Goal: Information Seeking & Learning: Learn about a topic

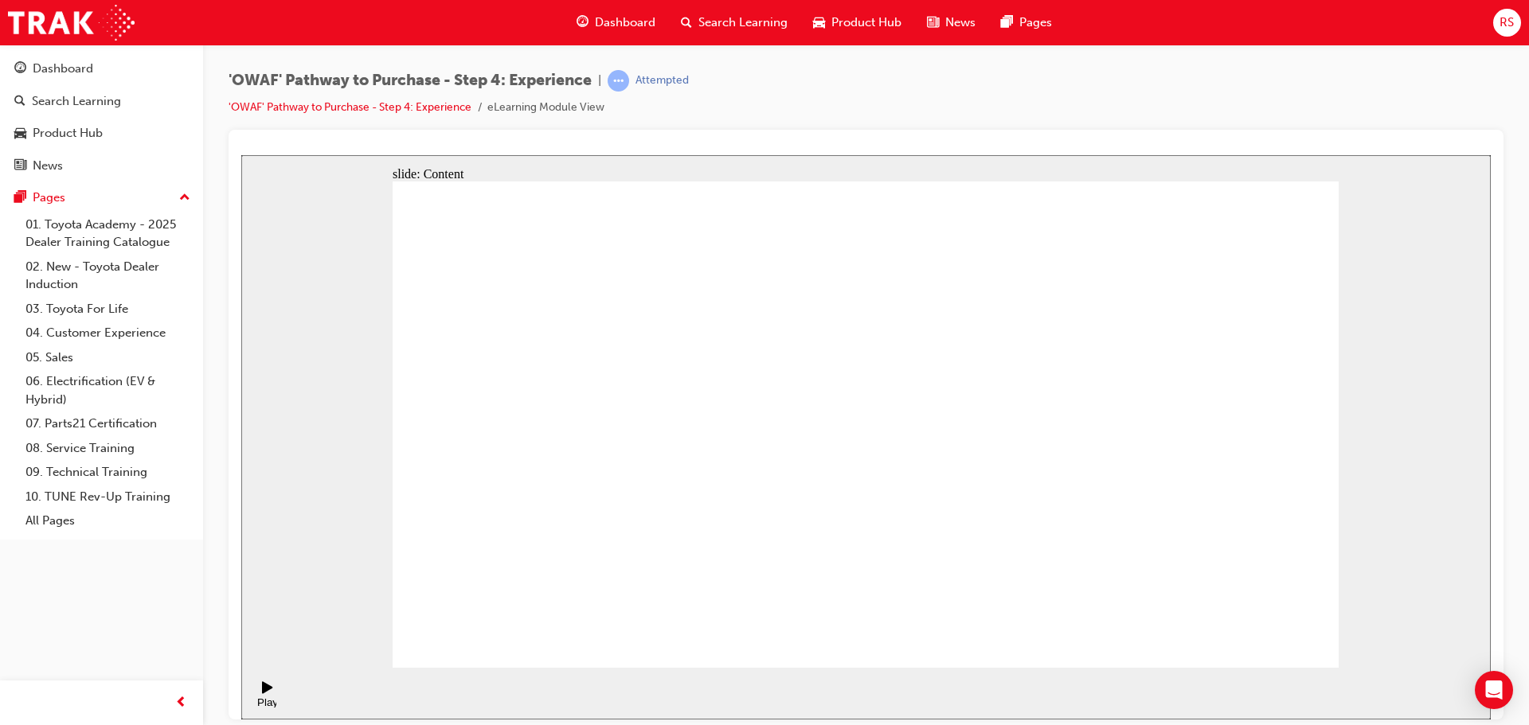
click at [254, 693] on div "Play (Ctrl+Alt+P)" at bounding box center [267, 694] width 27 height 27
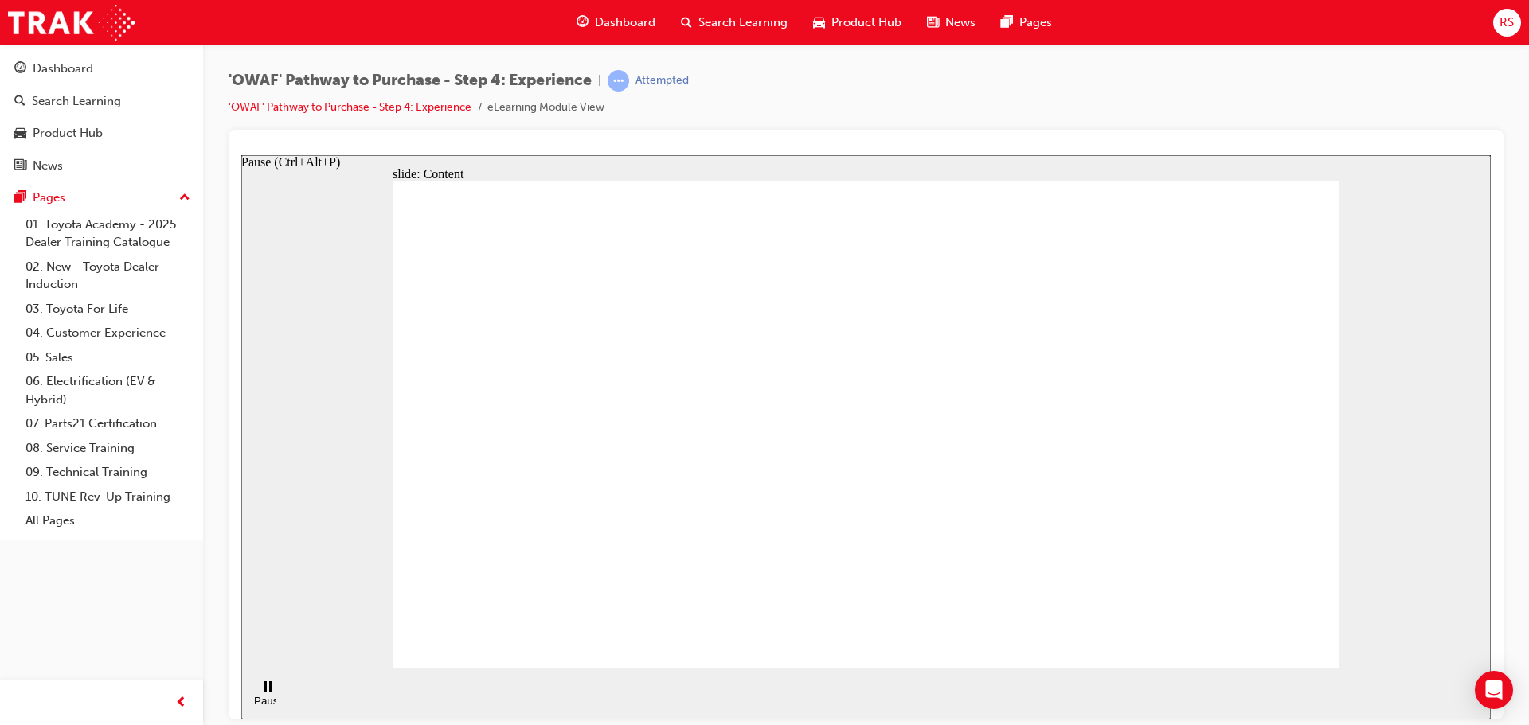
click at [262, 694] on div "Pause (Ctrl+Alt+P)" at bounding box center [267, 706] width 27 height 24
click at [262, 693] on icon "Play (Ctrl+Alt+P)" at bounding box center [267, 687] width 10 height 12
drag, startPoint x: 891, startPoint y: 522, endPoint x: 1093, endPoint y: 393, distance: 239.2
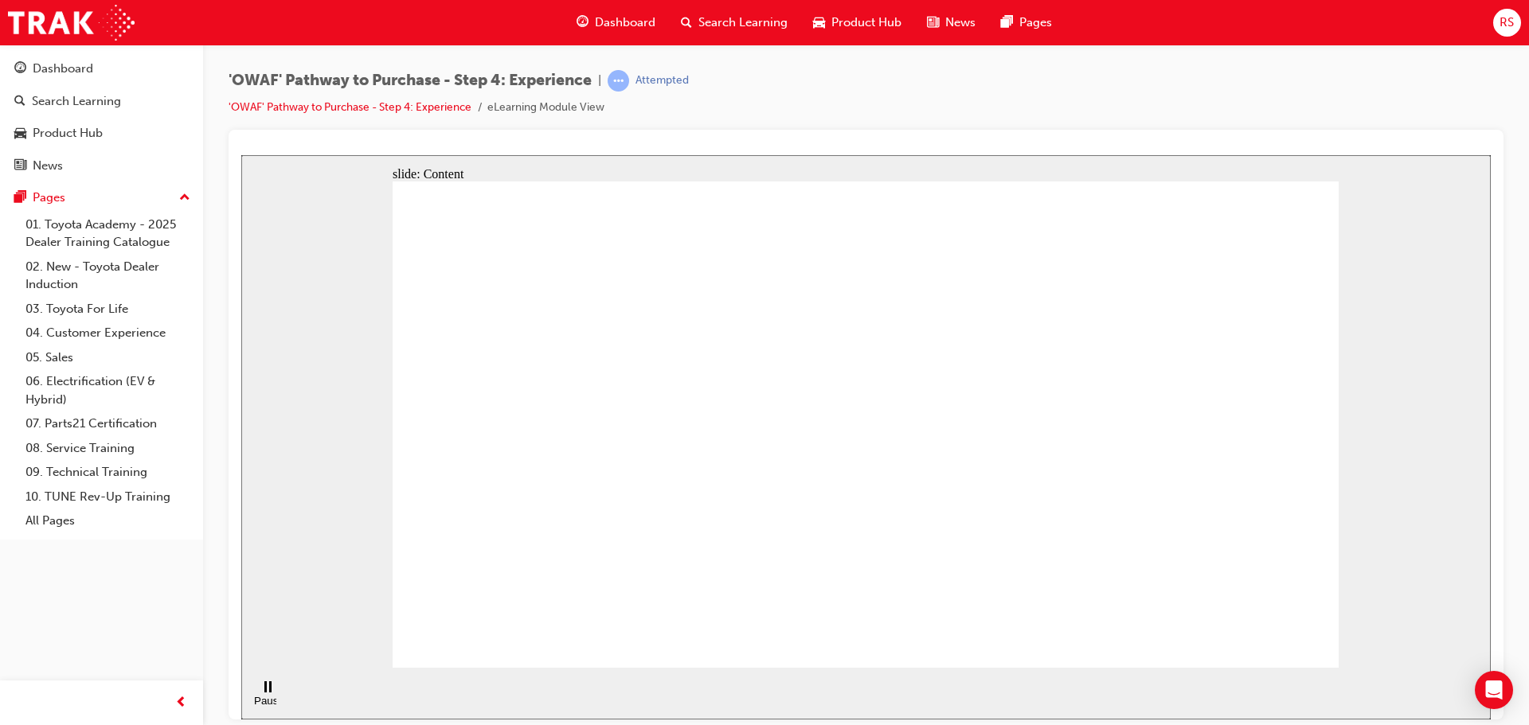
drag, startPoint x: 953, startPoint y: 339, endPoint x: 898, endPoint y: 346, distance: 56.2
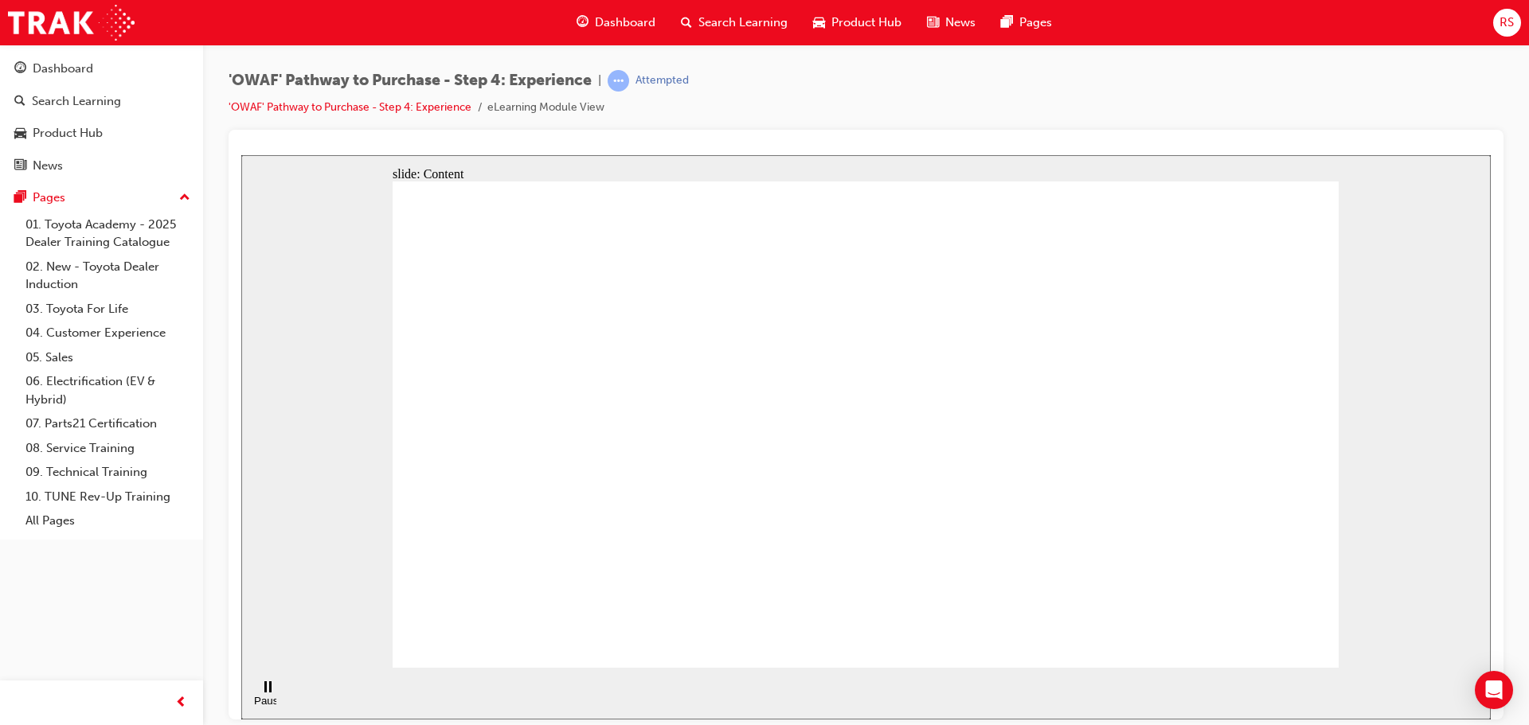
drag, startPoint x: 504, startPoint y: 272, endPoint x: 491, endPoint y: 225, distance: 48.7
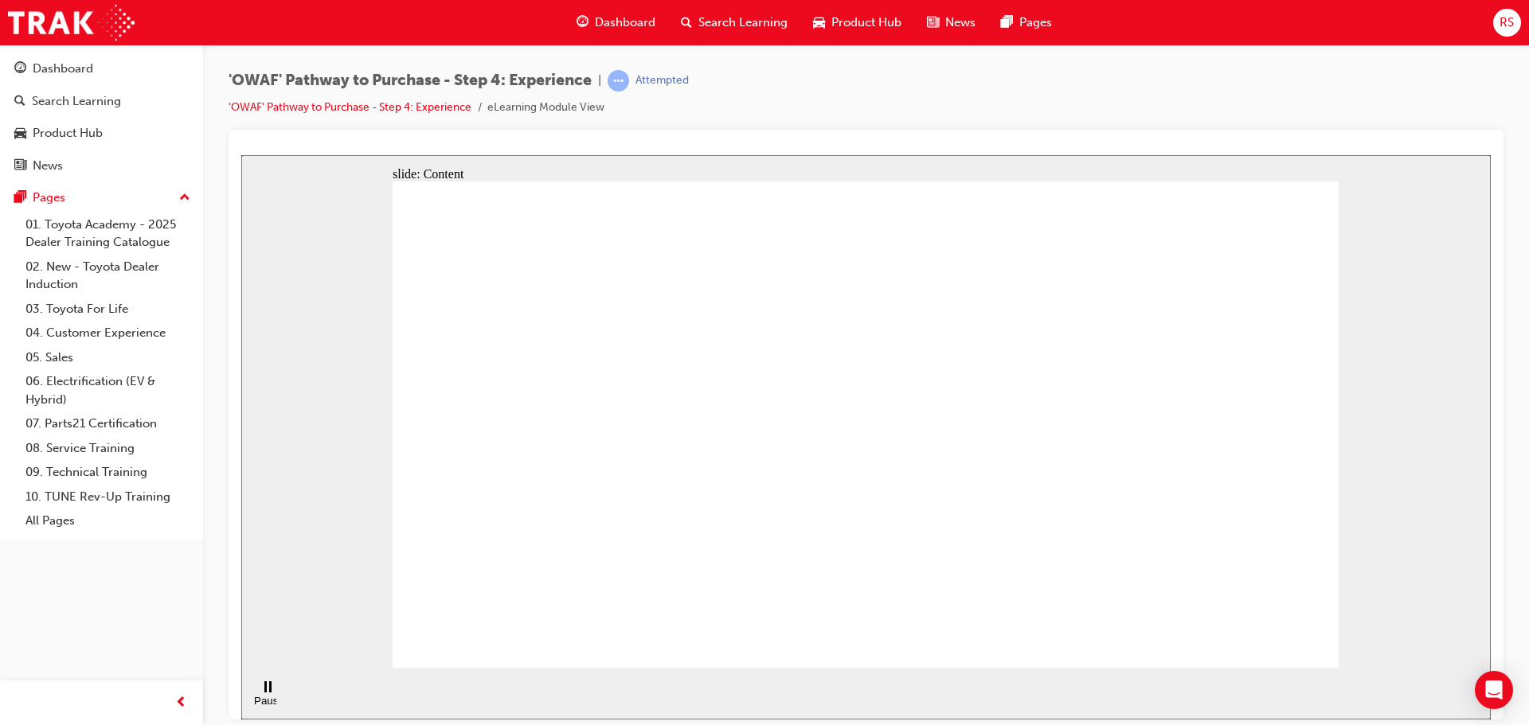
drag, startPoint x: 483, startPoint y: 201, endPoint x: 389, endPoint y: 243, distance: 103.7
click at [392, 280] on div "slide: Content Rectangle 1 Rectangle 4 Rectangle 1 Rectangle 2 Driver’s seat Re…" at bounding box center [866, 436] width 1250 height 565
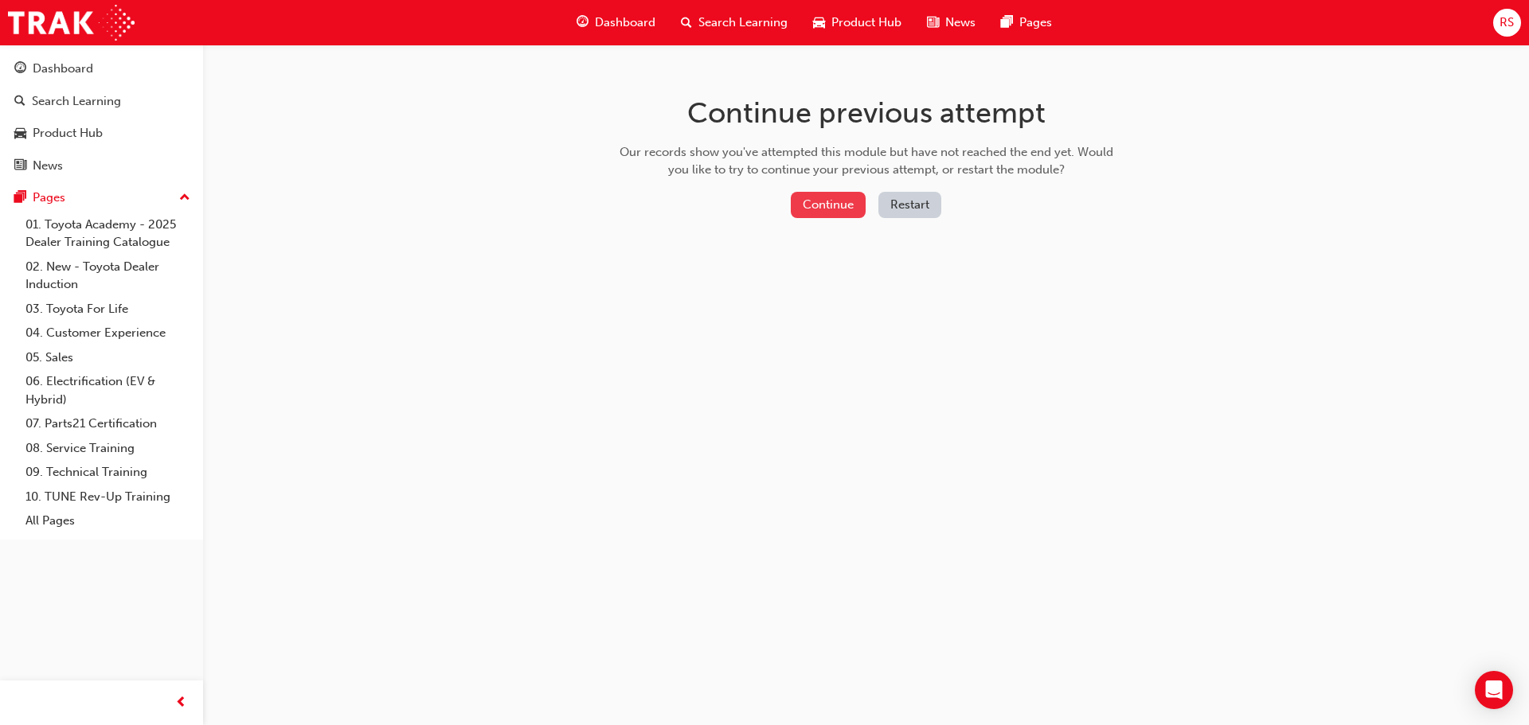
click at [841, 217] on button "Continue" at bounding box center [828, 205] width 75 height 26
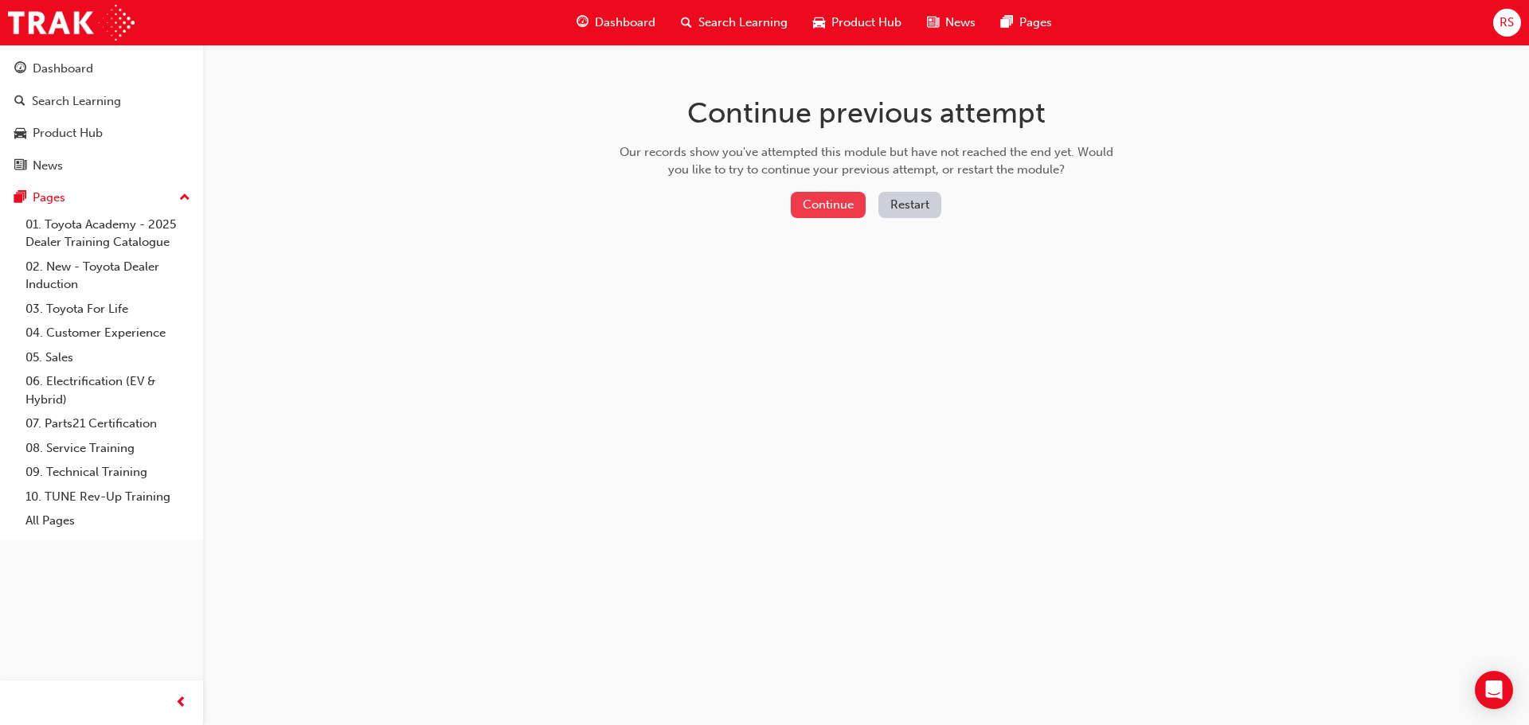
click at [814, 203] on button "Continue" at bounding box center [828, 205] width 75 height 26
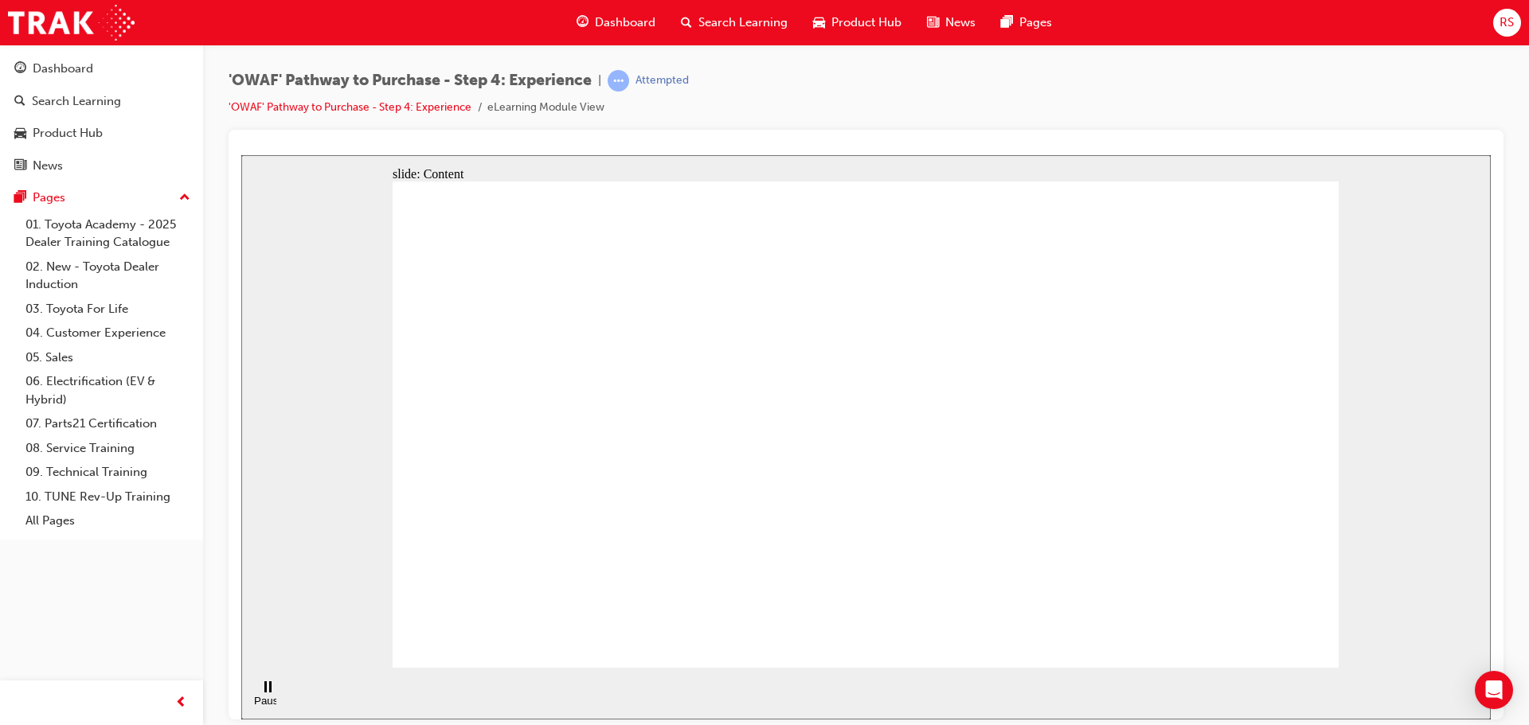
click at [1335, 101] on div "'OWAF' Pathway to Purchase - Step 4: Experience | Attempted 'OWAF' Pathway to P…" at bounding box center [866, 100] width 1275 height 60
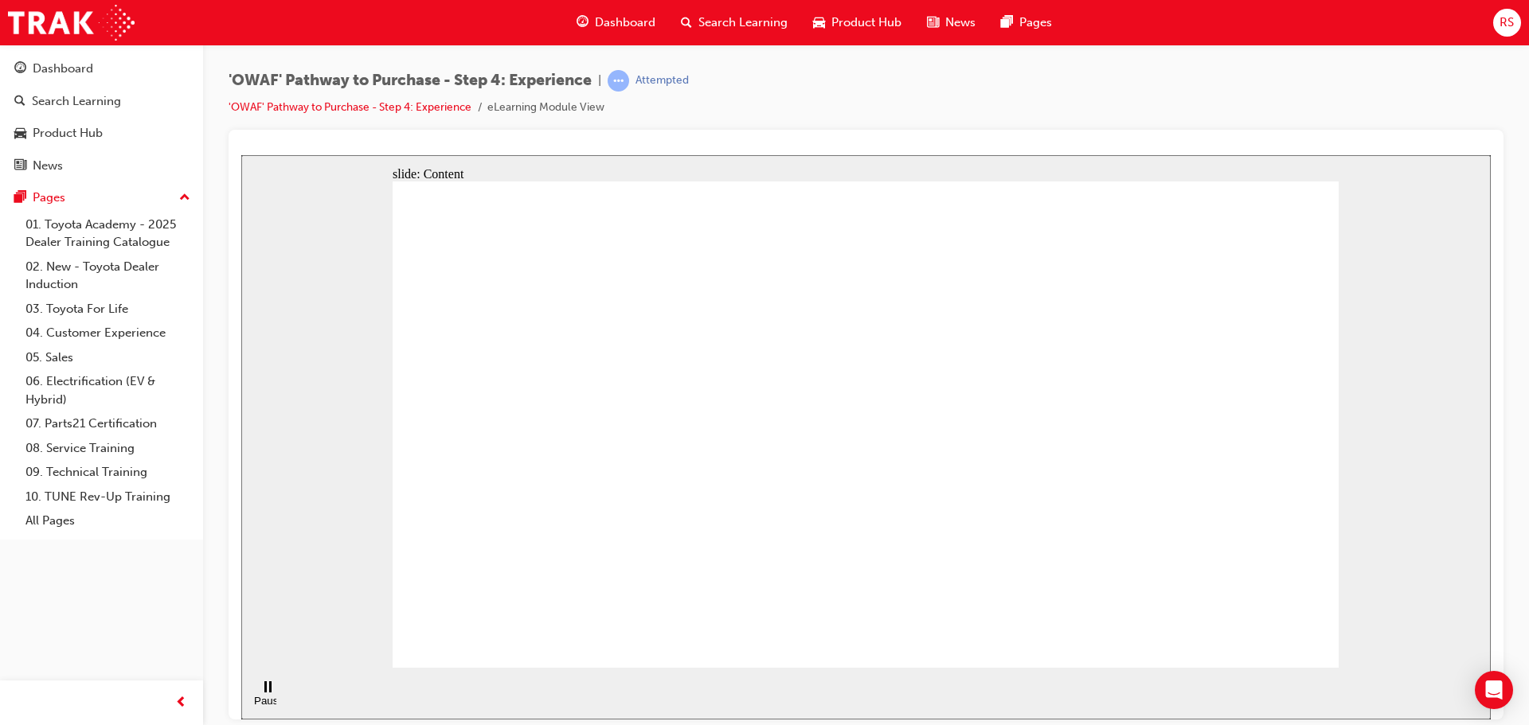
click at [269, 692] on rect "Pause (Ctrl+Alt+P)" at bounding box center [270, 686] width 2 height 11
click at [266, 692] on icon "Play (Ctrl+Alt+P)" at bounding box center [267, 687] width 10 height 12
click at [269, 692] on rect "Pause (Ctrl+Alt+P)" at bounding box center [270, 686] width 2 height 11
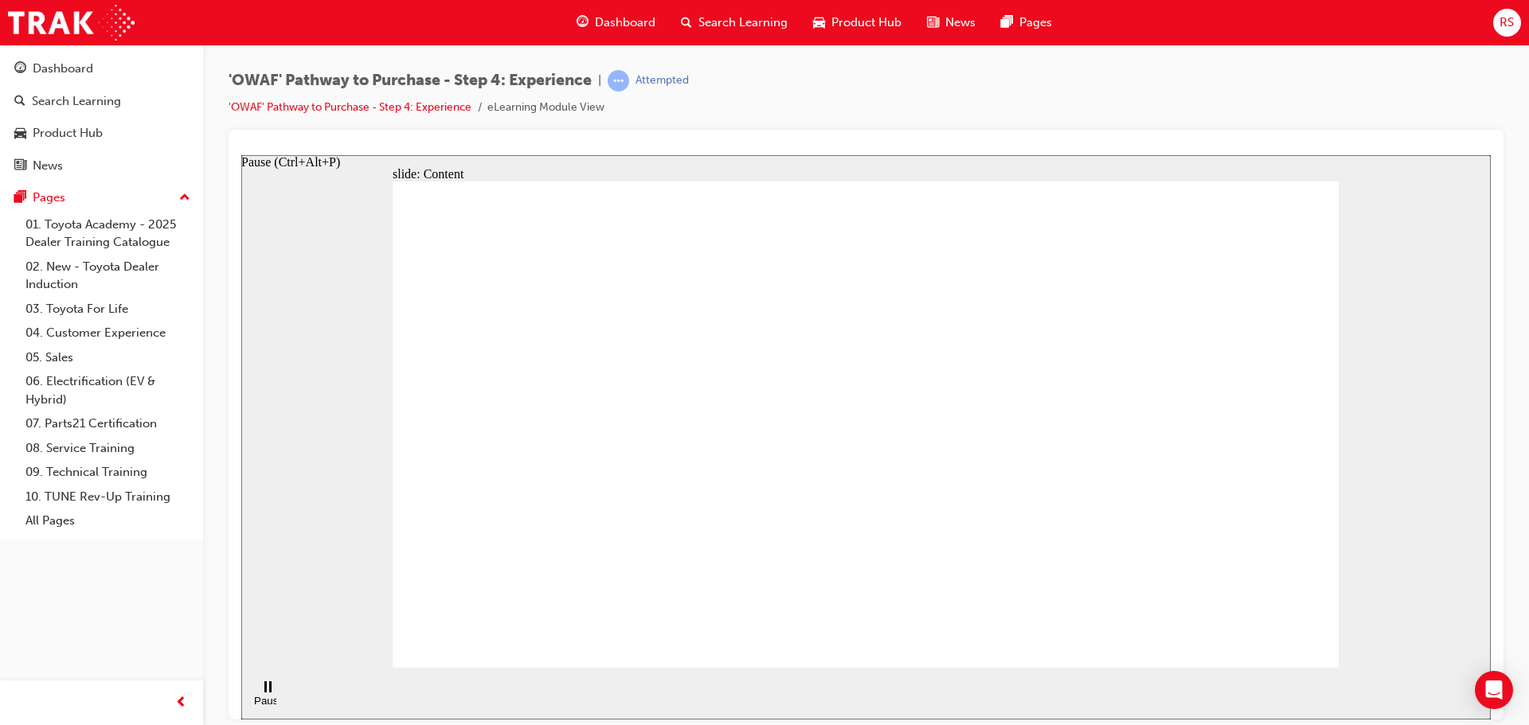
click at [269, 692] on rect "Pause (Ctrl+Alt+P)" at bounding box center [270, 686] width 2 height 11
click at [266, 692] on icon "Play (Ctrl+Alt+P)" at bounding box center [267, 687] width 10 height 12
click at [269, 692] on rect "Pause (Ctrl+Alt+P)" at bounding box center [270, 686] width 2 height 11
click at [266, 692] on icon "Play (Ctrl+Alt+P)" at bounding box center [267, 687] width 10 height 12
click at [269, 692] on rect "Pause (Ctrl+Alt+P)" at bounding box center [270, 686] width 2 height 11
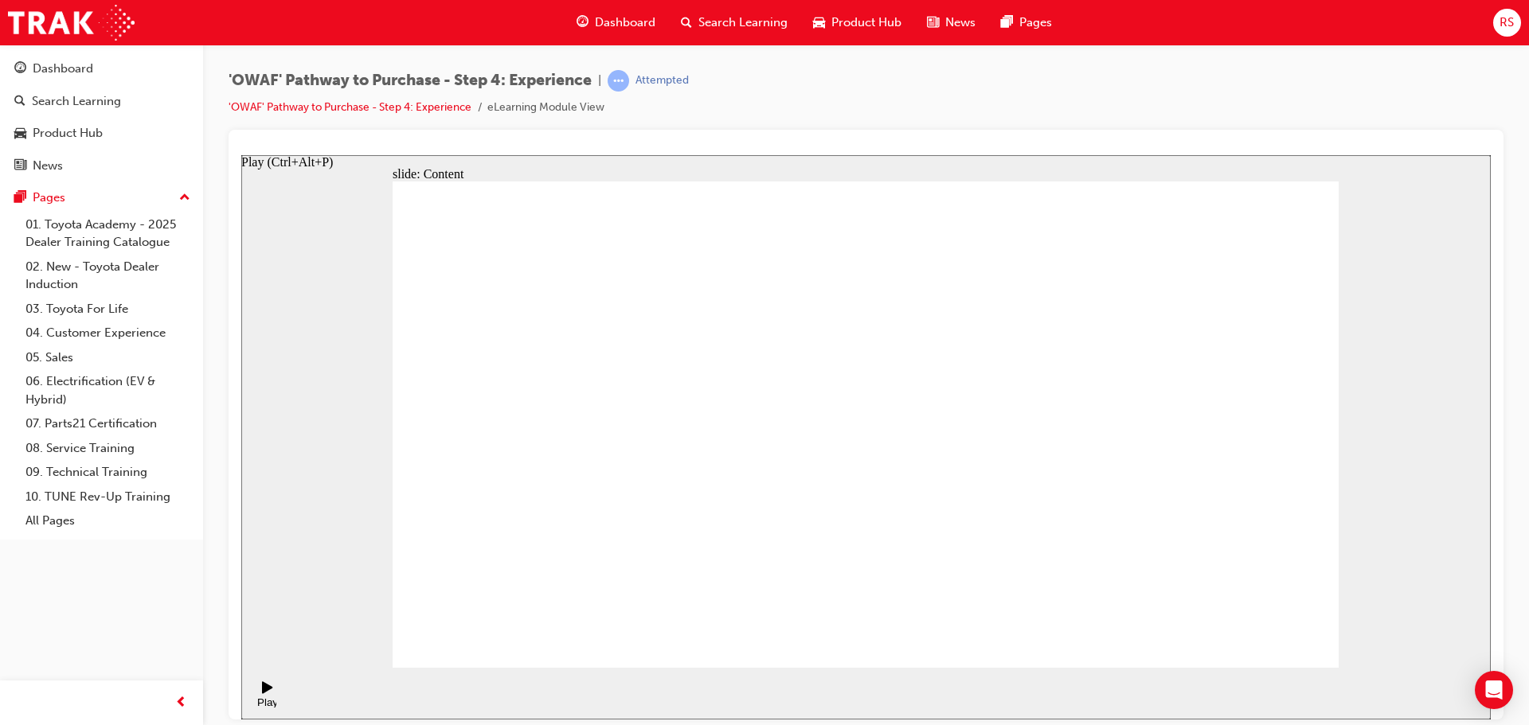
click at [266, 692] on icon "Play (Ctrl+Alt+P)" at bounding box center [267, 687] width 10 height 12
click at [596, 18] on span "Dashboard" at bounding box center [625, 23] width 61 height 18
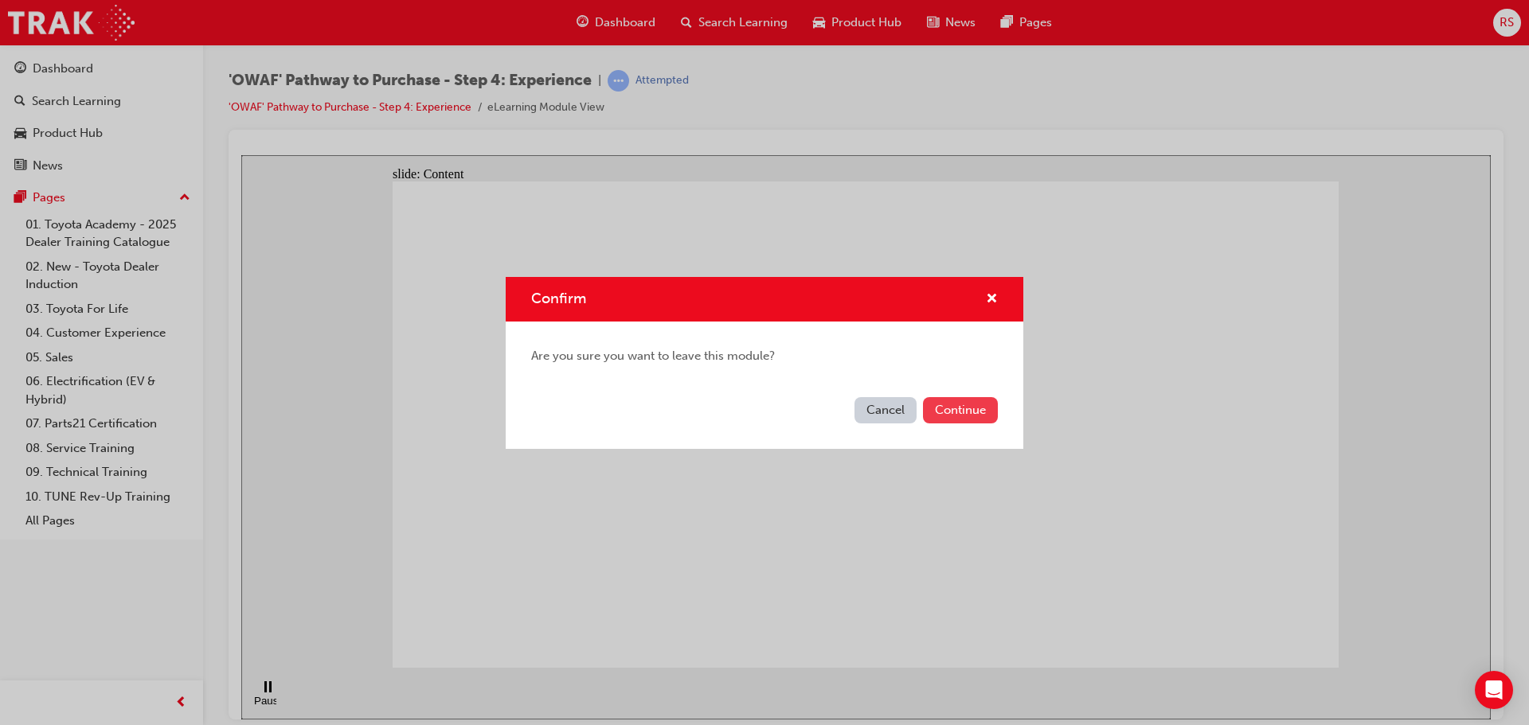
click at [967, 405] on button "Continue" at bounding box center [960, 410] width 75 height 26
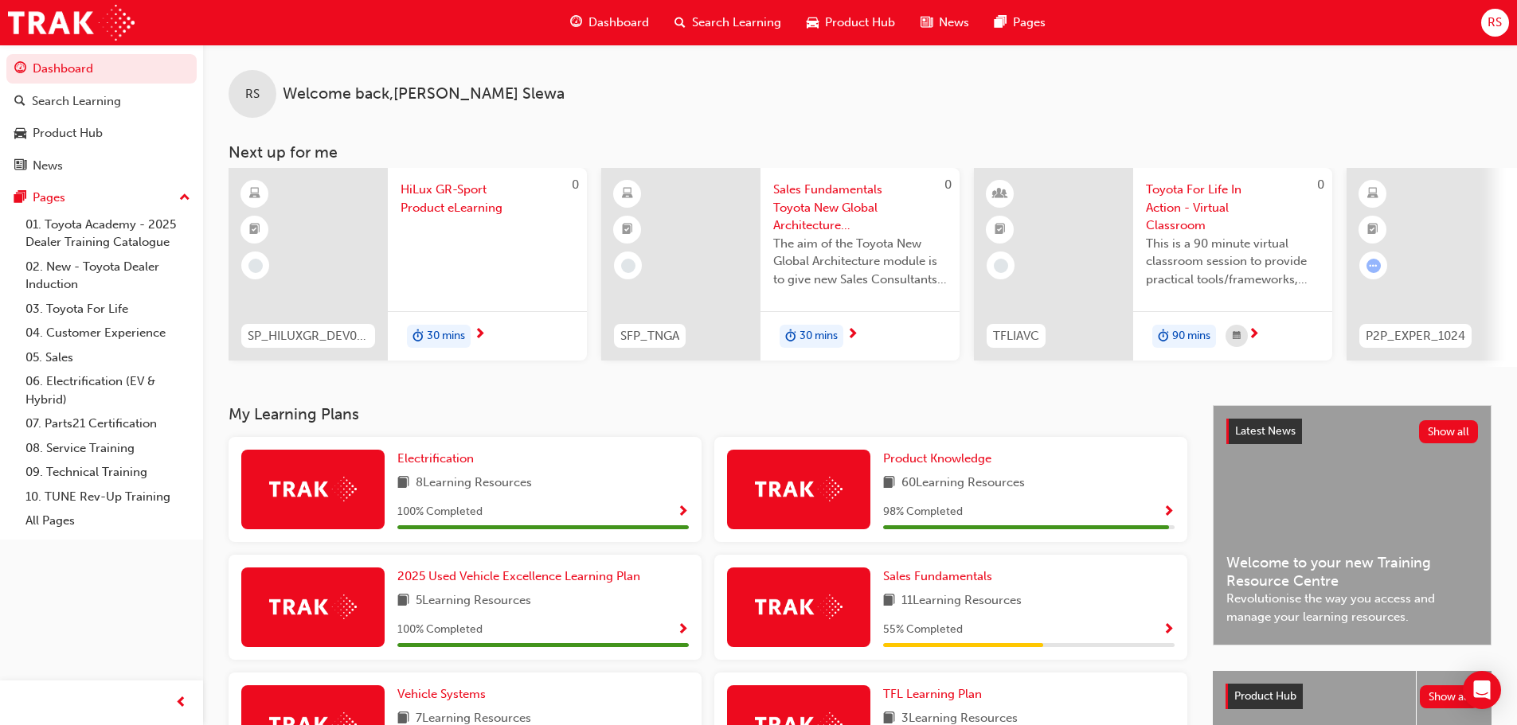
click at [824, 200] on span "Sales Fundamentals Toyota New Global Architecture eLearning Module" at bounding box center [860, 208] width 174 height 54
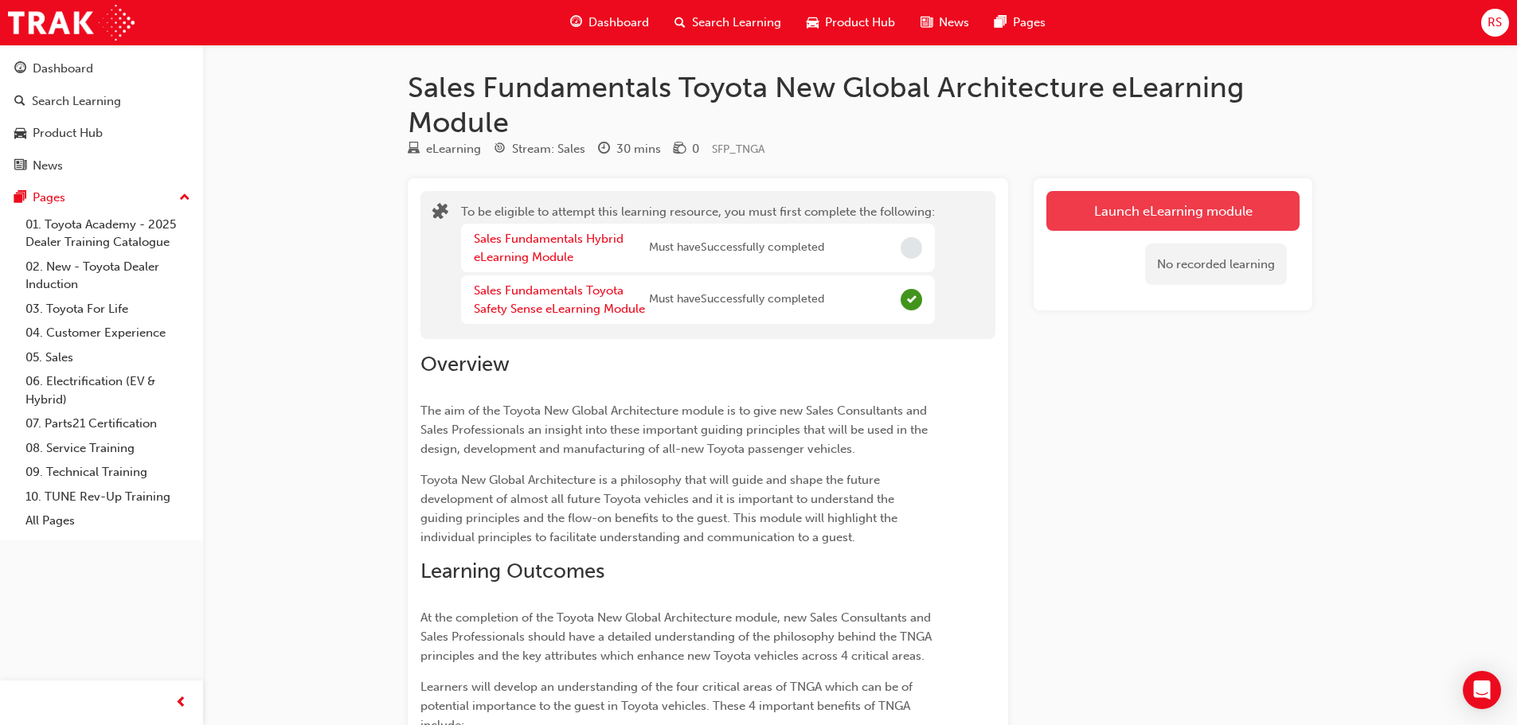
click at [1199, 213] on button "Launch eLearning module" at bounding box center [1172, 211] width 253 height 40
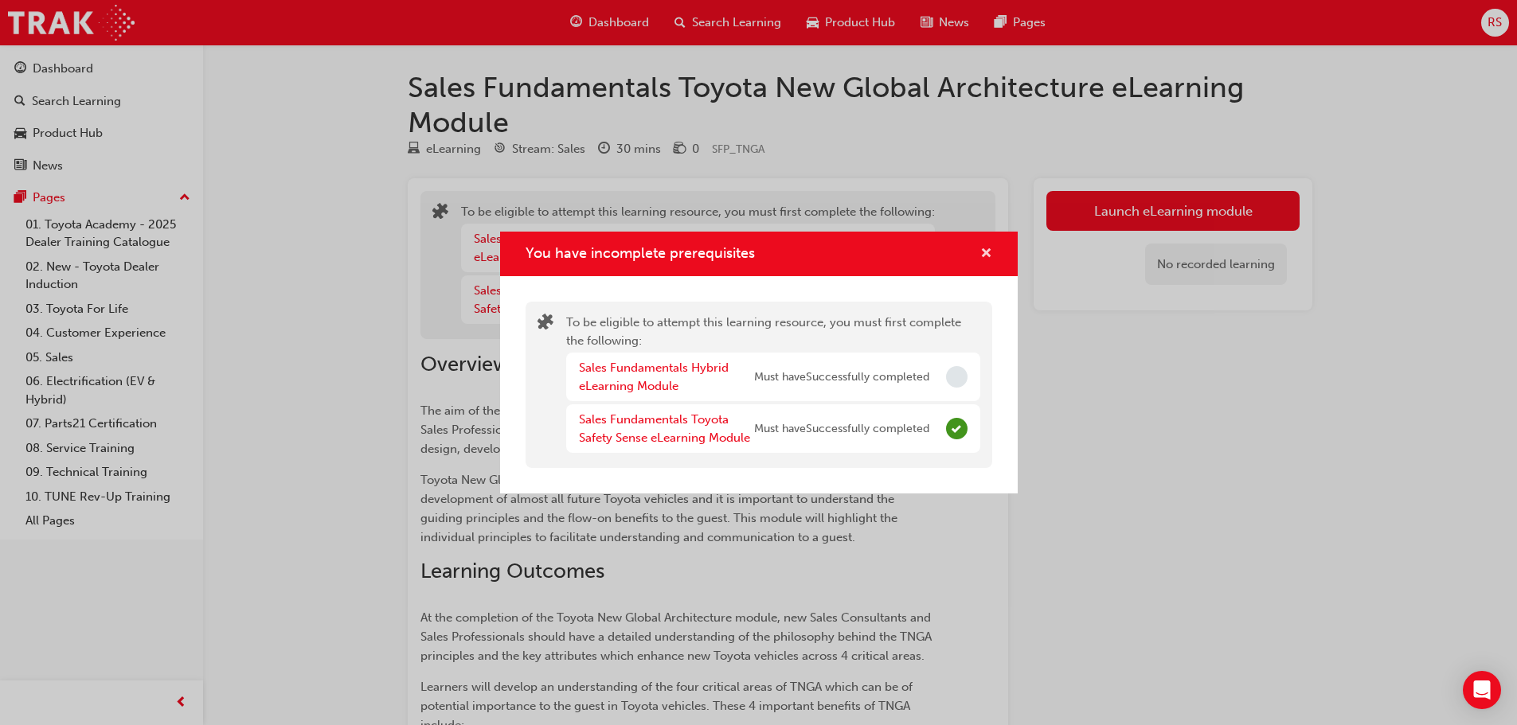
click at [984, 252] on span "cross-icon" at bounding box center [986, 255] width 12 height 14
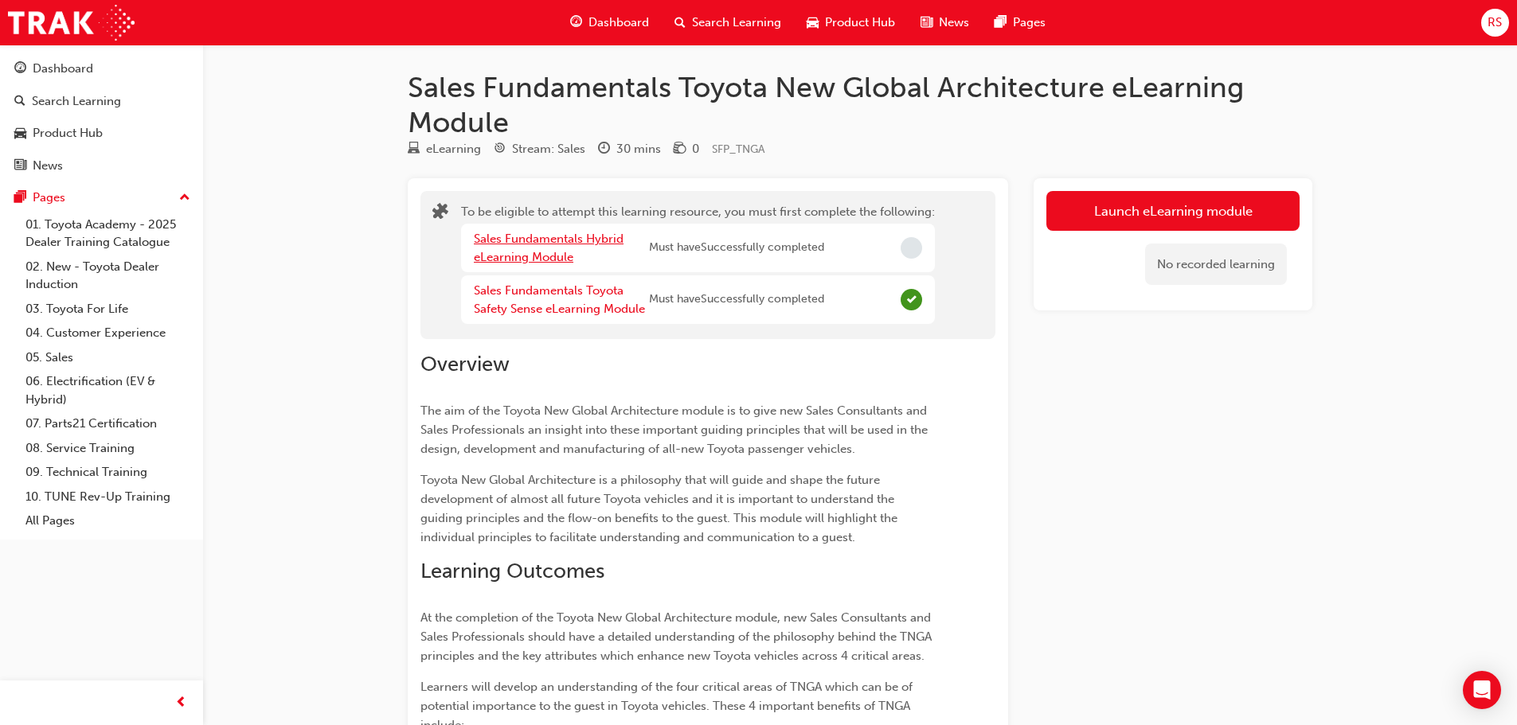
click at [509, 238] on link "Sales Fundamentals Hybrid eLearning Module" at bounding box center [549, 248] width 150 height 33
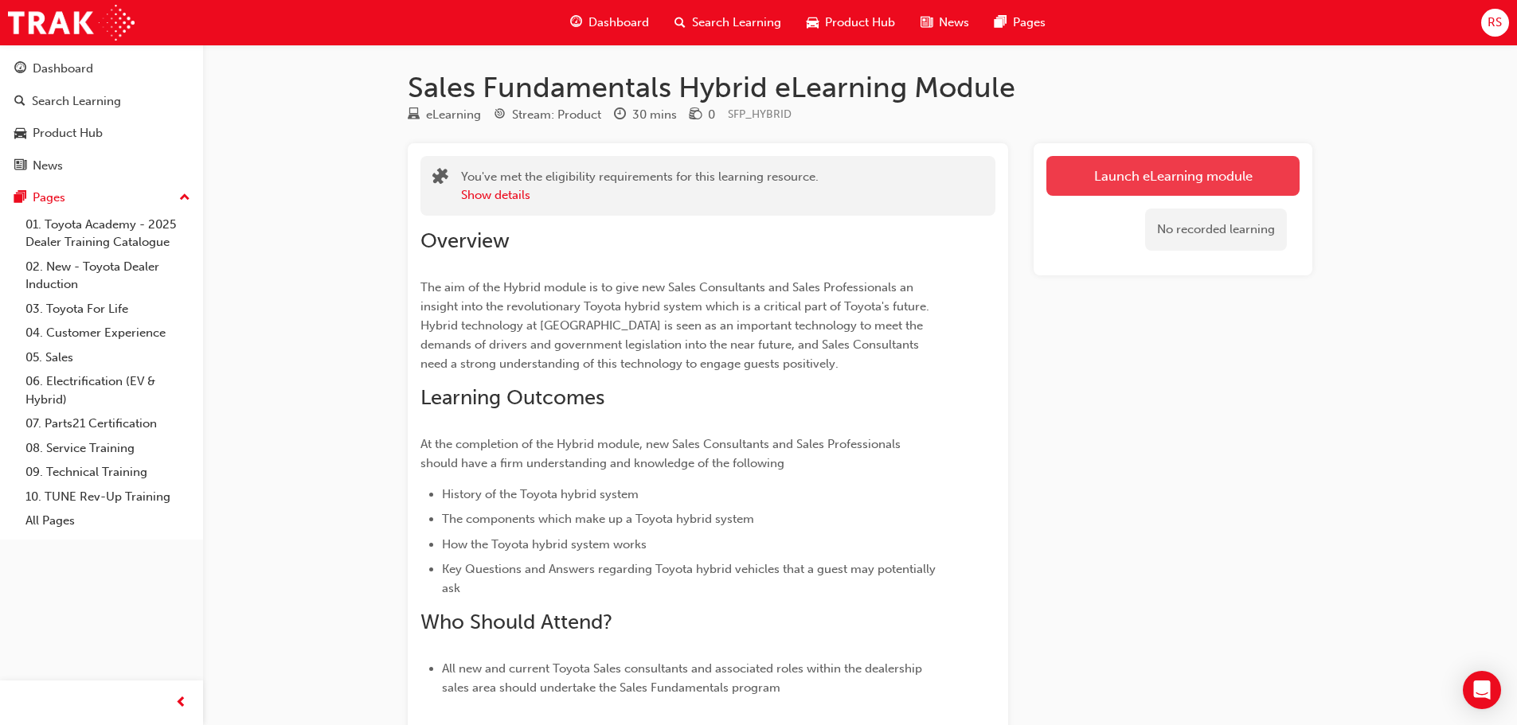
click at [1152, 185] on link "Launch eLearning module" at bounding box center [1172, 176] width 253 height 40
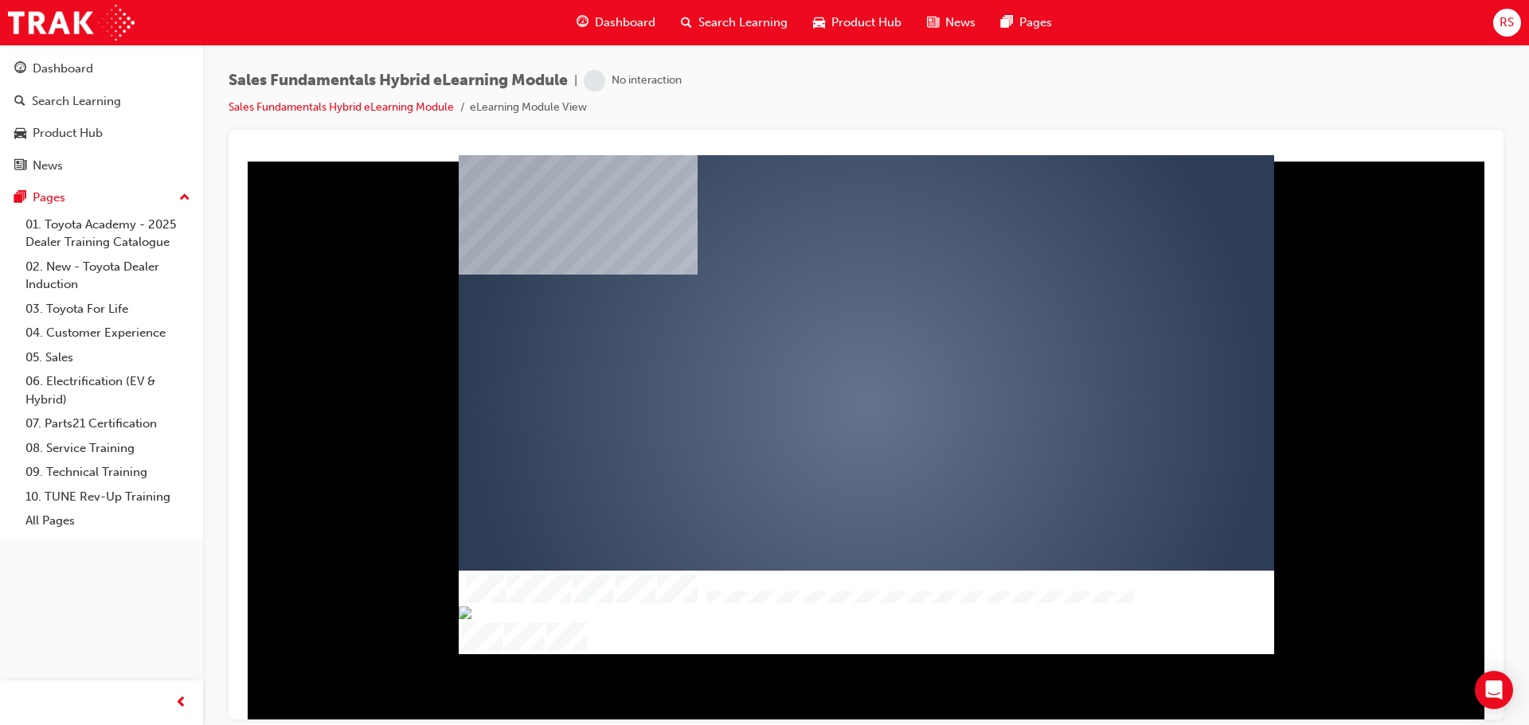
click at [820, 358] on div "play" at bounding box center [820, 358] width 0 height 0
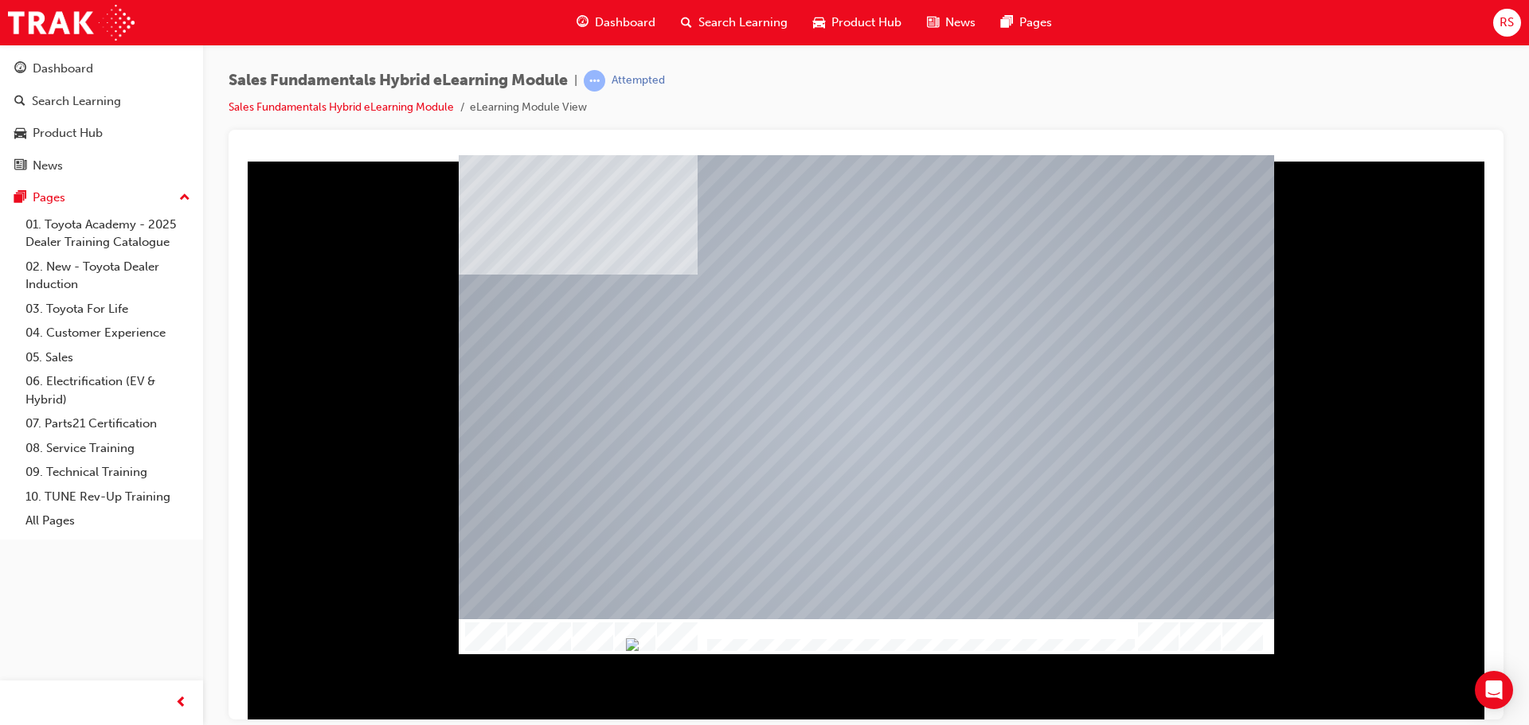
drag, startPoint x: 793, startPoint y: 637, endPoint x: 970, endPoint y: 643, distance: 176.9
click at [639, 641] on img "Progress, Slide 1 of 10" at bounding box center [632, 644] width 13 height 13
click at [1160, 631] on div at bounding box center [866, 637] width 815 height 36
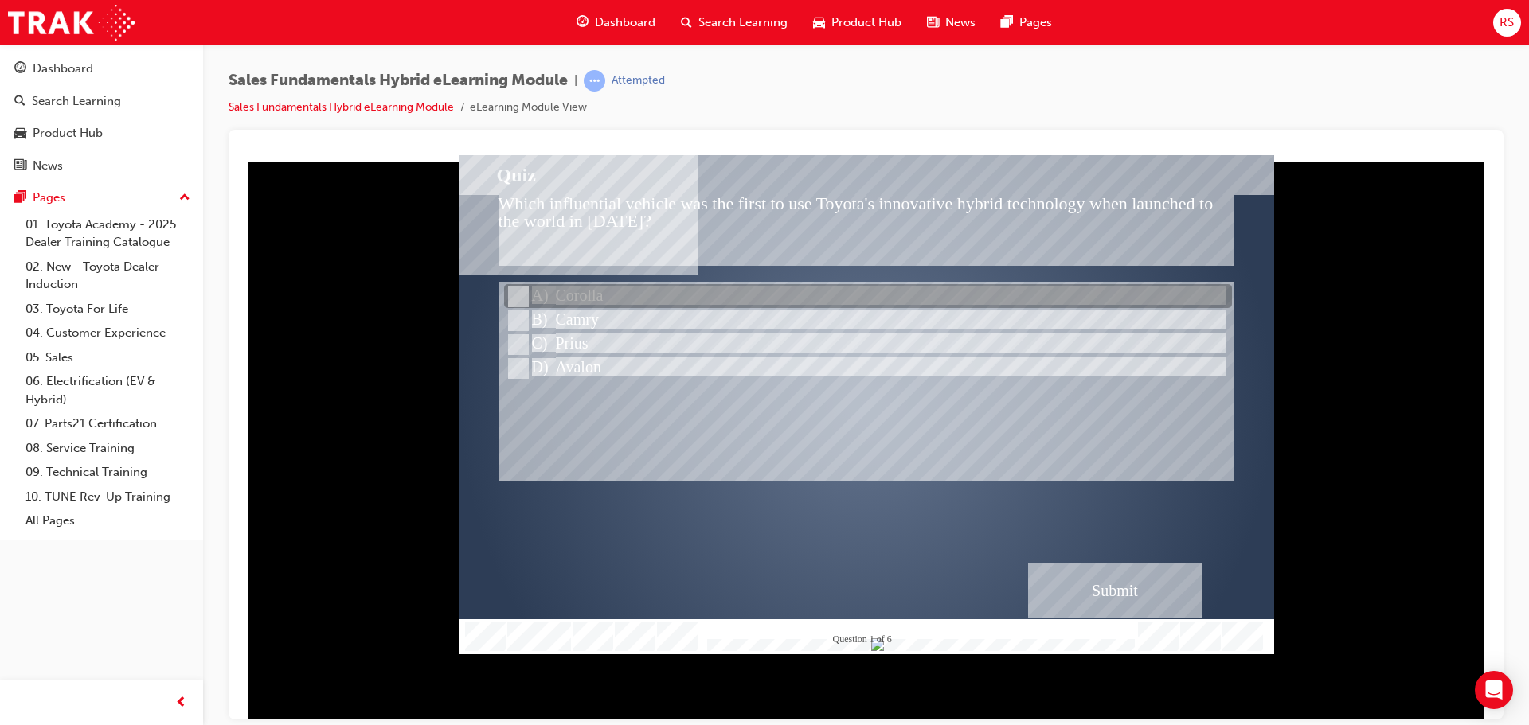
click at [590, 297] on div at bounding box center [868, 297] width 728 height 24
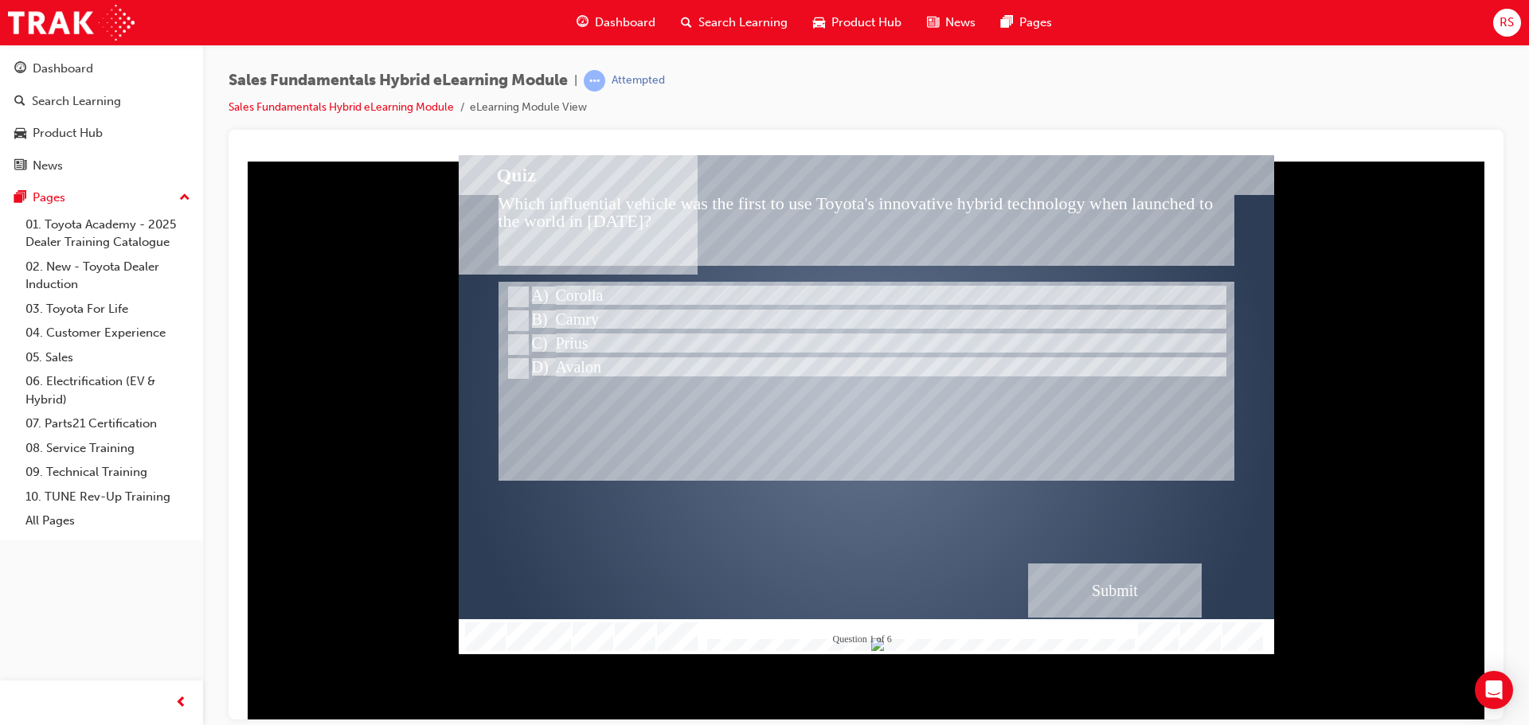
click at [1164, 605] on div "Submit" at bounding box center [1115, 590] width 174 height 54
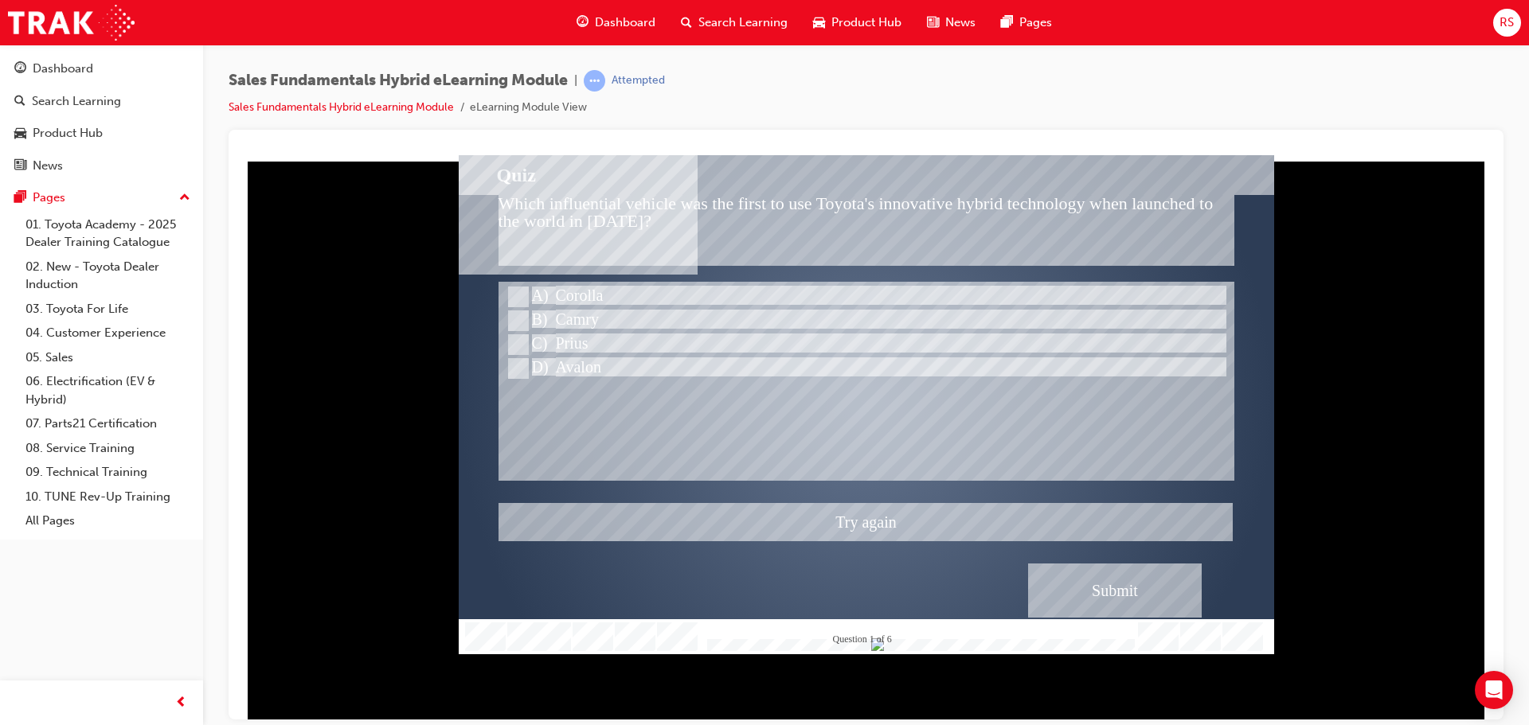
click at [575, 319] on div at bounding box center [866, 403] width 815 height 499
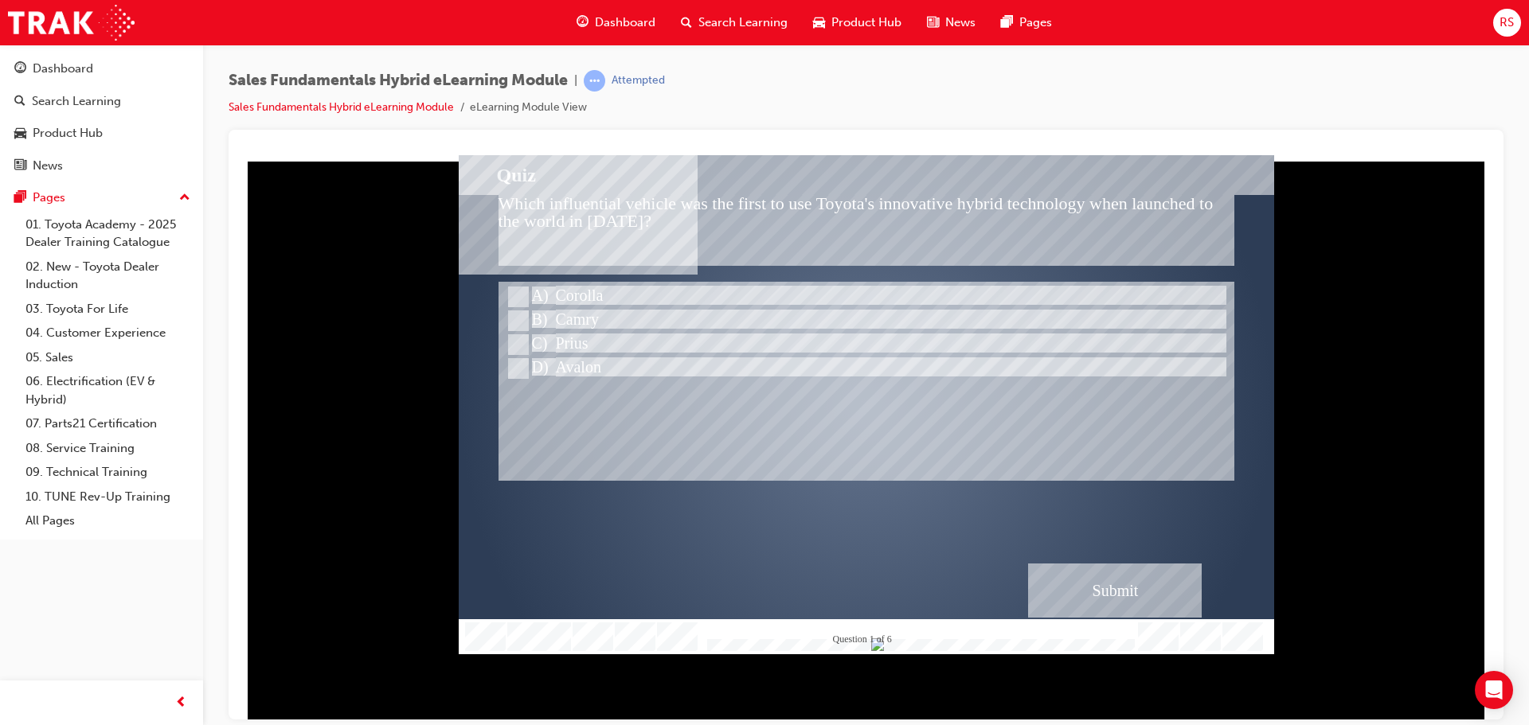
click at [1101, 577] on div "Submit" at bounding box center [1115, 590] width 174 height 54
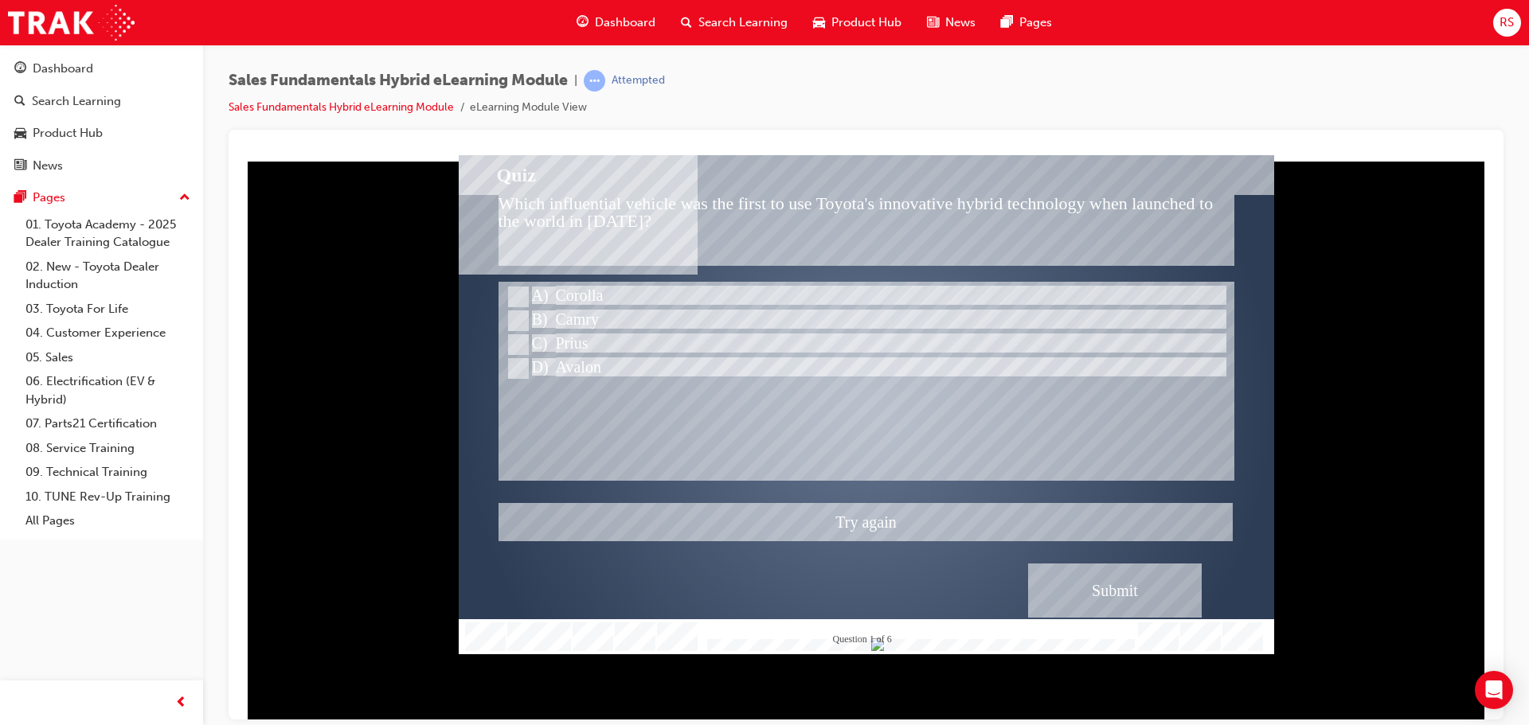
click at [563, 340] on div at bounding box center [866, 403] width 815 height 499
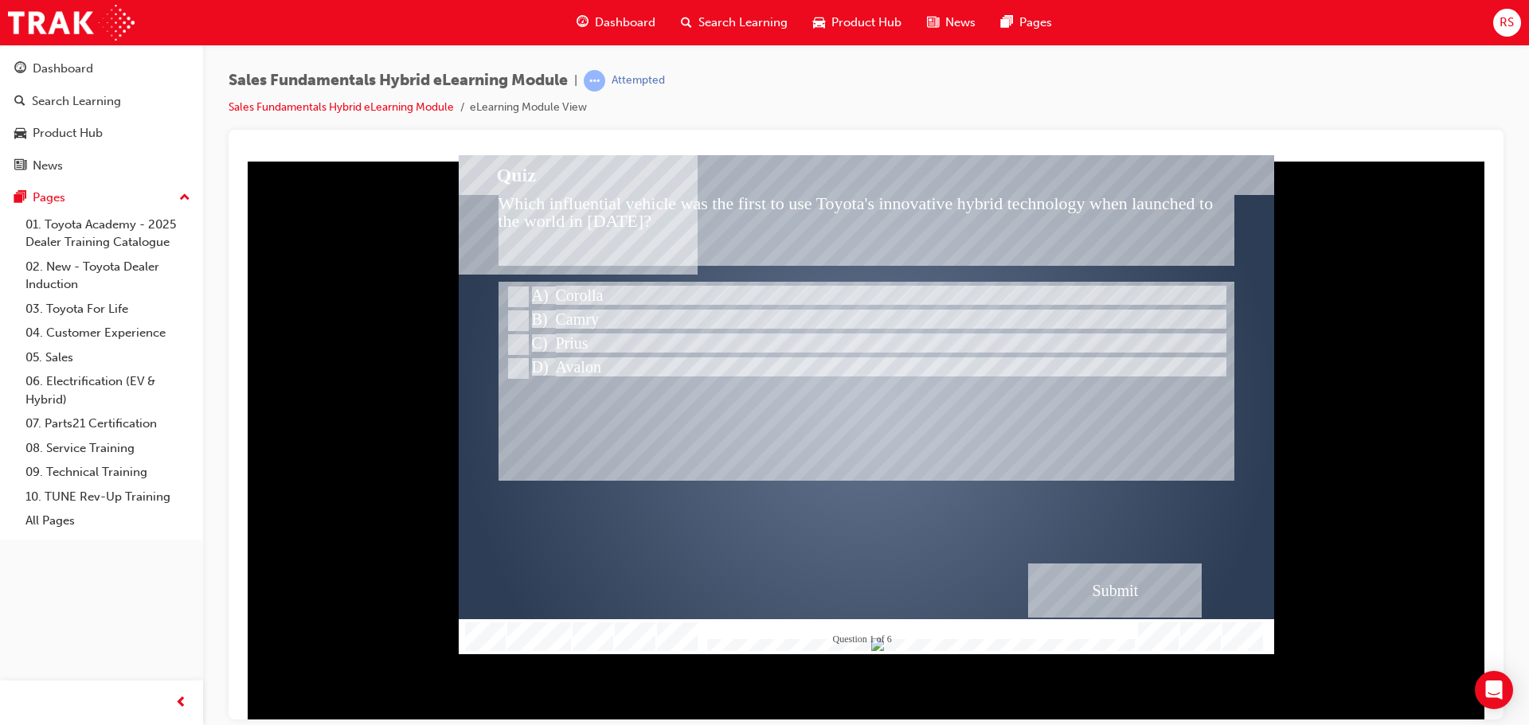
click at [1134, 576] on div "Submit" at bounding box center [1115, 590] width 174 height 54
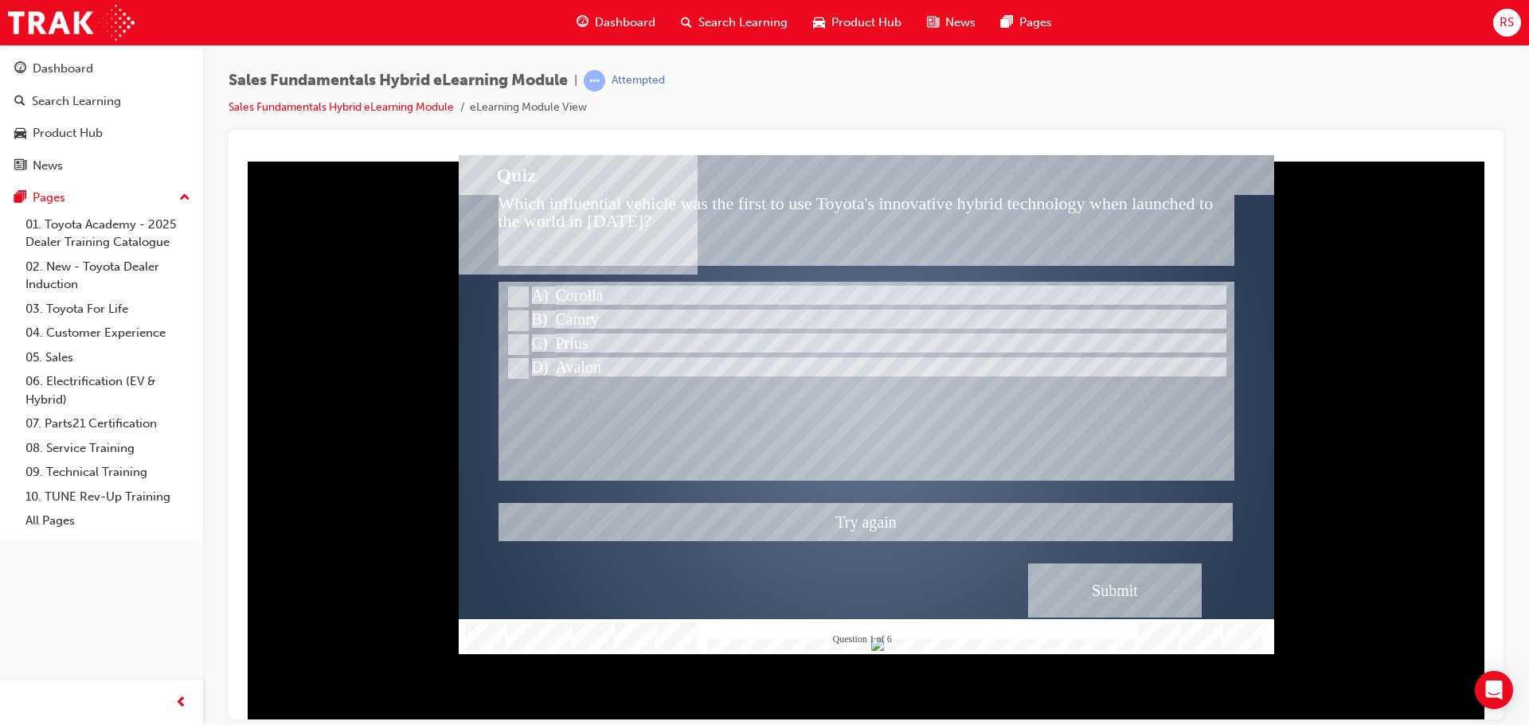
click at [591, 363] on div at bounding box center [866, 403] width 815 height 499
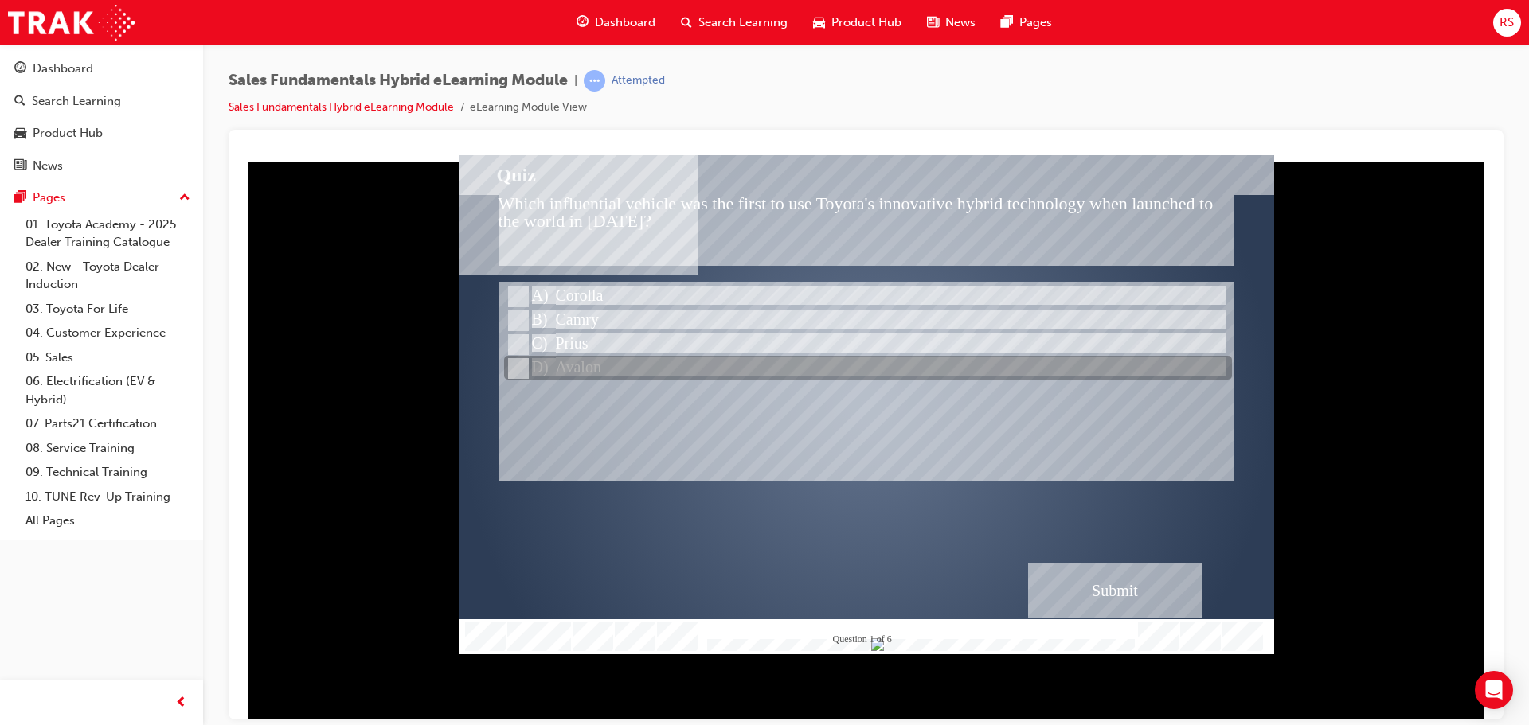
click at [591, 363] on div at bounding box center [868, 369] width 728 height 24
radio input "false"
radio input "true"
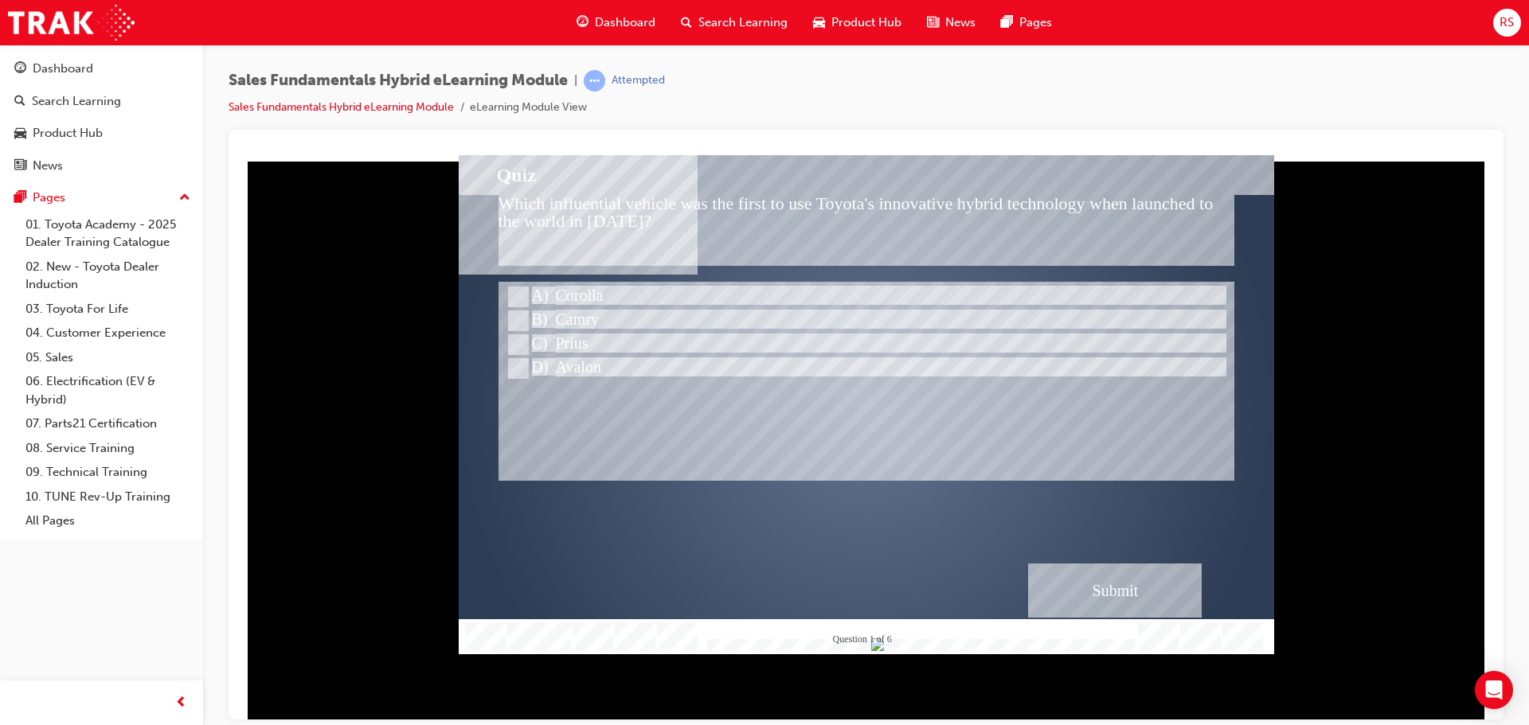
click at [1104, 565] on div "Submit" at bounding box center [1115, 590] width 174 height 54
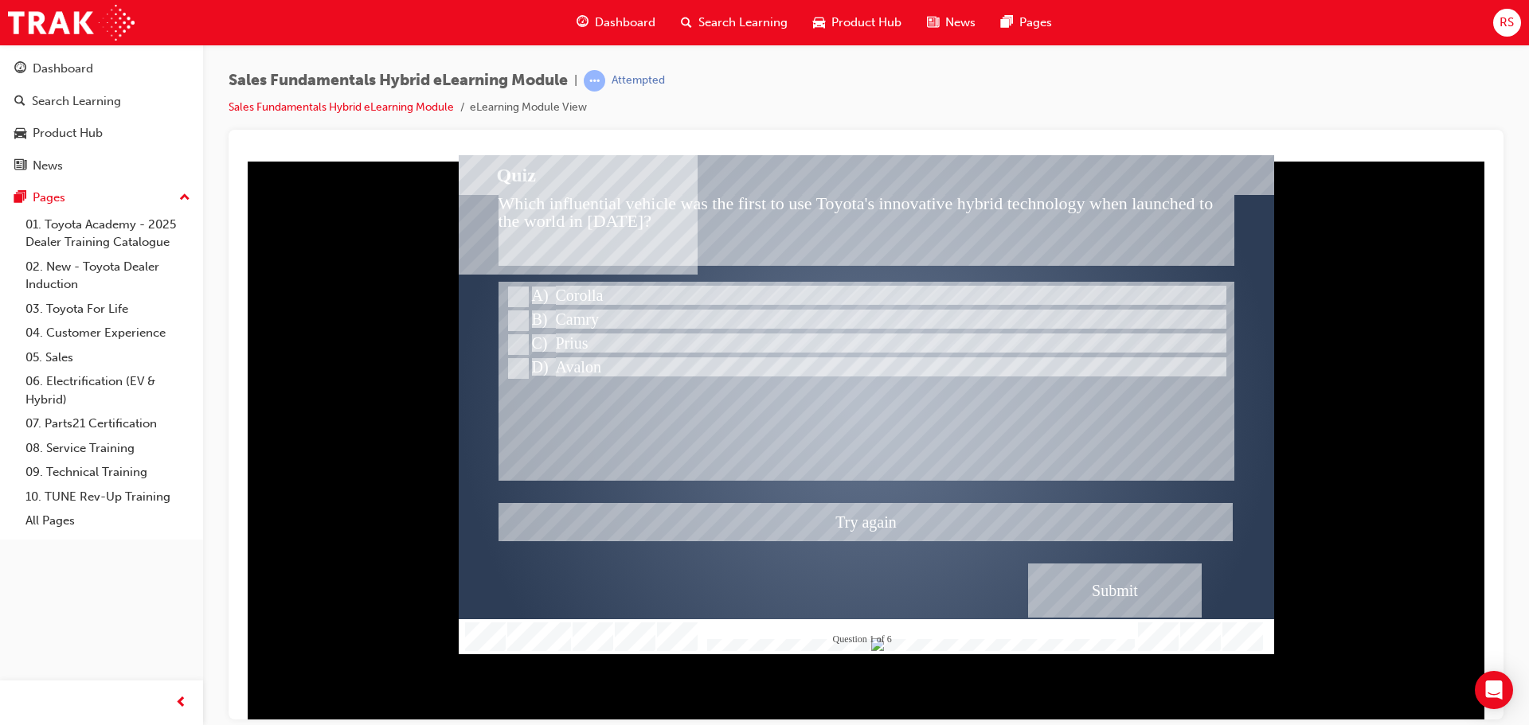
click at [542, 335] on div at bounding box center [866, 403] width 815 height 499
click at [542, 335] on div at bounding box center [868, 345] width 728 height 24
radio input "true"
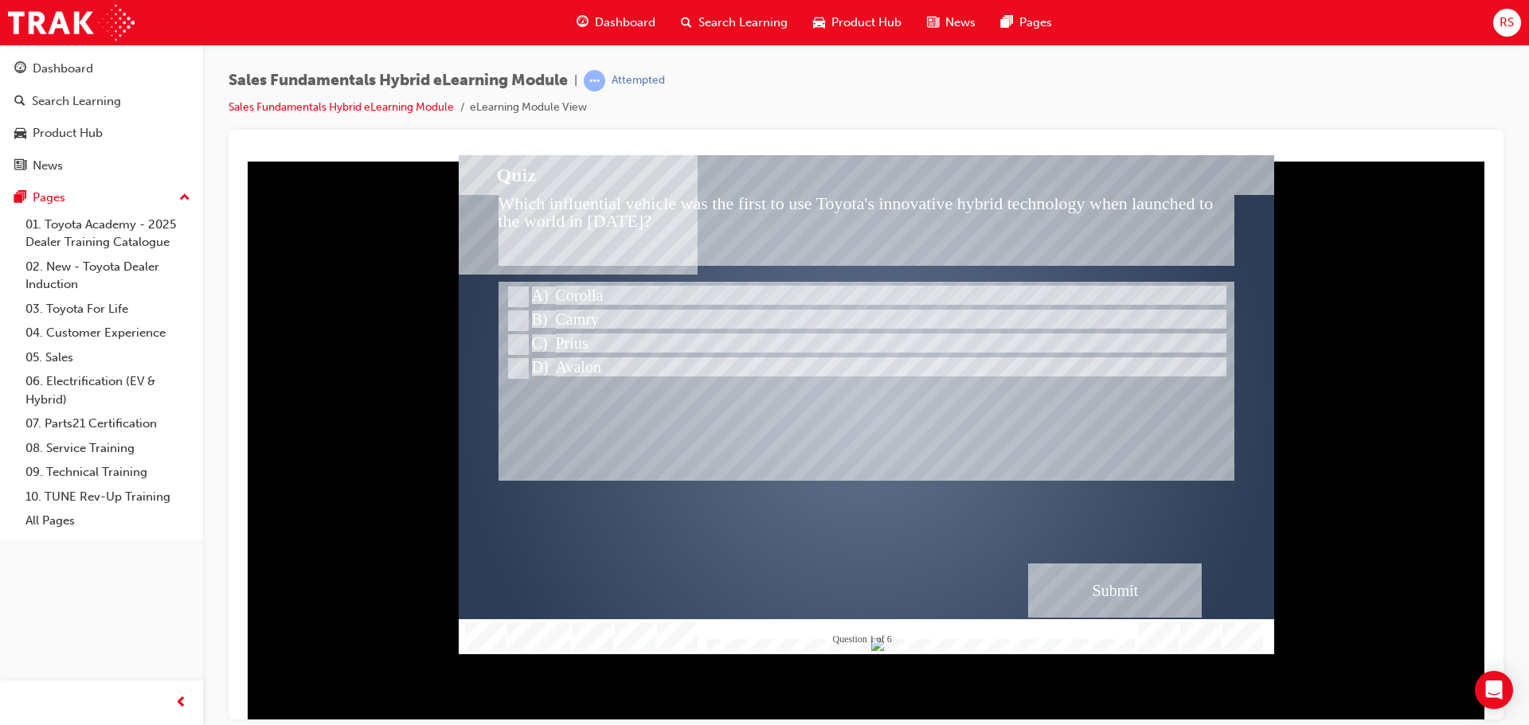
click at [1104, 583] on div "Submit" at bounding box center [1115, 590] width 174 height 54
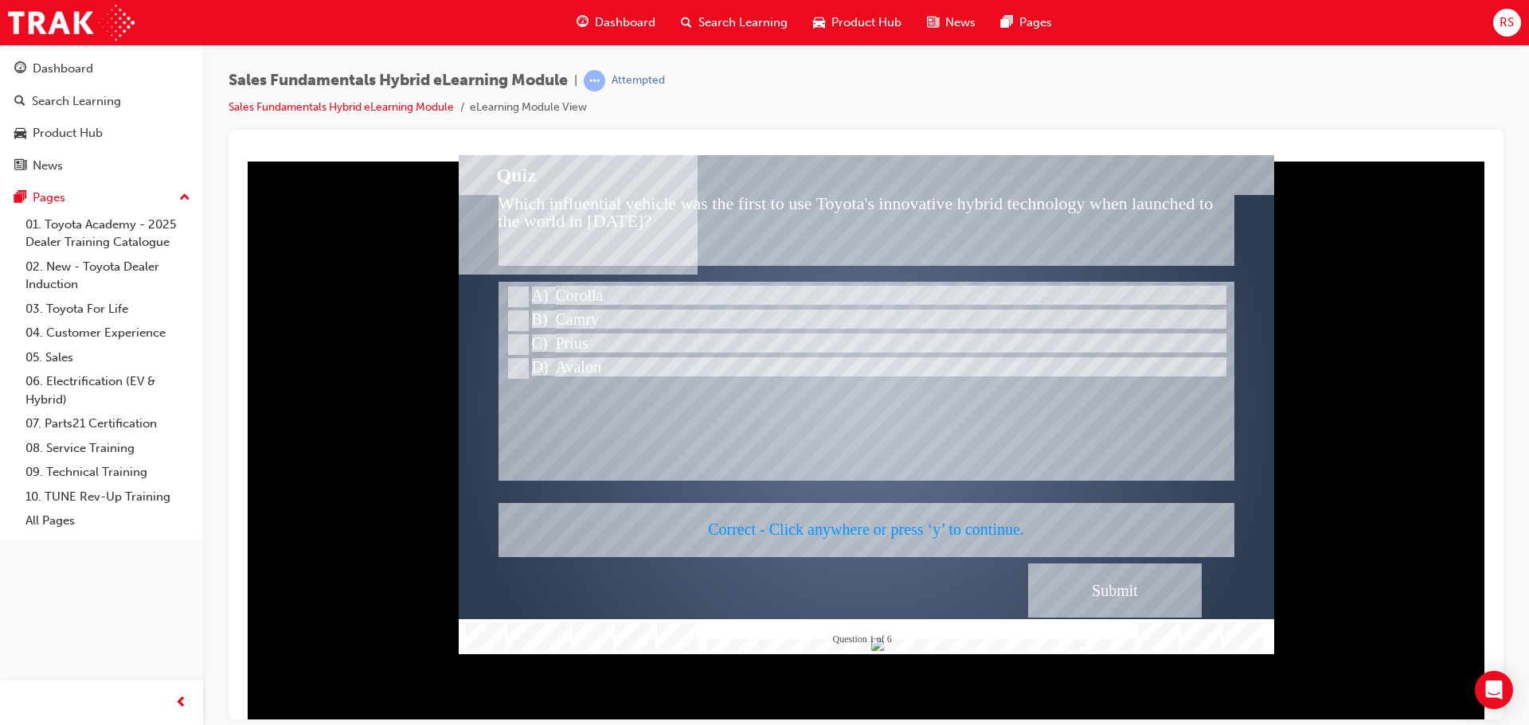
click at [1146, 581] on div at bounding box center [866, 403] width 815 height 499
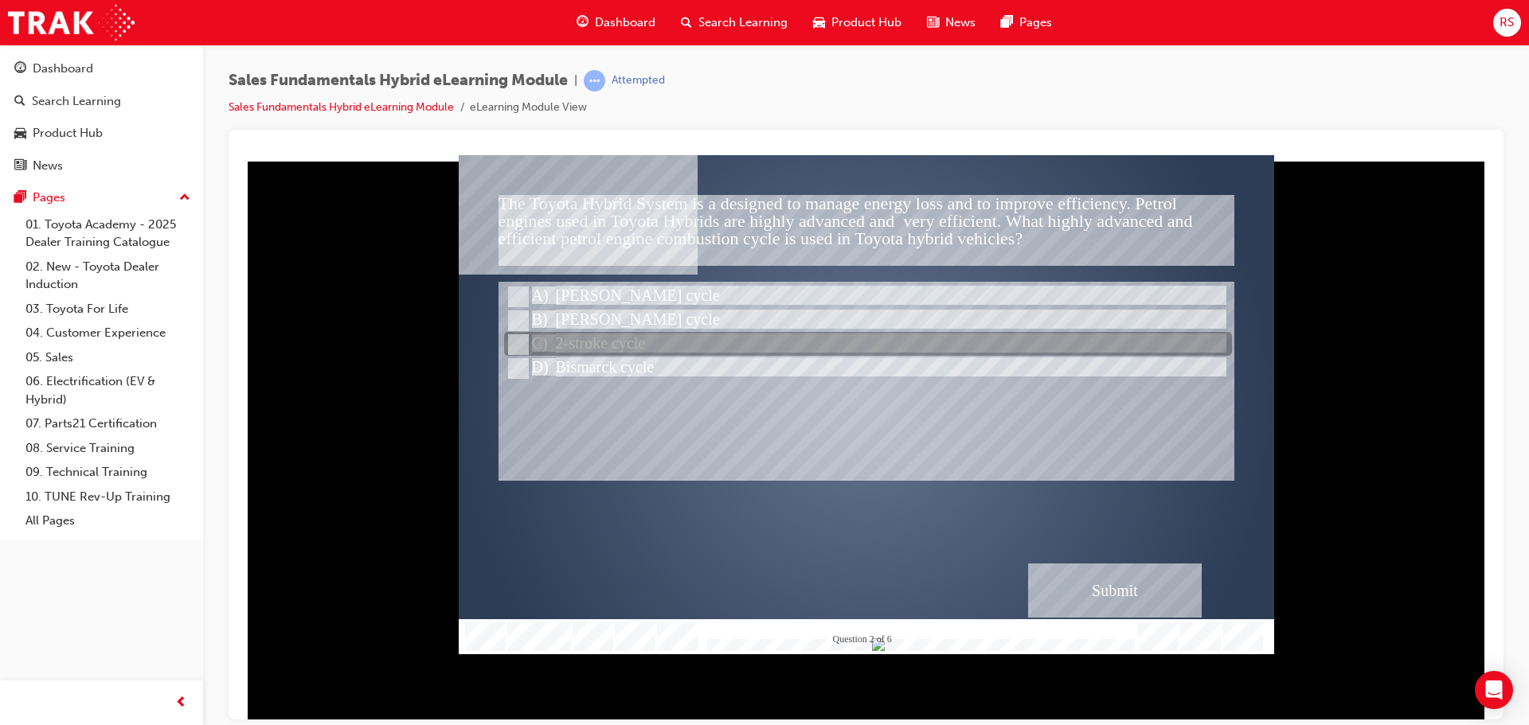
click at [615, 334] on div at bounding box center [868, 345] width 728 height 24
radio input "true"
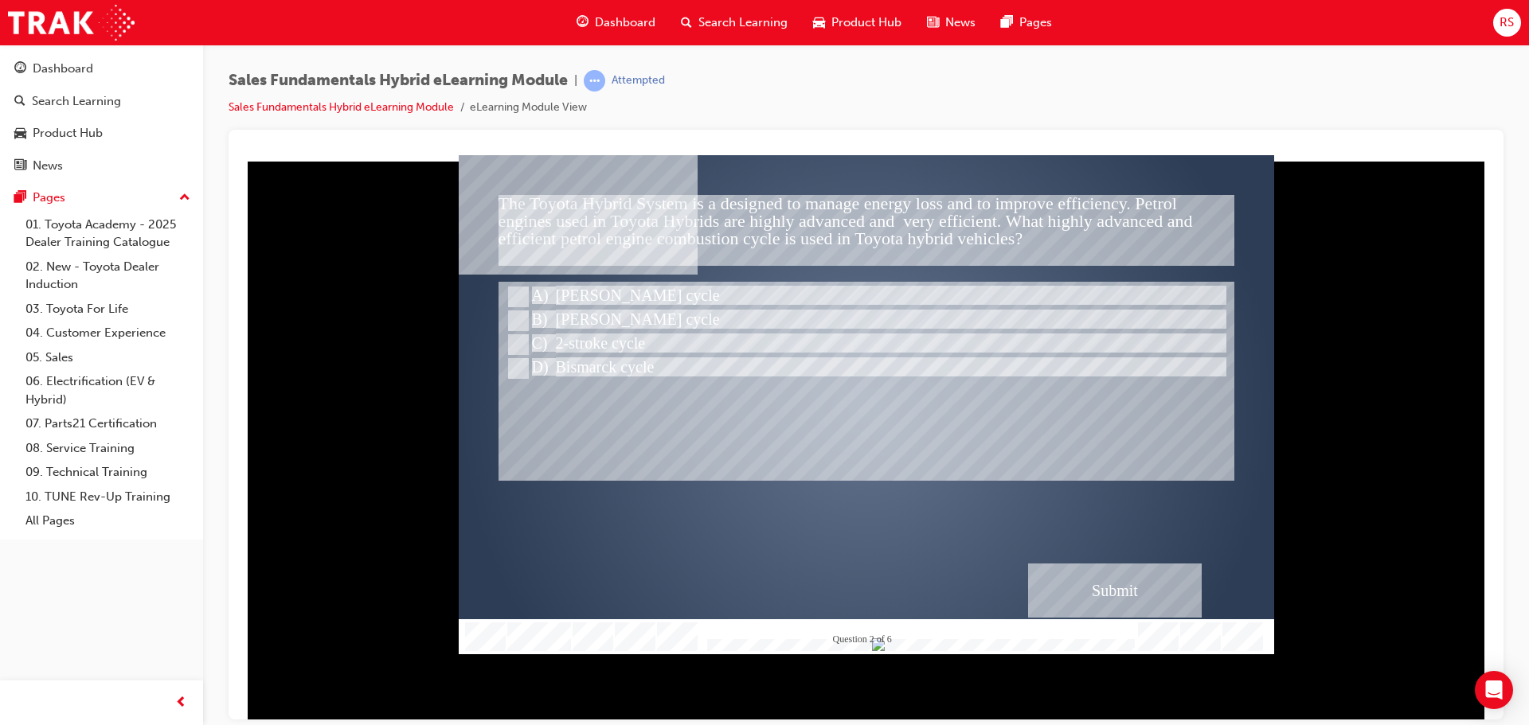
click at [1101, 567] on div "Submit" at bounding box center [1115, 590] width 174 height 54
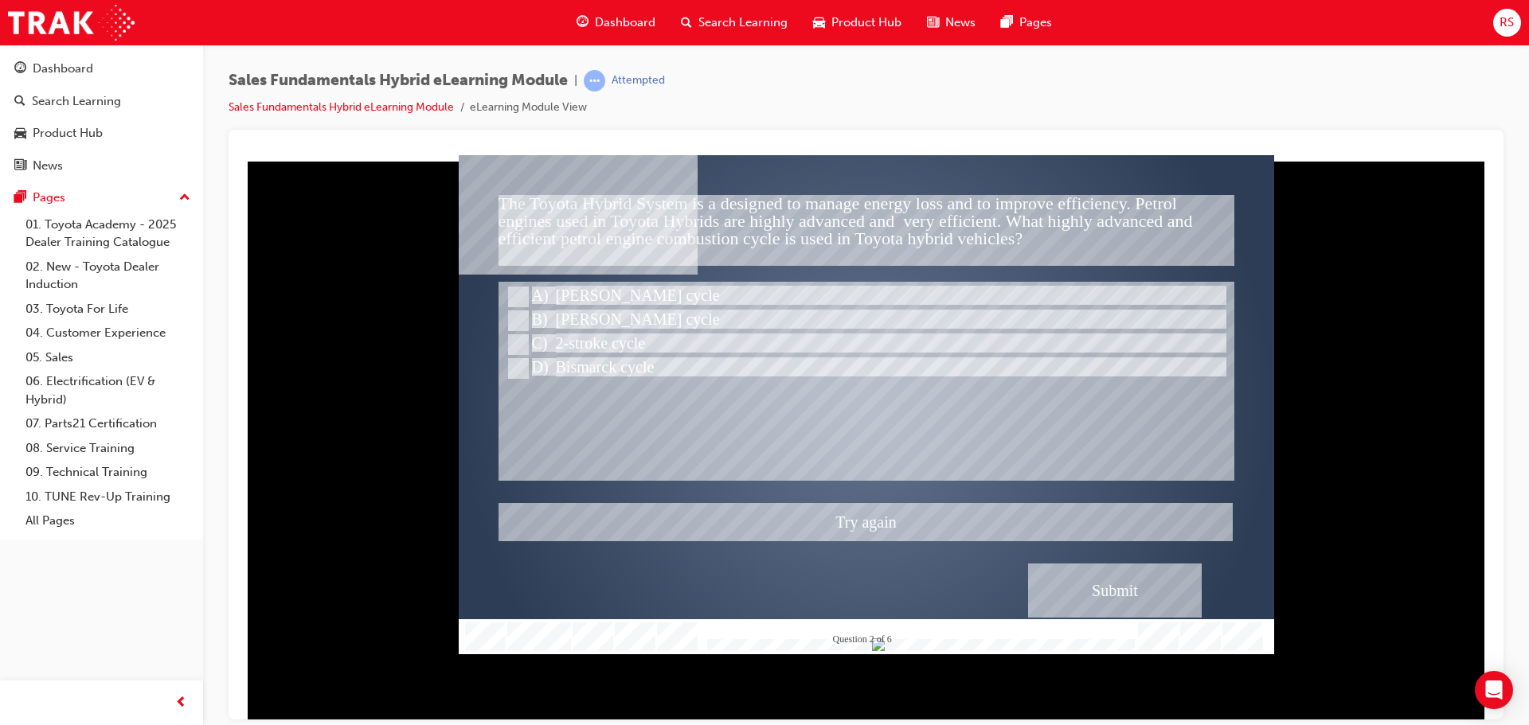
click at [1101, 567] on div at bounding box center [866, 403] width 815 height 499
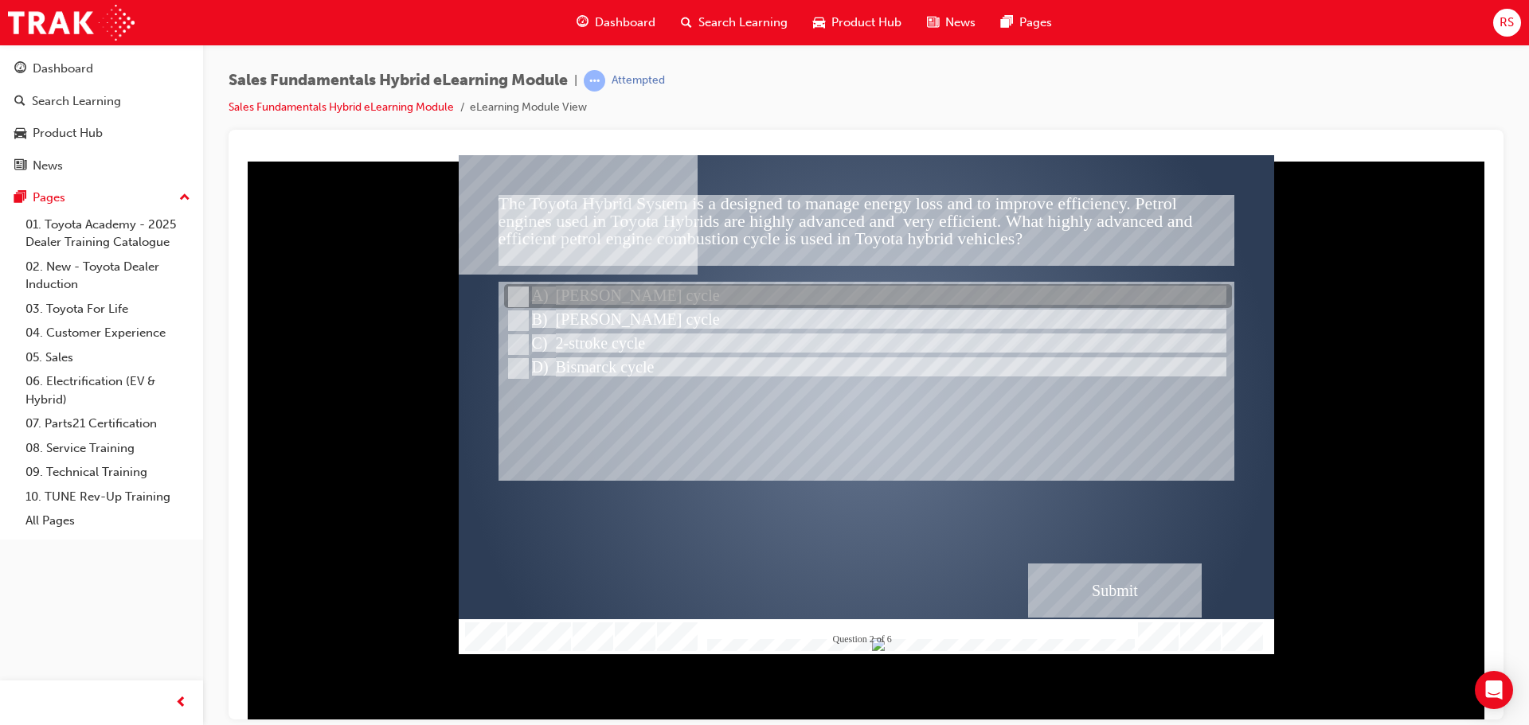
click at [605, 307] on div at bounding box center [868, 297] width 728 height 24
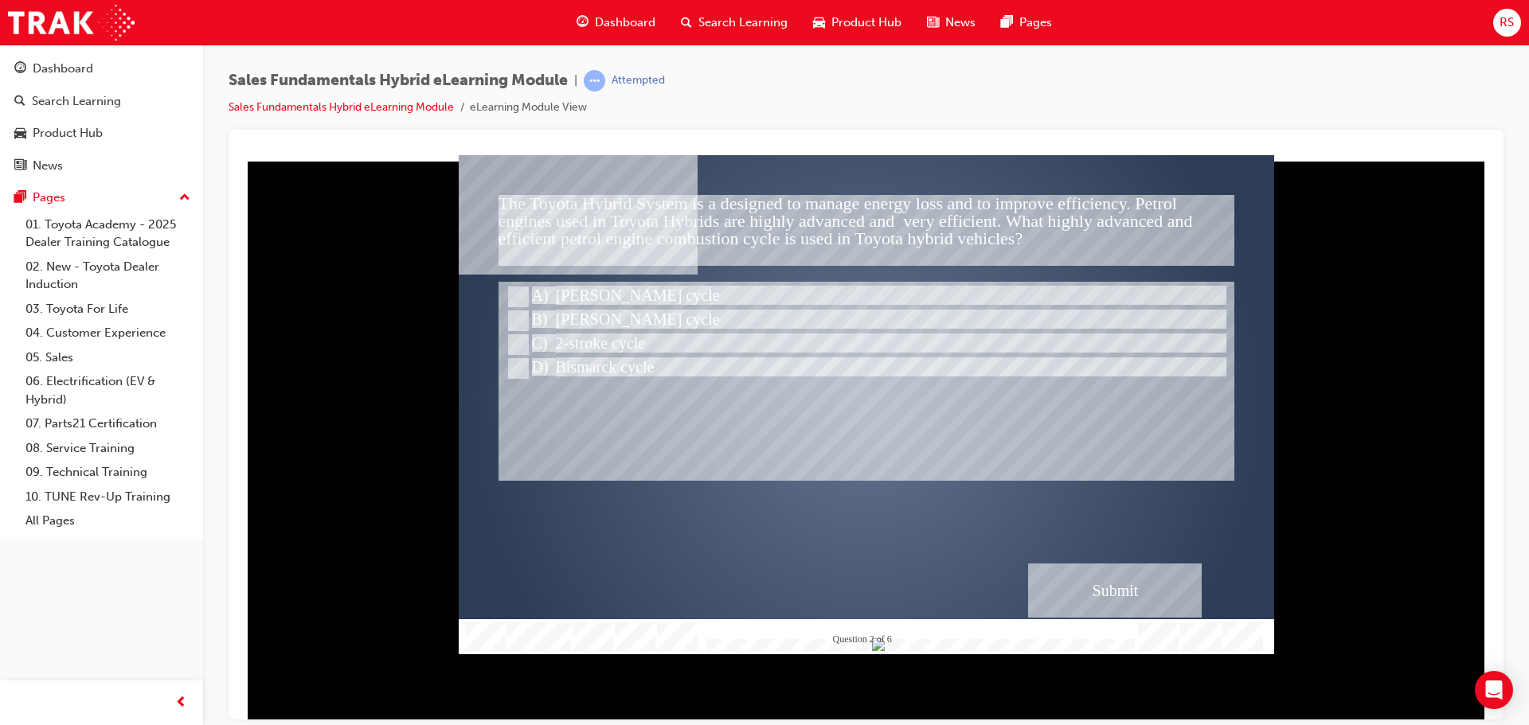
click at [1097, 591] on div "Submit" at bounding box center [1115, 590] width 174 height 54
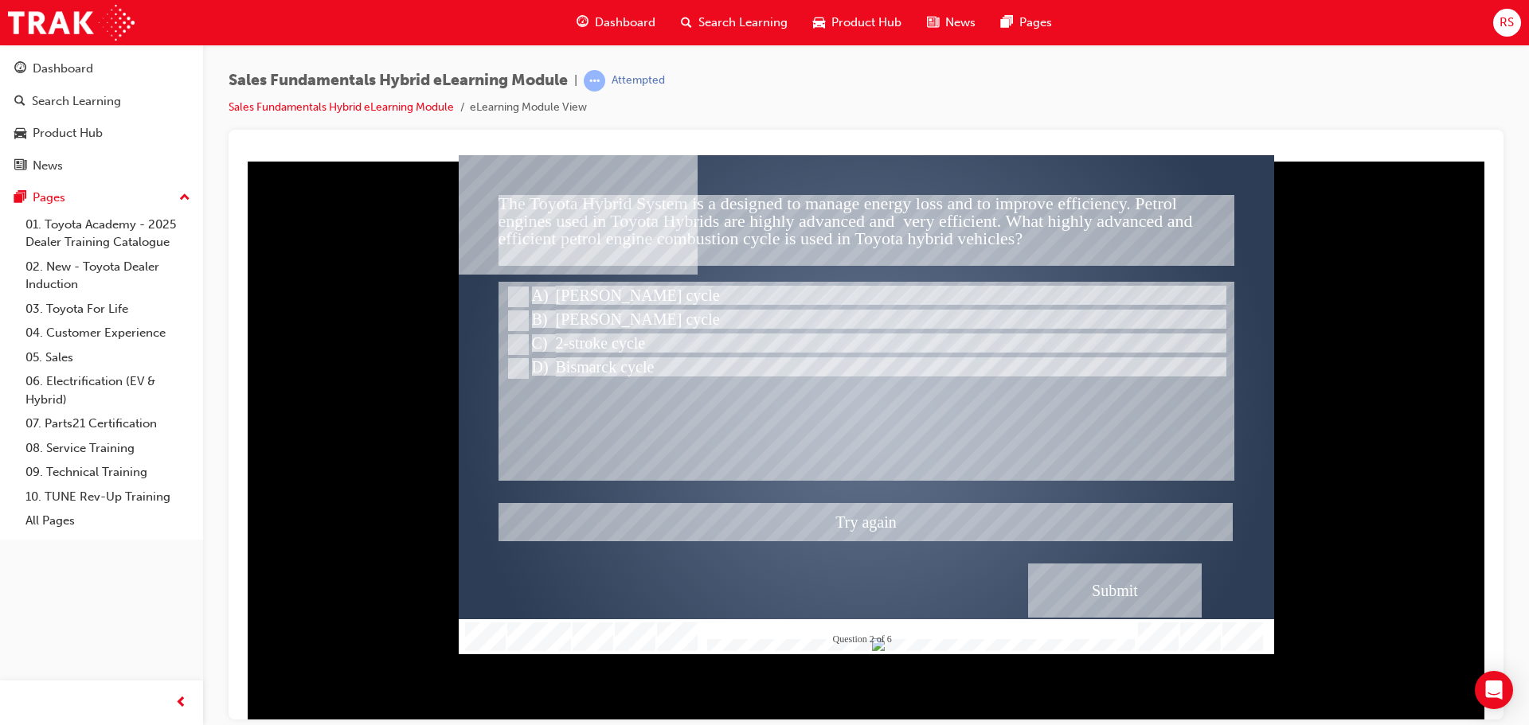
click at [1097, 591] on div at bounding box center [866, 403] width 815 height 499
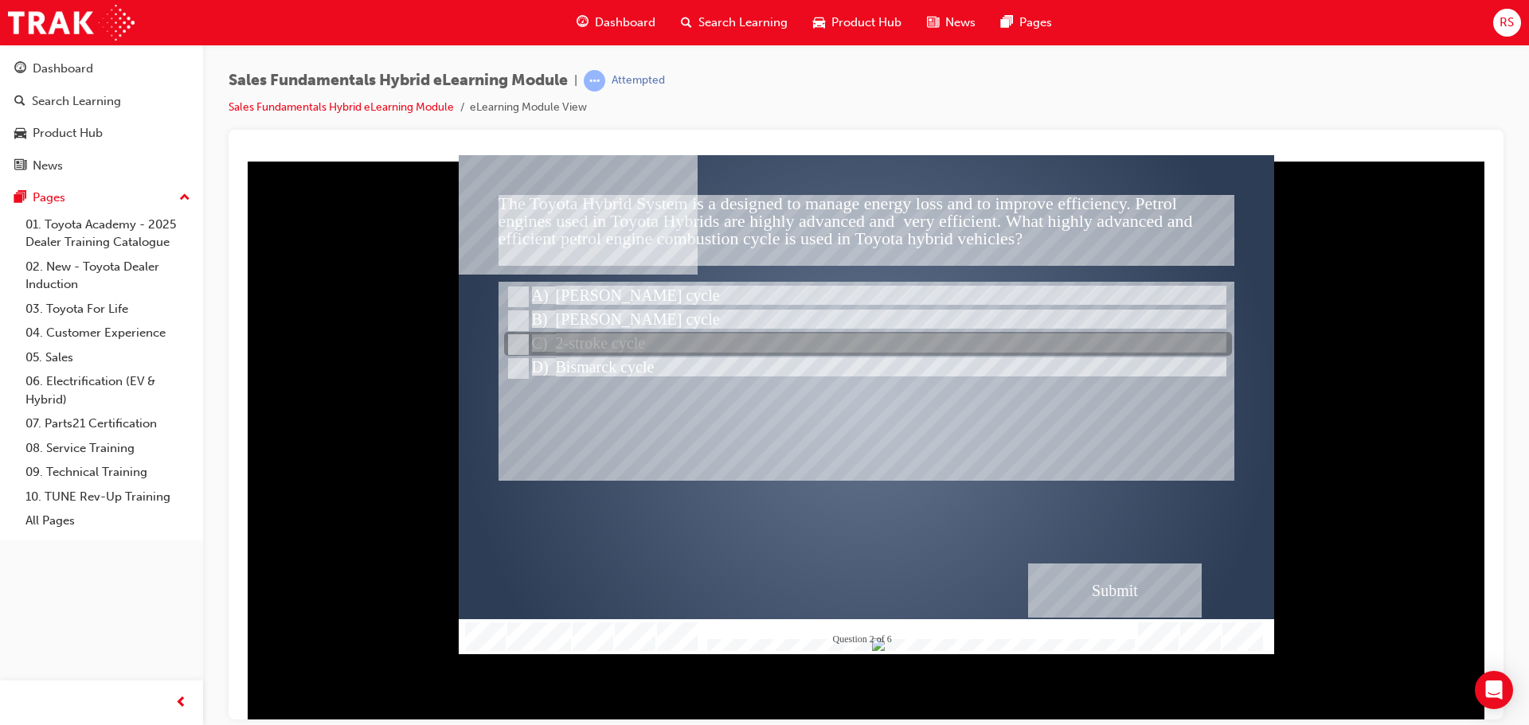
click at [636, 354] on div at bounding box center [868, 345] width 728 height 24
radio input "false"
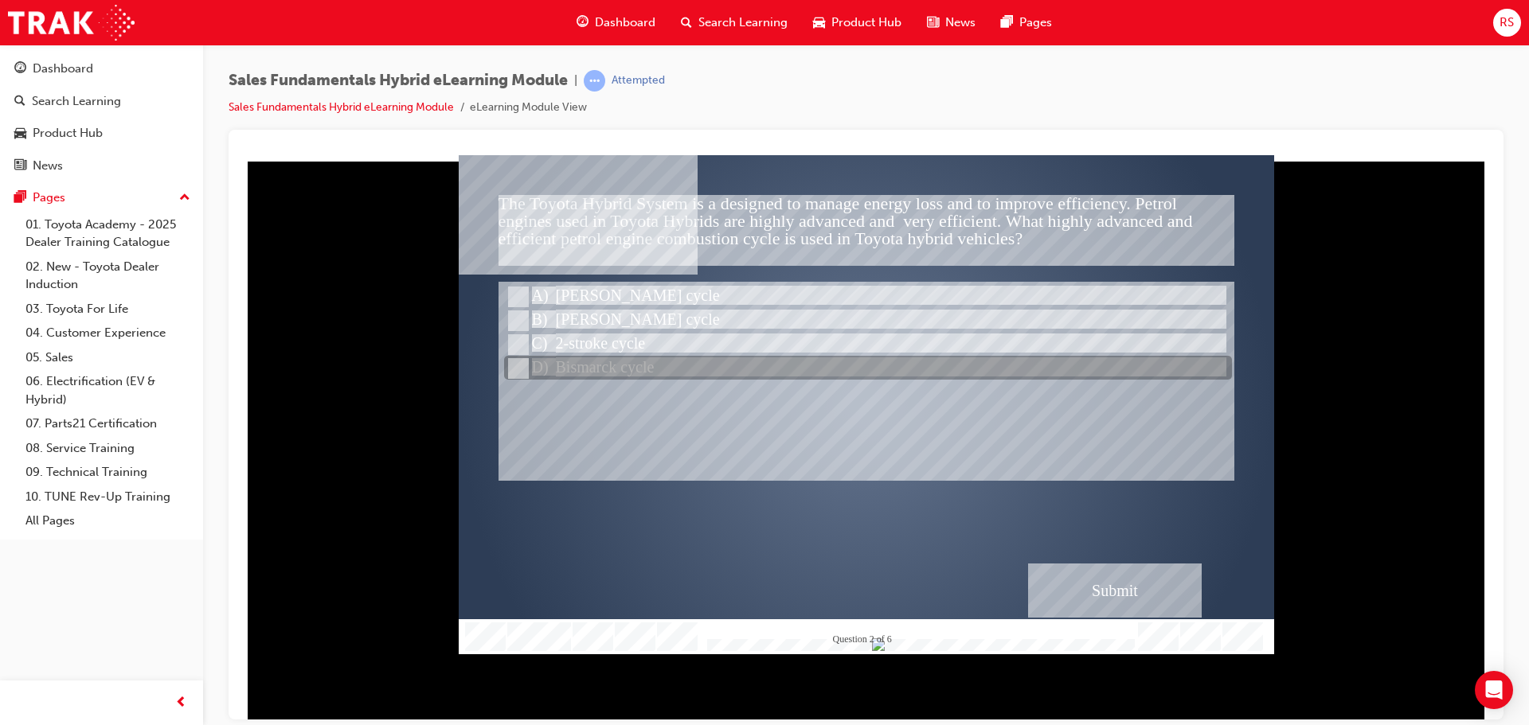
click at [635, 361] on div at bounding box center [868, 369] width 728 height 24
radio input "false"
radio input "true"
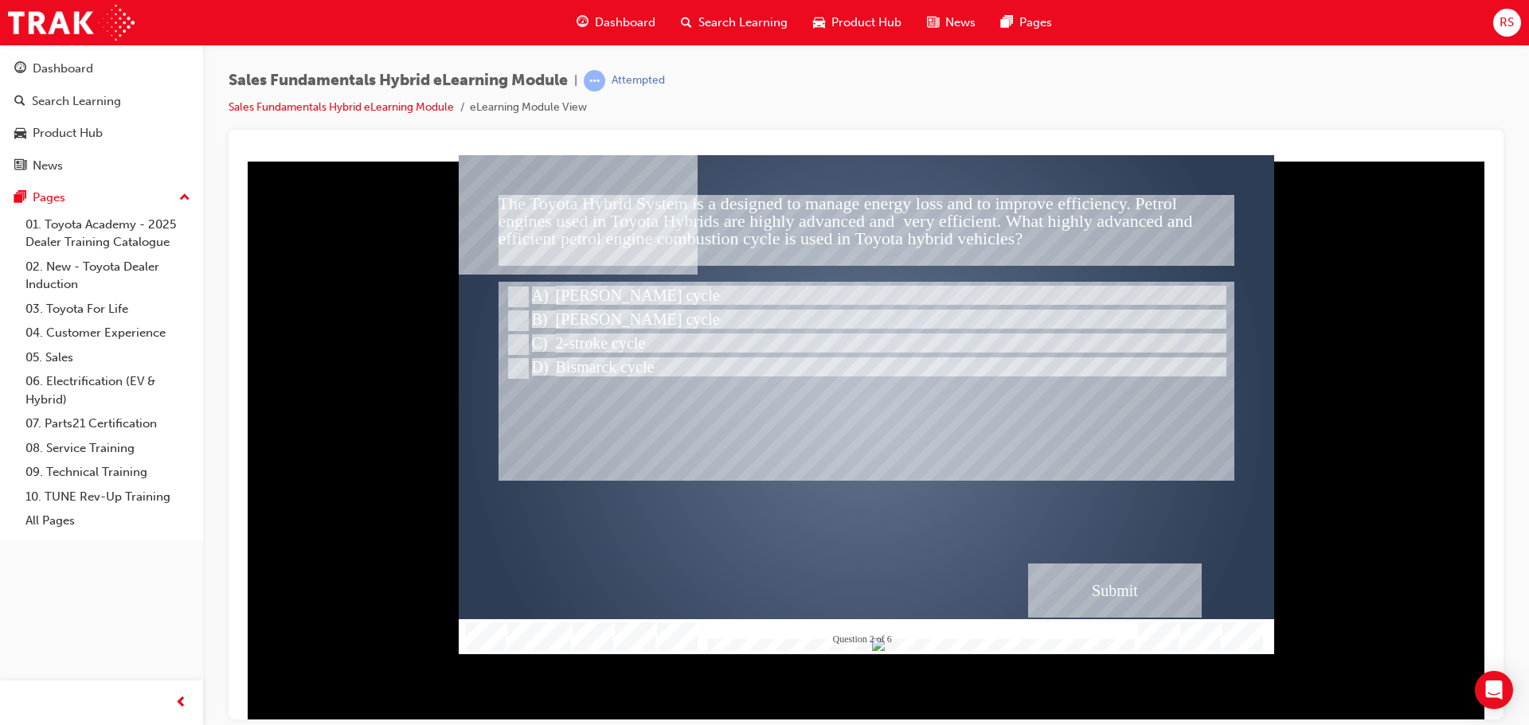
click at [982, 557] on div "" at bounding box center [866, 418] width 815 height 499
click at [1131, 589] on div "Submit" at bounding box center [1115, 590] width 174 height 54
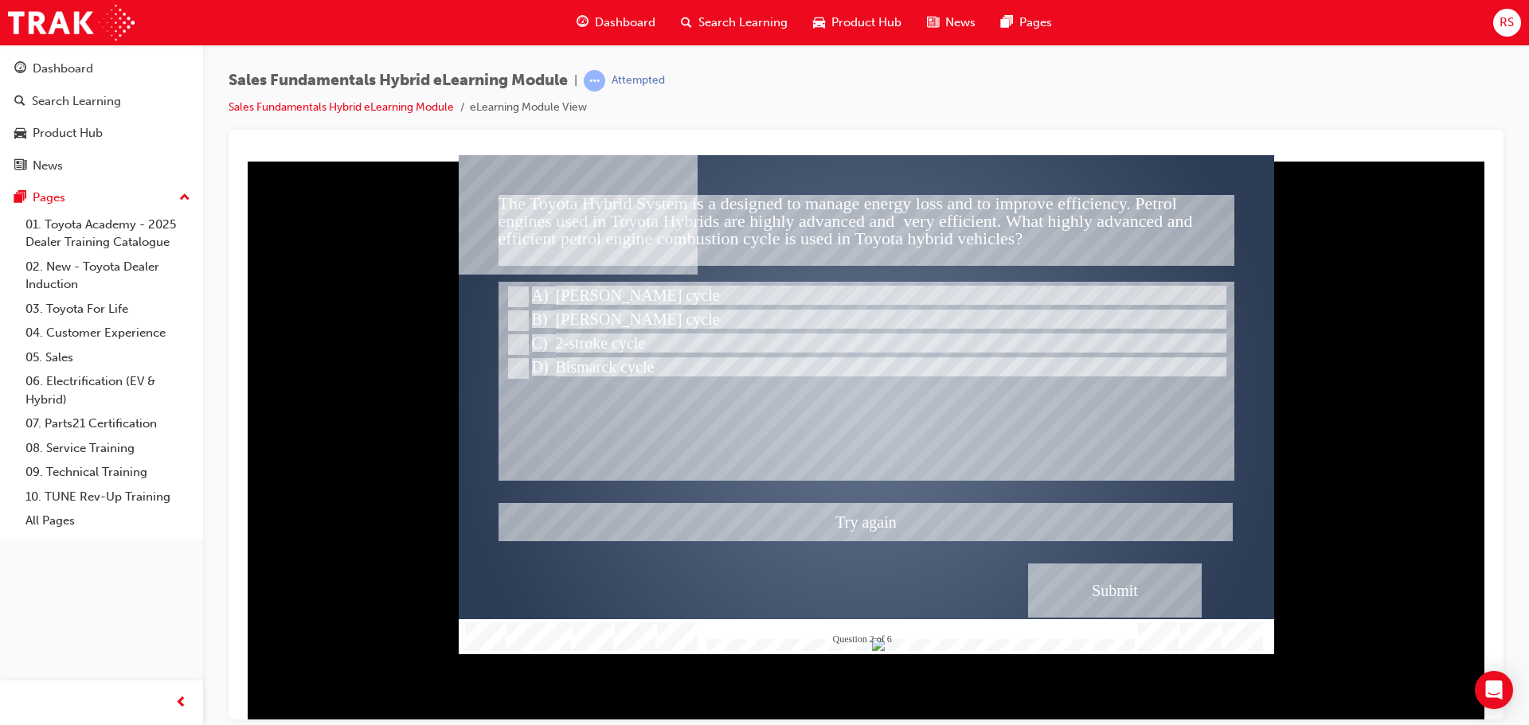
click at [1131, 589] on div at bounding box center [866, 403] width 815 height 499
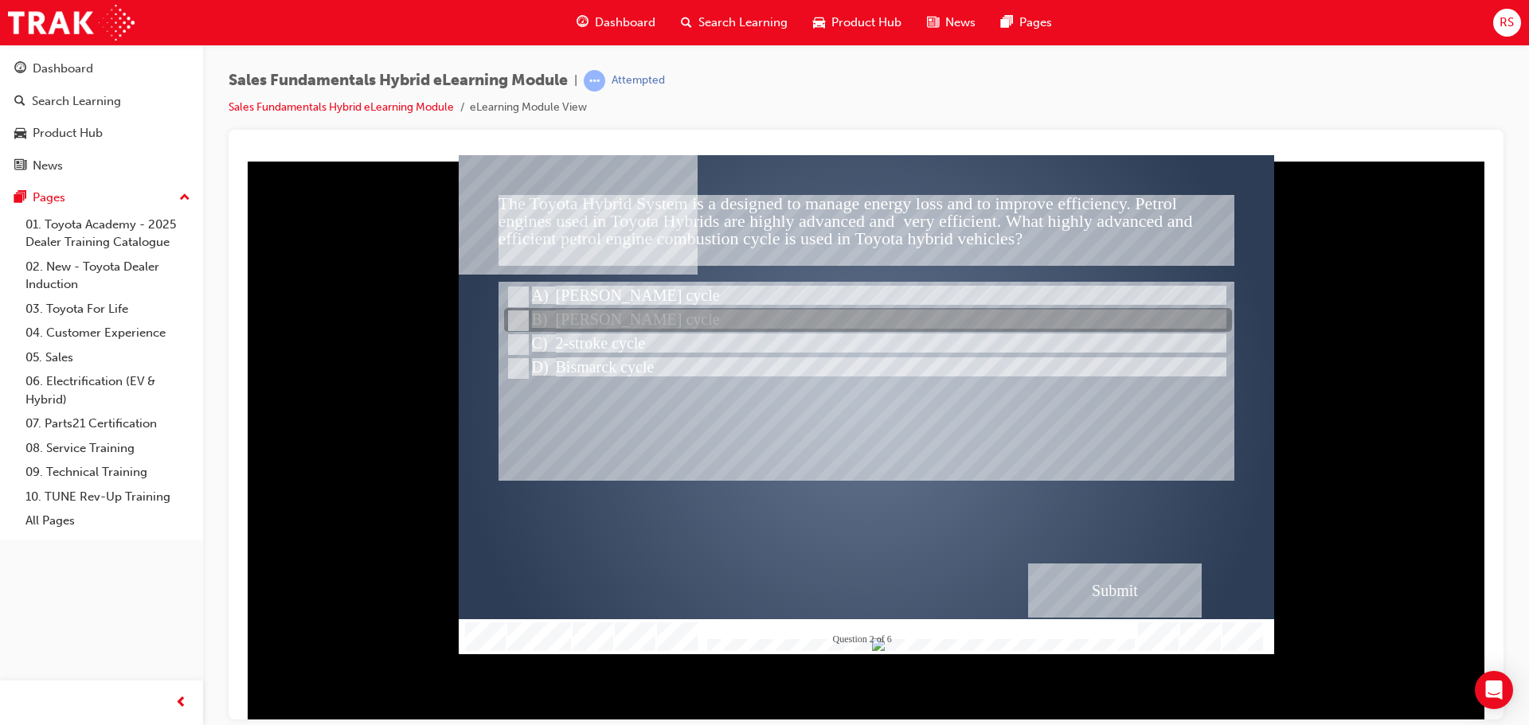
click at [562, 310] on div at bounding box center [868, 321] width 728 height 24
radio input "true"
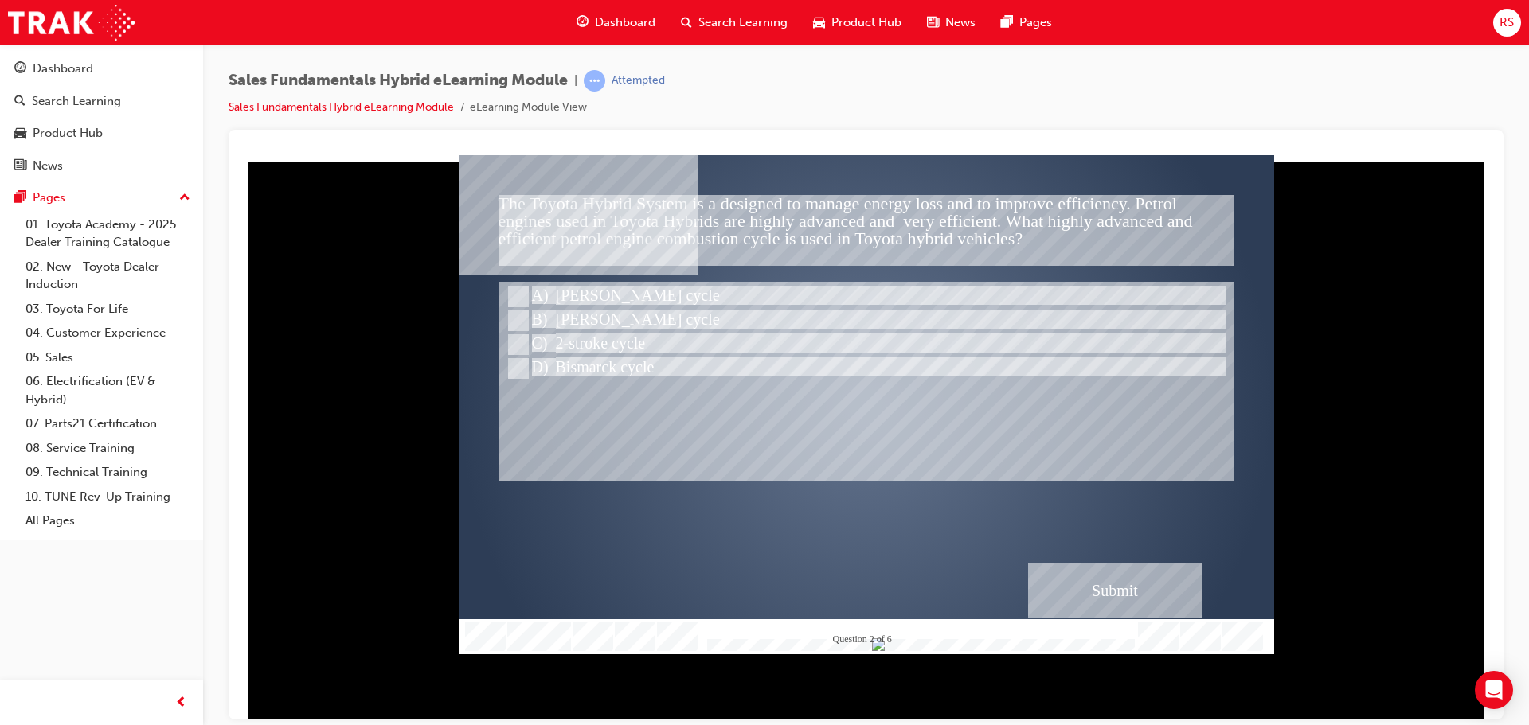
click at [1079, 565] on div "Submit" at bounding box center [1115, 590] width 174 height 54
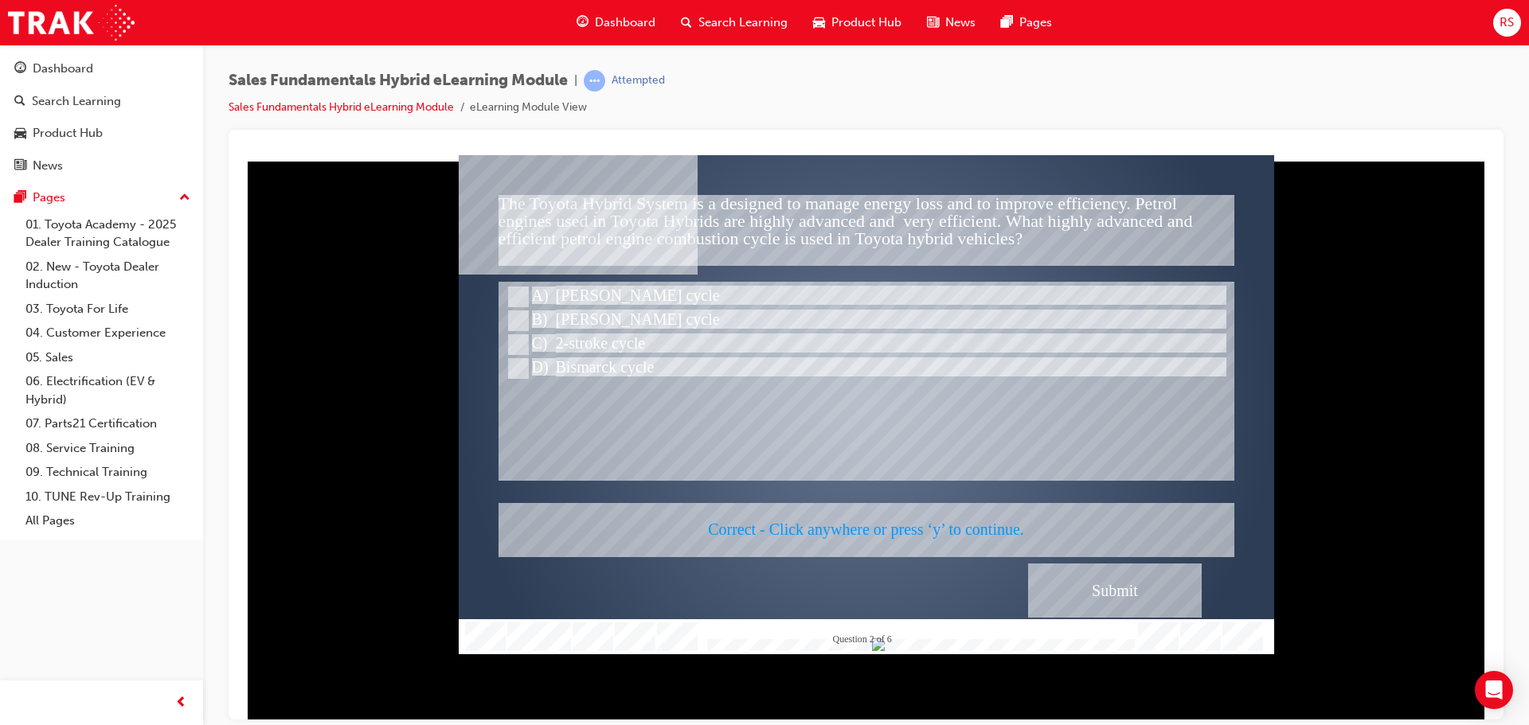
click at [1079, 565] on div at bounding box center [866, 403] width 815 height 499
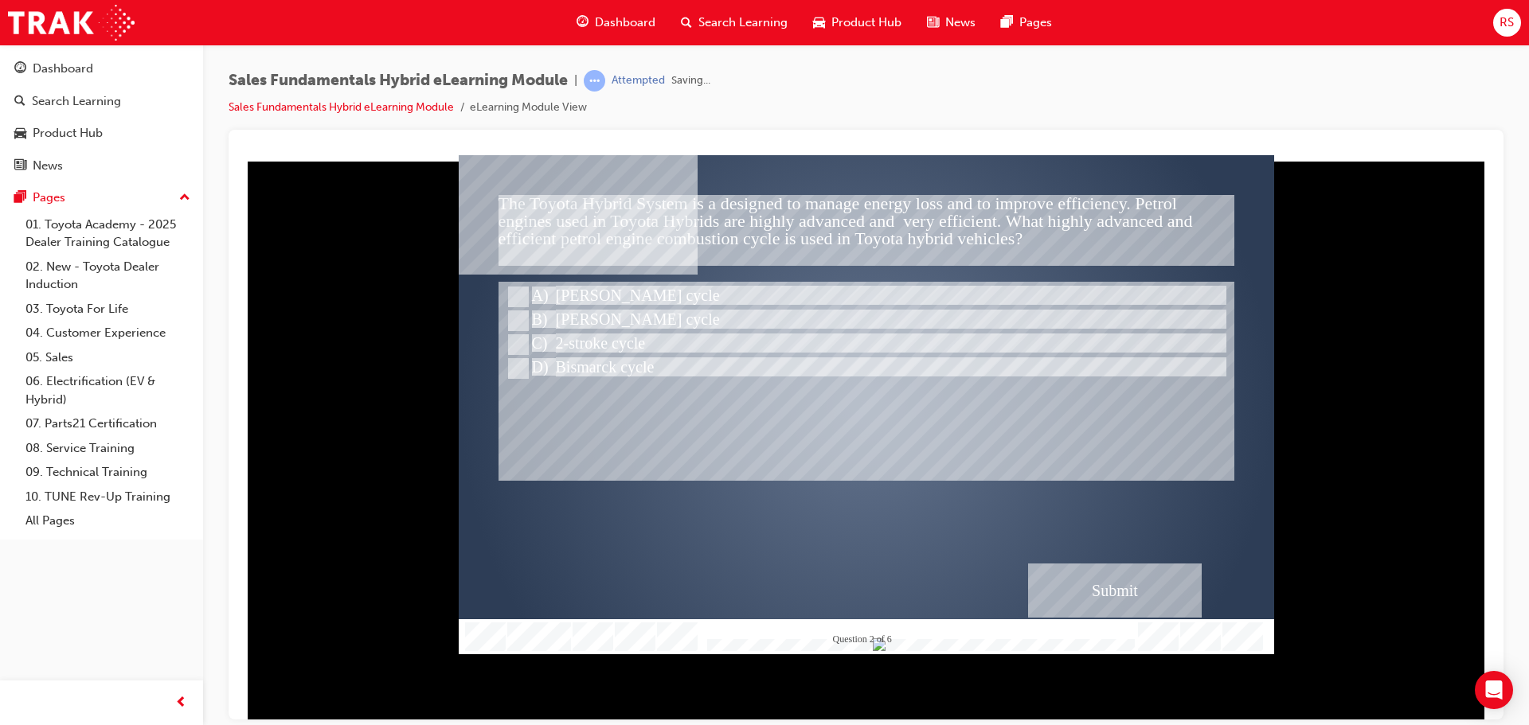
click at [1081, 576] on div "Submit" at bounding box center [1115, 590] width 174 height 54
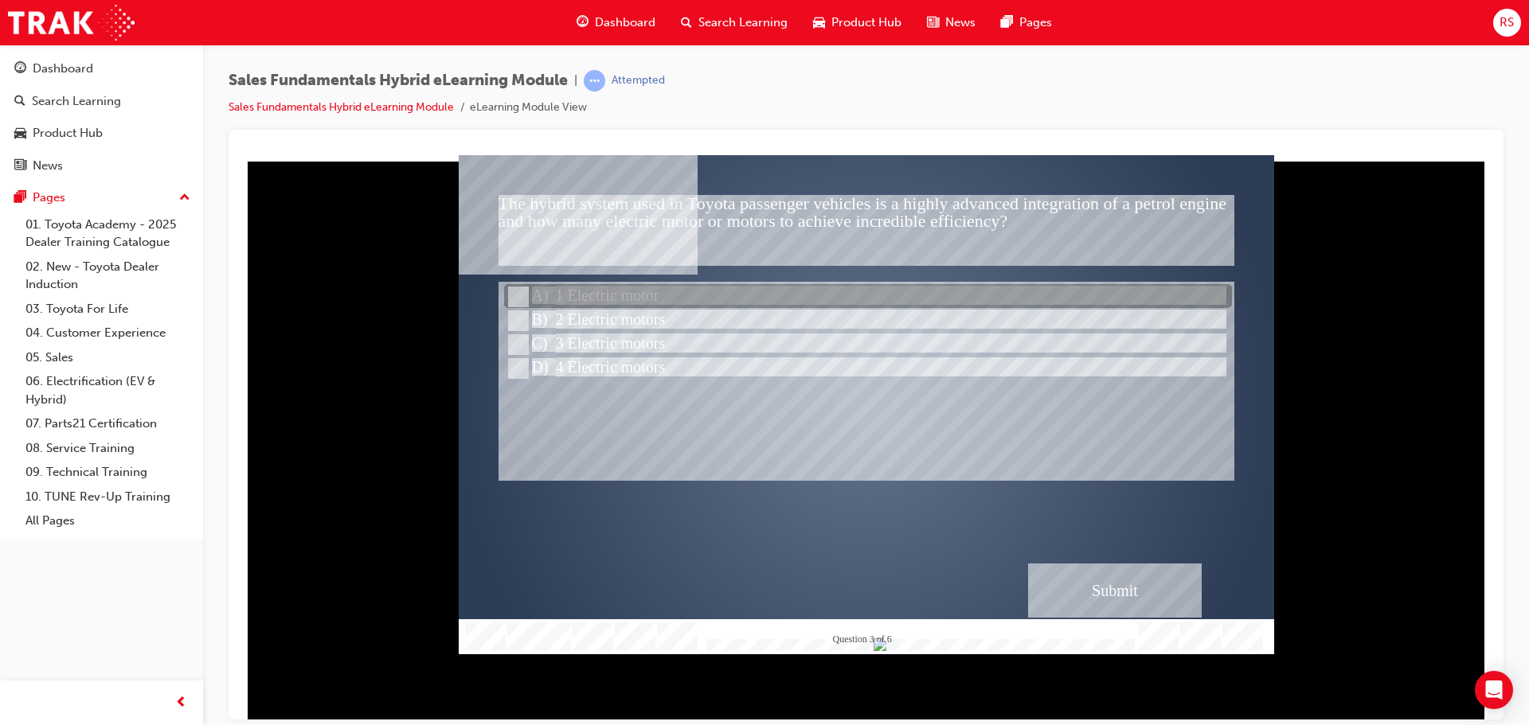
click at [588, 296] on div at bounding box center [868, 297] width 728 height 24
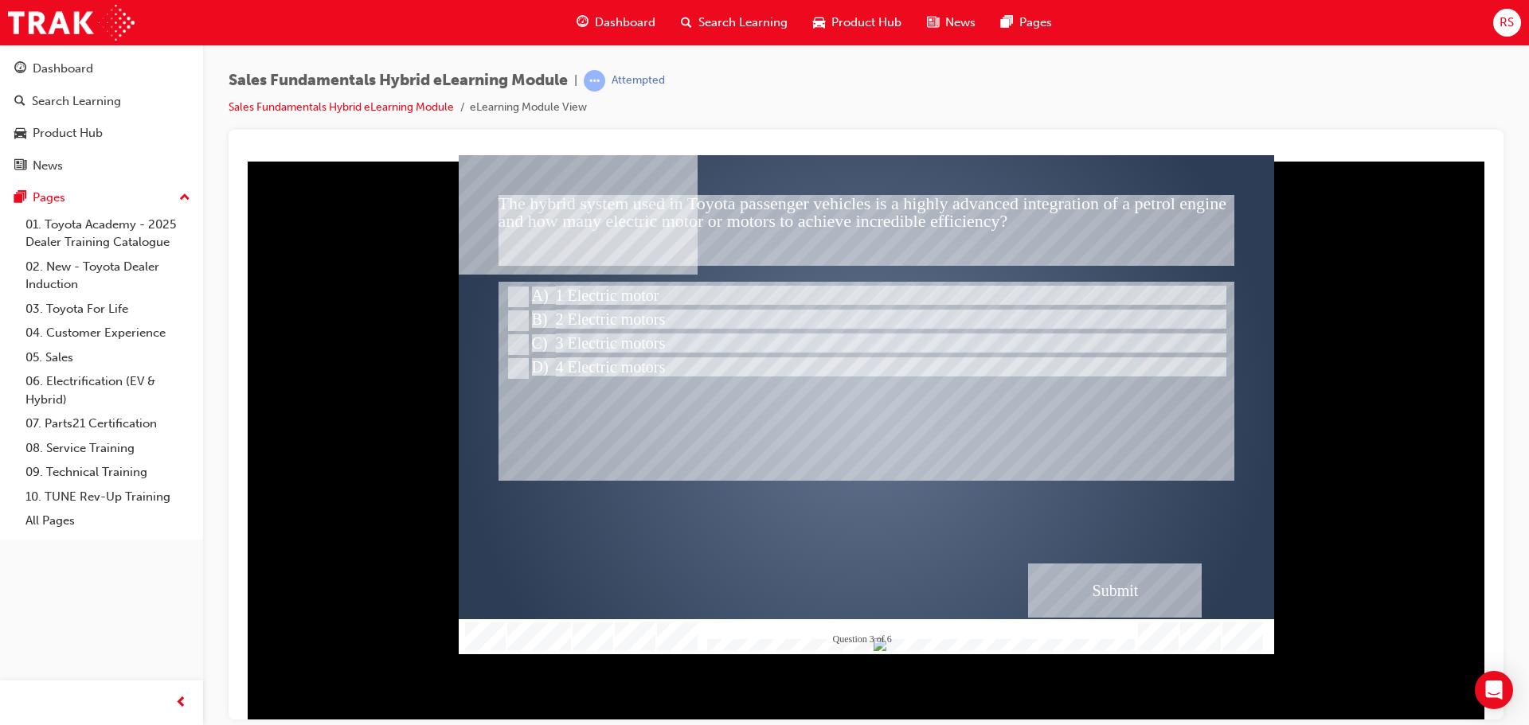
click at [1113, 587] on div "Submit" at bounding box center [1115, 590] width 174 height 54
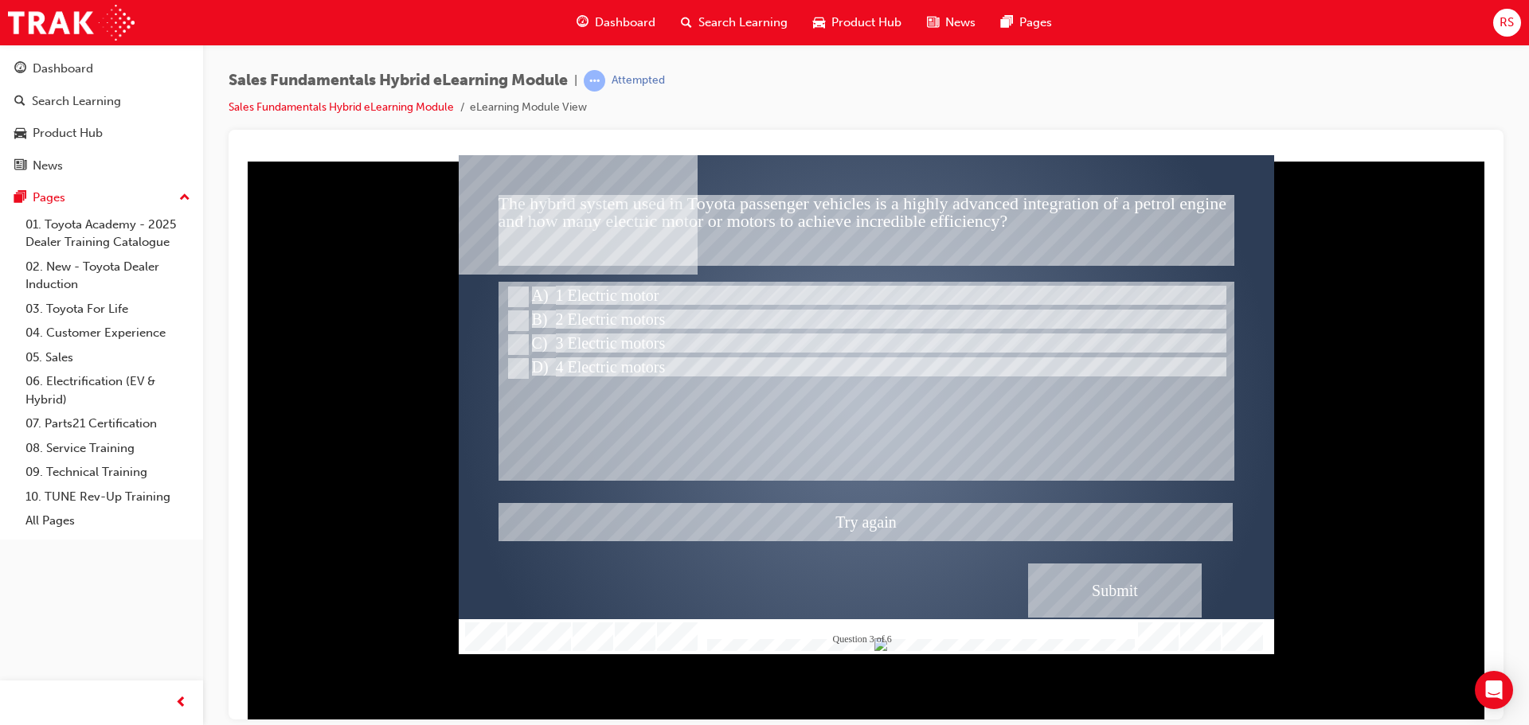
click at [1113, 587] on div at bounding box center [866, 403] width 815 height 499
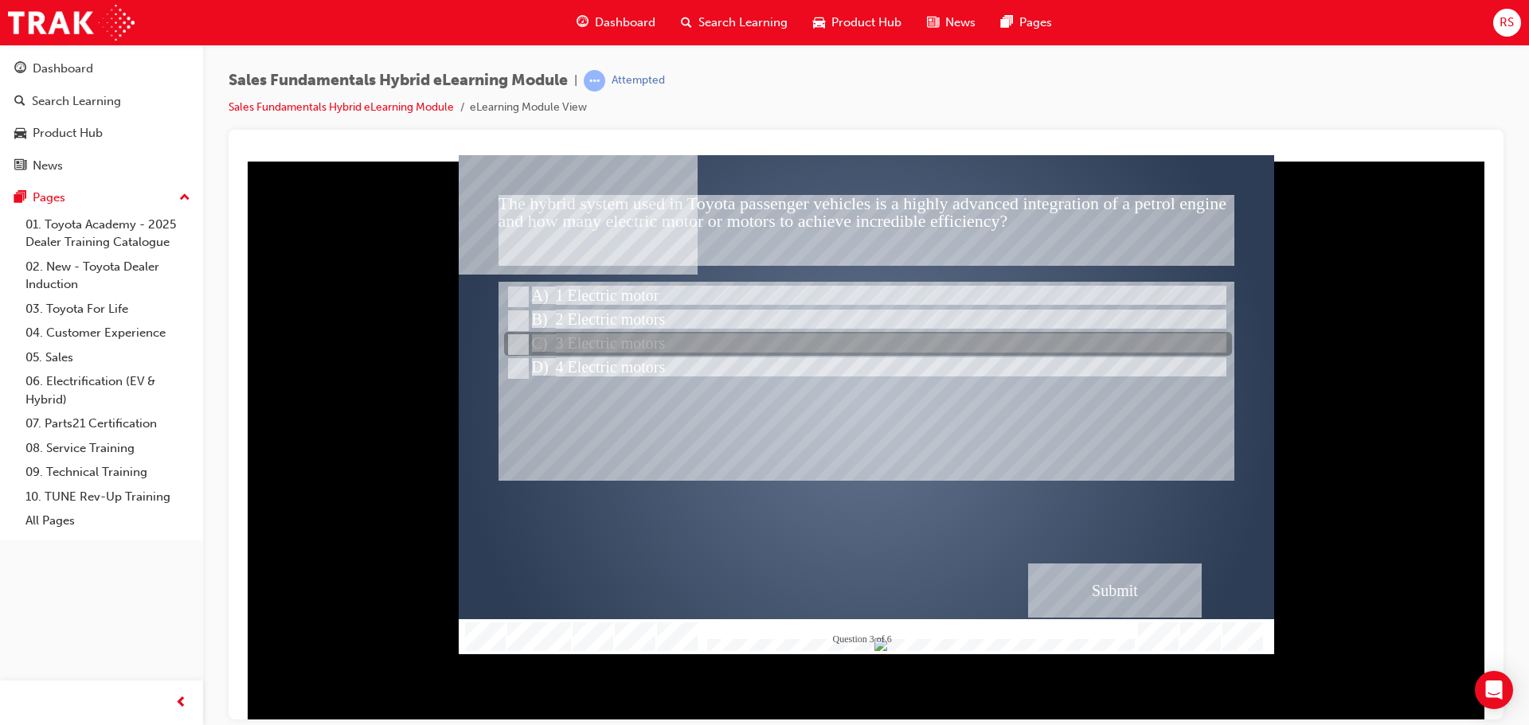
click at [630, 344] on div at bounding box center [868, 345] width 728 height 24
radio input "false"
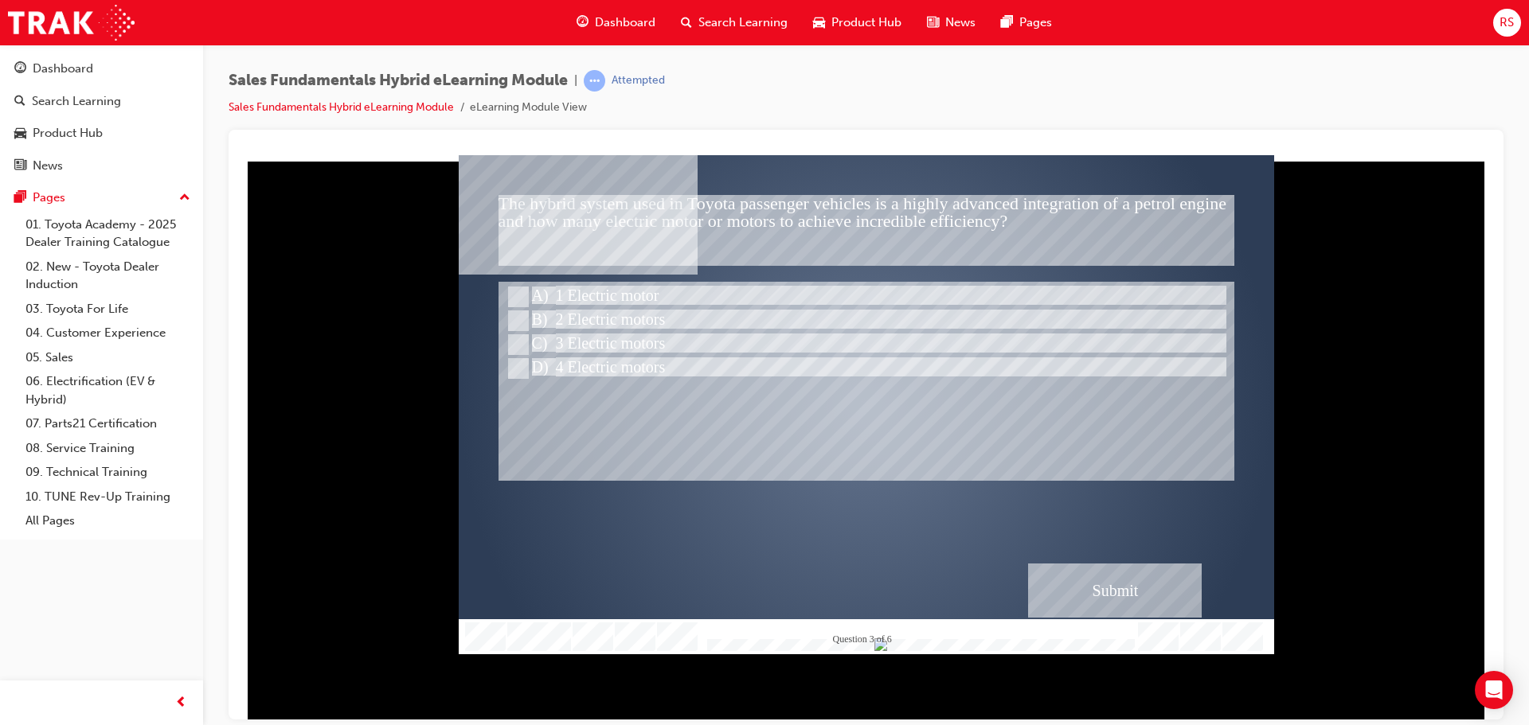
click at [1097, 600] on div "Submit" at bounding box center [1115, 590] width 174 height 54
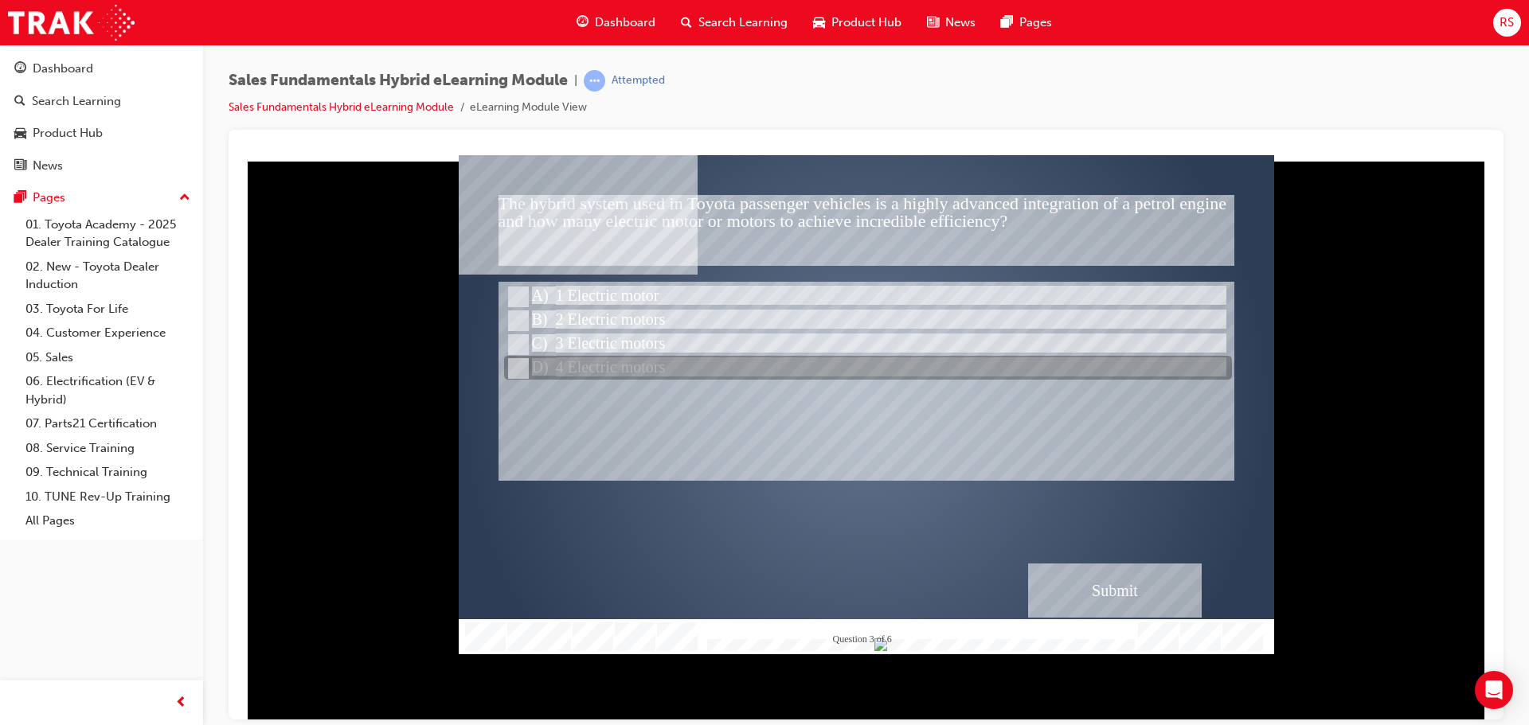
click at [628, 368] on div at bounding box center [868, 369] width 728 height 24
radio input "false"
radio input "true"
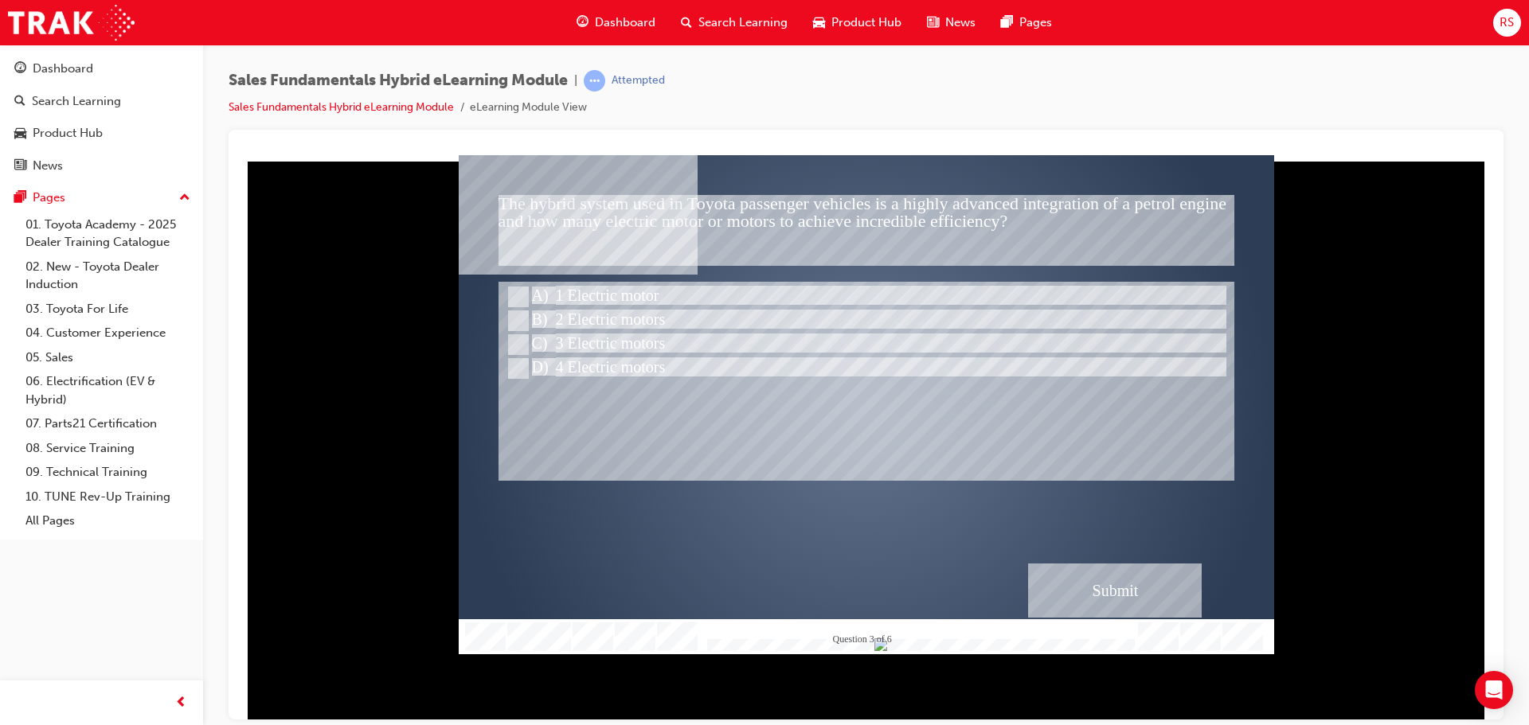
click at [1109, 573] on div "Submit" at bounding box center [1115, 590] width 174 height 54
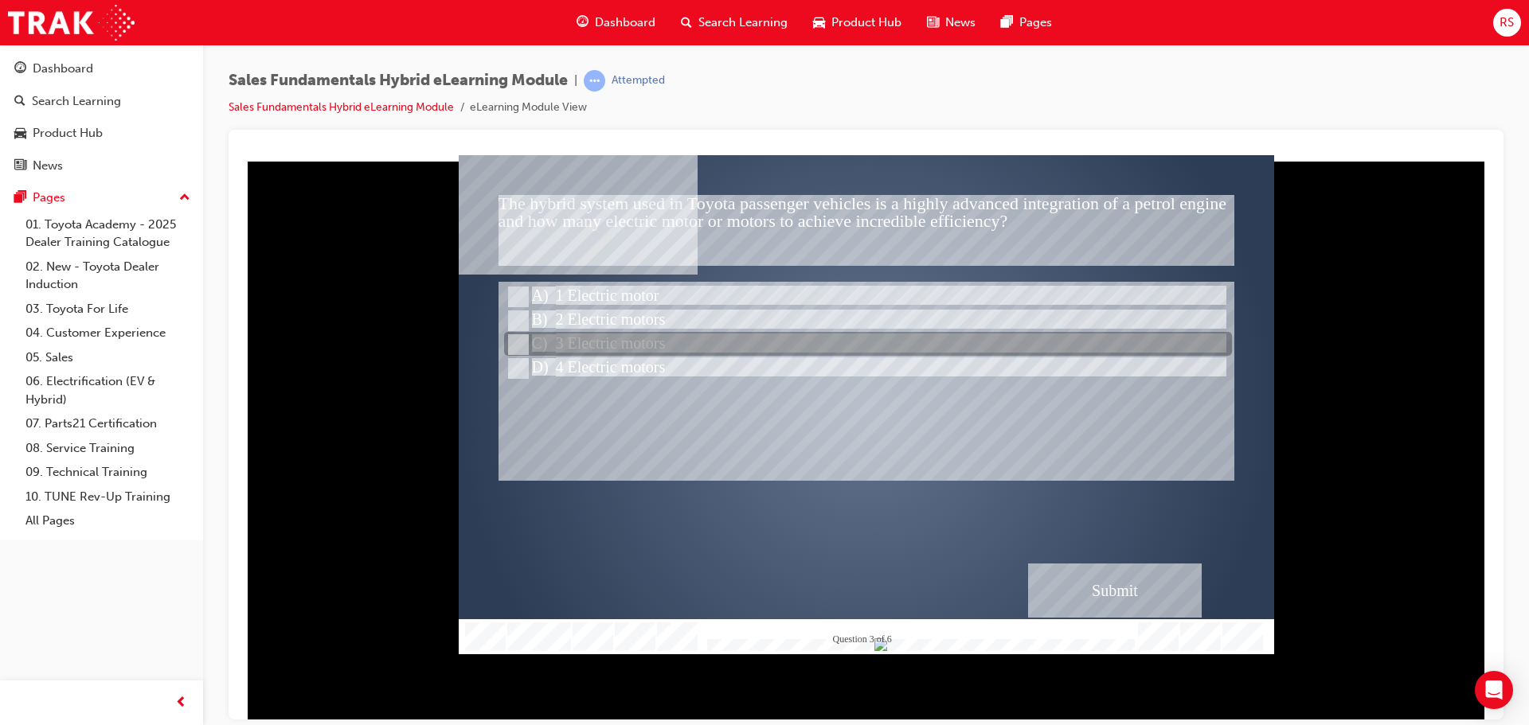
click at [644, 318] on div at bounding box center [868, 321] width 728 height 24
radio input "true"
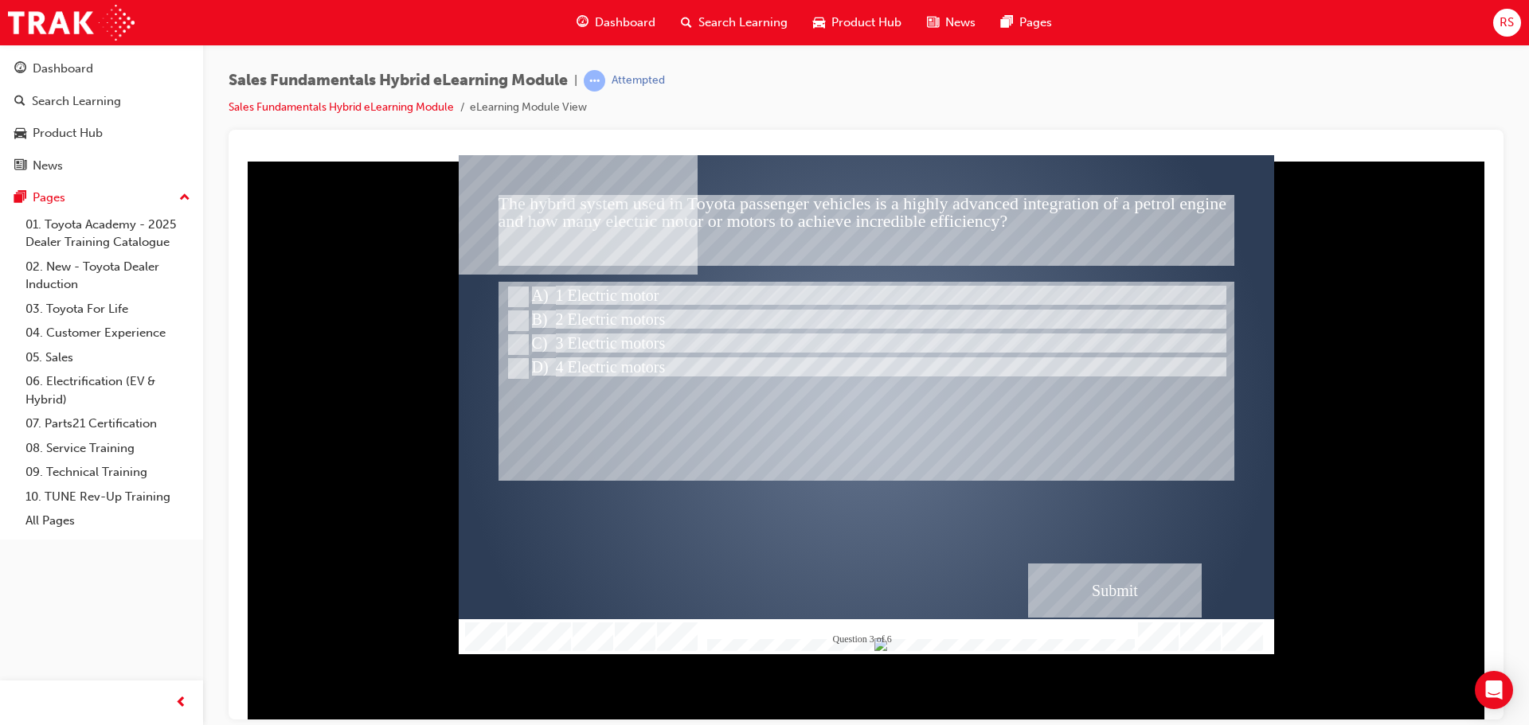
click at [1233, 584] on div "" at bounding box center [866, 418] width 815 height 499
click at [1094, 570] on div "Submit" at bounding box center [1115, 590] width 174 height 54
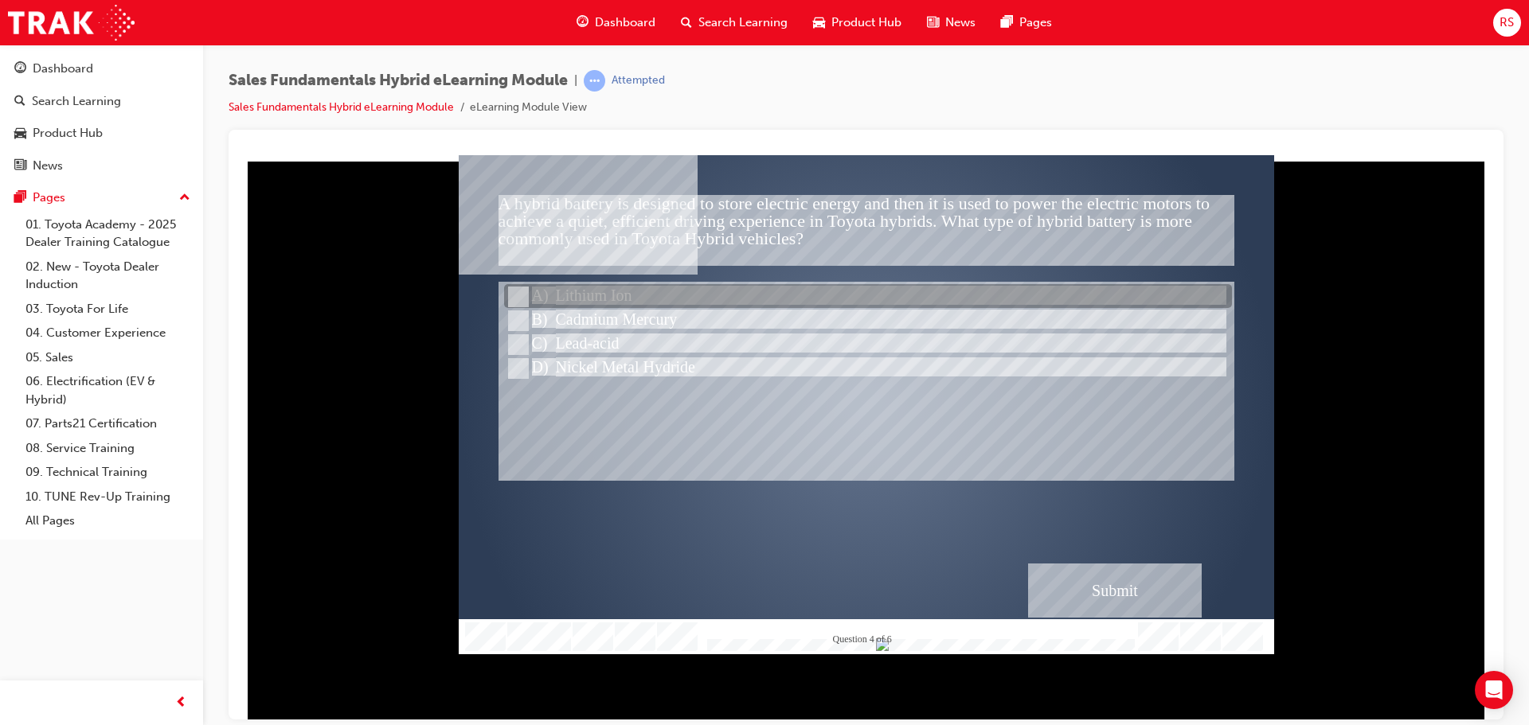
click at [593, 290] on div at bounding box center [868, 297] width 728 height 24
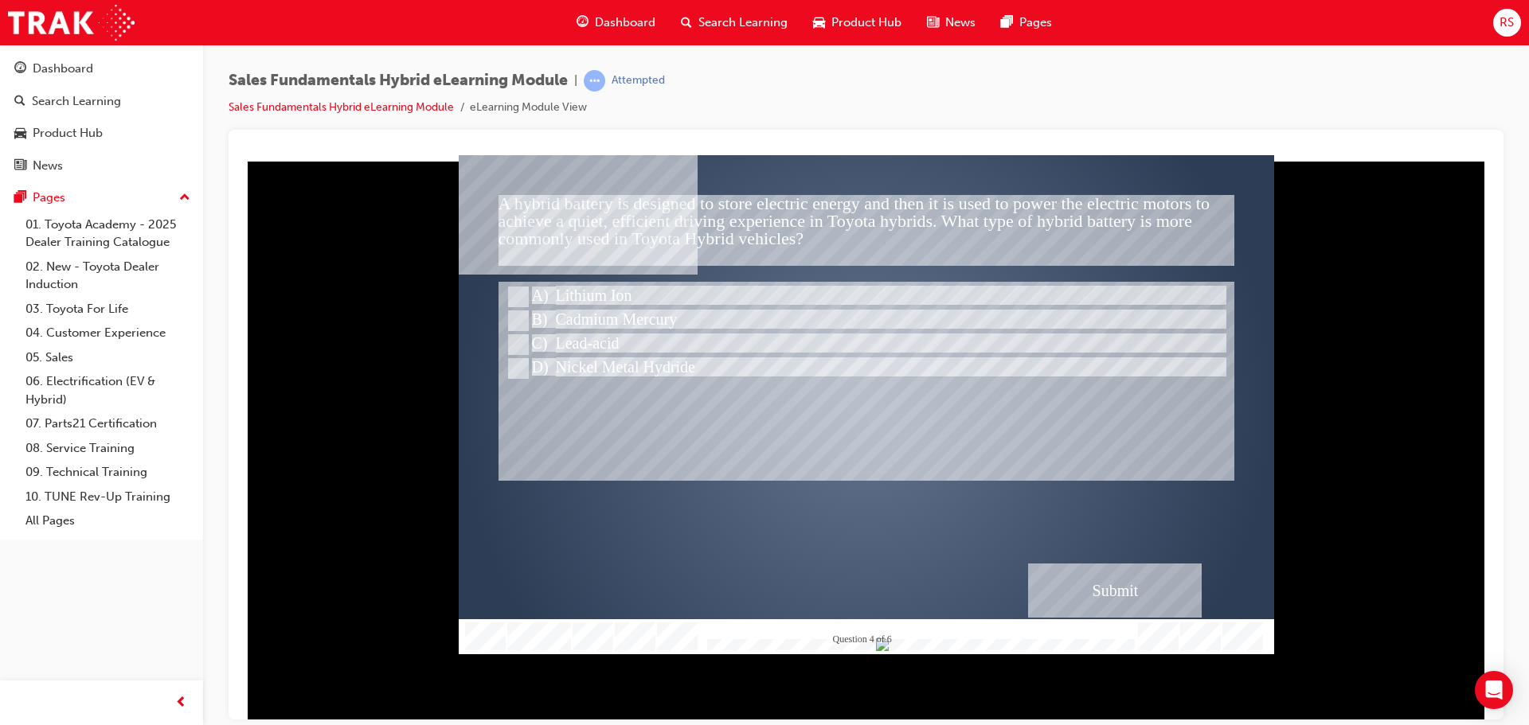
click at [1113, 579] on div "Submit" at bounding box center [1115, 590] width 174 height 54
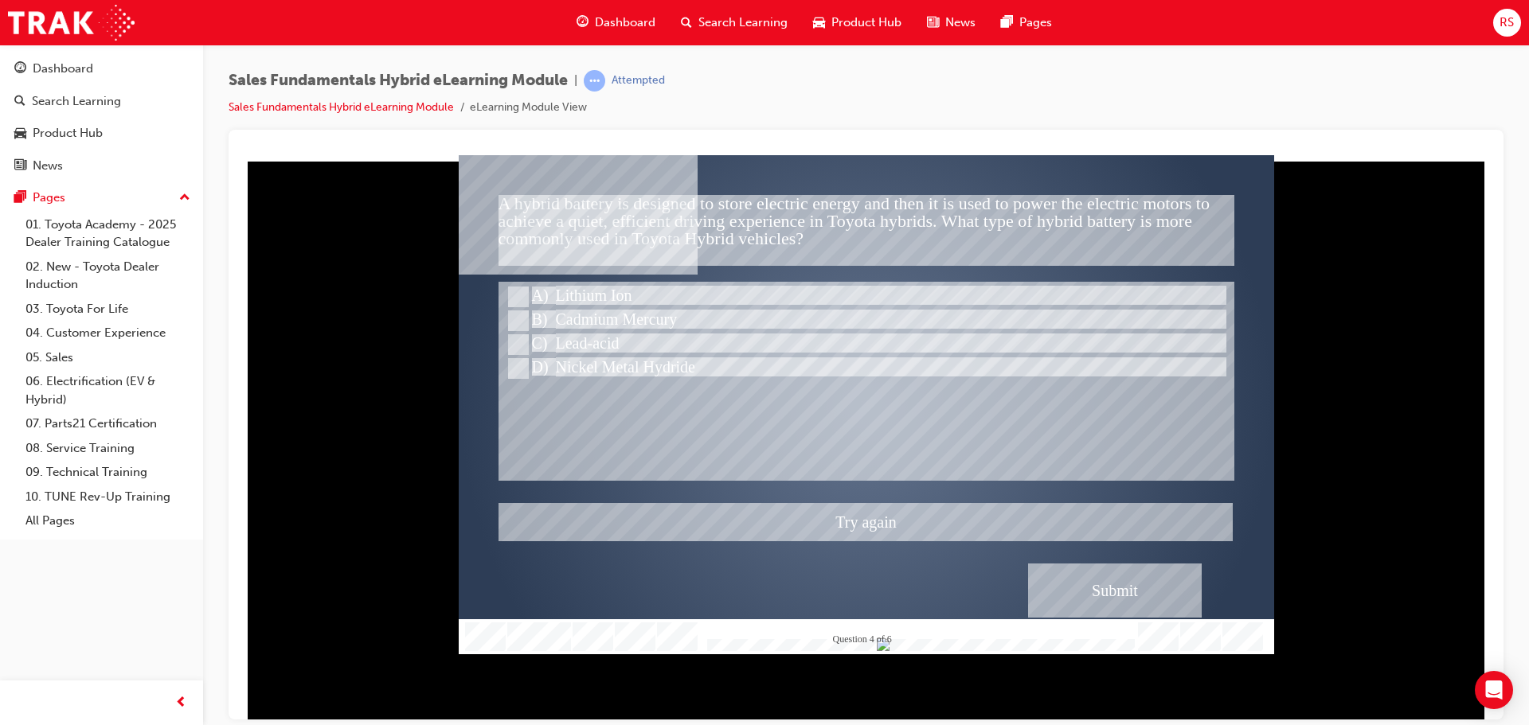
click at [616, 309] on div at bounding box center [866, 403] width 815 height 499
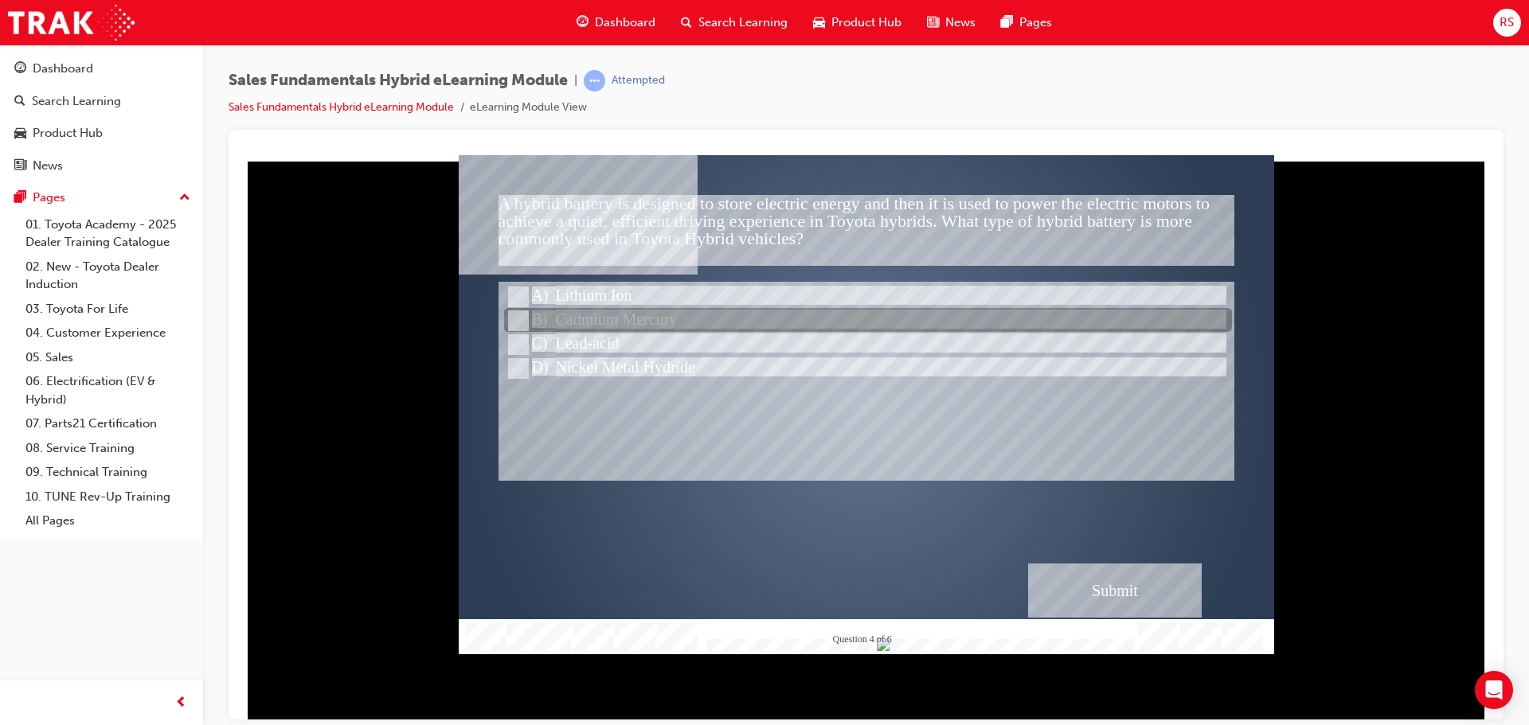
click at [667, 316] on div at bounding box center [868, 321] width 728 height 24
radio input "false"
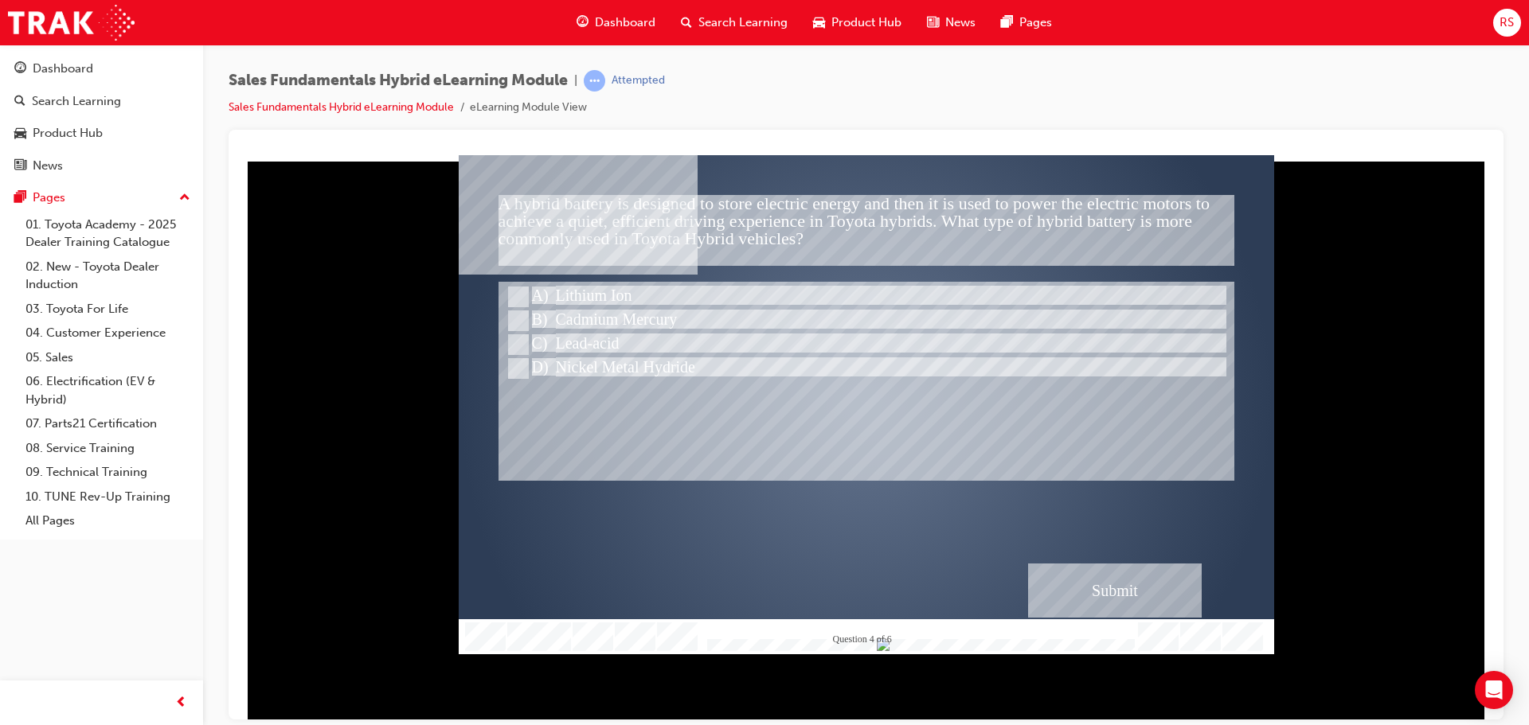
click at [1203, 601] on div "" at bounding box center [866, 418] width 815 height 499
click at [1158, 588] on div "Submit" at bounding box center [1115, 590] width 174 height 54
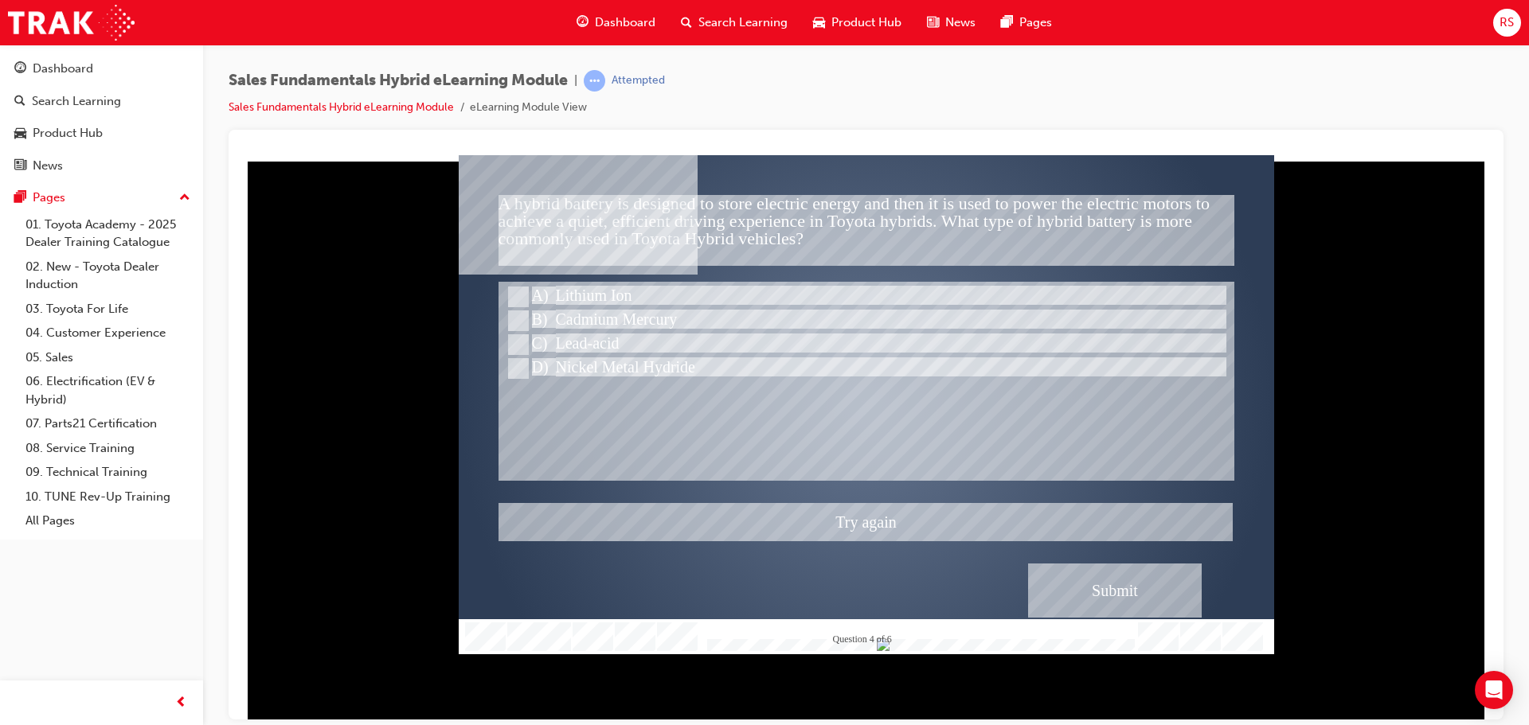
click at [577, 341] on div at bounding box center [866, 403] width 815 height 499
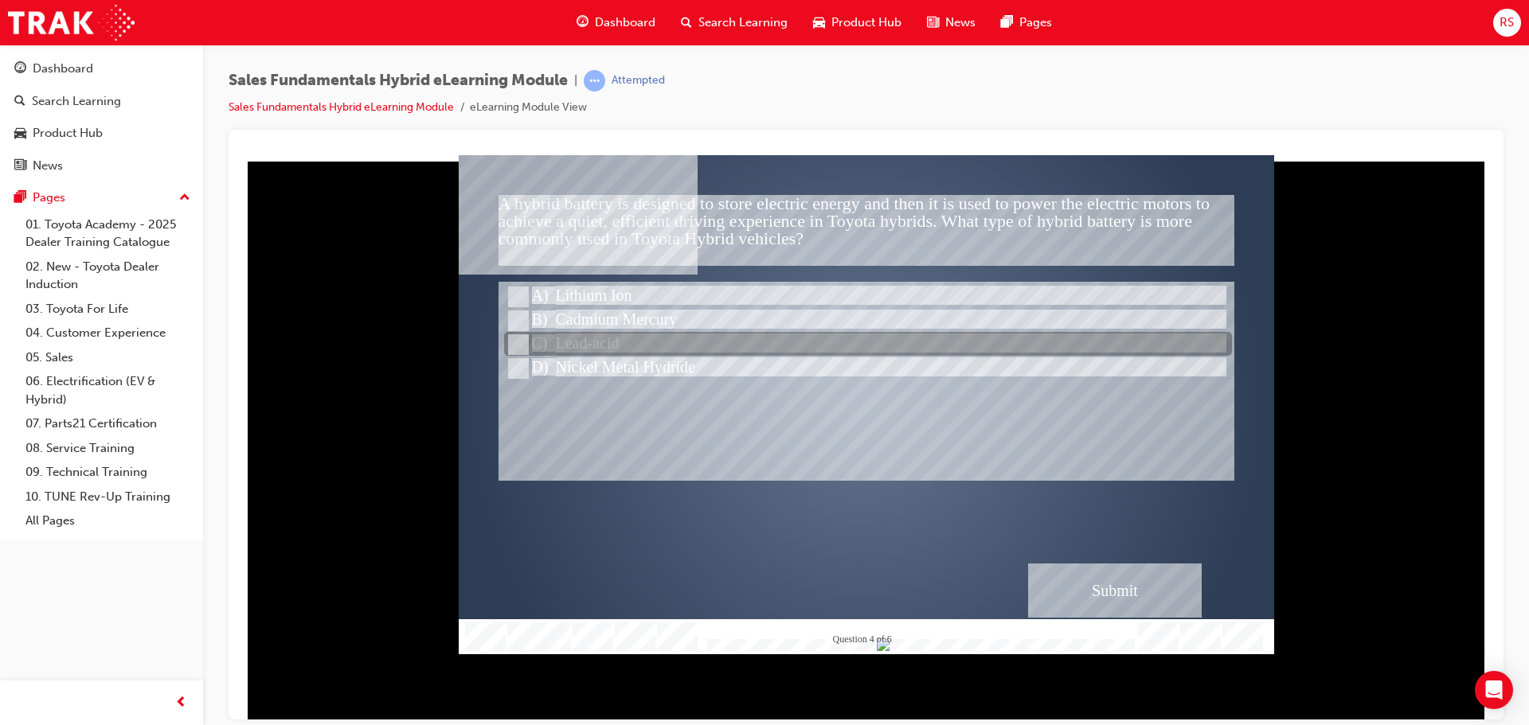
click at [577, 341] on div at bounding box center [868, 345] width 728 height 24
radio input "false"
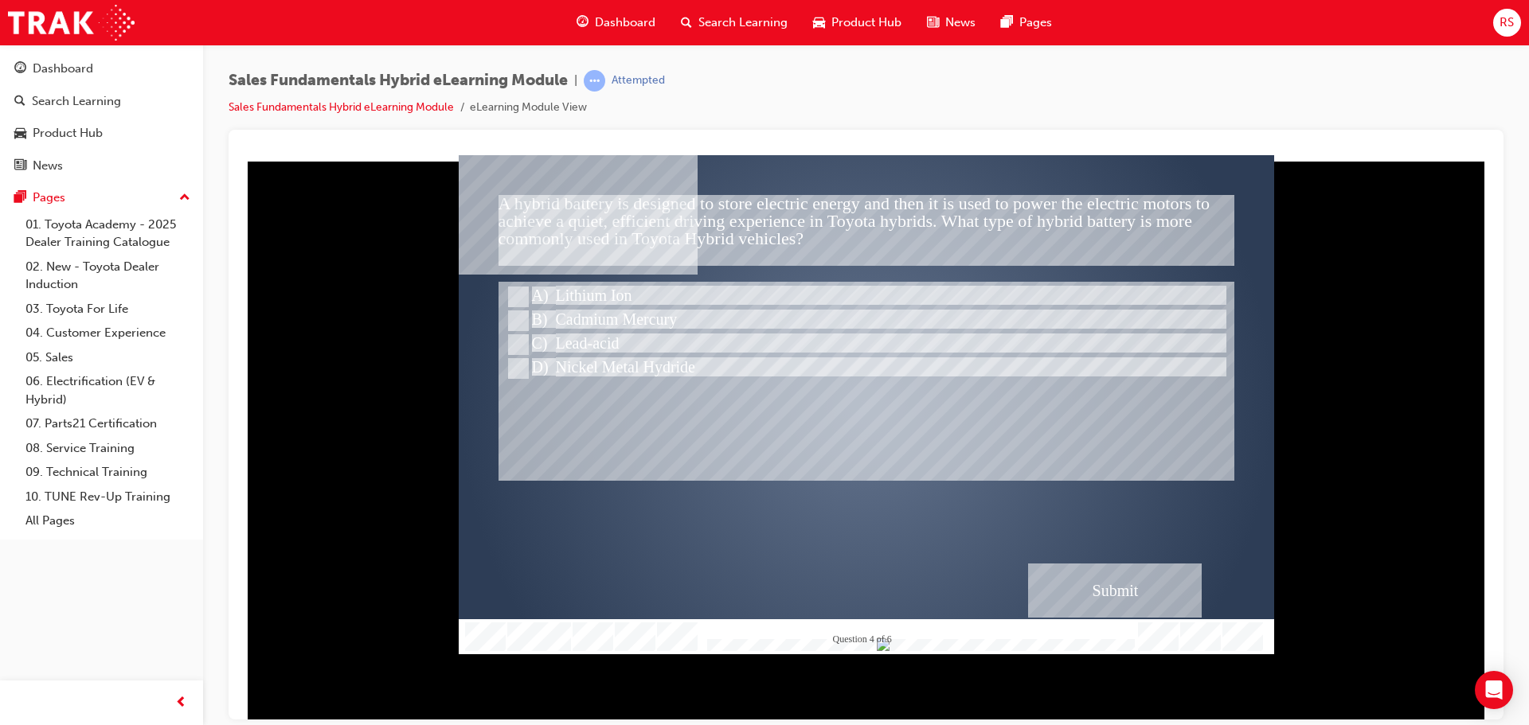
click at [1107, 577] on div "Submit" at bounding box center [1115, 590] width 174 height 54
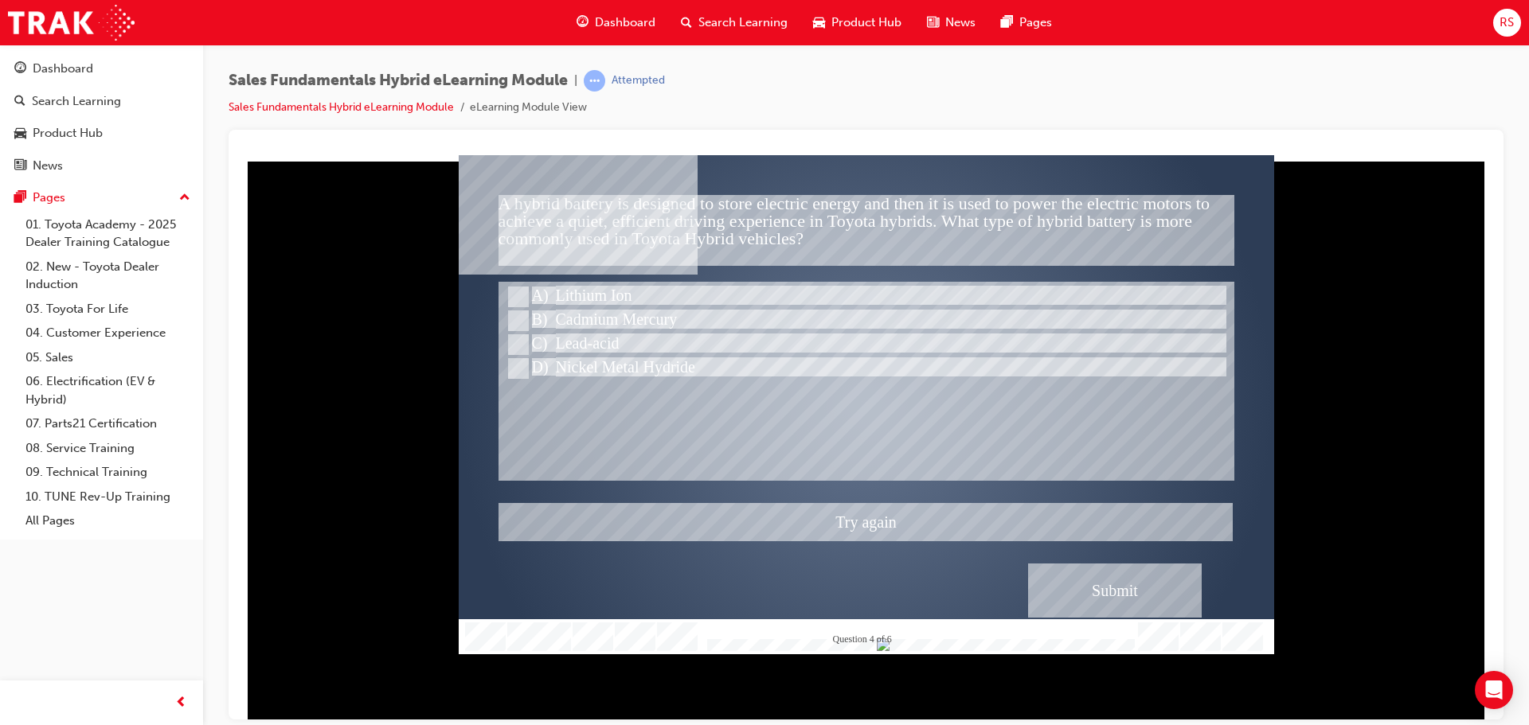
click at [610, 369] on div at bounding box center [866, 403] width 815 height 499
click at [610, 369] on div at bounding box center [868, 369] width 728 height 24
radio input "false"
radio input "true"
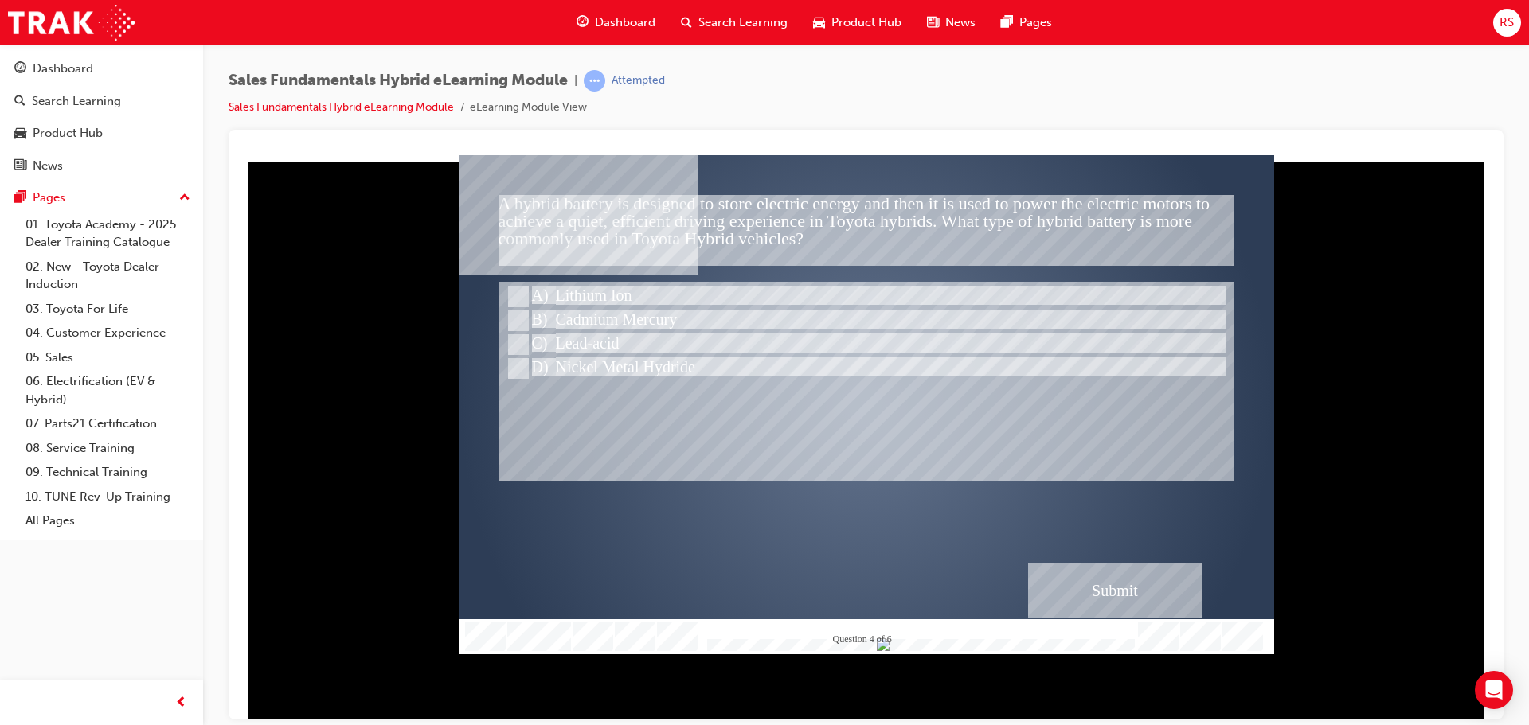
click at [1044, 544] on div "Correct - Click anywhere or press ‘y’ to continue." at bounding box center [866, 529] width 735 height 53
click at [1072, 579] on div "Submit" at bounding box center [1115, 590] width 174 height 54
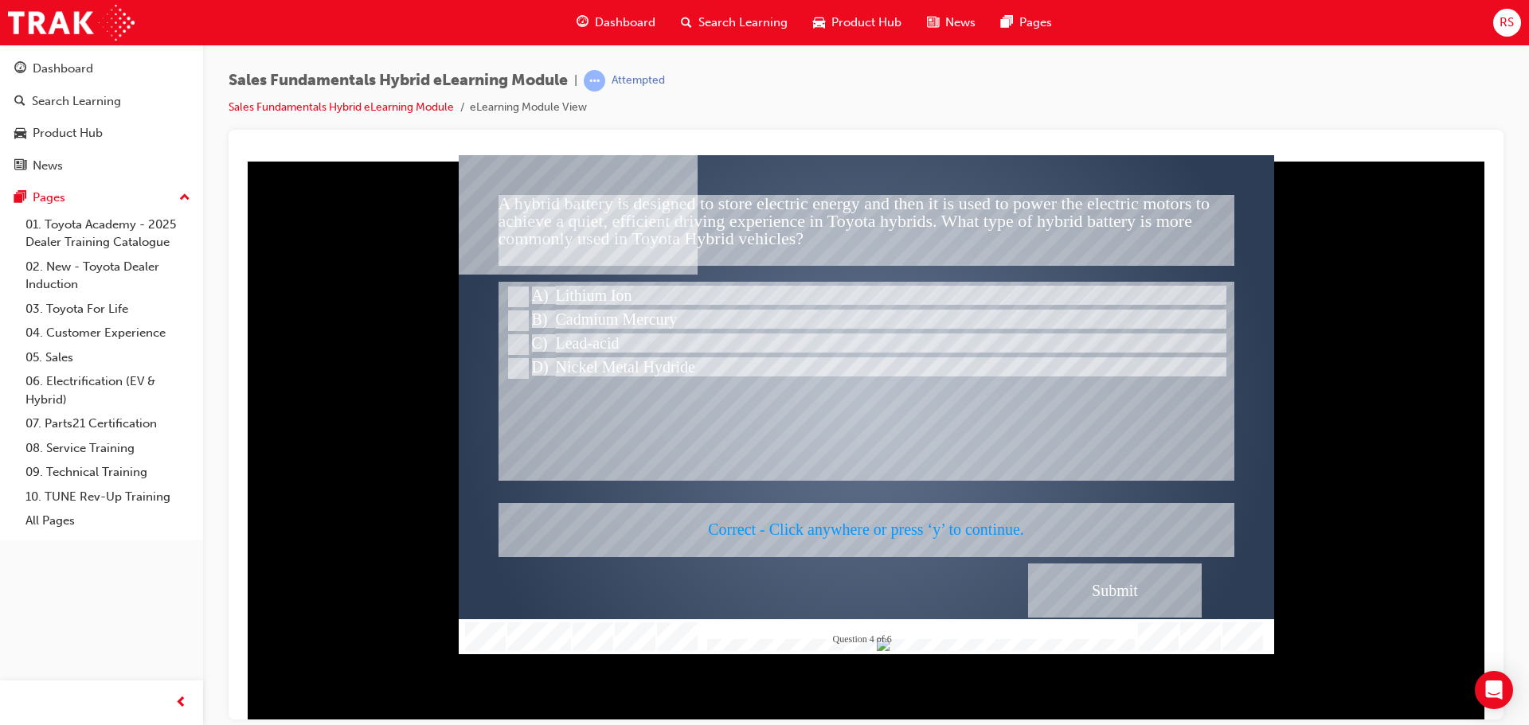
click at [1072, 579] on div at bounding box center [866, 403] width 815 height 499
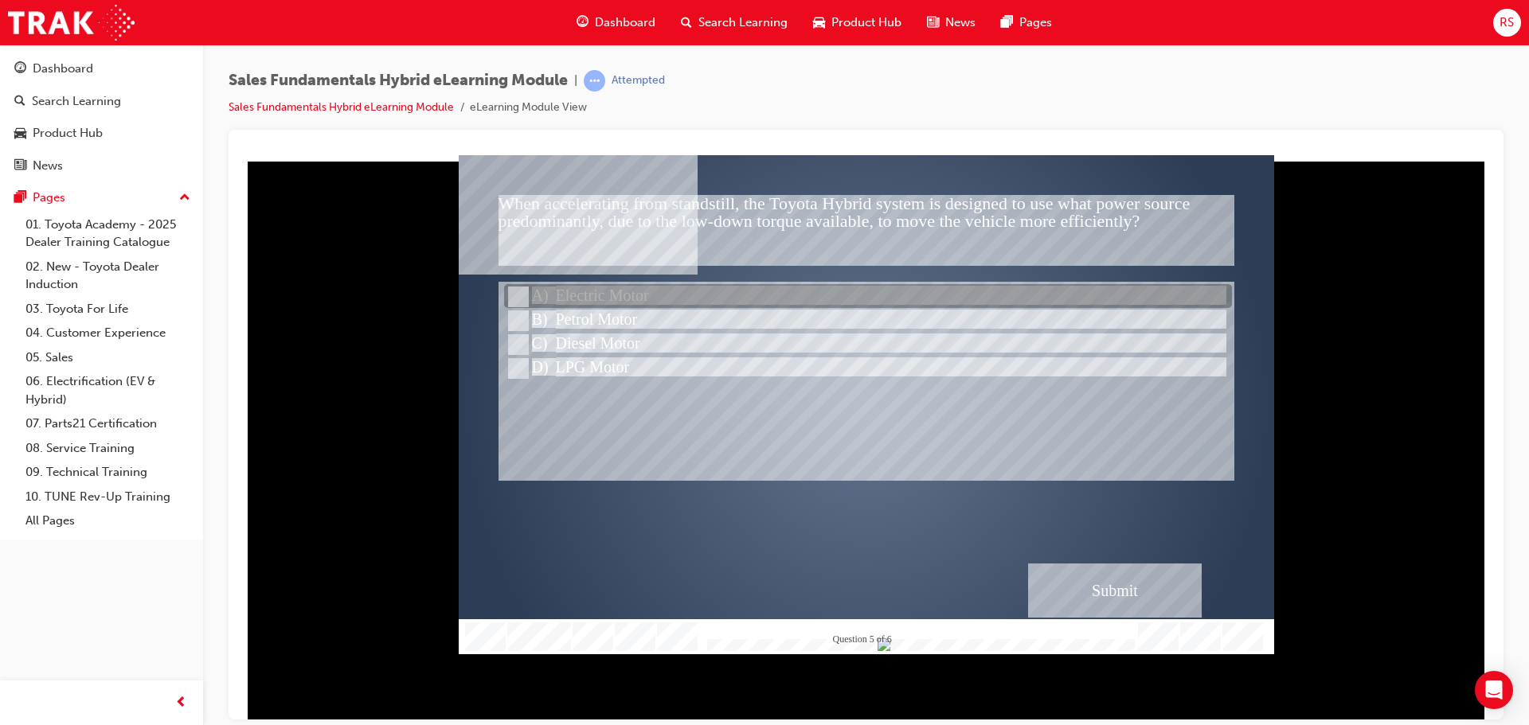
click at [566, 292] on div at bounding box center [868, 297] width 728 height 24
radio input "true"
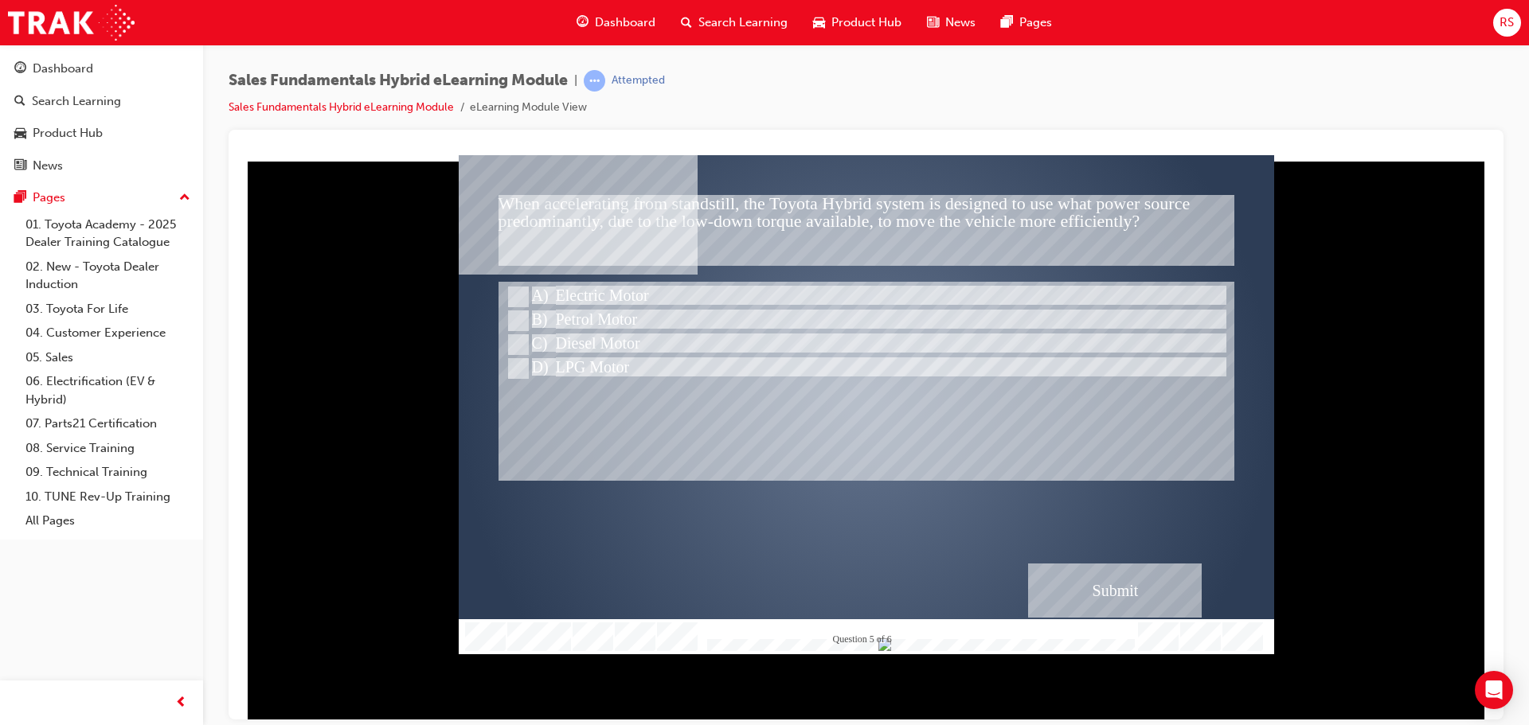
click at [1070, 577] on div "Submit" at bounding box center [1115, 590] width 174 height 54
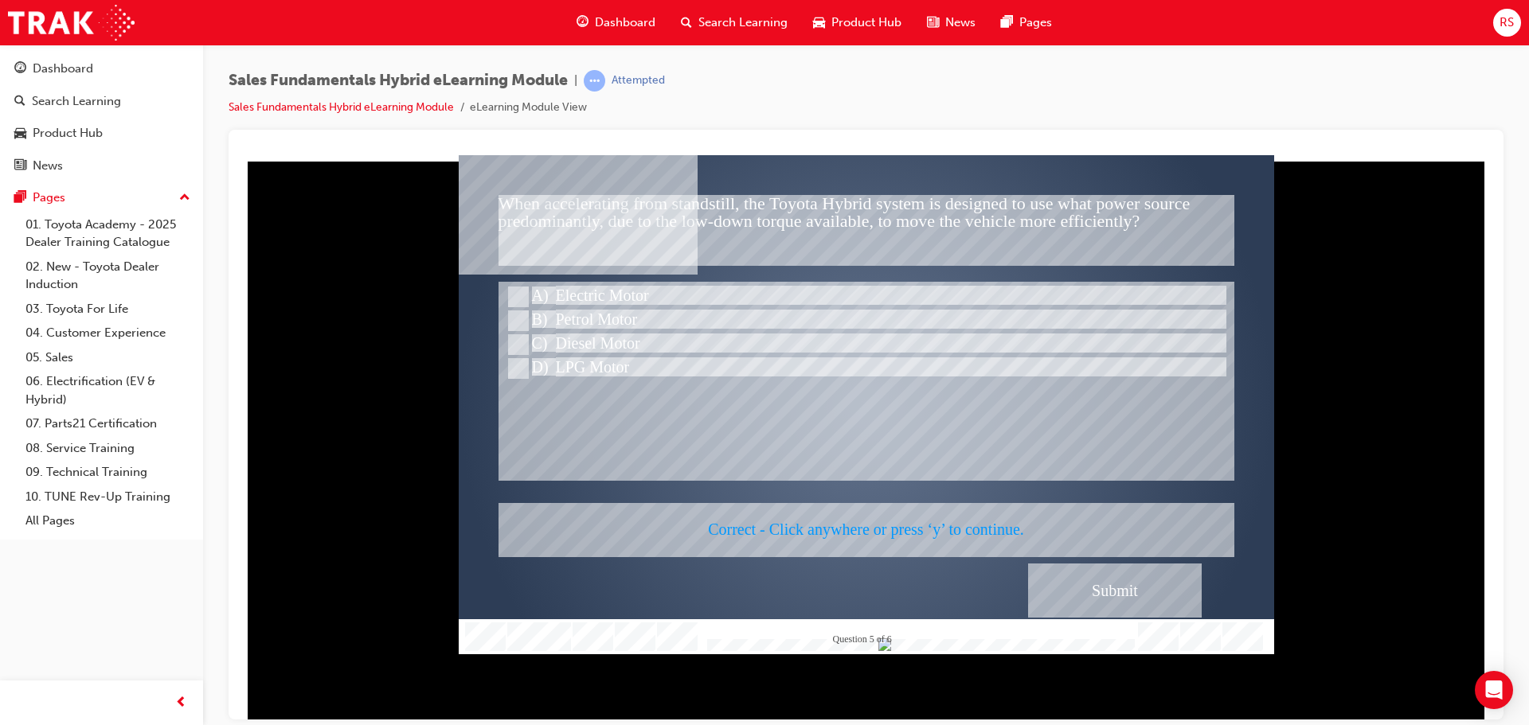
click at [1073, 577] on div at bounding box center [866, 403] width 815 height 499
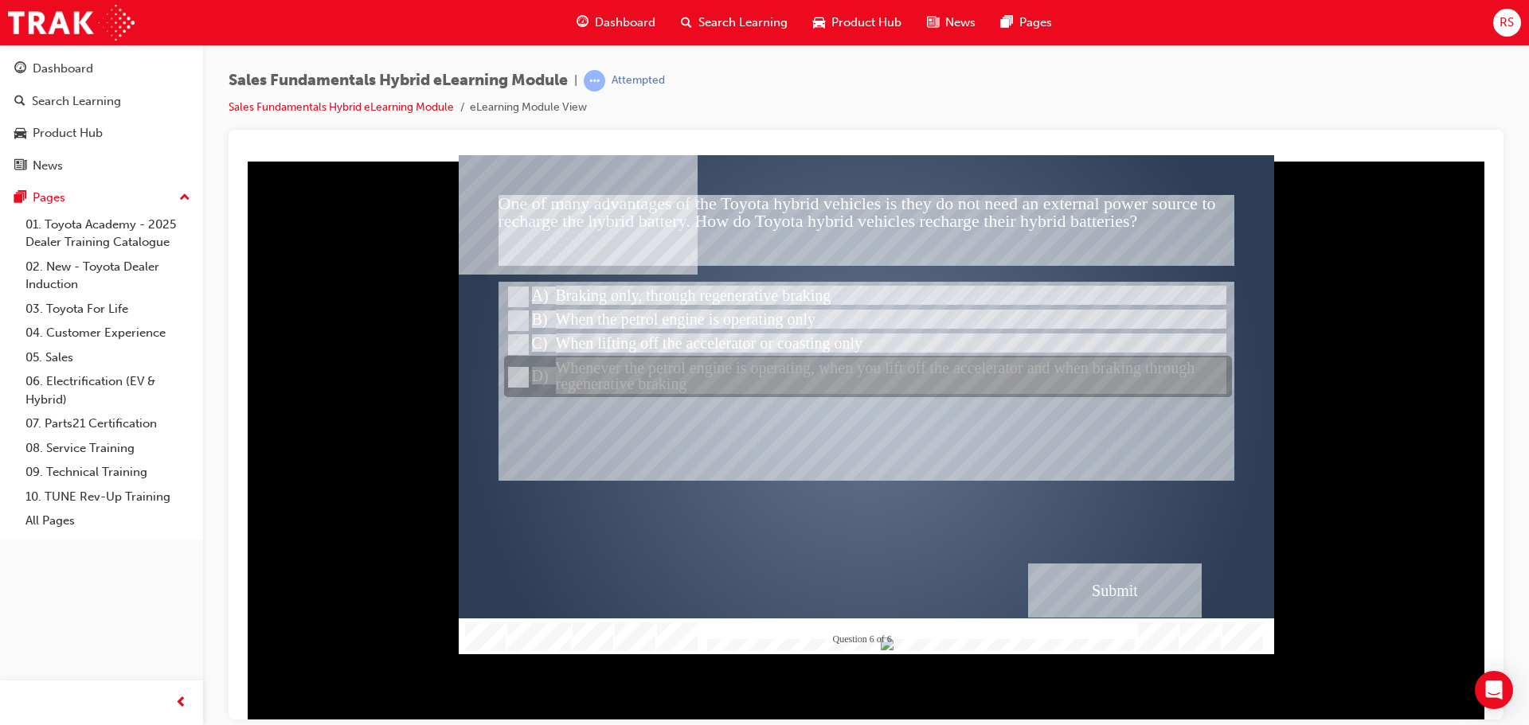
click at [647, 366] on div at bounding box center [868, 377] width 728 height 41
radio input "true"
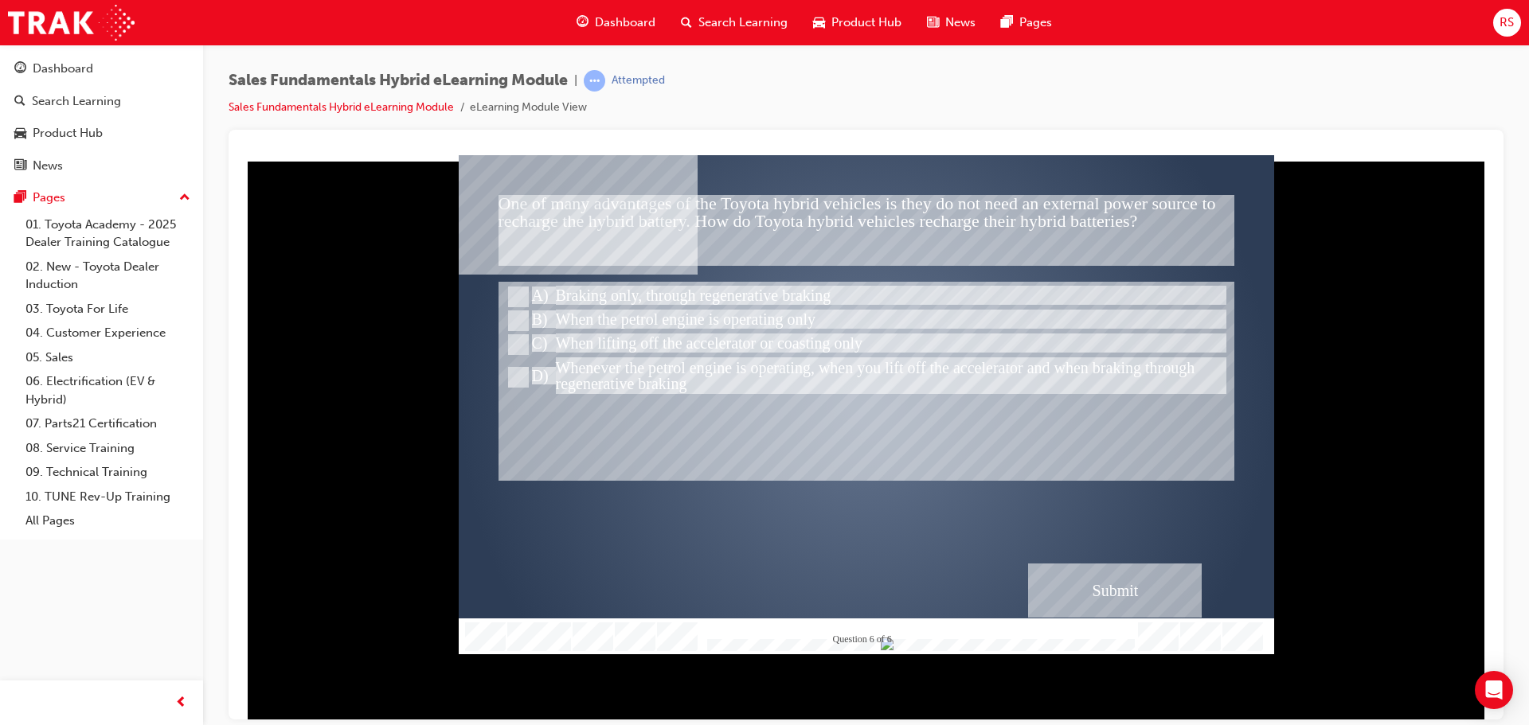
click at [1053, 585] on div "Submit" at bounding box center [1115, 590] width 174 height 54
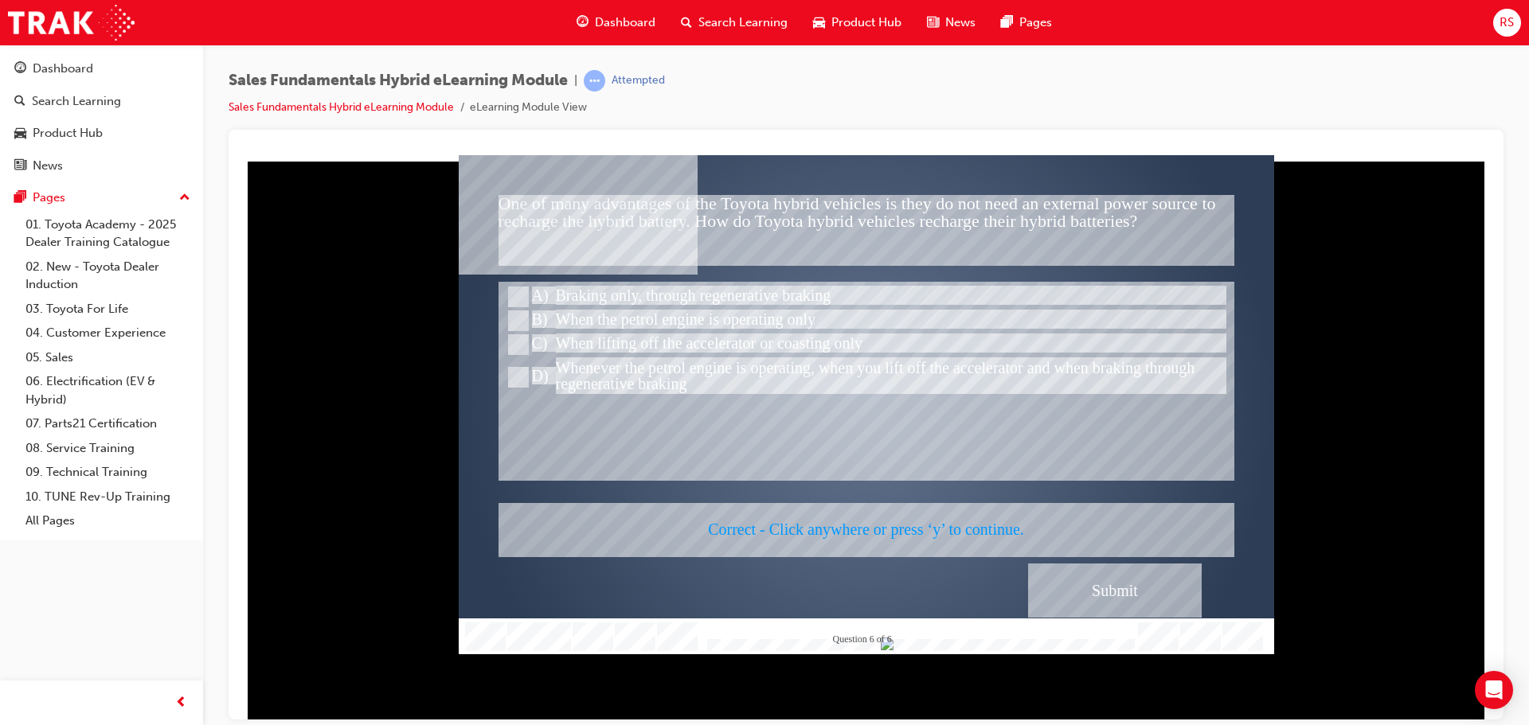
click at [1092, 589] on div at bounding box center [866, 403] width 815 height 499
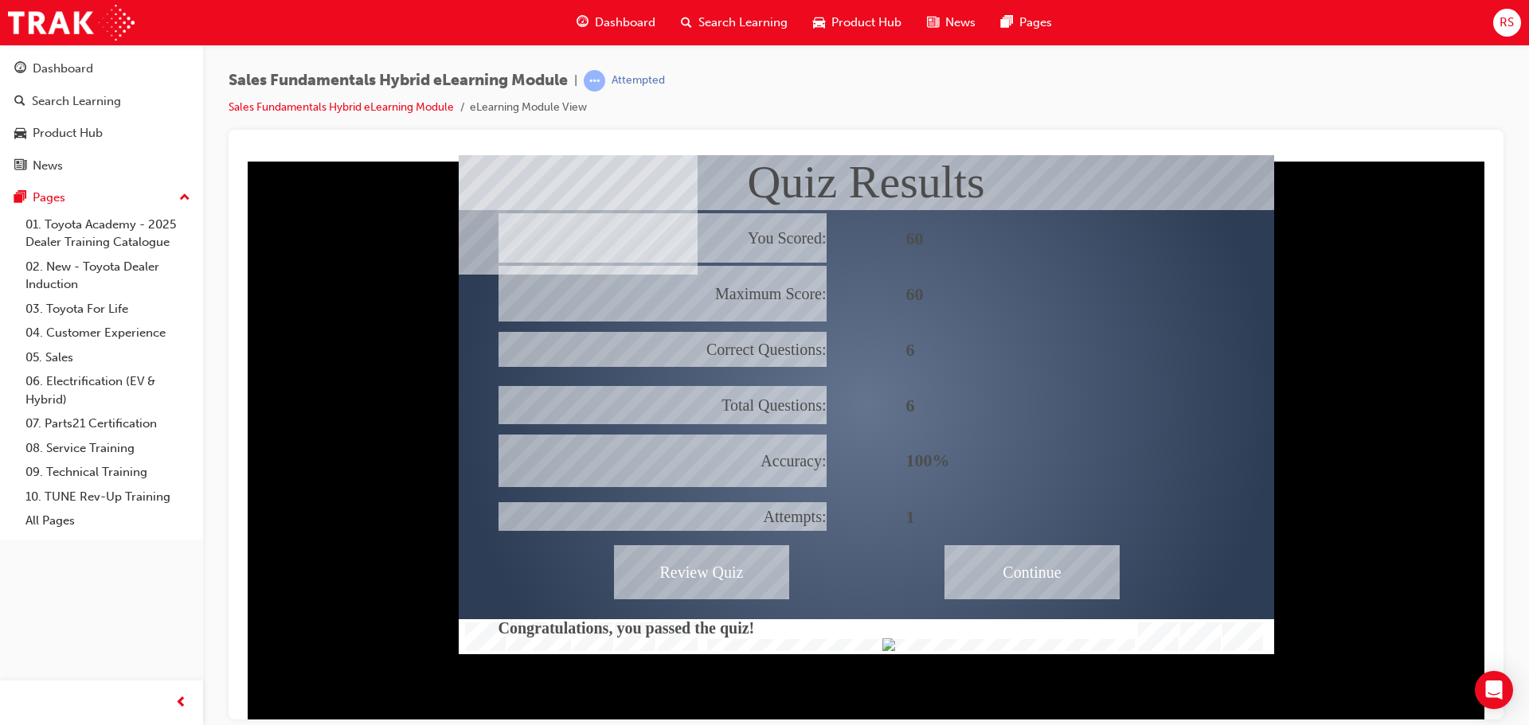
click at [1008, 569] on div "Continue" at bounding box center [1032, 572] width 175 height 54
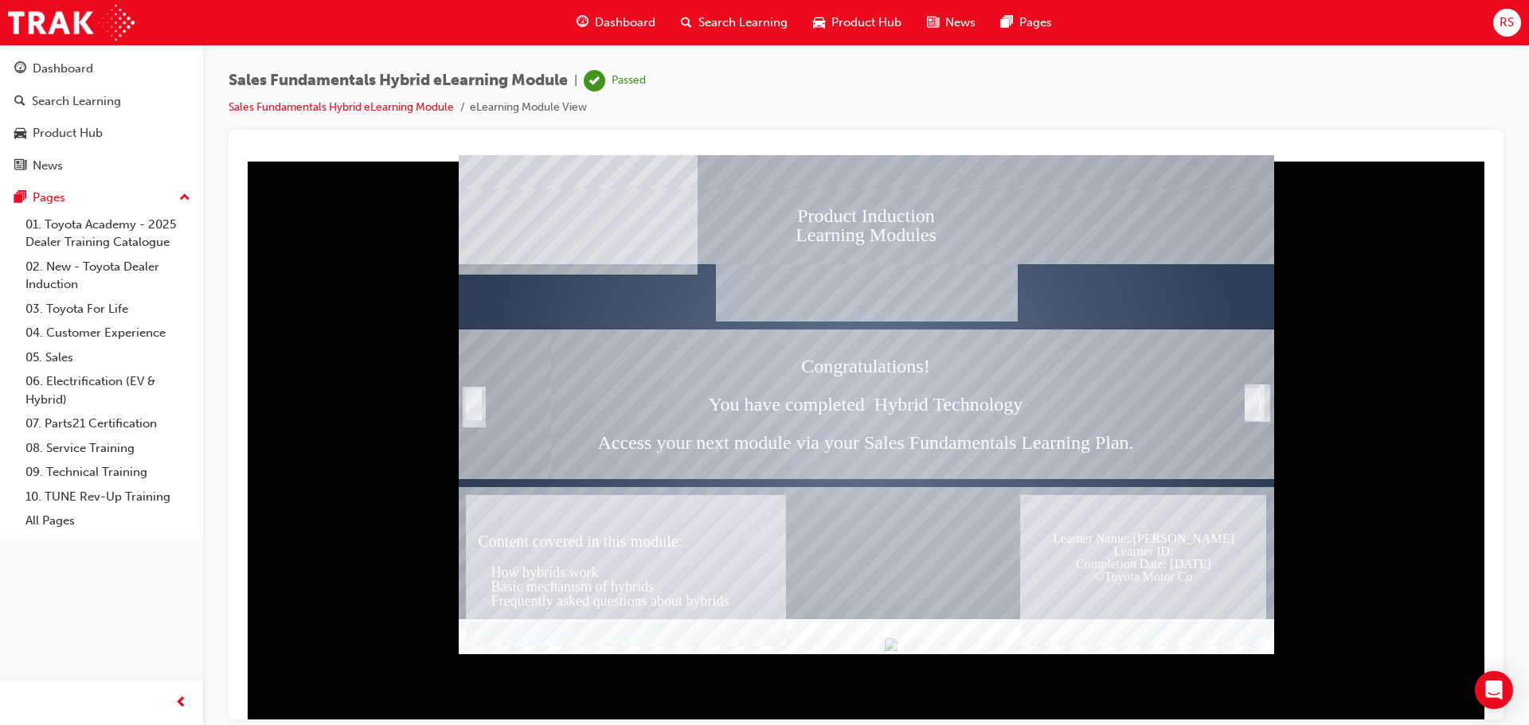
click at [890, 364] on div "Congratulations! You have completed Hybrid Technology Access your next module v…" at bounding box center [866, 404] width 630 height 150
click at [770, 489] on div at bounding box center [866, 570] width 815 height 167
click at [605, 18] on span "Dashboard" at bounding box center [625, 23] width 61 height 18
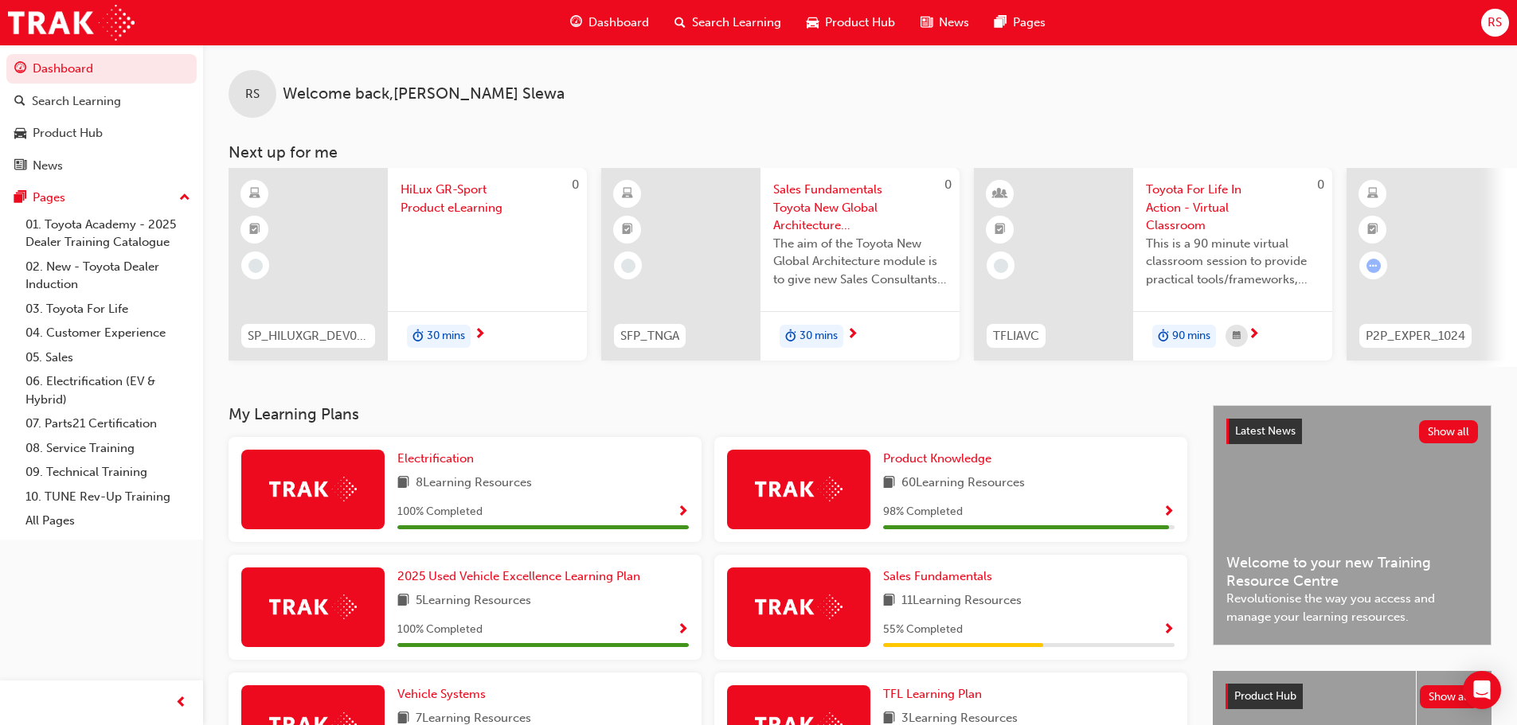
click at [839, 196] on span "Sales Fundamentals Toyota New Global Architecture eLearning Module" at bounding box center [860, 208] width 174 height 54
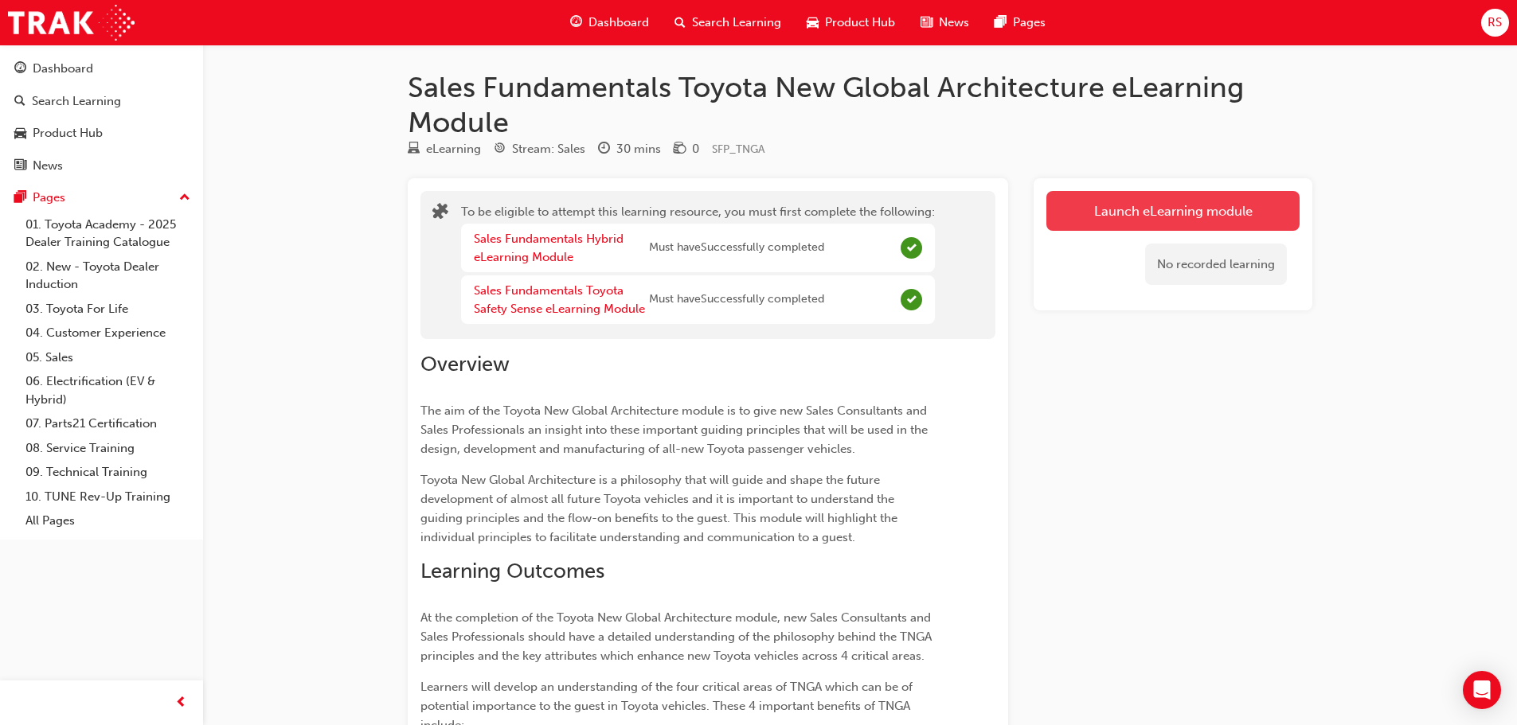
click at [1098, 209] on button "Launch eLearning module" at bounding box center [1172, 211] width 253 height 40
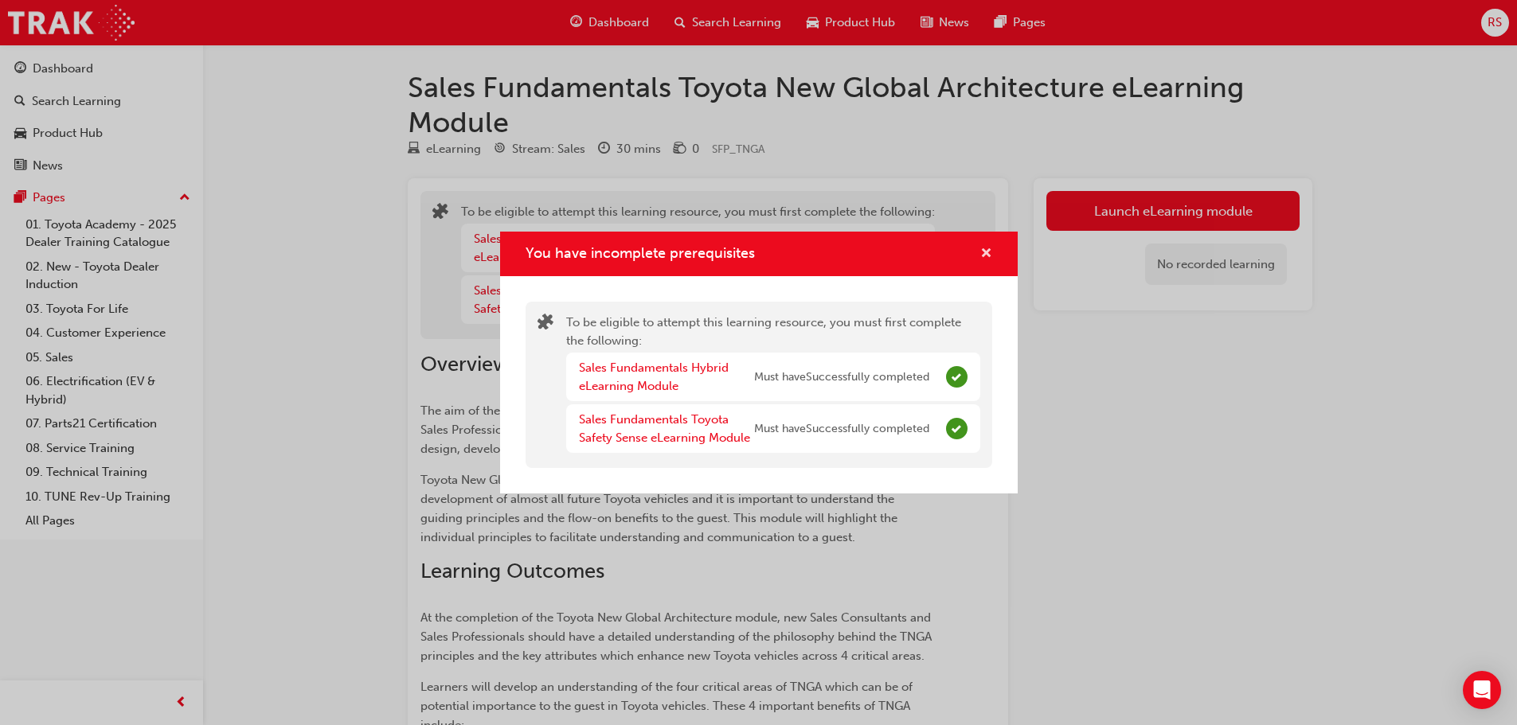
click at [988, 250] on span "cross-icon" at bounding box center [986, 255] width 12 height 14
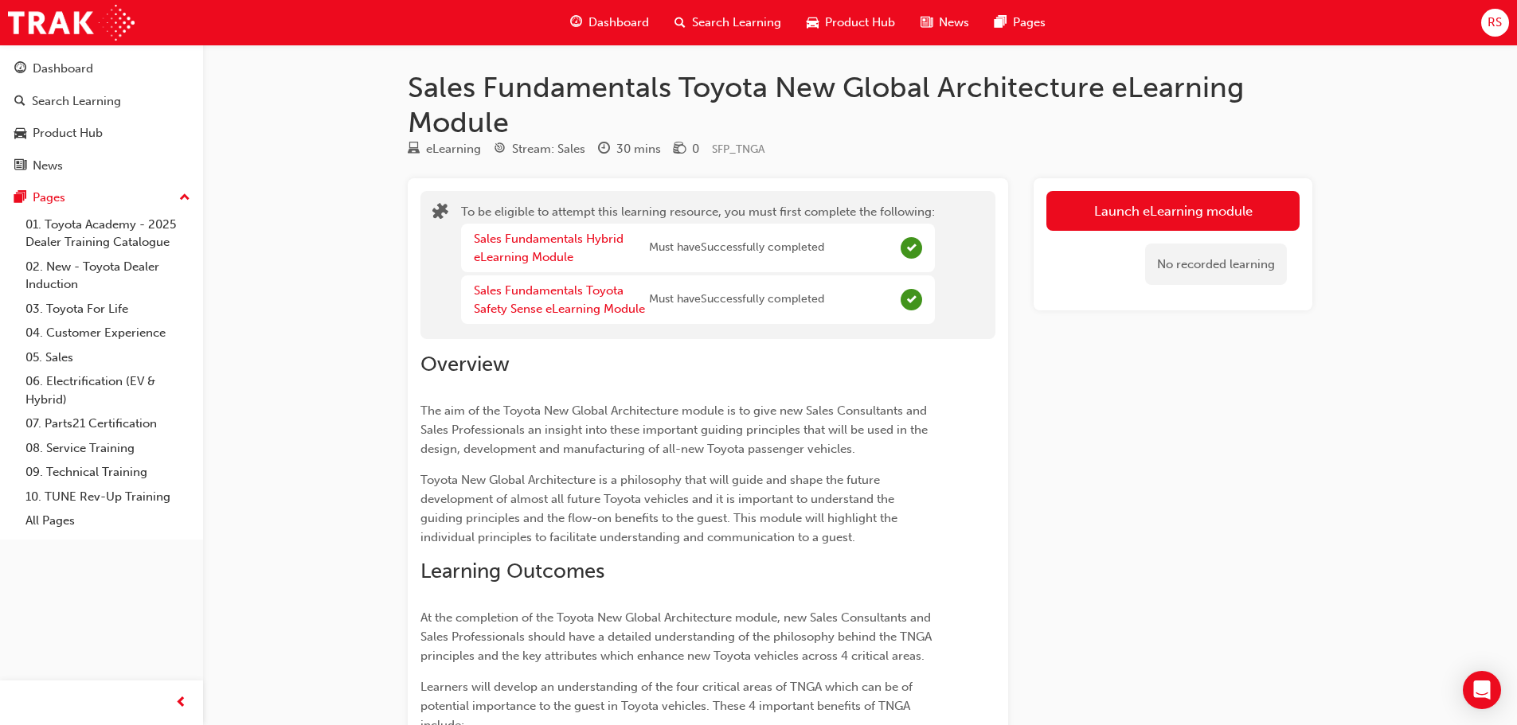
click at [616, 20] on span "Dashboard" at bounding box center [619, 23] width 61 height 18
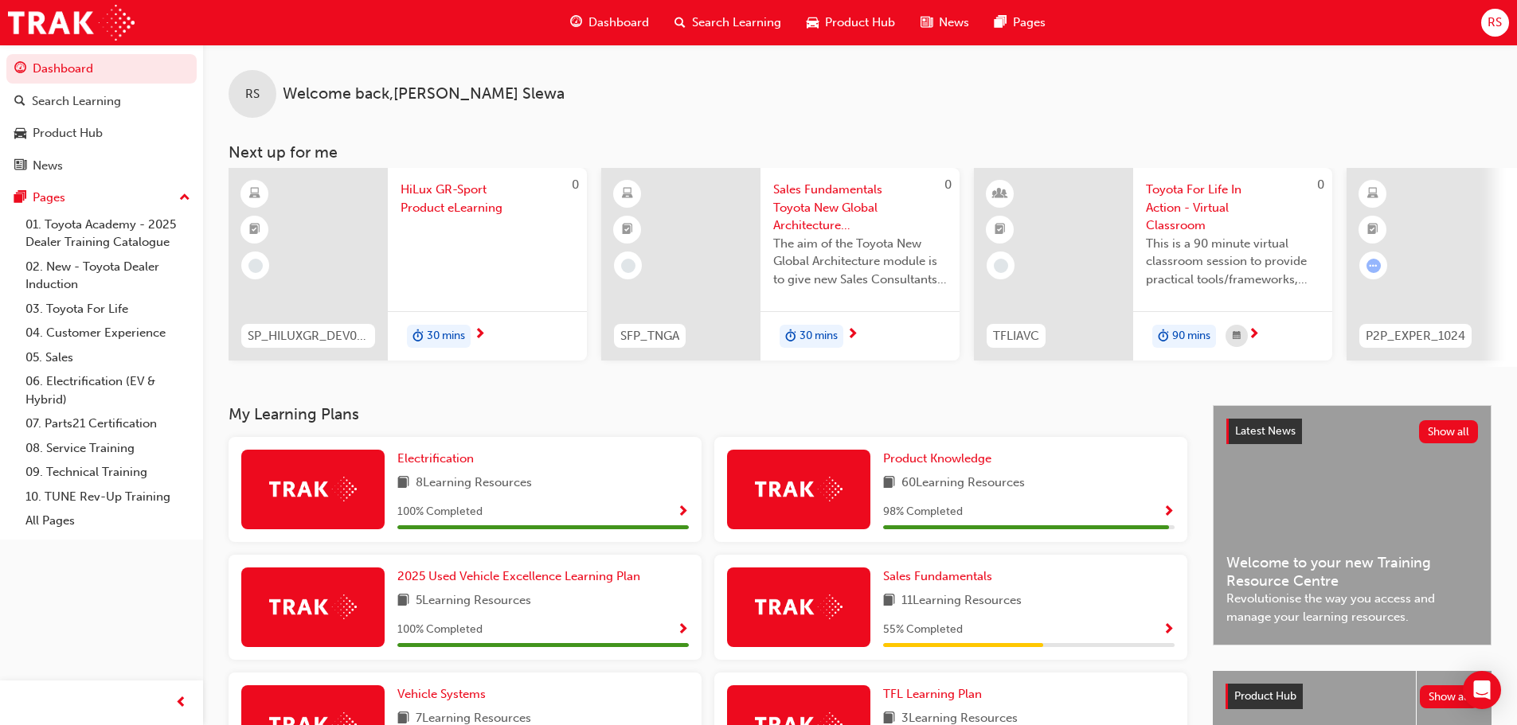
click at [819, 190] on span "Sales Fundamentals Toyota New Global Architecture eLearning Module" at bounding box center [860, 208] width 174 height 54
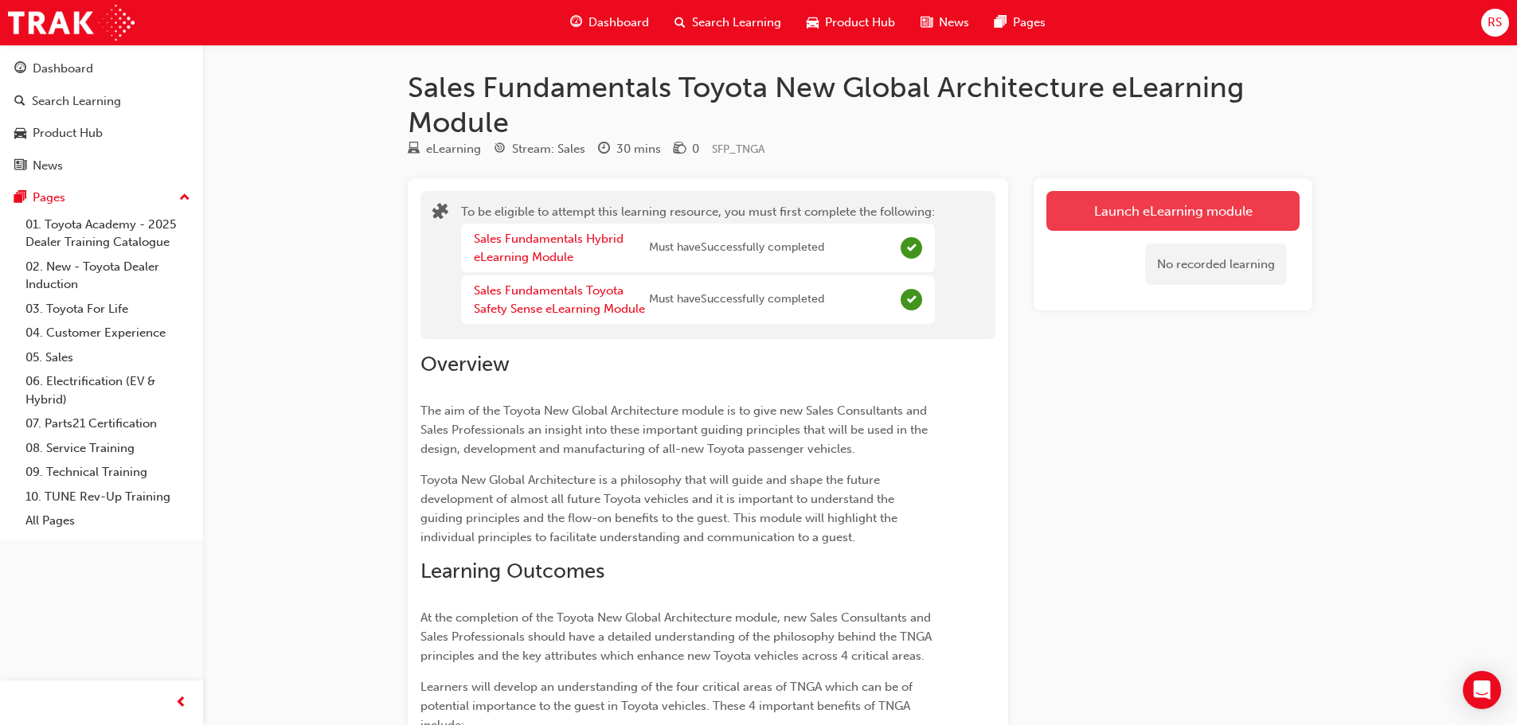
click at [1190, 209] on button "Launch eLearning module" at bounding box center [1172, 211] width 253 height 40
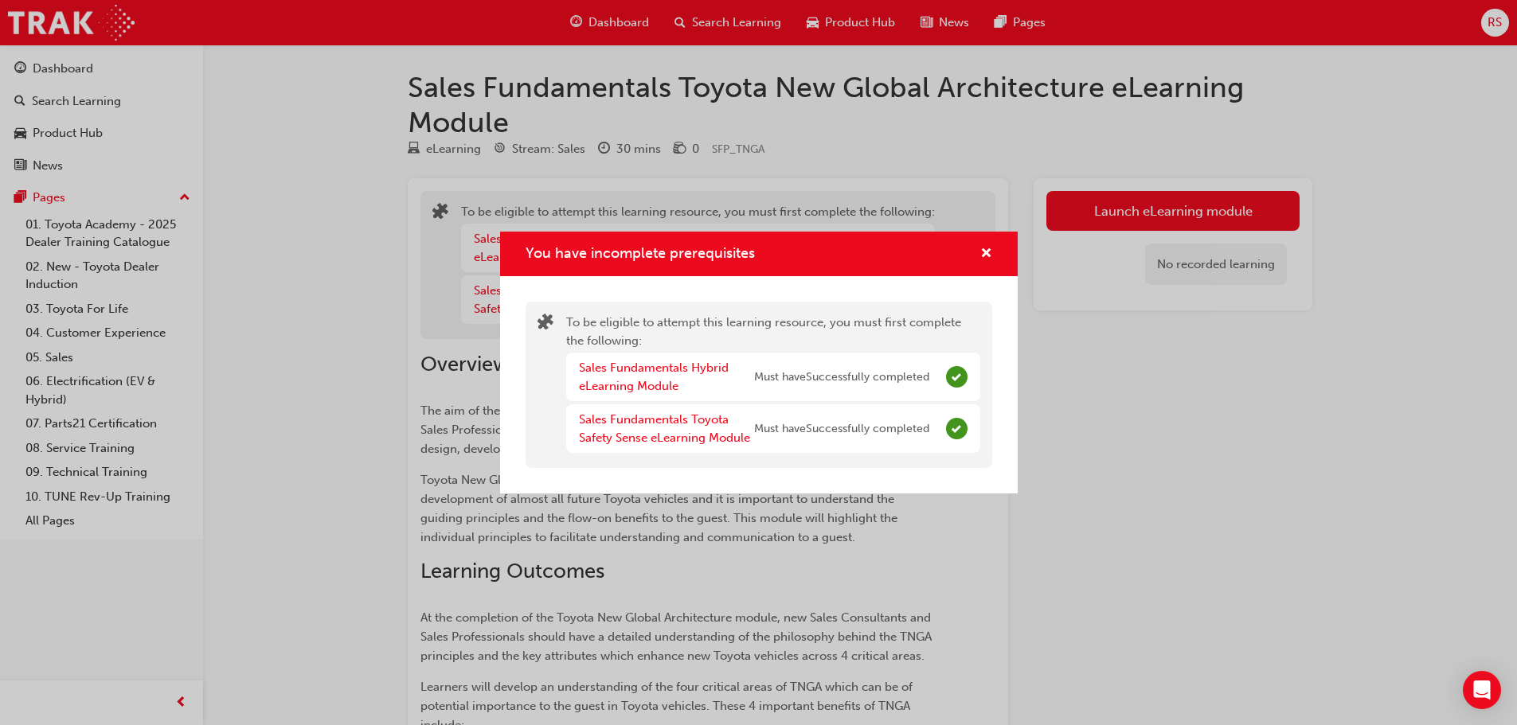
click at [968, 256] on div "You have incomplete prerequisites" at bounding box center [980, 254] width 25 height 20
click at [994, 252] on div "You have incomplete prerequisites" at bounding box center [759, 254] width 518 height 45
click at [981, 254] on span "cross-icon" at bounding box center [986, 255] width 12 height 14
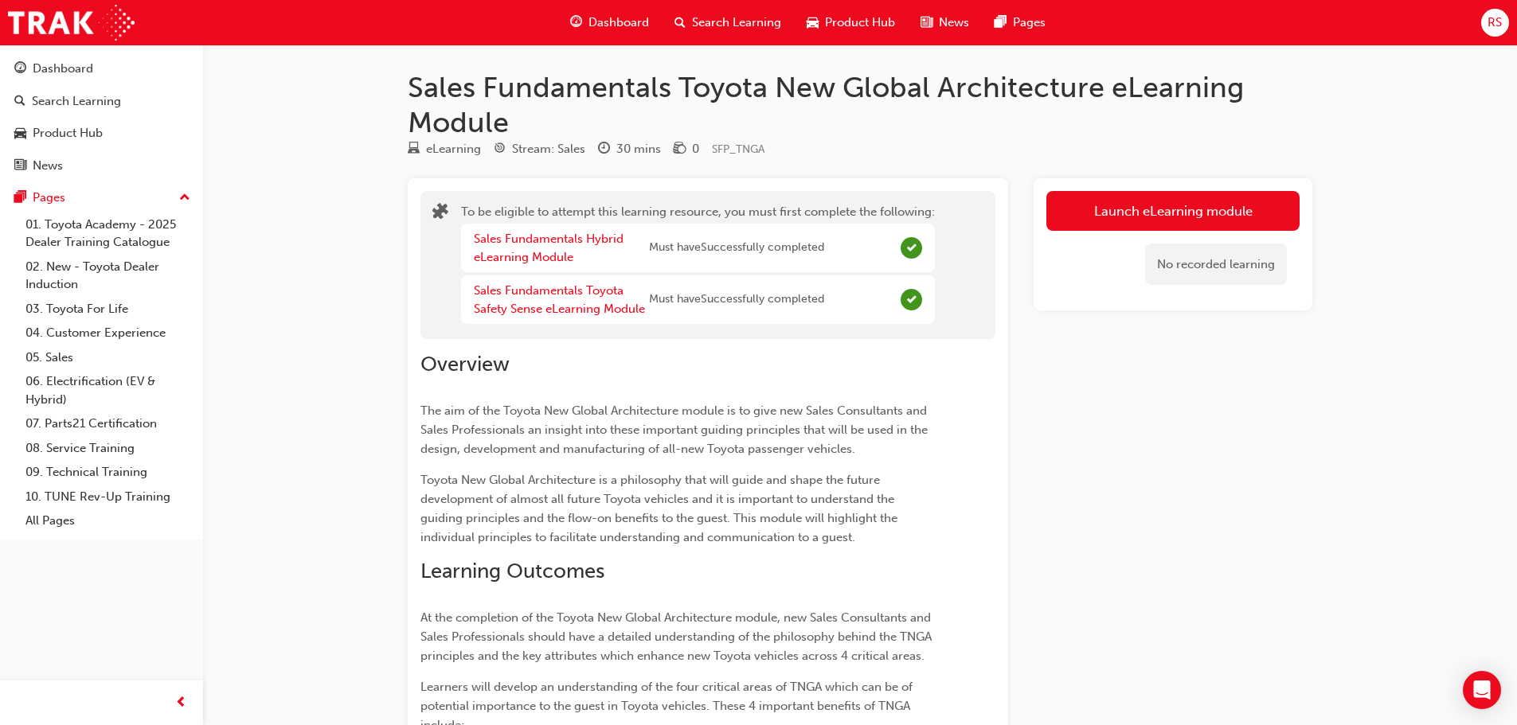
click at [599, 22] on span "Dashboard" at bounding box center [619, 23] width 61 height 18
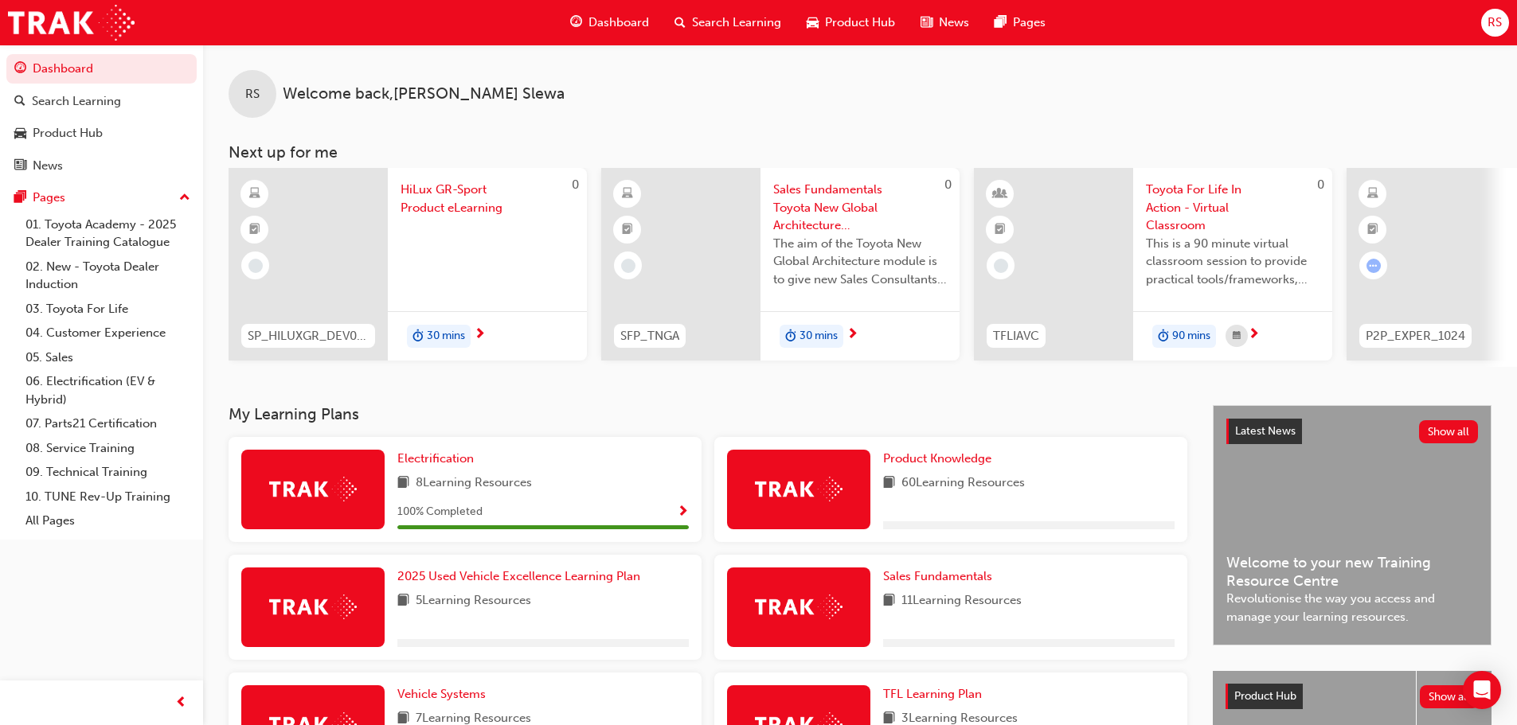
click at [1179, 207] on span "Toyota For Life In Action - Virtual Classroom" at bounding box center [1233, 208] width 174 height 54
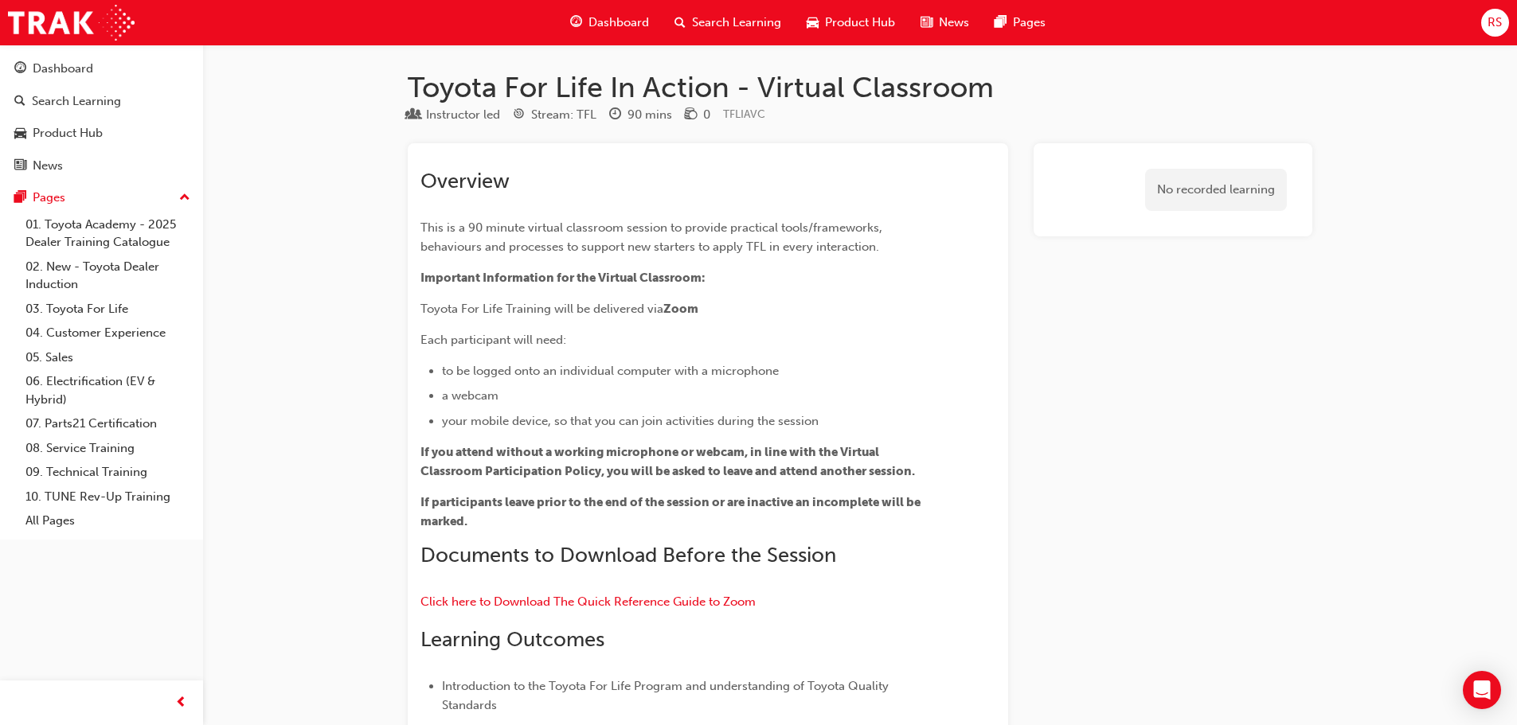
click at [619, 18] on span "Dashboard" at bounding box center [619, 23] width 61 height 18
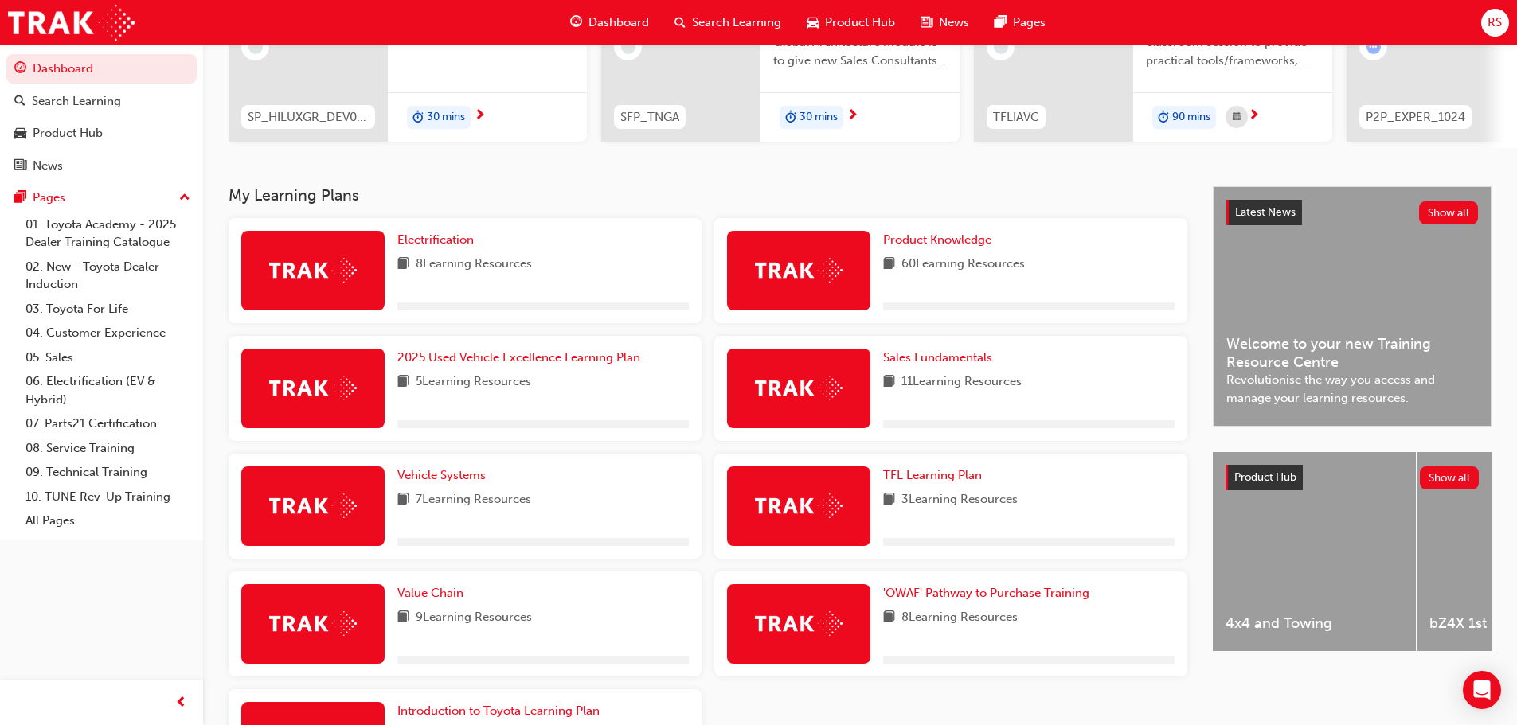
scroll to position [239, 0]
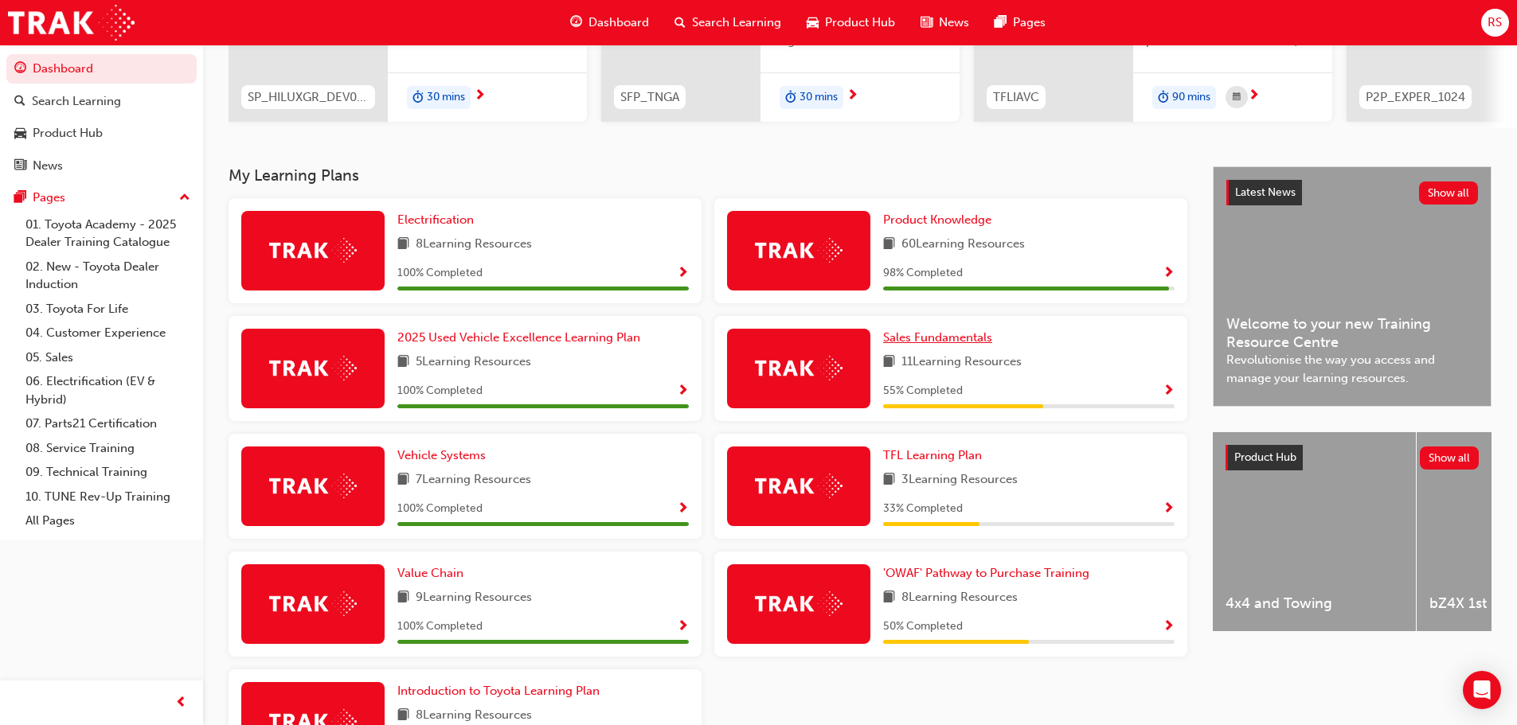
click at [956, 345] on span "Sales Fundamentals" at bounding box center [937, 337] width 109 height 14
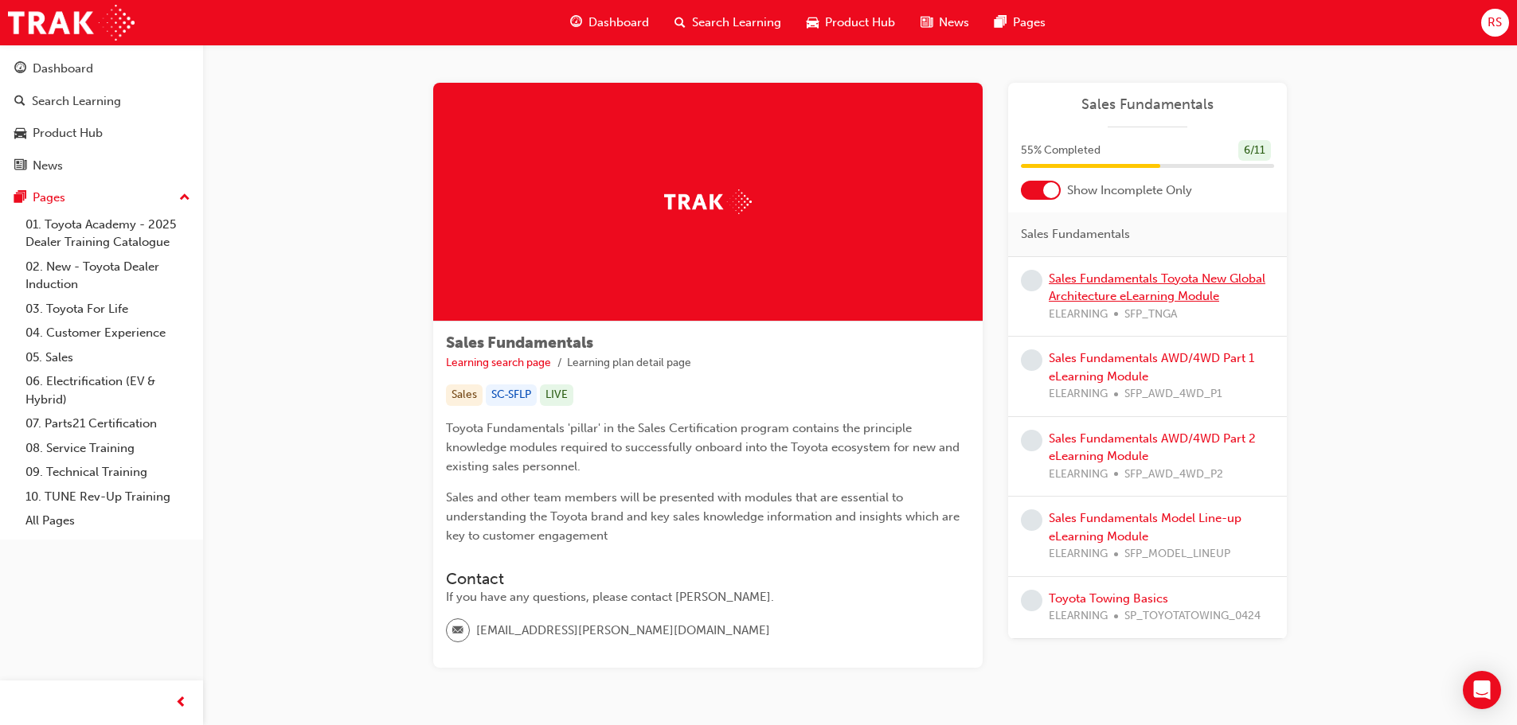
click at [1179, 290] on link "Sales Fundamentals Toyota New Global Architecture eLearning Module" at bounding box center [1157, 288] width 217 height 33
click at [1121, 369] on link "Sales Fundamentals AWD/4WD Part 1 eLearning Module" at bounding box center [1151, 367] width 205 height 33
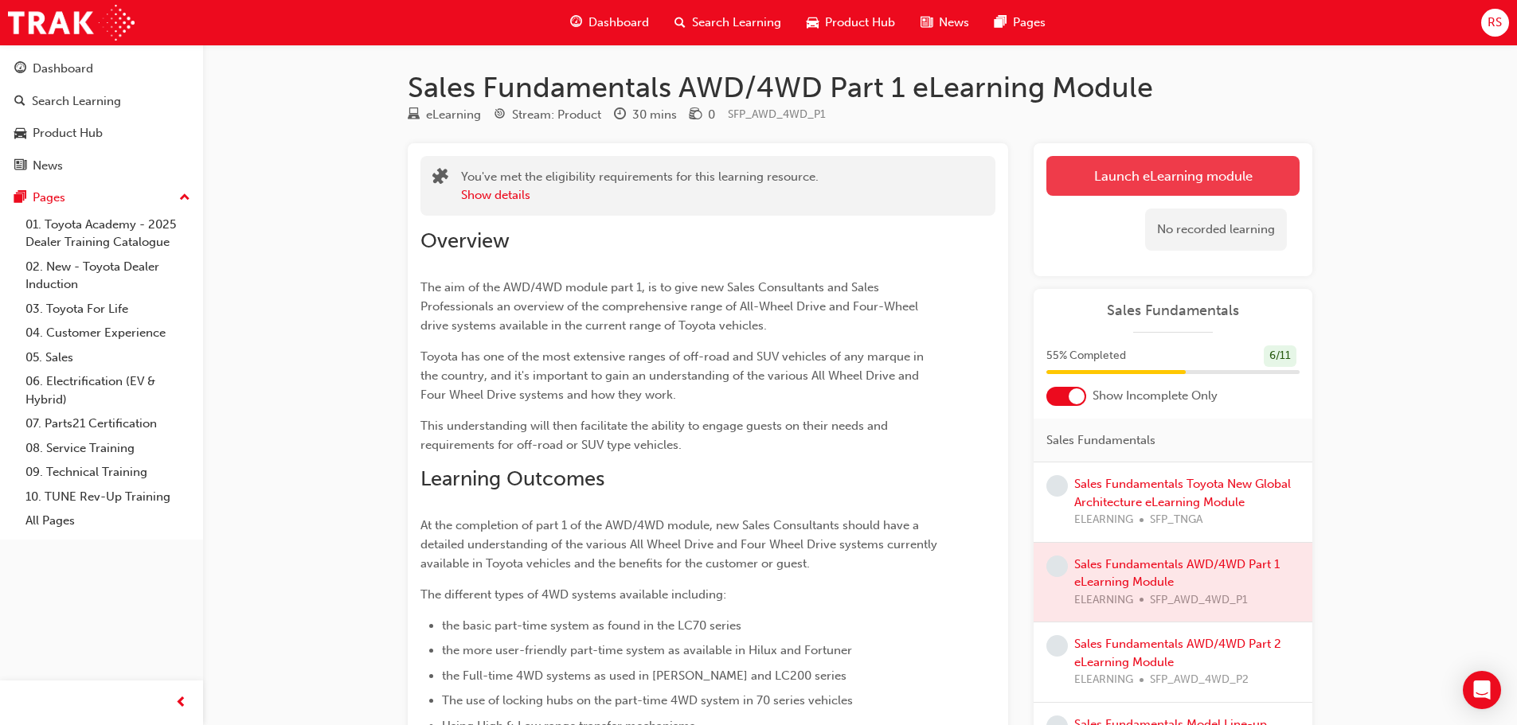
click at [1176, 177] on link "Launch eLearning module" at bounding box center [1172, 176] width 253 height 40
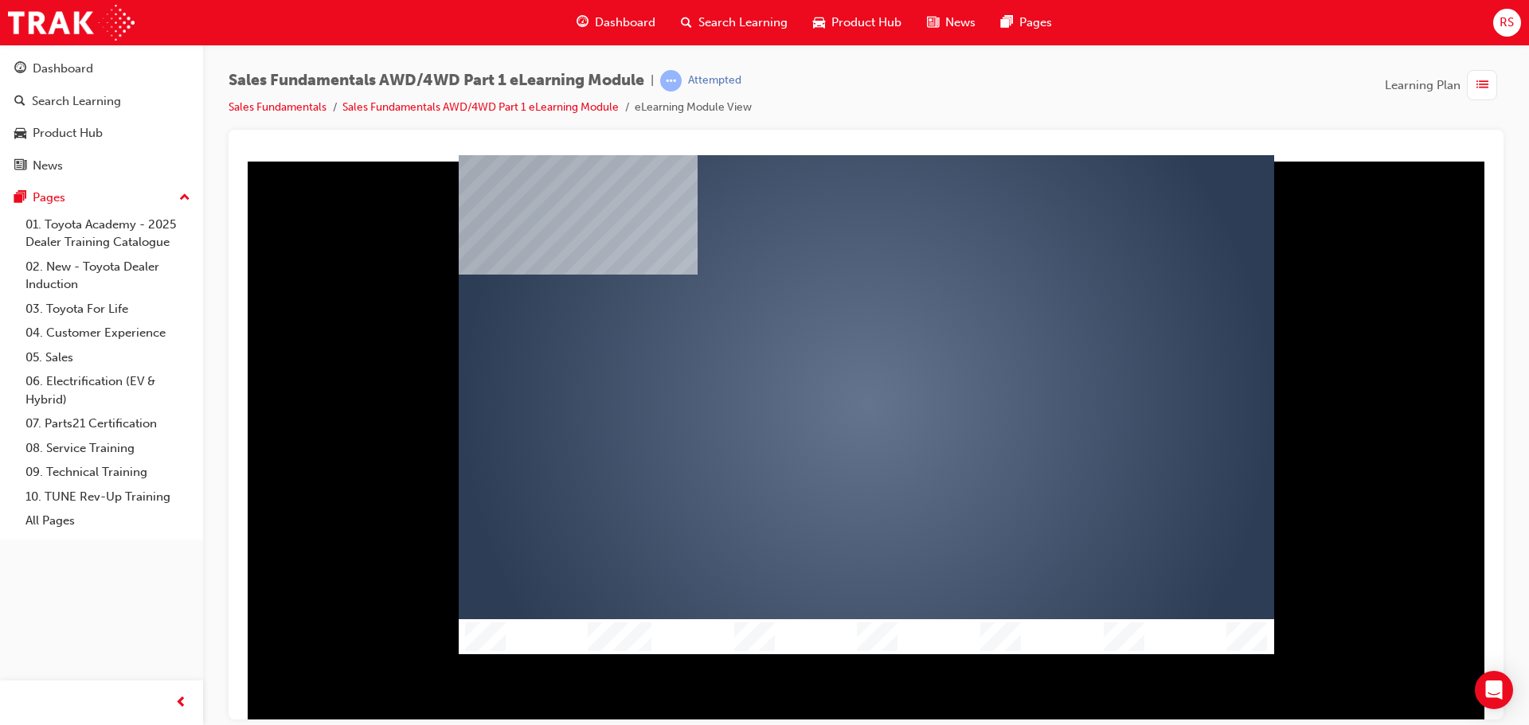
click at [820, 358] on div "play" at bounding box center [820, 358] width 0 height 0
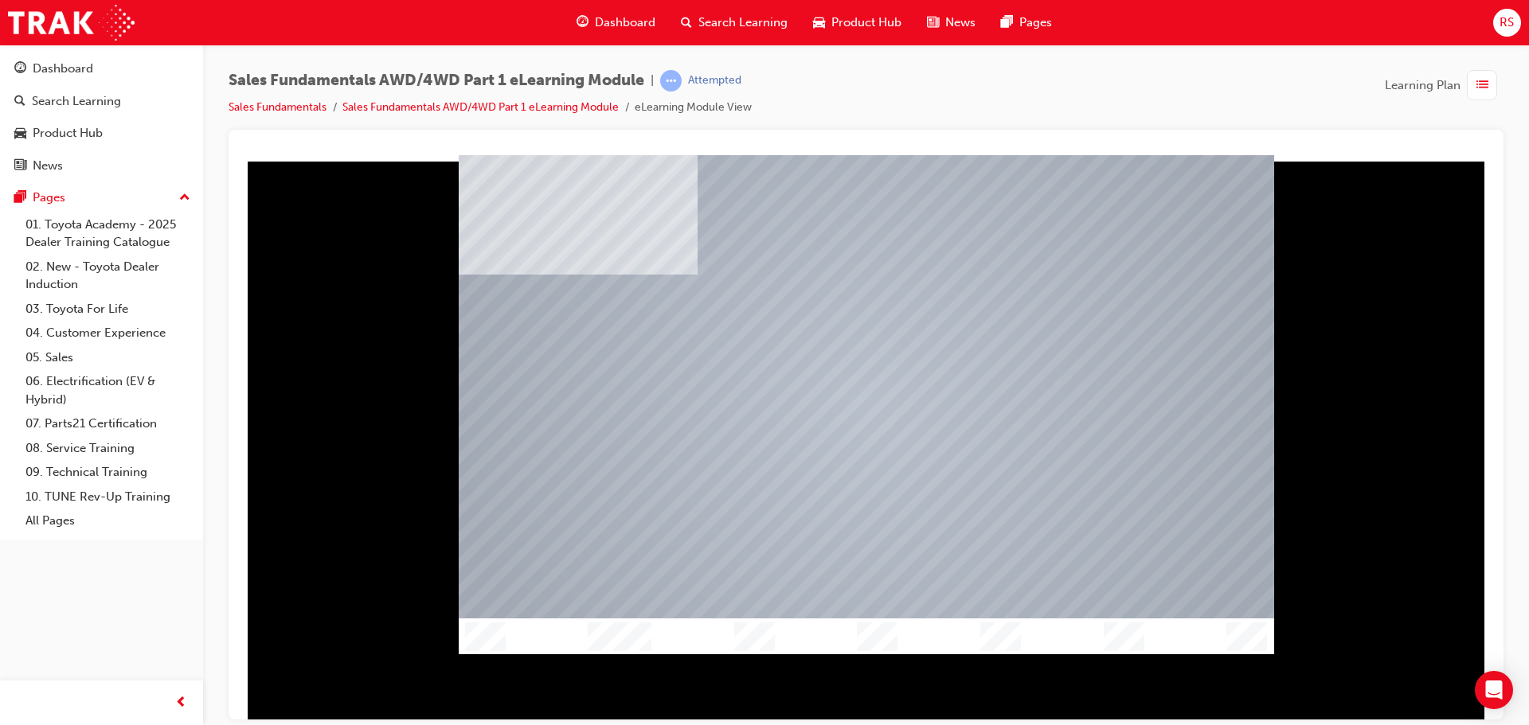
click at [457, 158] on div at bounding box center [866, 436] width 1250 height 565
click at [461, 654] on img "Show table of contents" at bounding box center [465, 661] width 13 height 14
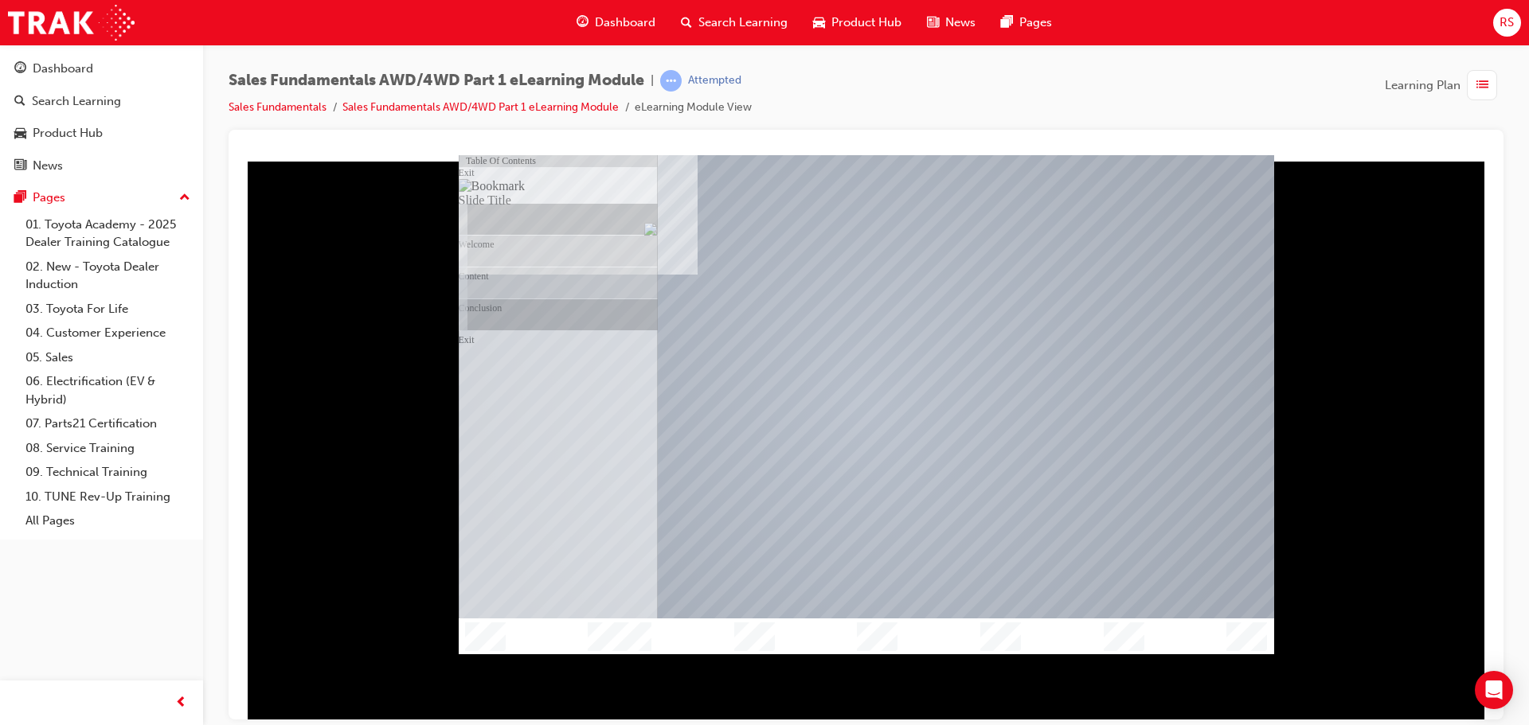
click at [583, 186] on div "Content" at bounding box center [566, 170] width 184 height 32
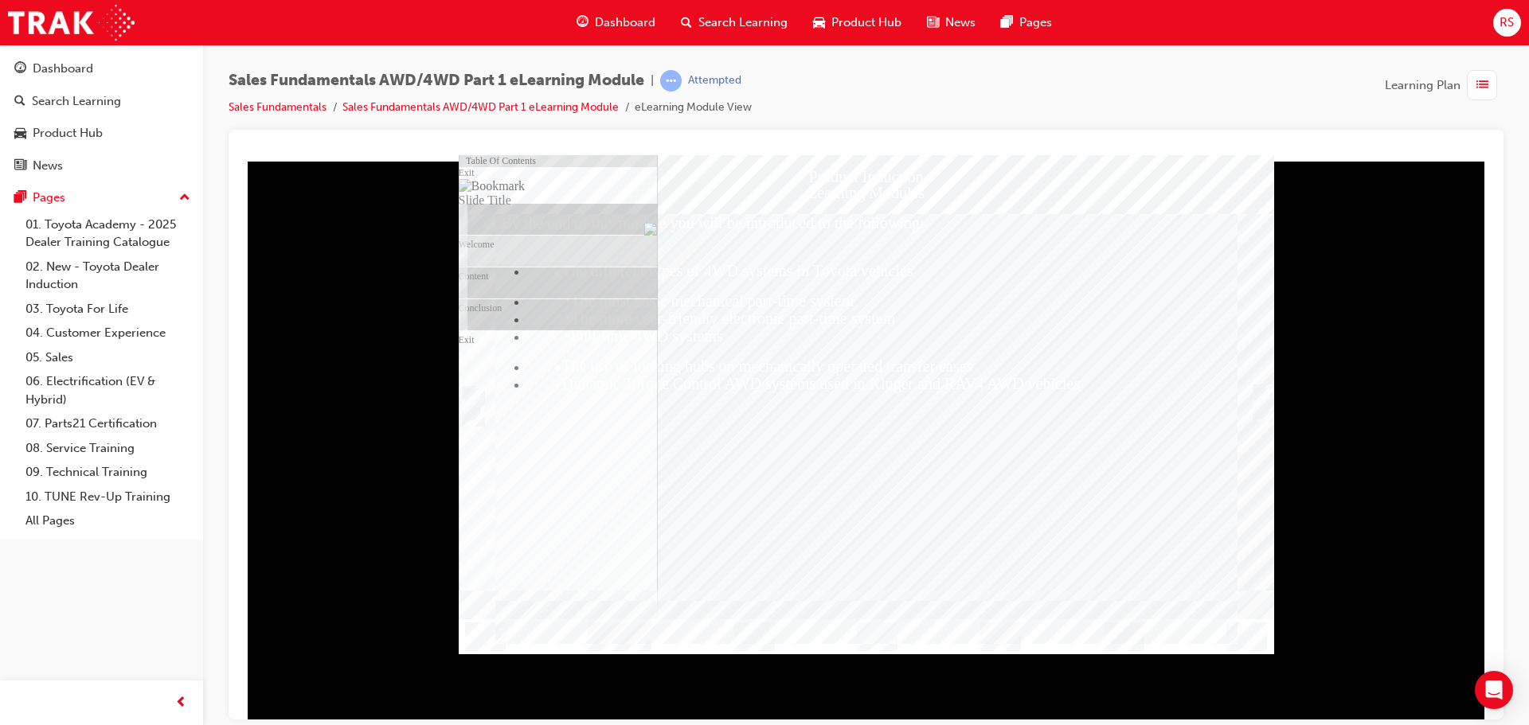
click at [1270, 406] on div at bounding box center [866, 401] width 815 height 377
click at [1265, 398] on div "Trigger this button to continue" at bounding box center [1261, 403] width 16 height 32
click at [505, 186] on div "Conclusion" at bounding box center [566, 170] width 184 height 32
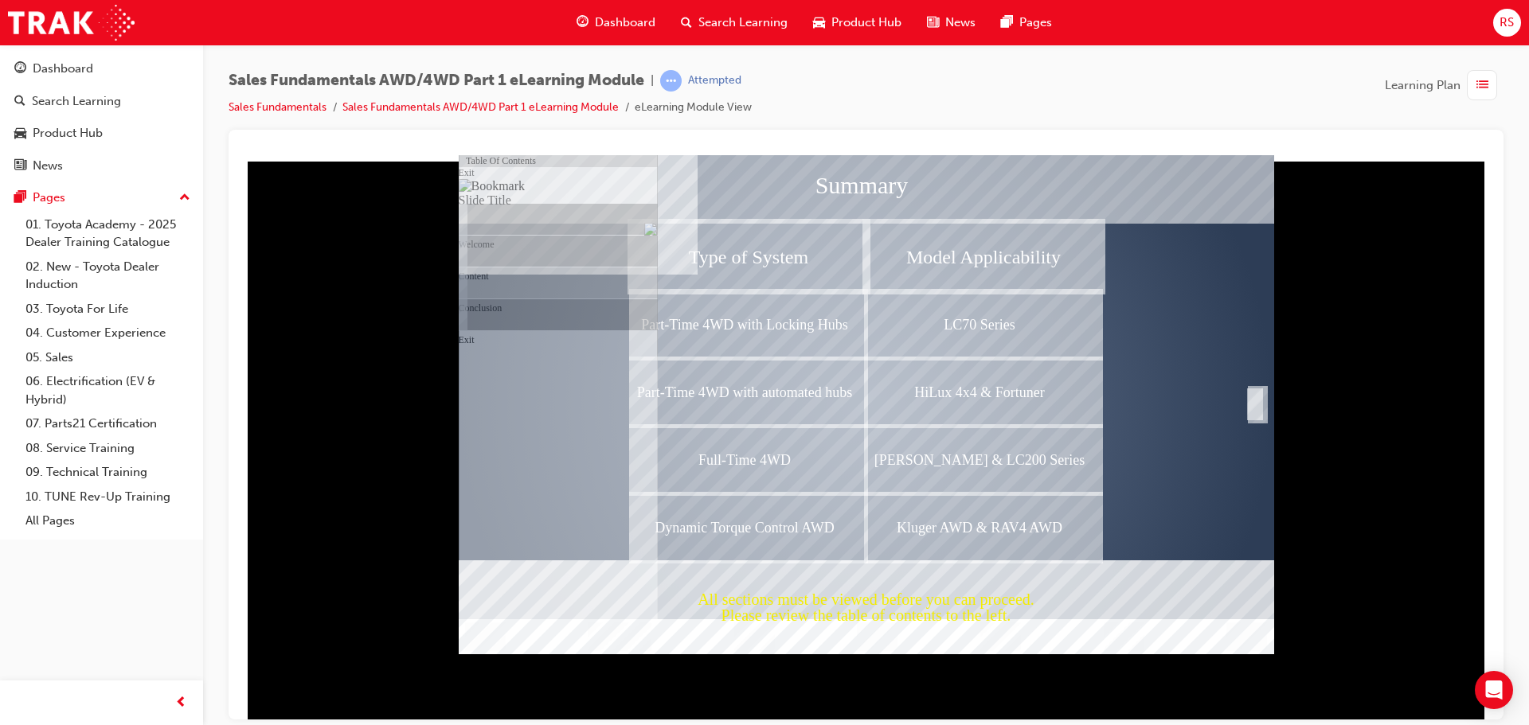
click at [520, 186] on div "Conclusion" at bounding box center [566, 170] width 184 height 32
click at [484, 654] on img "Hide table of contents" at bounding box center [477, 661] width 13 height 14
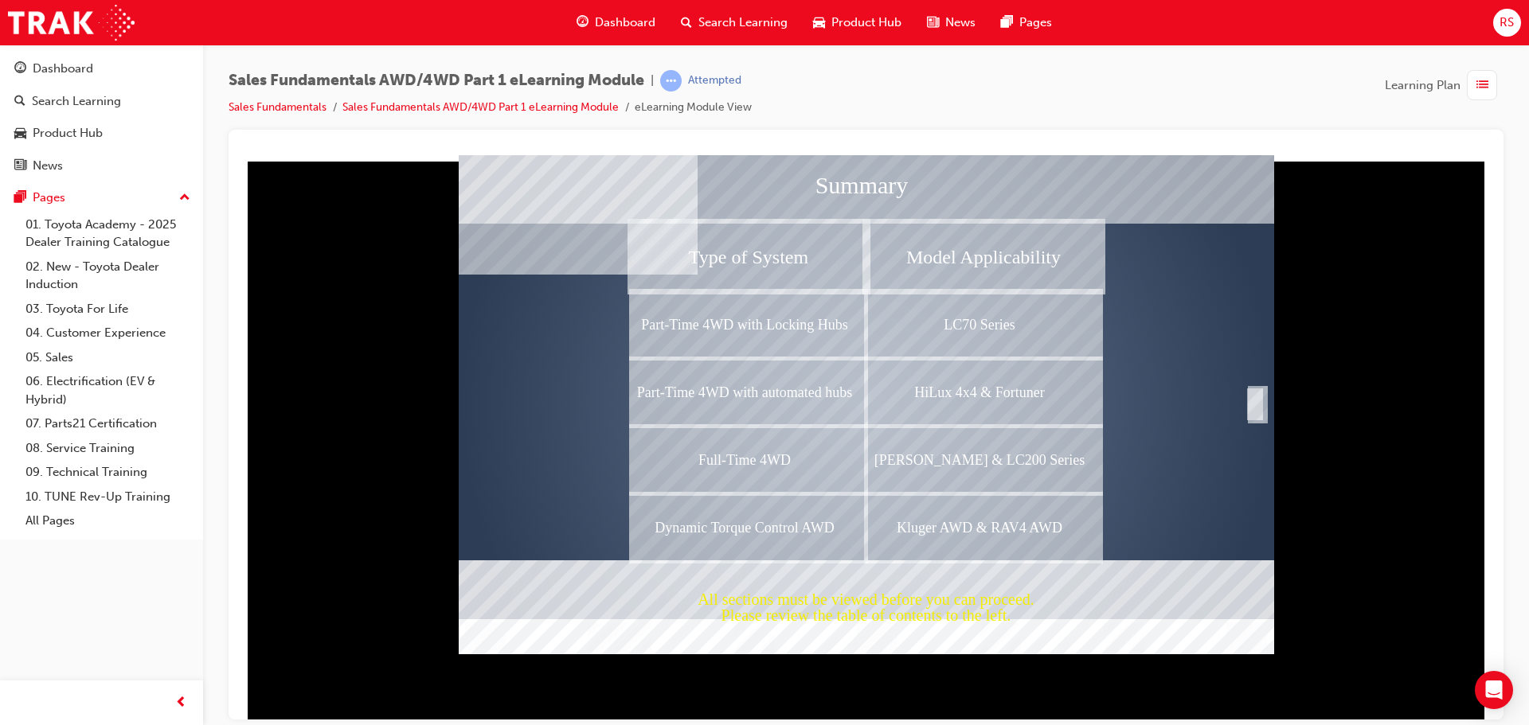
click at [1260, 406] on div "Completion" at bounding box center [1255, 404] width 16 height 32
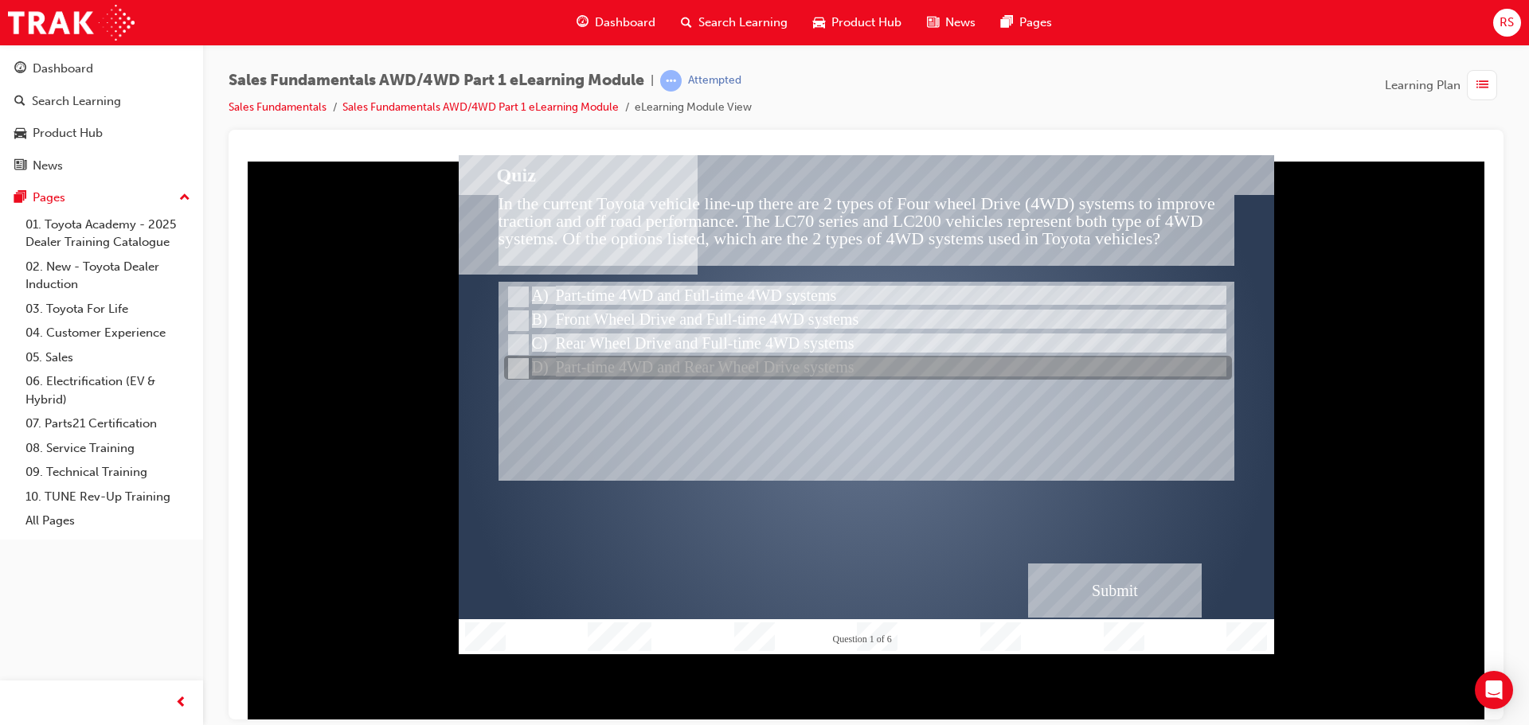
click at [589, 366] on div at bounding box center [868, 369] width 728 height 24
radio input "true"
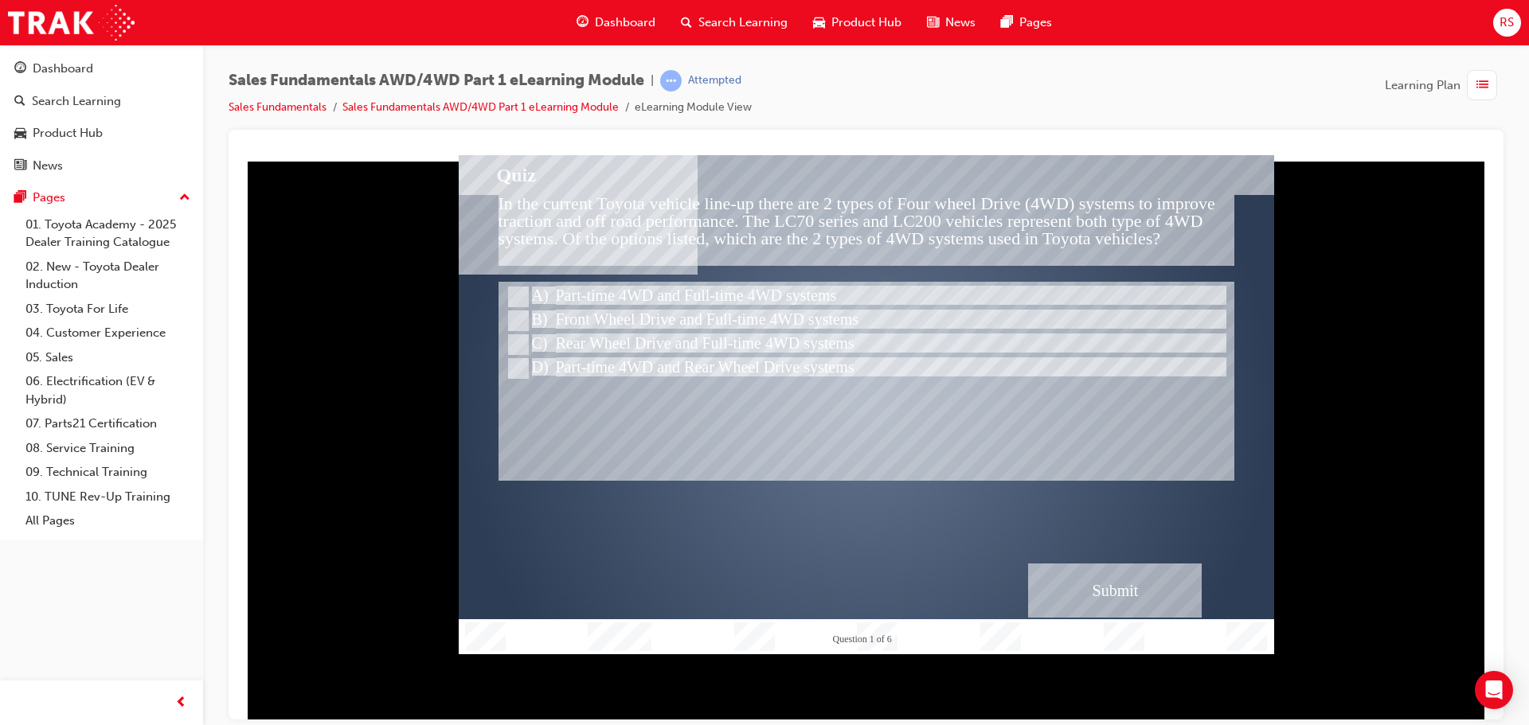
click at [1083, 582] on div "Submit" at bounding box center [1115, 590] width 174 height 54
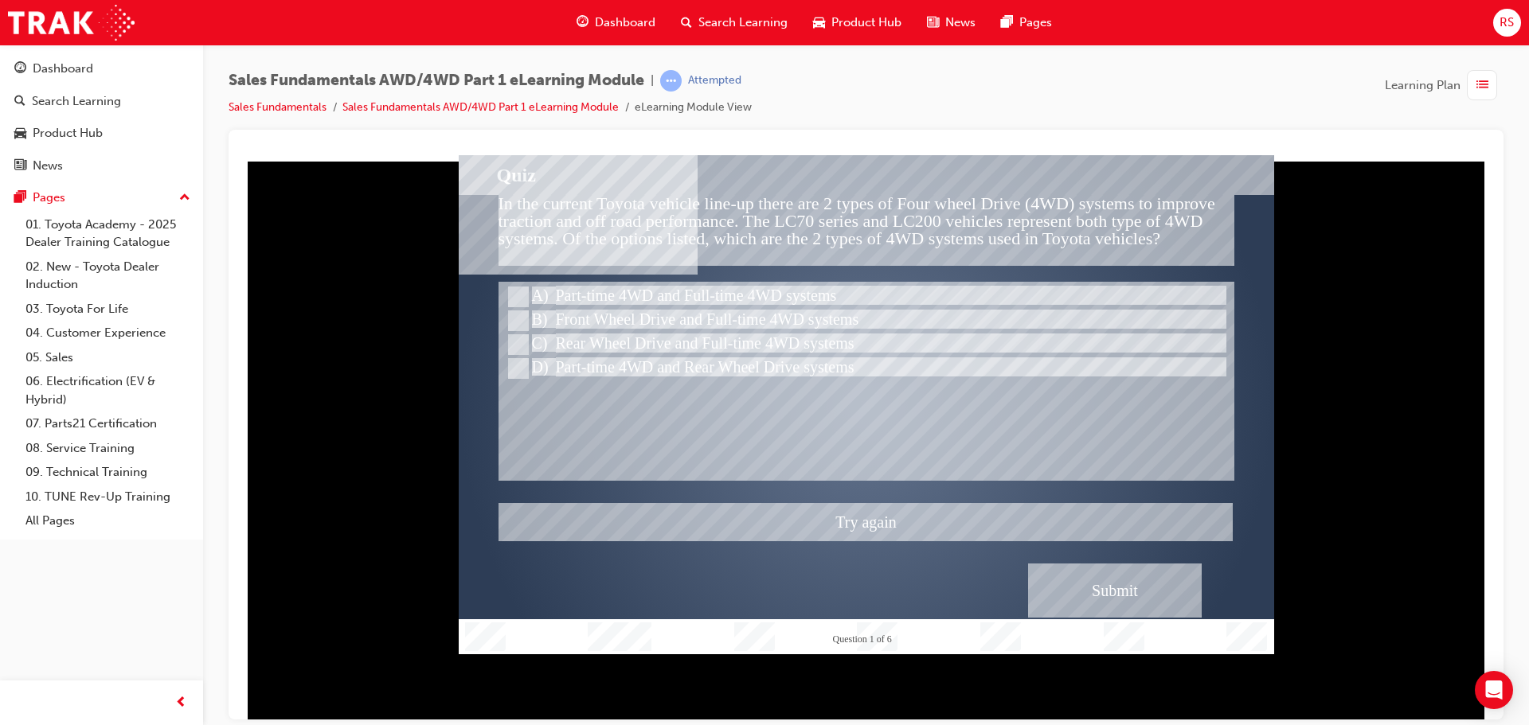
click at [630, 335] on div at bounding box center [866, 403] width 815 height 499
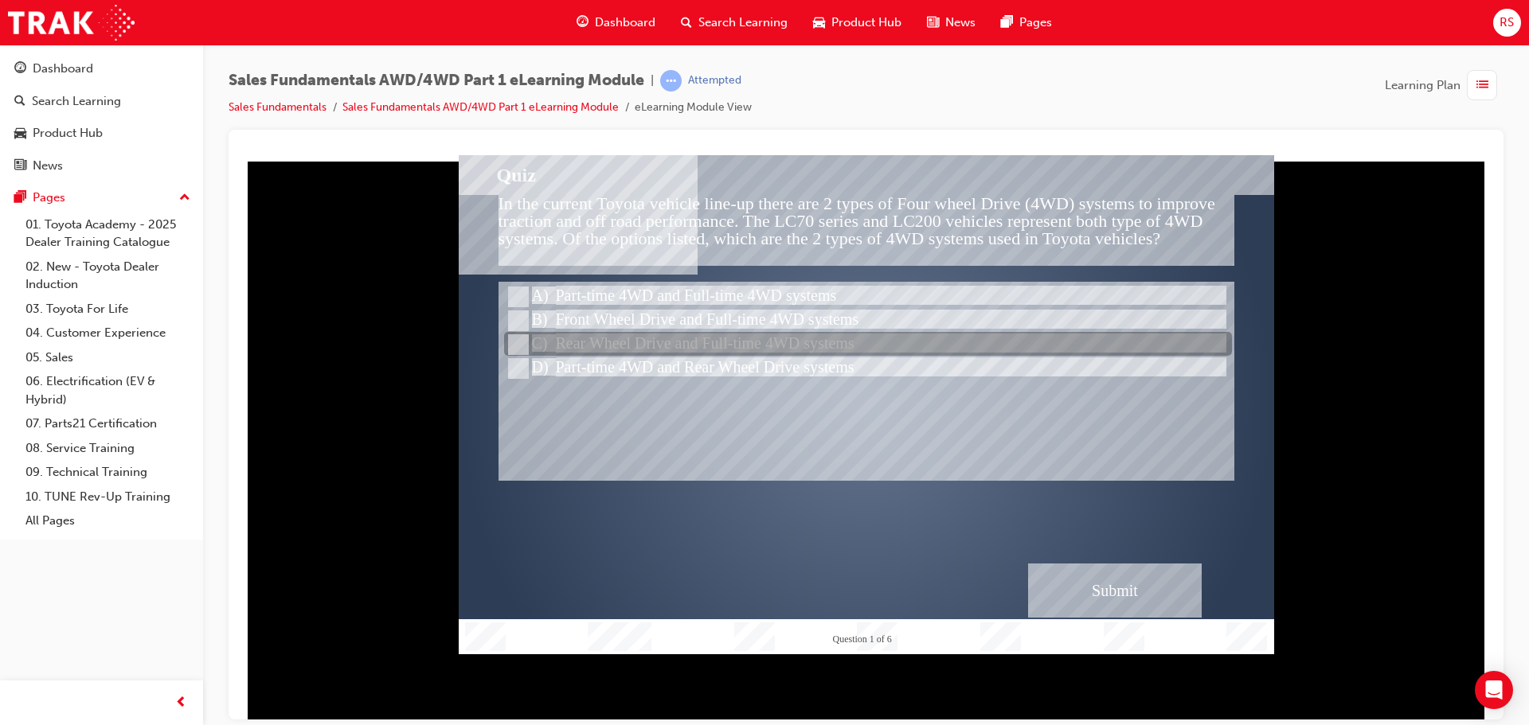
click at [688, 335] on div at bounding box center [868, 345] width 728 height 24
radio input "true"
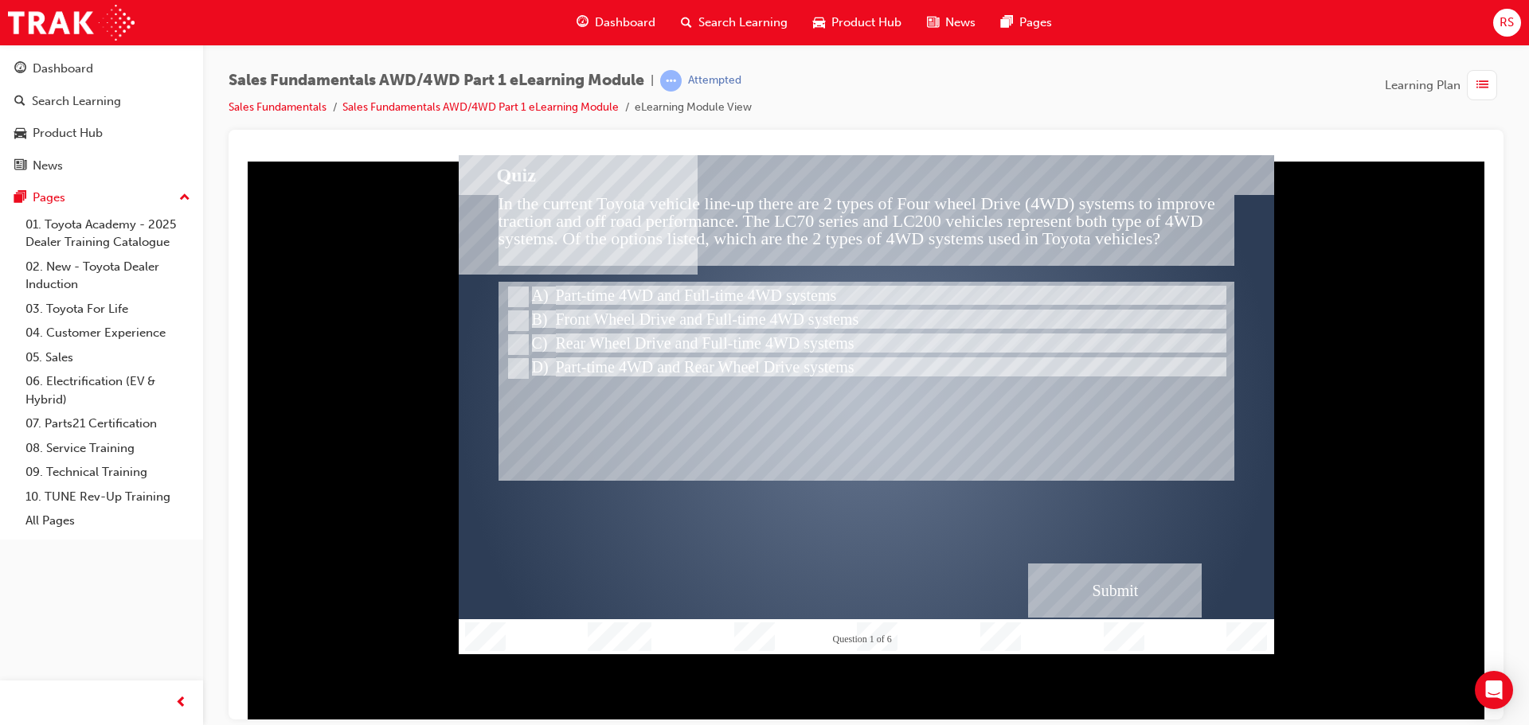
click at [1123, 577] on div "Submit" at bounding box center [1115, 590] width 174 height 54
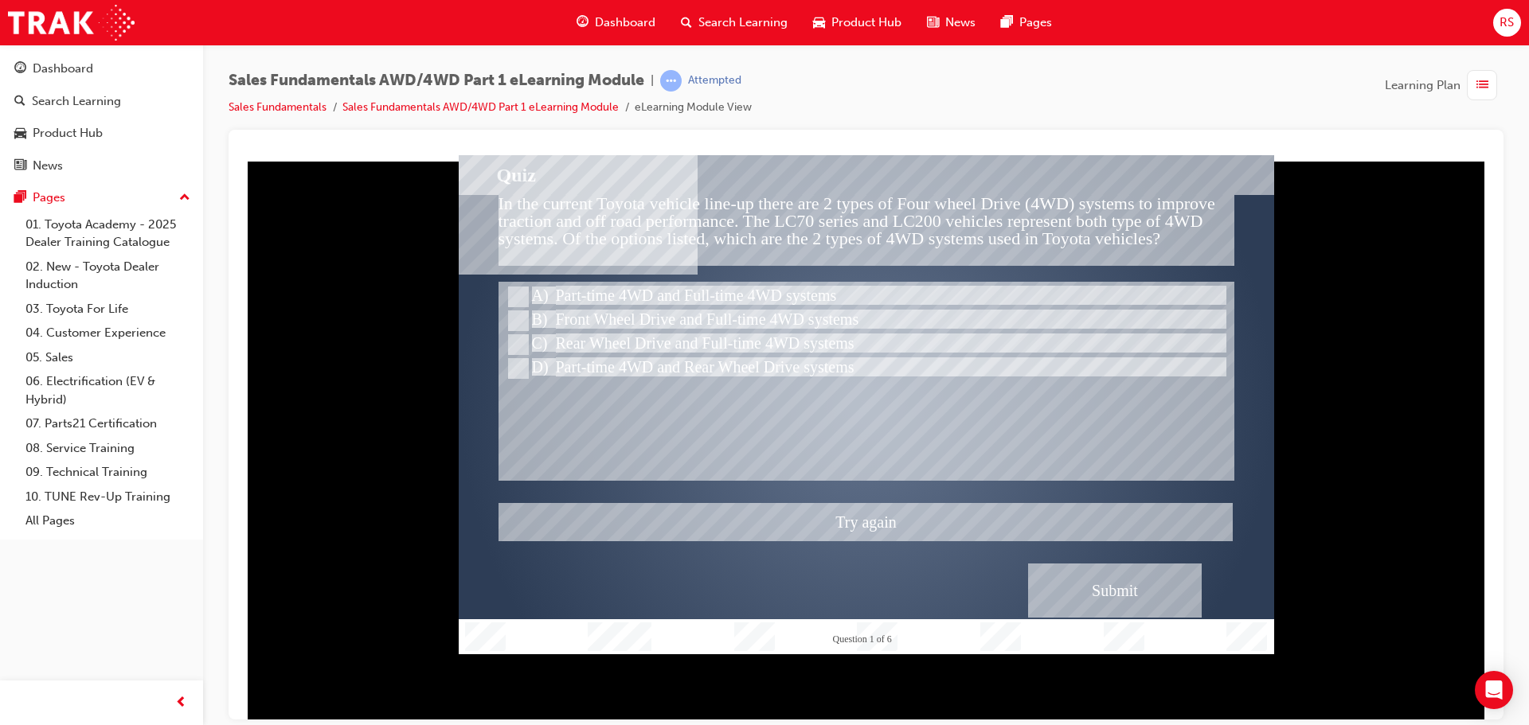
click at [602, 312] on div at bounding box center [866, 403] width 815 height 499
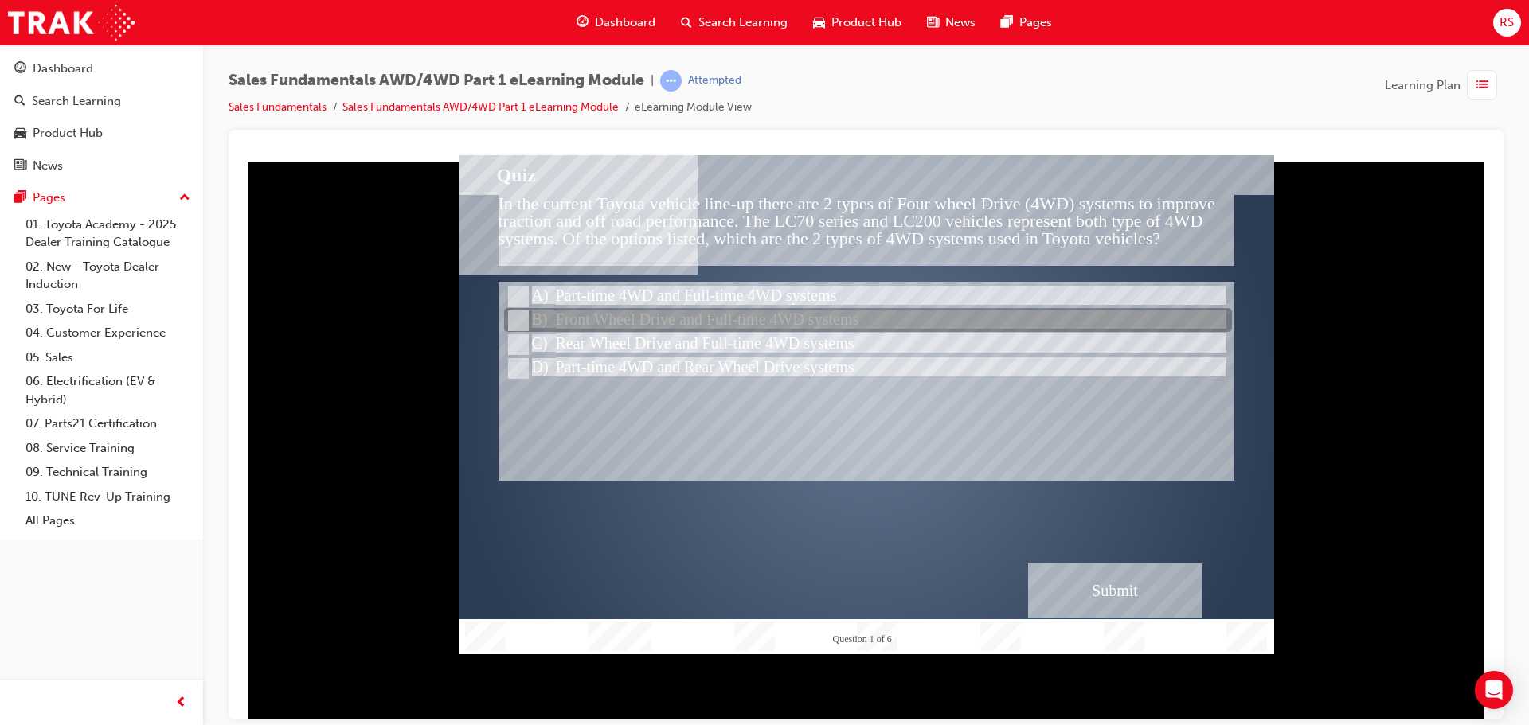
click at [602, 312] on div at bounding box center [868, 321] width 728 height 24
radio input "true"
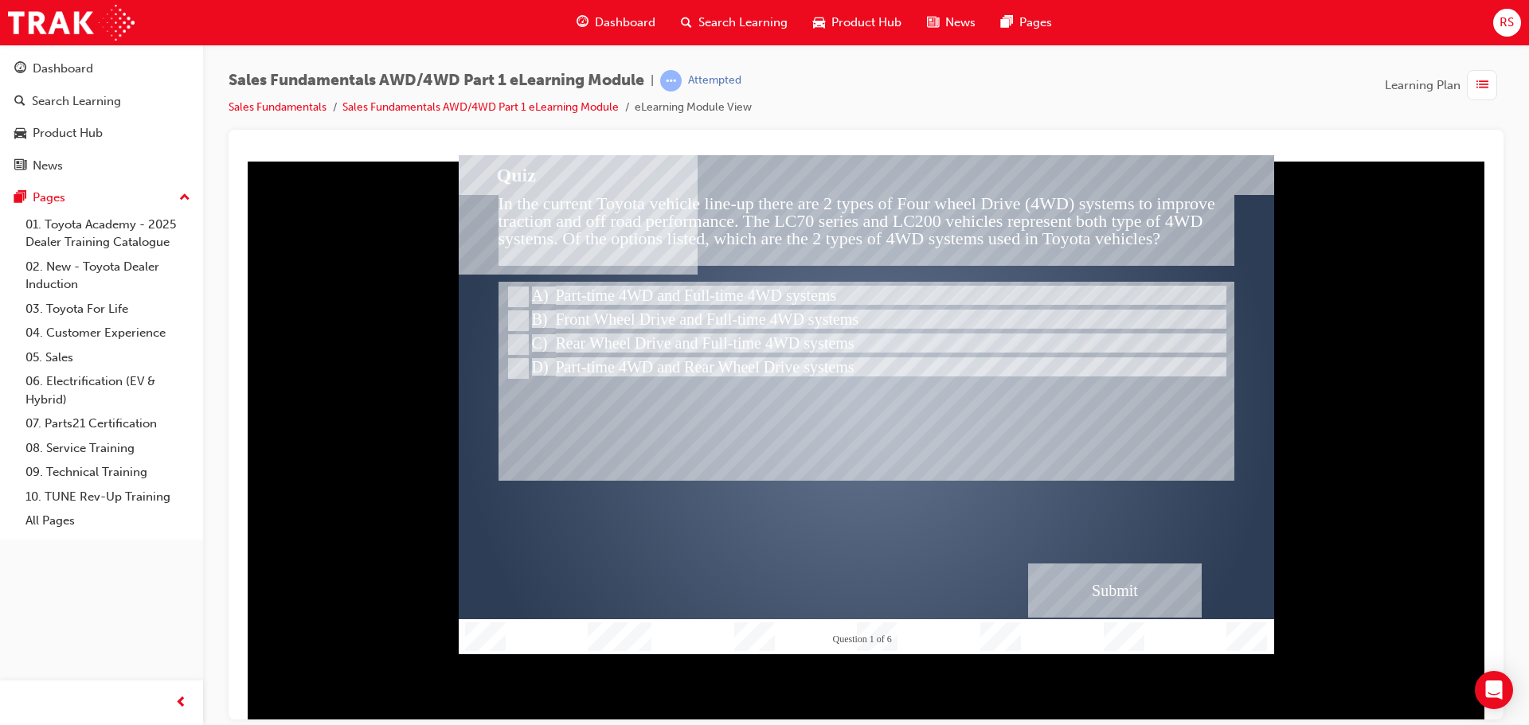
click at [1098, 597] on div "Submit" at bounding box center [1115, 590] width 174 height 54
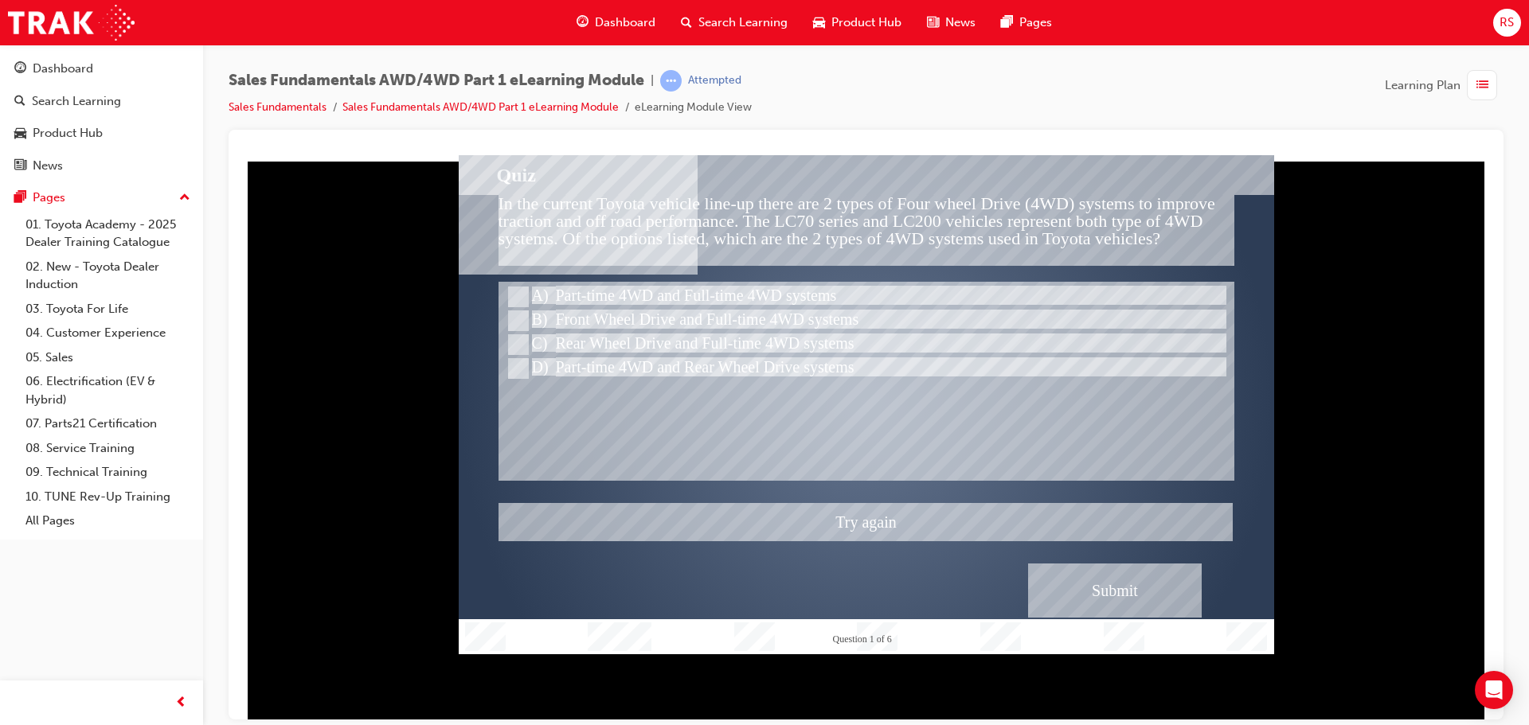
click at [589, 277] on div at bounding box center [866, 403] width 815 height 499
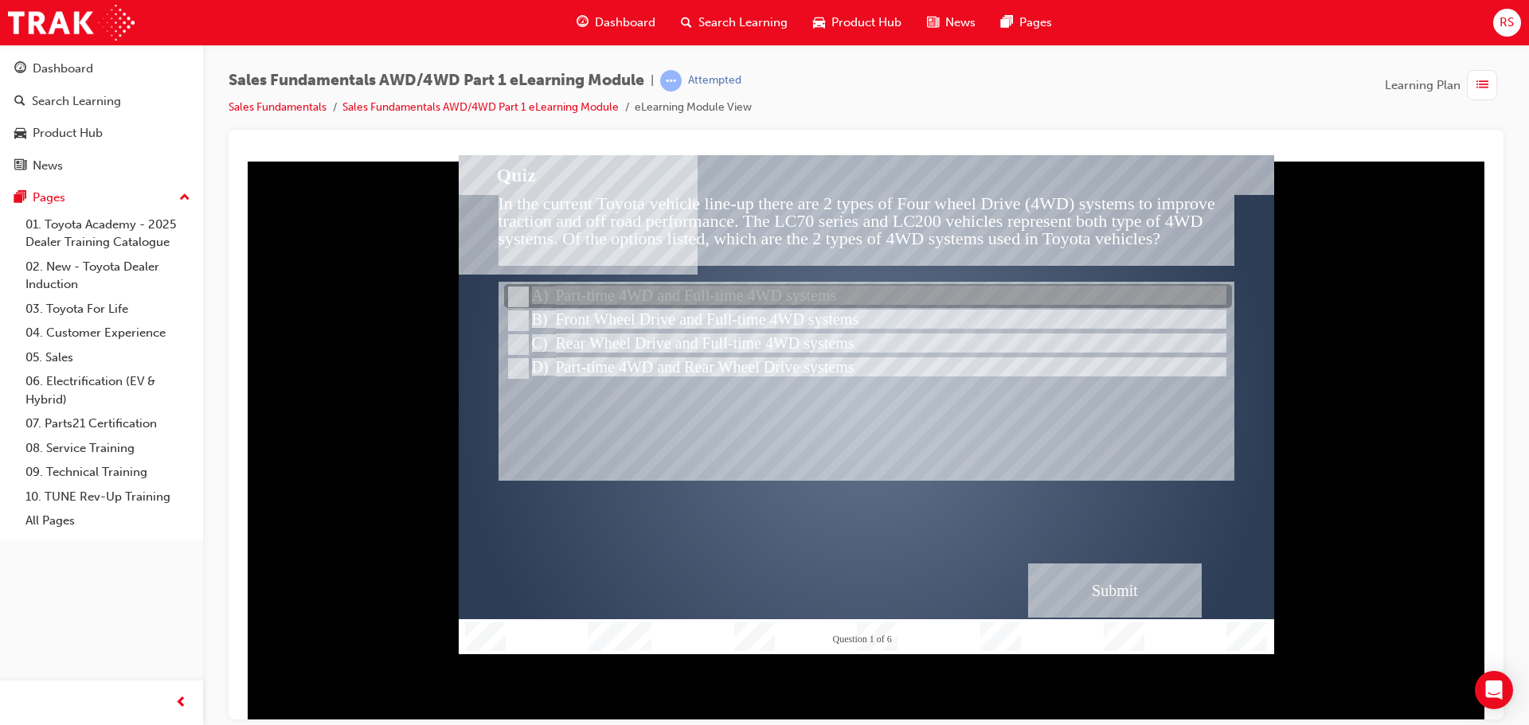
click at [591, 291] on div at bounding box center [868, 297] width 728 height 24
radio input "true"
click at [591, 291] on div at bounding box center [868, 297] width 728 height 24
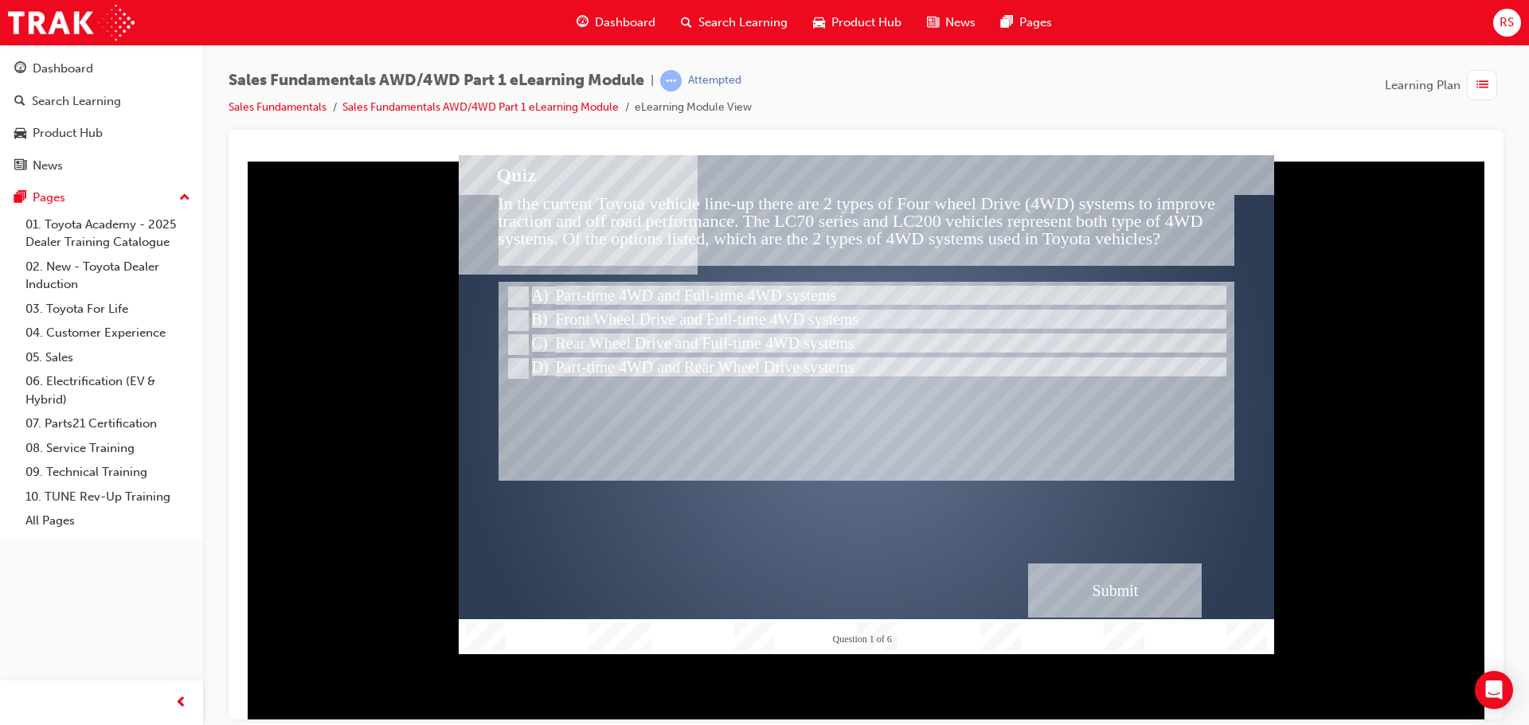
click at [1122, 611] on div "Submit" at bounding box center [1115, 590] width 174 height 54
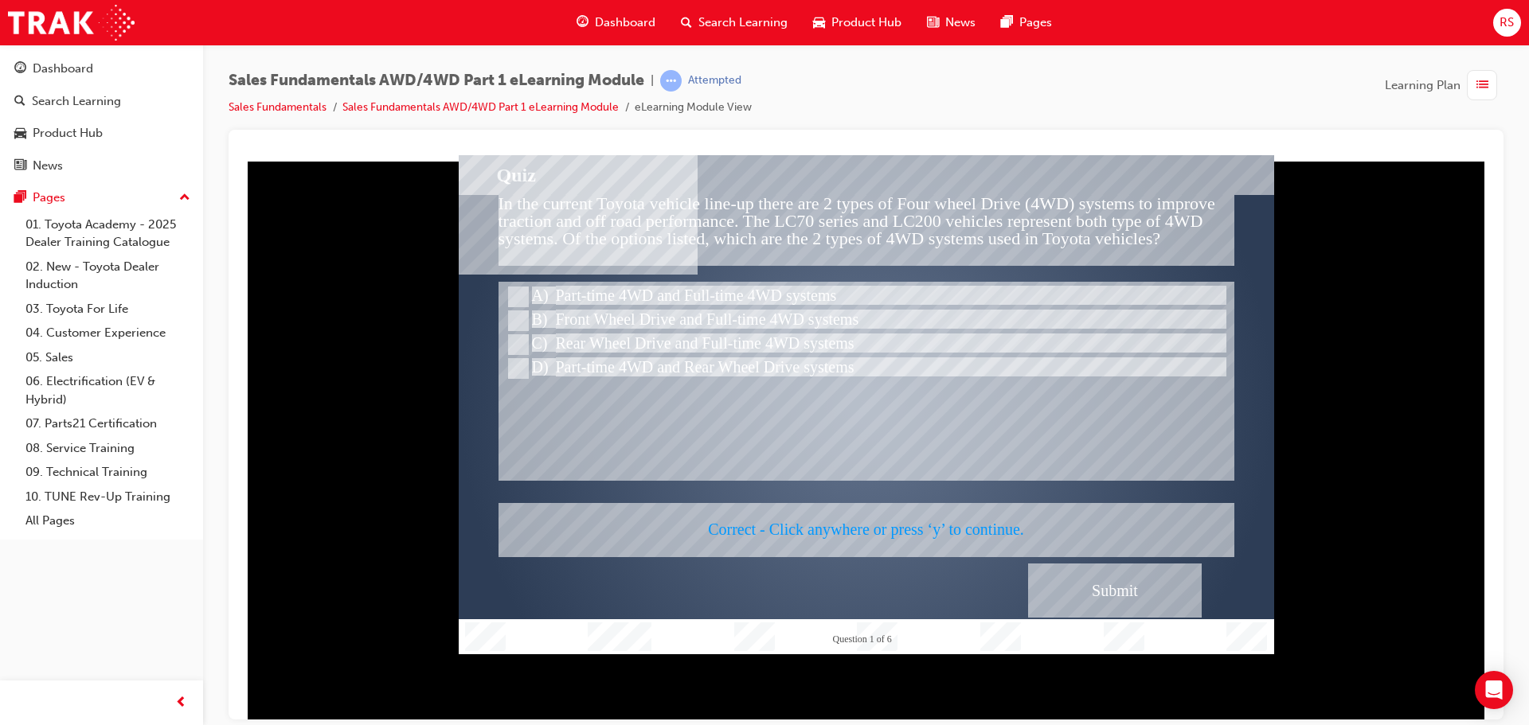
click at [1106, 597] on div at bounding box center [866, 403] width 815 height 499
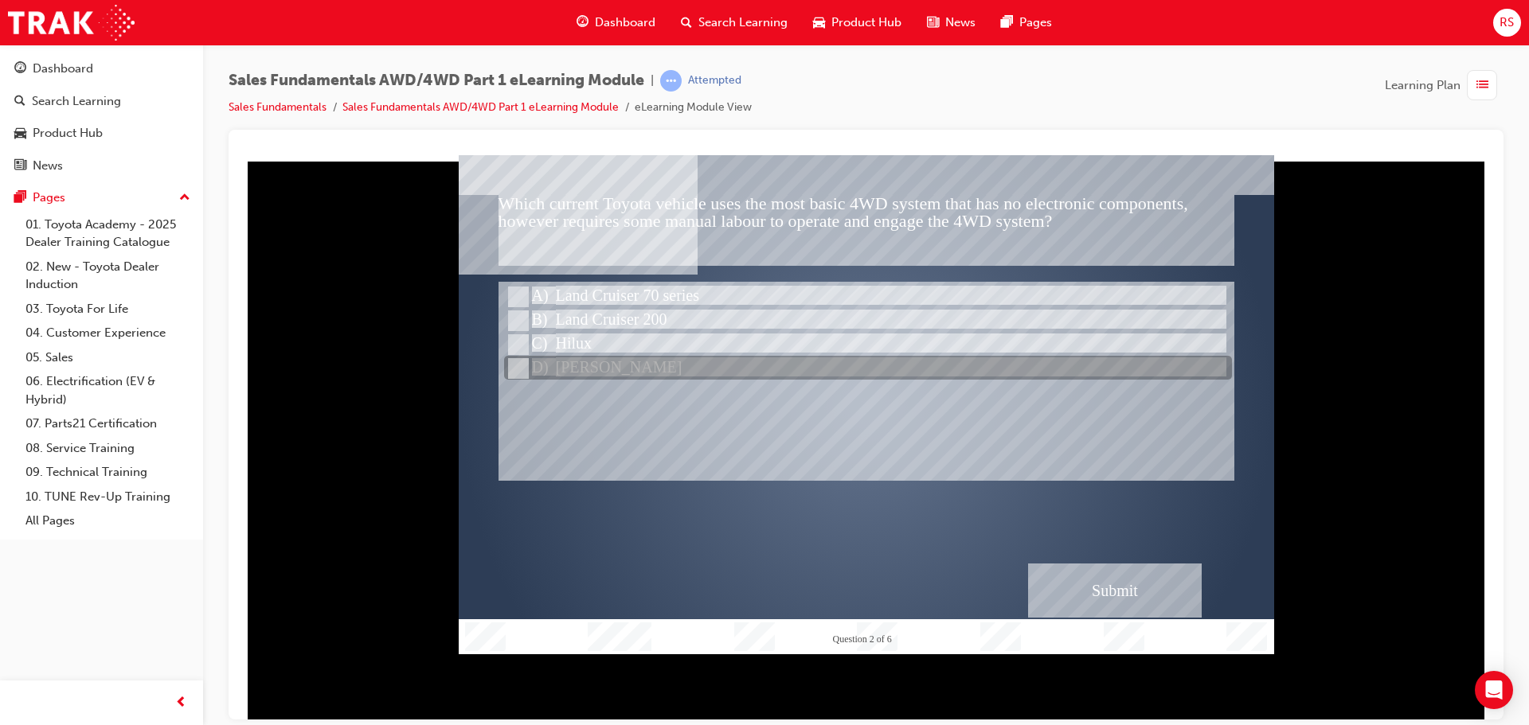
click at [580, 366] on div at bounding box center [868, 369] width 728 height 24
radio input "true"
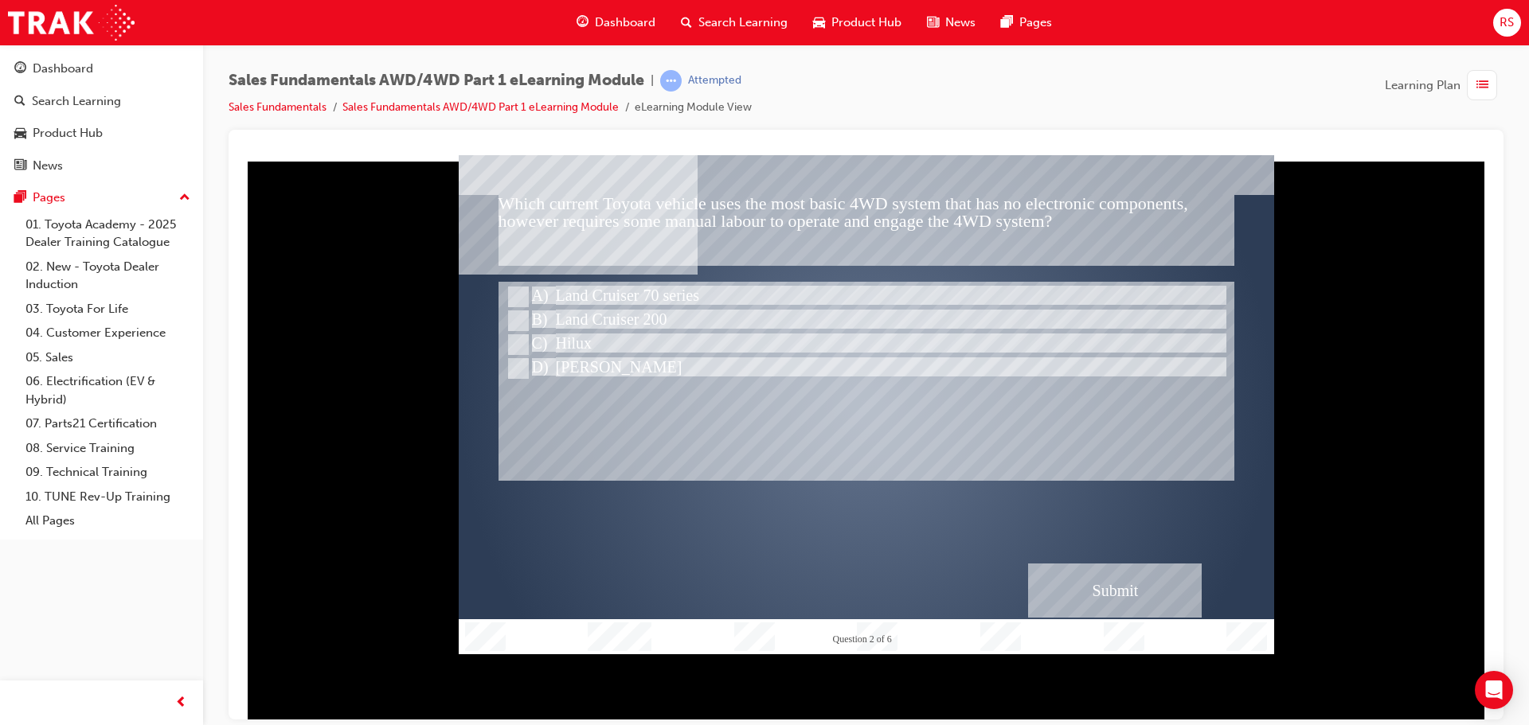
click at [1093, 566] on div "Submit" at bounding box center [1115, 590] width 174 height 54
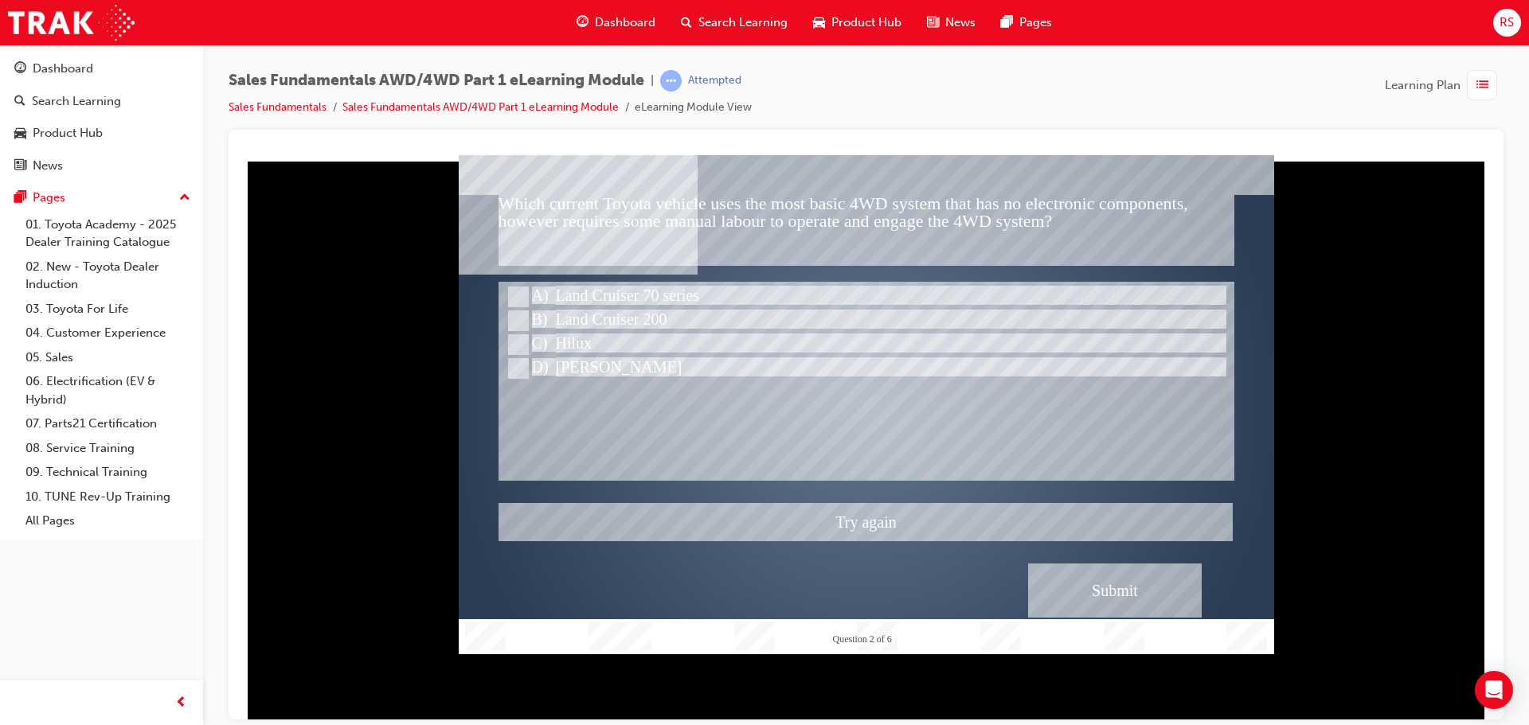
click at [596, 310] on div at bounding box center [866, 403] width 815 height 499
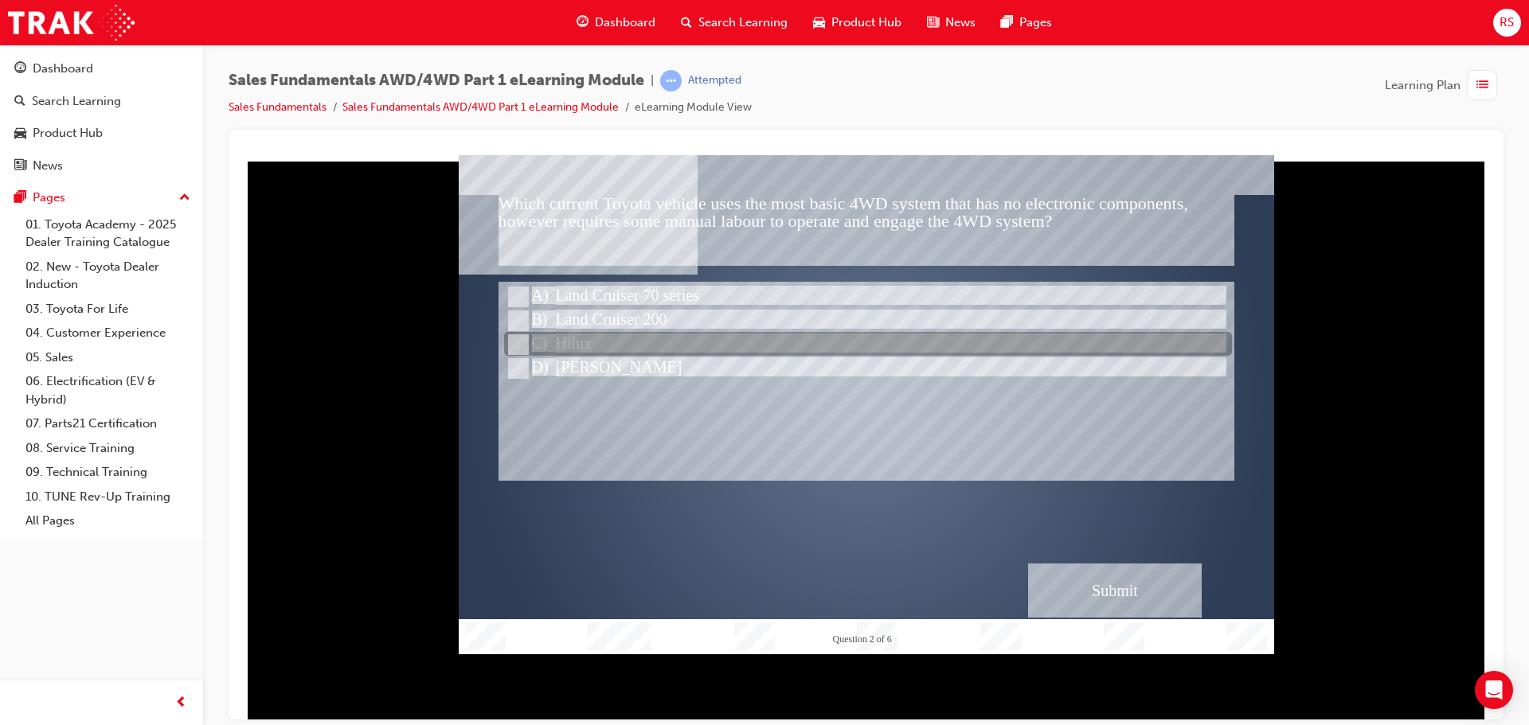
click at [598, 338] on div at bounding box center [868, 345] width 728 height 24
radio input "true"
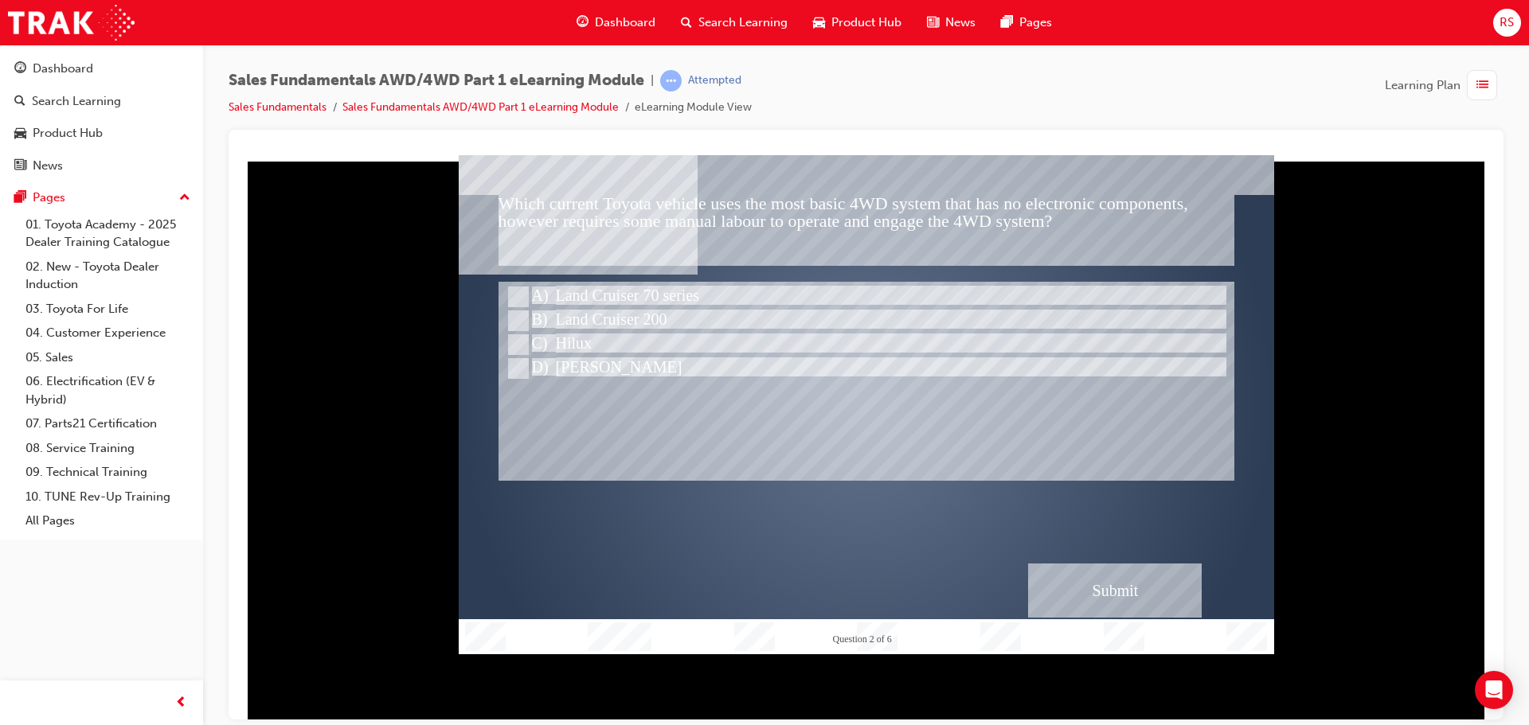
click at [1086, 595] on div "Submit" at bounding box center [1115, 590] width 174 height 54
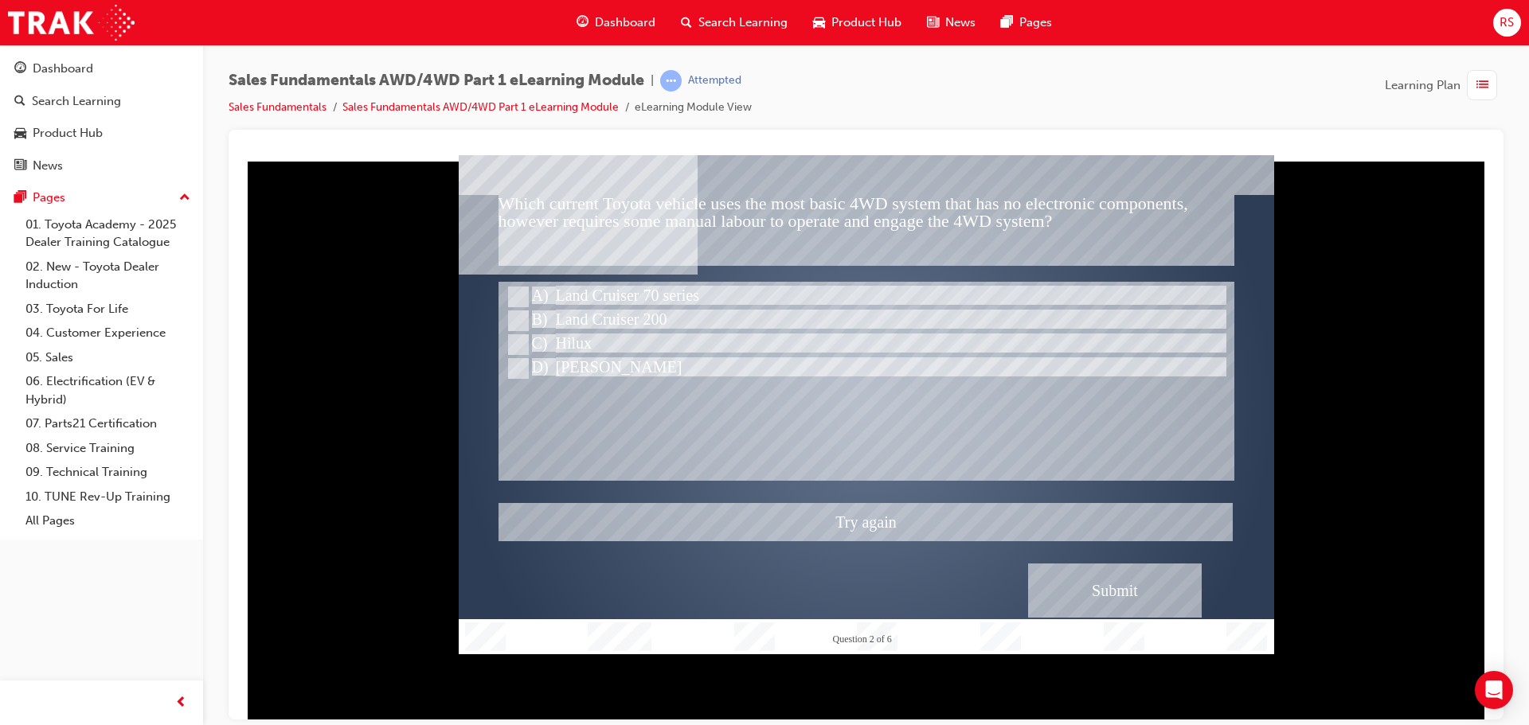
click at [1086, 595] on div at bounding box center [866, 403] width 815 height 499
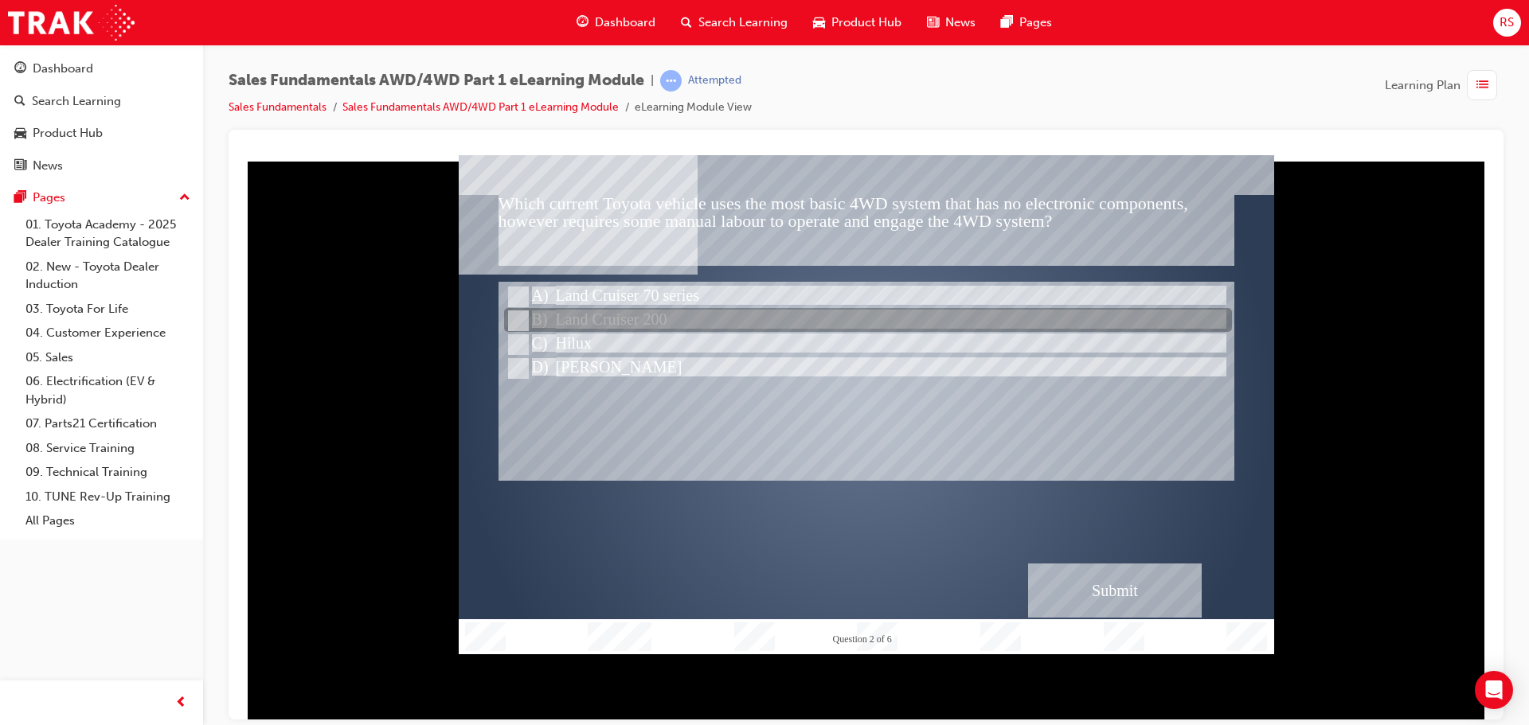
click at [632, 315] on div at bounding box center [868, 321] width 728 height 24
radio input "true"
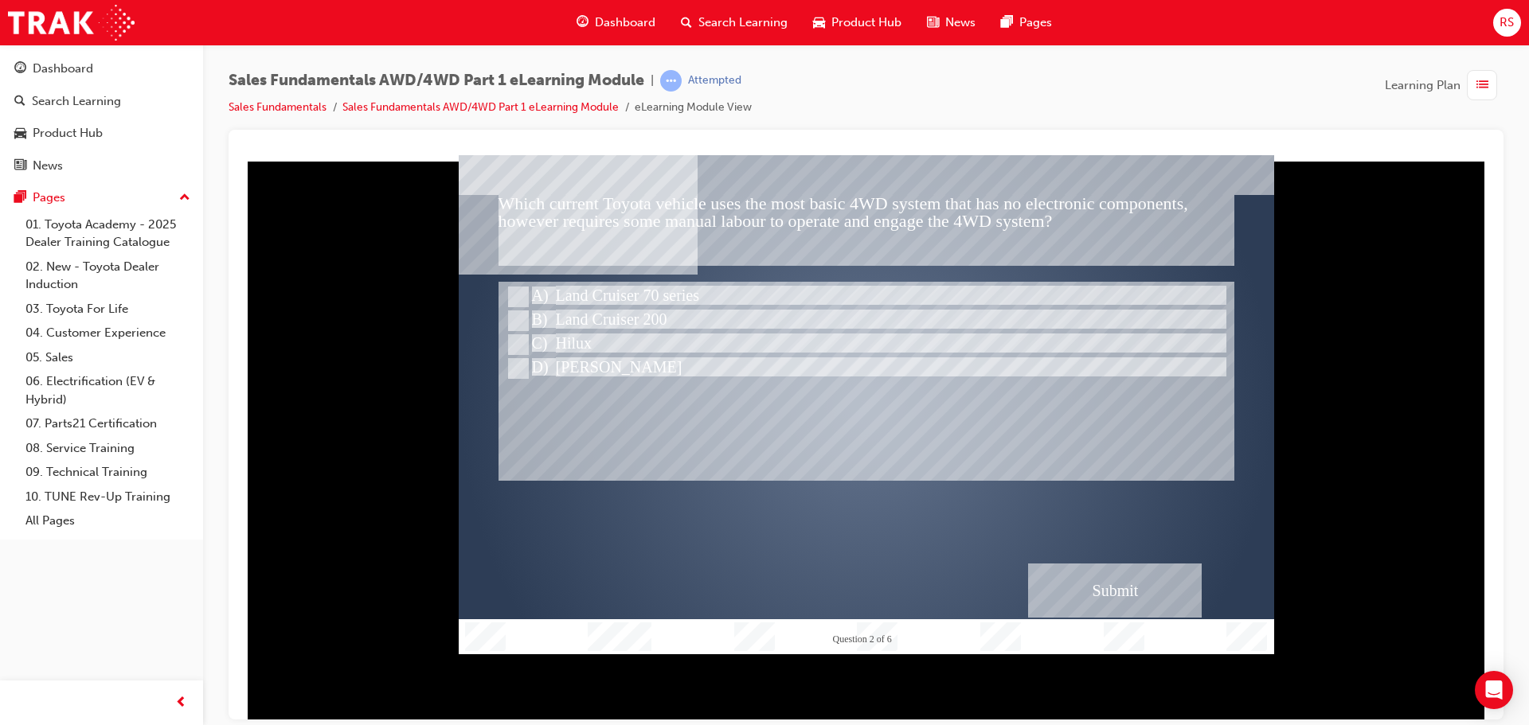
click at [1051, 568] on div "Submit" at bounding box center [1115, 590] width 174 height 54
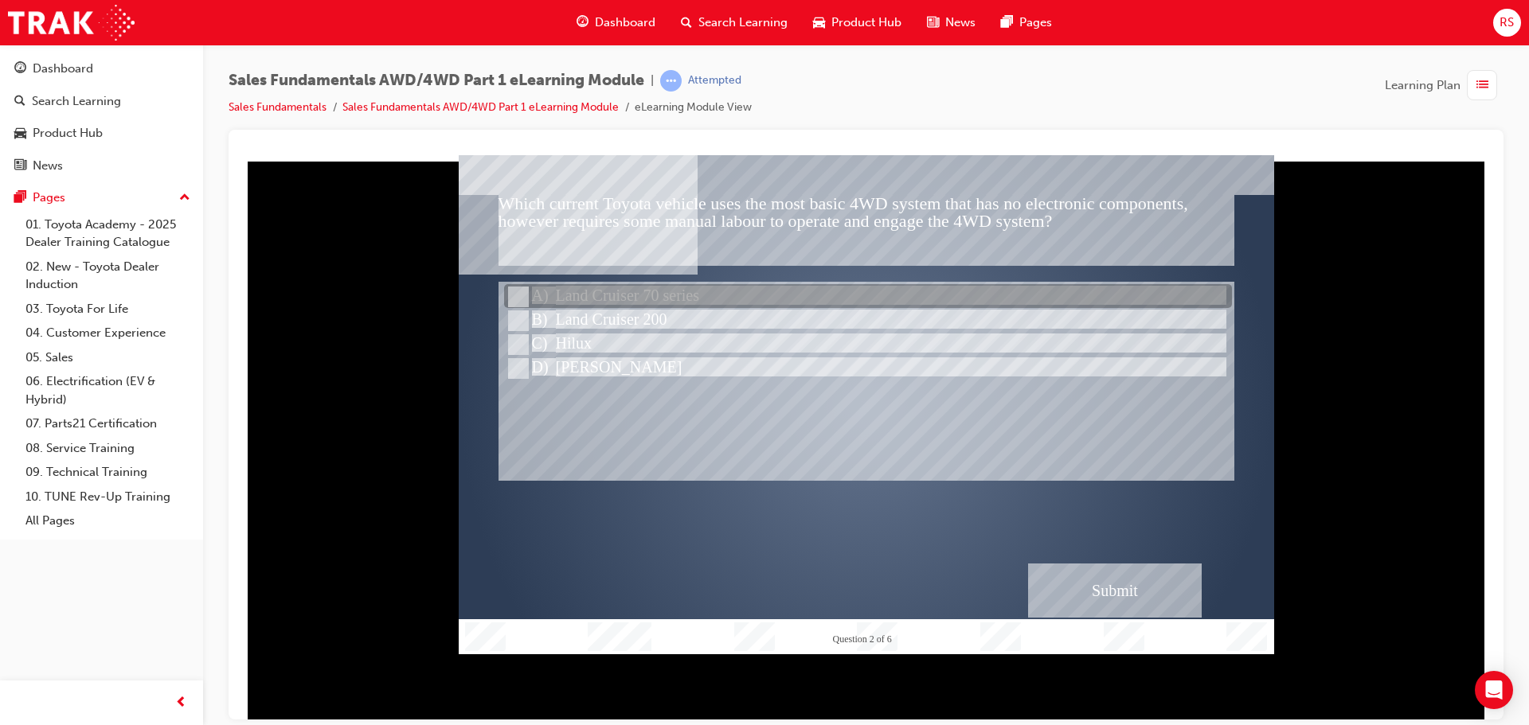
click at [620, 285] on div at bounding box center [868, 297] width 728 height 24
radio input "true"
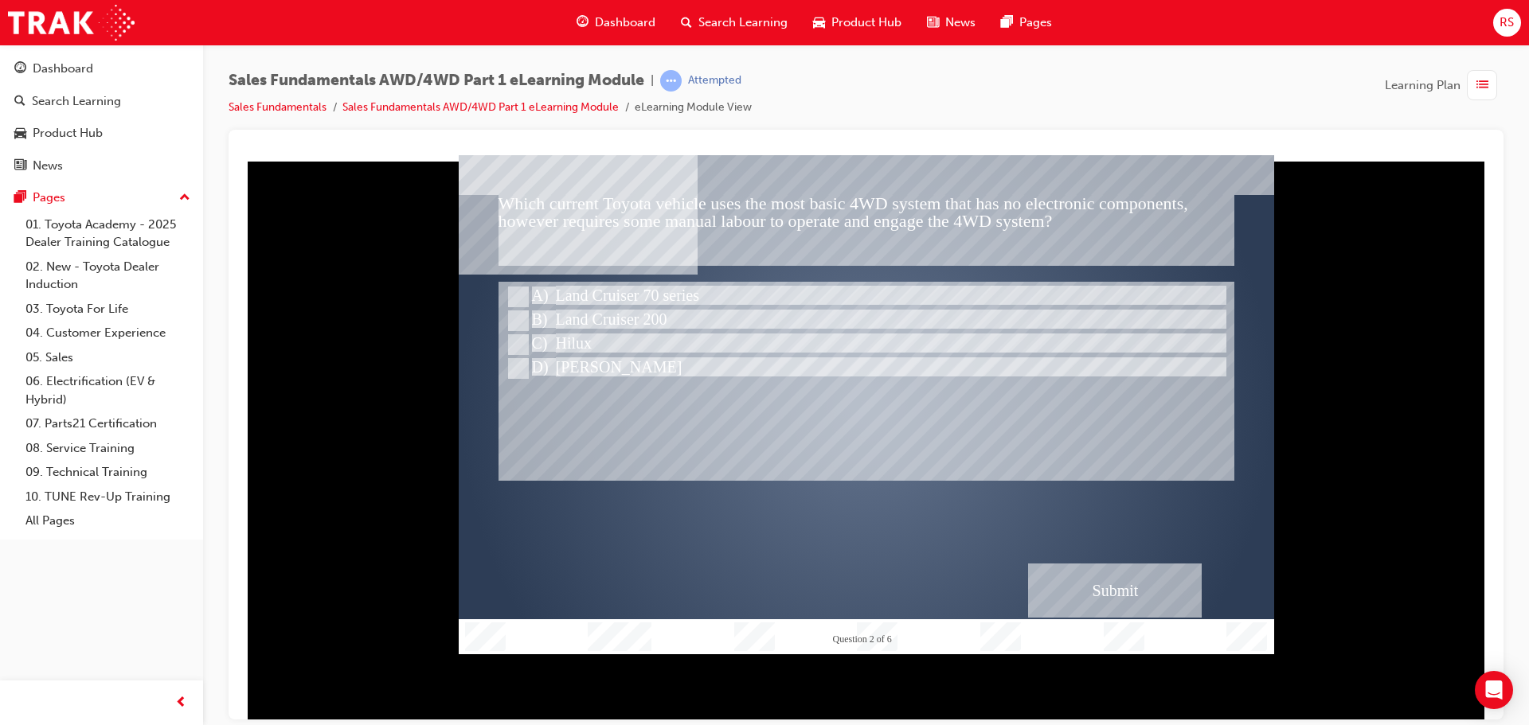
click at [1136, 616] on div "Submit" at bounding box center [1115, 590] width 174 height 54
click at [1121, 604] on div "Submit" at bounding box center [1115, 590] width 174 height 54
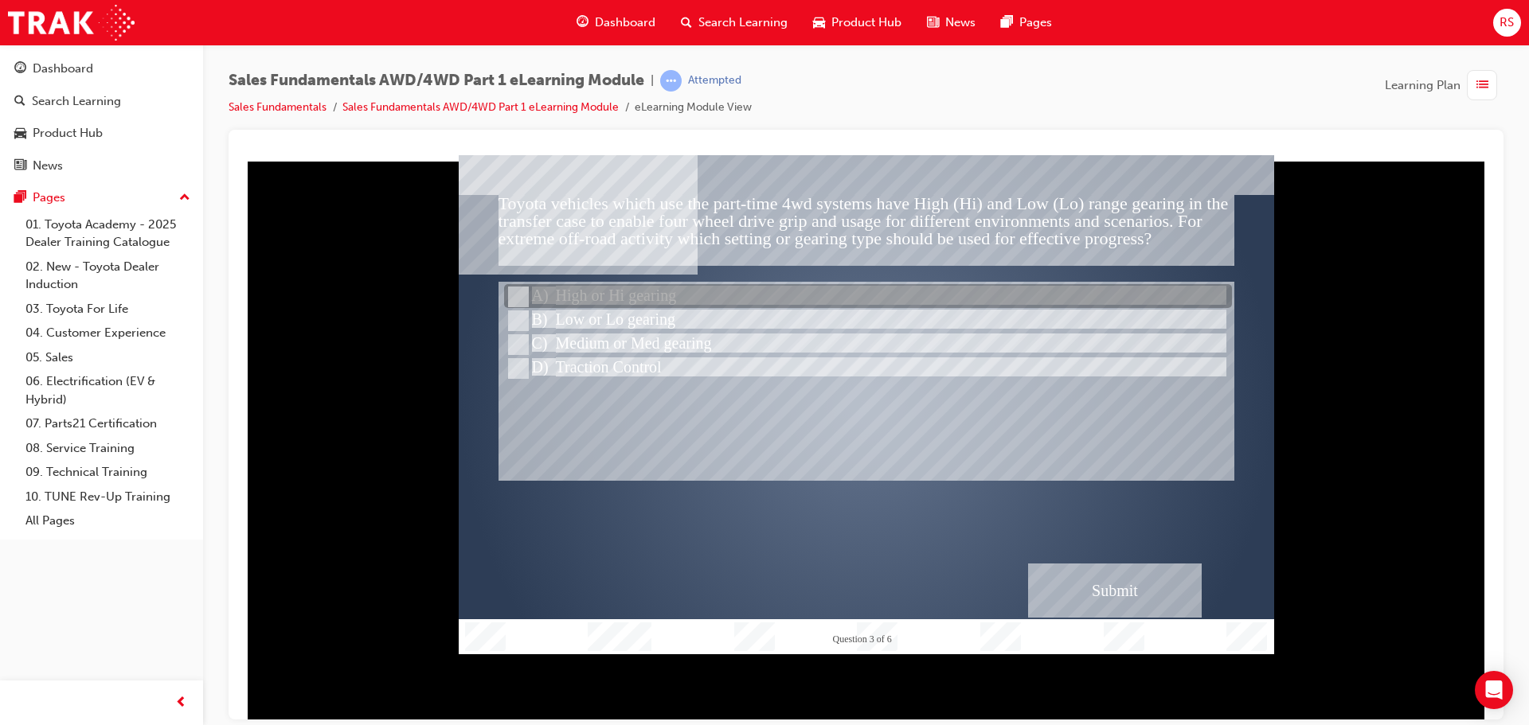
click at [595, 289] on div at bounding box center [868, 297] width 728 height 24
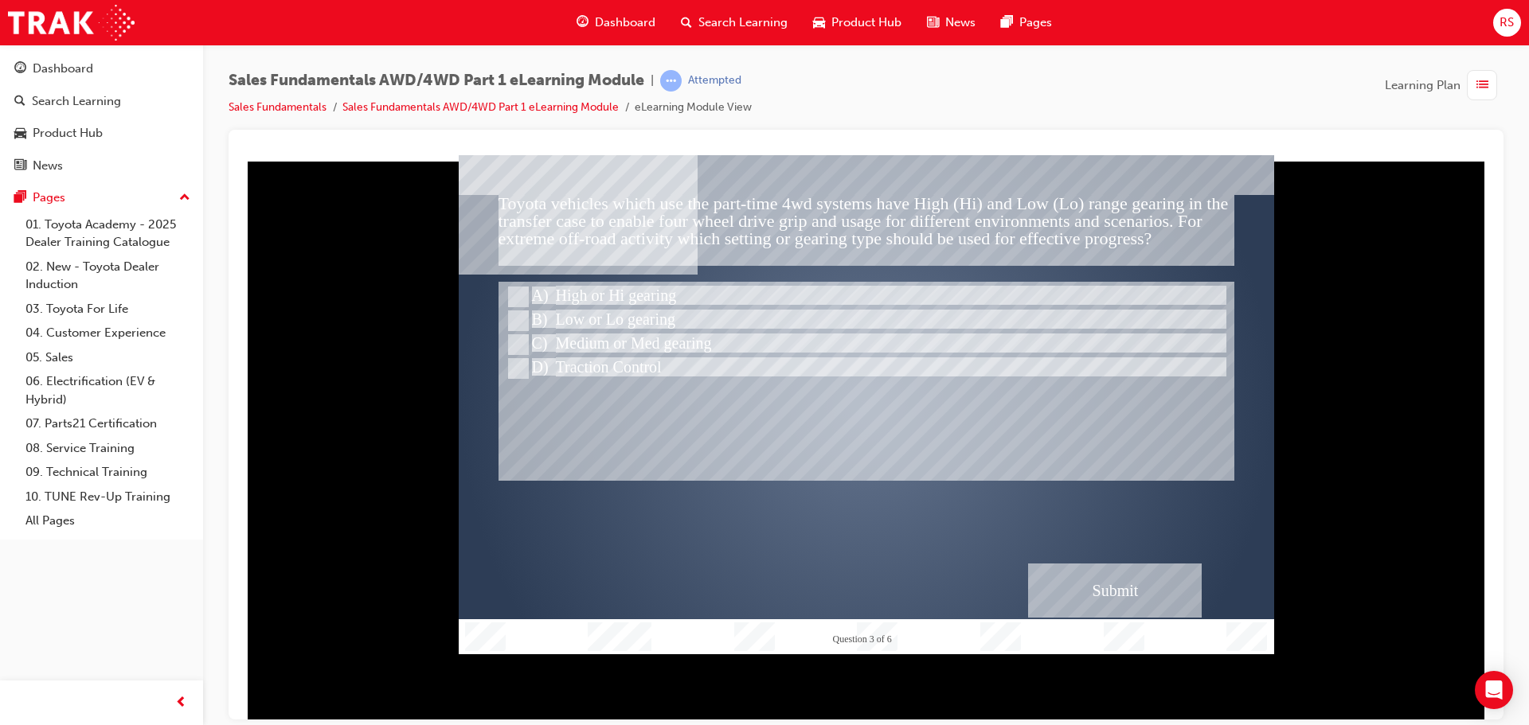
click at [1089, 590] on div "Submit" at bounding box center [1115, 590] width 174 height 54
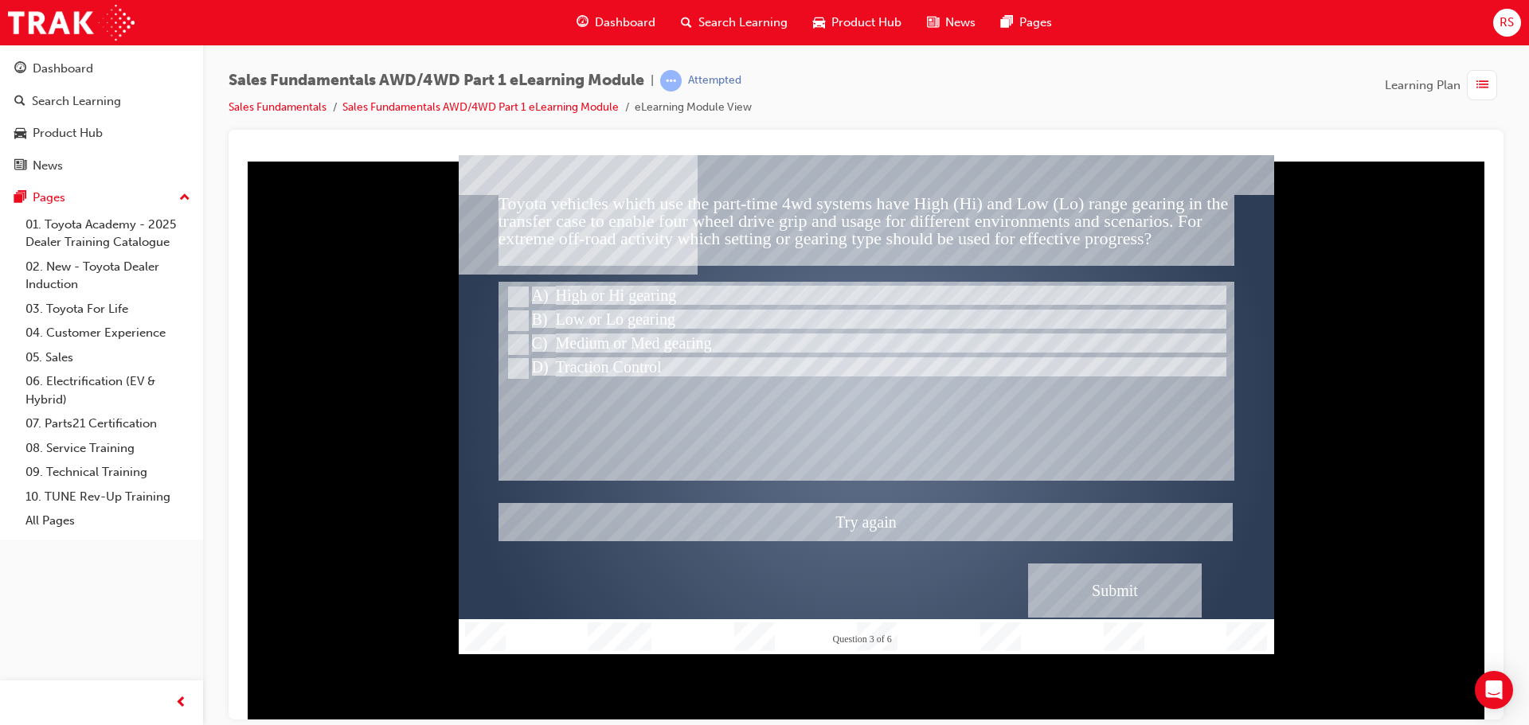
click at [1089, 590] on div at bounding box center [866, 403] width 815 height 499
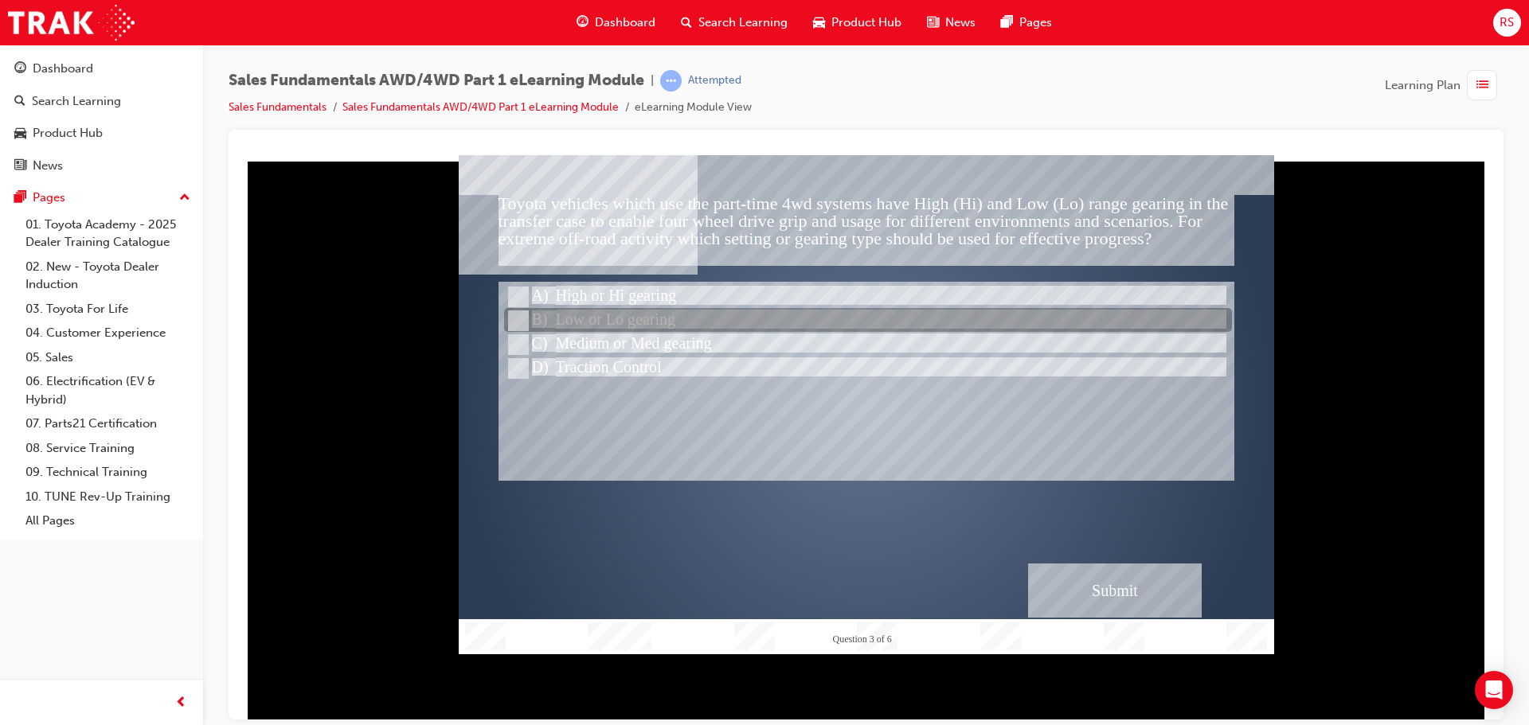
click at [621, 319] on div at bounding box center [868, 321] width 728 height 24
radio input "false"
radio input "true"
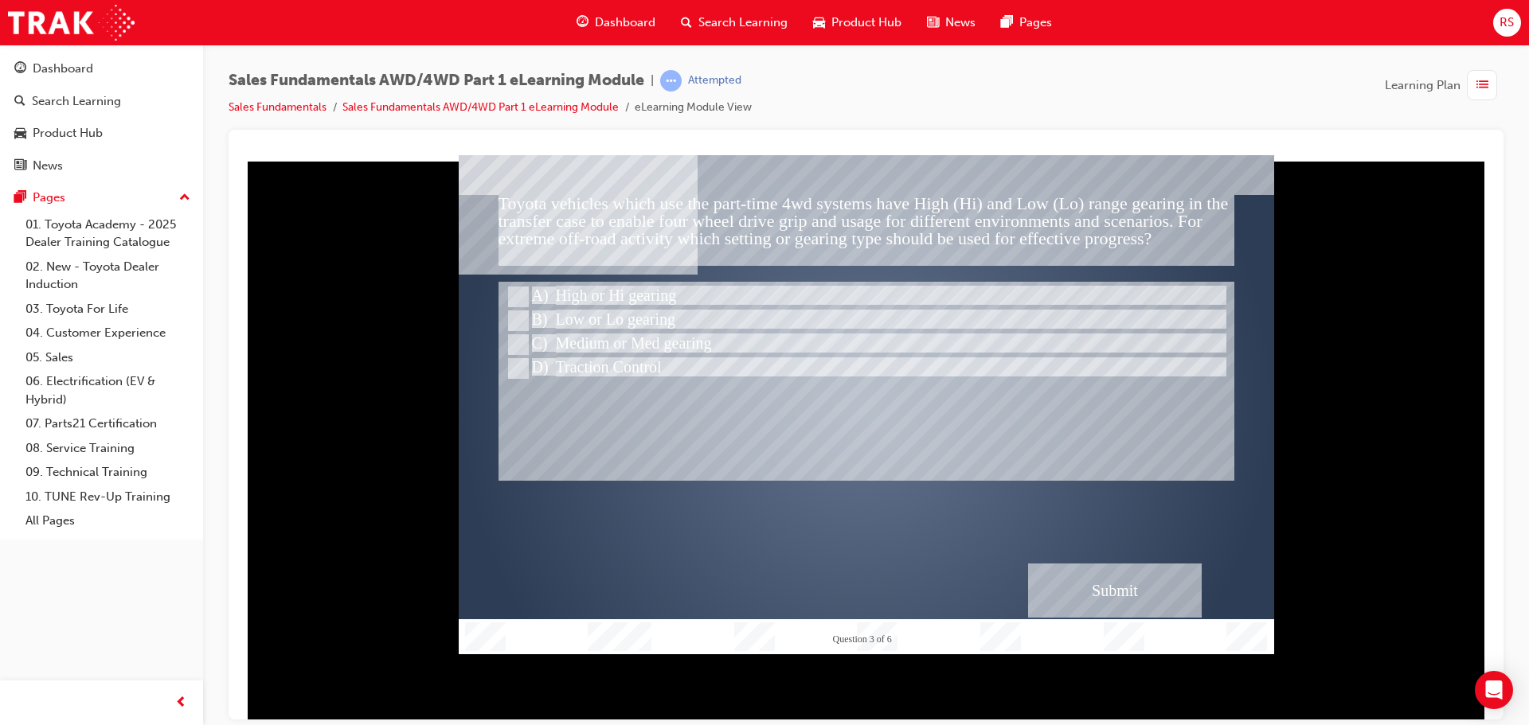
click at [1049, 559] on div "" at bounding box center [866, 404] width 815 height 458
click at [1066, 583] on div "Submit" at bounding box center [1115, 590] width 174 height 54
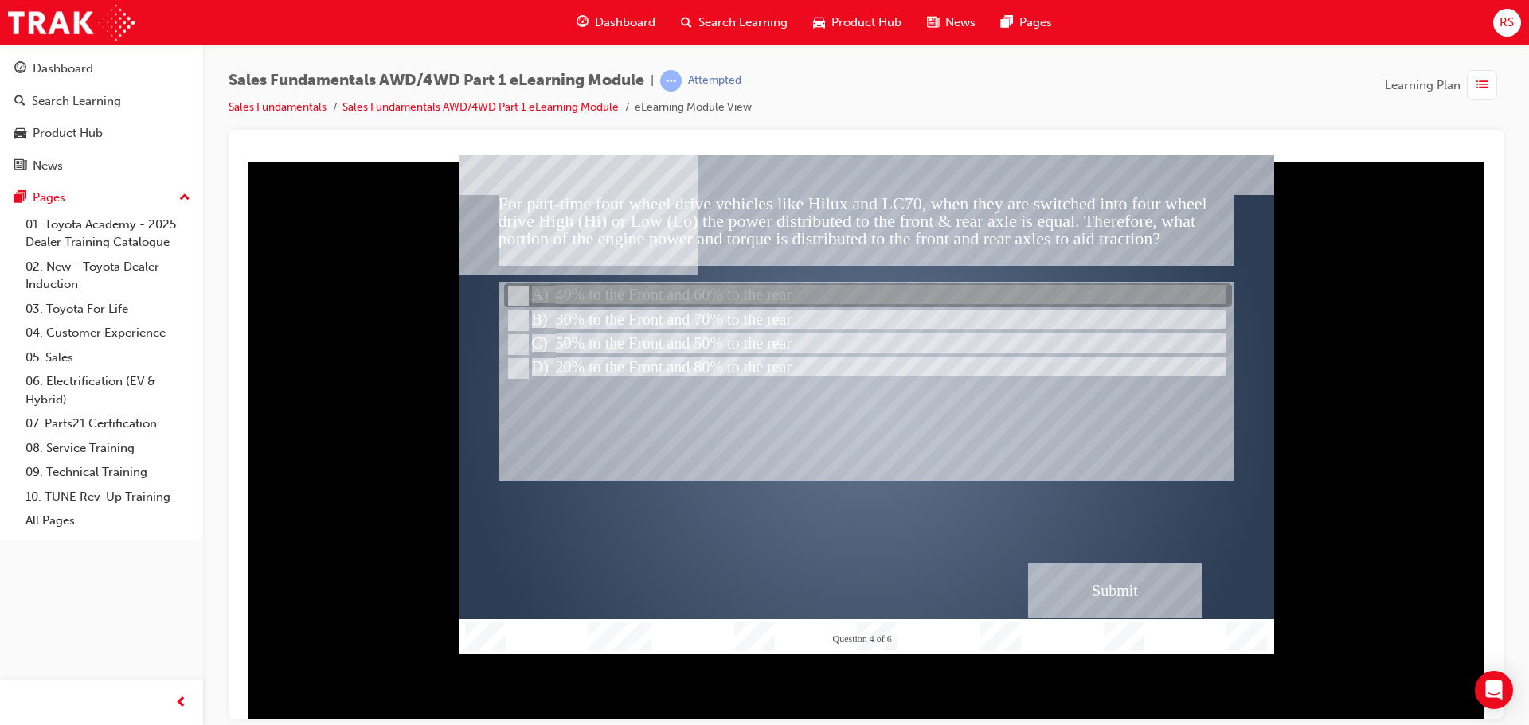
click at [577, 291] on div at bounding box center [868, 296] width 728 height 24
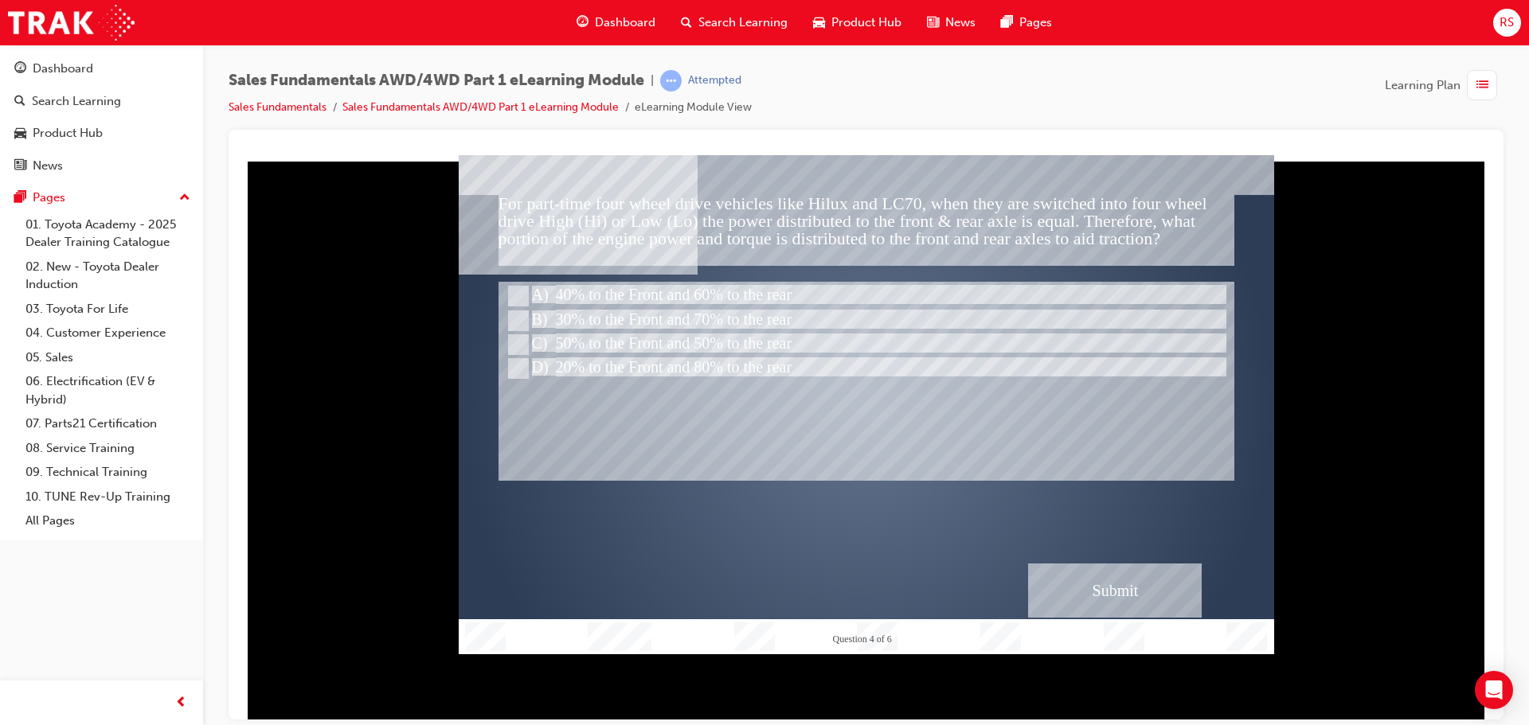
click at [1105, 590] on div "Submit" at bounding box center [1115, 590] width 174 height 54
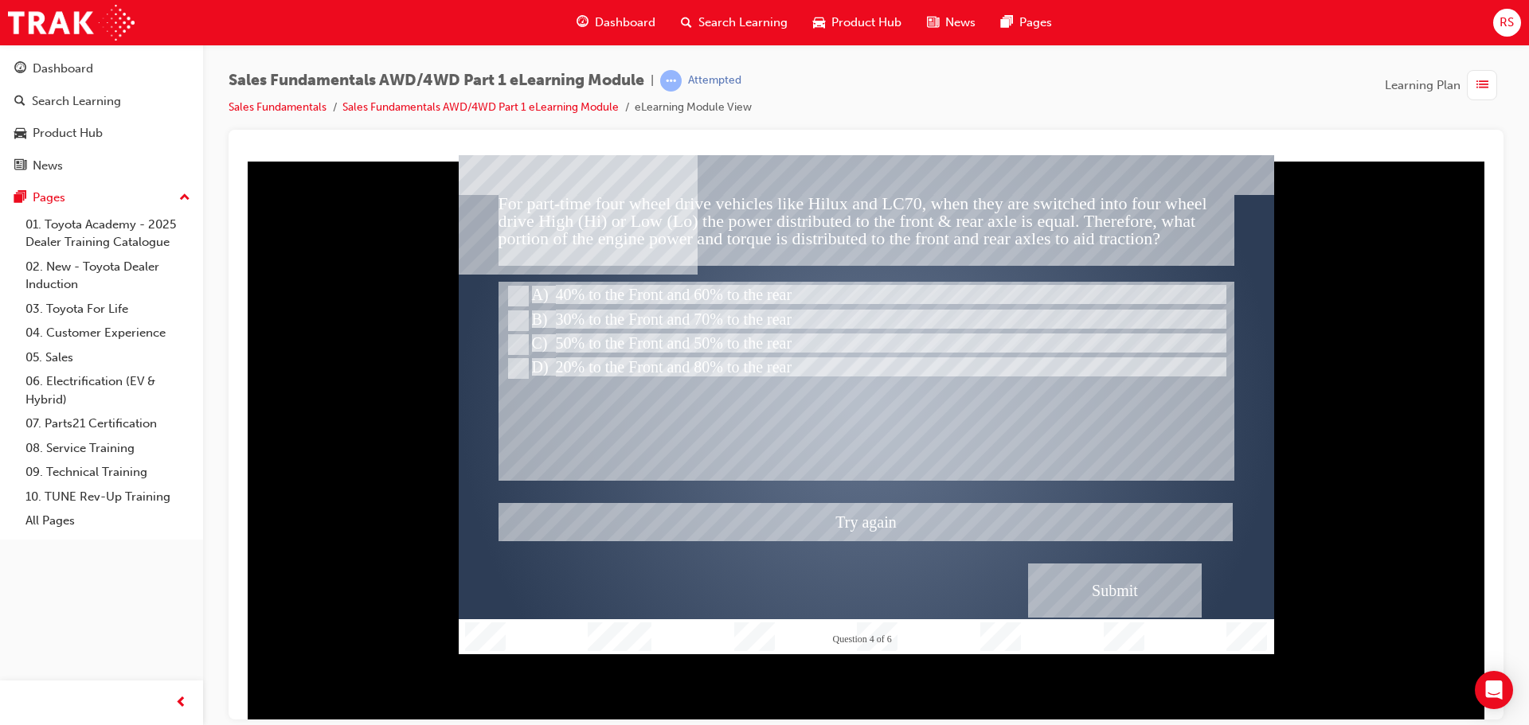
click at [1105, 590] on div at bounding box center [866, 403] width 815 height 499
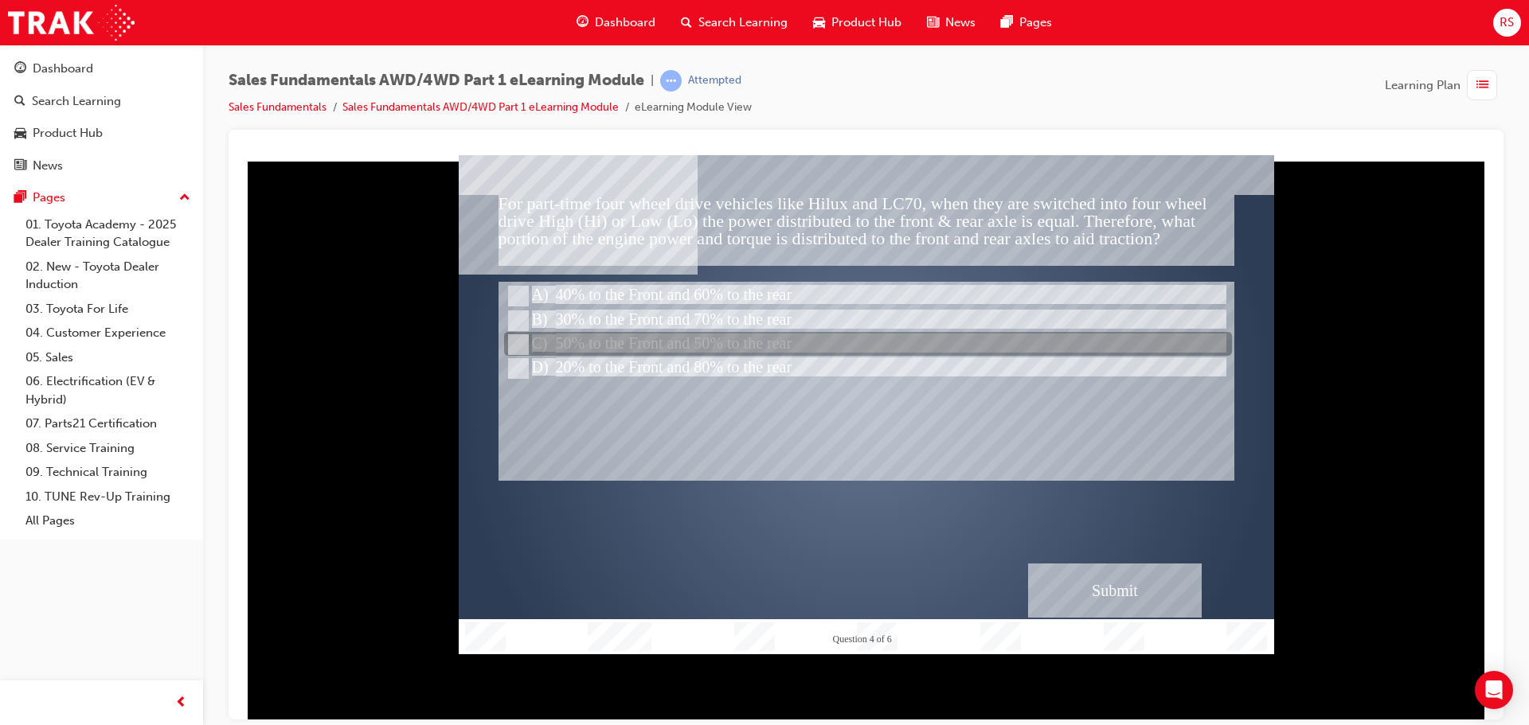
click at [613, 334] on div at bounding box center [868, 345] width 728 height 24
radio input "false"
radio input "true"
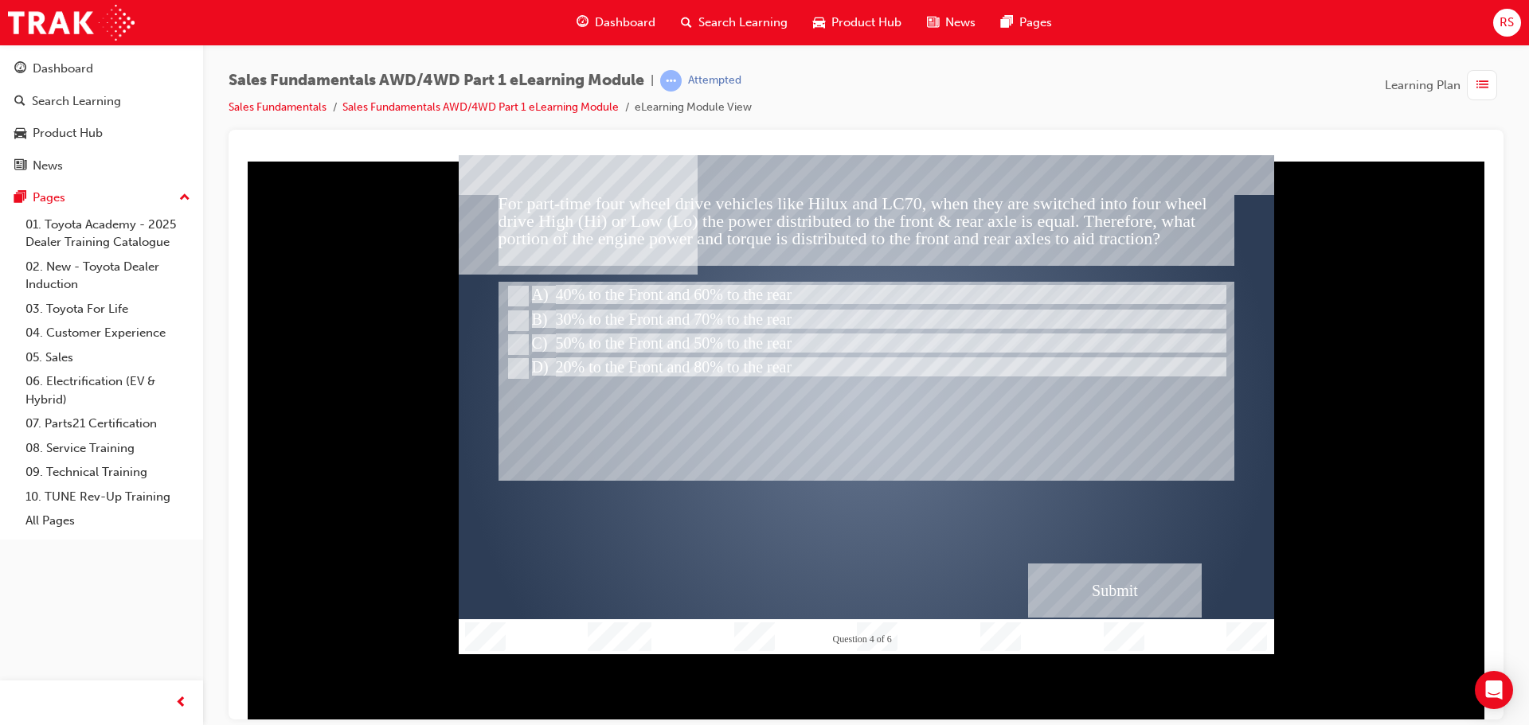
click at [1140, 563] on div "Submit" at bounding box center [1115, 590] width 174 height 54
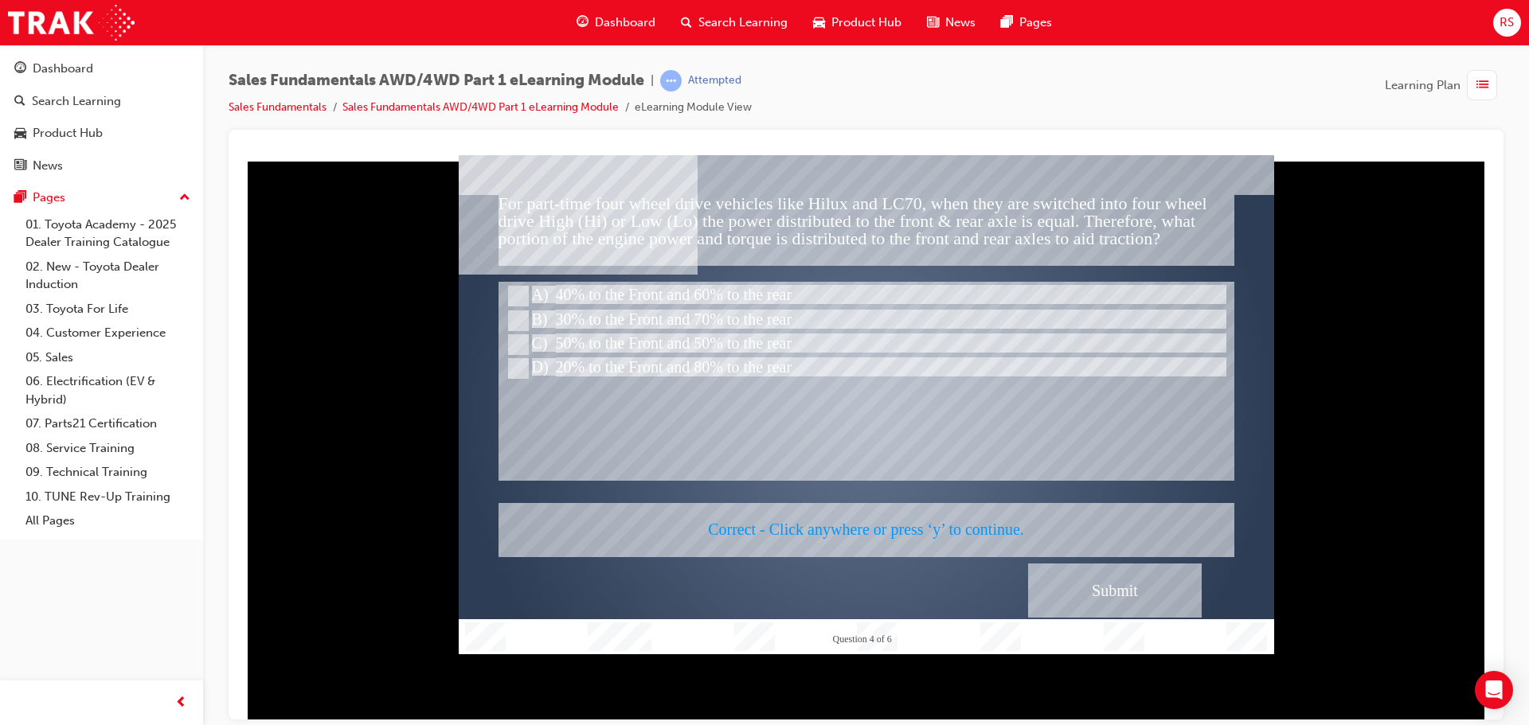
click at [1140, 562] on div at bounding box center [866, 403] width 815 height 499
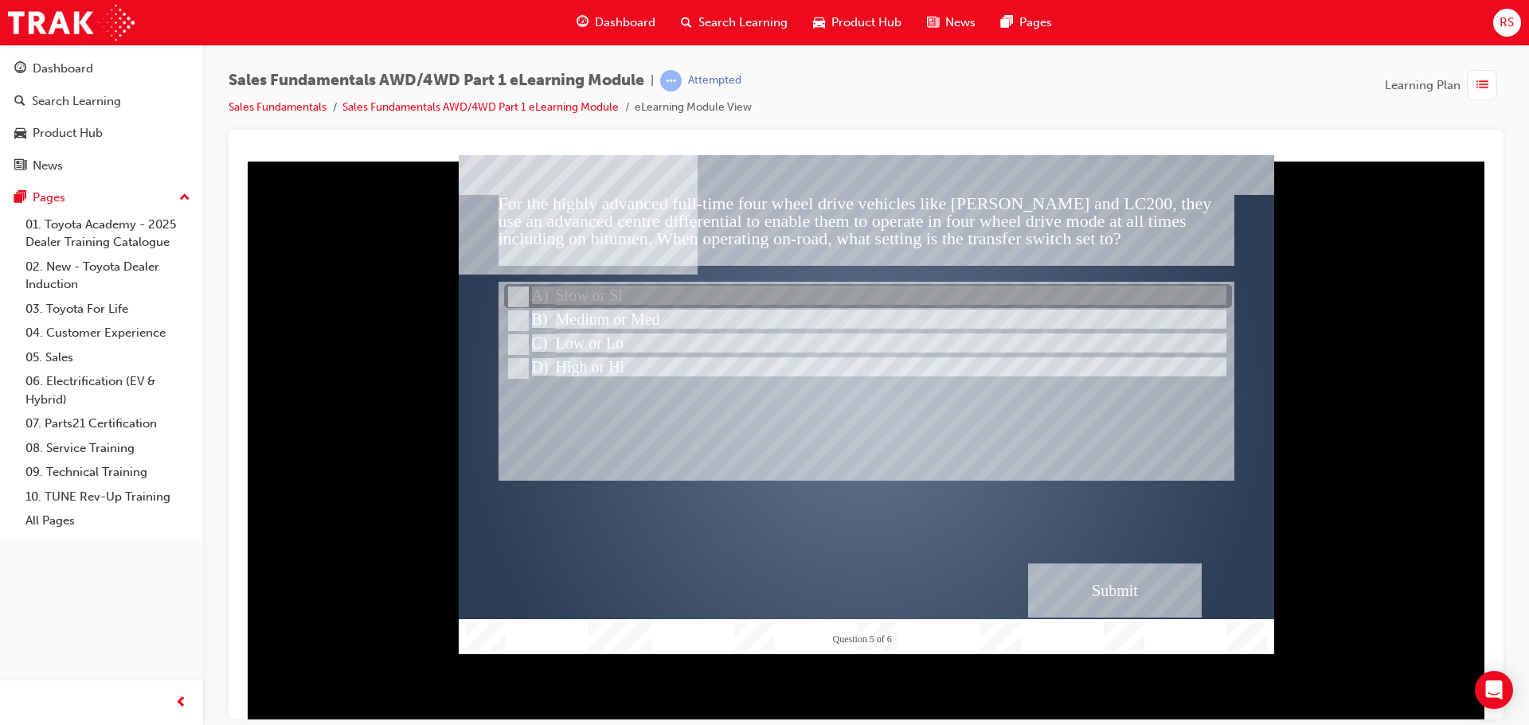
click at [610, 295] on div at bounding box center [868, 297] width 728 height 24
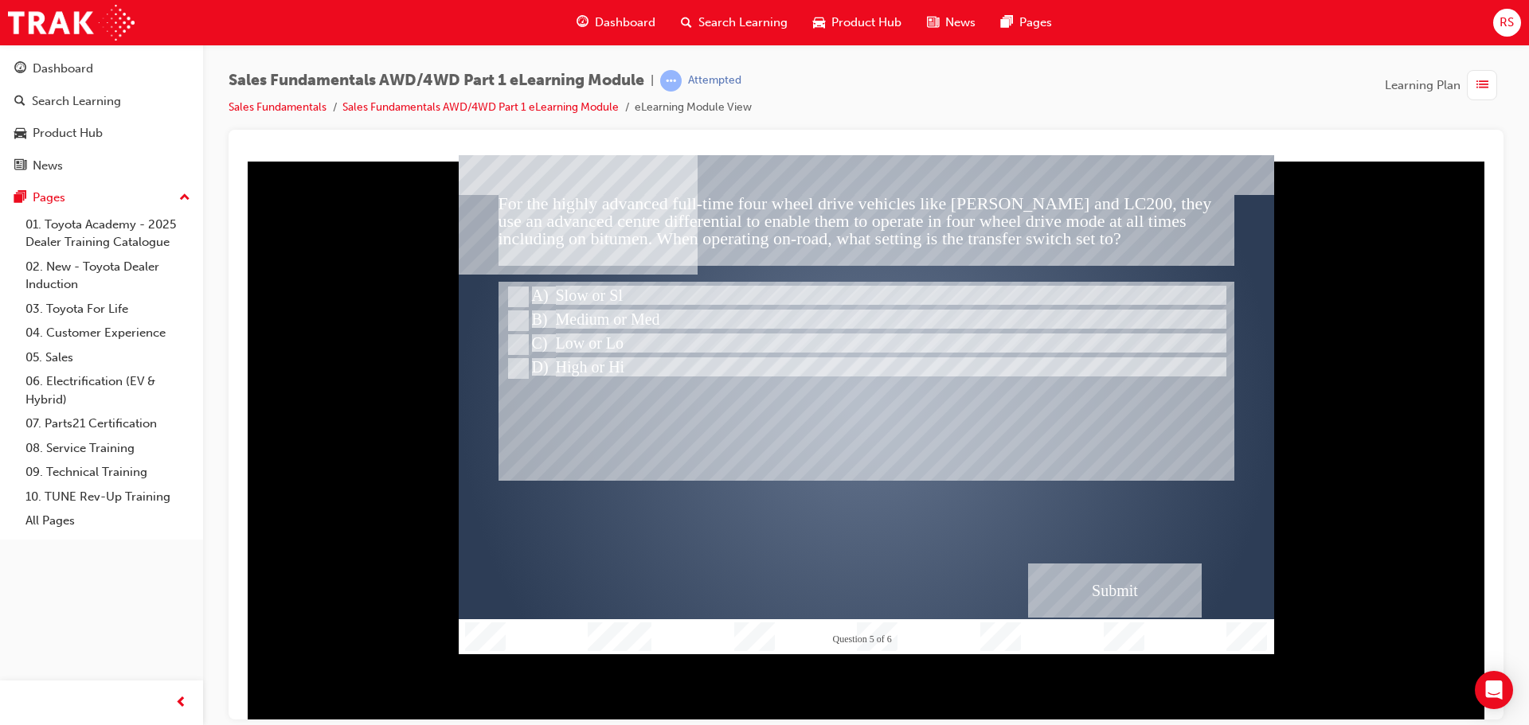
click at [1148, 633] on div at bounding box center [866, 637] width 815 height 36
click at [1105, 591] on div "Submit" at bounding box center [1115, 590] width 174 height 54
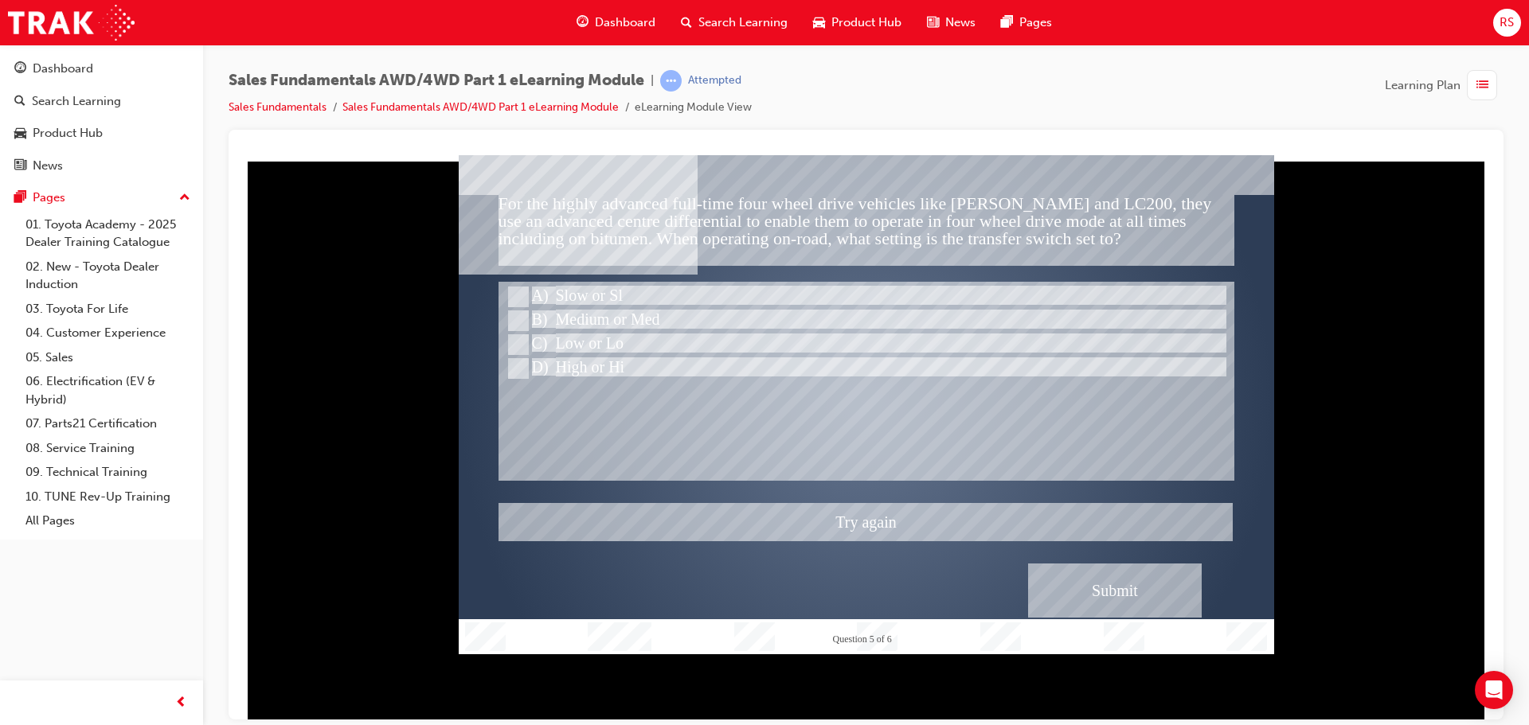
click at [1105, 591] on div at bounding box center [866, 403] width 815 height 499
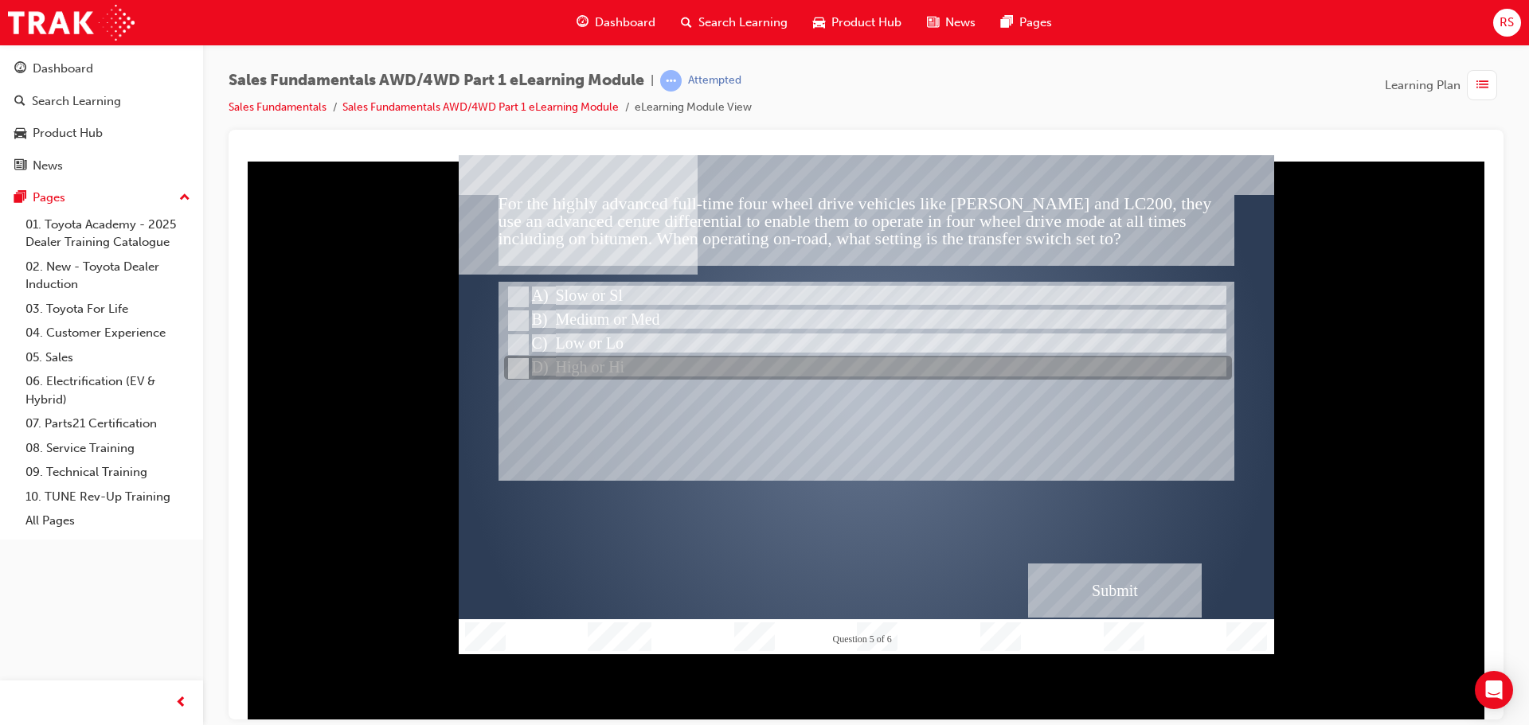
click at [608, 352] on div at bounding box center [868, 345] width 728 height 24
radio input "false"
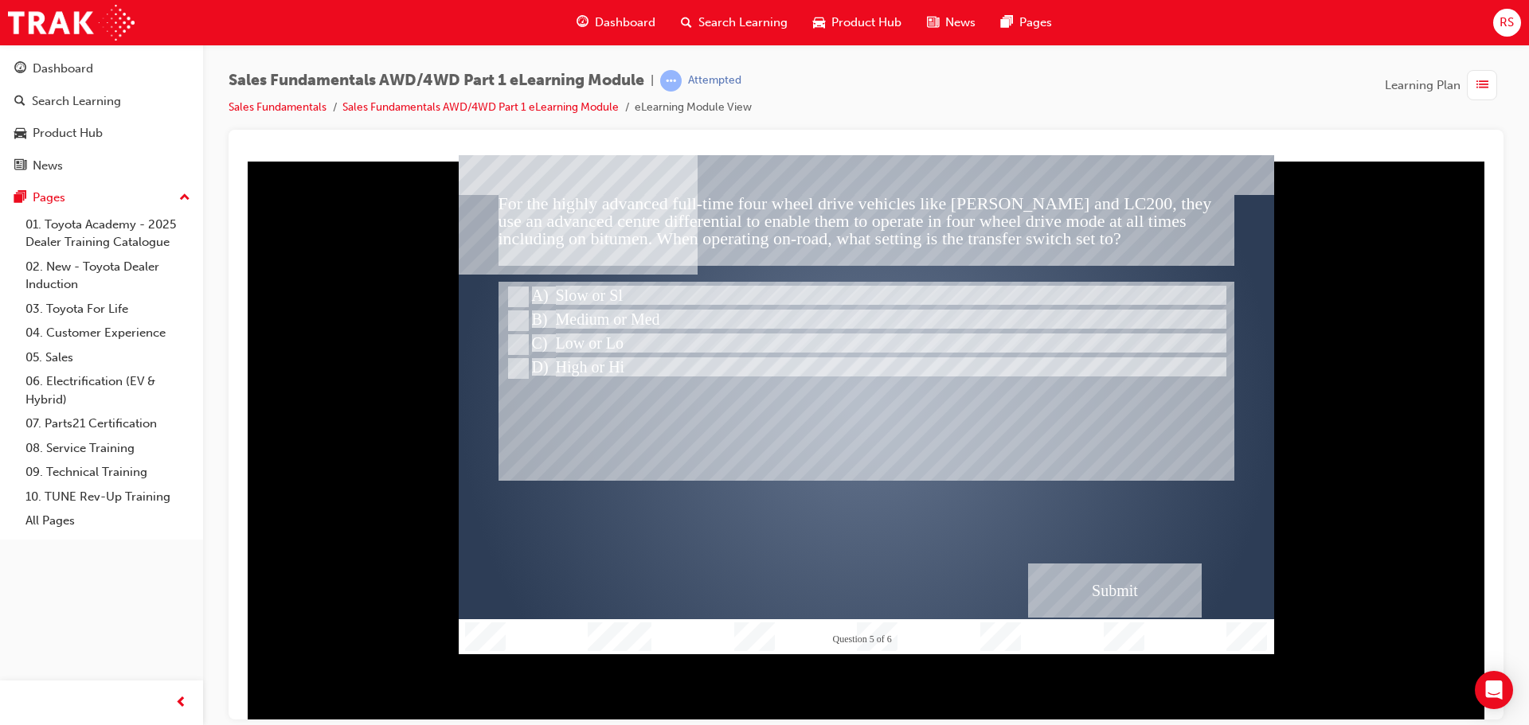
click at [1058, 593] on div "Submit" at bounding box center [1115, 590] width 174 height 54
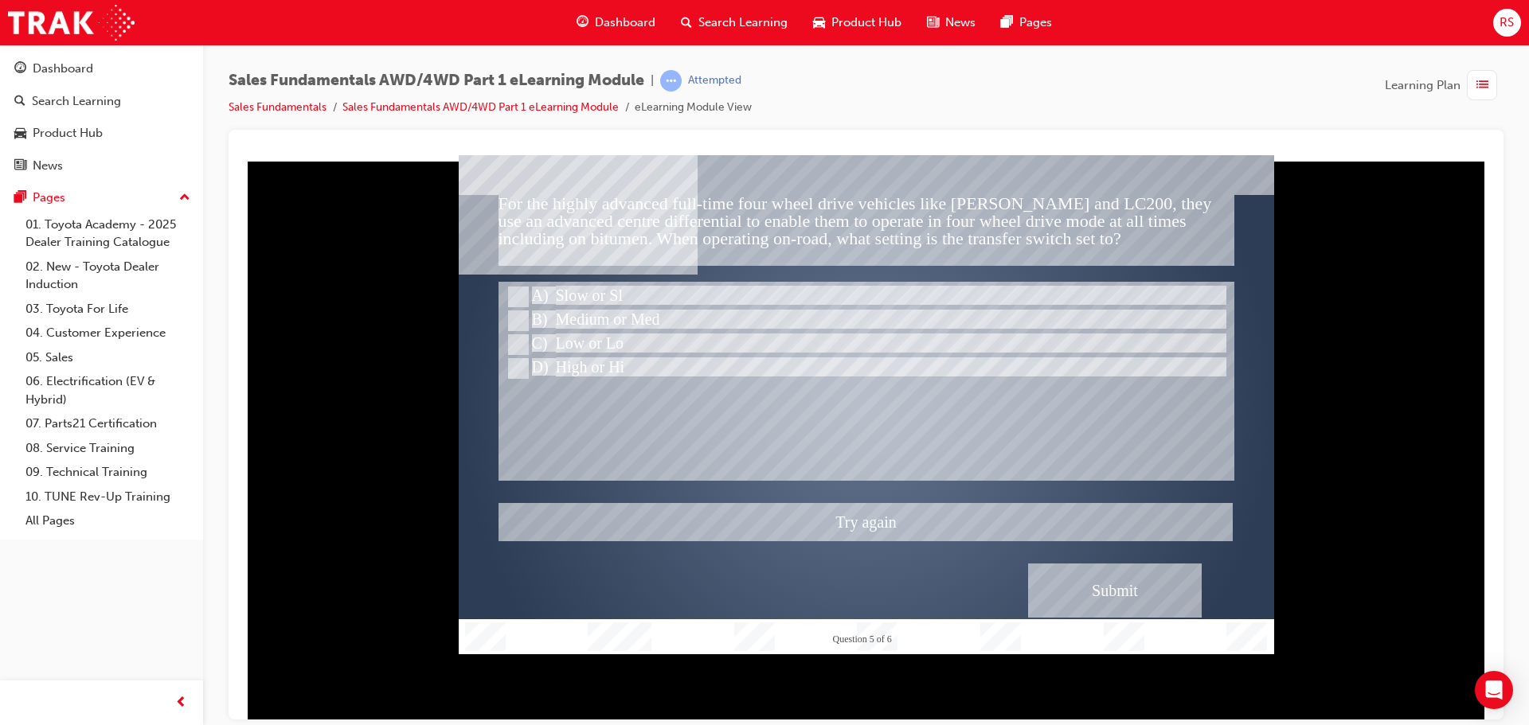
click at [1058, 593] on div at bounding box center [866, 403] width 815 height 499
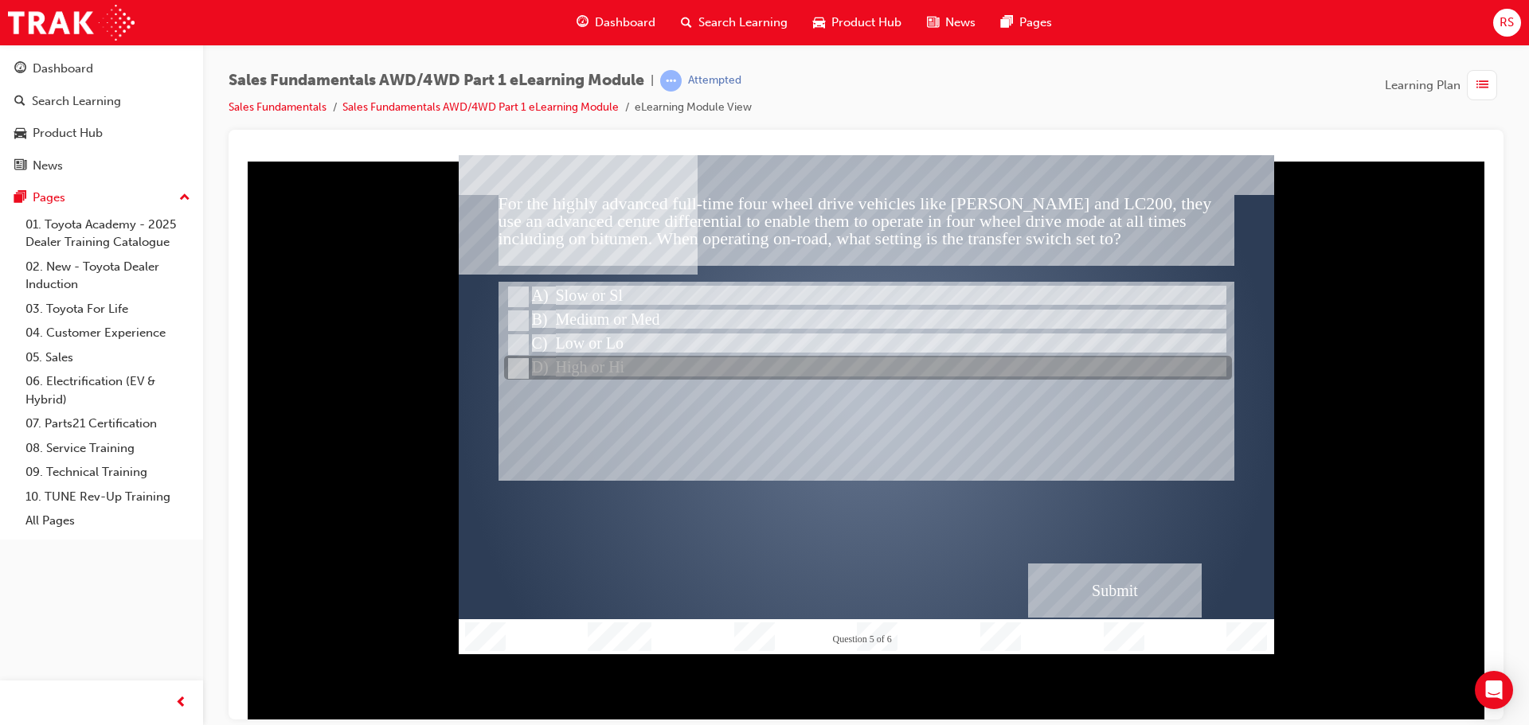
click at [605, 364] on div at bounding box center [868, 369] width 728 height 24
radio input "false"
radio input "true"
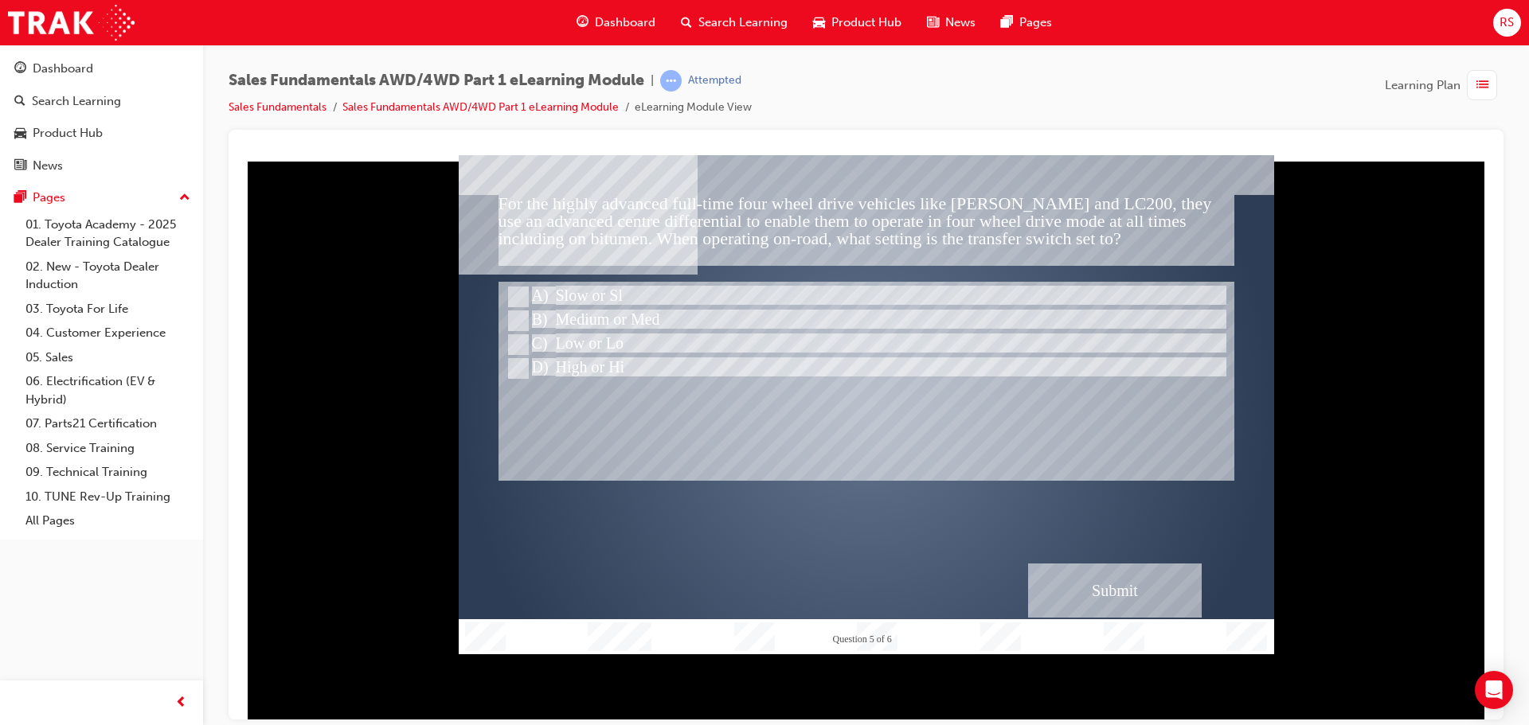
click at [1108, 602] on div "Submit" at bounding box center [1115, 590] width 174 height 54
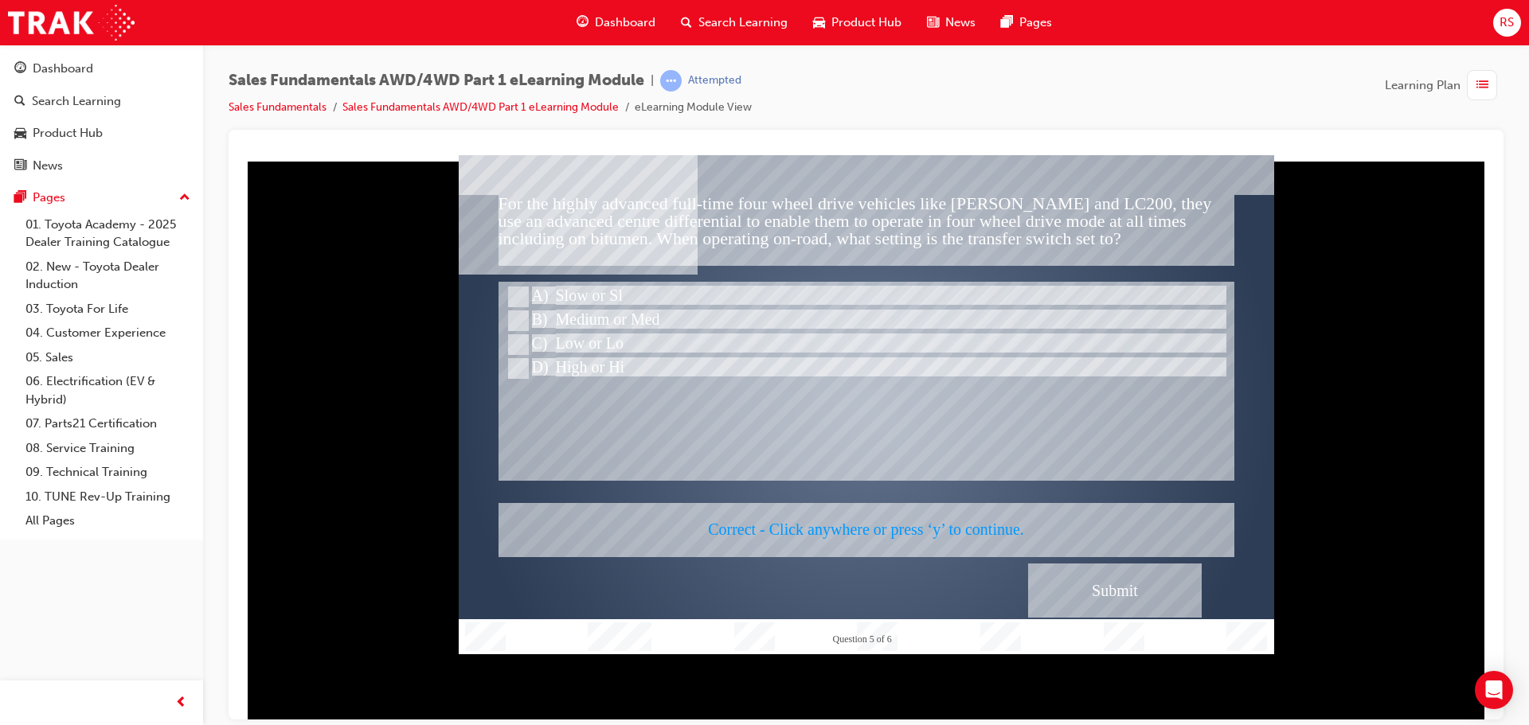
click at [1108, 602] on div at bounding box center [866, 403] width 815 height 499
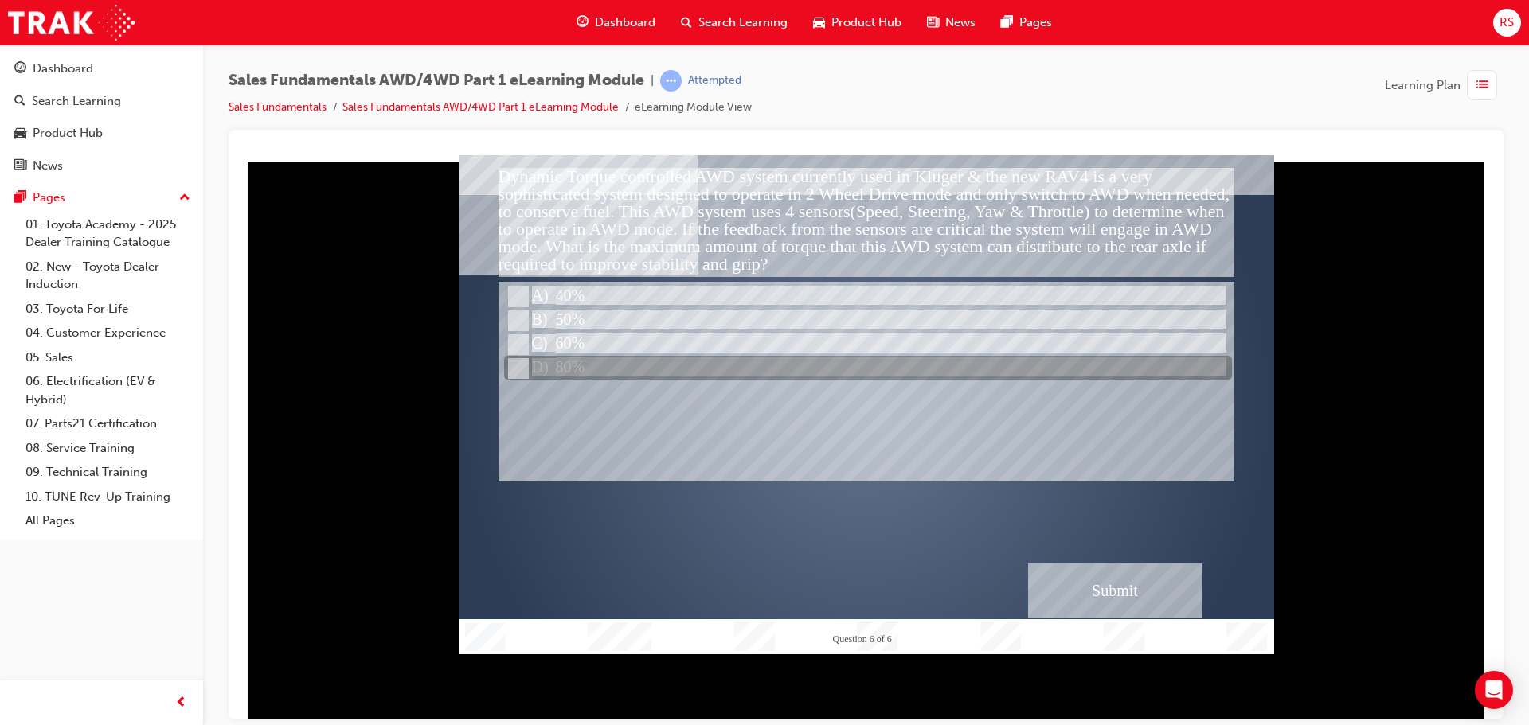
click at [589, 367] on div at bounding box center [868, 369] width 728 height 24
radio input "true"
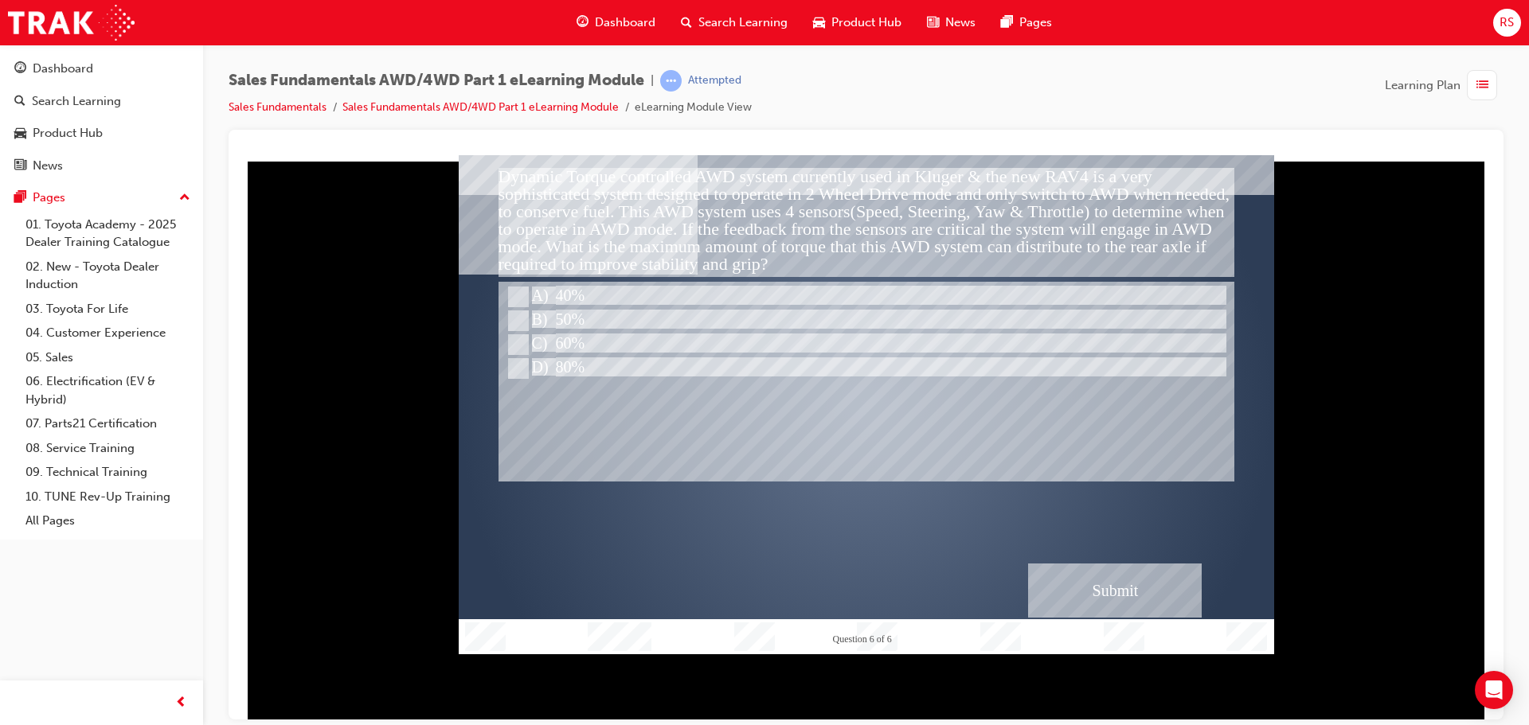
click at [1059, 566] on div "Submit" at bounding box center [1115, 590] width 174 height 54
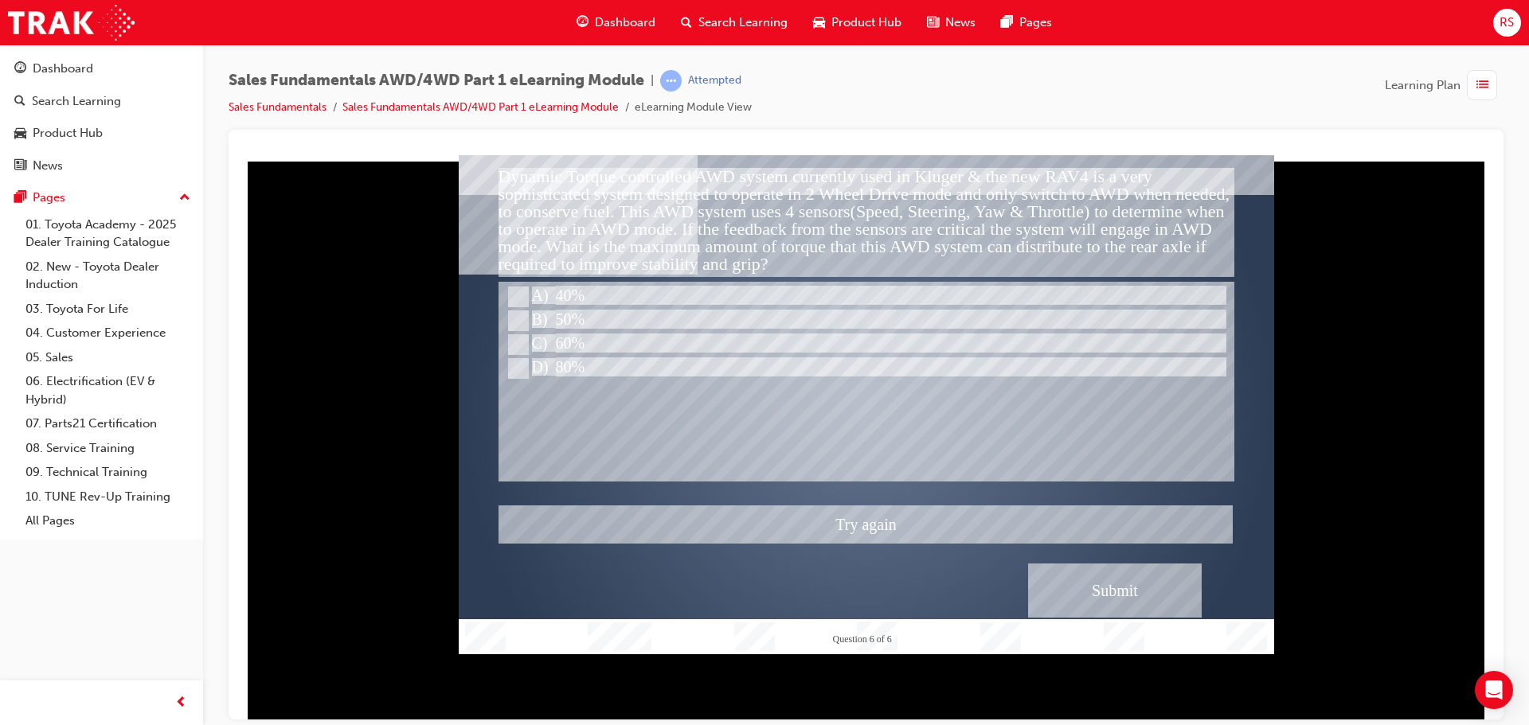
click at [1059, 566] on div at bounding box center [866, 403] width 815 height 499
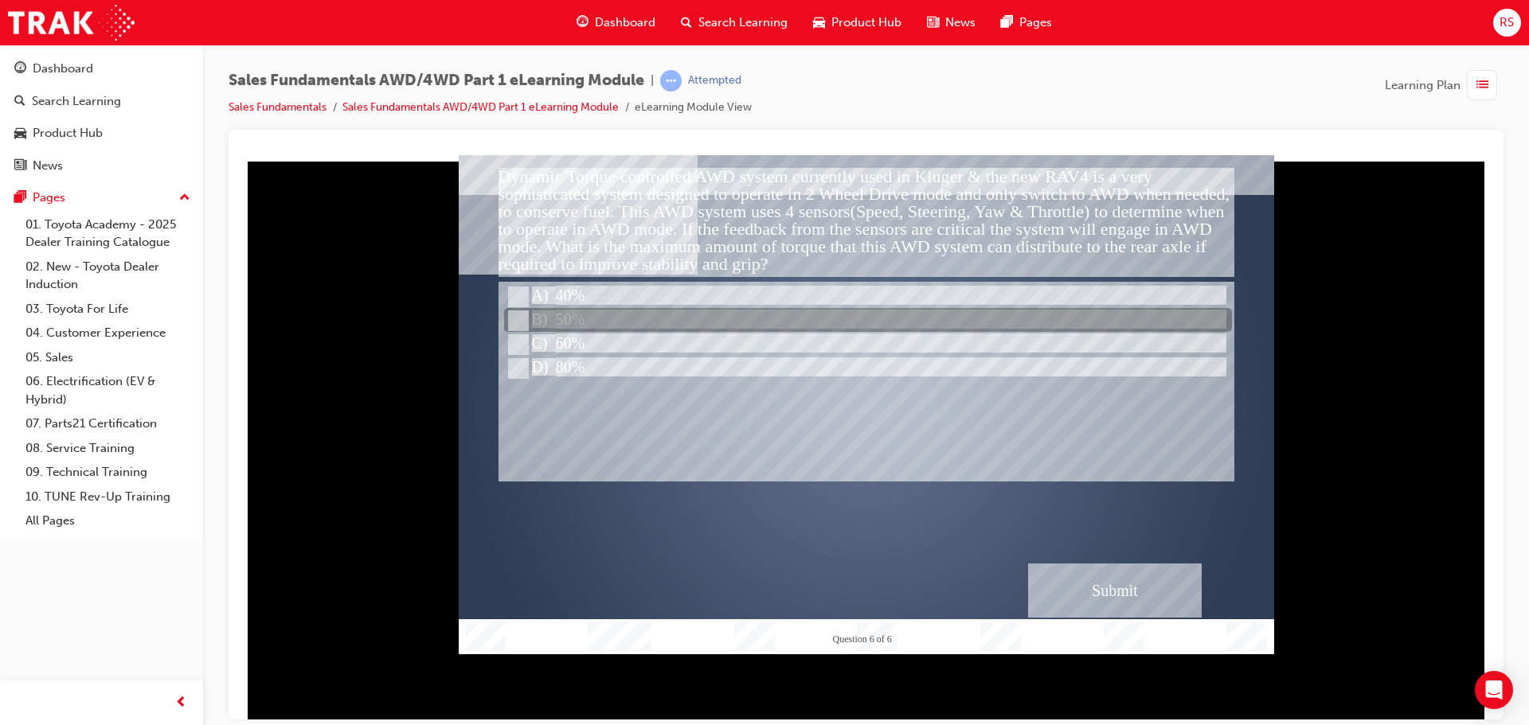
click at [593, 327] on div at bounding box center [868, 321] width 728 height 24
radio input "true"
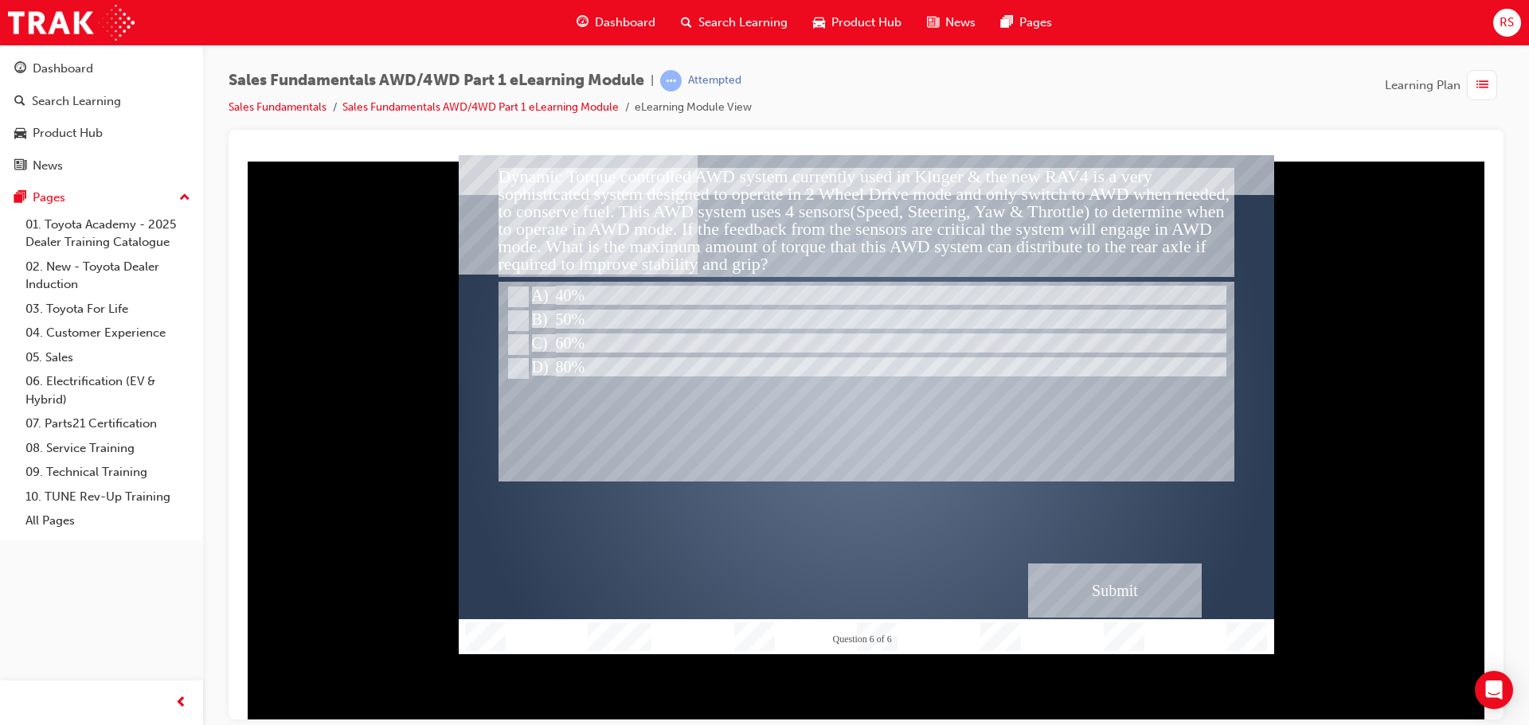
click at [1060, 557] on div "" at bounding box center [866, 404] width 815 height 458
click at [1094, 590] on div "Submit" at bounding box center [1115, 590] width 174 height 54
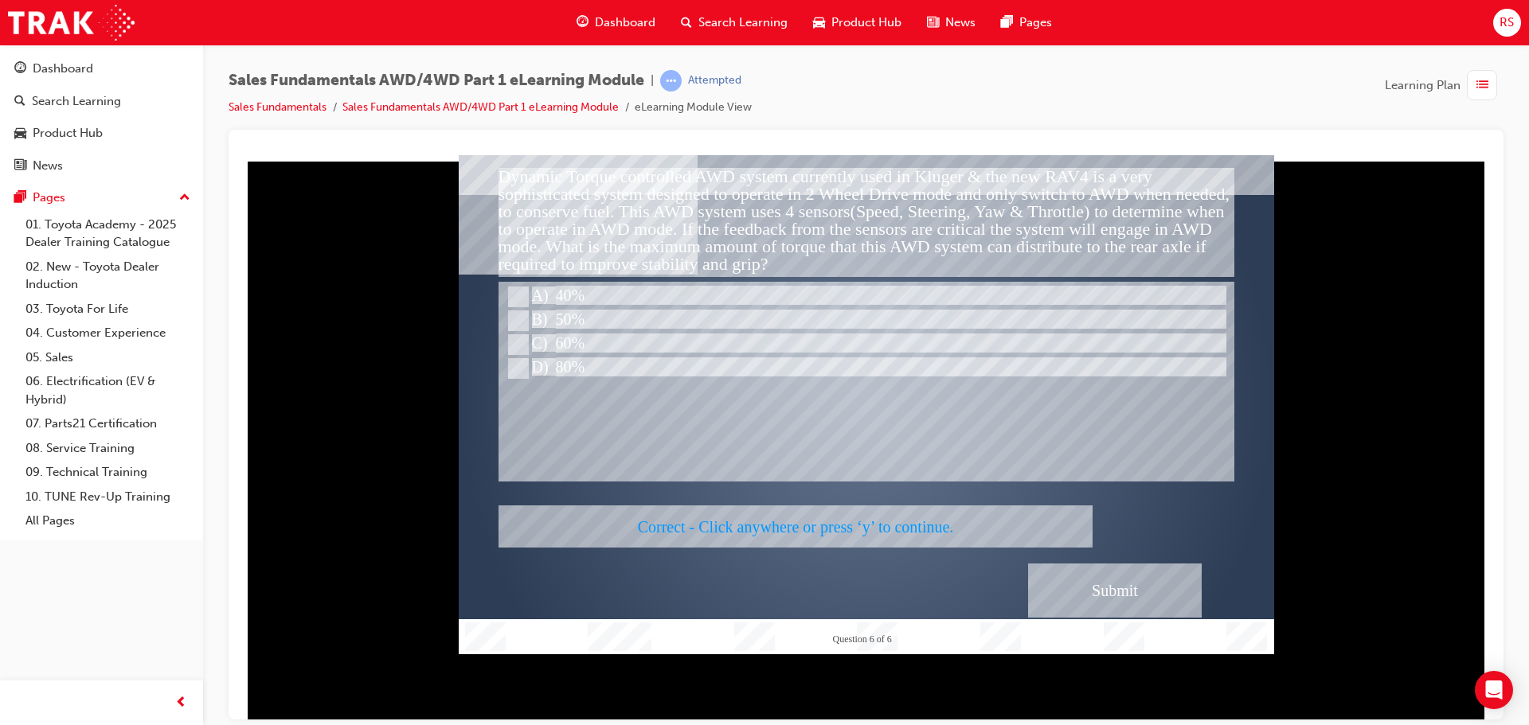
click at [1094, 590] on div at bounding box center [866, 403] width 815 height 499
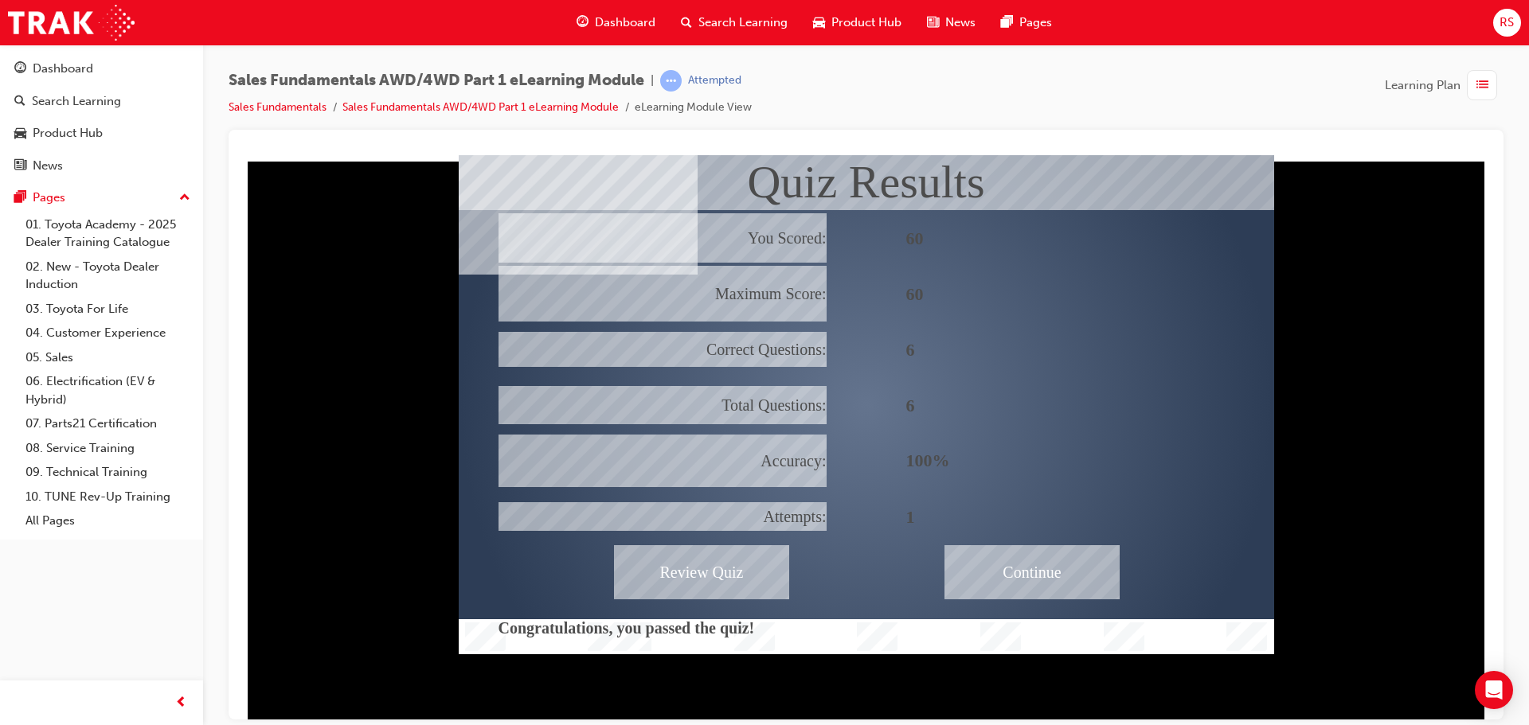
click at [1012, 571] on div "Continue" at bounding box center [1032, 572] width 175 height 54
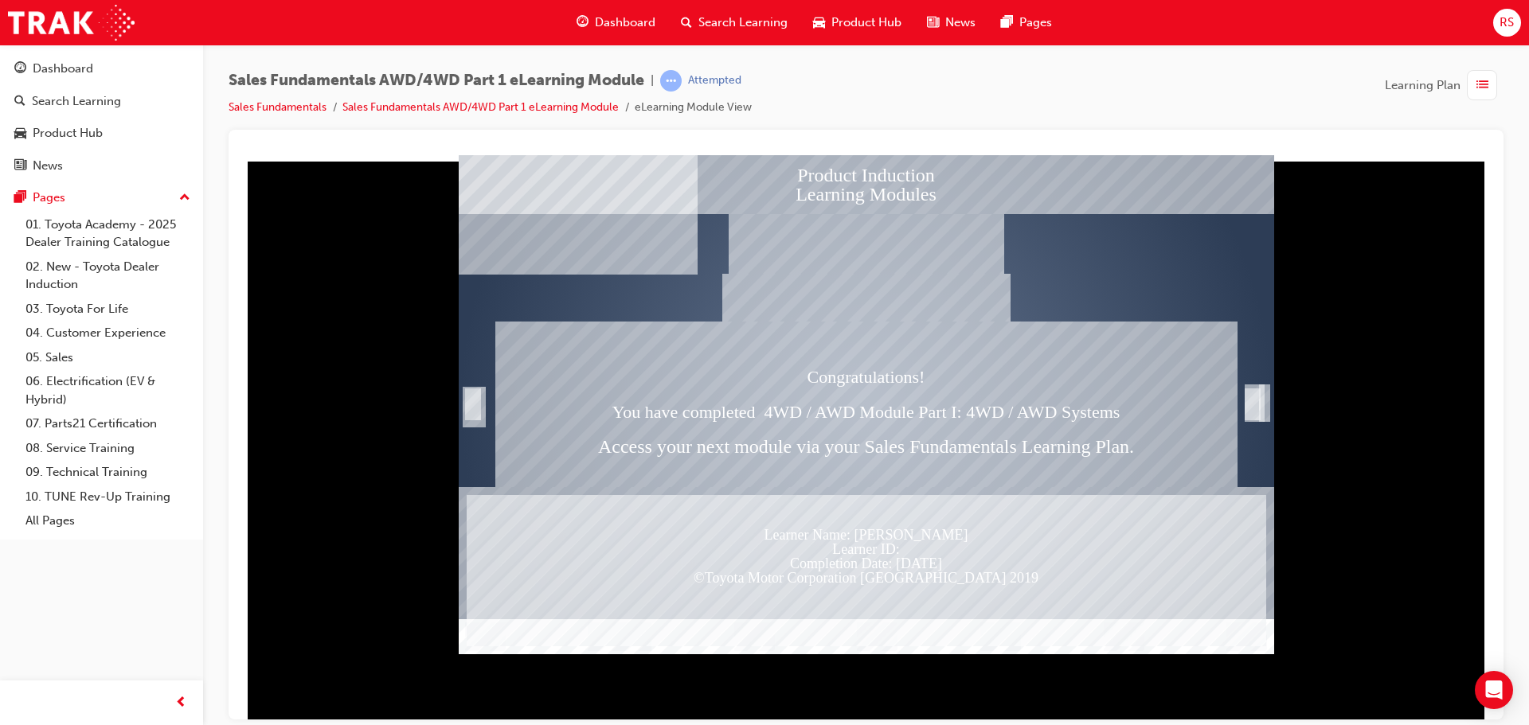
click at [467, 654] on img "Show table of contents" at bounding box center [465, 661] width 13 height 14
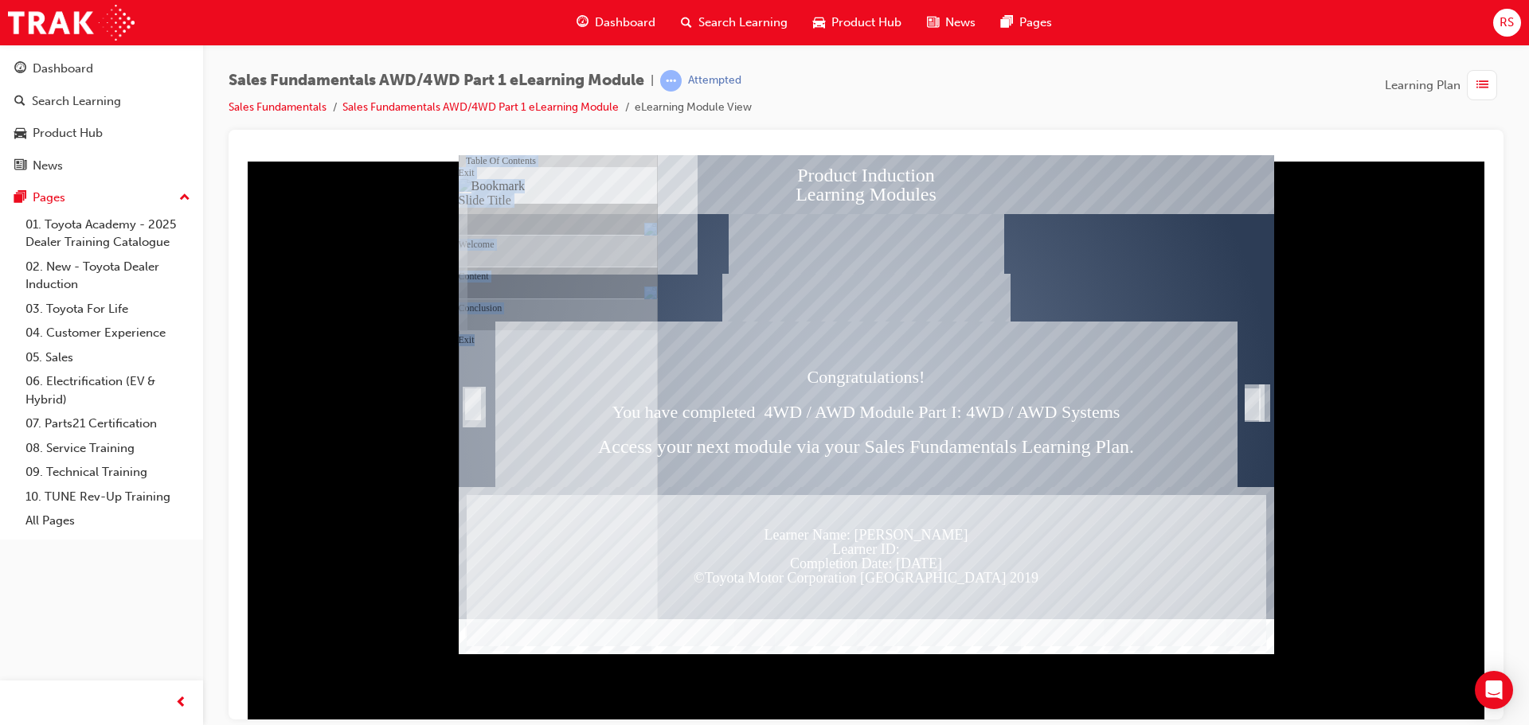
click at [593, 186] on div "Content" at bounding box center [566, 170] width 184 height 32
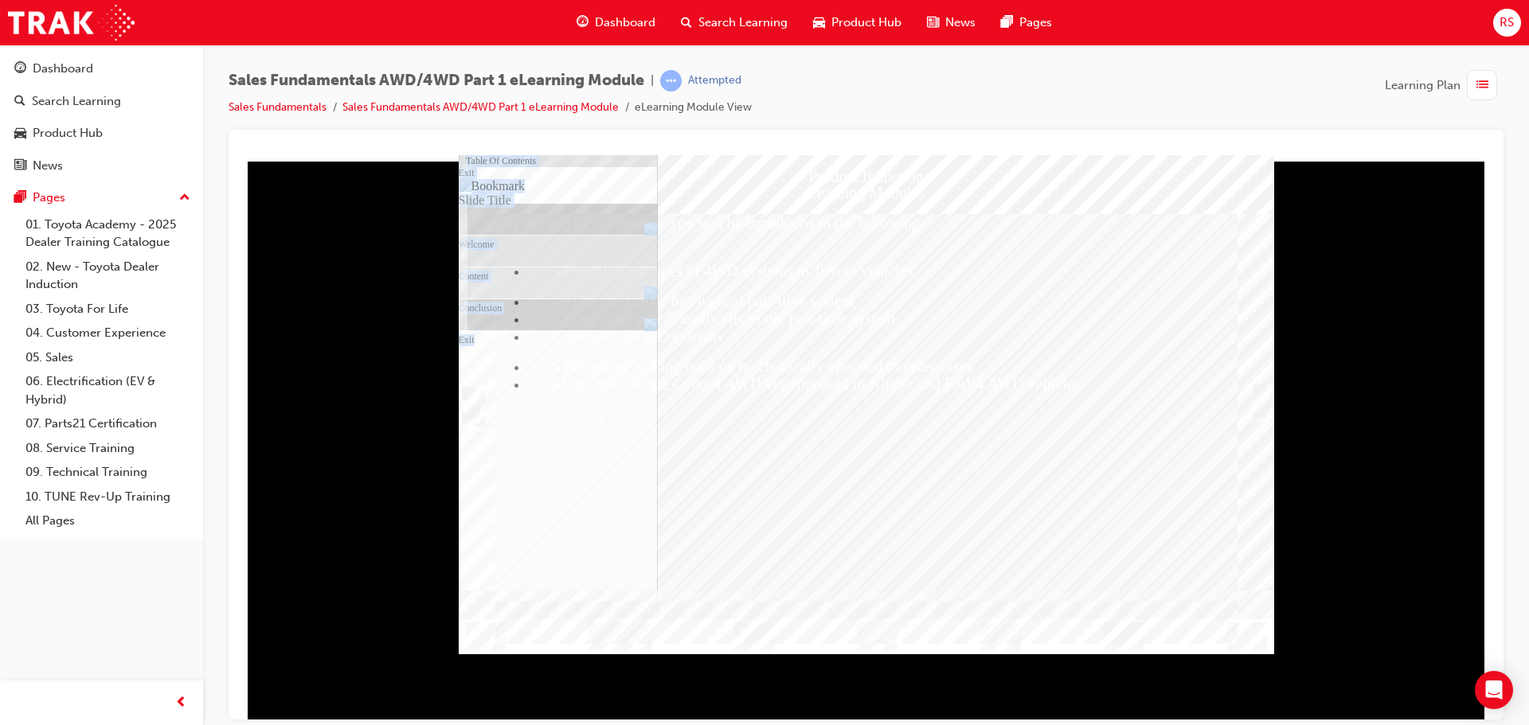
click at [513, 186] on div "Conclusion" at bounding box center [566, 170] width 184 height 32
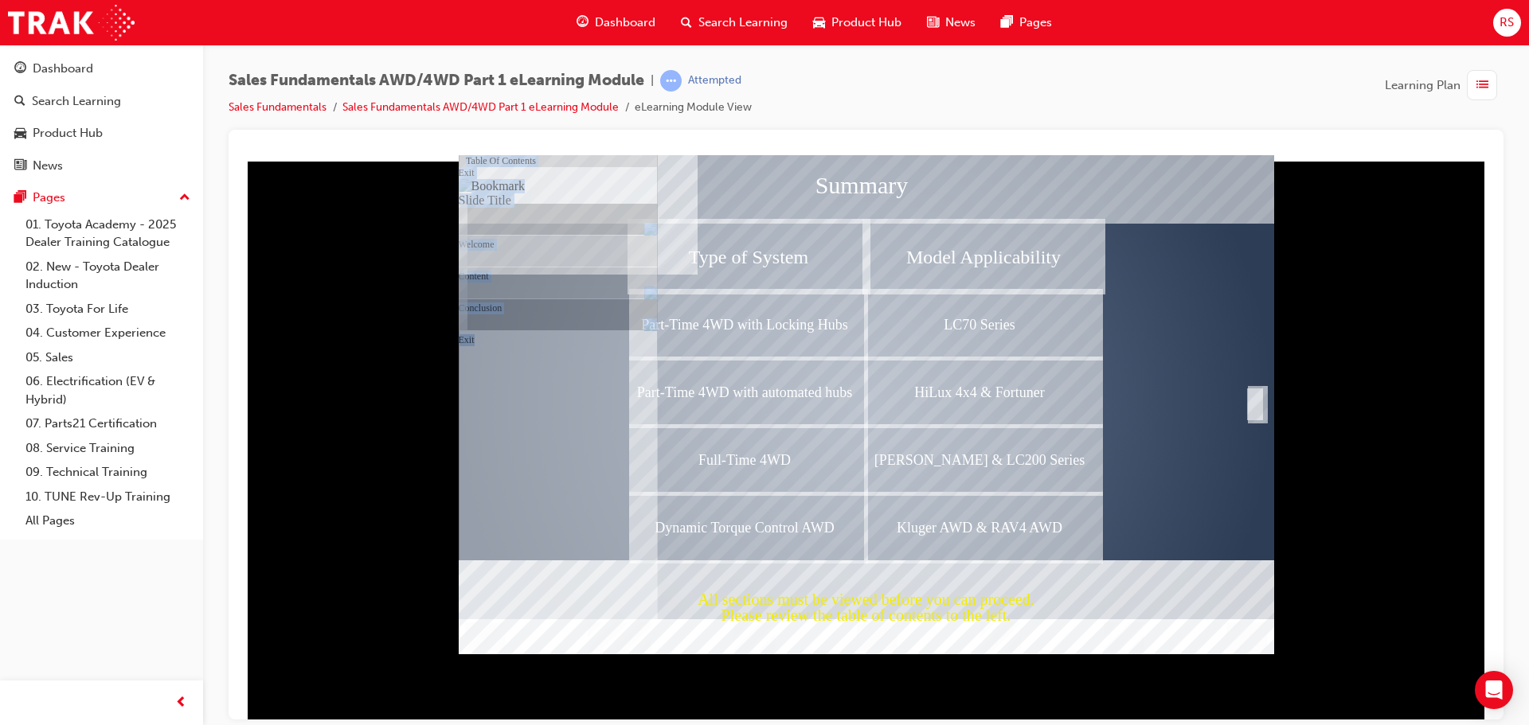
click at [523, 186] on div "Content" at bounding box center [566, 170] width 184 height 32
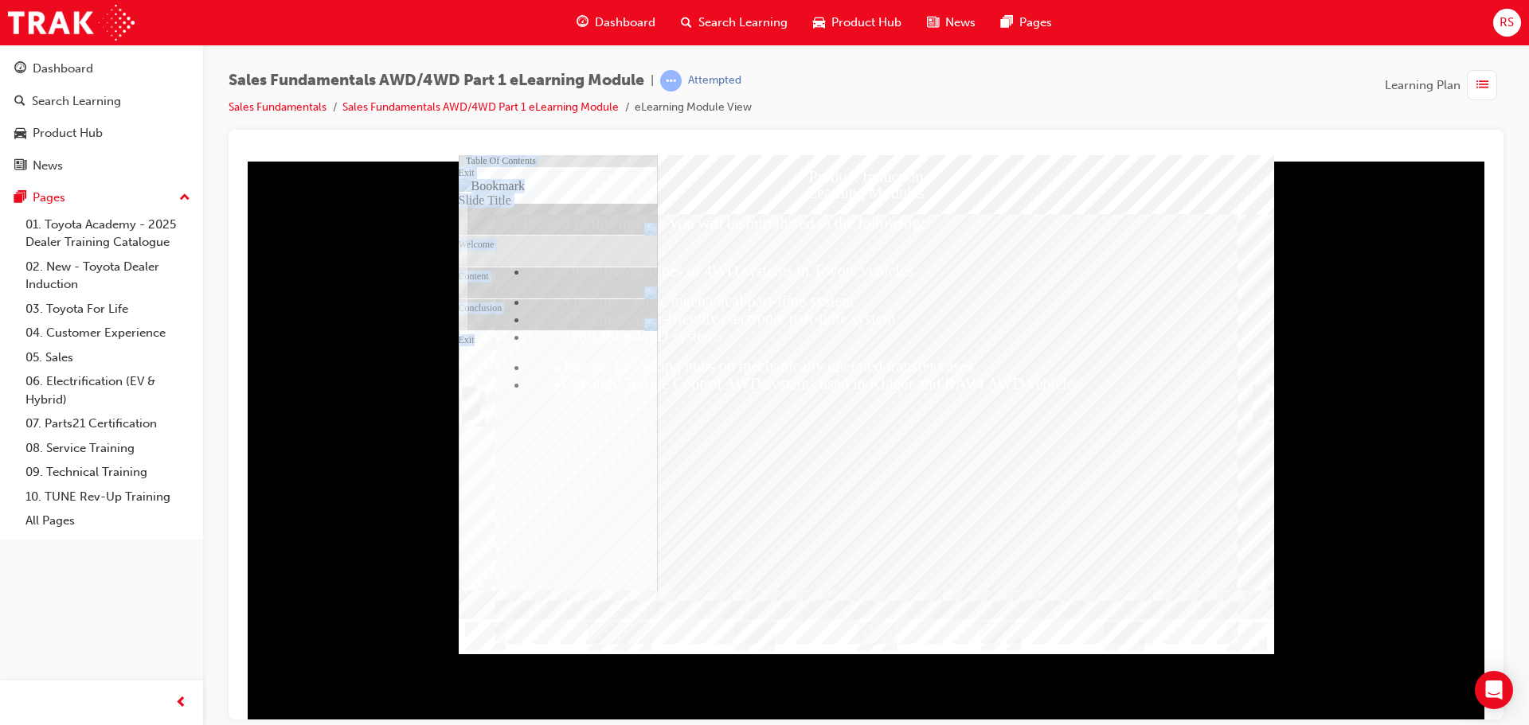
click at [1257, 400] on div "Trigger this button to continue" at bounding box center [1261, 403] width 16 height 32
click at [655, 163] on div "Table Of Contents" at bounding box center [558, 160] width 199 height 12
click at [484, 654] on img "Hide table of contents" at bounding box center [477, 661] width 13 height 14
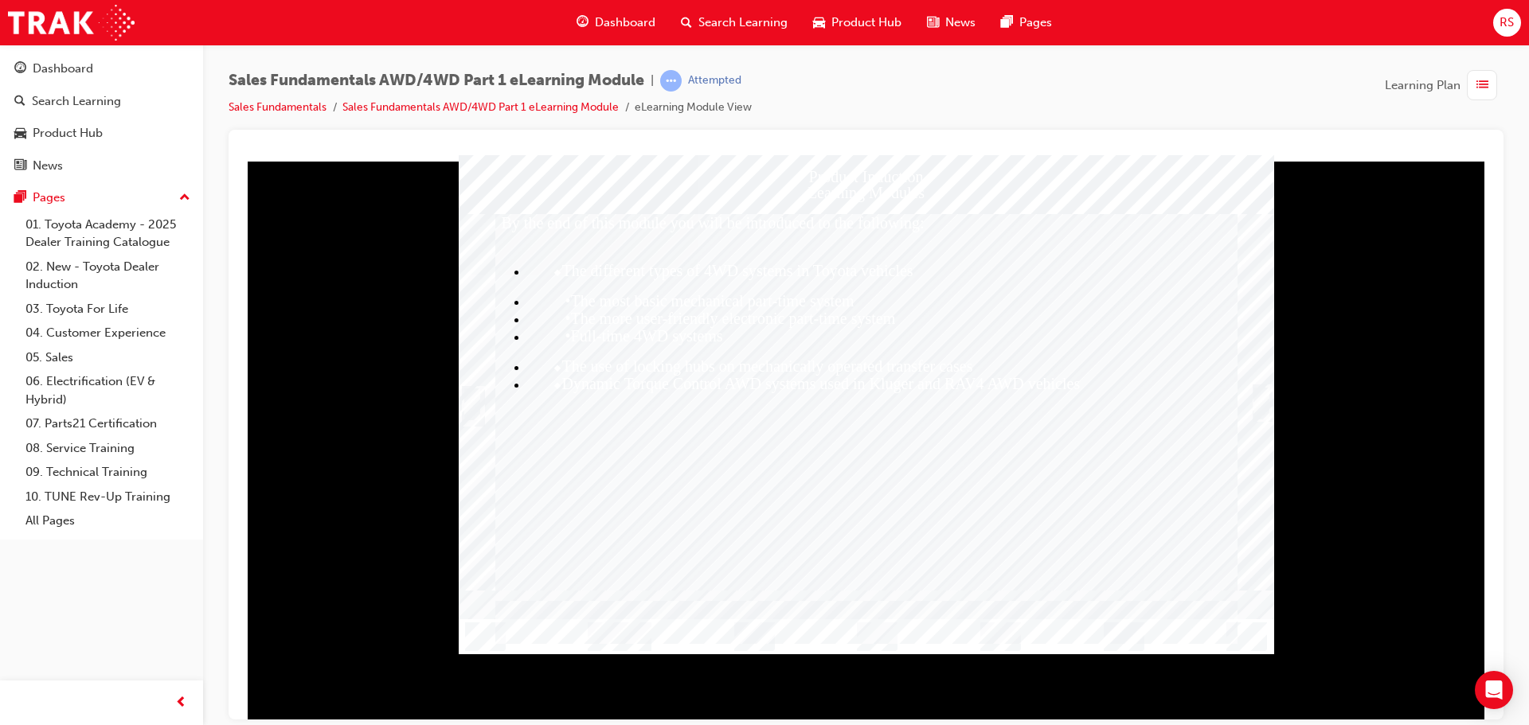
click at [1254, 406] on div "Trigger this button to continue" at bounding box center [1261, 403] width 16 height 32
click at [1263, 408] on div "Trigger this button to continue" at bounding box center [1261, 403] width 16 height 32
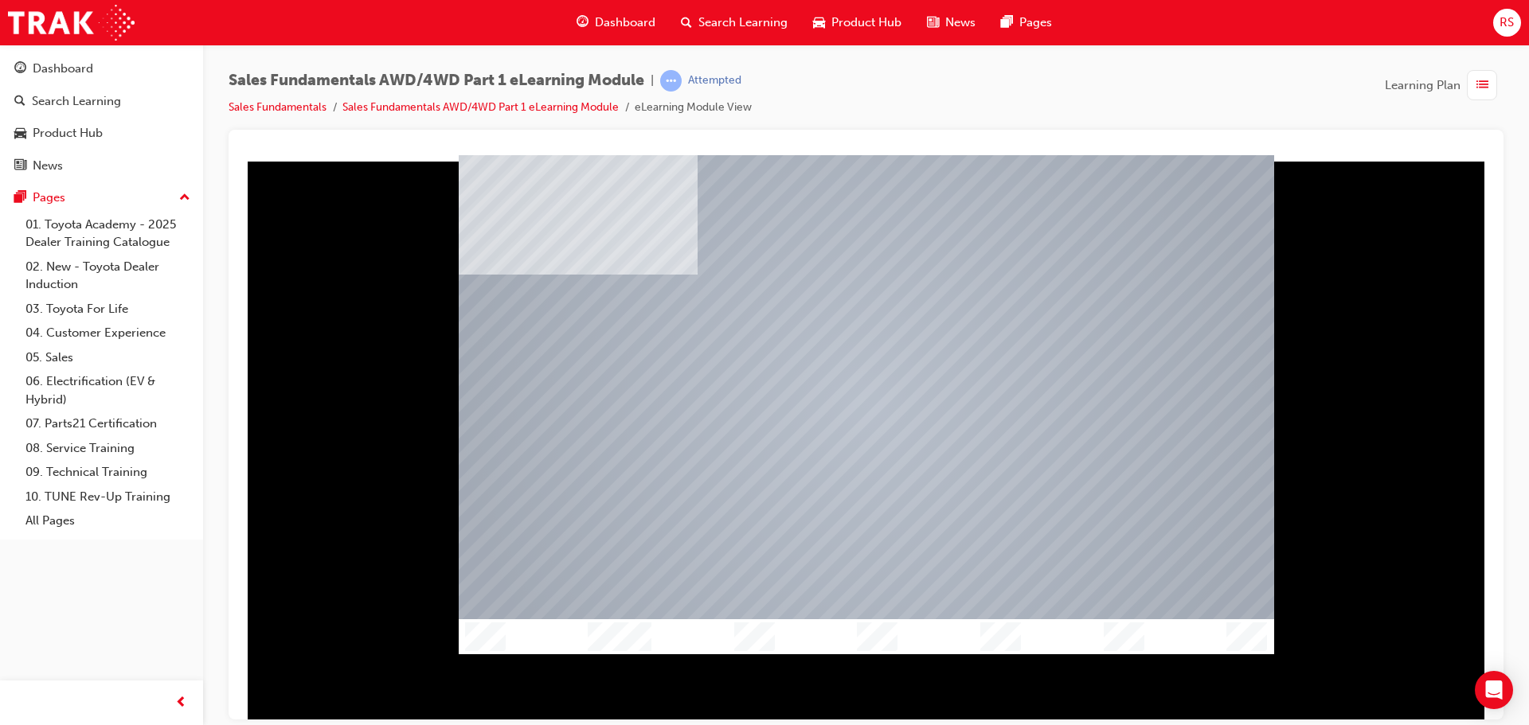
click at [749, 377] on div at bounding box center [866, 404] width 815 height 467
click at [461, 654] on img "Show table of contents" at bounding box center [465, 661] width 13 height 14
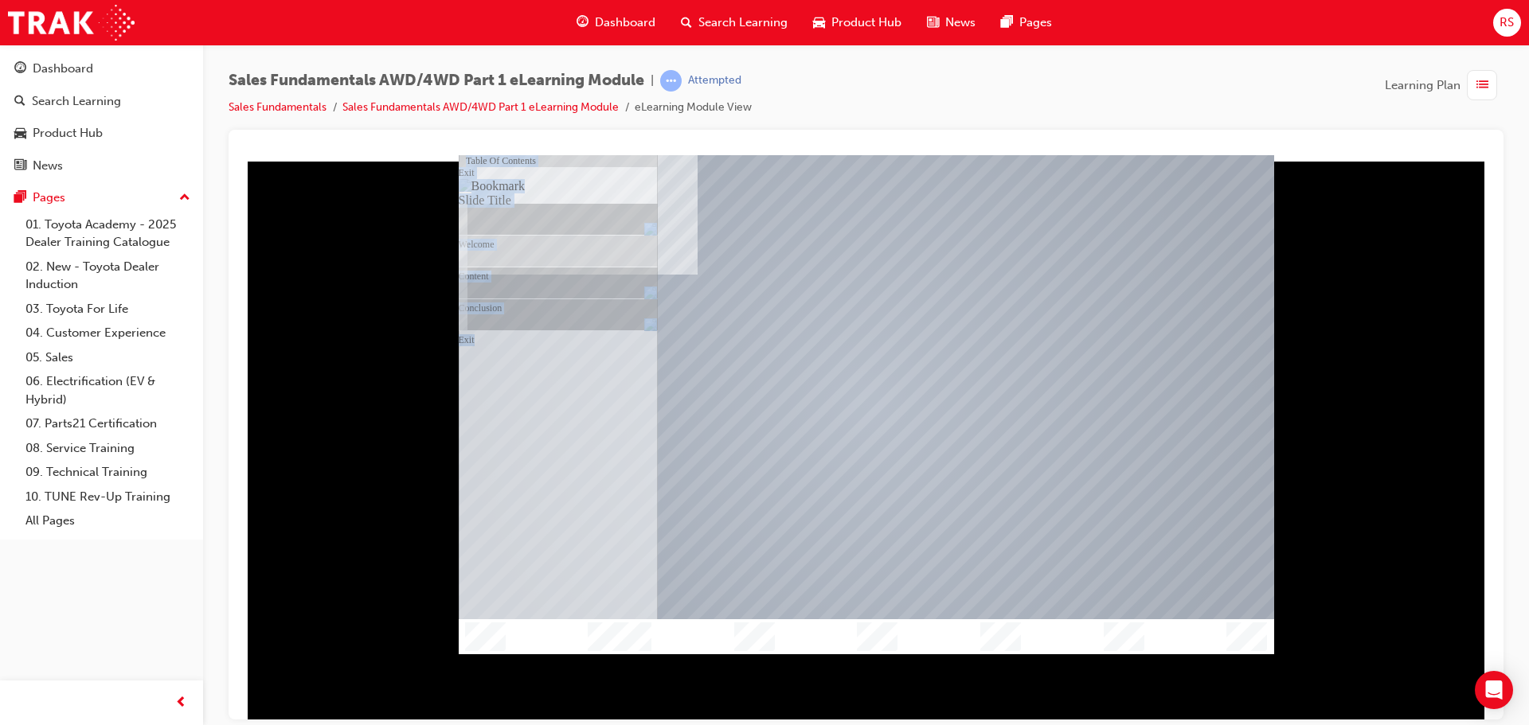
click at [484, 654] on img "Hide table of contents" at bounding box center [477, 661] width 13 height 14
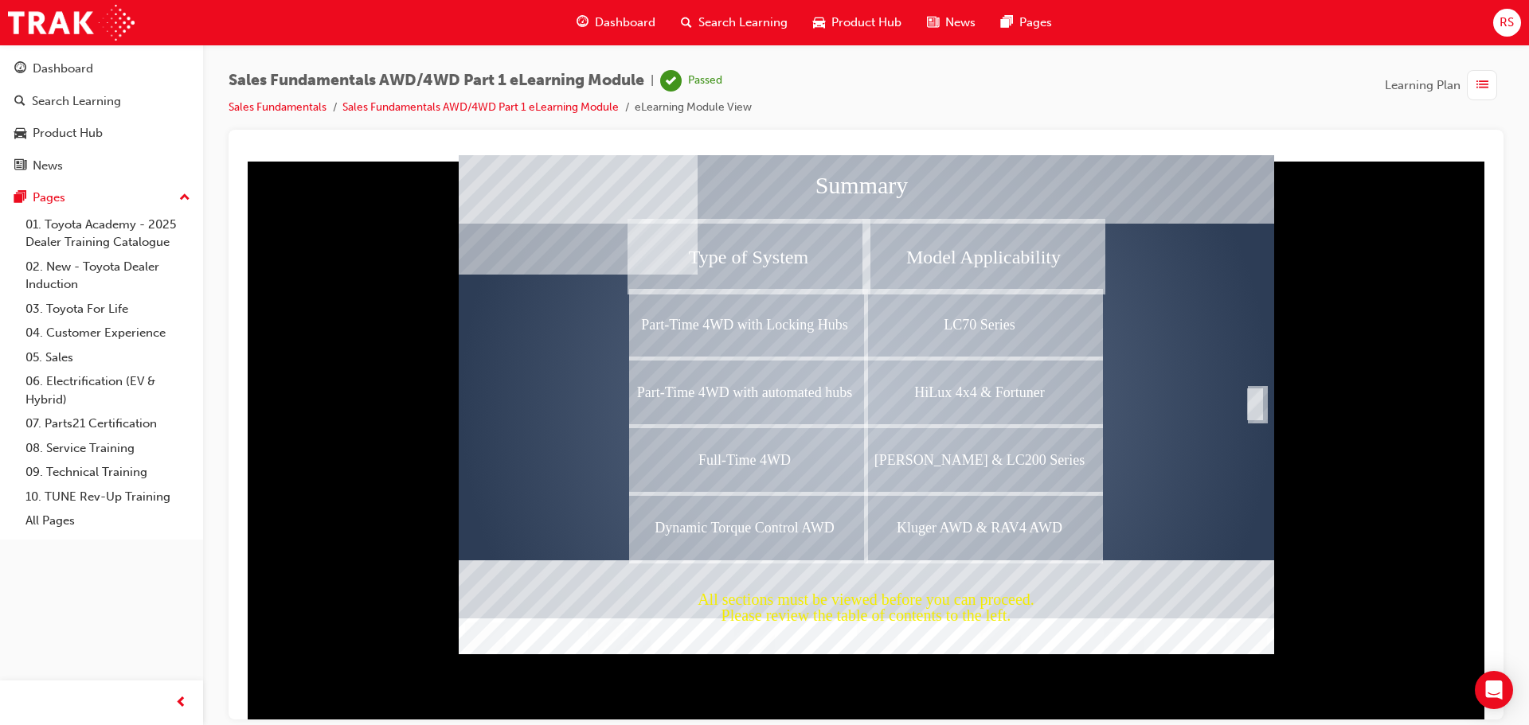
click at [595, 16] on span "Dashboard" at bounding box center [625, 23] width 61 height 18
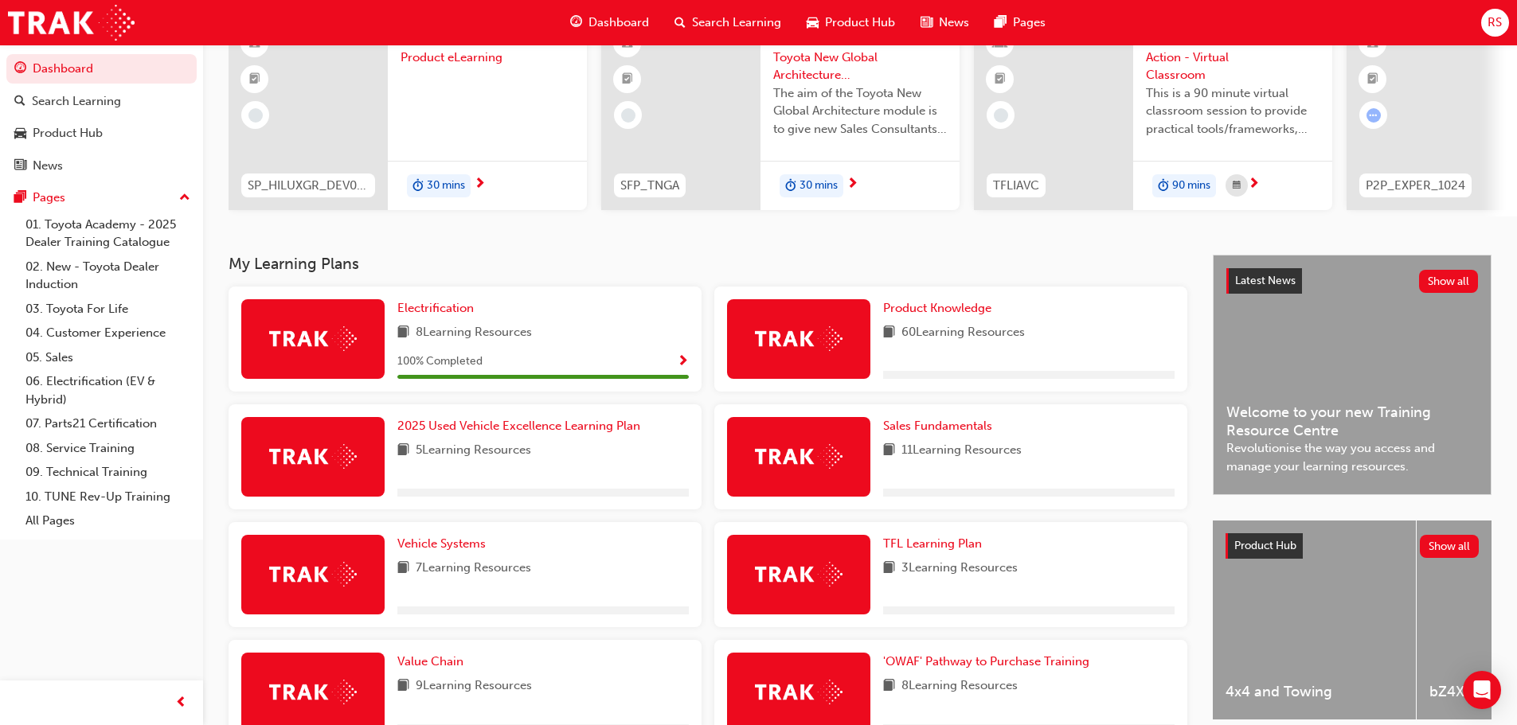
scroll to position [159, 0]
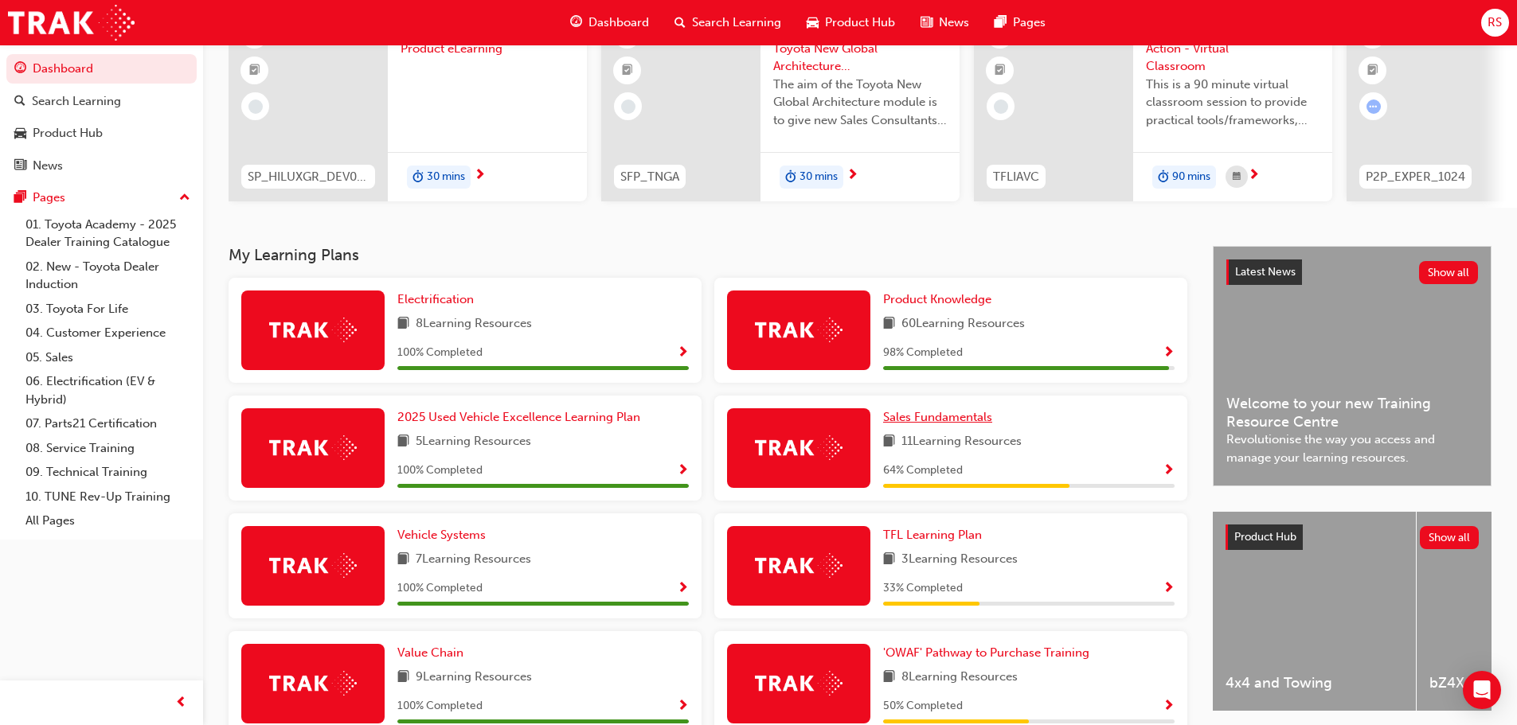
click at [925, 422] on span "Sales Fundamentals" at bounding box center [937, 417] width 109 height 14
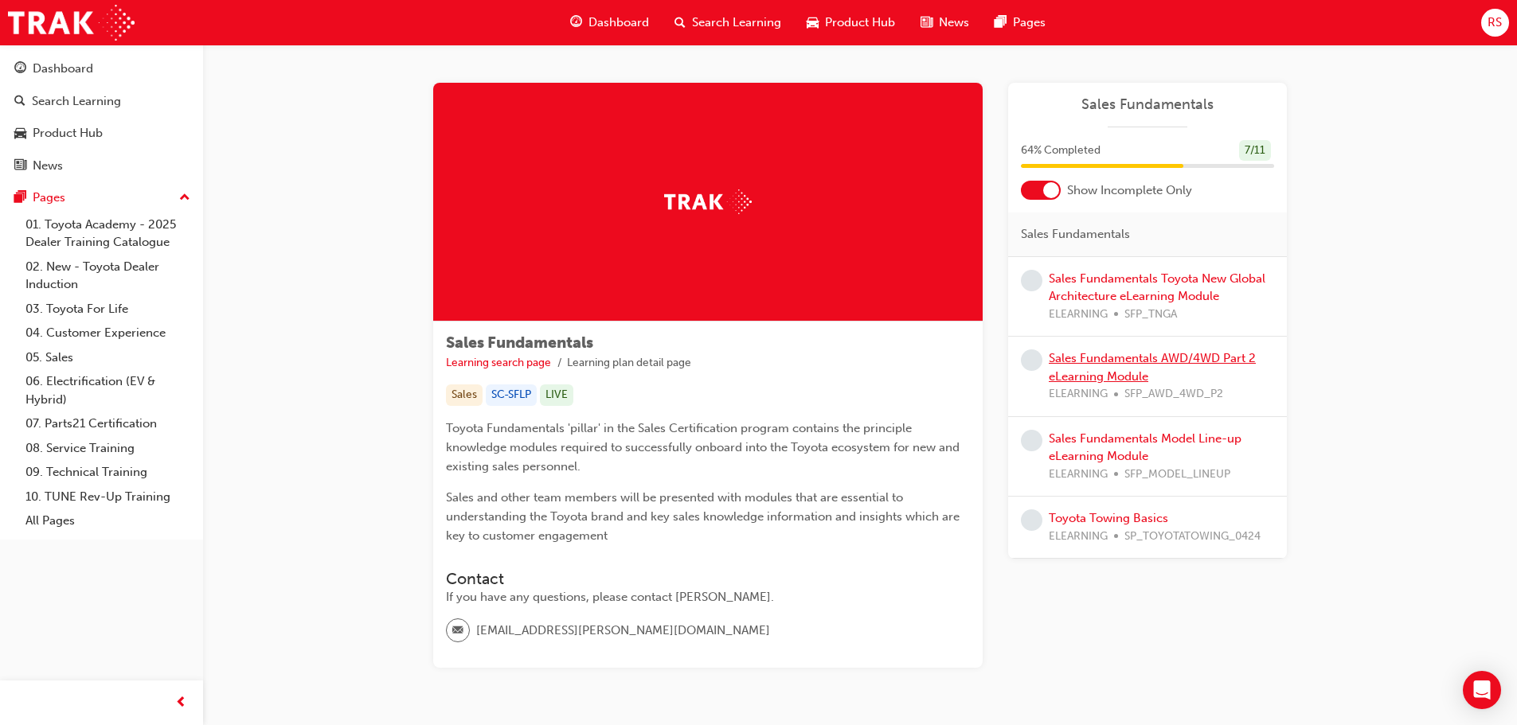
click at [1090, 365] on link "Sales Fundamentals AWD/4WD Part 2 eLearning Module" at bounding box center [1152, 367] width 207 height 33
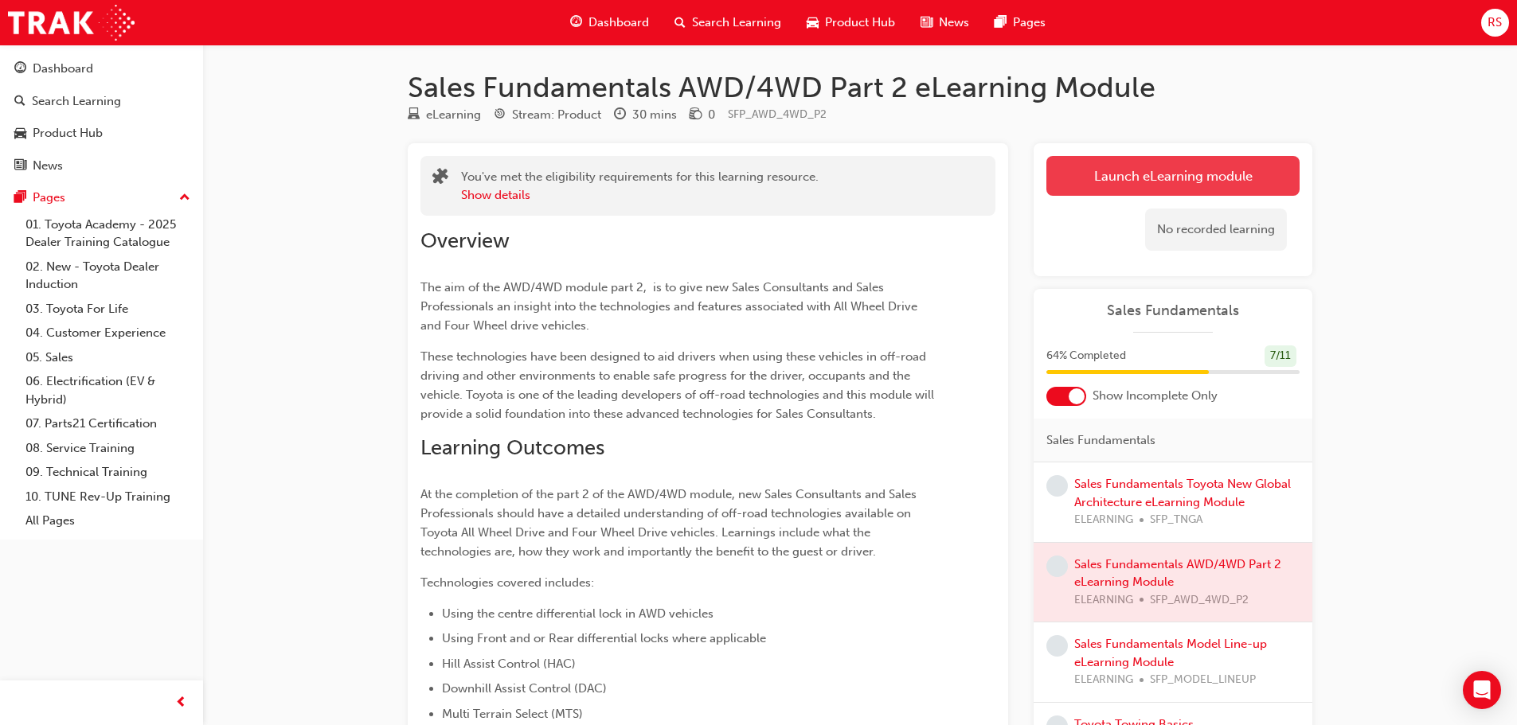
click at [1121, 179] on link "Launch eLearning module" at bounding box center [1172, 176] width 253 height 40
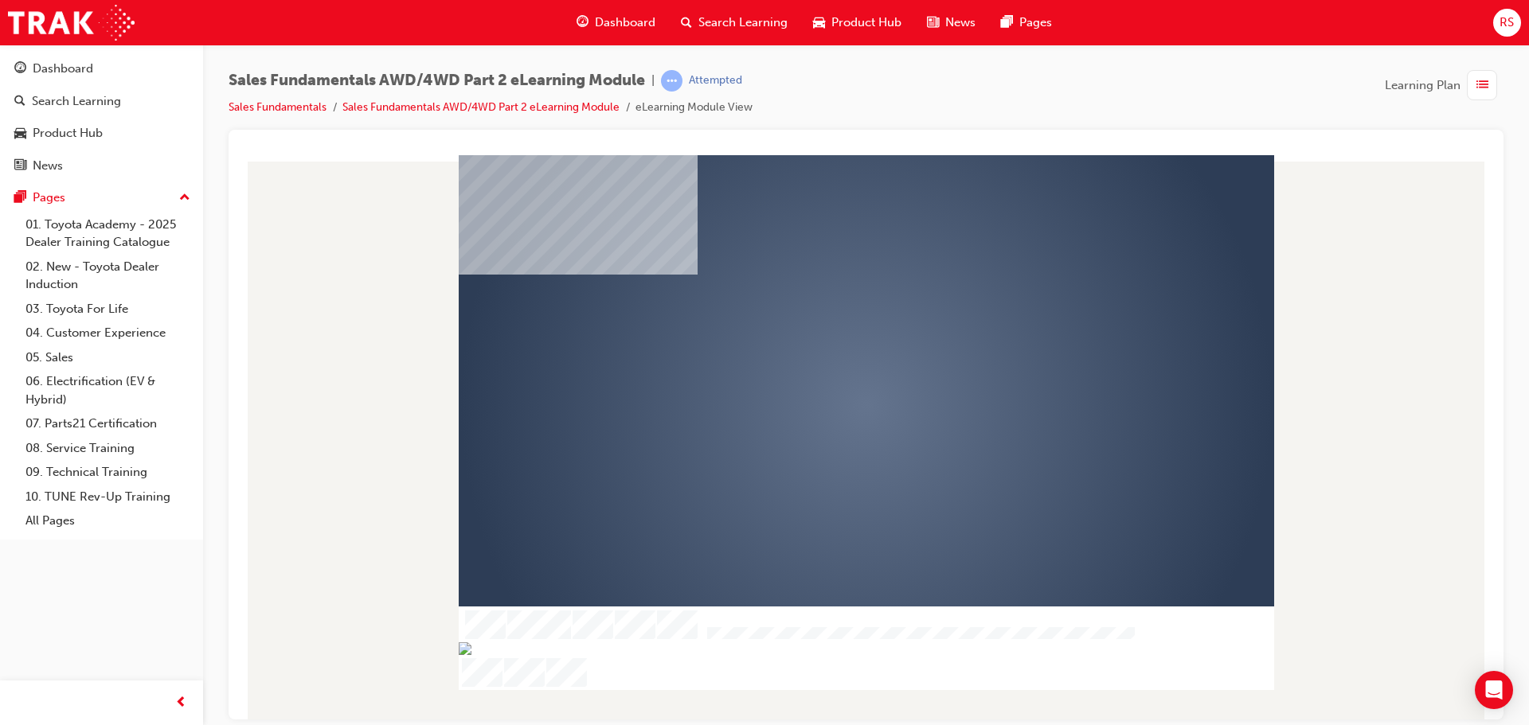
click at [459, 654] on img "Show table of contents" at bounding box center [465, 661] width 13 height 14
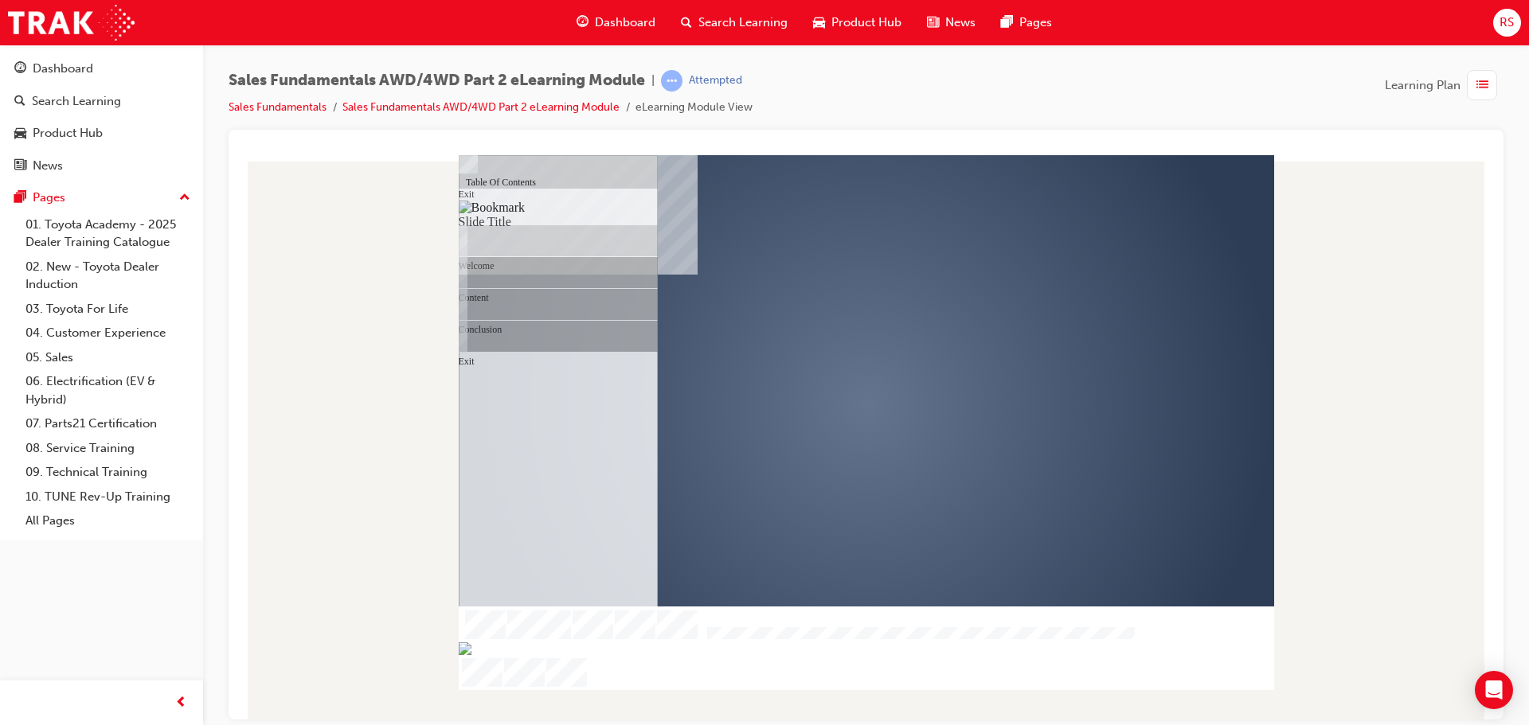
click at [539, 186] on div "Welcome" at bounding box center [566, 170] width 184 height 32
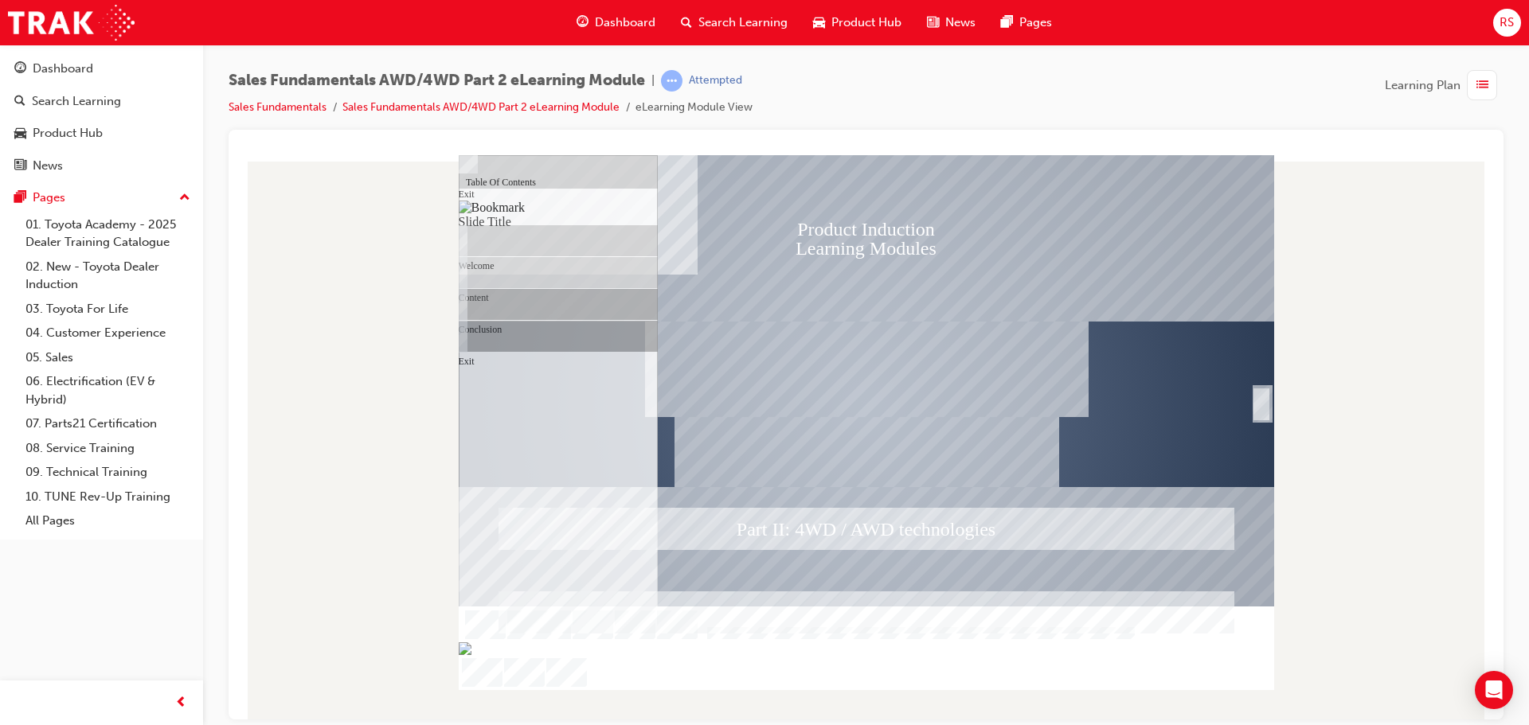
click at [529, 186] on div "Content" at bounding box center [566, 170] width 184 height 32
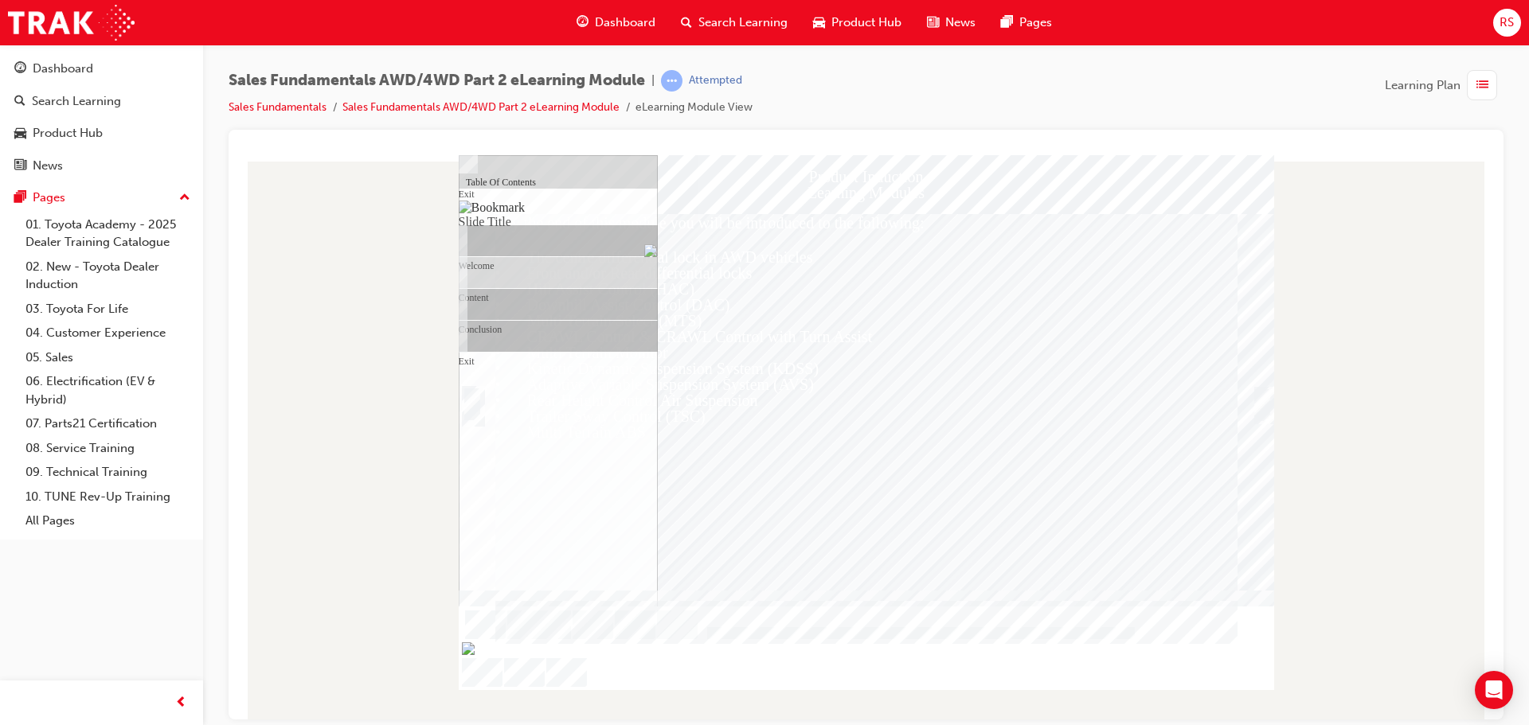
click at [484, 654] on img "Hide table of contents" at bounding box center [477, 661] width 13 height 14
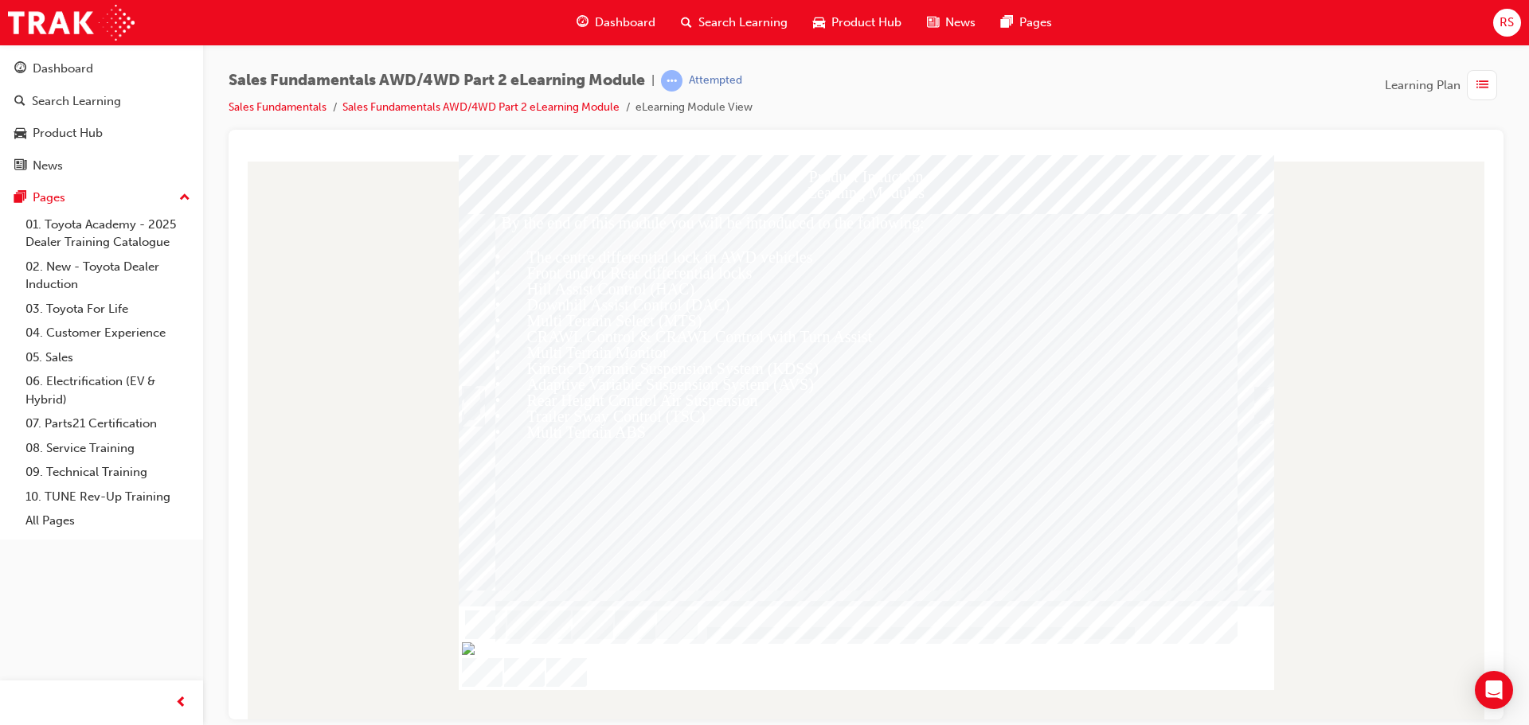
click at [1261, 405] on div "Trigger this button to continue" at bounding box center [1262, 422] width 16 height 34
click at [1262, 405] on div "Trigger this button to continue" at bounding box center [1262, 422] width 16 height 34
click at [1258, 409] on div "Trigger this button to continue" at bounding box center [1262, 422] width 16 height 34
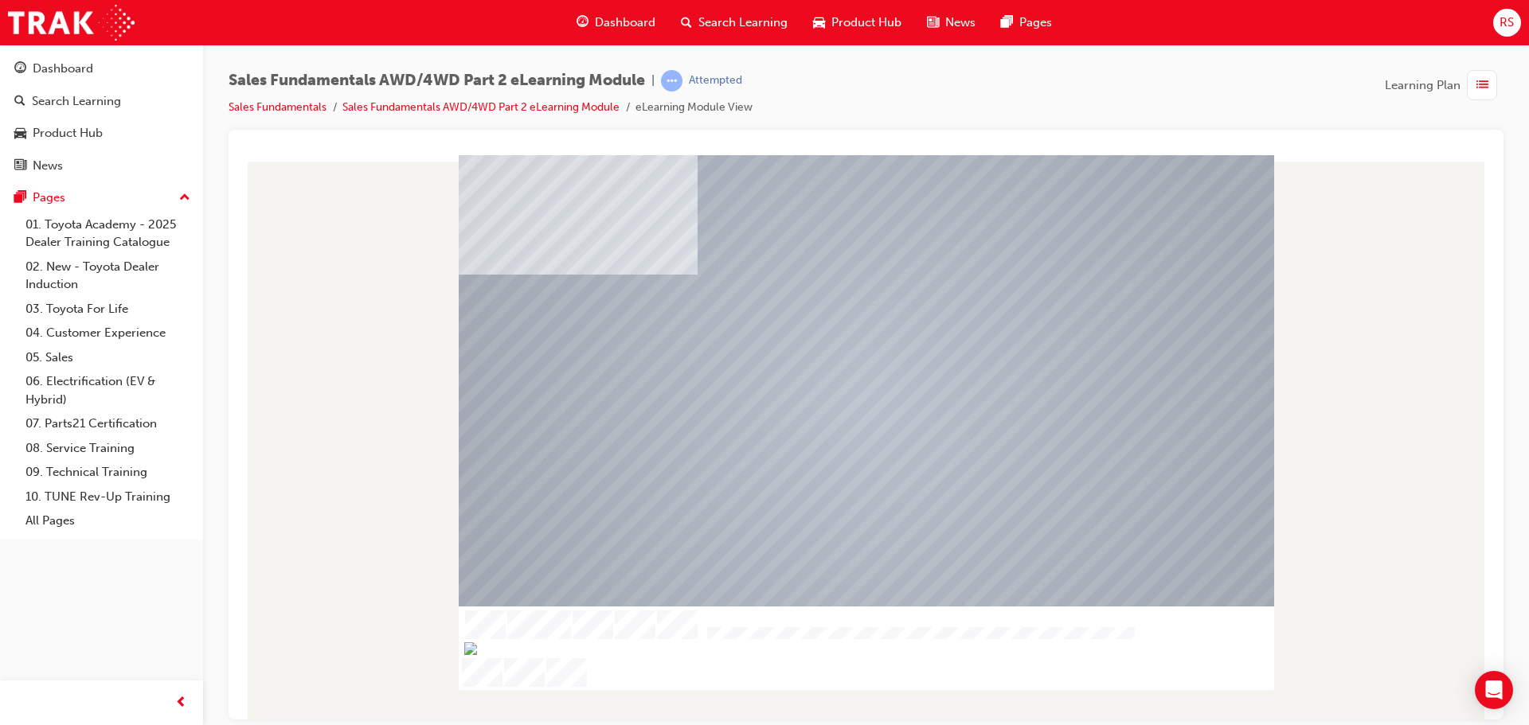
click at [466, 654] on img "Show table of contents" at bounding box center [465, 661] width 13 height 14
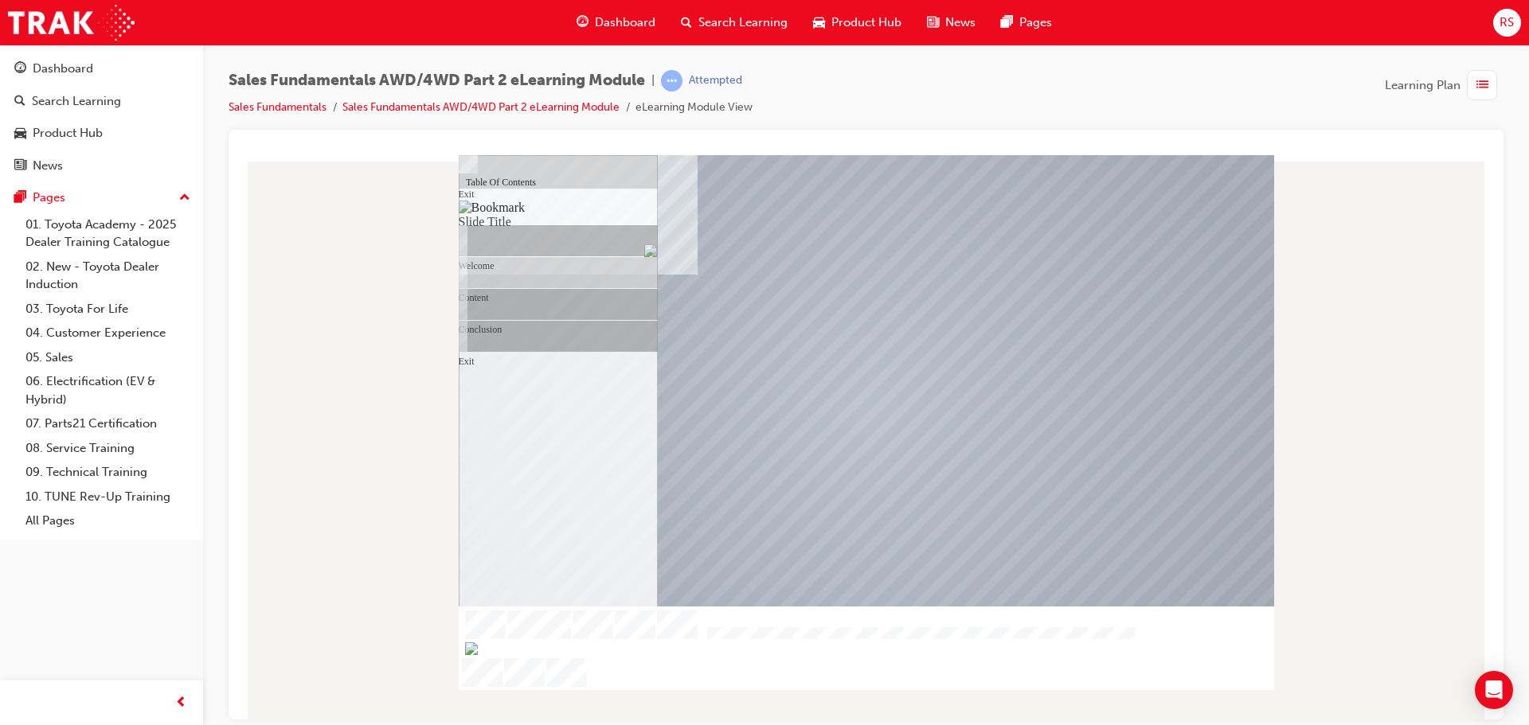
click at [484, 654] on img "Hide table of contents" at bounding box center [477, 661] width 13 height 14
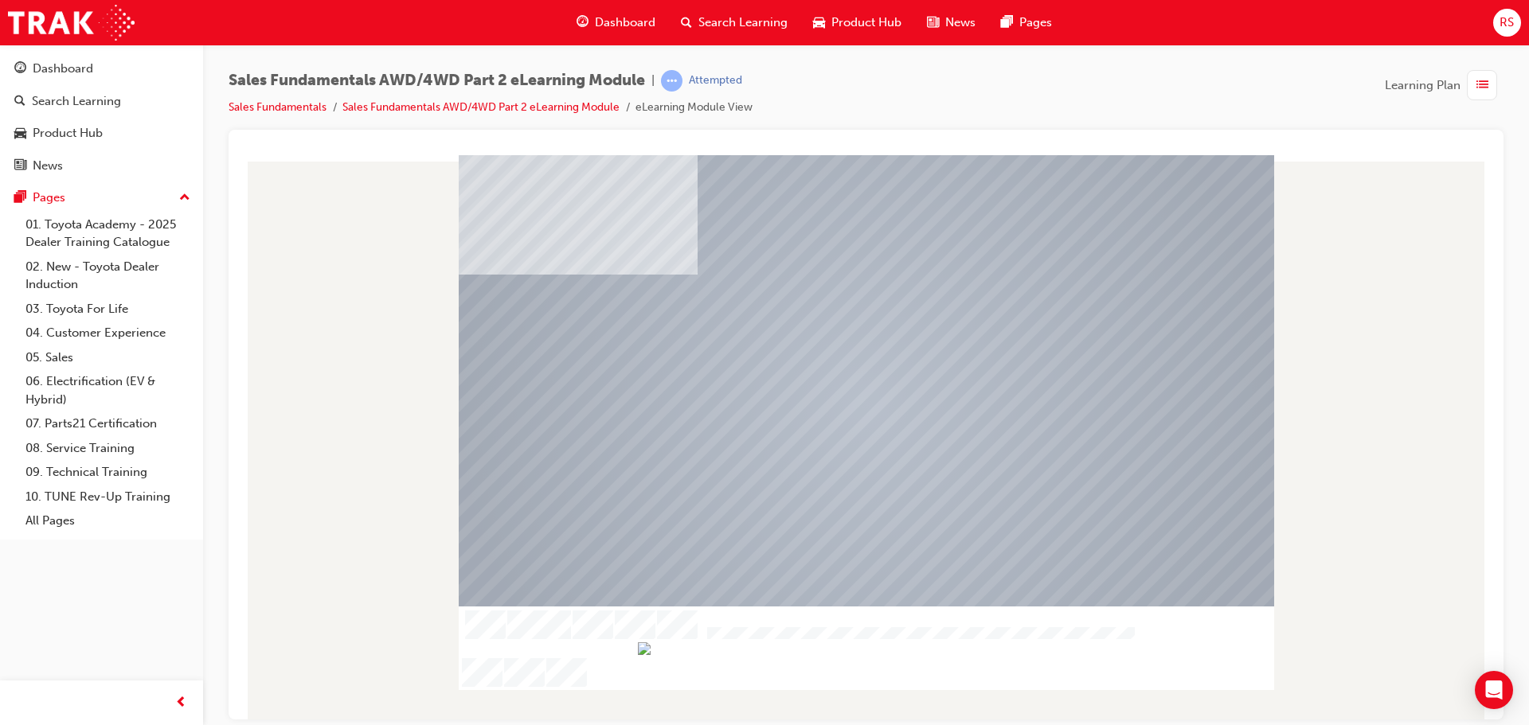
click at [460, 654] on img "Show table of contents" at bounding box center [465, 661] width 13 height 14
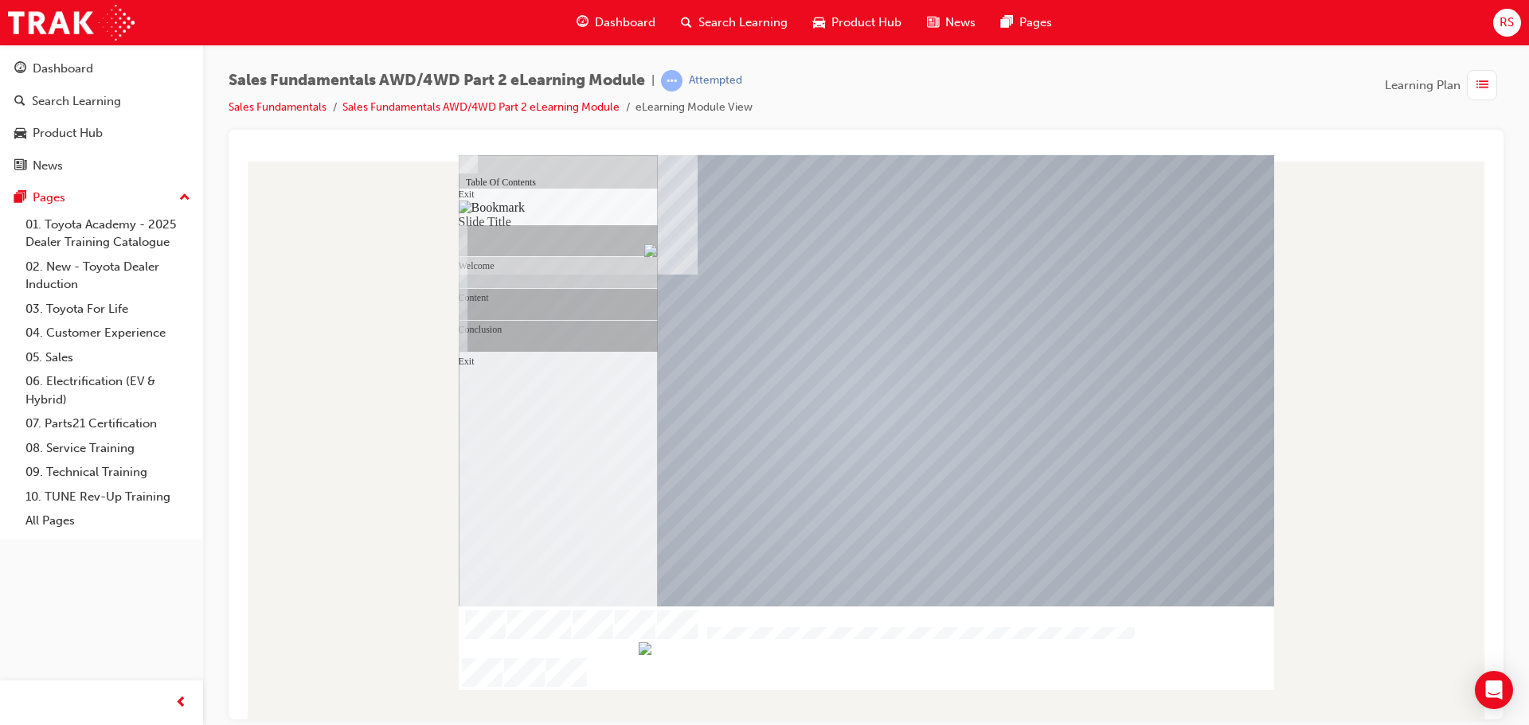
click at [484, 654] on img "Hide table of contents" at bounding box center [477, 661] width 13 height 14
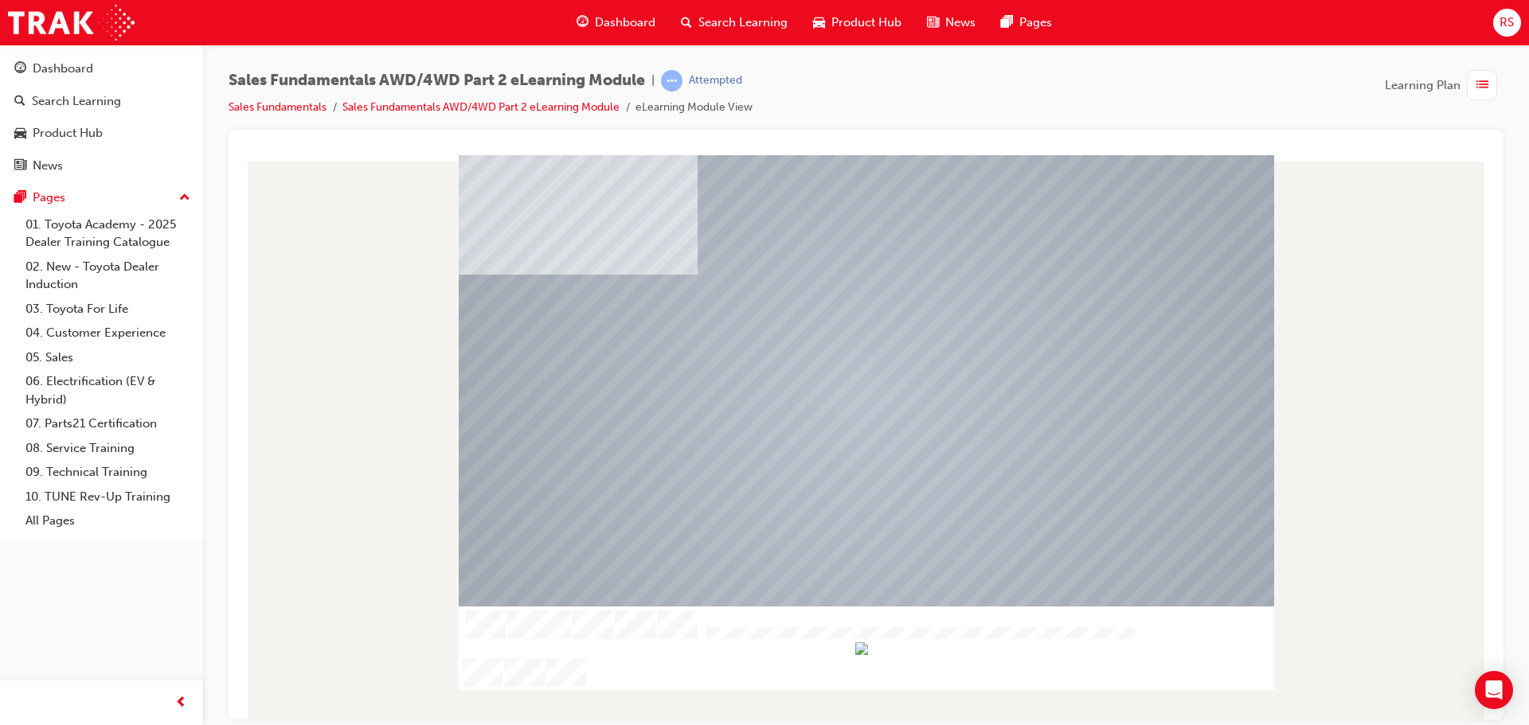
click at [465, 654] on img "Show table of contents" at bounding box center [465, 661] width 13 height 14
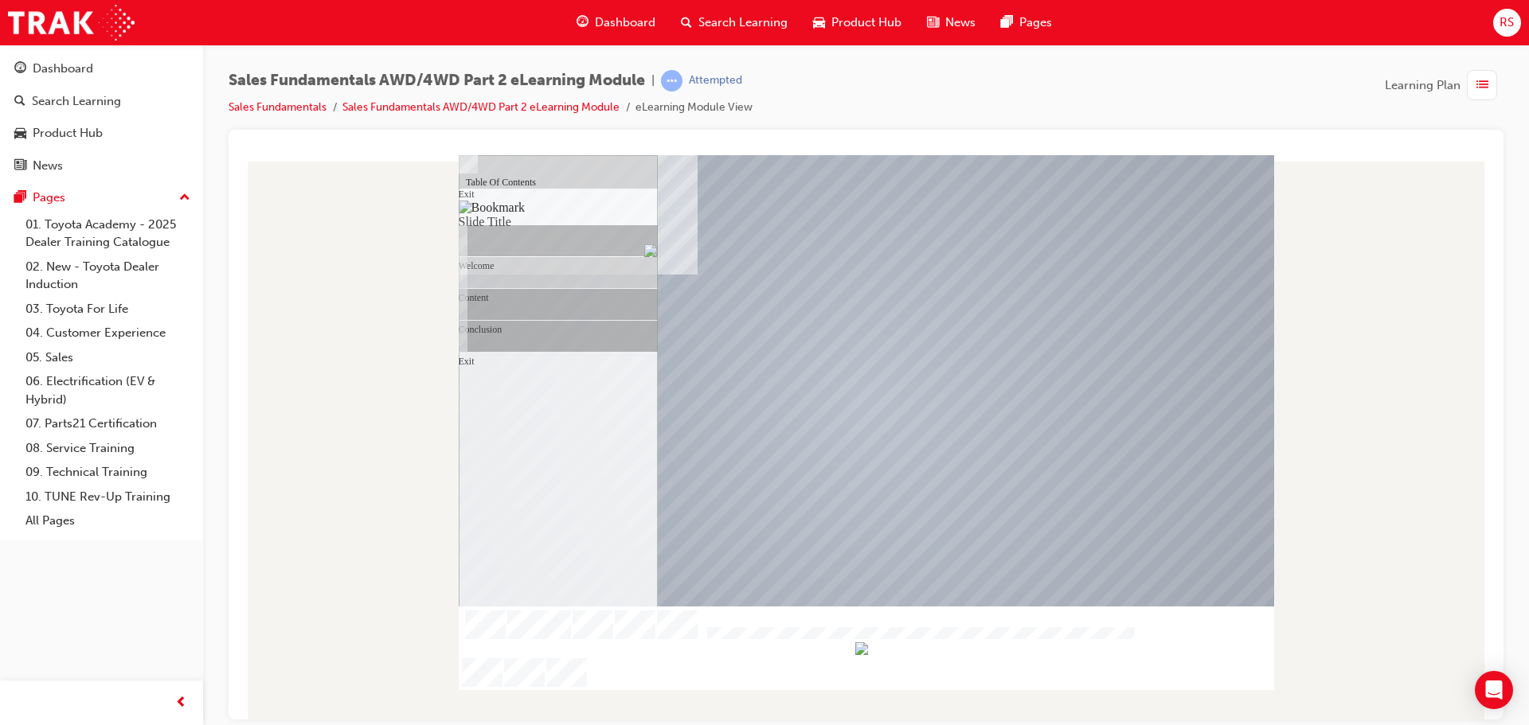
click at [484, 654] on img "Hide table of contents" at bounding box center [477, 661] width 13 height 14
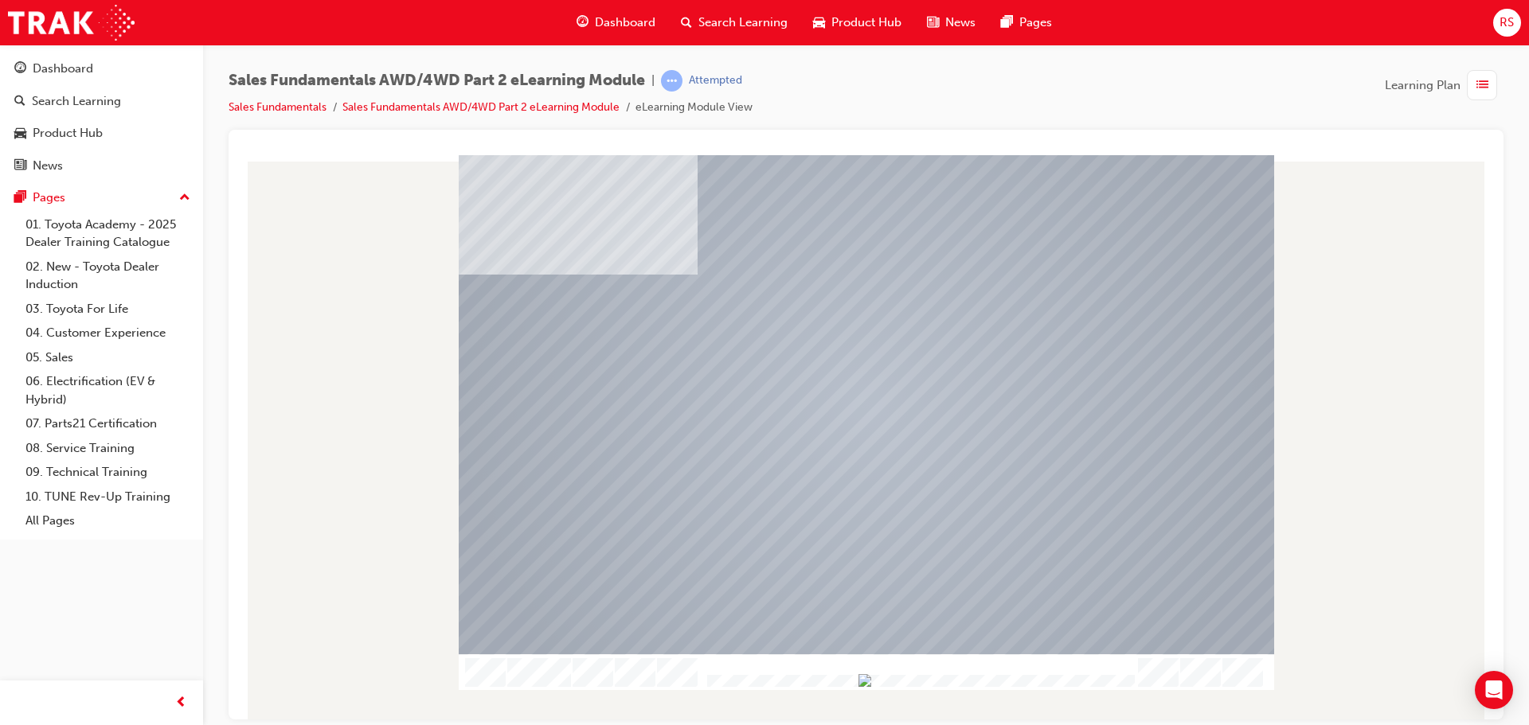
click at [871, 679] on img "Progress, Slide 1 of 12" at bounding box center [864, 680] width 13 height 13
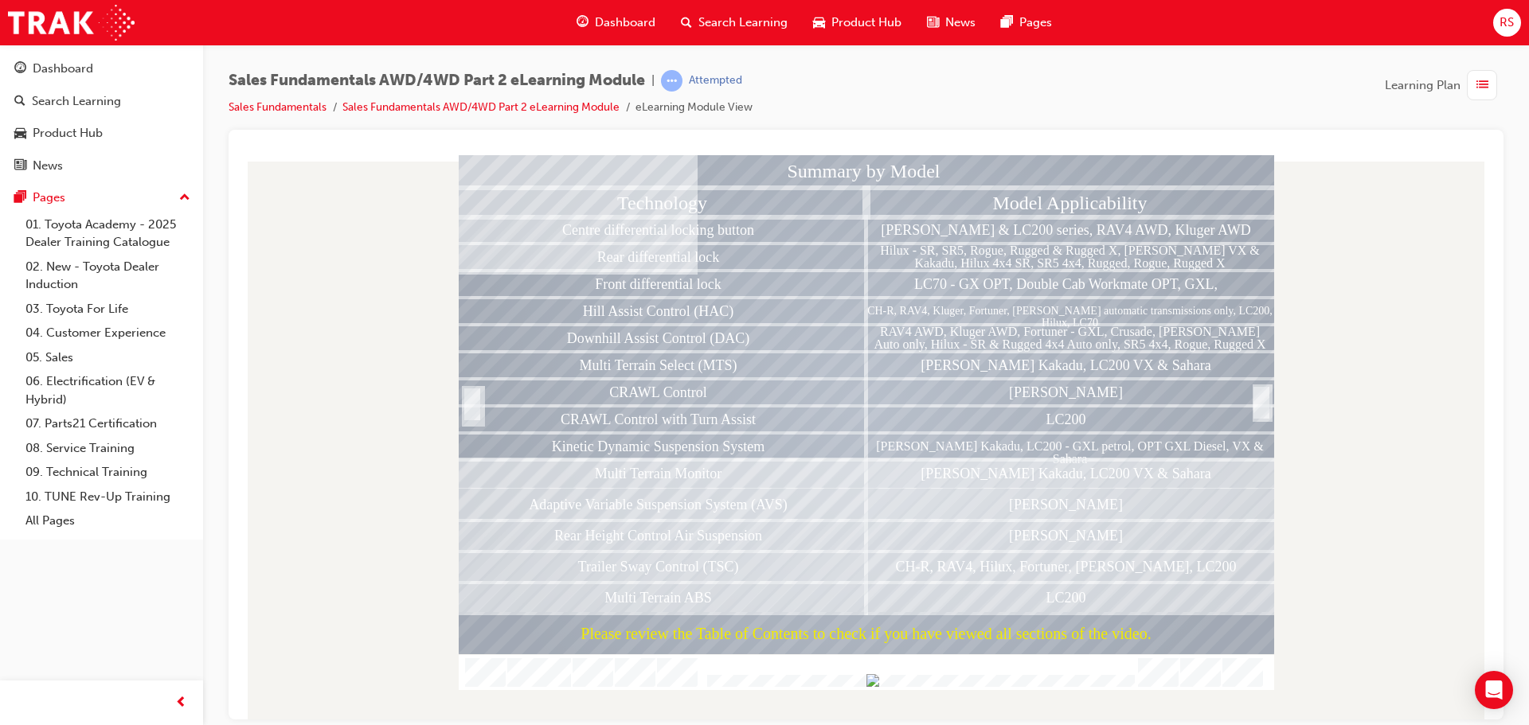
click at [1265, 403] on div at bounding box center [1261, 420] width 16 height 34
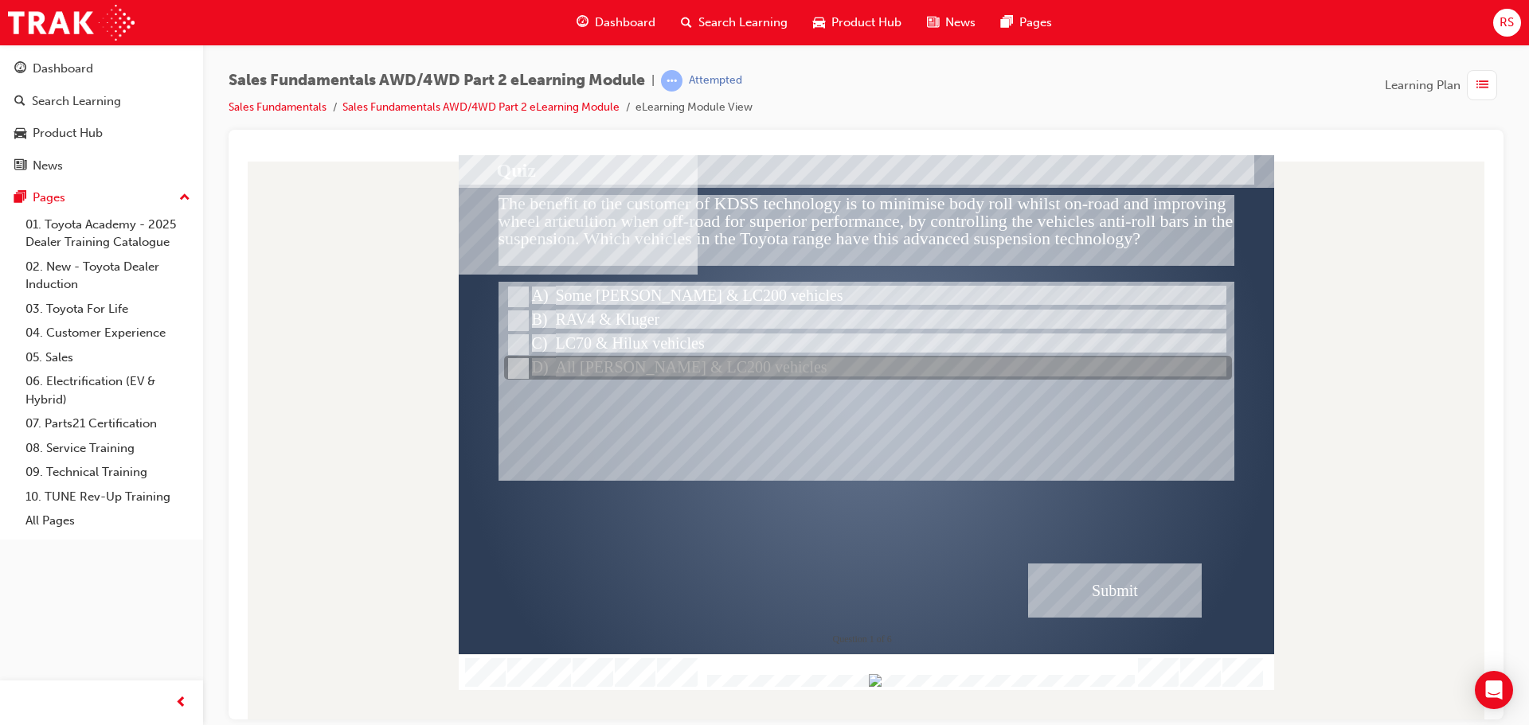
click at [583, 369] on div at bounding box center [868, 369] width 728 height 24
radio input "true"
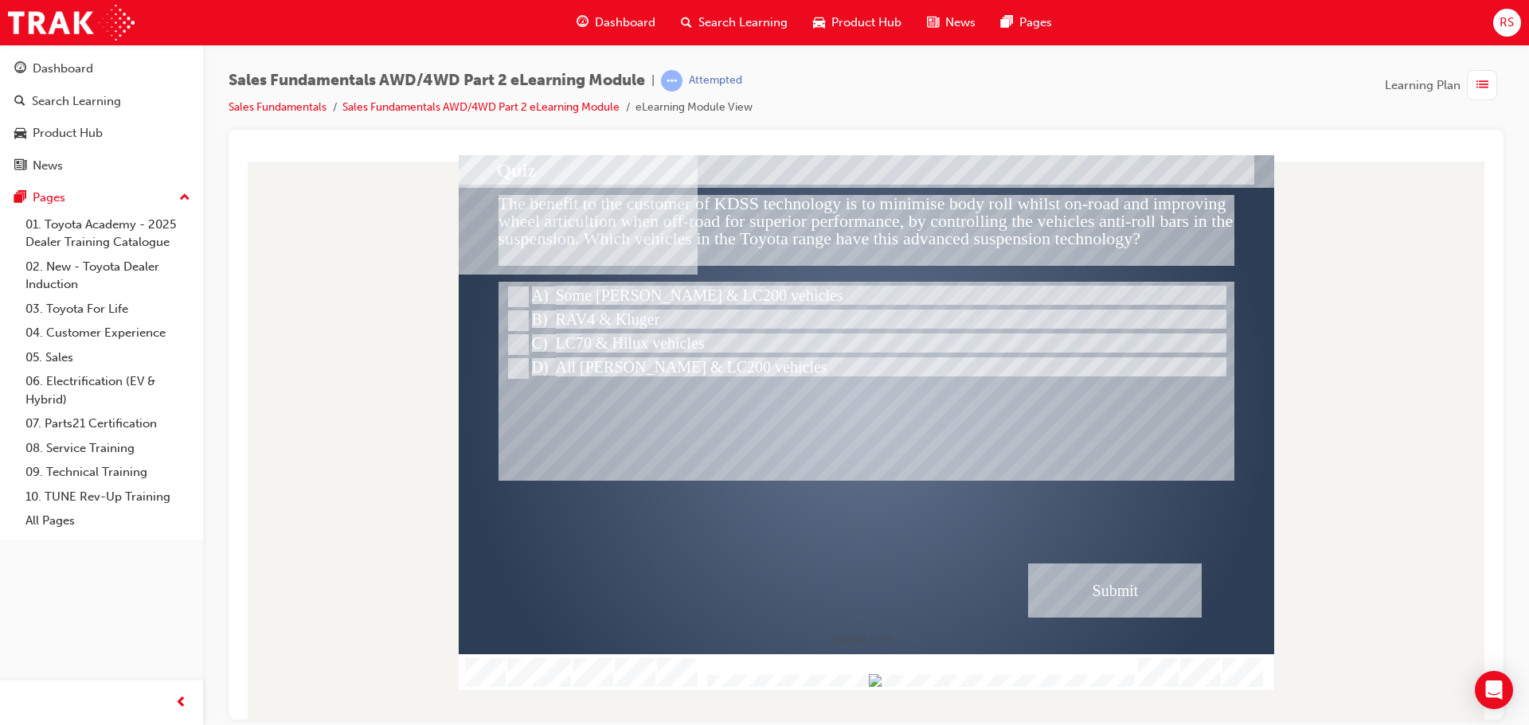
click at [1096, 574] on div "Submit" at bounding box center [1115, 590] width 174 height 54
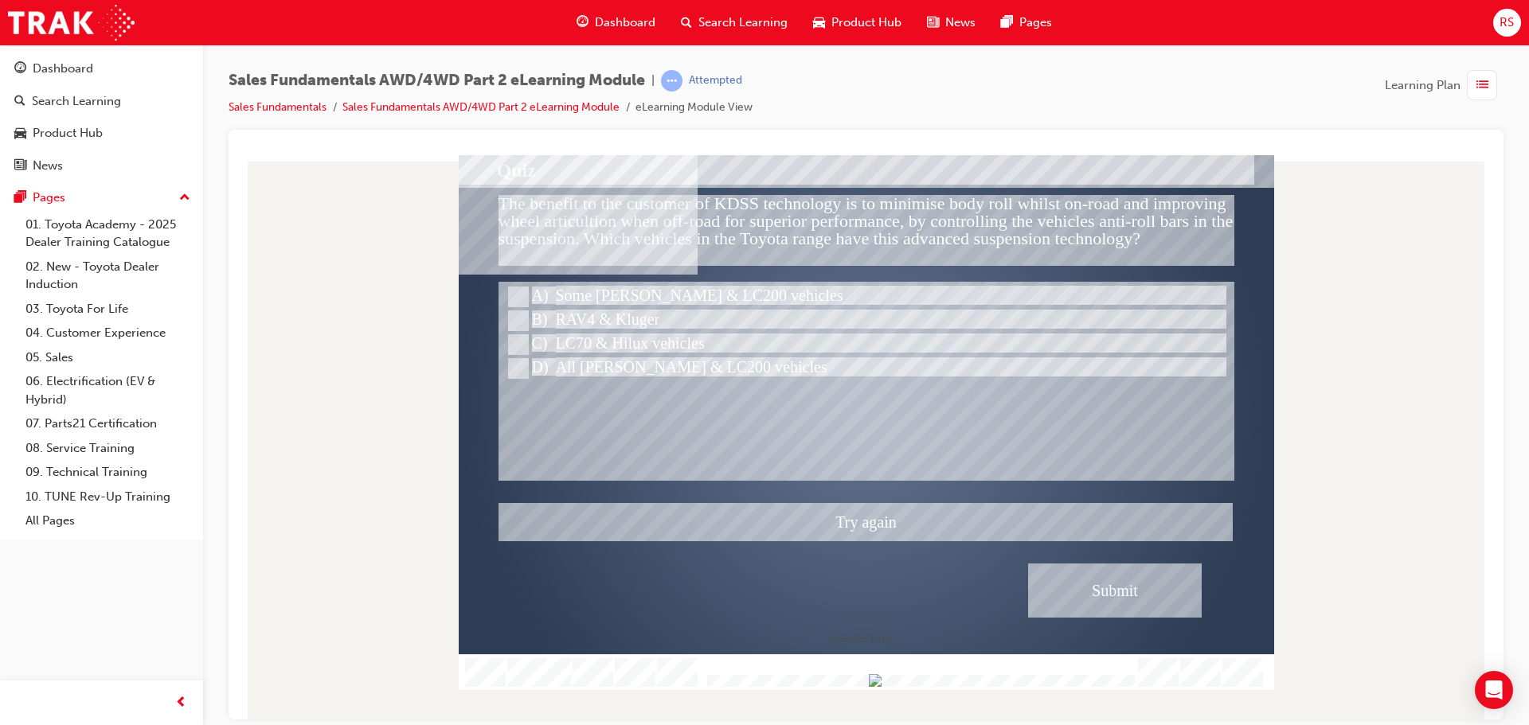
click at [624, 334] on div at bounding box center [866, 421] width 815 height 535
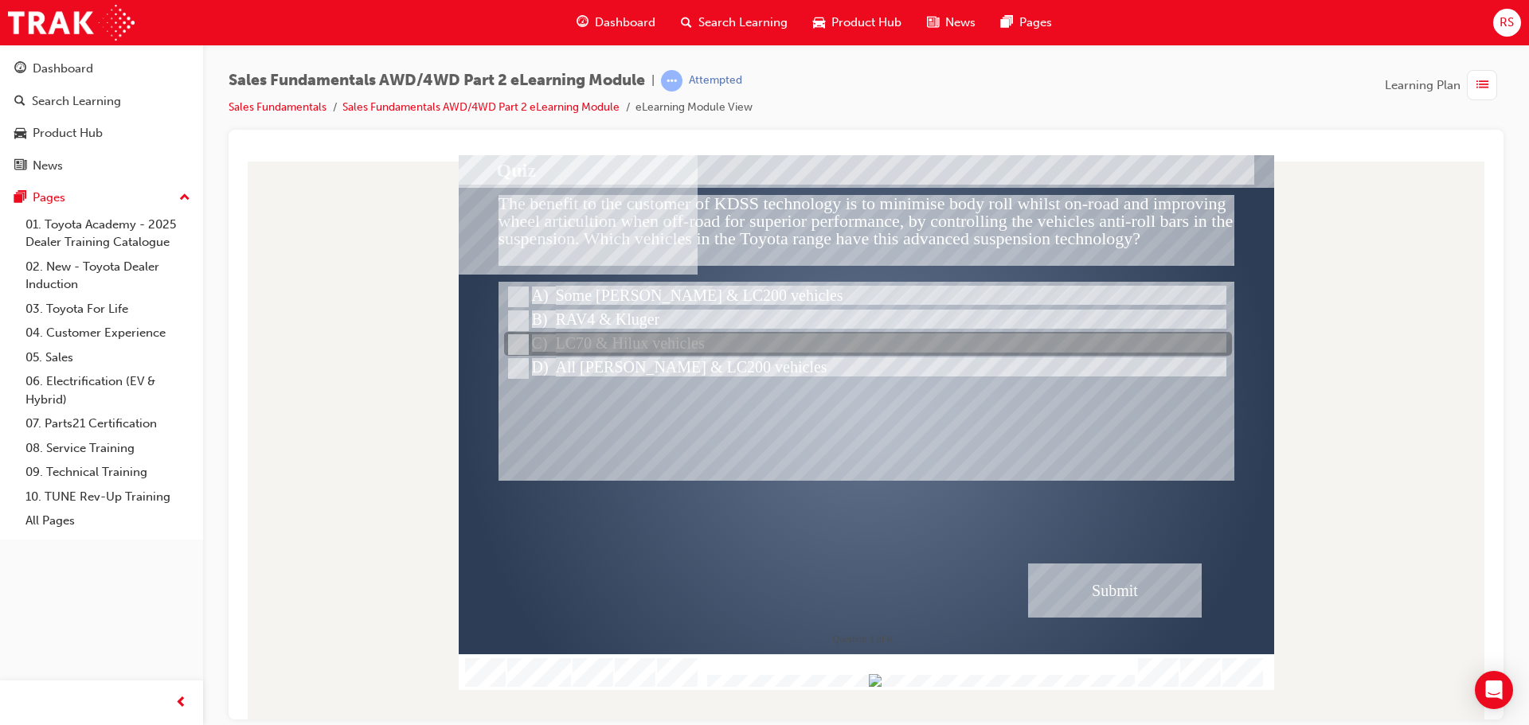
click at [641, 342] on div at bounding box center [868, 345] width 728 height 24
radio input "true"
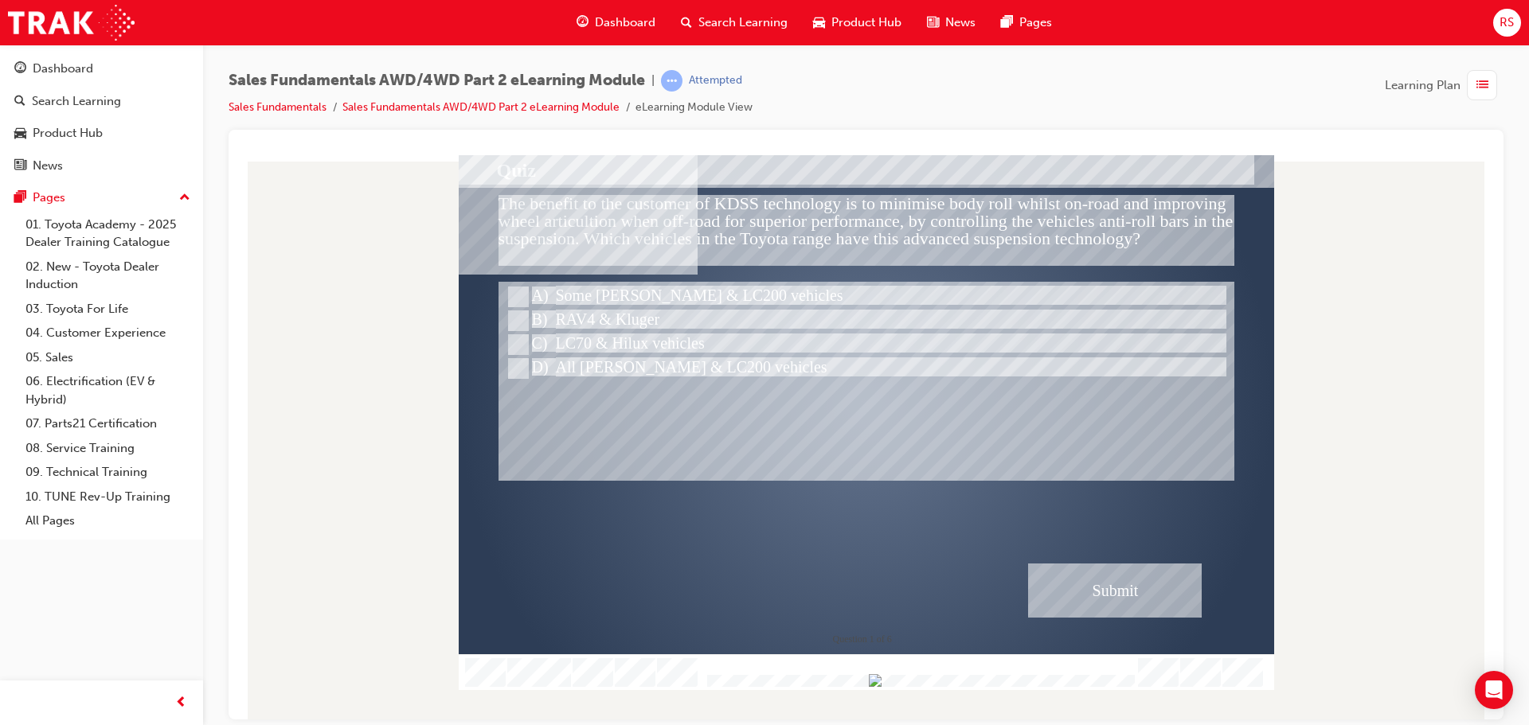
click at [1153, 602] on div "Submit" at bounding box center [1115, 590] width 174 height 54
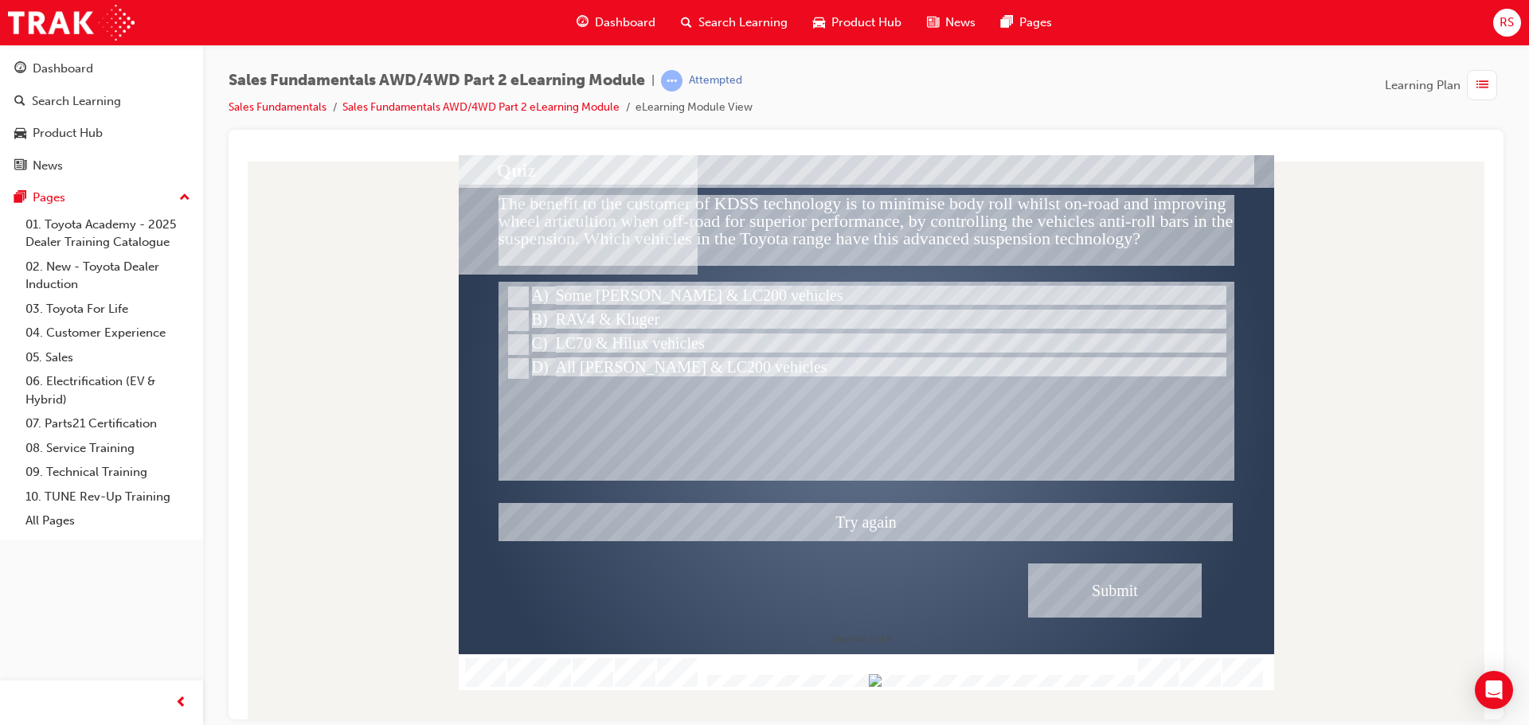
click at [650, 314] on div at bounding box center [866, 421] width 815 height 535
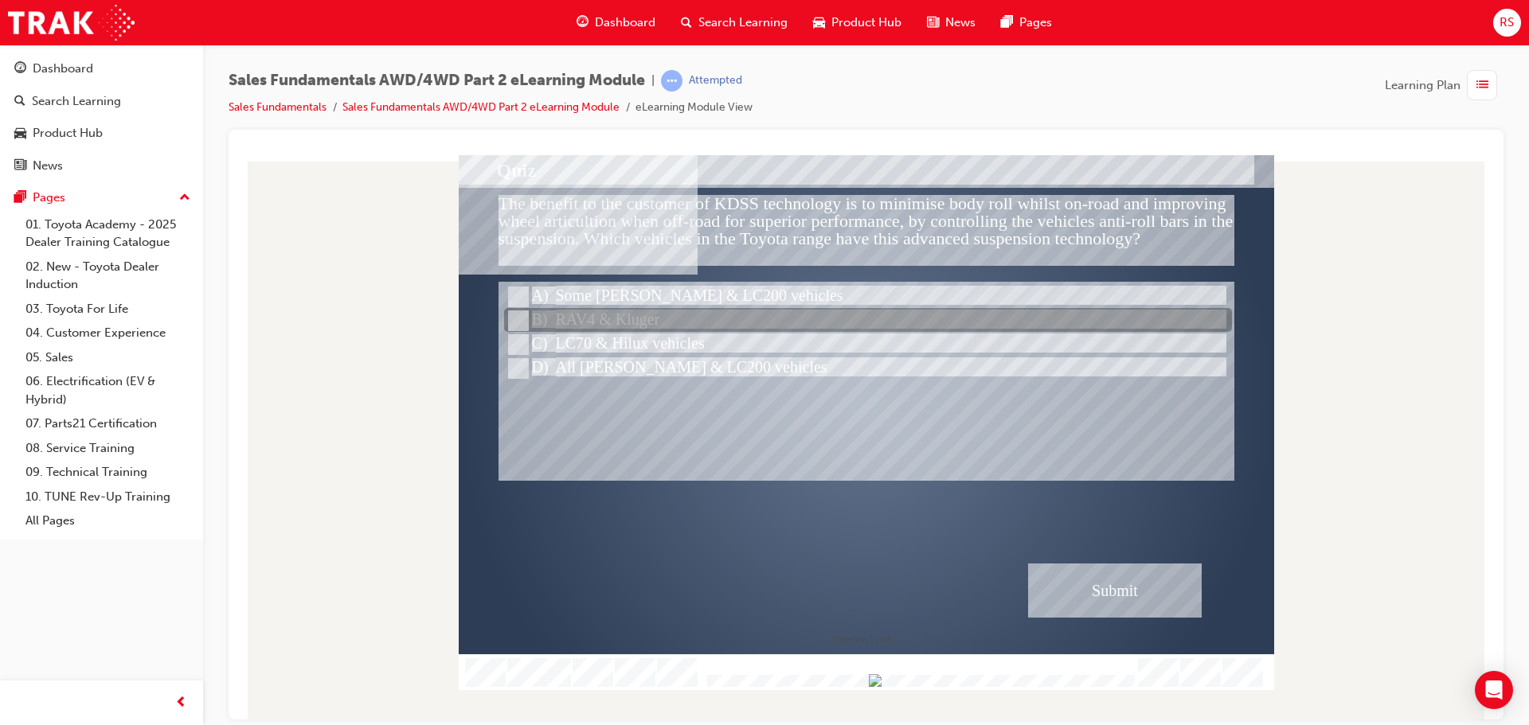
click at [650, 314] on div at bounding box center [868, 321] width 728 height 24
radio input "true"
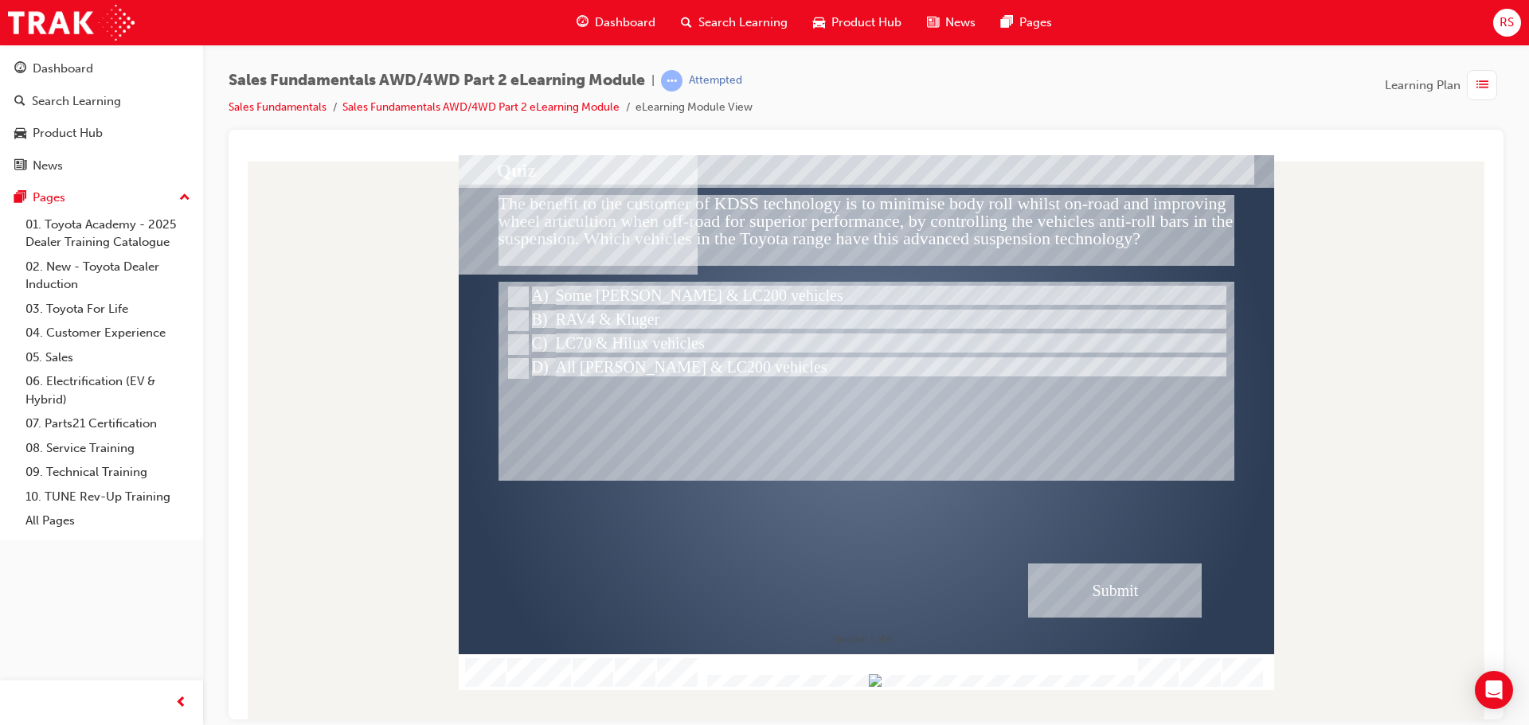
click at [1138, 612] on div "Submit" at bounding box center [1115, 590] width 174 height 54
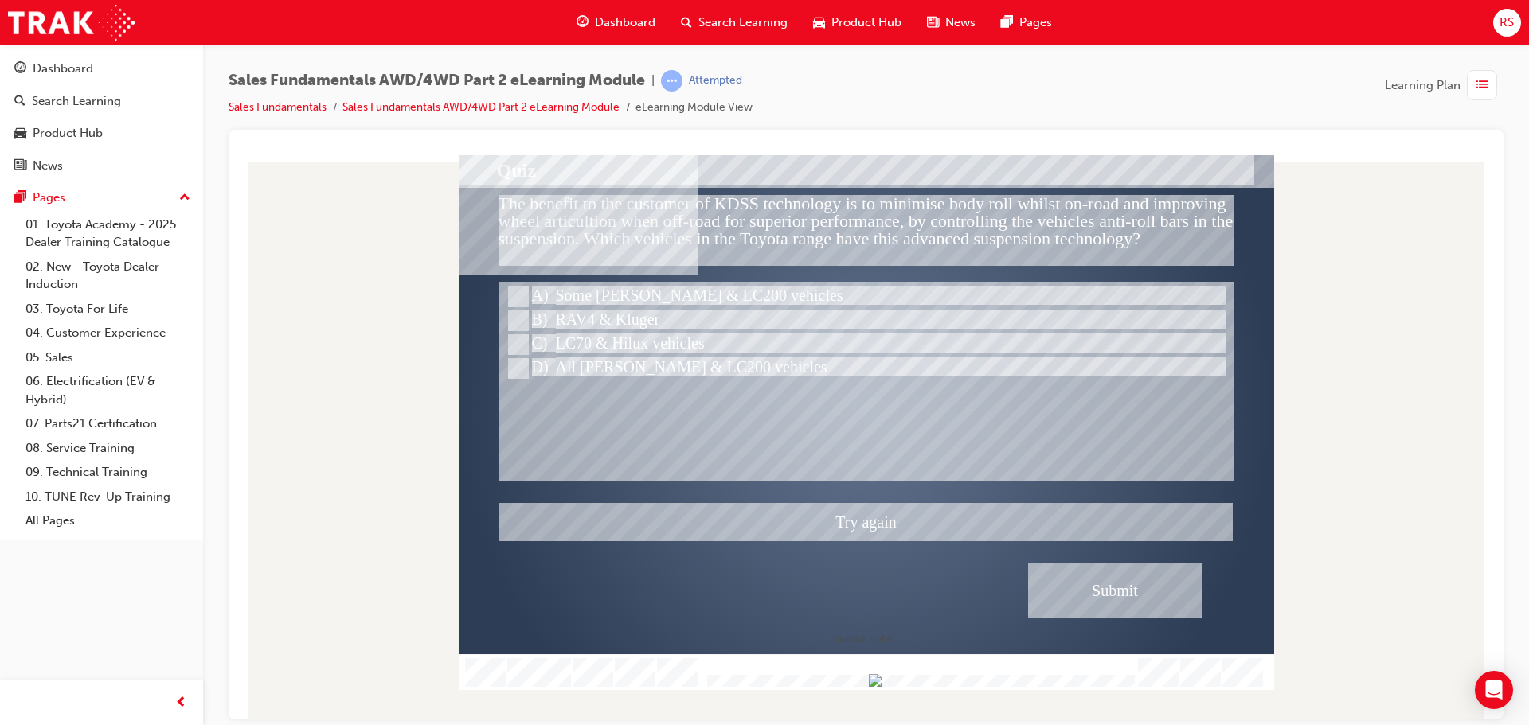
click at [657, 285] on div at bounding box center [866, 421] width 815 height 535
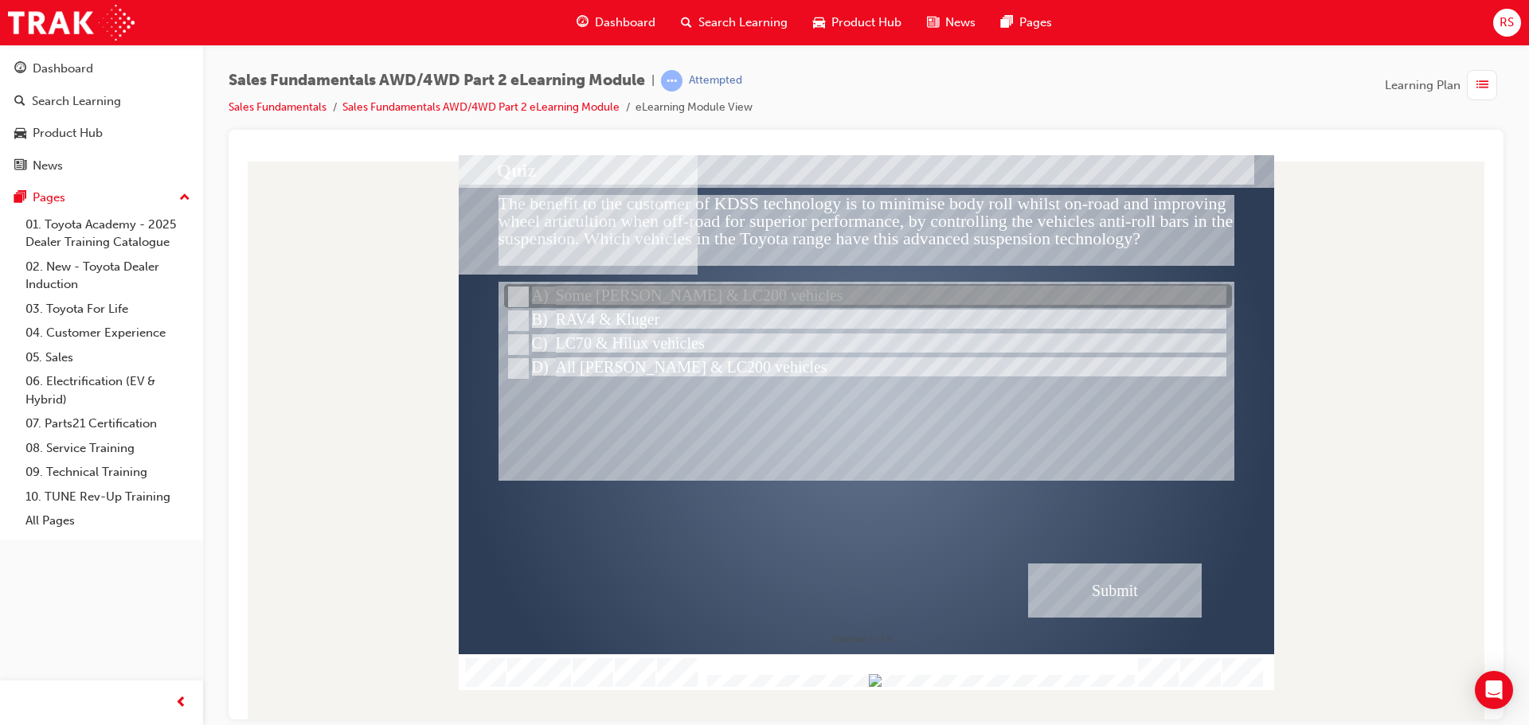
click at [657, 285] on div at bounding box center [868, 297] width 728 height 24
radio input "true"
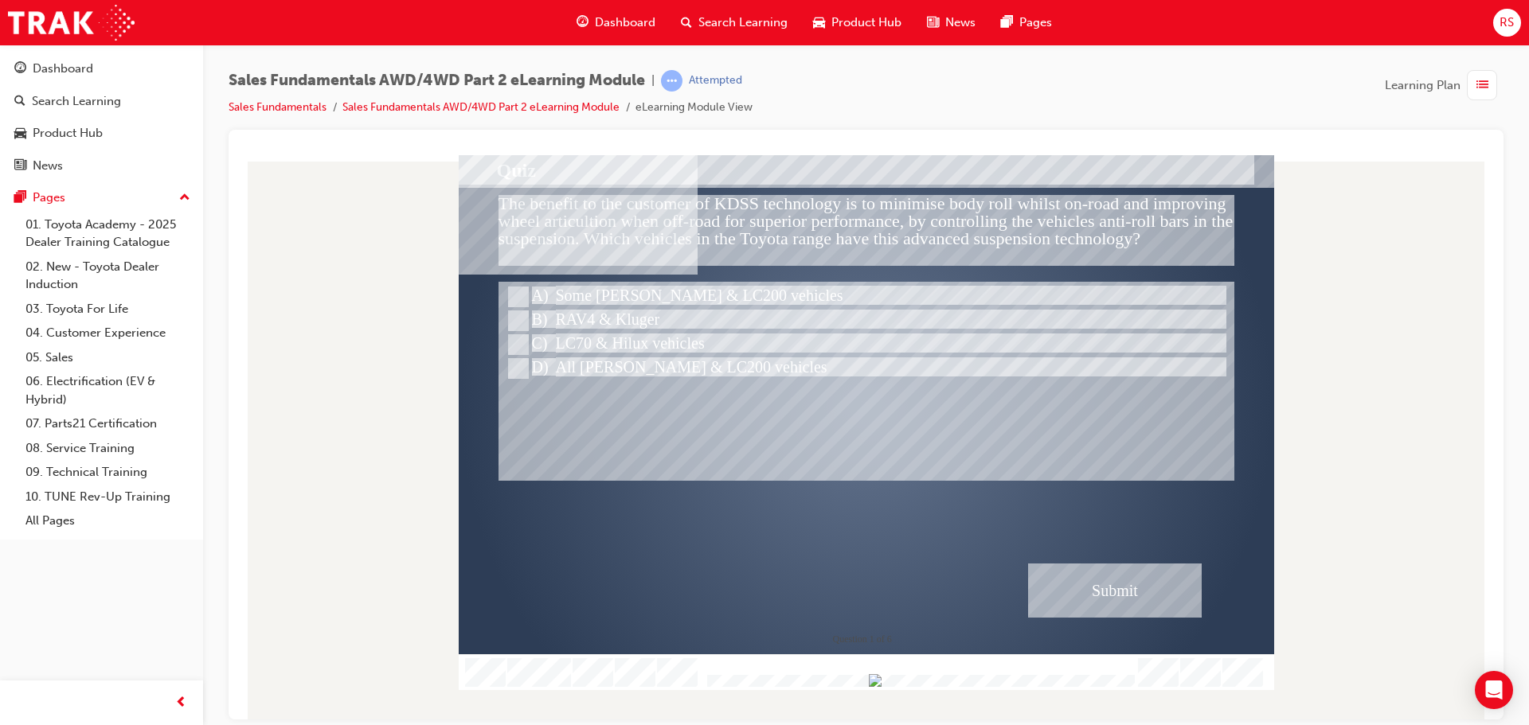
click at [1195, 636] on div "" at bounding box center [866, 418] width 815 height 499
click at [1140, 587] on div "Submit" at bounding box center [1115, 590] width 174 height 54
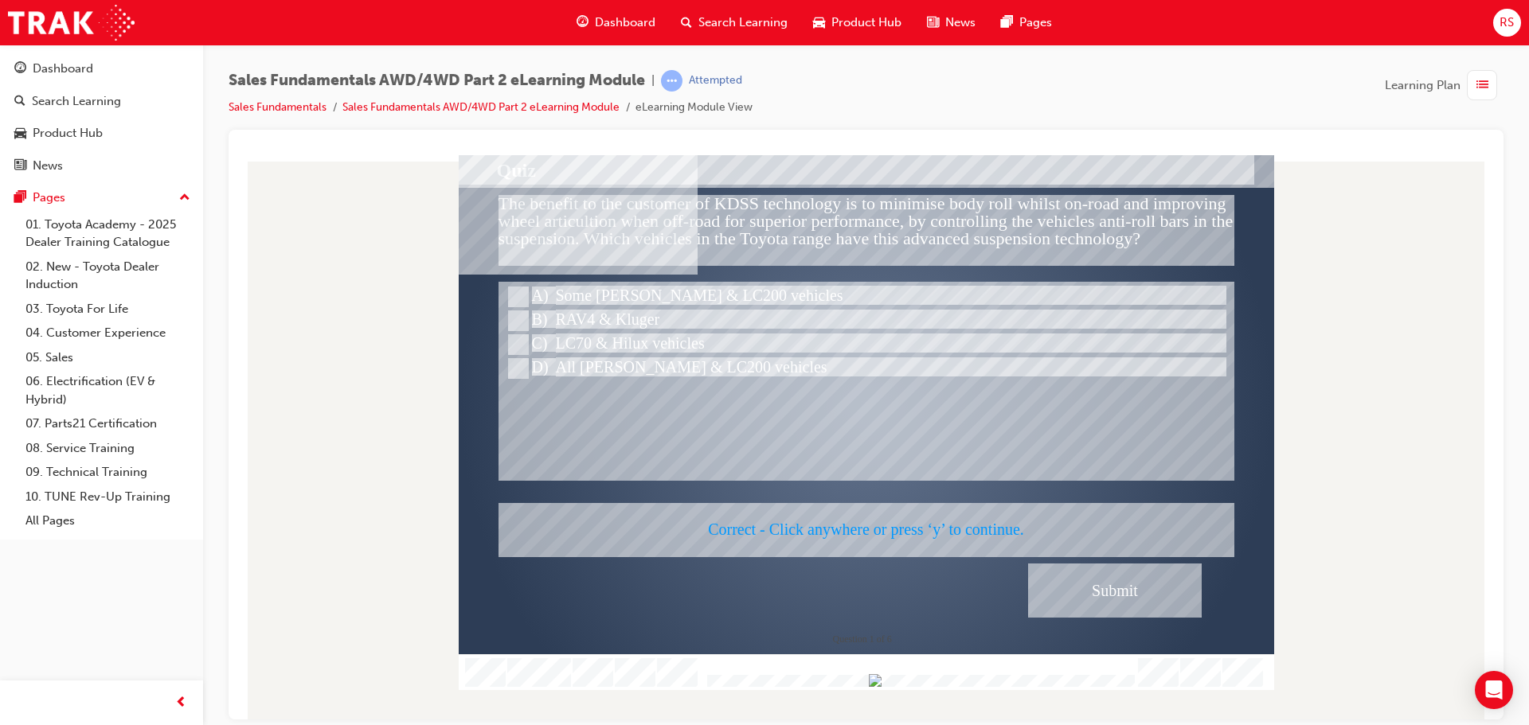
click at [1135, 588] on div at bounding box center [866, 421] width 815 height 535
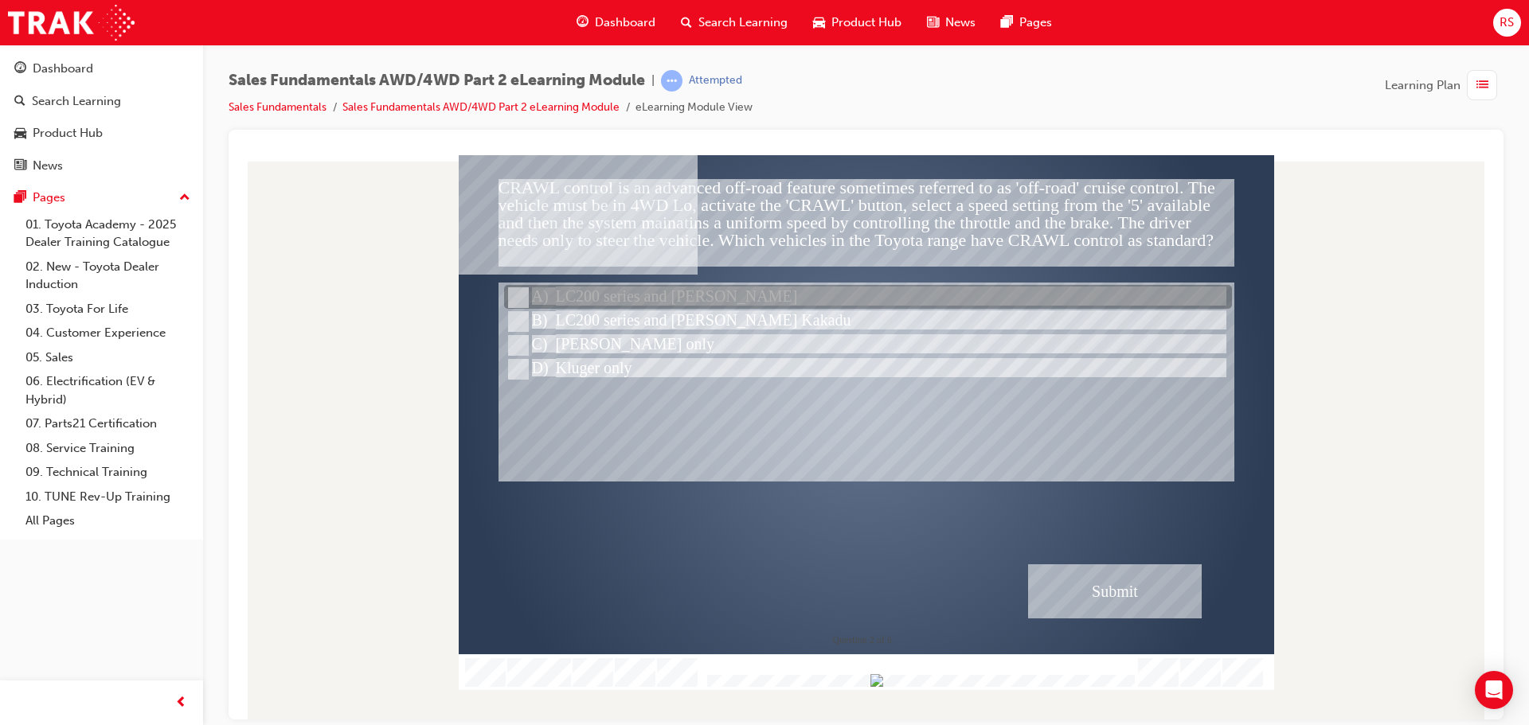
click at [631, 291] on div at bounding box center [868, 298] width 728 height 24
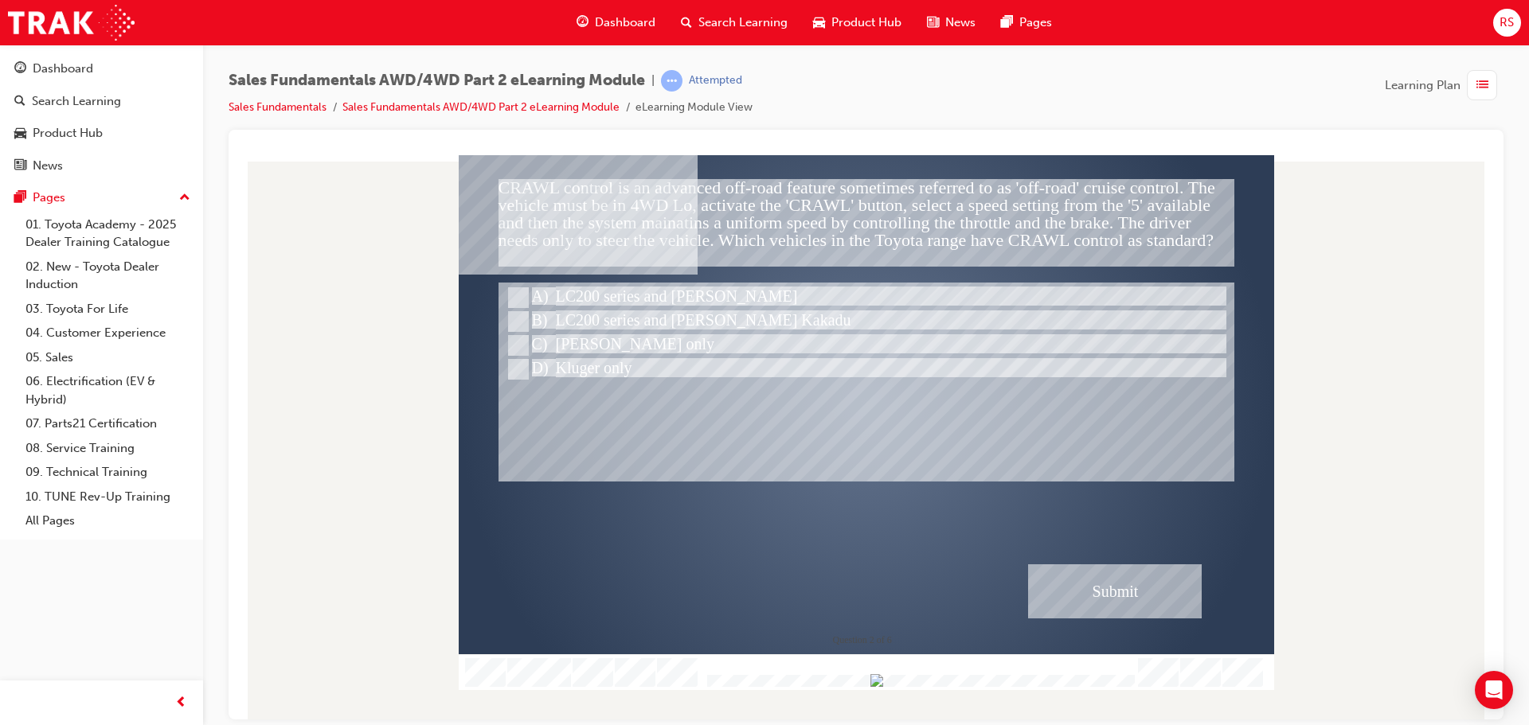
click at [1106, 595] on div "Submit" at bounding box center [1115, 591] width 174 height 54
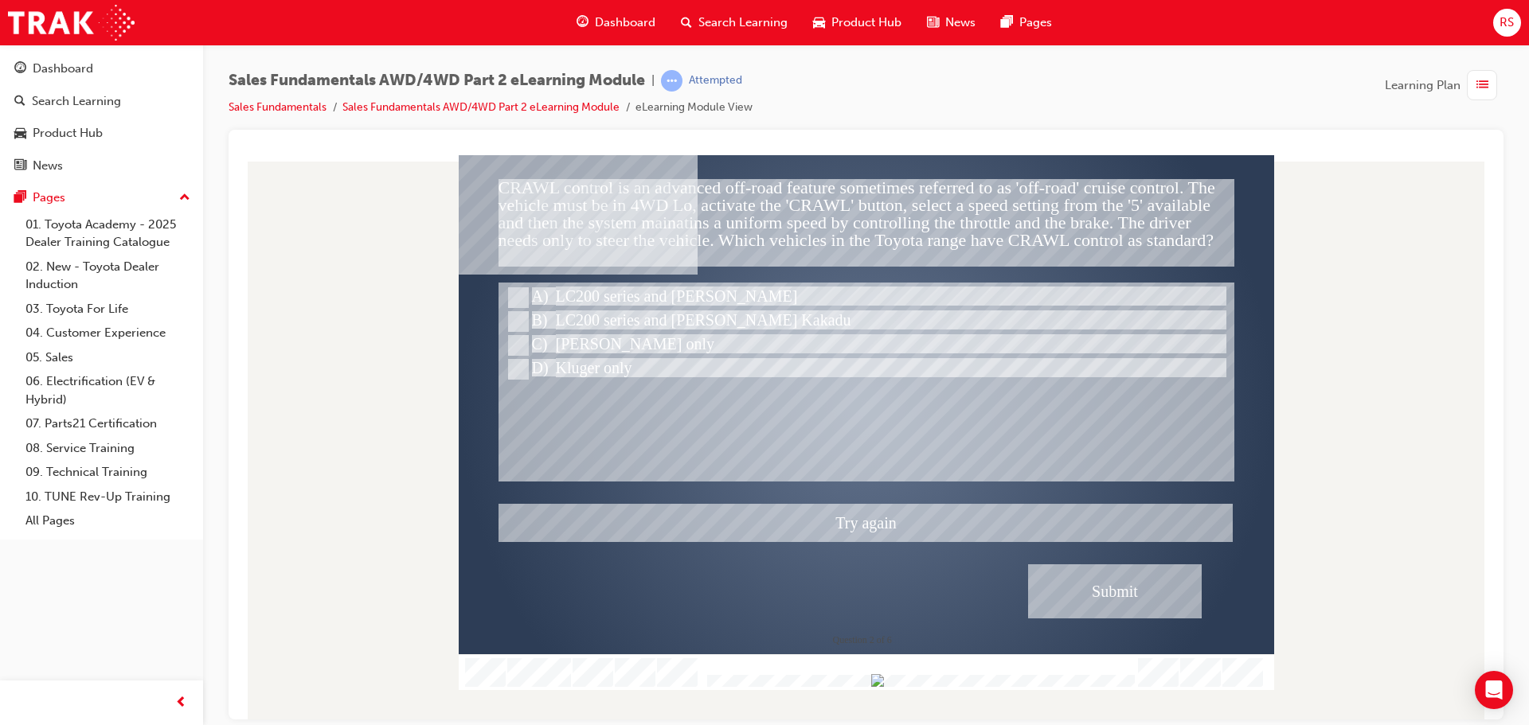
click at [604, 327] on div at bounding box center [866, 421] width 815 height 535
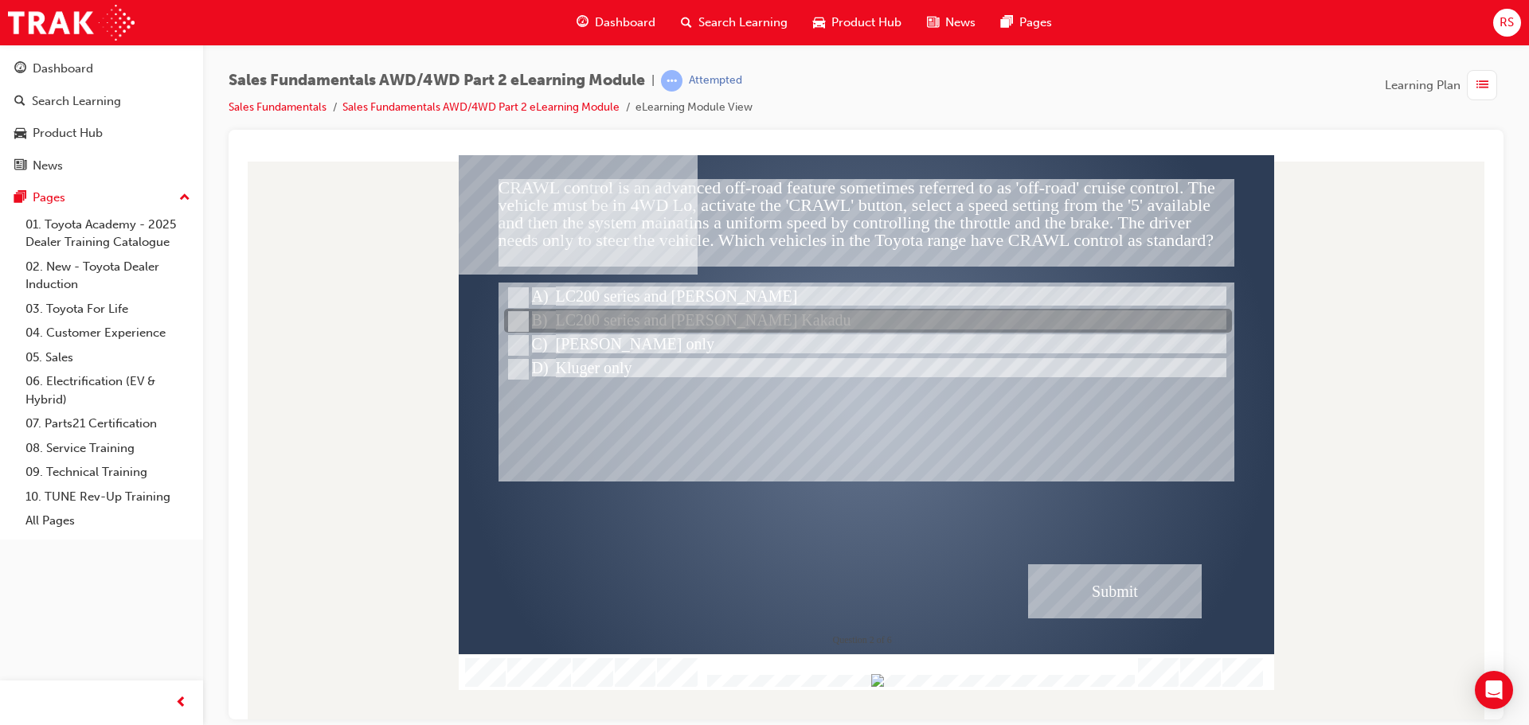
click at [604, 327] on div at bounding box center [868, 322] width 728 height 24
radio input "false"
radio input "true"
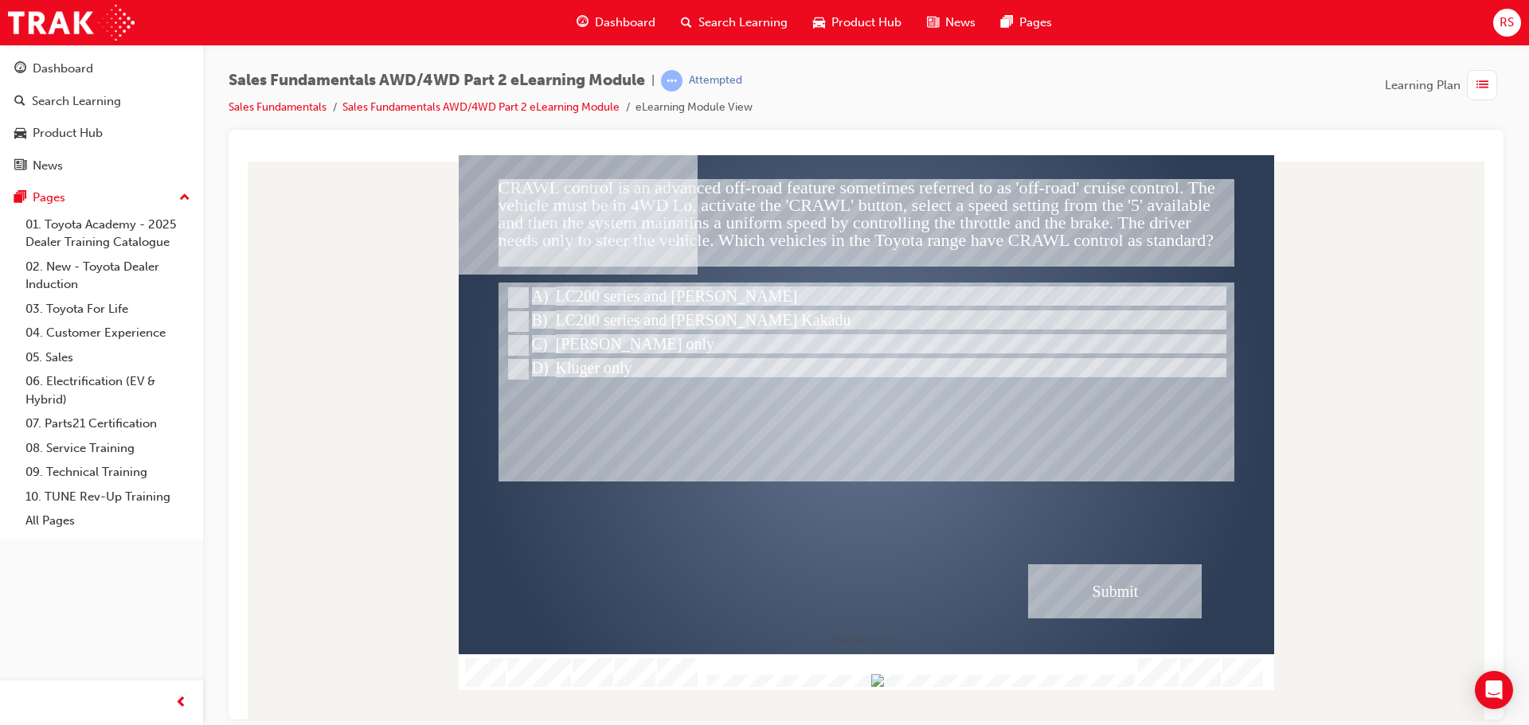
click at [1140, 590] on div "Submit" at bounding box center [1115, 591] width 174 height 54
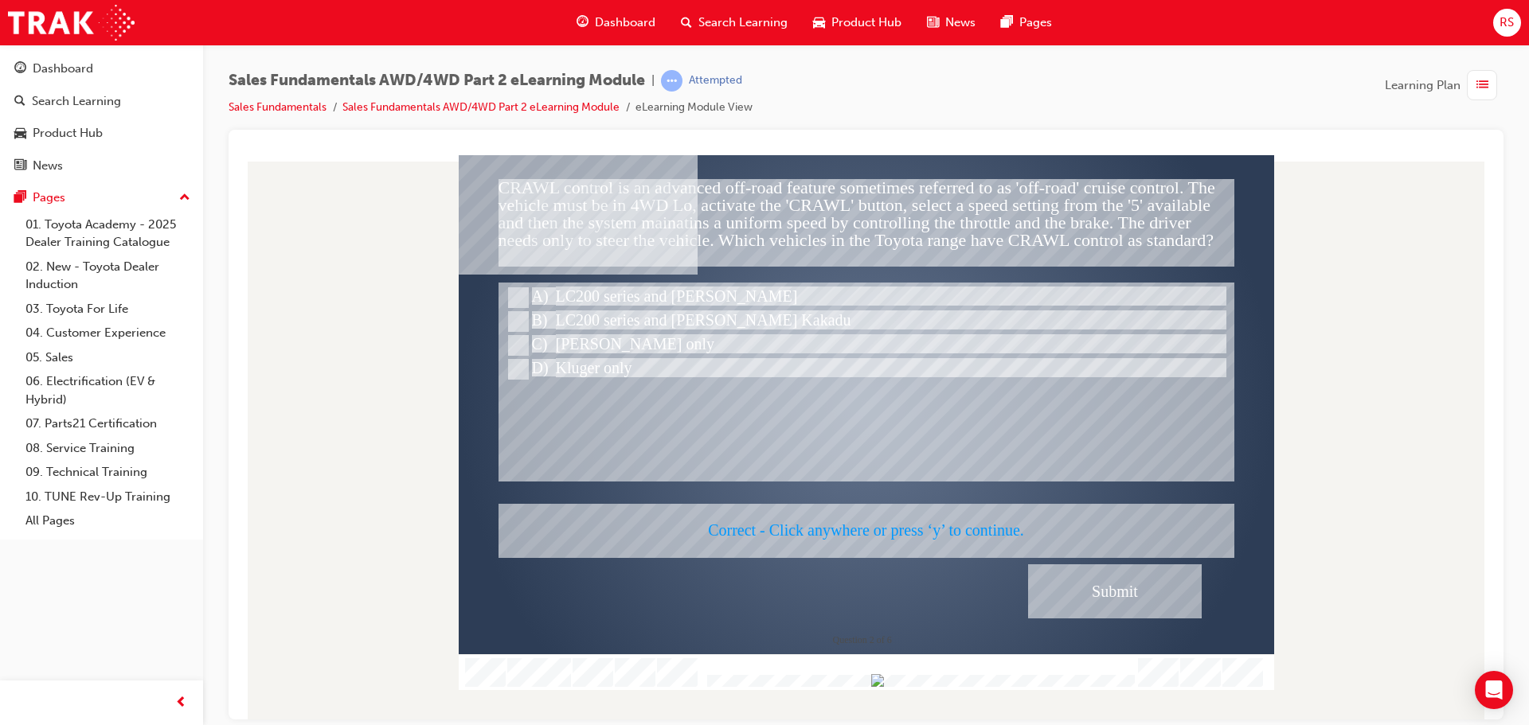
click at [1095, 558] on div at bounding box center [866, 421] width 815 height 535
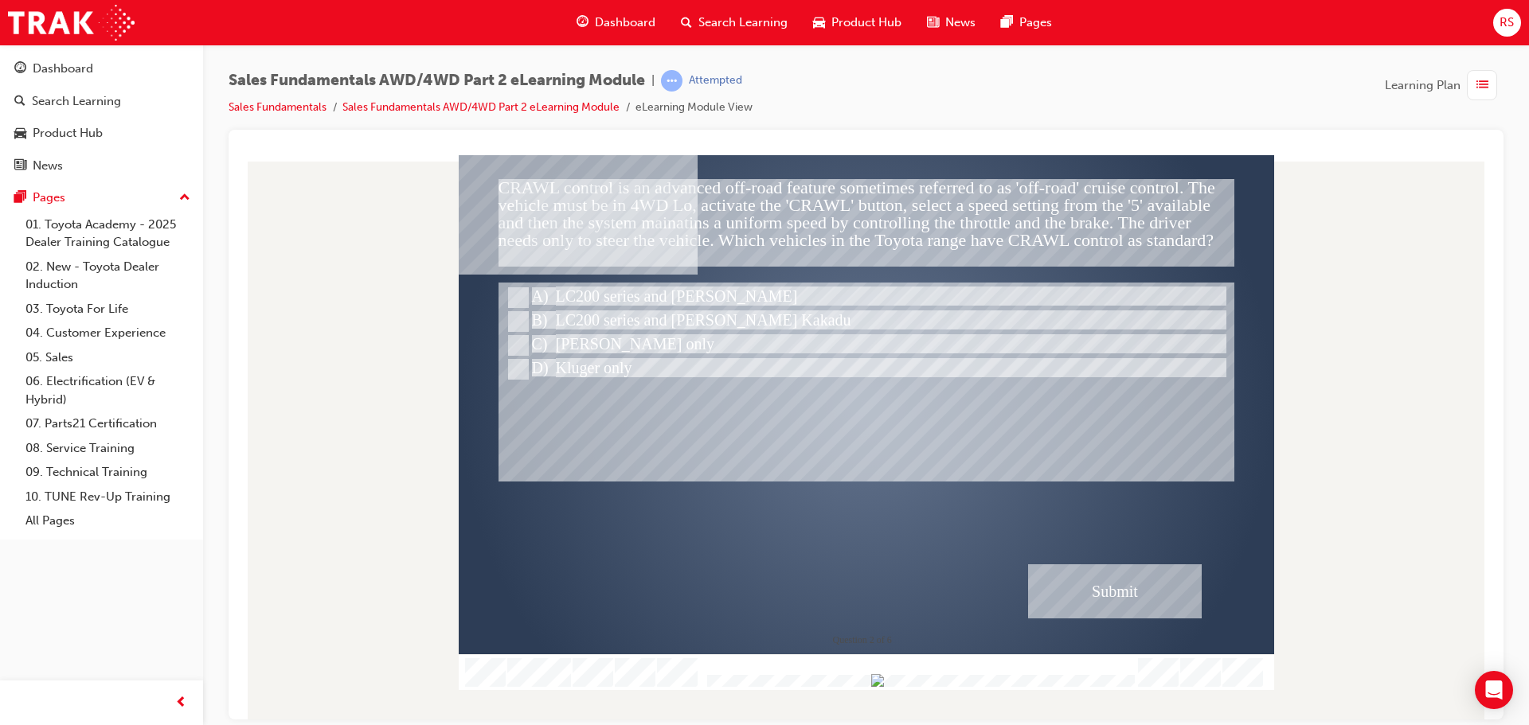
click at [1120, 593] on div "Submit" at bounding box center [1115, 591] width 174 height 54
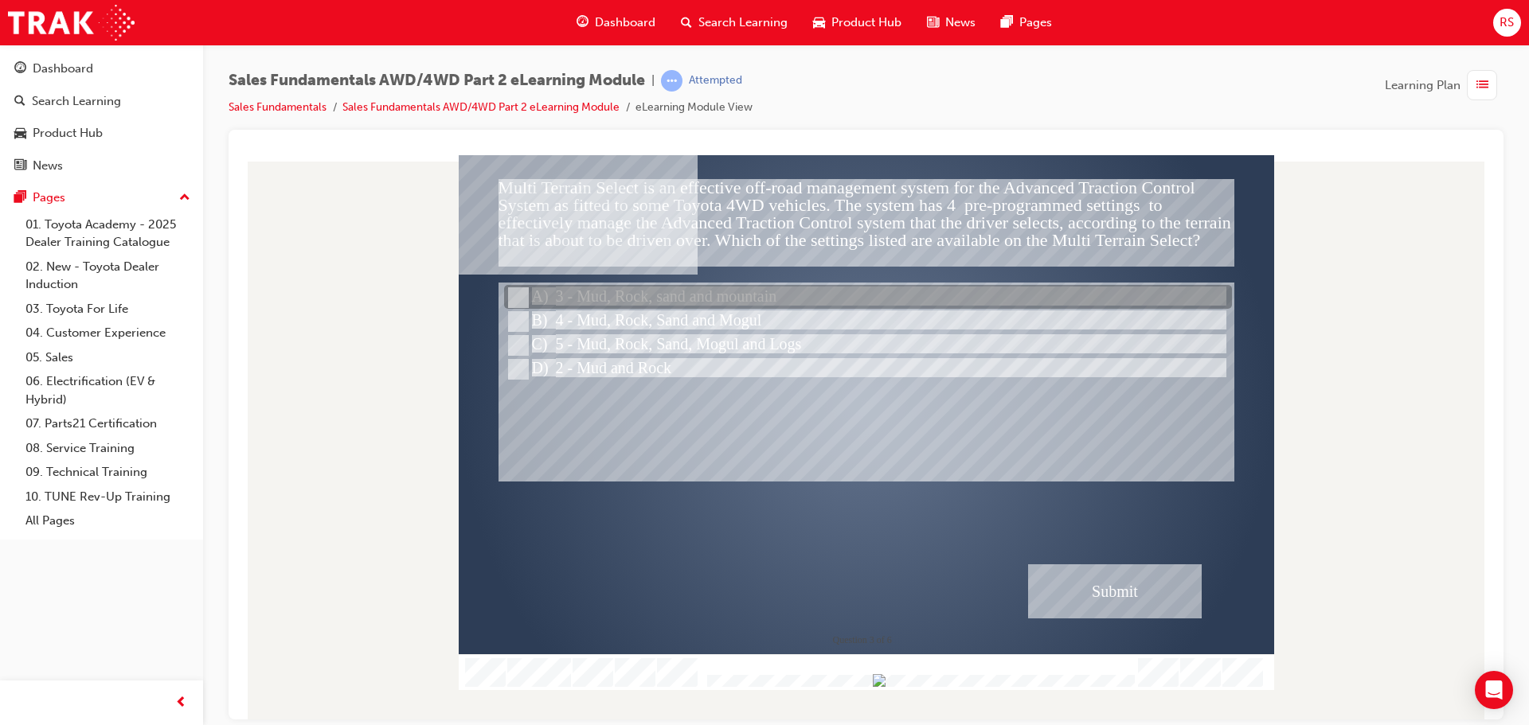
click at [591, 291] on div at bounding box center [868, 298] width 728 height 24
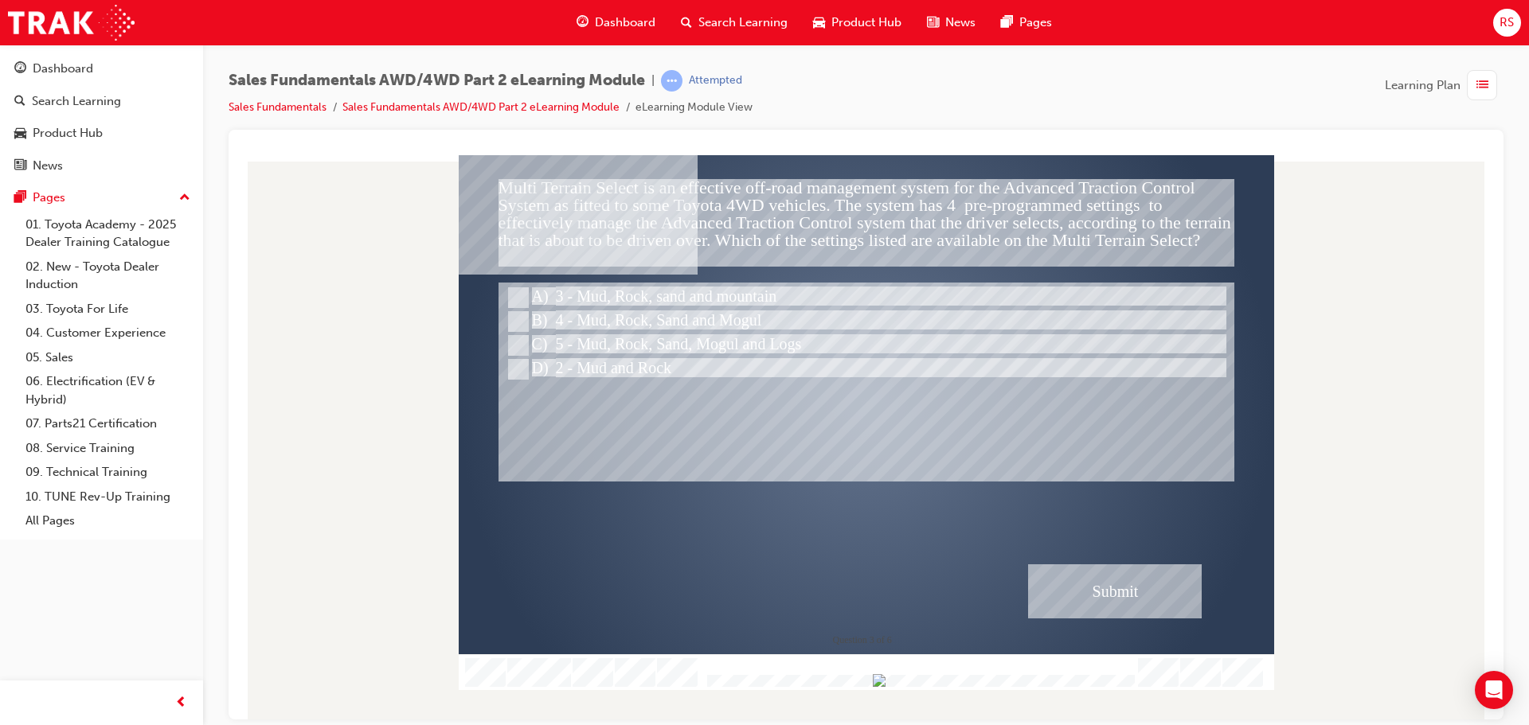
click at [1062, 572] on div "Submit" at bounding box center [1115, 591] width 174 height 54
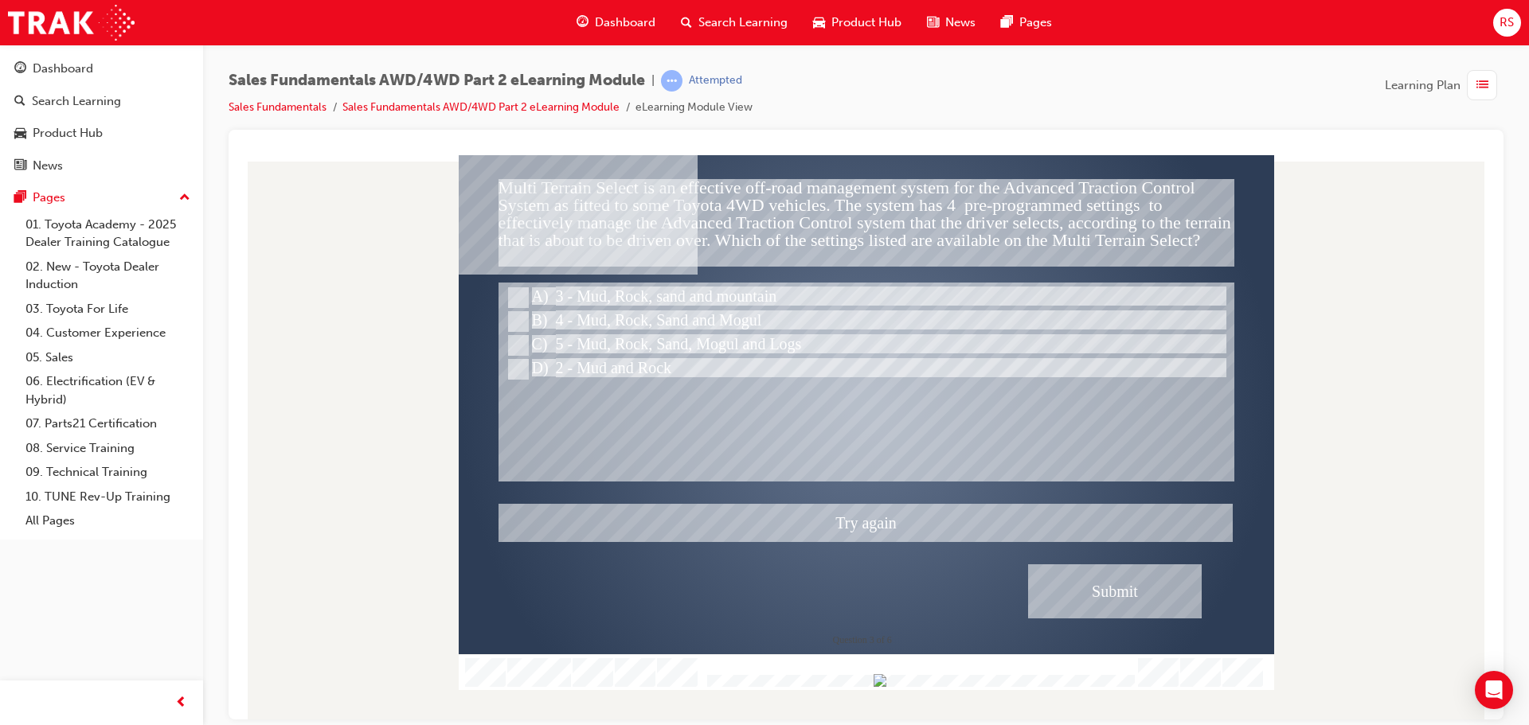
click at [603, 330] on div at bounding box center [866, 421] width 815 height 535
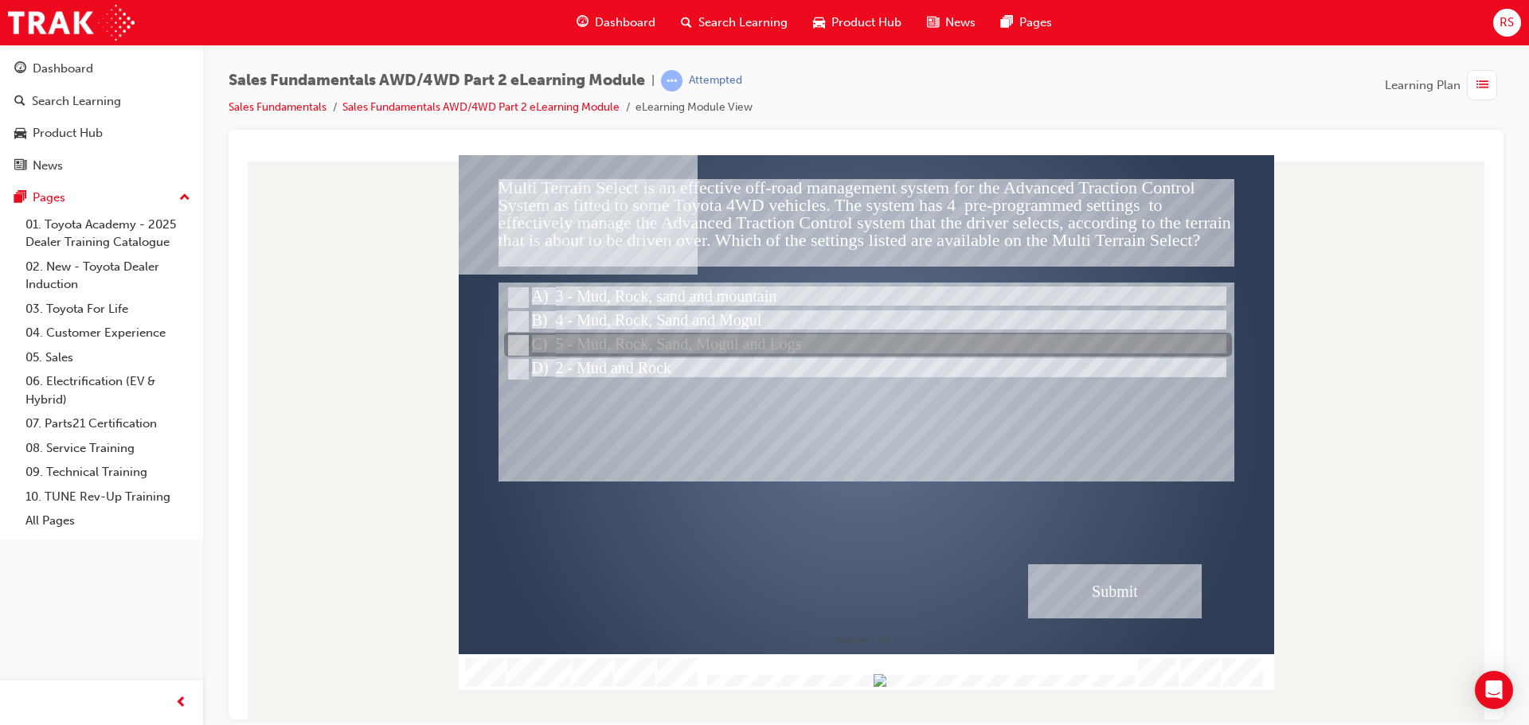
click at [638, 337] on div at bounding box center [868, 346] width 728 height 24
radio input "false"
radio input "true"
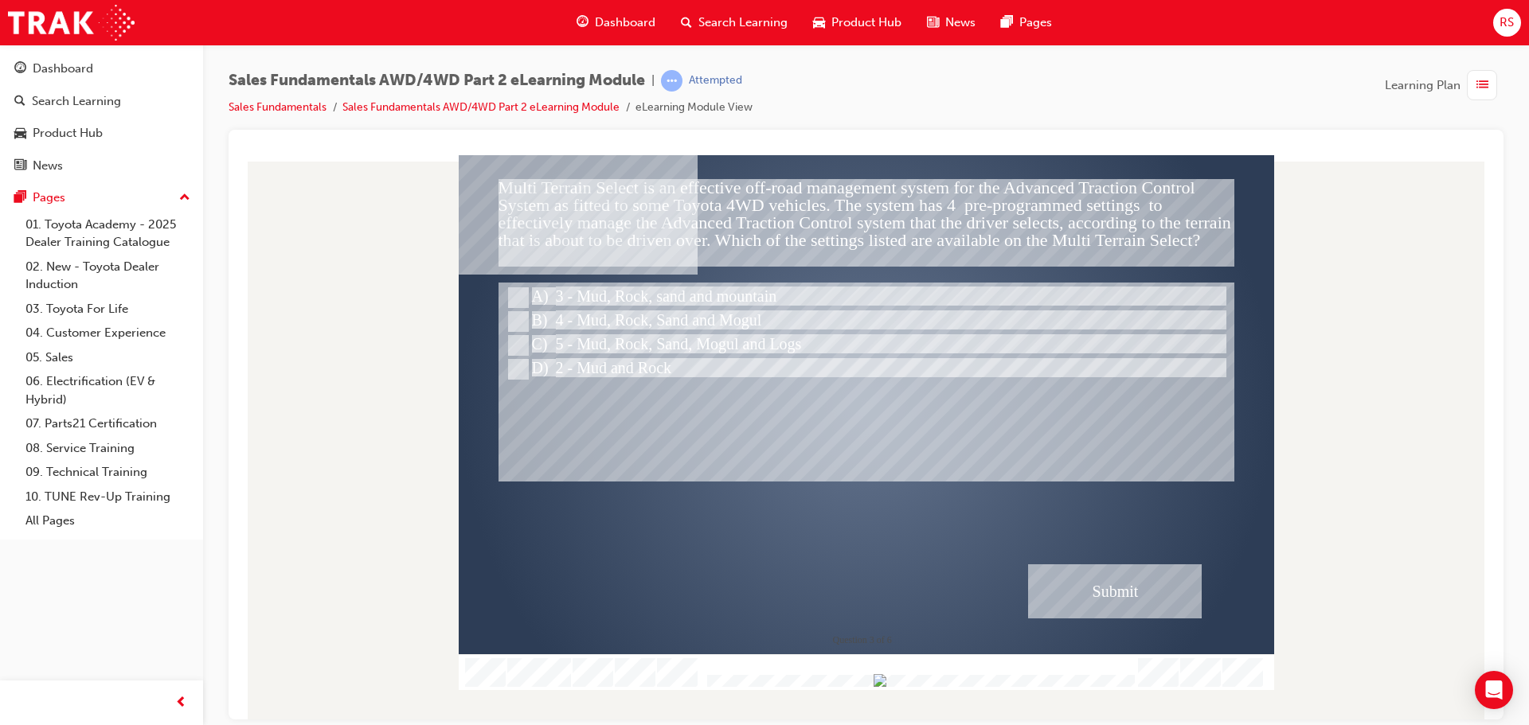
click at [1054, 577] on div "Submit" at bounding box center [1115, 591] width 174 height 54
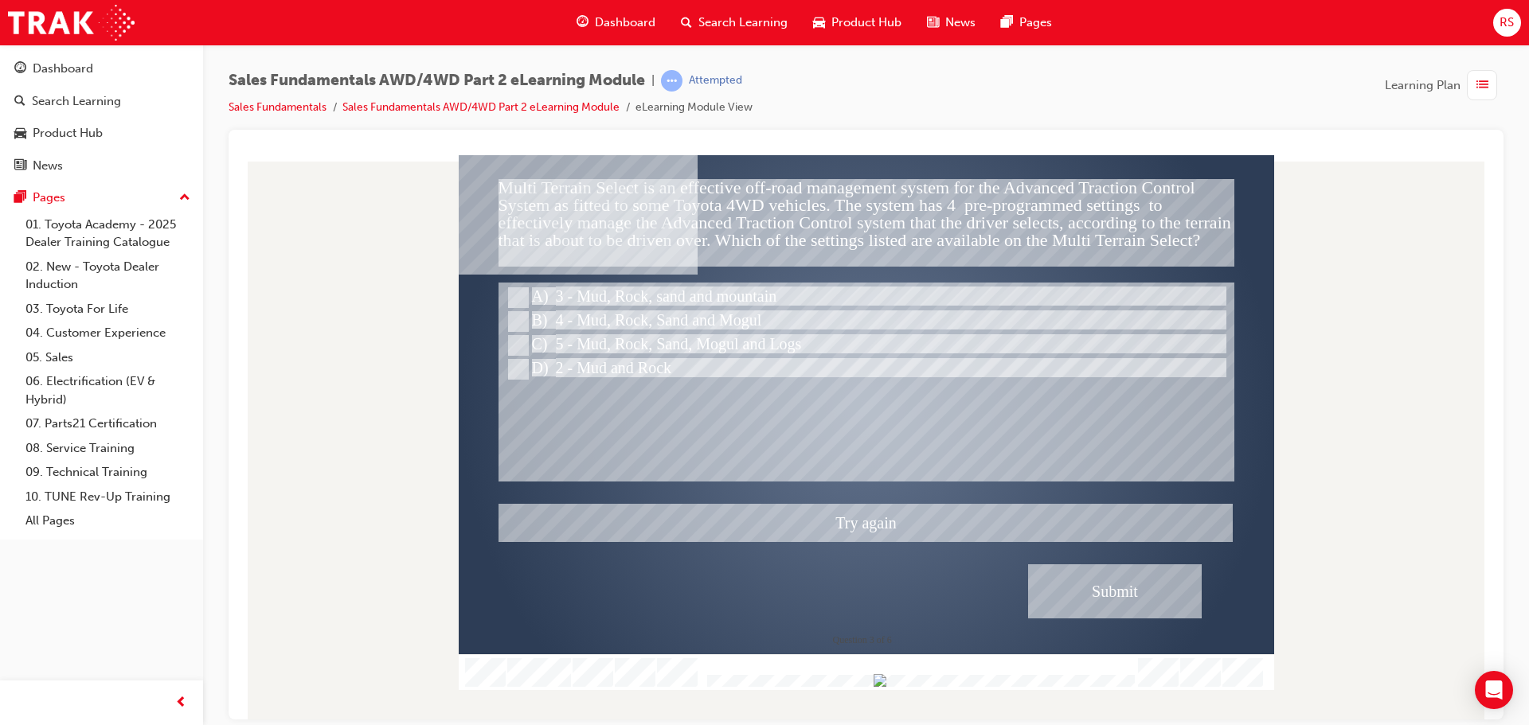
click at [619, 327] on div at bounding box center [866, 421] width 815 height 535
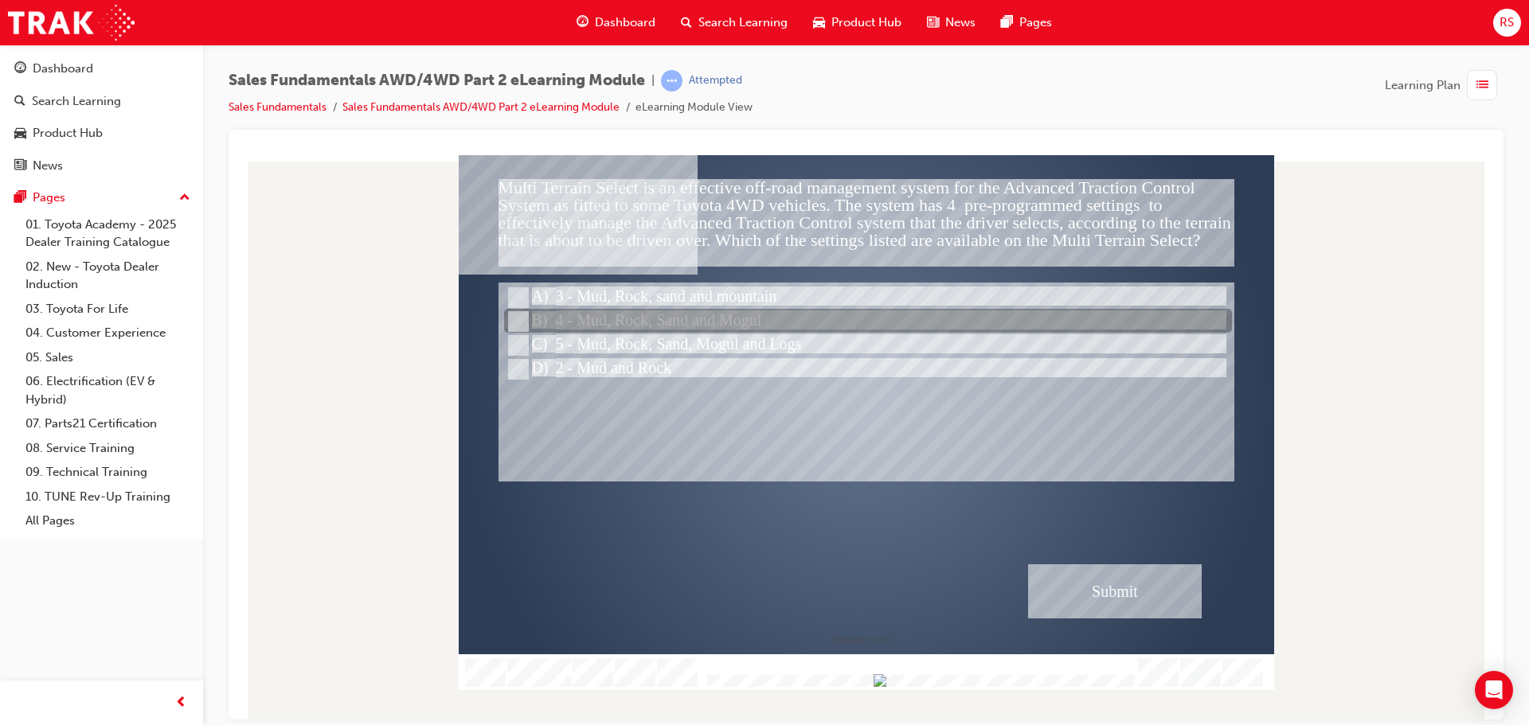
click at [618, 322] on div at bounding box center [868, 322] width 728 height 24
radio input "true"
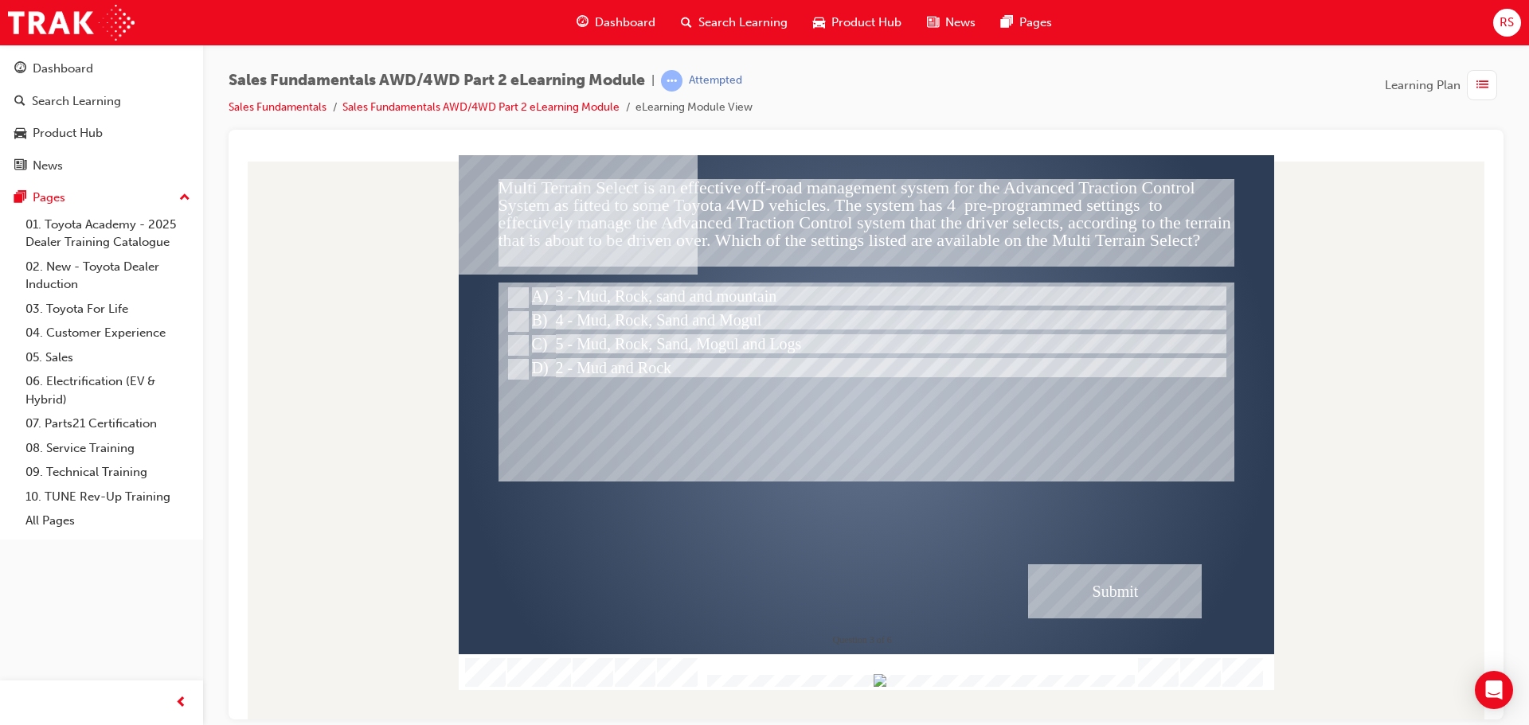
click at [1051, 571] on div "Submit" at bounding box center [1115, 591] width 174 height 54
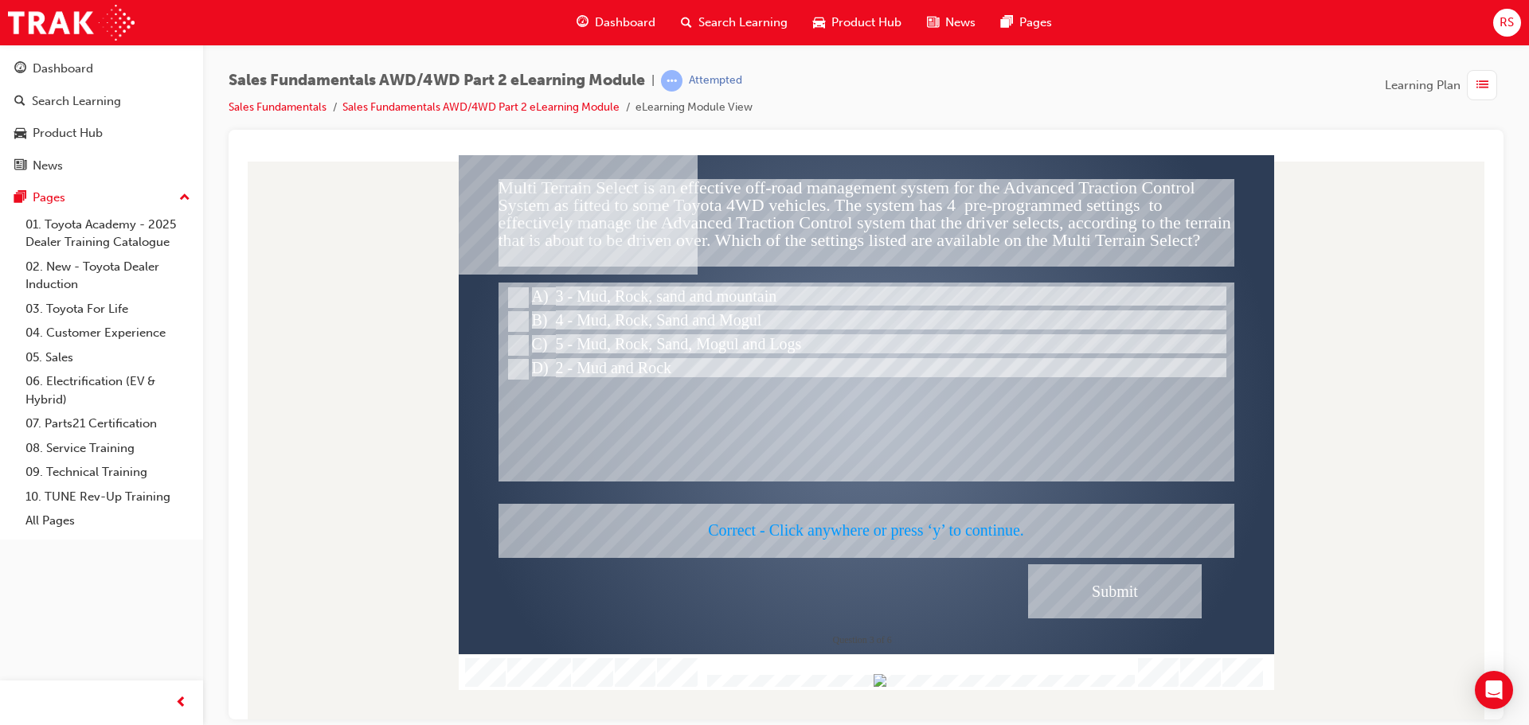
click at [1133, 596] on div at bounding box center [866, 421] width 815 height 535
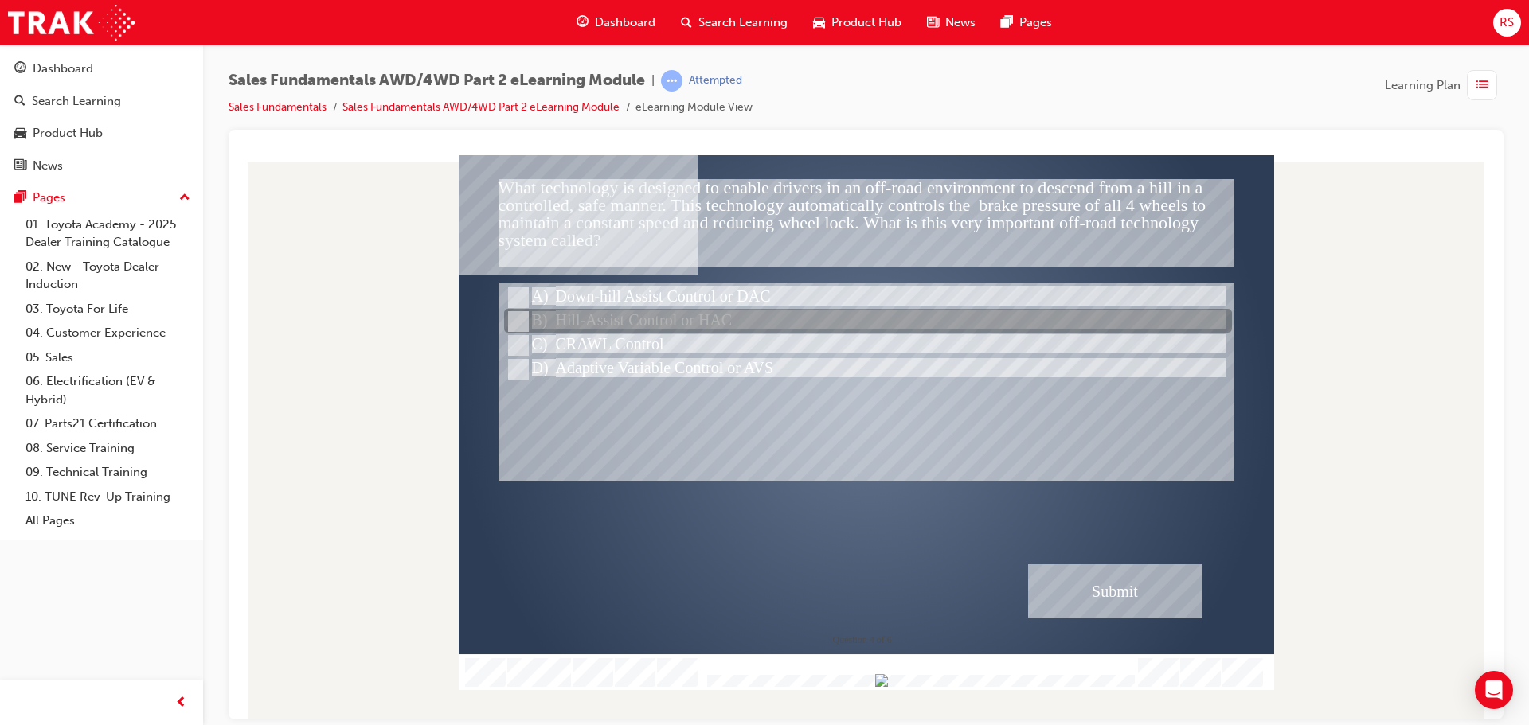
click at [596, 299] on div at bounding box center [868, 298] width 728 height 24
radio input "true"
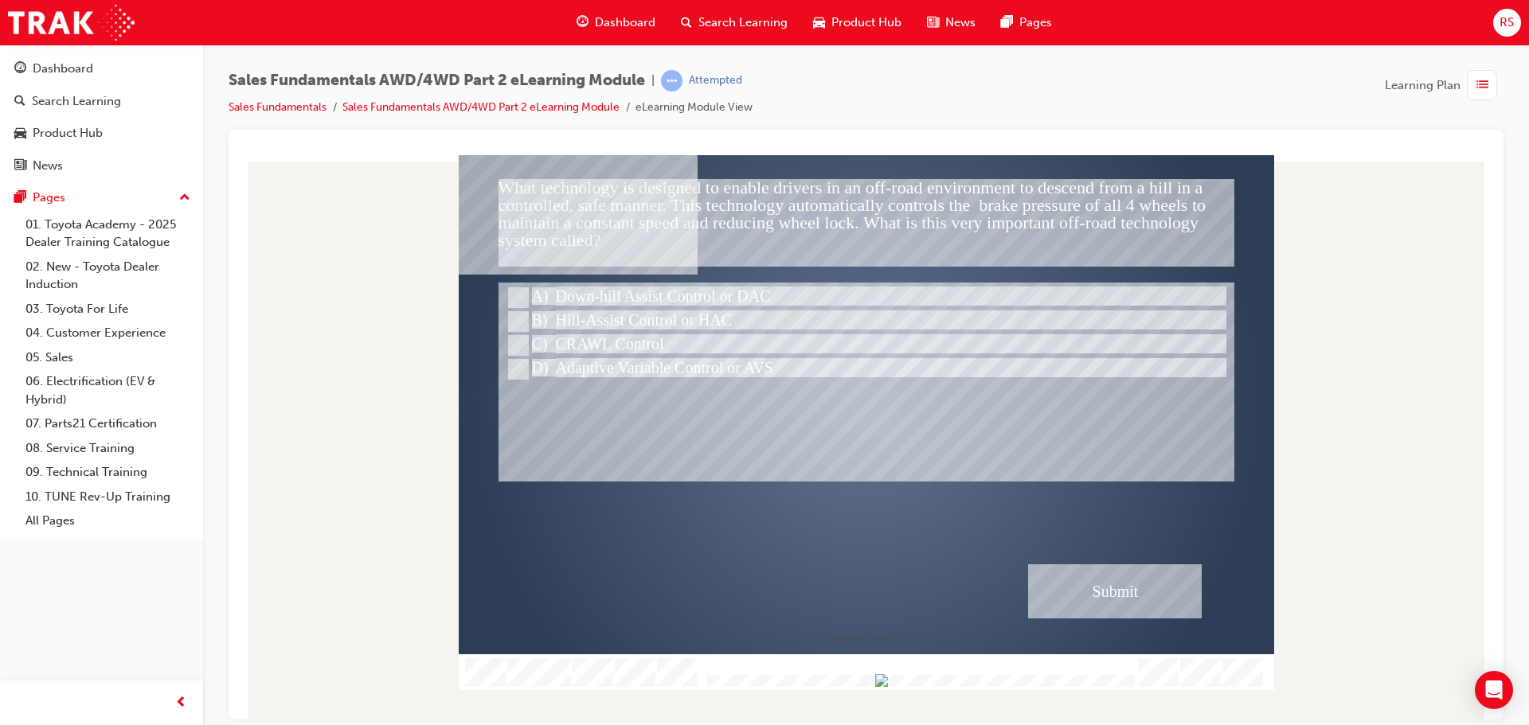
click at [1101, 591] on div "Submit" at bounding box center [1115, 591] width 174 height 54
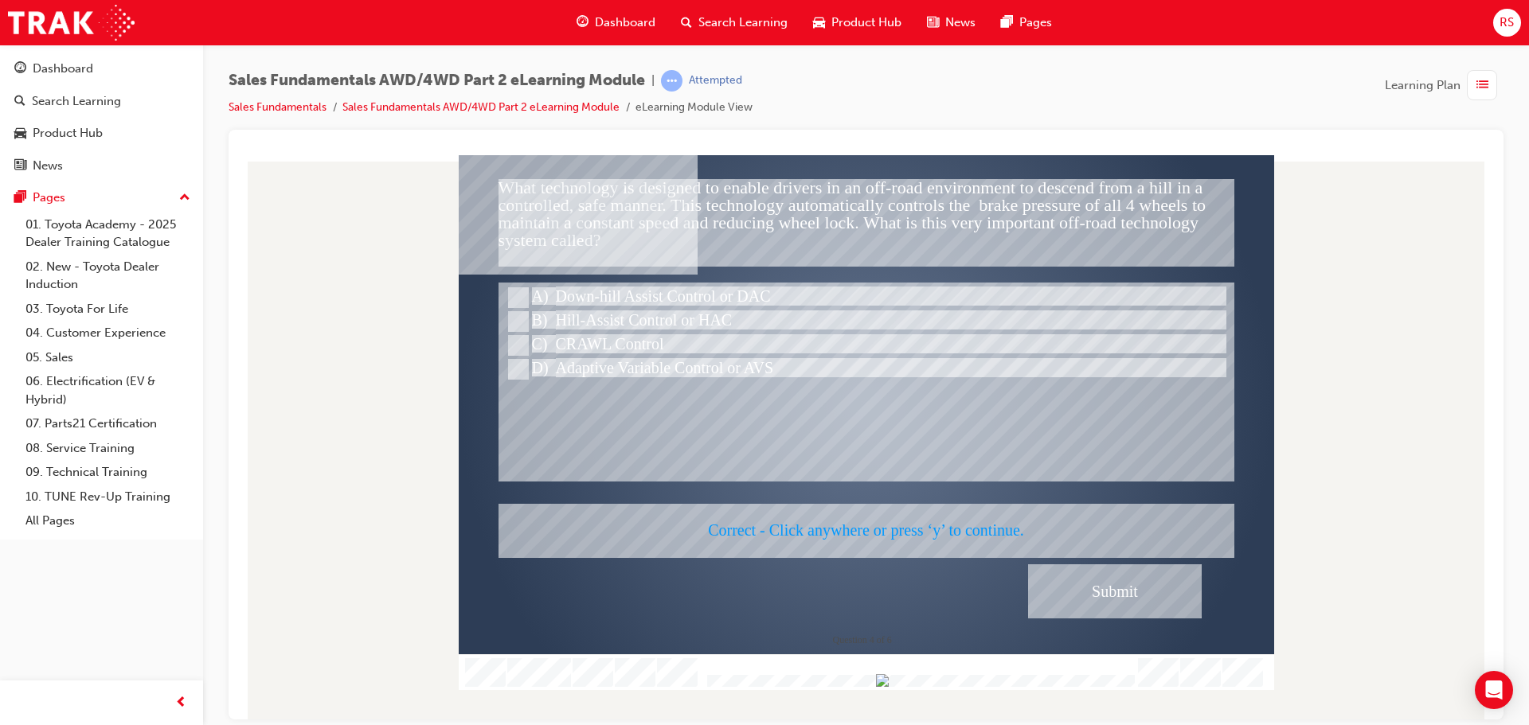
click at [1127, 596] on div at bounding box center [866, 421] width 815 height 535
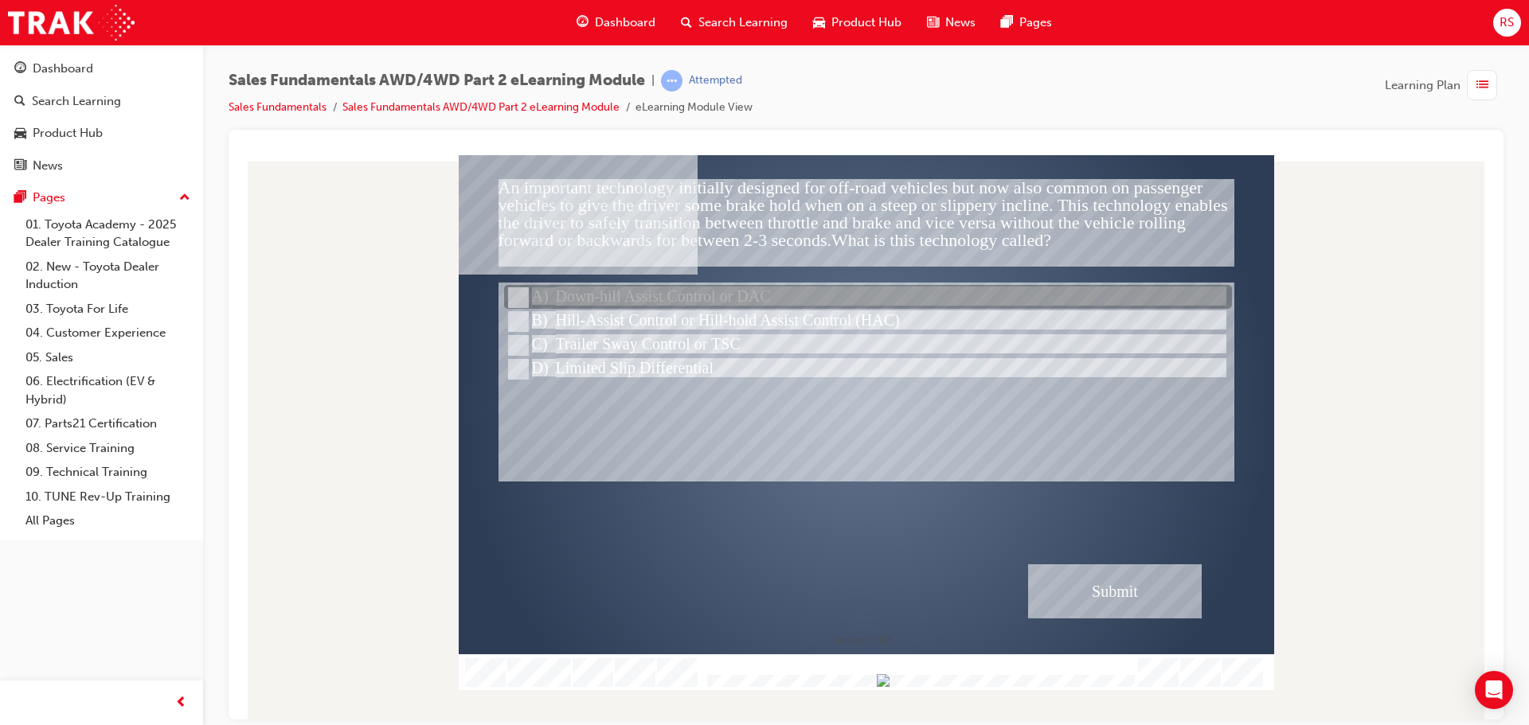
click at [595, 292] on div at bounding box center [868, 298] width 728 height 24
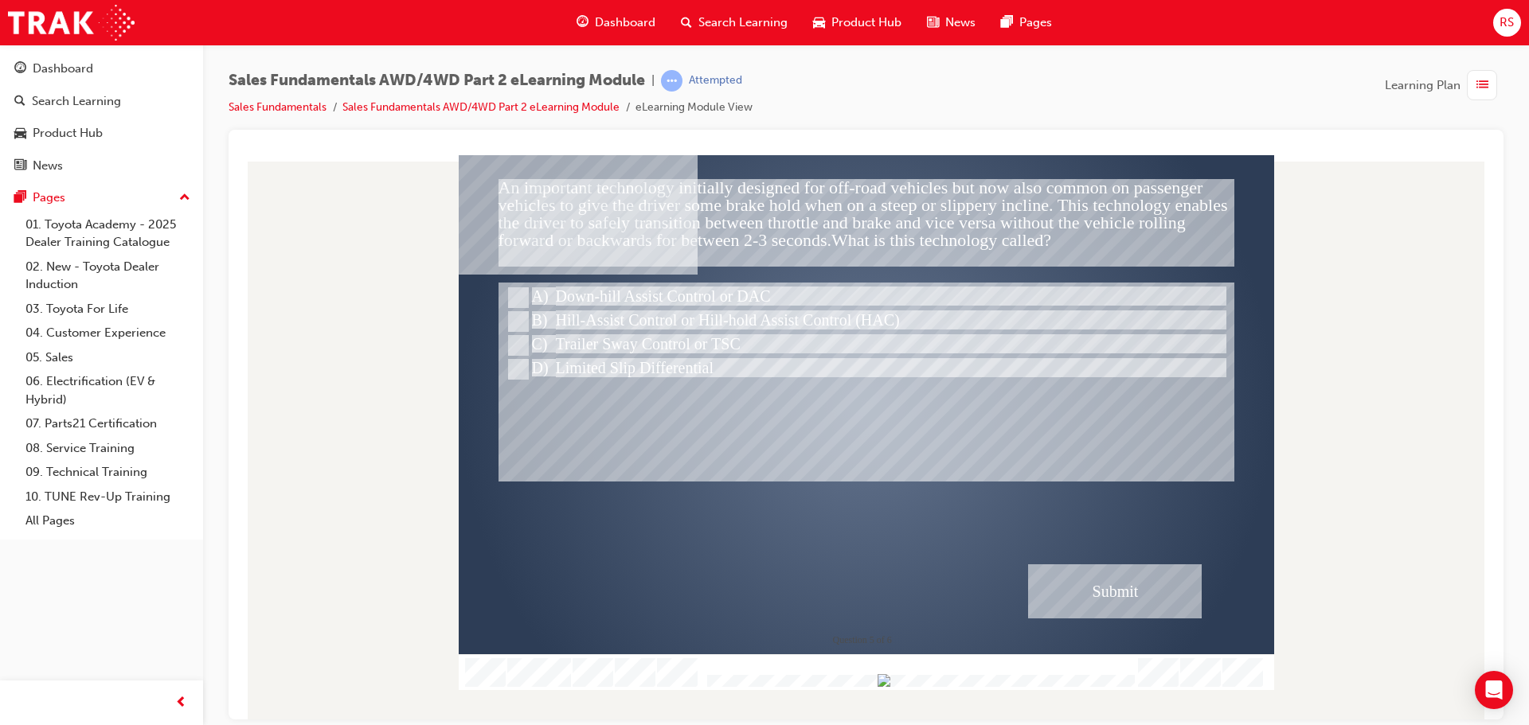
click at [1188, 582] on div "Submit" at bounding box center [1115, 591] width 174 height 54
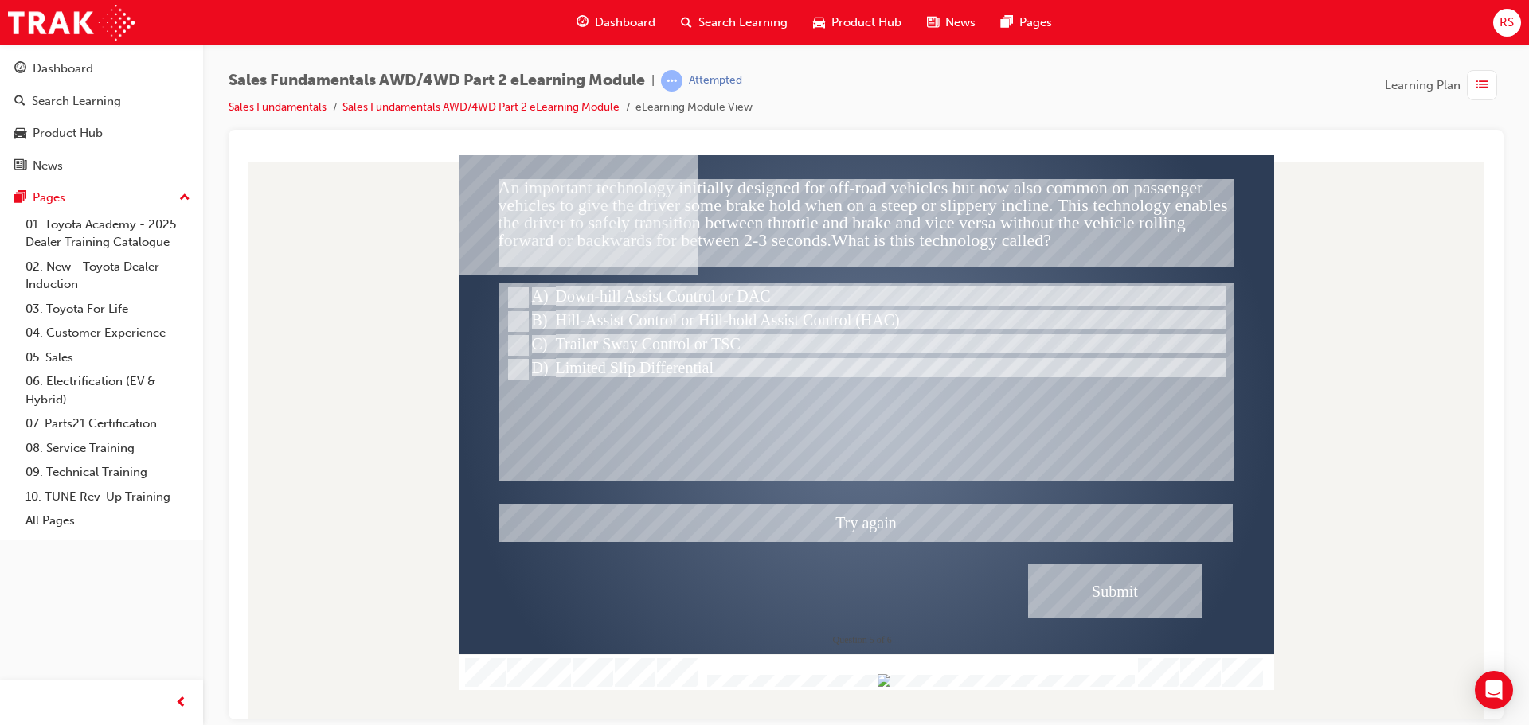
click at [632, 313] on div at bounding box center [866, 421] width 815 height 535
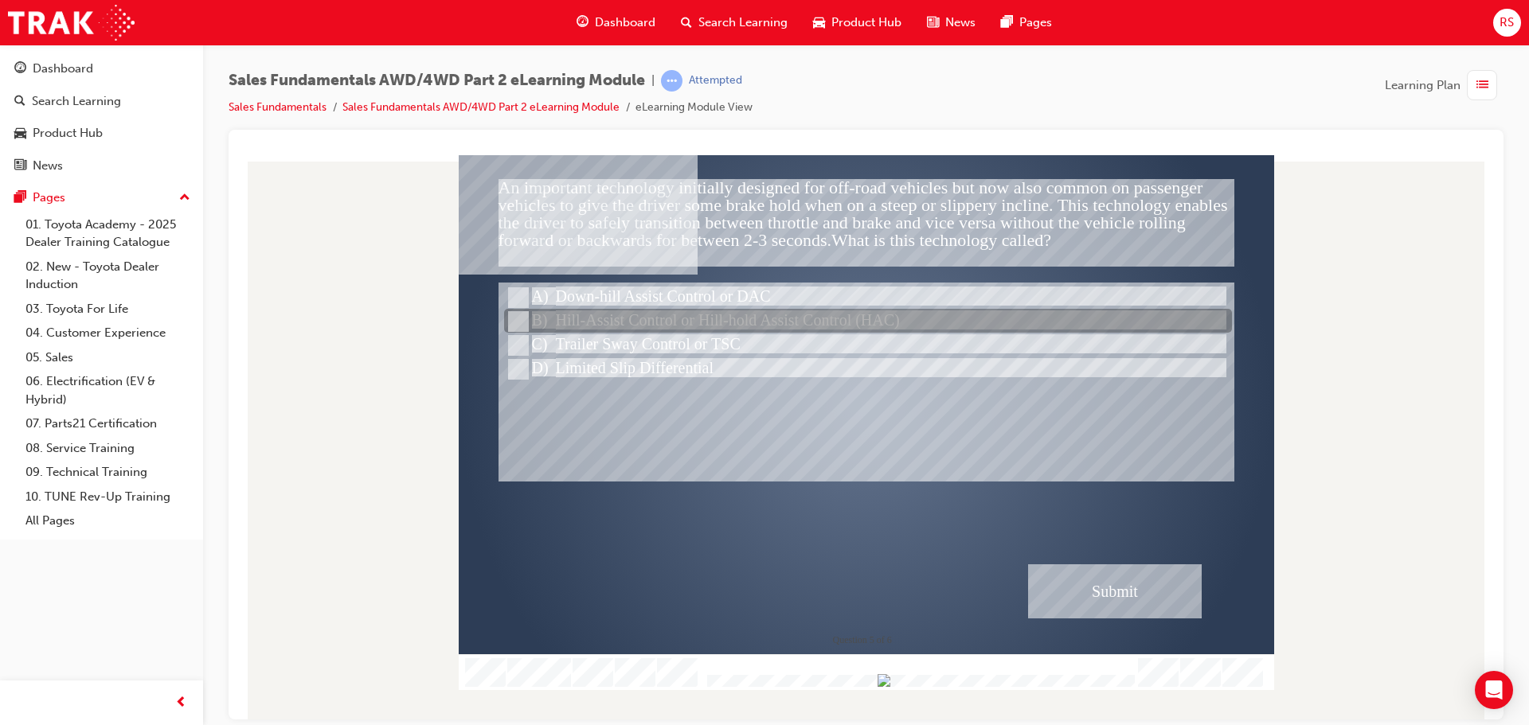
click at [632, 313] on div at bounding box center [868, 322] width 728 height 24
radio input "false"
radio input "true"
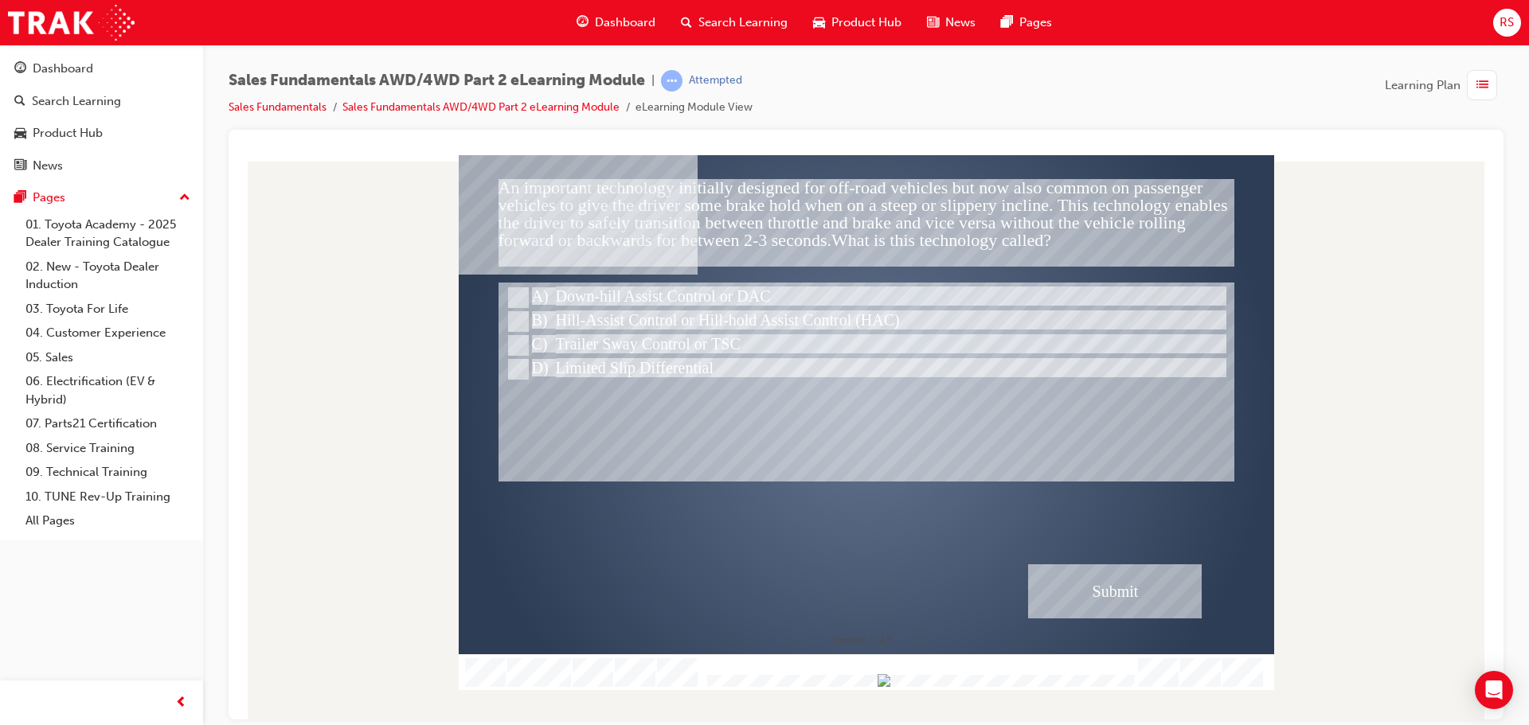
click at [1120, 593] on div "Submit" at bounding box center [1115, 591] width 174 height 54
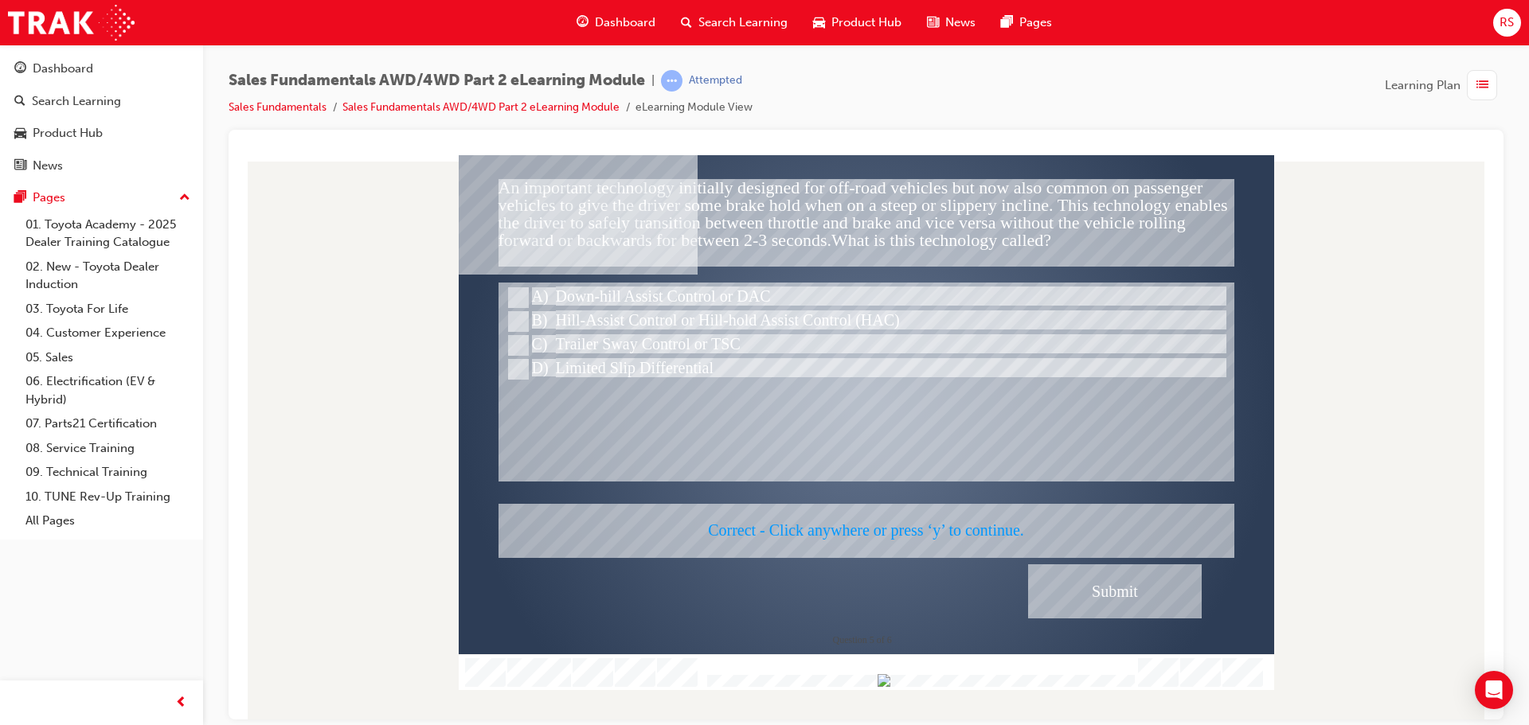
click at [1157, 600] on div at bounding box center [866, 421] width 815 height 535
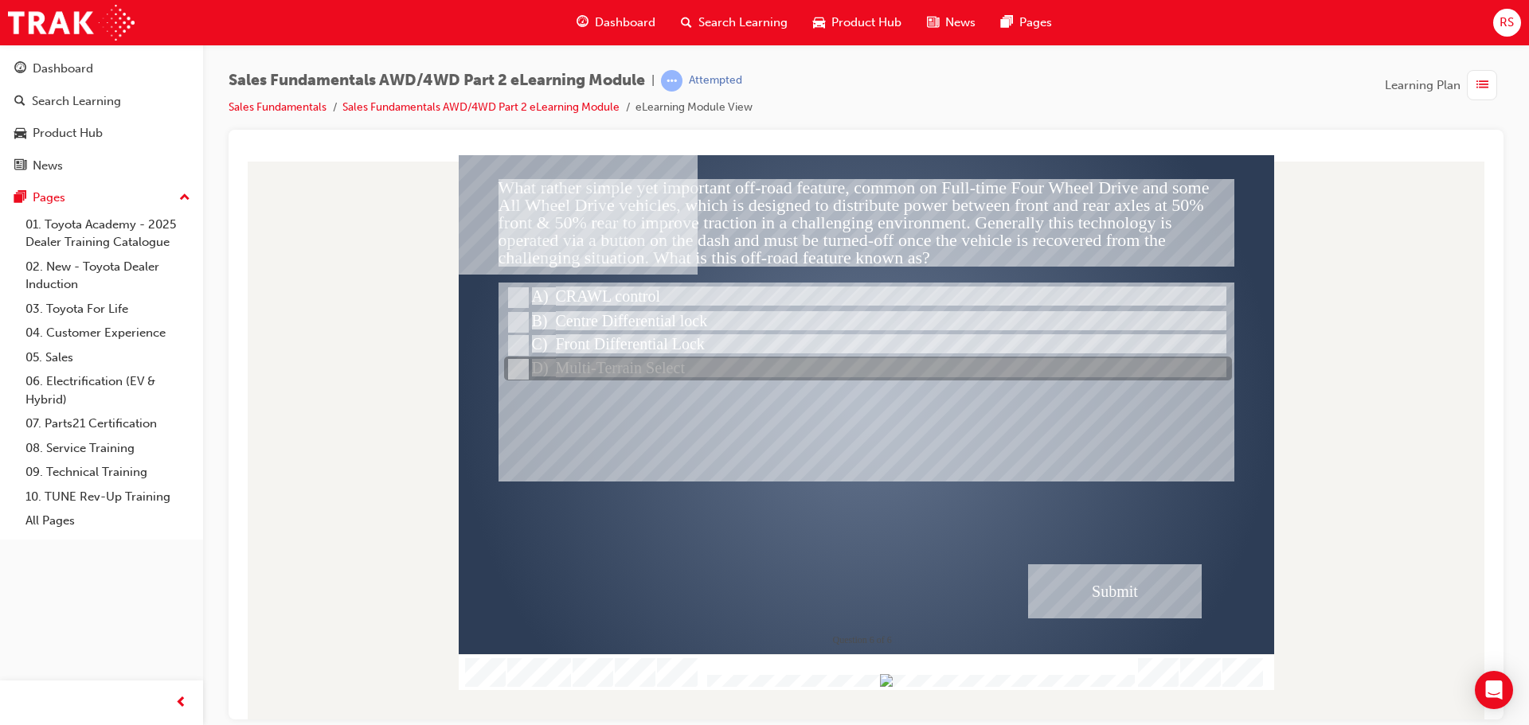
click at [667, 374] on div at bounding box center [868, 370] width 728 height 24
radio input "true"
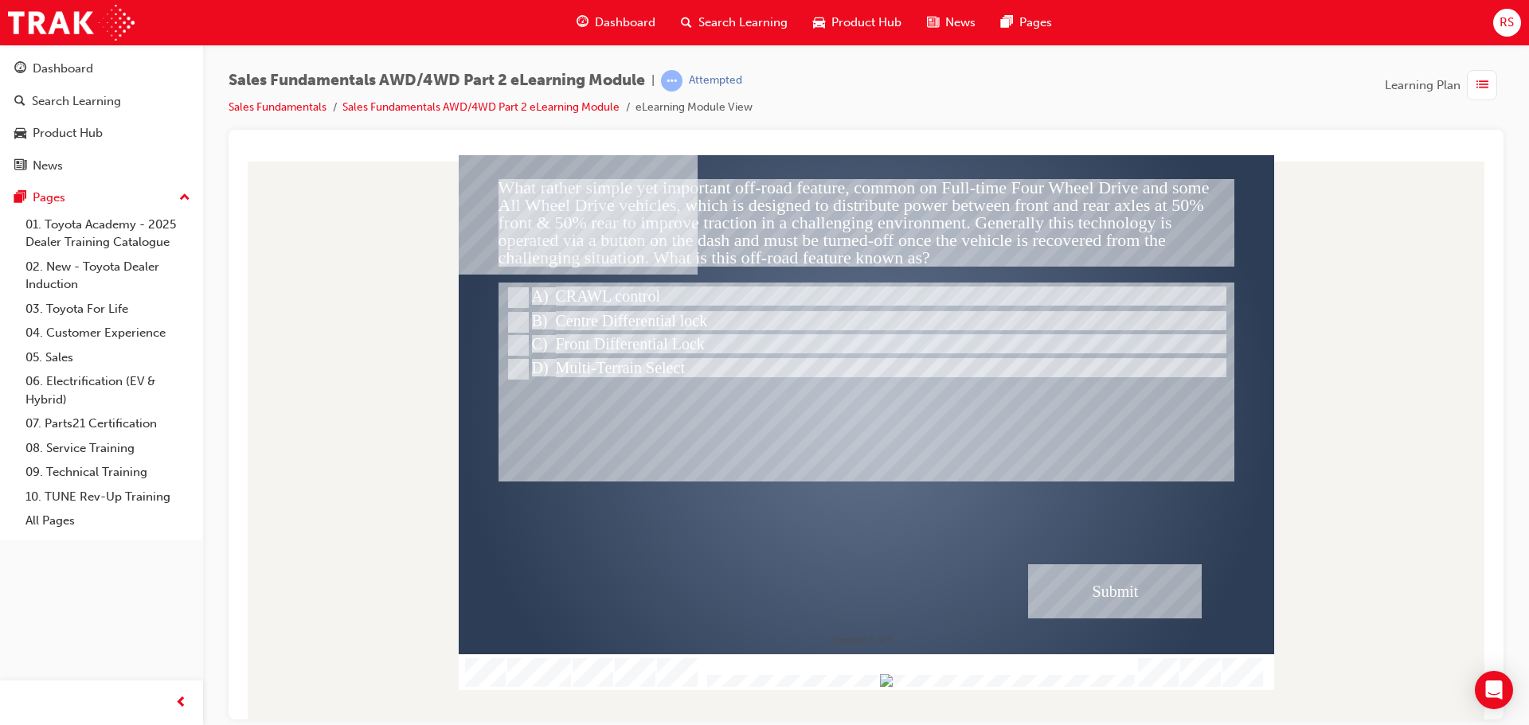
click at [1156, 616] on div "Submit" at bounding box center [1115, 591] width 174 height 54
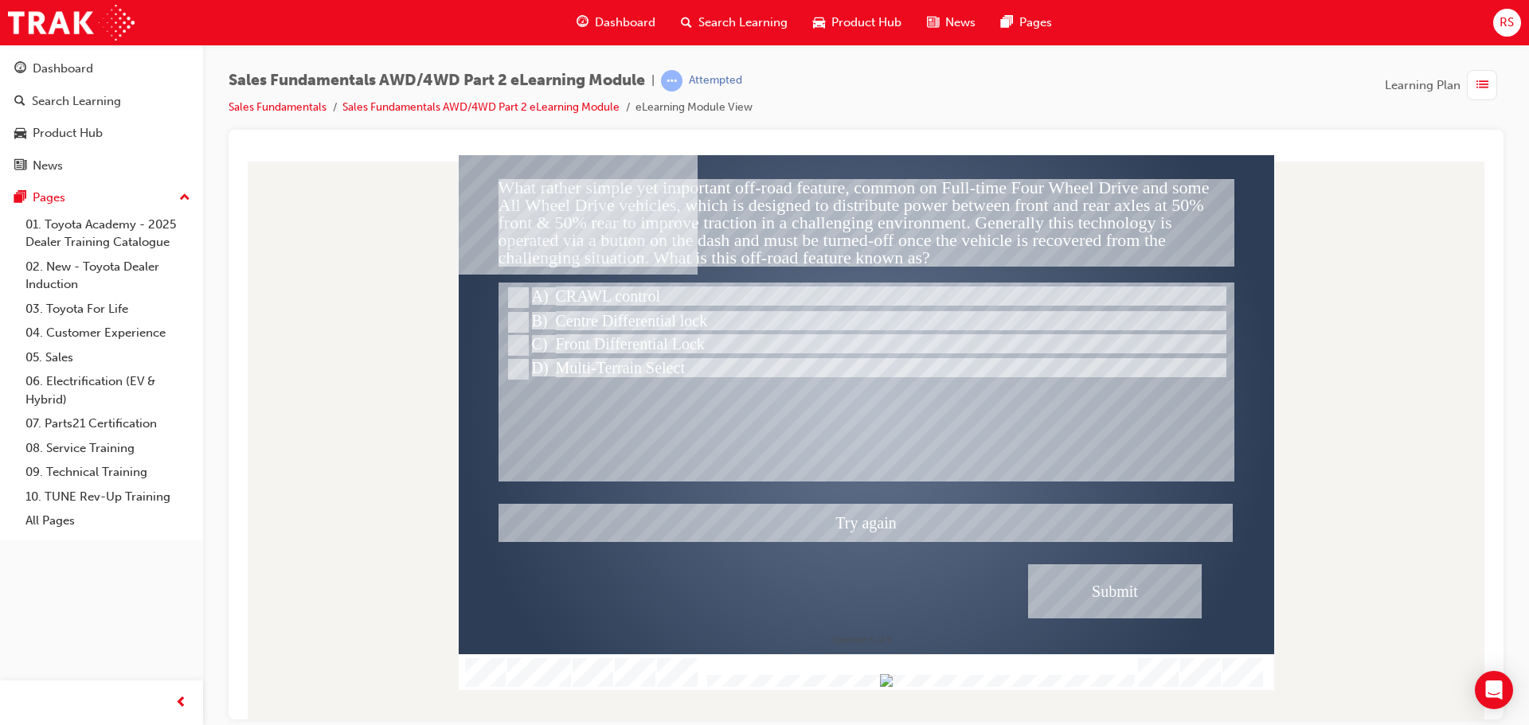
click at [603, 342] on div at bounding box center [866, 421] width 815 height 535
click at [603, 342] on div at bounding box center [868, 346] width 728 height 24
radio input "true"
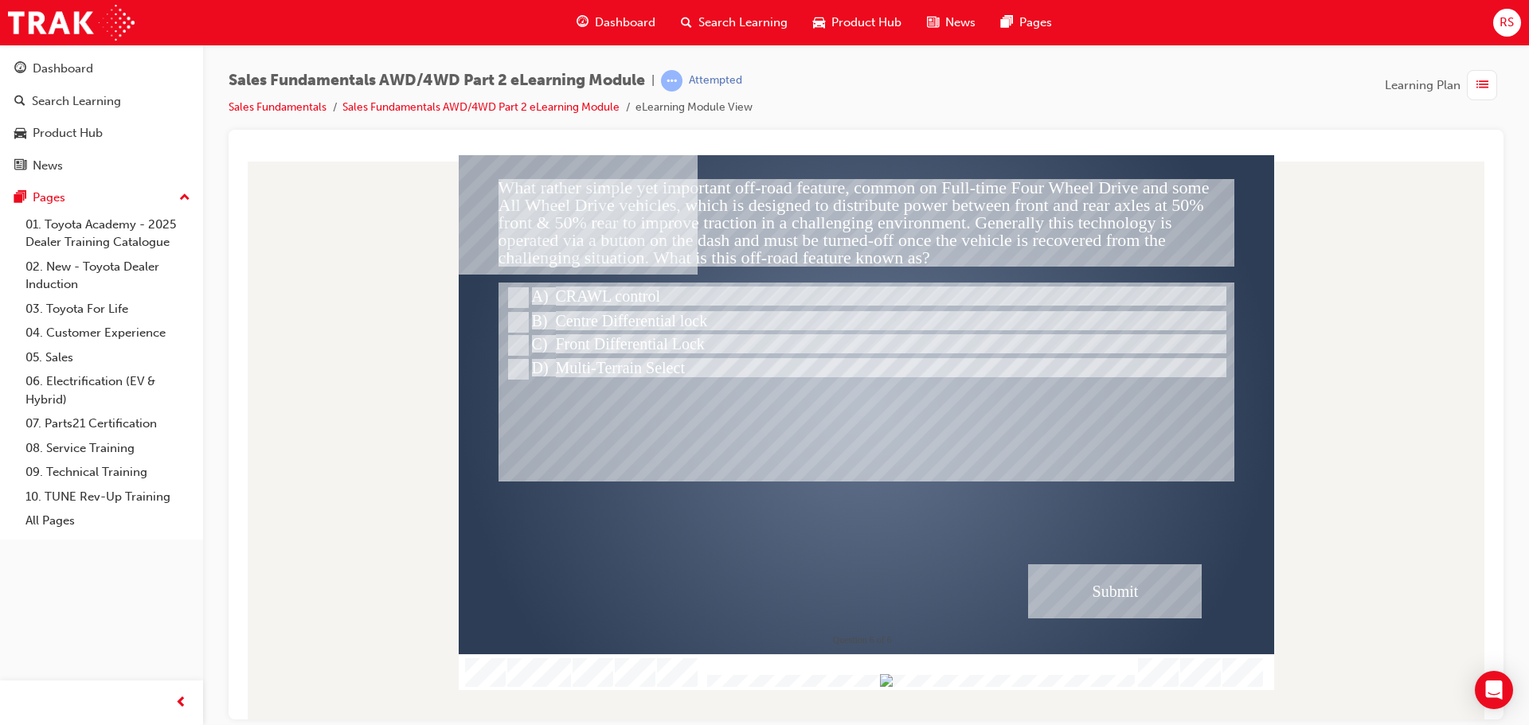
click at [1061, 570] on div "Submit" at bounding box center [1115, 591] width 174 height 54
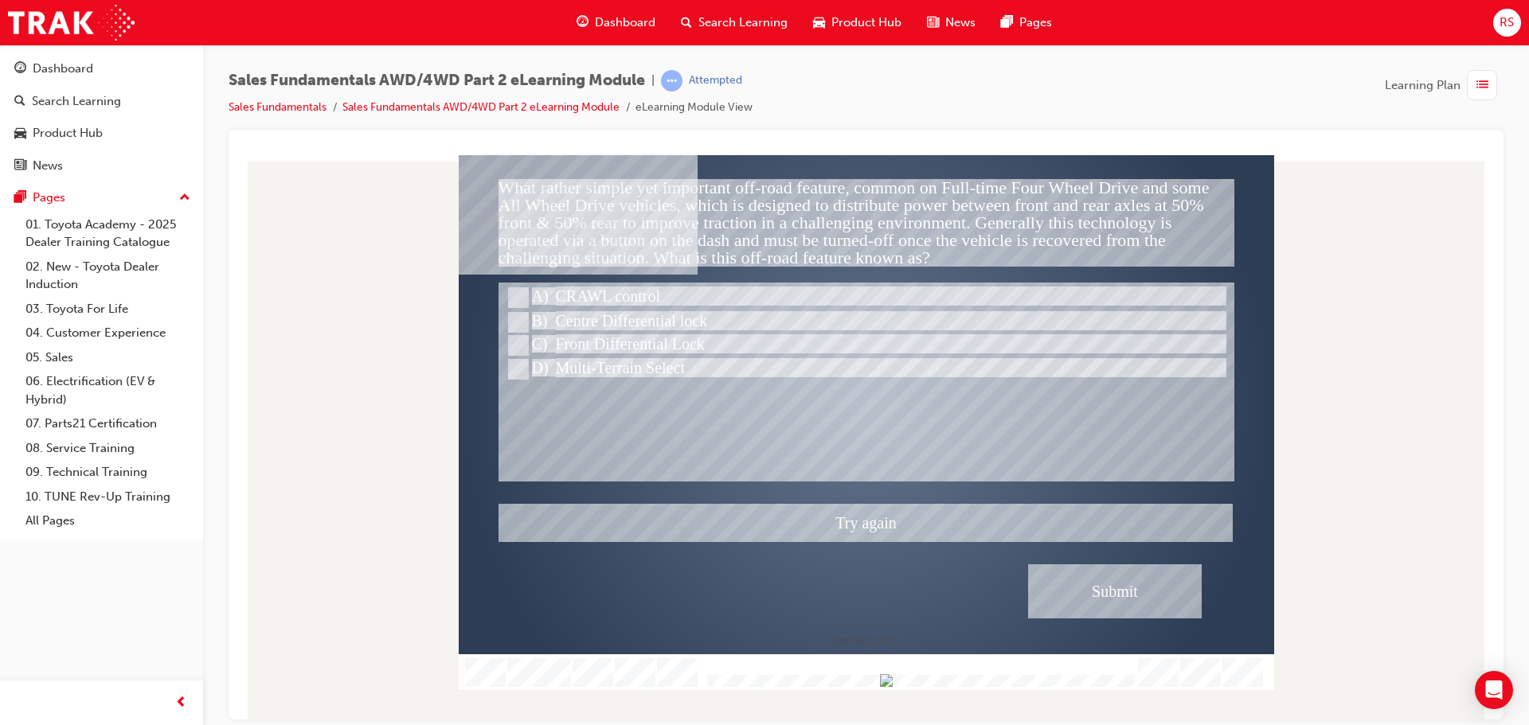
click at [598, 311] on div at bounding box center [866, 421] width 815 height 535
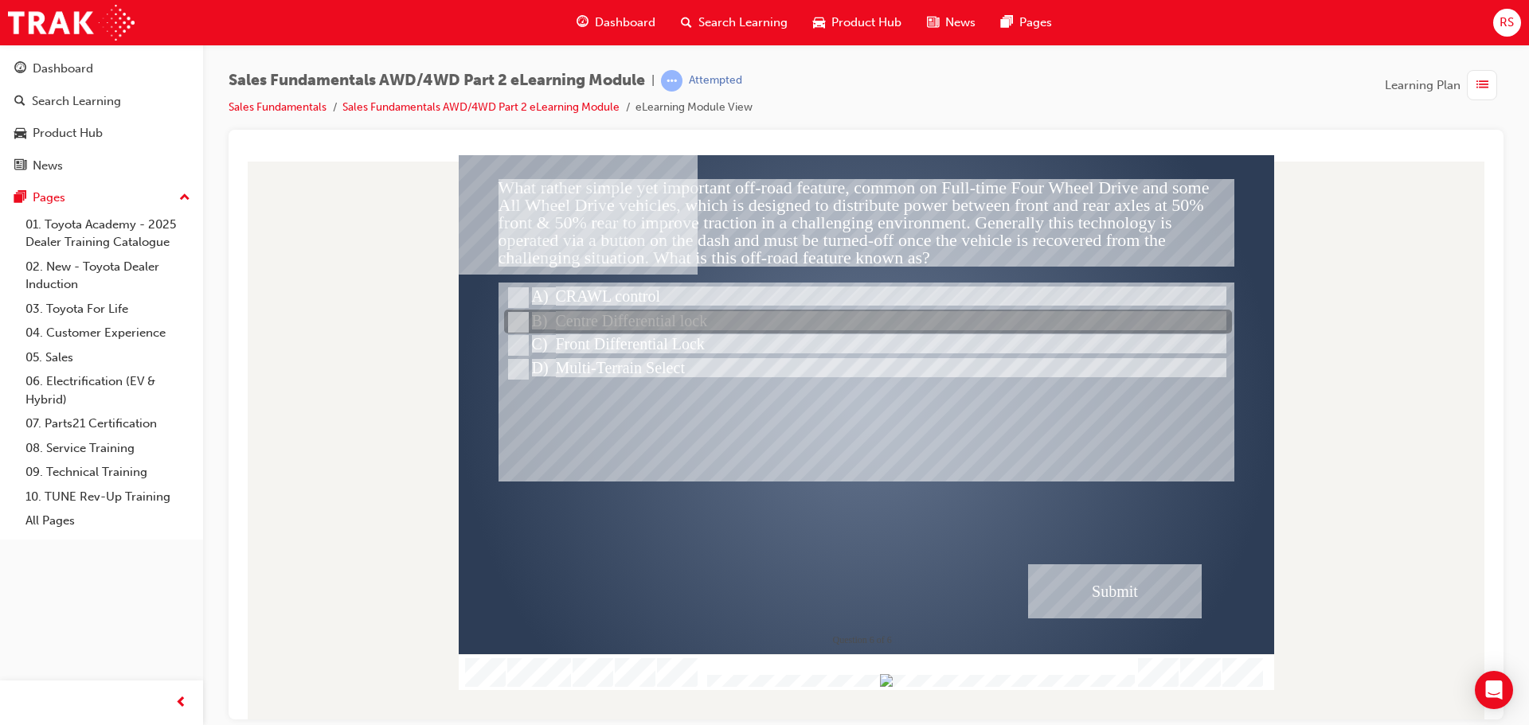
click at [598, 311] on div at bounding box center [868, 323] width 728 height 24
radio input "true"
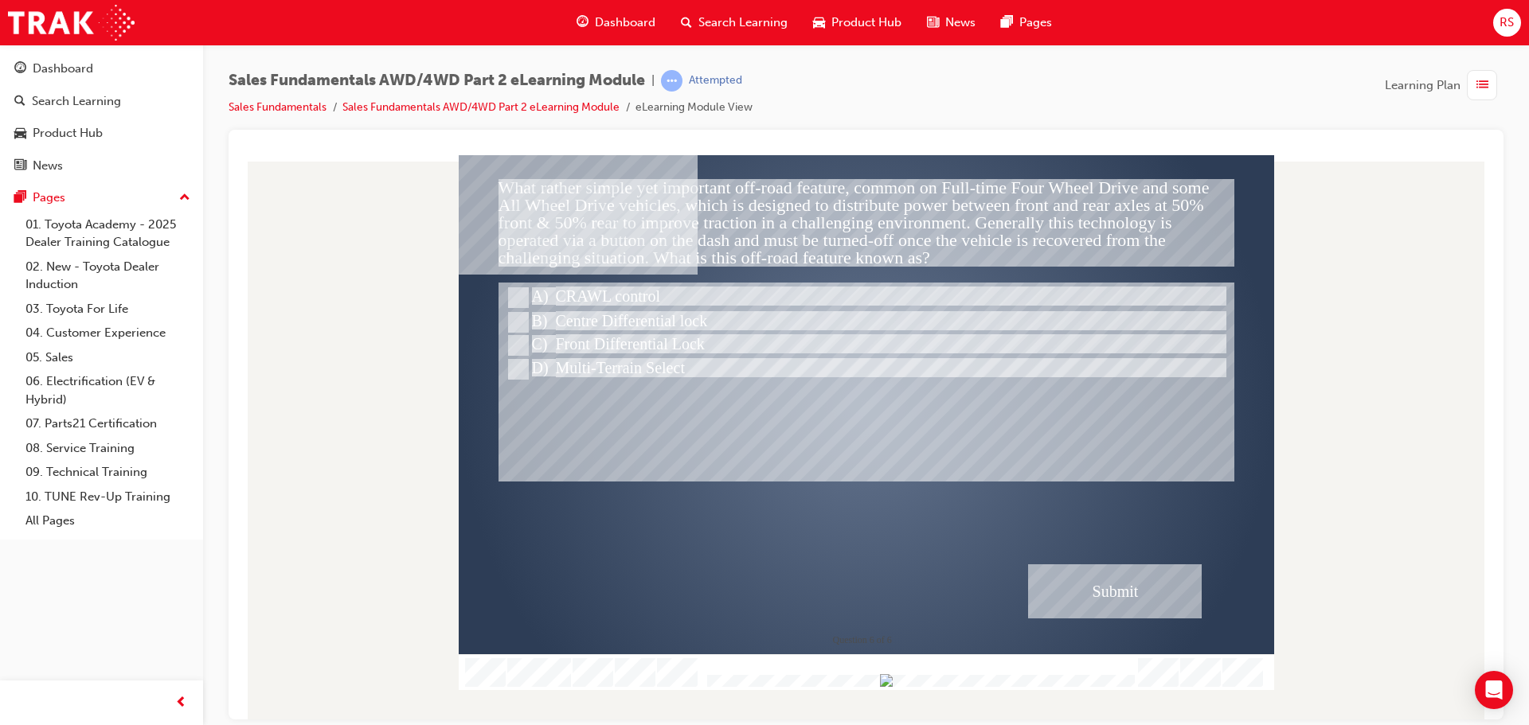
click at [1078, 576] on div "Submit" at bounding box center [1115, 591] width 174 height 54
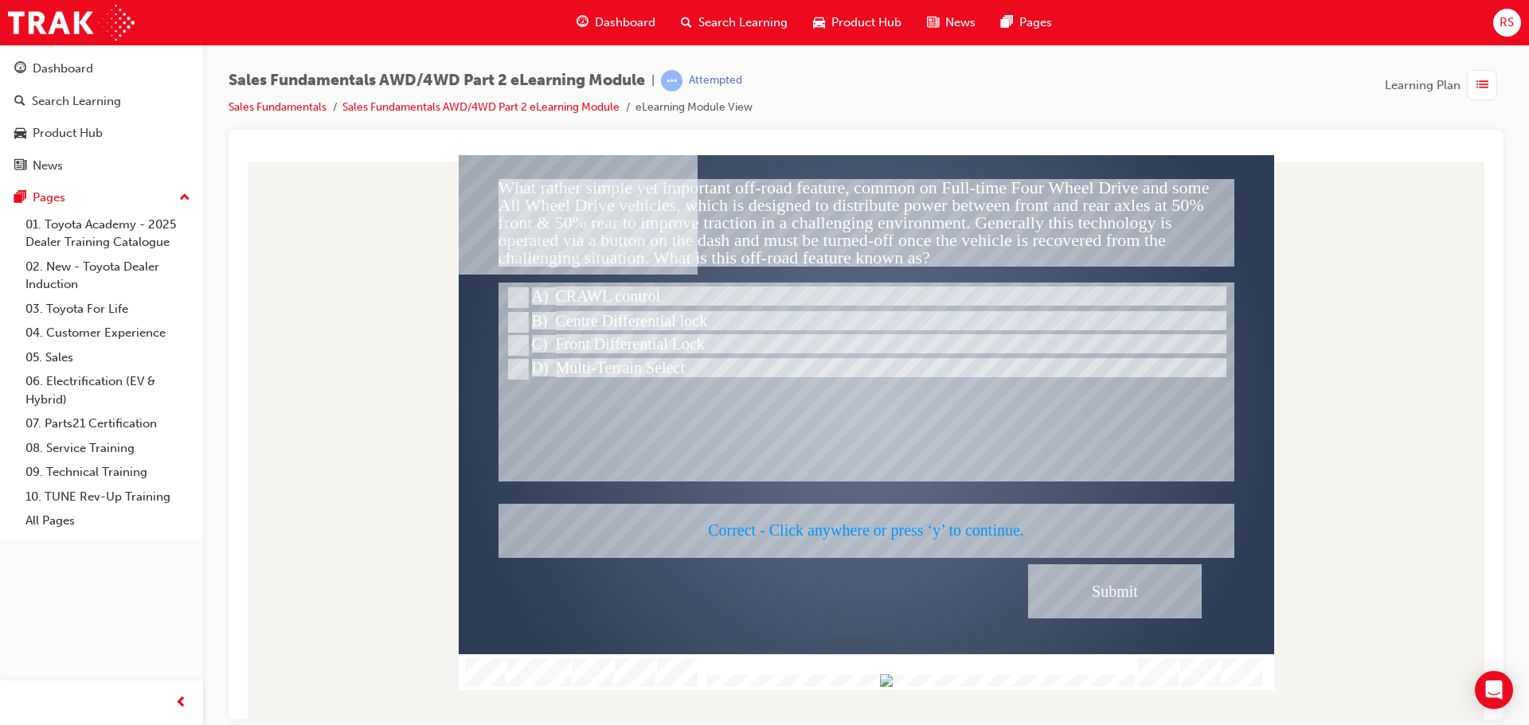
click at [1060, 596] on div at bounding box center [866, 421] width 815 height 535
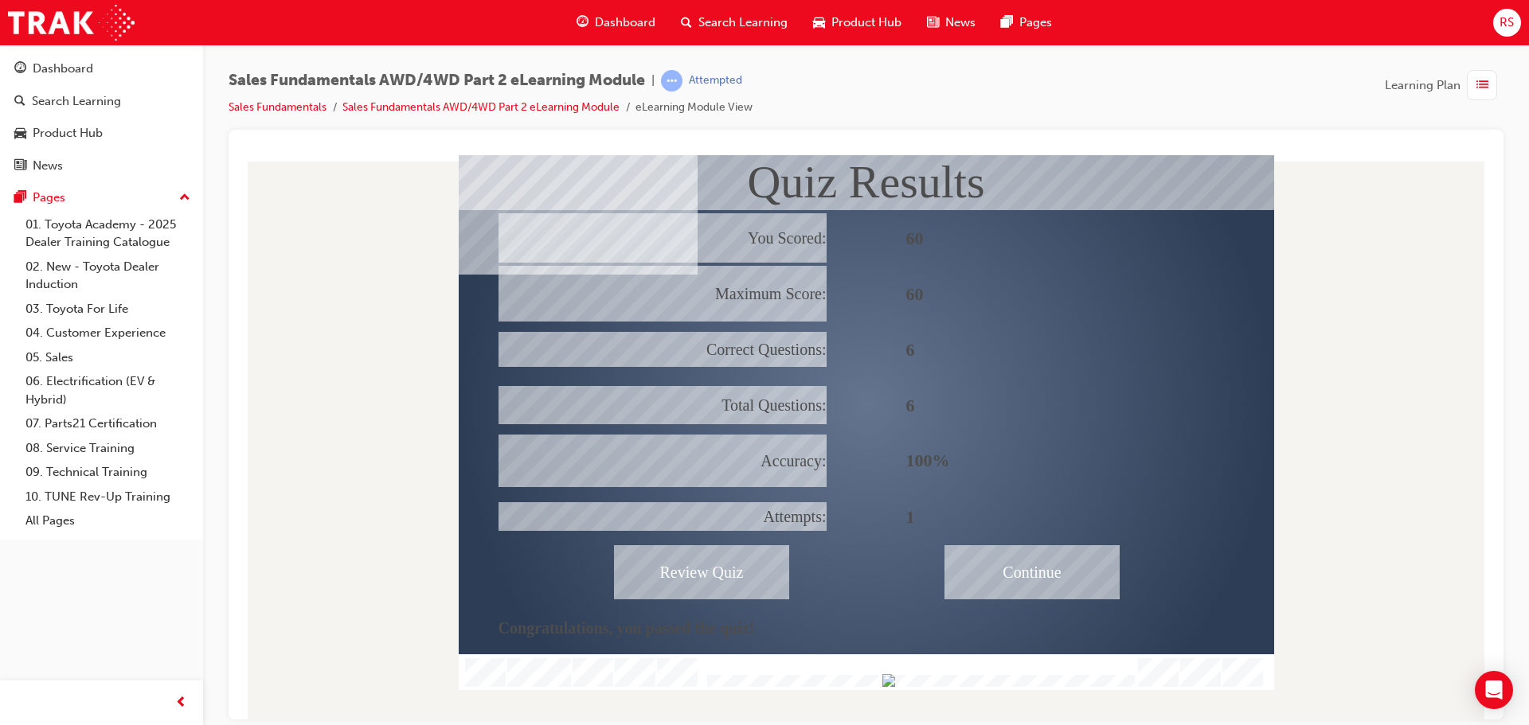
click at [1042, 564] on div "Continue" at bounding box center [1032, 572] width 175 height 54
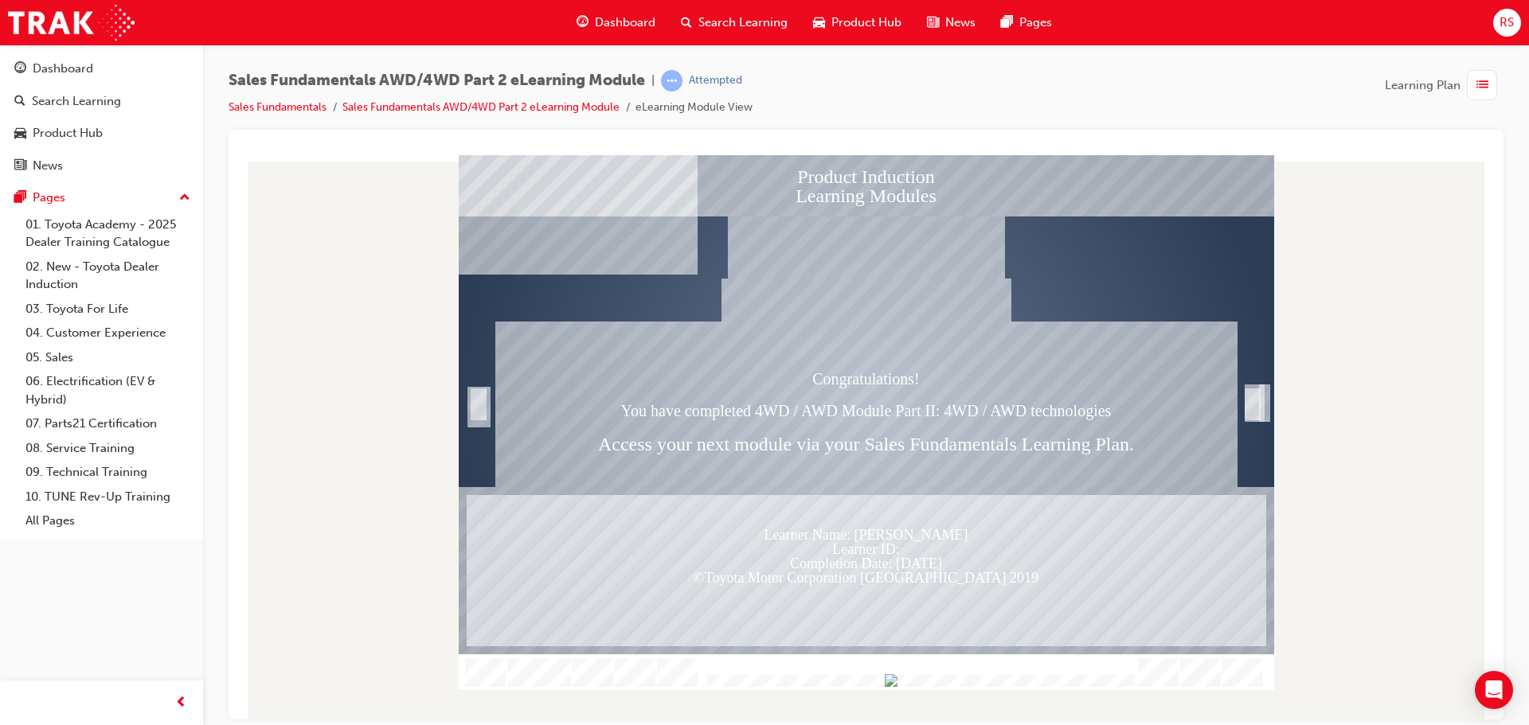
click at [463, 654] on img "Show table of contents" at bounding box center [465, 661] width 13 height 14
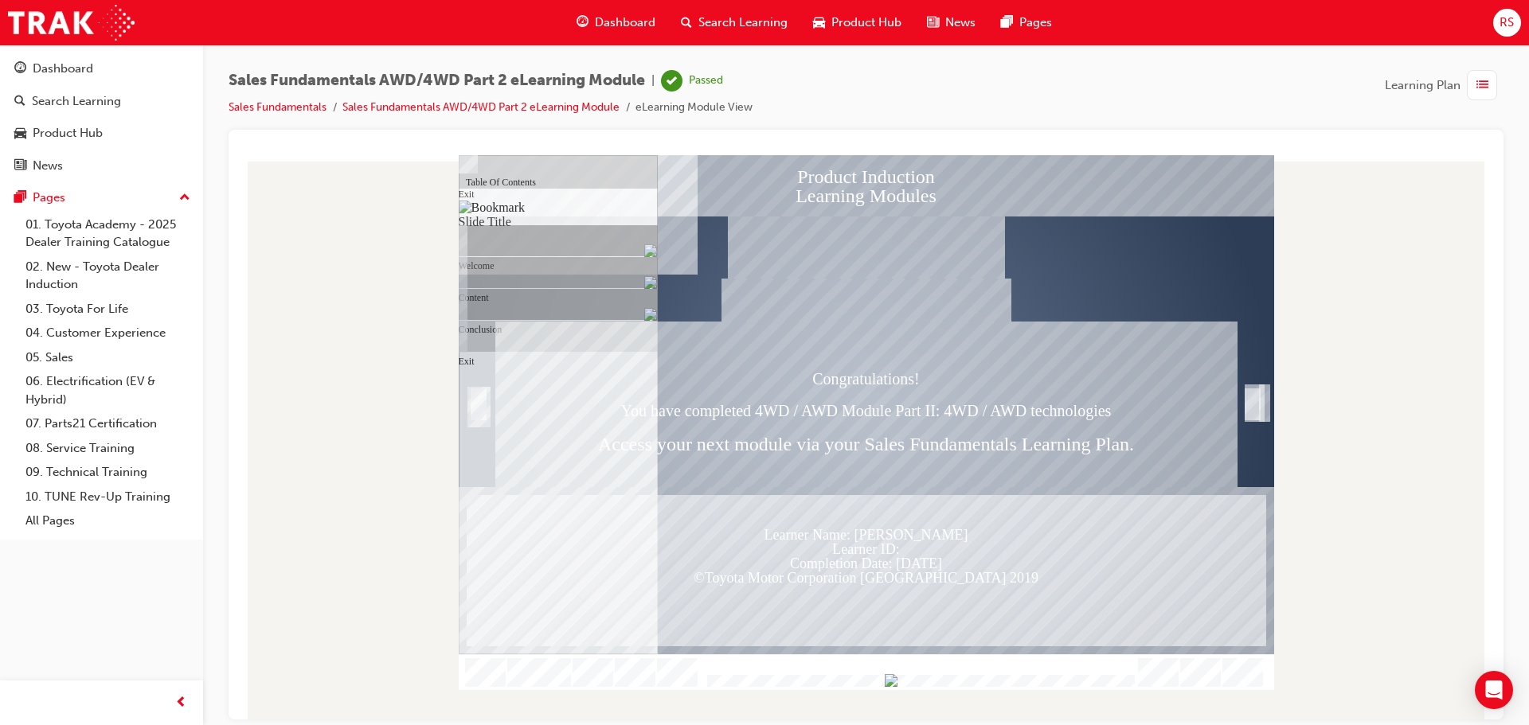
click at [484, 654] on img "Hide table of contents" at bounding box center [477, 661] width 13 height 14
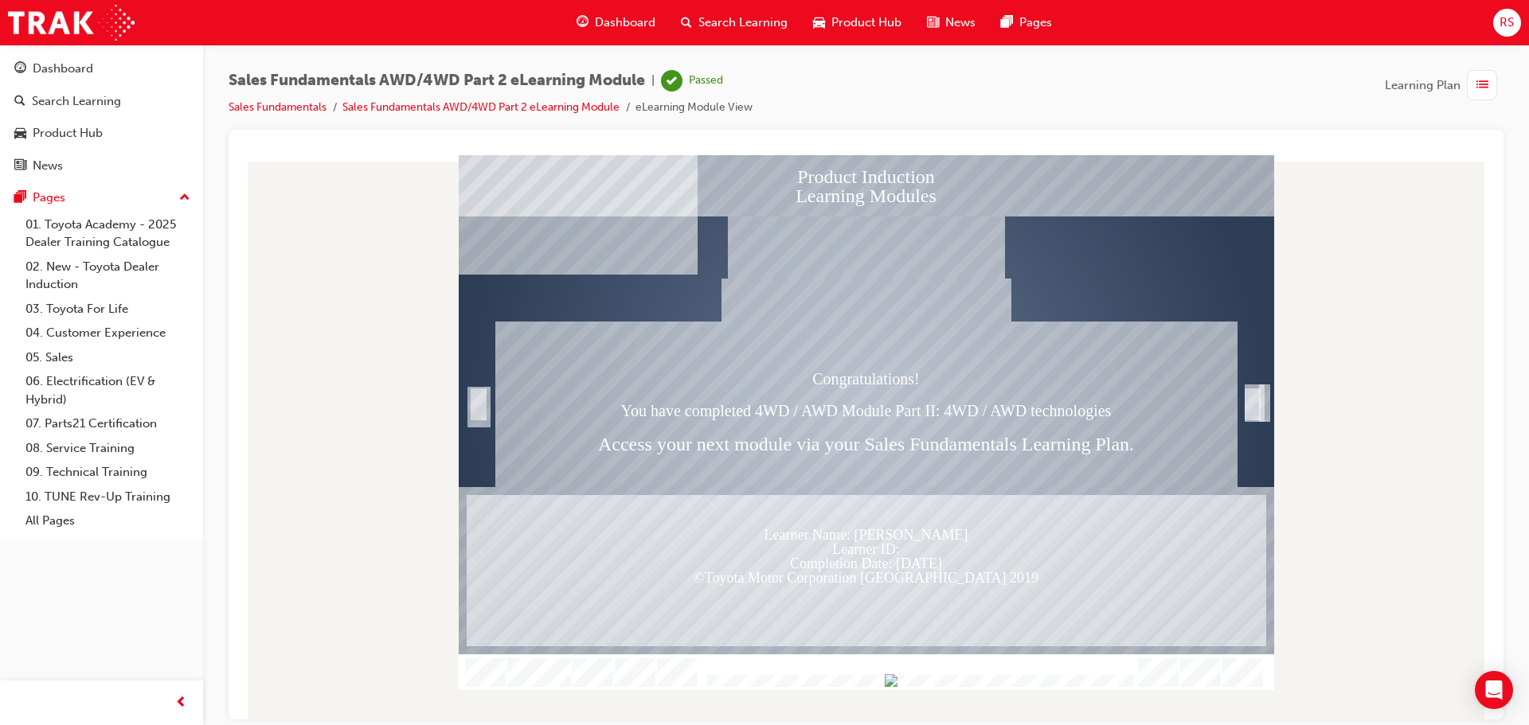
click at [631, 22] on span "Dashboard" at bounding box center [625, 23] width 61 height 18
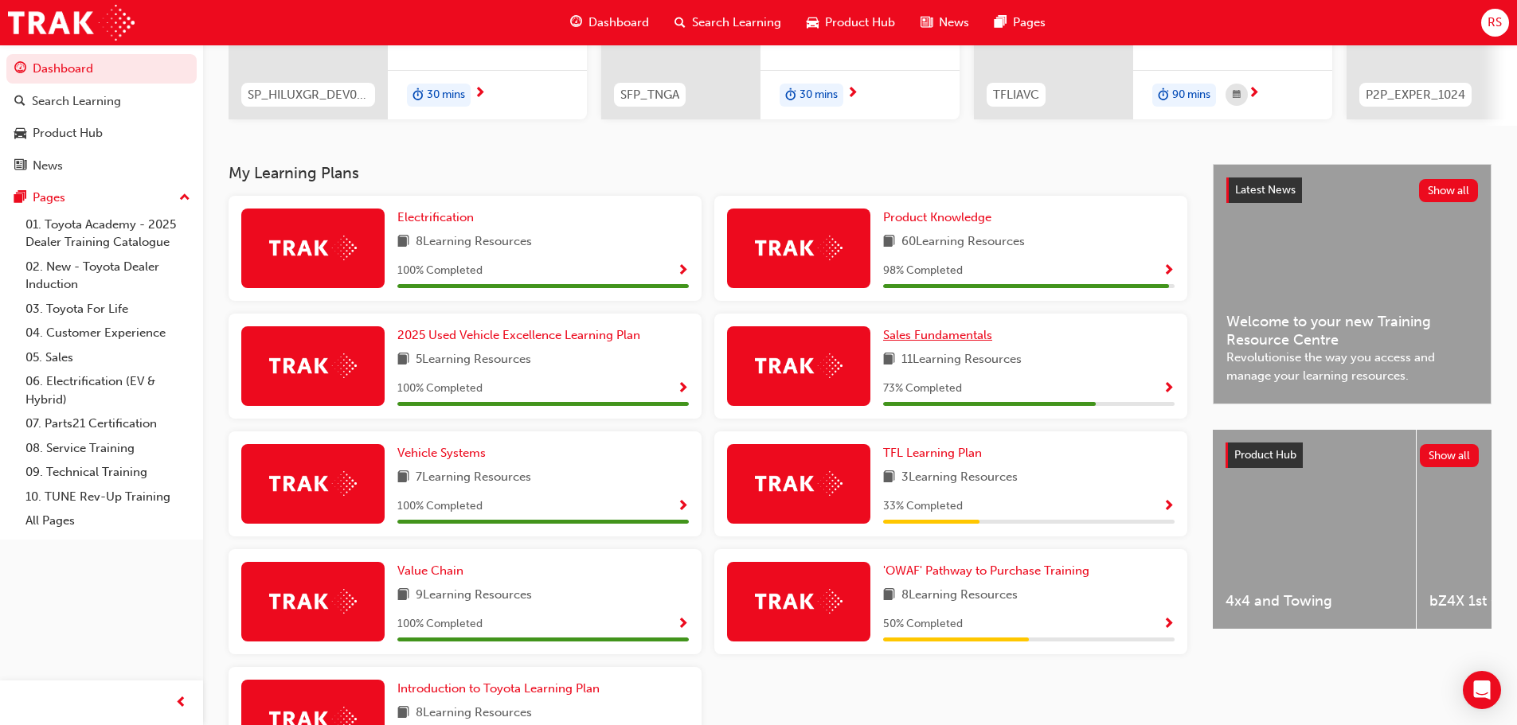
scroll to position [239, 0]
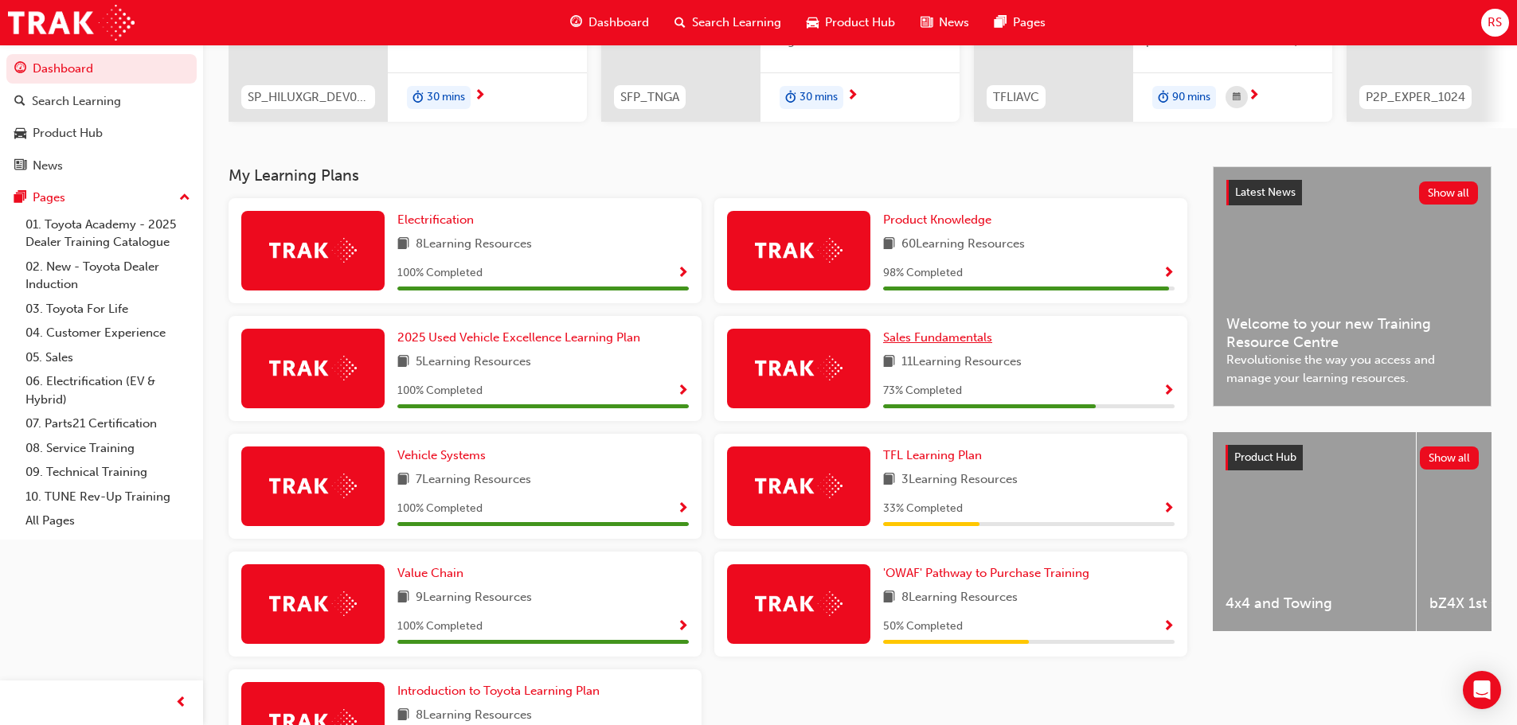
click at [933, 344] on span "Sales Fundamentals" at bounding box center [937, 337] width 109 height 14
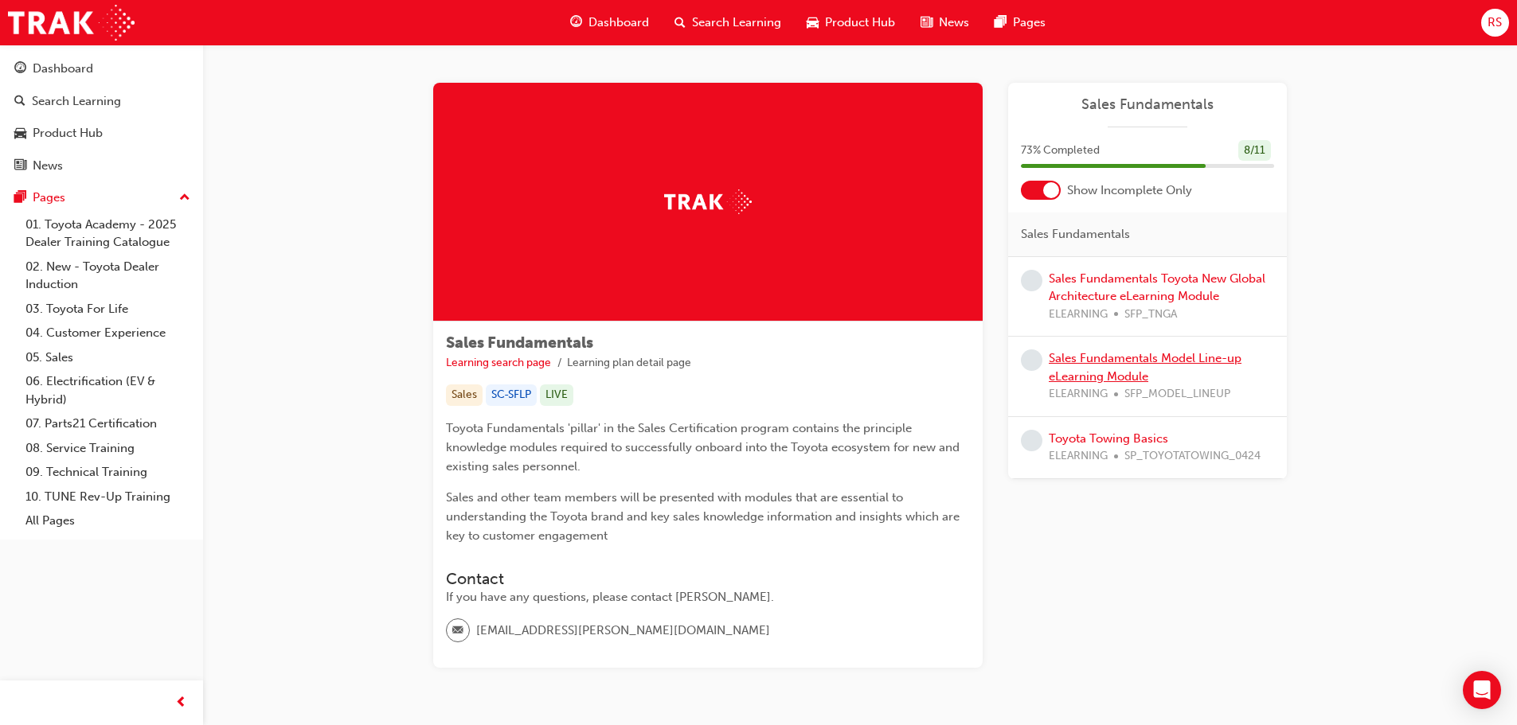
click at [1121, 362] on link "Sales Fundamentals Model Line-up eLearning Module" at bounding box center [1145, 367] width 193 height 33
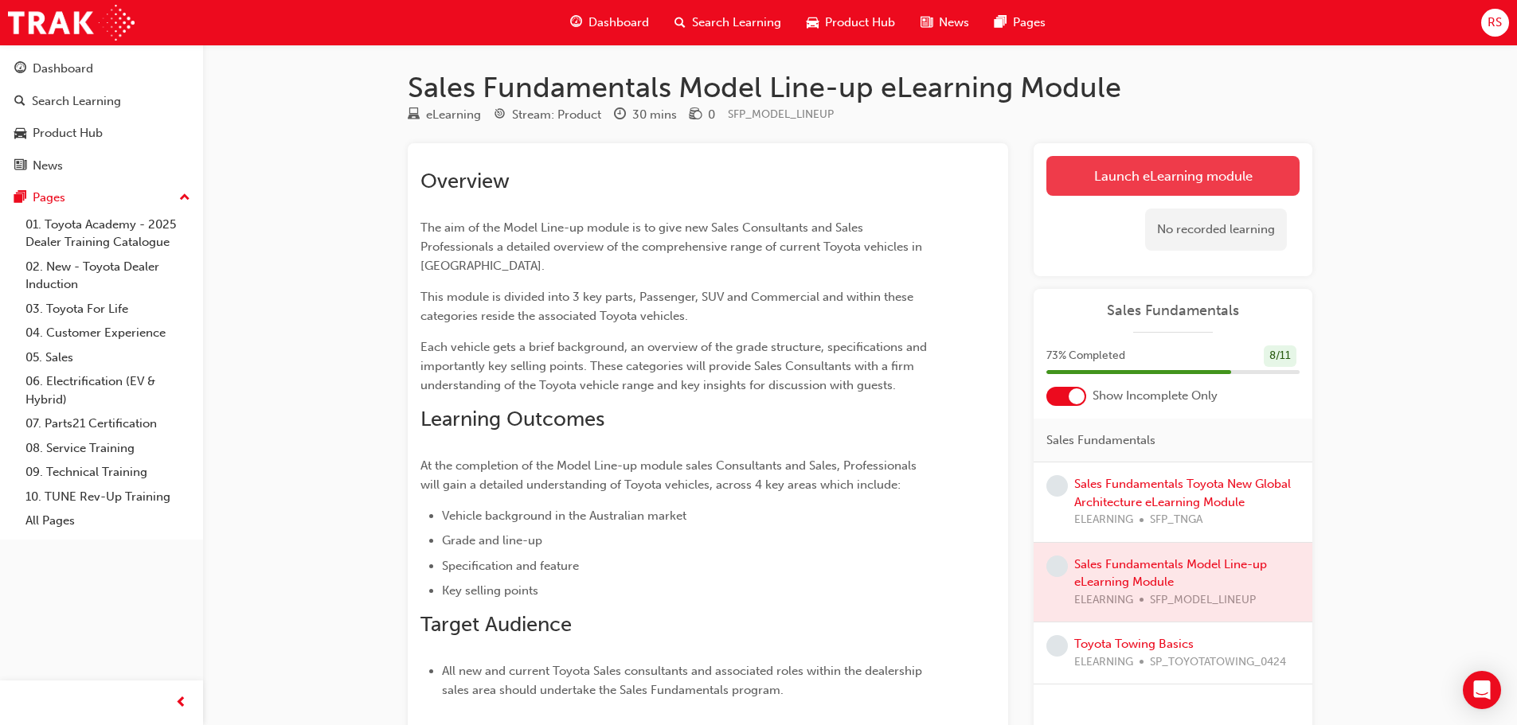
click at [1121, 178] on link "Launch eLearning module" at bounding box center [1172, 176] width 253 height 40
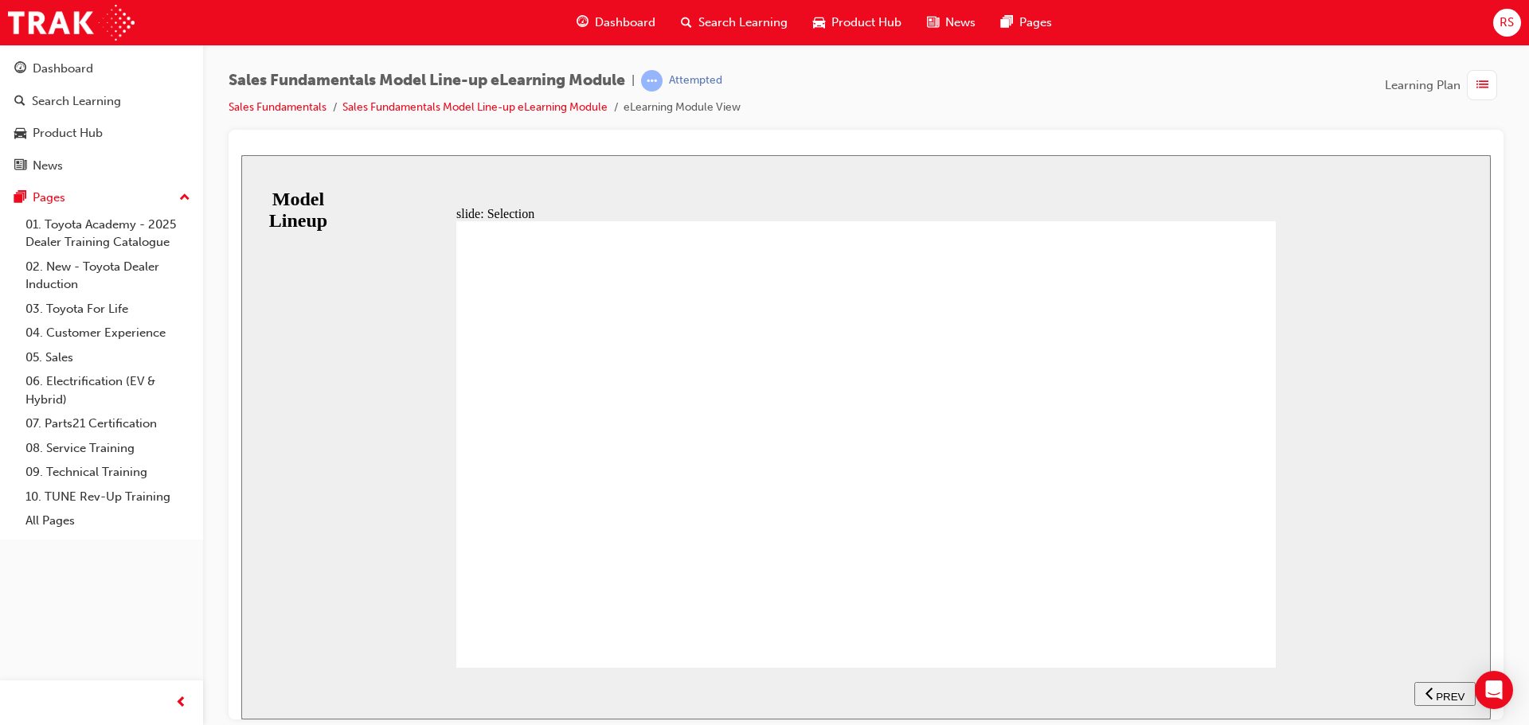
click at [1475, 710] on section "SUBMIT NEXT PREV" at bounding box center [866, 693] width 1250 height 52
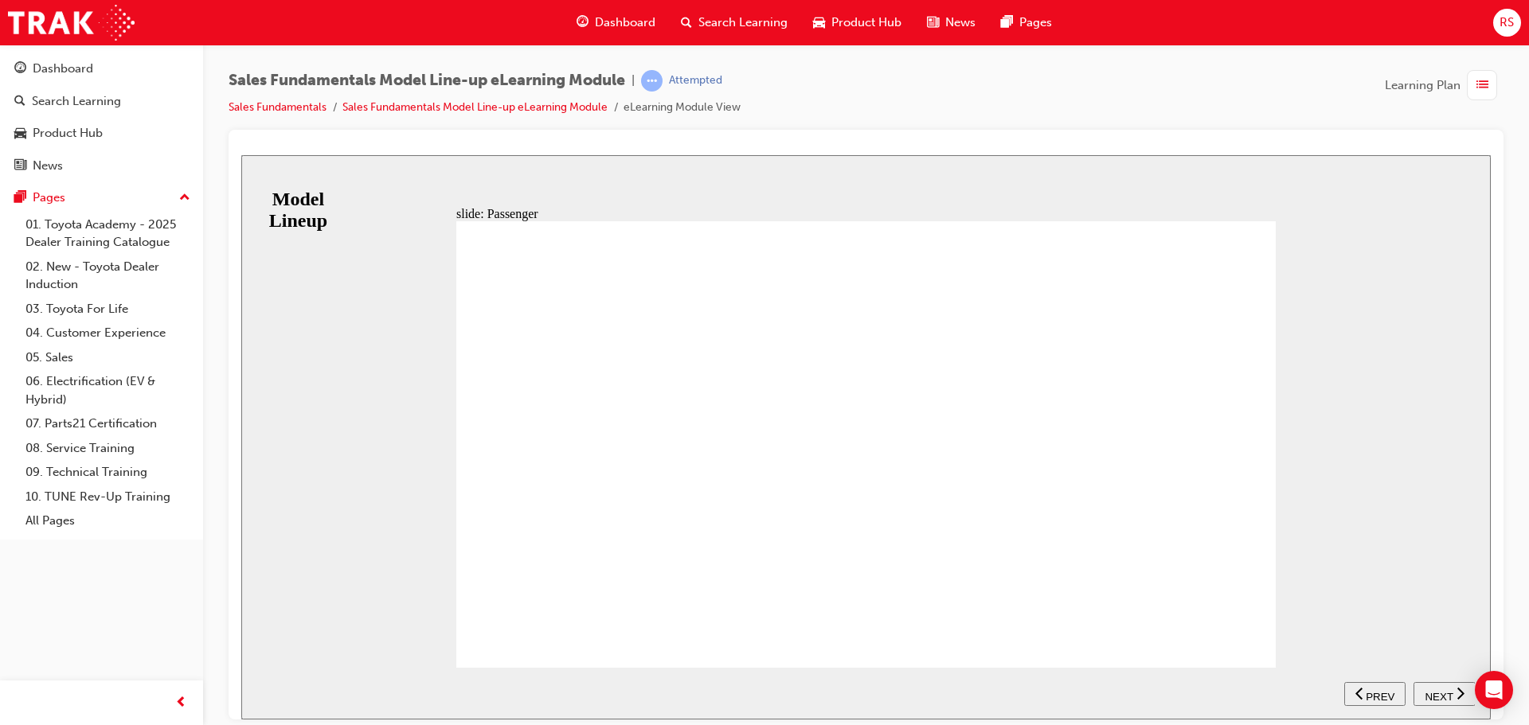
click at [1454, 696] on div "NEXT" at bounding box center [1444, 694] width 49 height 17
click at [1450, 694] on span "NEXT" at bounding box center [1439, 696] width 28 height 12
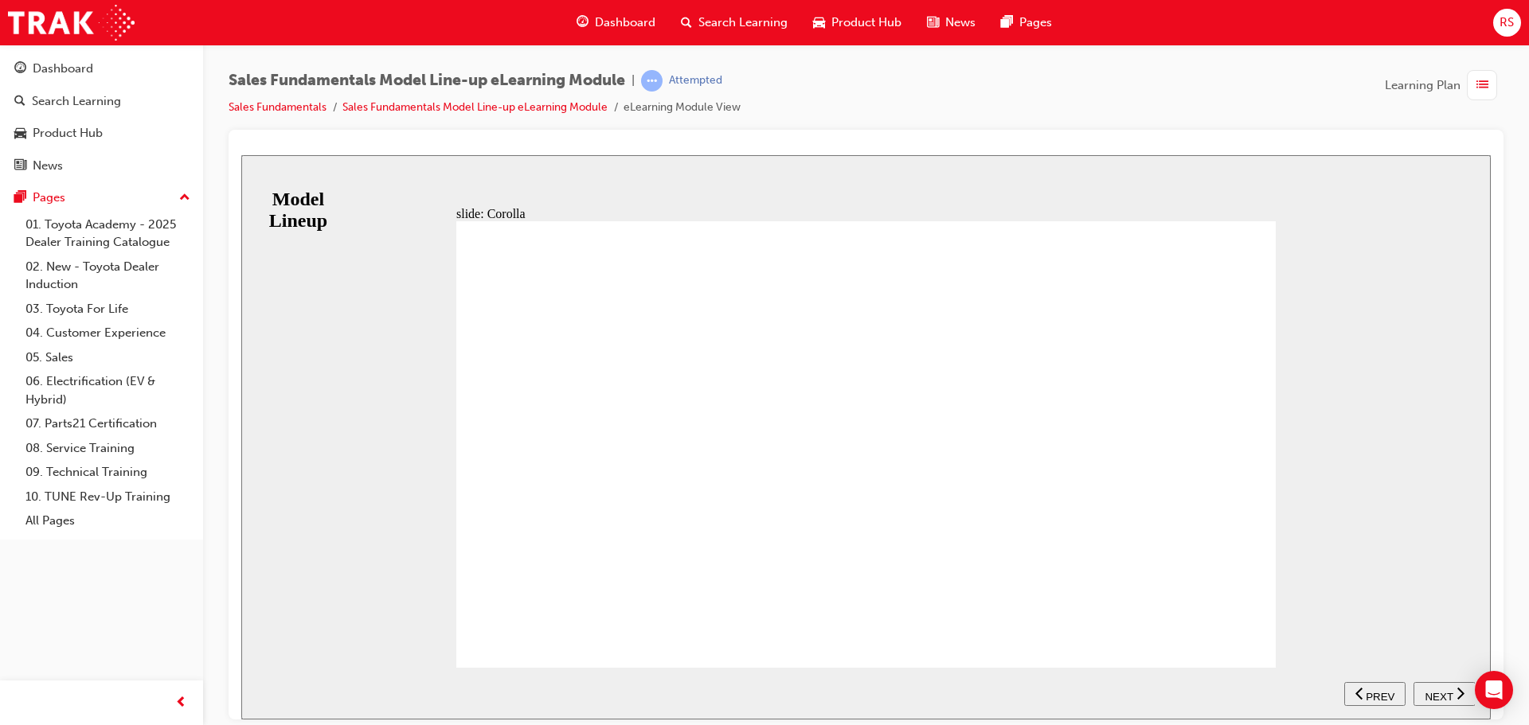
click at [1450, 694] on span "NEXT" at bounding box center [1439, 696] width 28 height 12
click at [1450, 694] on nav "SUBMIT NEXT PREV" at bounding box center [1409, 693] width 131 height 52
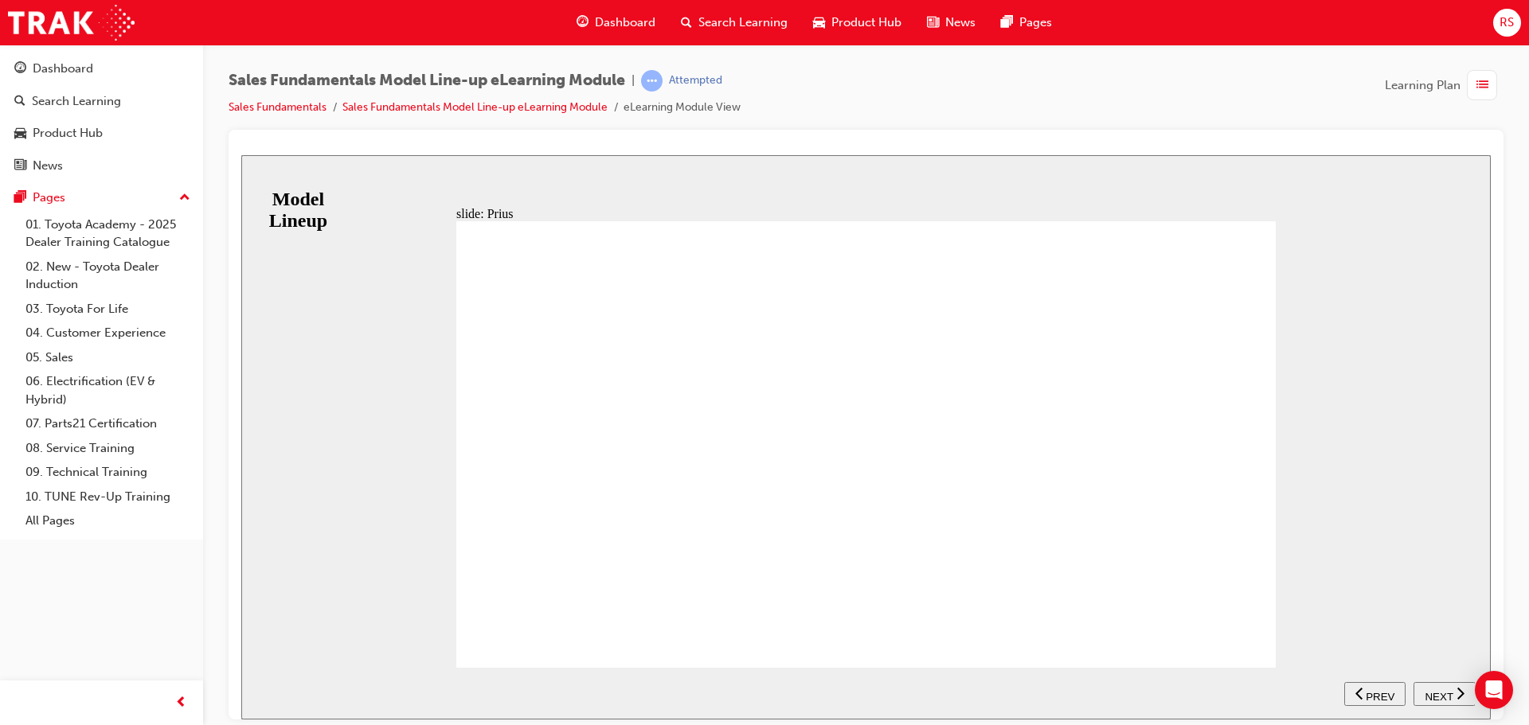
click at [1420, 689] on div "NEXT" at bounding box center [1444, 694] width 49 height 17
click at [1432, 690] on span "NEXT" at bounding box center [1439, 696] width 28 height 12
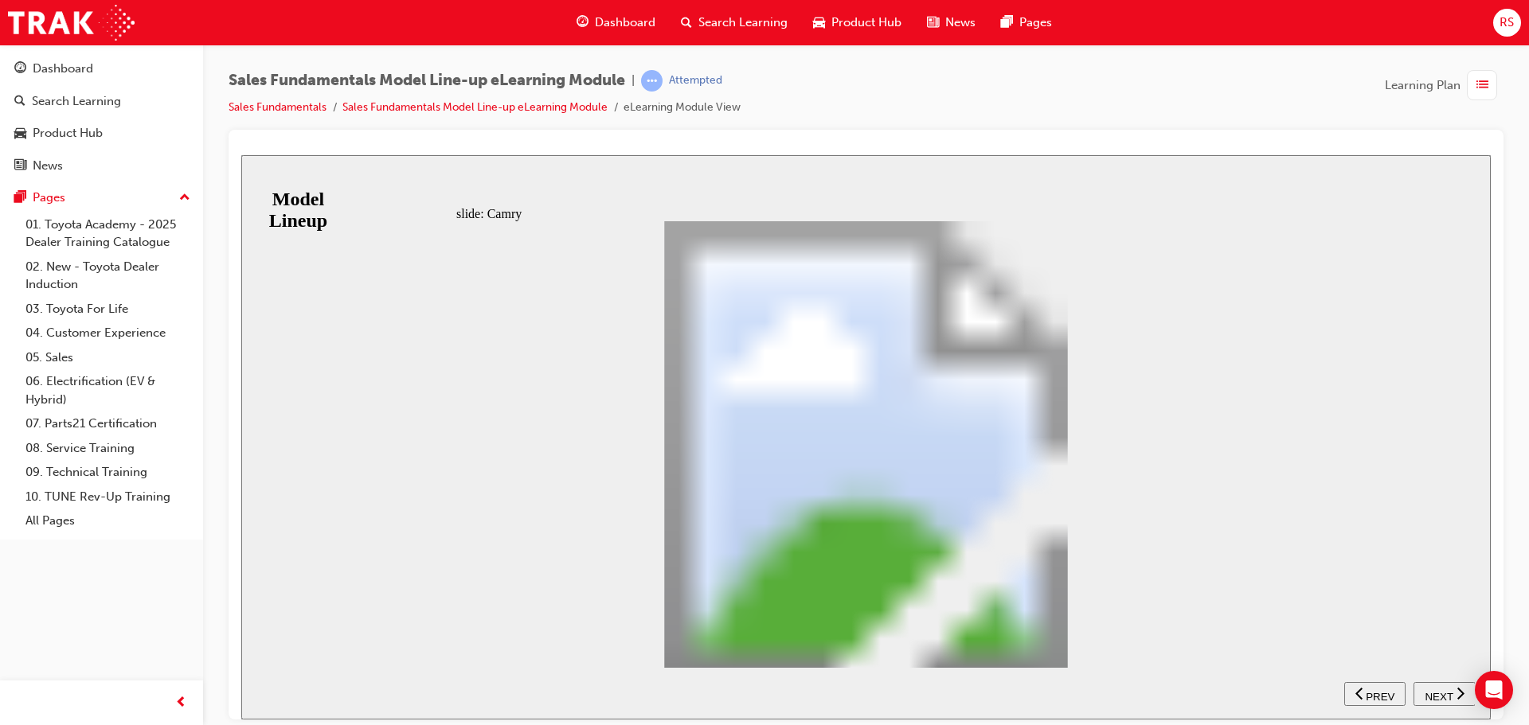
click at [1437, 690] on nav "SUBMIT NEXT PREV" at bounding box center [1409, 693] width 131 height 52
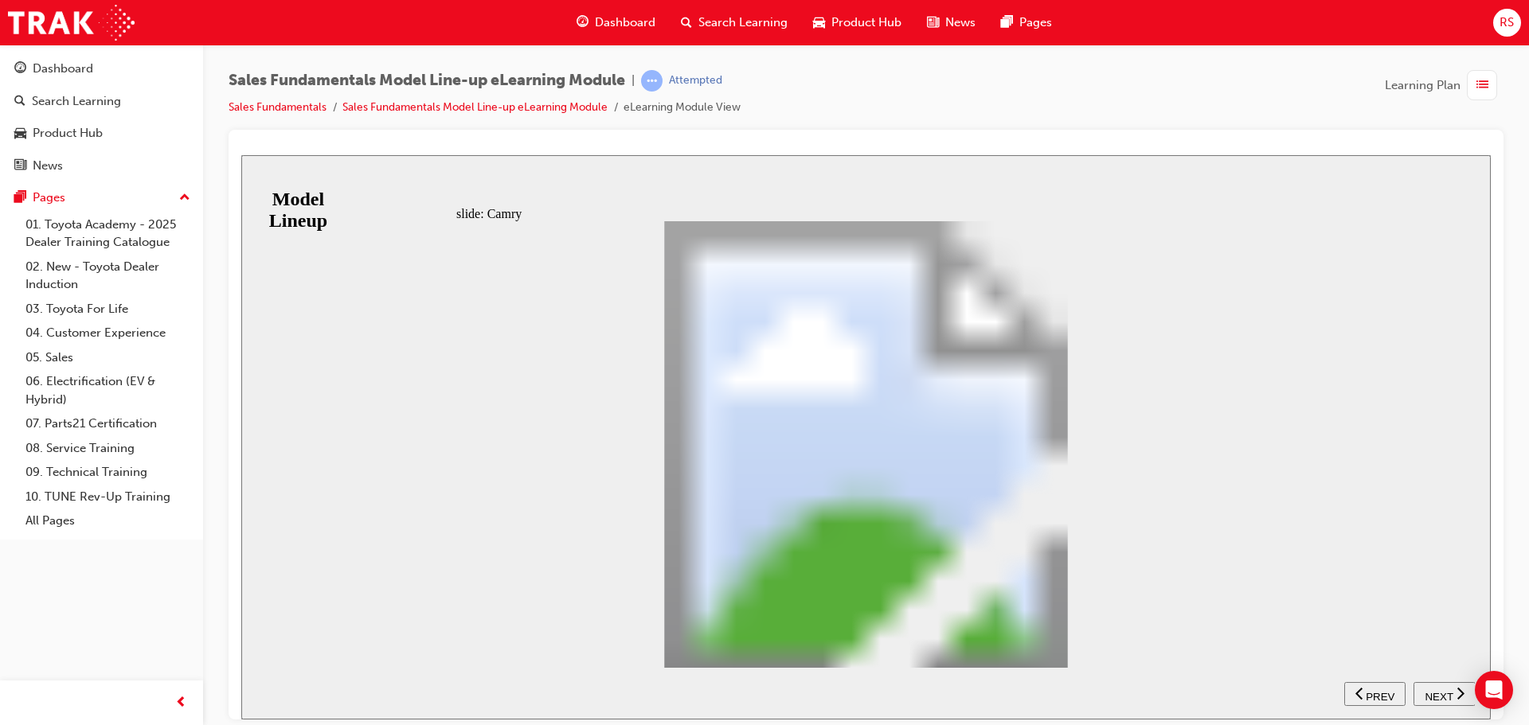
click at [1437, 690] on span "NEXT" at bounding box center [1439, 696] width 28 height 12
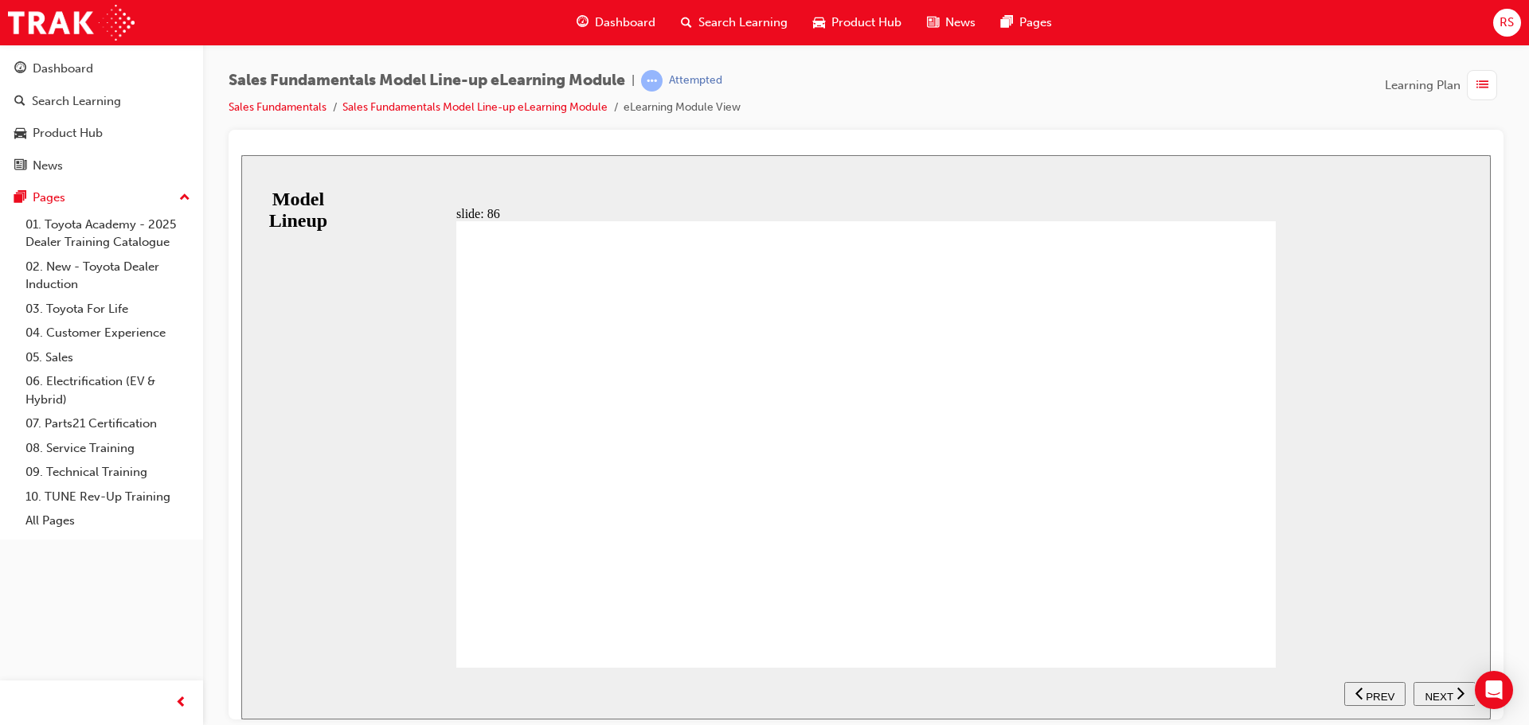
click at [1438, 688] on nav "SUBMIT NEXT PREV" at bounding box center [1409, 693] width 131 height 52
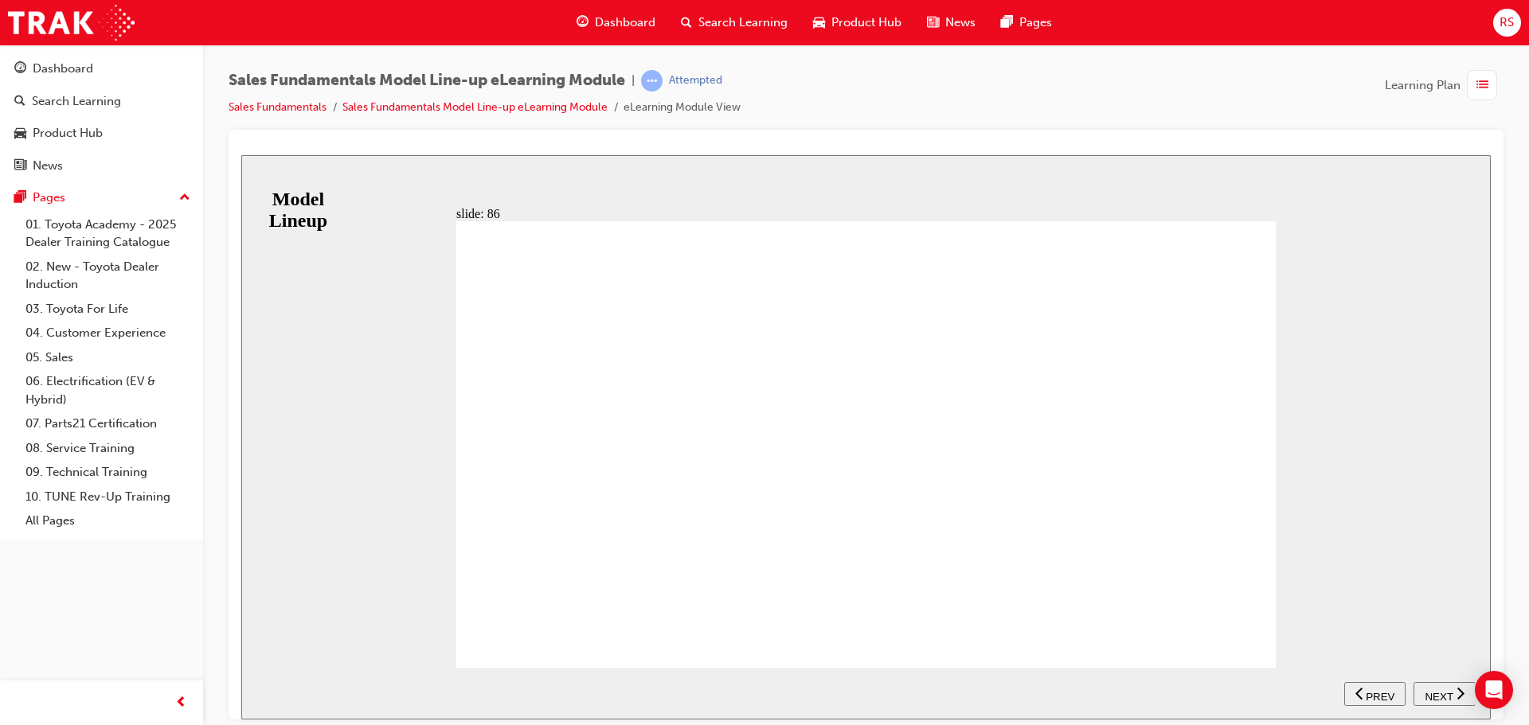
click at [1443, 690] on span "NEXT" at bounding box center [1439, 696] width 28 height 12
click at [1443, 689] on nav "SUBMIT NEXT PREV" at bounding box center [1409, 693] width 131 height 52
click at [1441, 696] on span "NEXT" at bounding box center [1439, 696] width 28 height 12
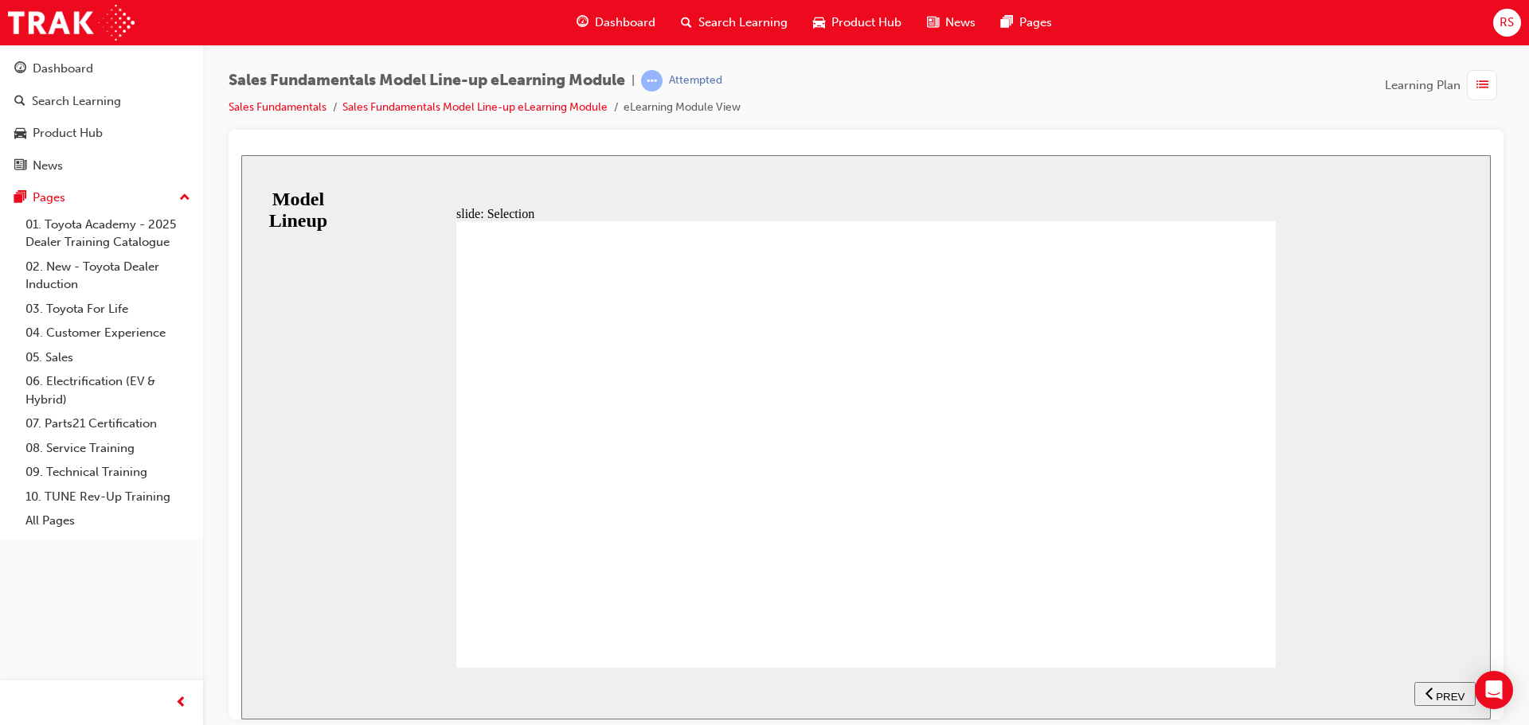
click at [1441, 696] on span "PREV" at bounding box center [1450, 696] width 29 height 12
click at [1441, 696] on span "NEXT" at bounding box center [1439, 696] width 28 height 12
click at [1441, 696] on span "PREV" at bounding box center [1450, 696] width 29 height 12
click at [1441, 696] on span "NEXT" at bounding box center [1439, 696] width 28 height 12
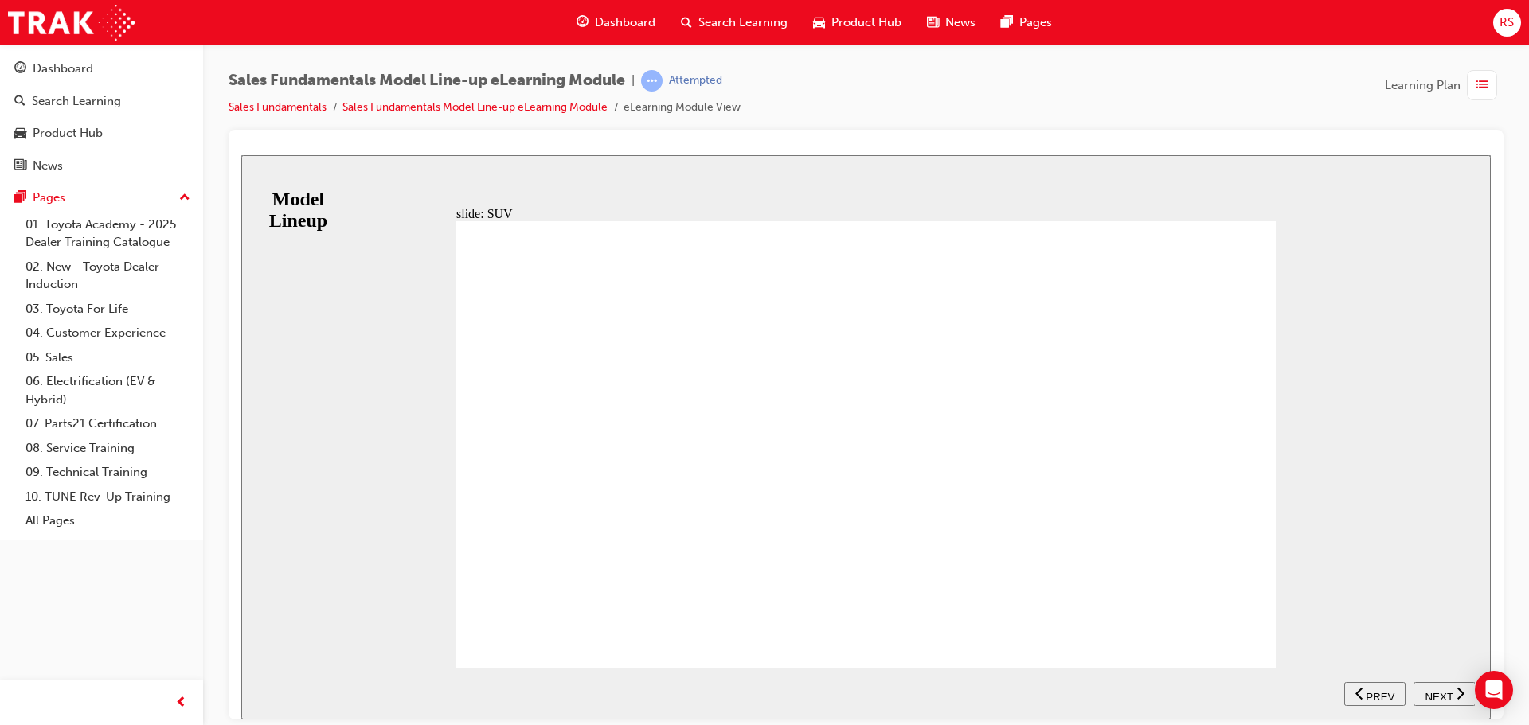
click at [1428, 690] on span "NEXT" at bounding box center [1439, 696] width 28 height 12
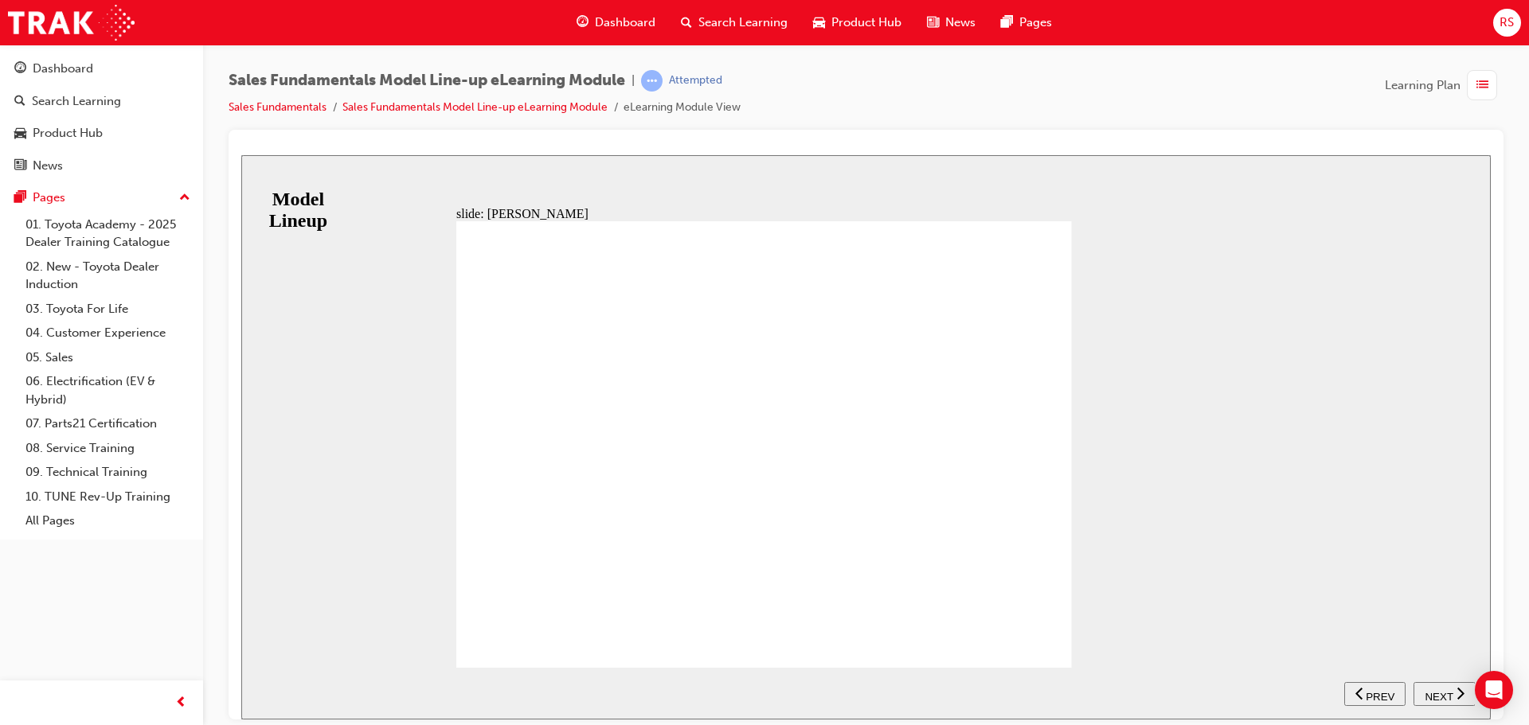
click at [1439, 690] on span "NEXT" at bounding box center [1439, 696] width 28 height 12
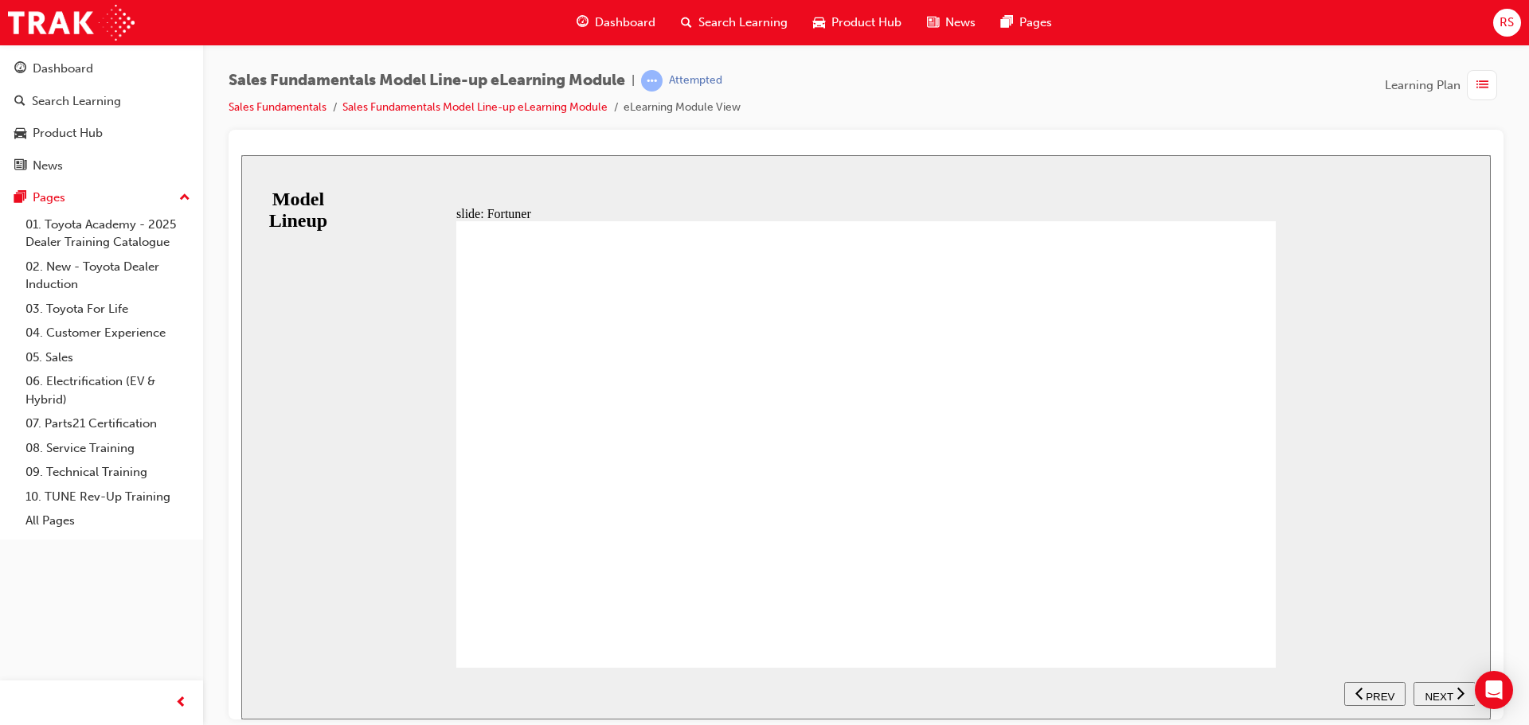
click at [1439, 690] on span "NEXT" at bounding box center [1439, 696] width 28 height 12
click at [1441, 690] on span "NEXT" at bounding box center [1439, 696] width 28 height 12
click at [1449, 693] on span "NEXT" at bounding box center [1439, 696] width 28 height 12
click at [1451, 693] on span "NEXT" at bounding box center [1439, 696] width 28 height 12
click at [1451, 693] on span "PREV" at bounding box center [1450, 696] width 29 height 12
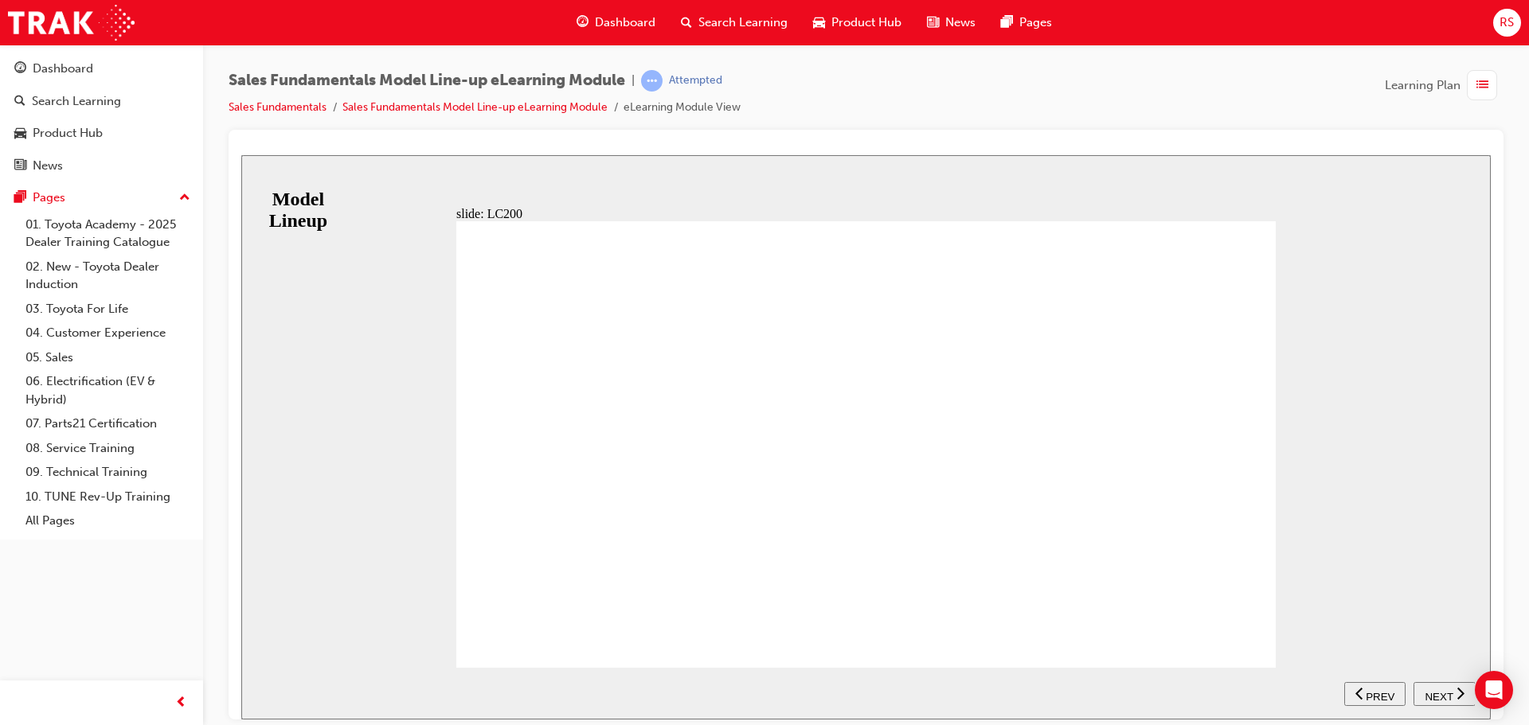
click at [1451, 693] on span "NEXT" at bounding box center [1439, 696] width 28 height 12
click at [1431, 699] on span "NEXT" at bounding box center [1439, 696] width 28 height 12
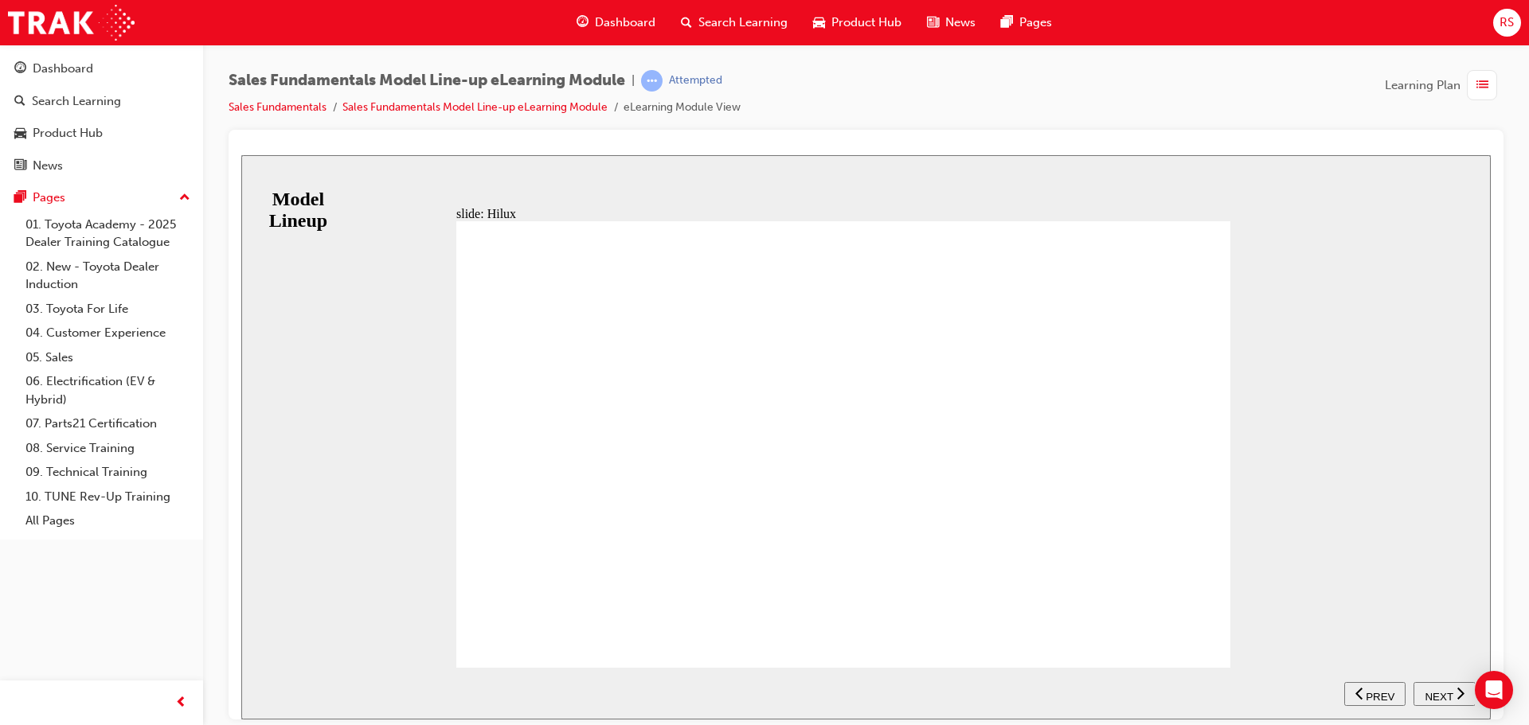
click at [1453, 696] on div "NEXT" at bounding box center [1444, 694] width 49 height 17
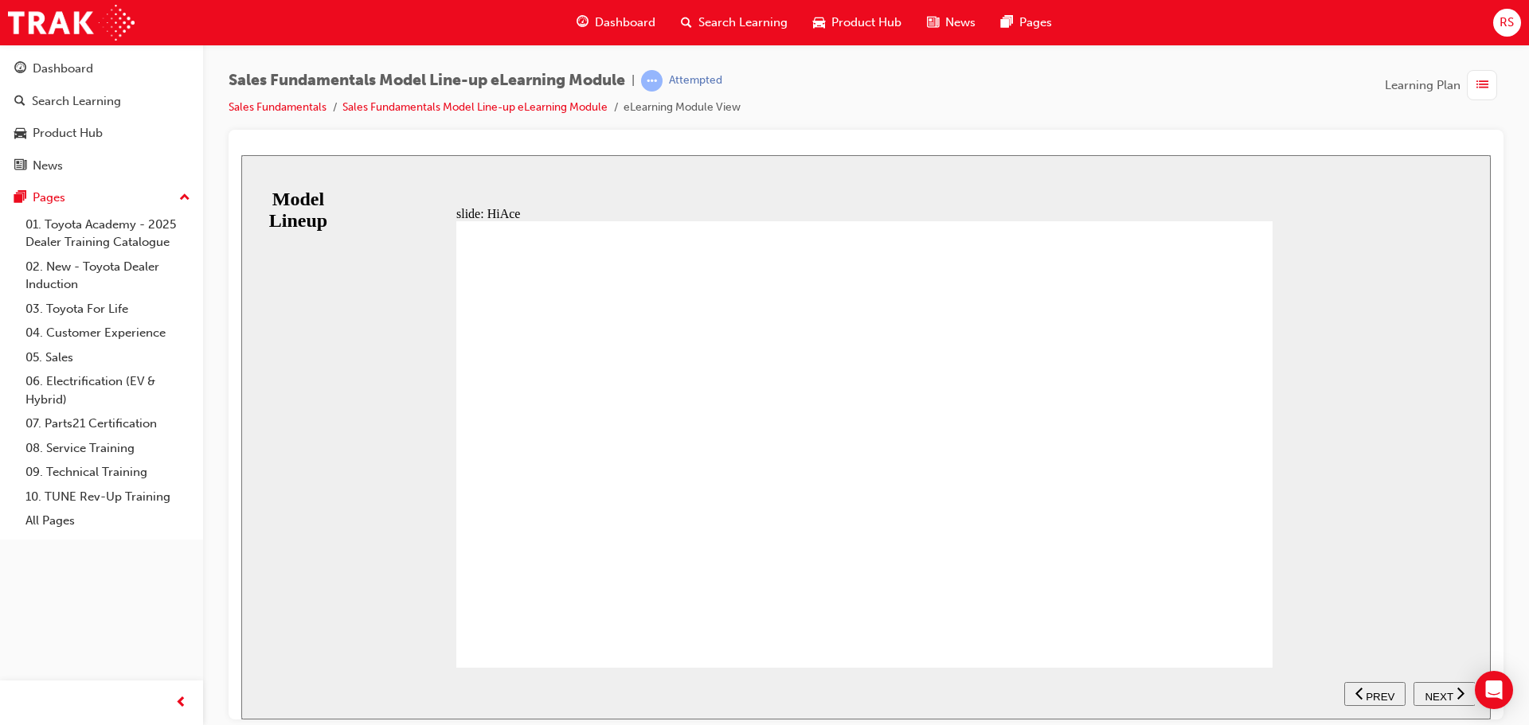
click at [1453, 696] on div "NEXT" at bounding box center [1444, 694] width 49 height 17
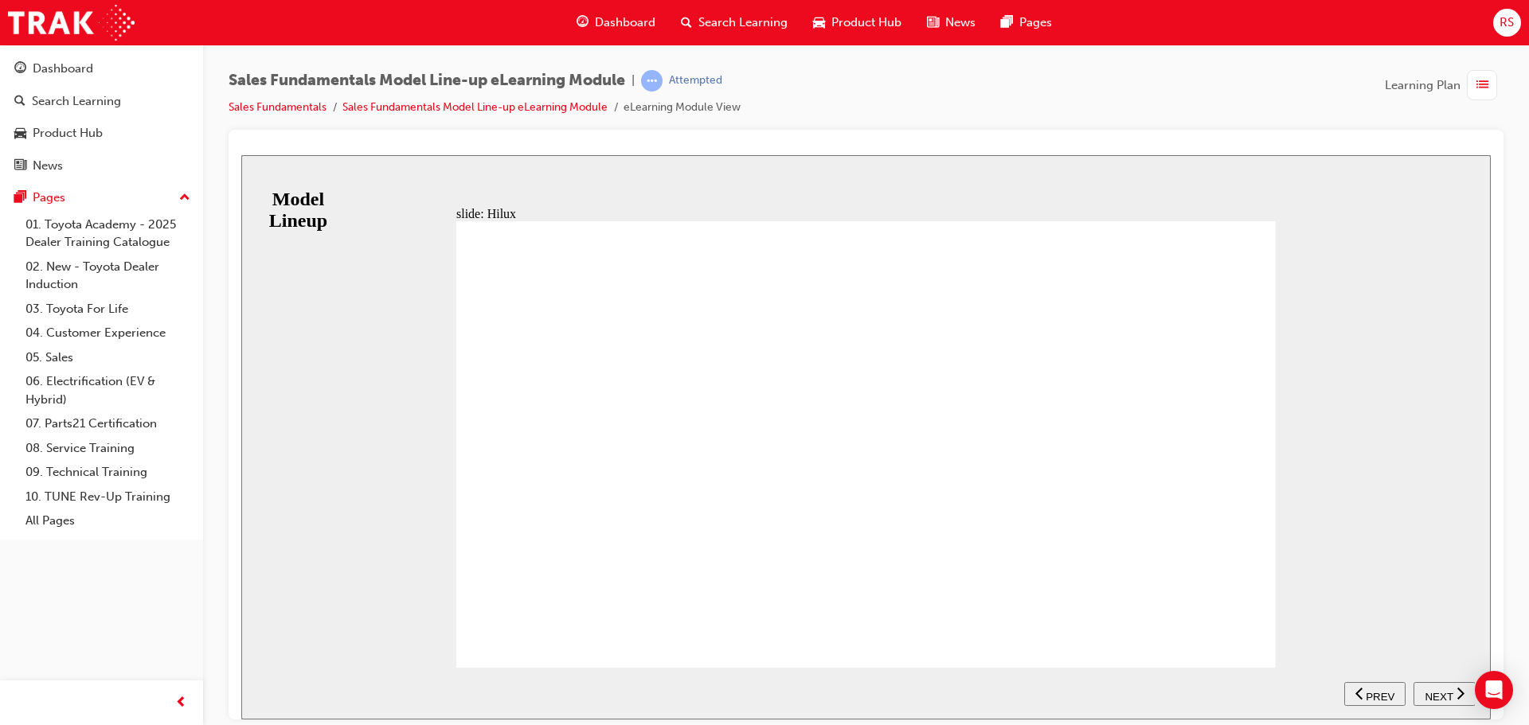
click at [1448, 693] on span "NEXT" at bounding box center [1439, 696] width 28 height 12
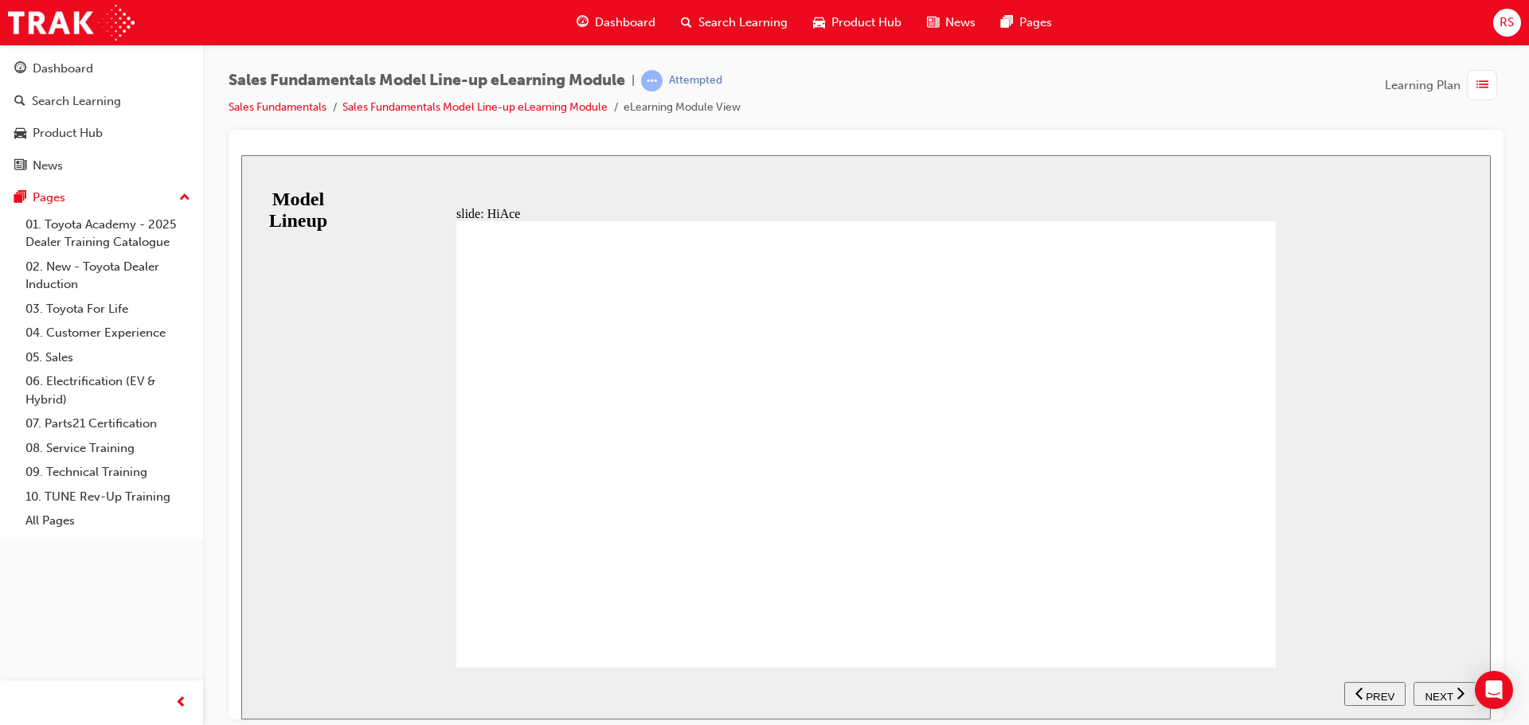
drag, startPoint x: 1220, startPoint y: 544, endPoint x: 1232, endPoint y: 653, distance: 109.8
click at [1232, 653] on div "KEY SELLING POINTS Strength - Tough and thoroughly tested - Separate chassis or…" at bounding box center [865, 451] width 819 height 461
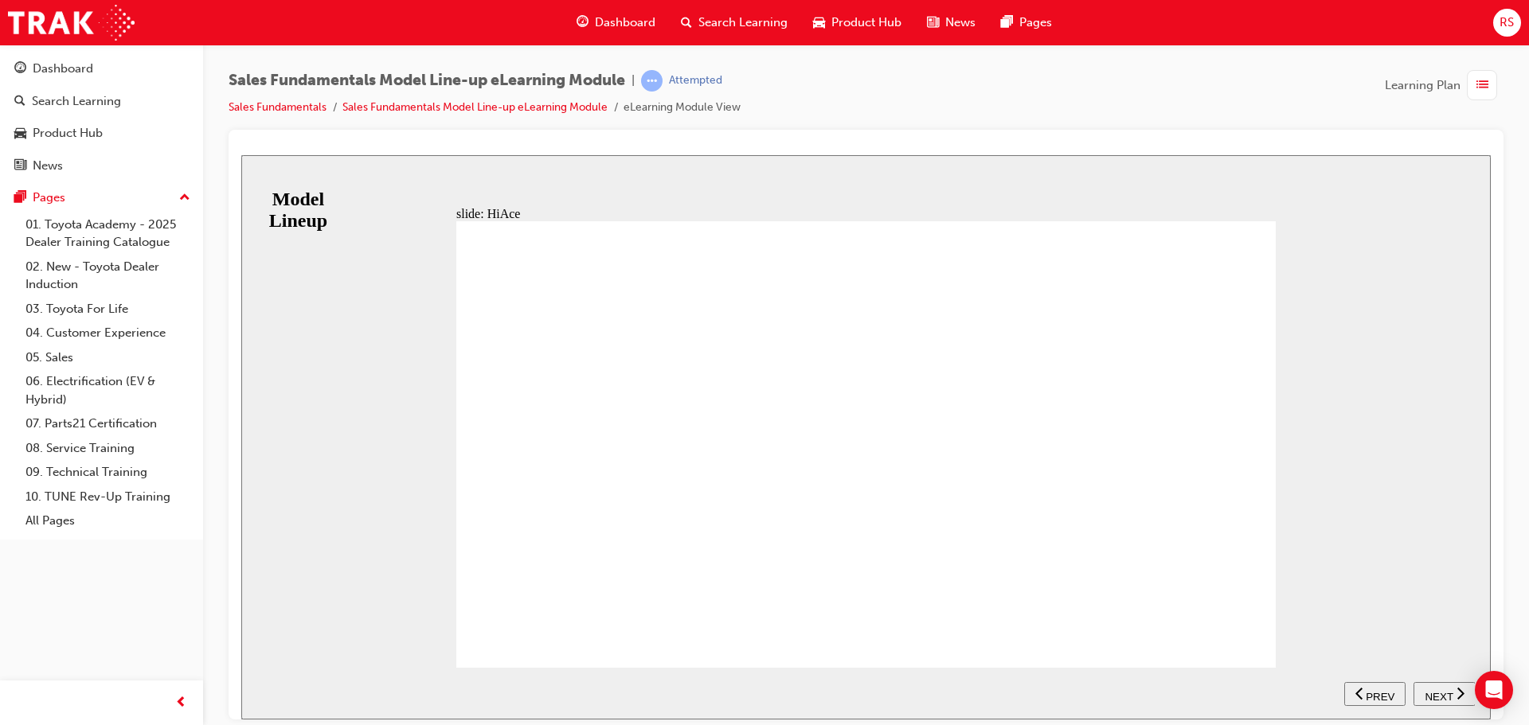
click at [1453, 690] on div "NEXT" at bounding box center [1444, 694] width 49 height 17
drag, startPoint x: 1213, startPoint y: 548, endPoint x: 1214, endPoint y: 655, distance: 106.7
click at [1214, 655] on div "KEY SELLING POINTS The LC70 series key strength is ’durability and reliability’…" at bounding box center [865, 451] width 819 height 461
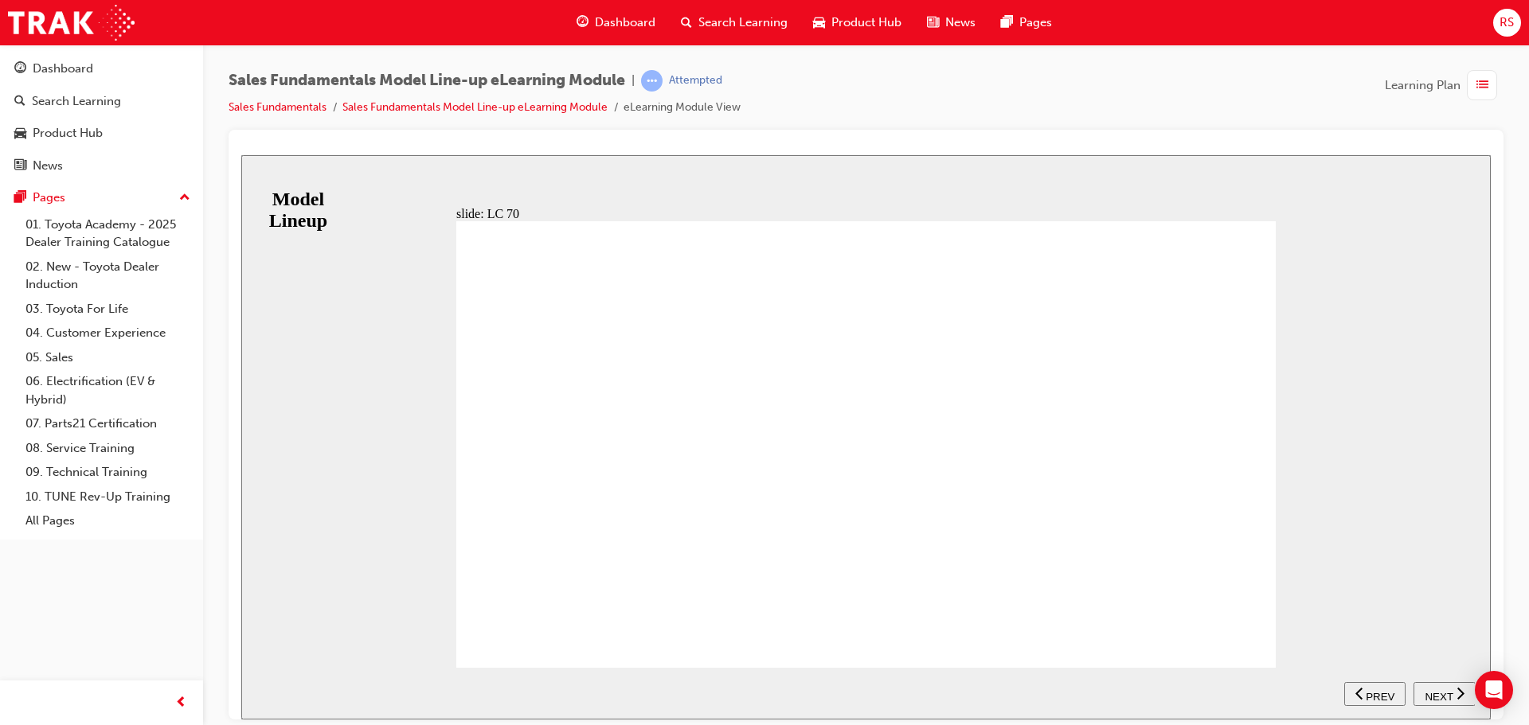
click at [1453, 694] on div "NEXT" at bounding box center [1444, 694] width 49 height 17
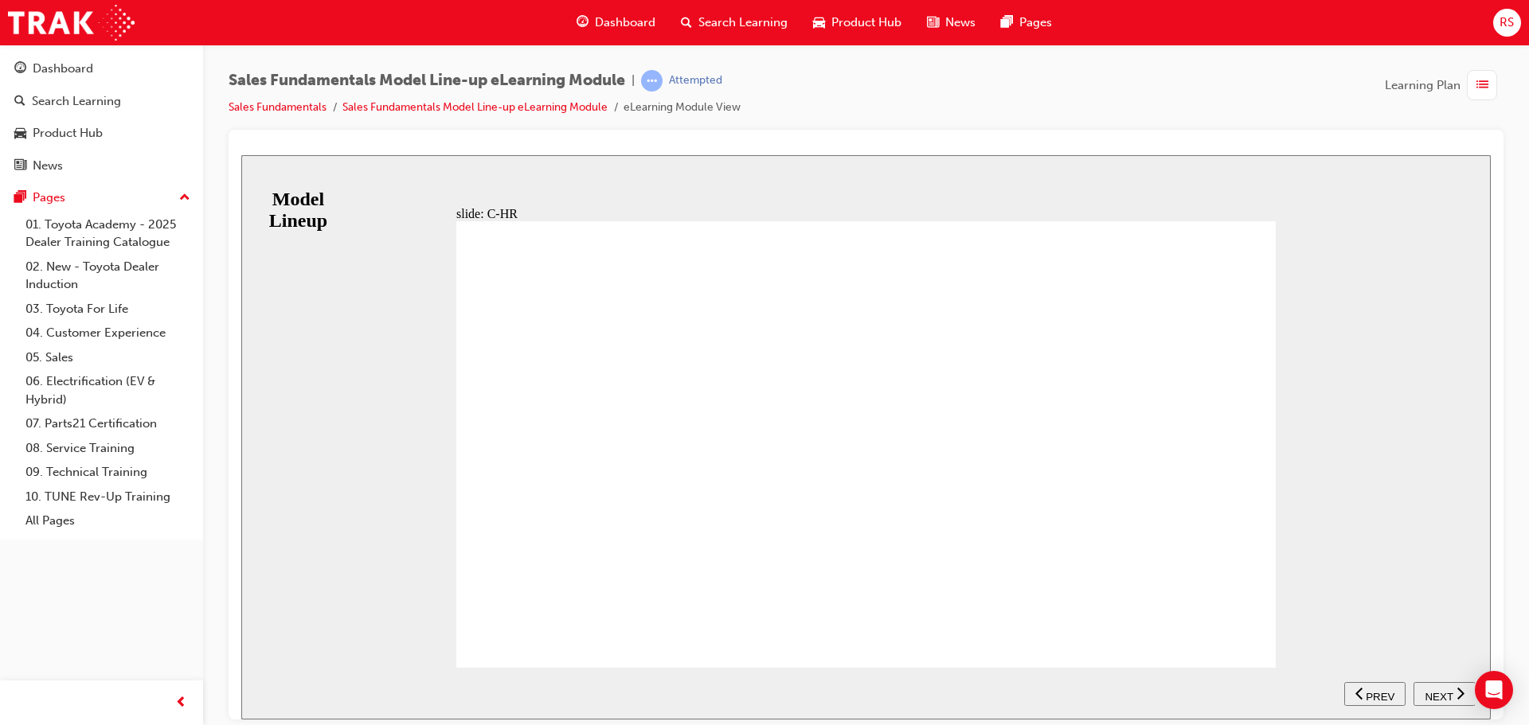
click at [1453, 695] on div "NEXT" at bounding box center [1444, 694] width 49 height 17
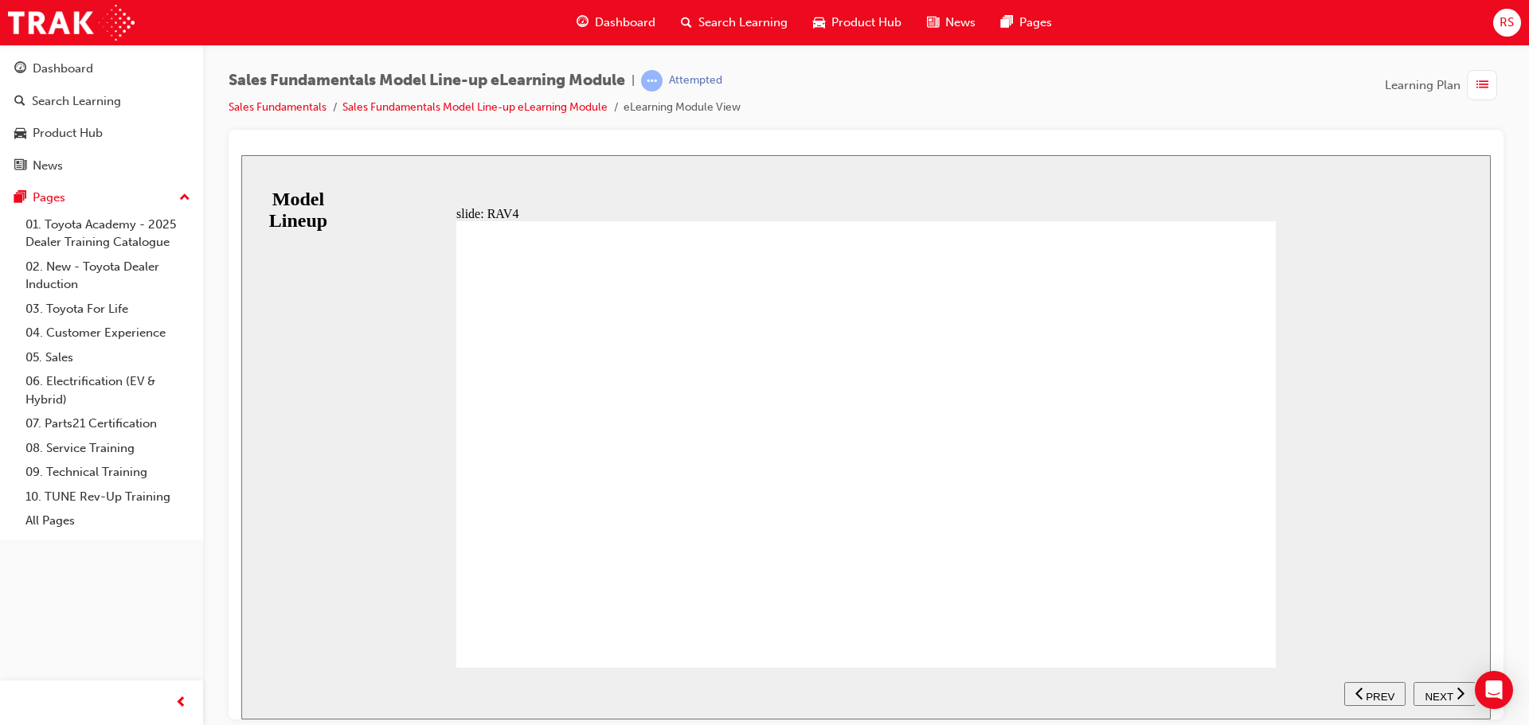
click at [1441, 690] on span "NEXT" at bounding box center [1439, 696] width 28 height 12
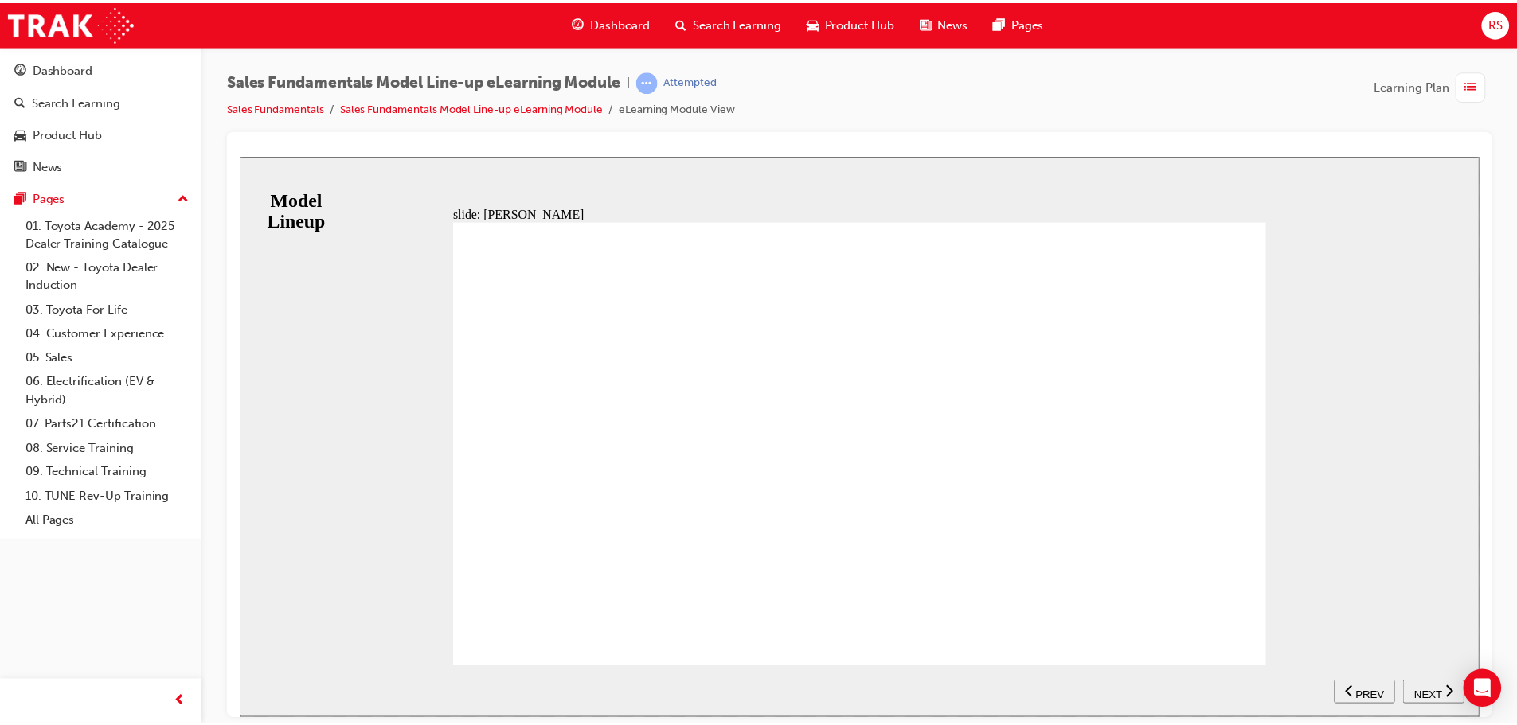
scroll to position [15, 0]
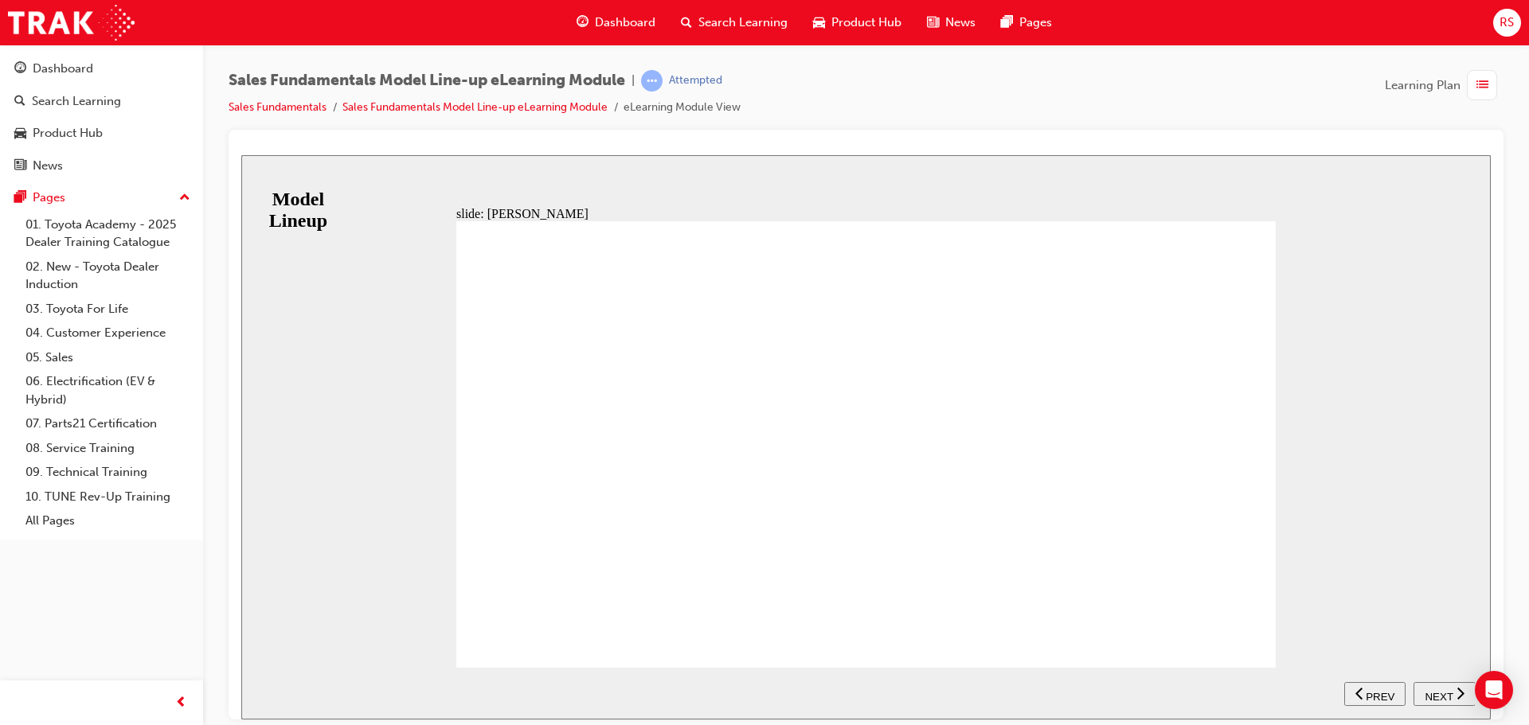
drag, startPoint x: 1222, startPoint y: 593, endPoint x: 1239, endPoint y: 635, distance: 44.7
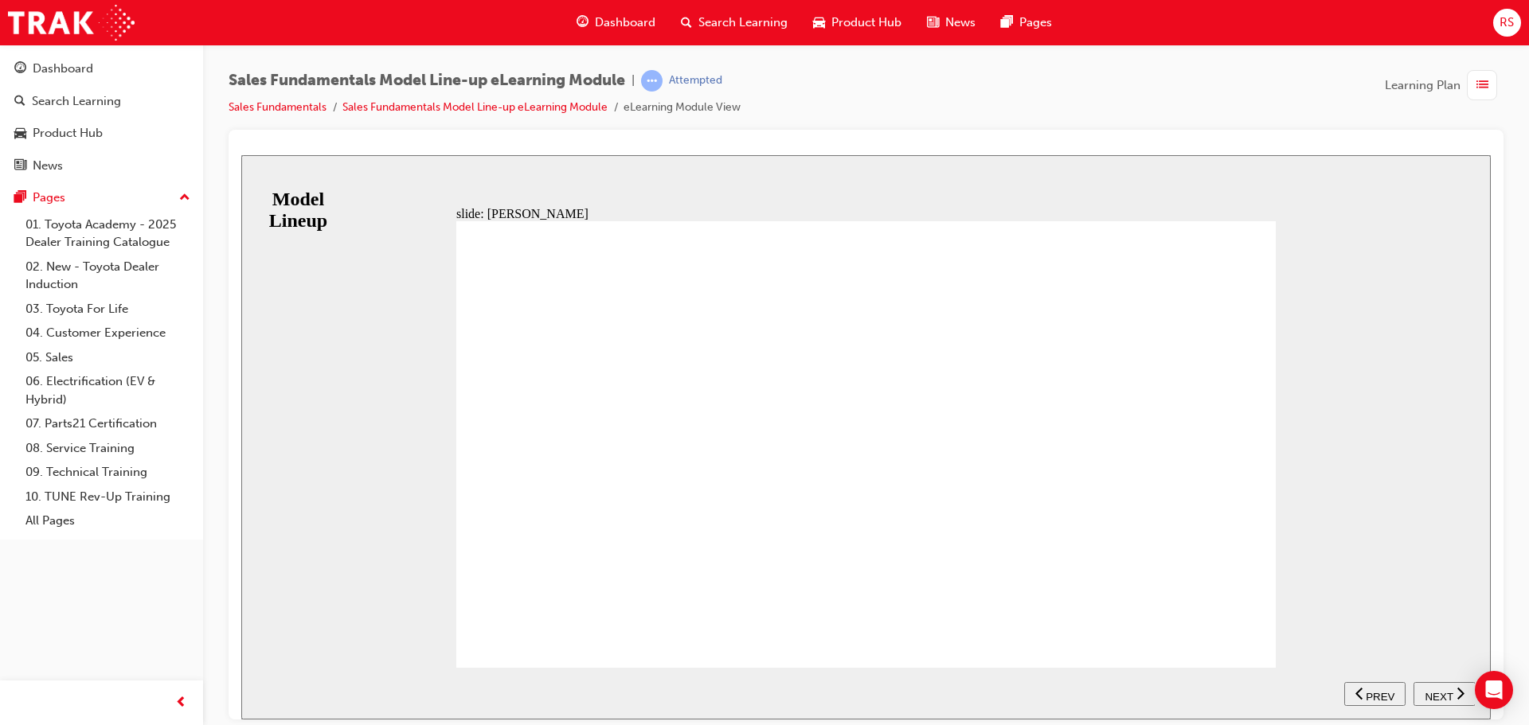
click at [1452, 694] on div "NEXT" at bounding box center [1444, 694] width 49 height 17
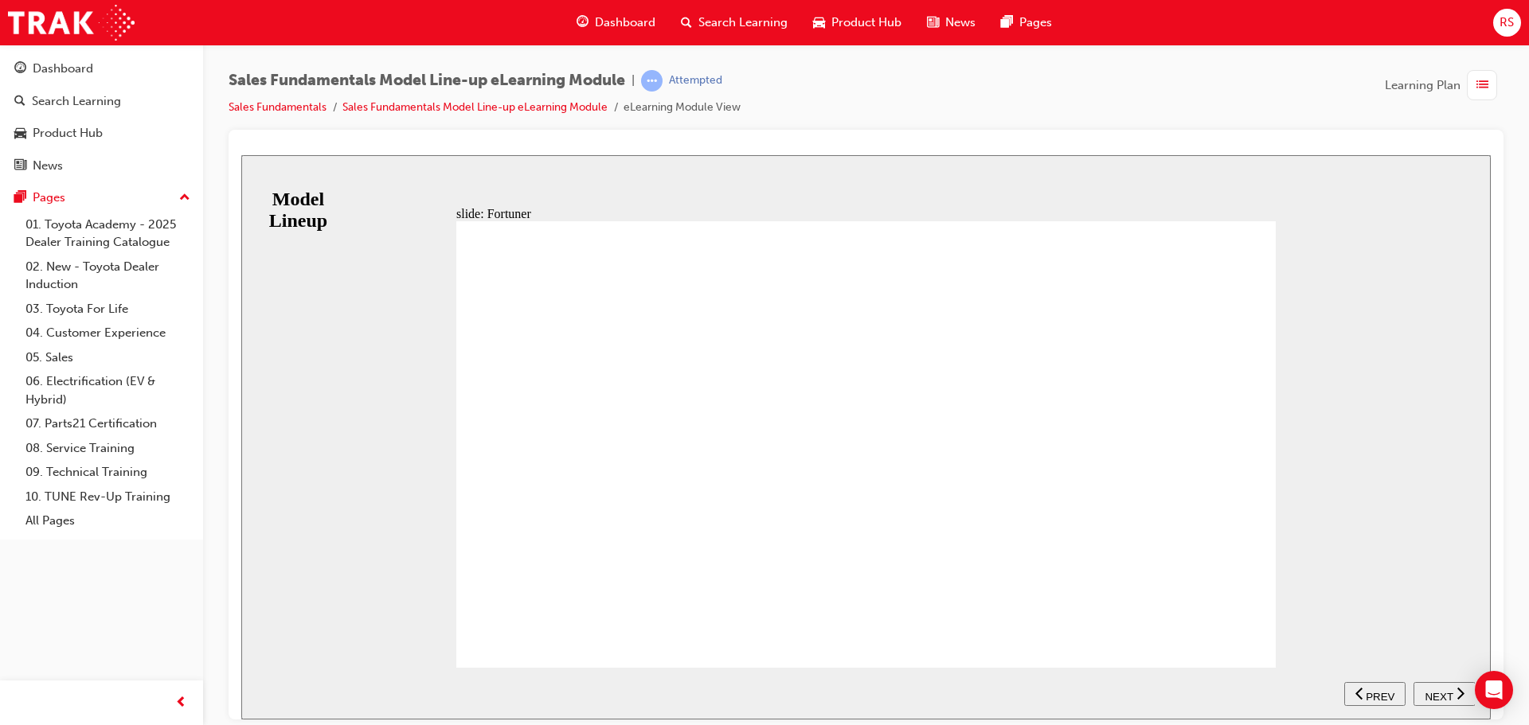
click at [1438, 690] on span "NEXT" at bounding box center [1439, 696] width 28 height 12
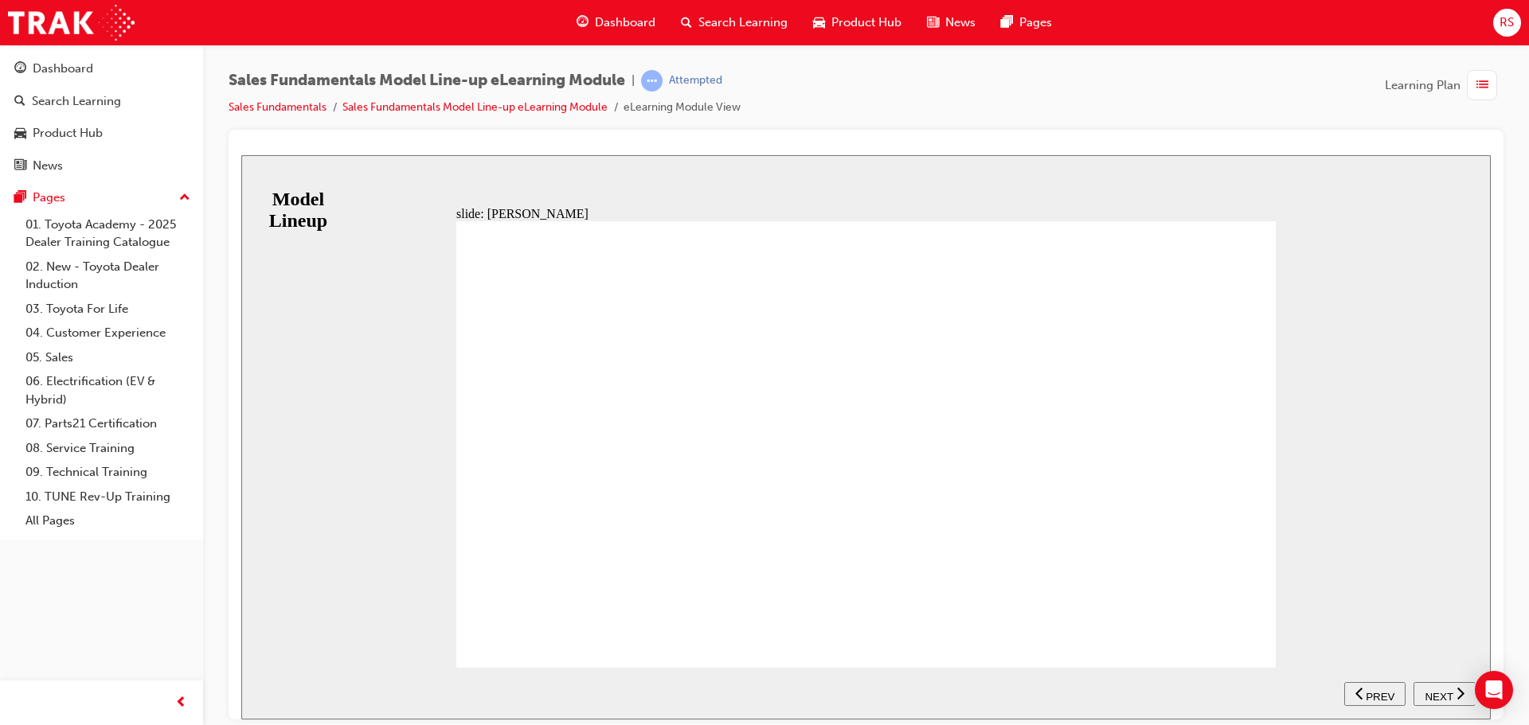
click at [1436, 690] on span "NEXT" at bounding box center [1439, 696] width 28 height 12
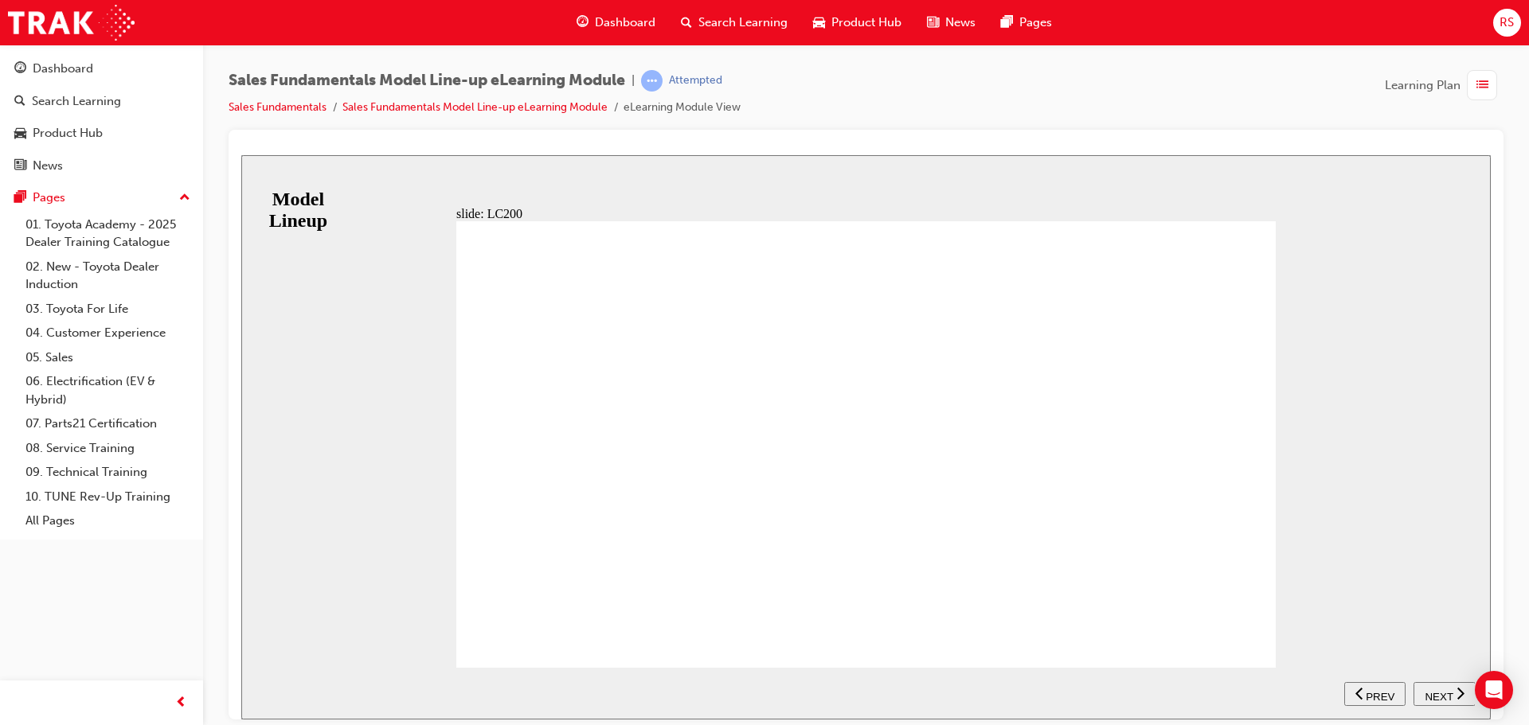
click at [1457, 692] on icon "next" at bounding box center [1461, 693] width 8 height 14
click at [610, 27] on span "Dashboard" at bounding box center [625, 23] width 61 height 18
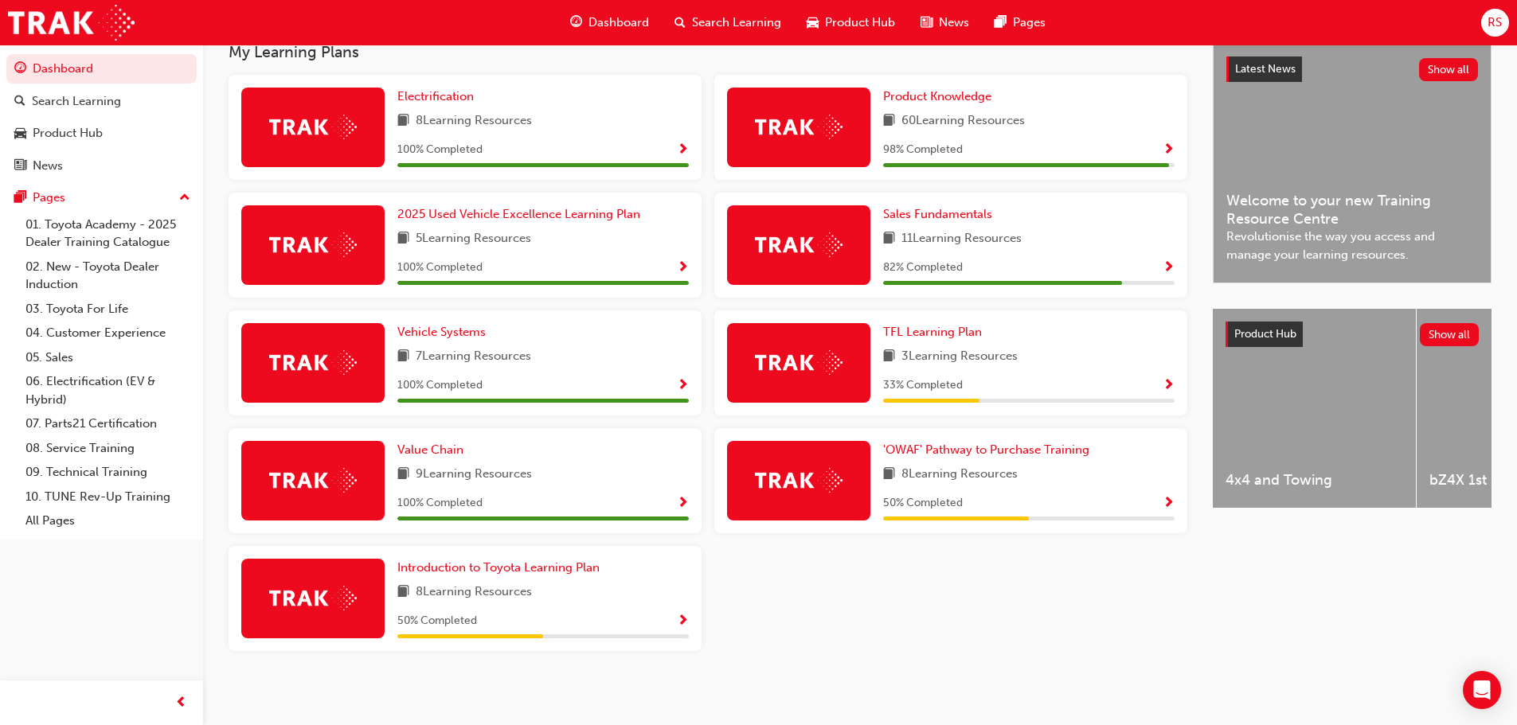
scroll to position [373, 0]
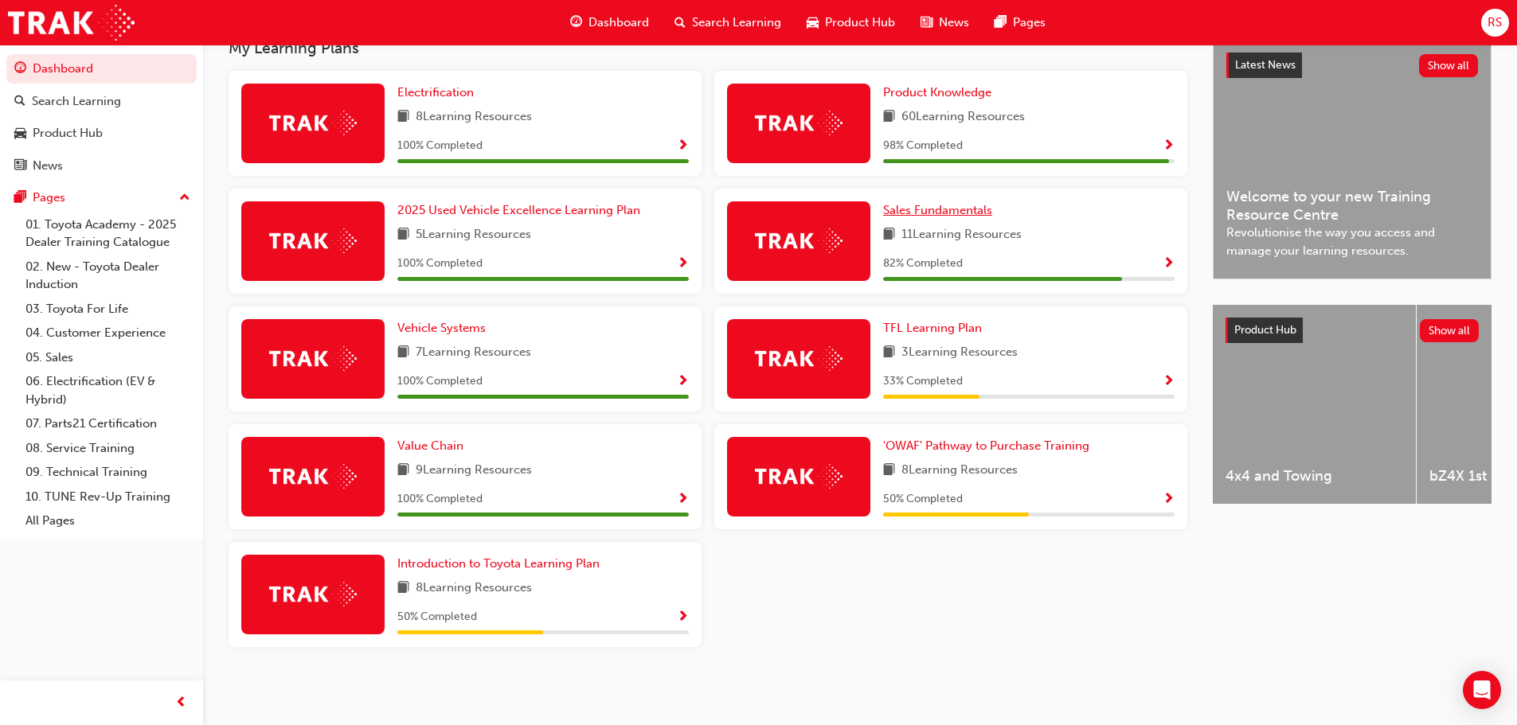
click at [938, 212] on span "Sales Fundamentals" at bounding box center [937, 210] width 109 height 14
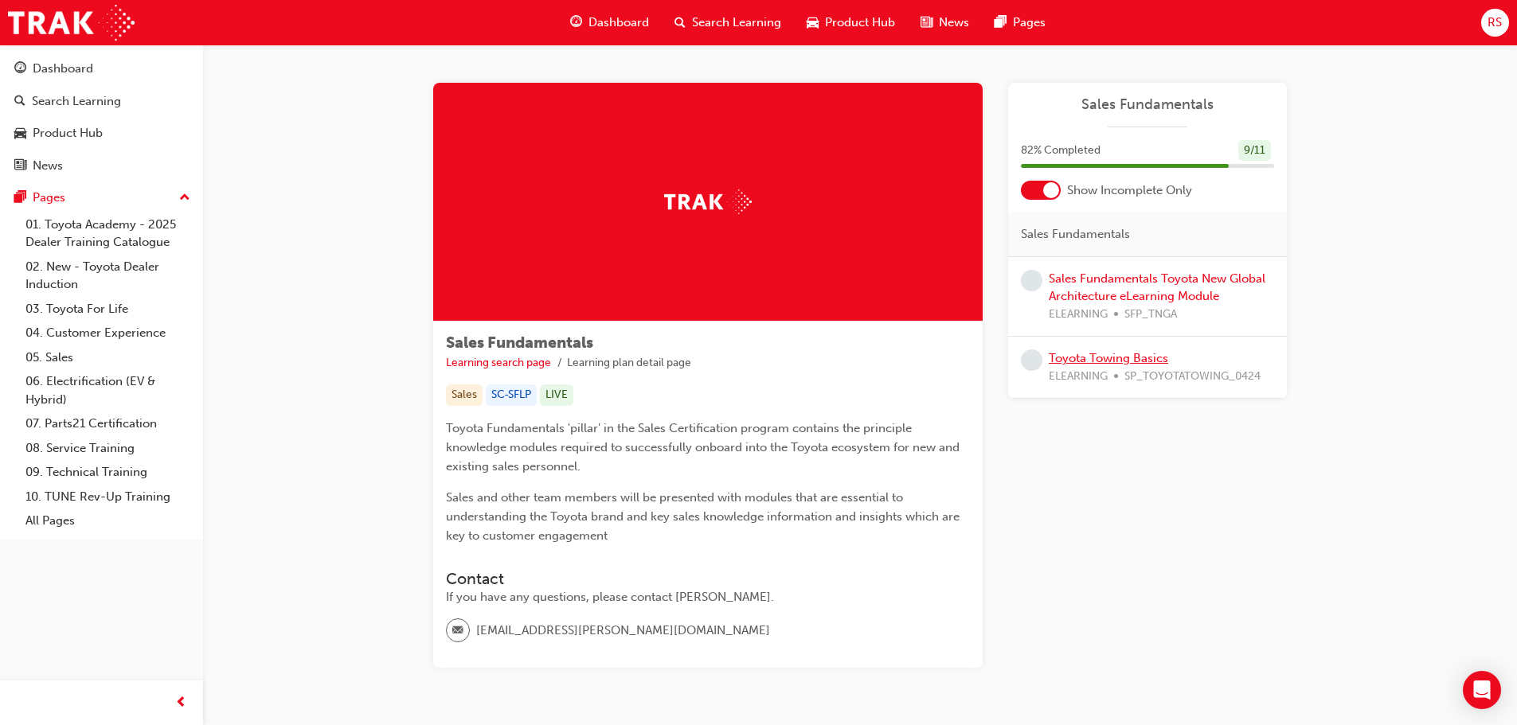
click at [1096, 358] on link "Toyota Towing Basics" at bounding box center [1108, 358] width 119 height 14
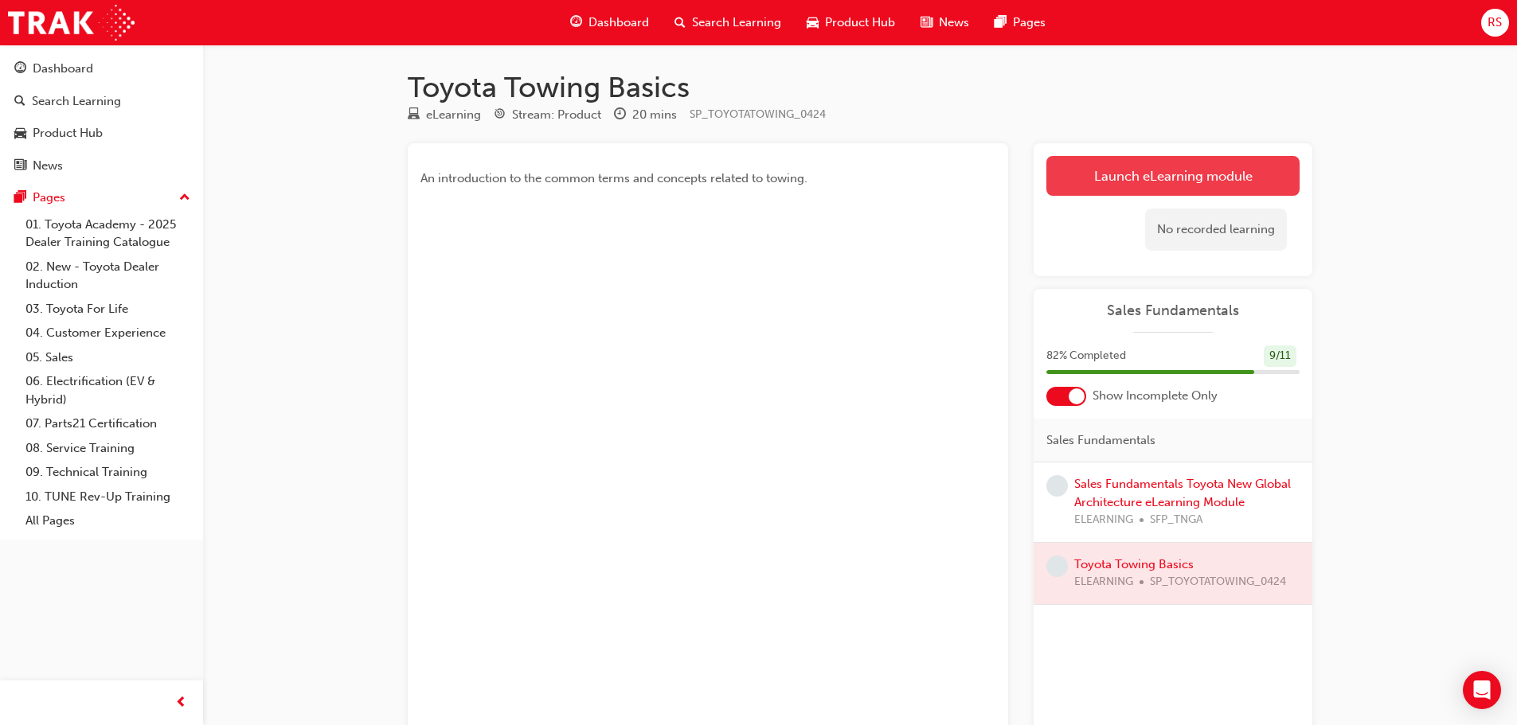
click at [1160, 181] on link "Launch eLearning module" at bounding box center [1172, 176] width 253 height 40
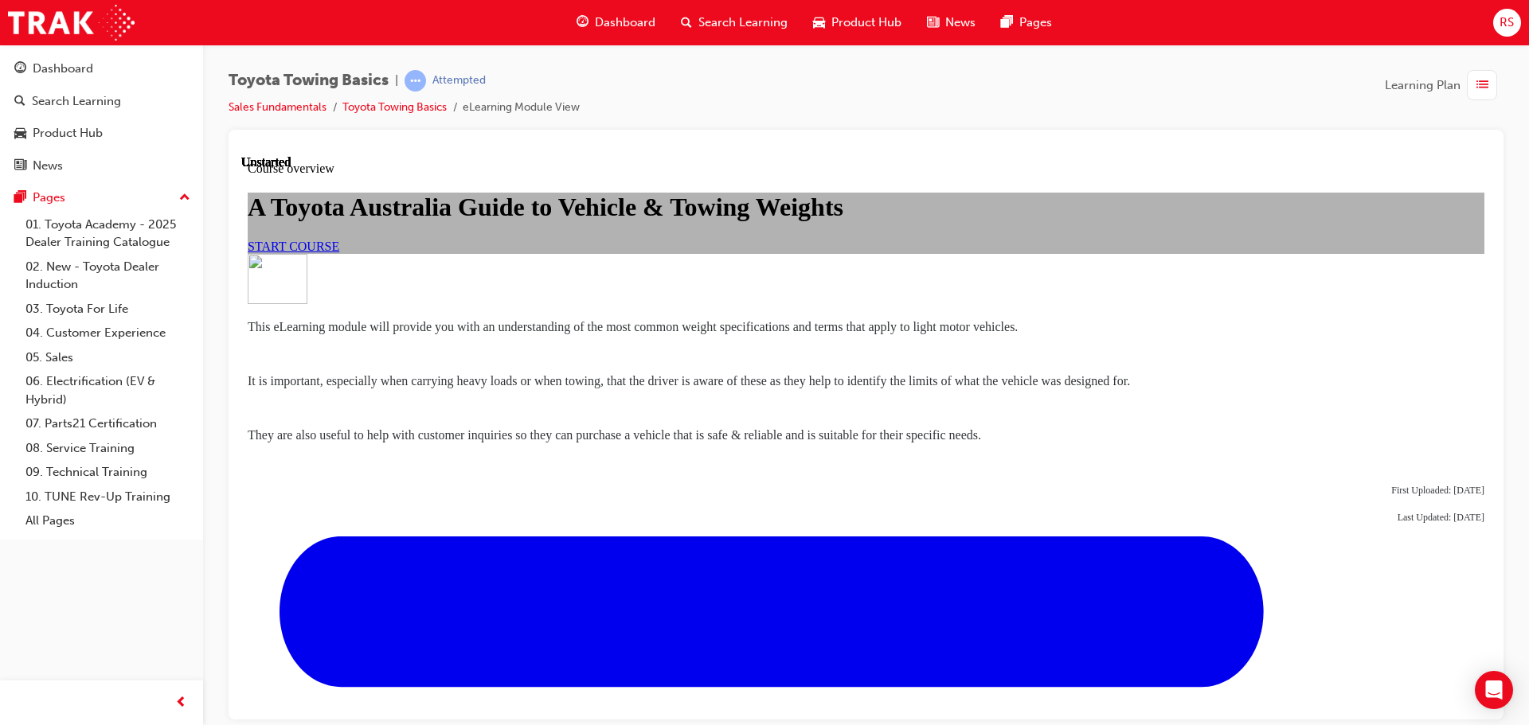
click at [339, 252] on link "START COURSE" at bounding box center [294, 246] width 92 height 14
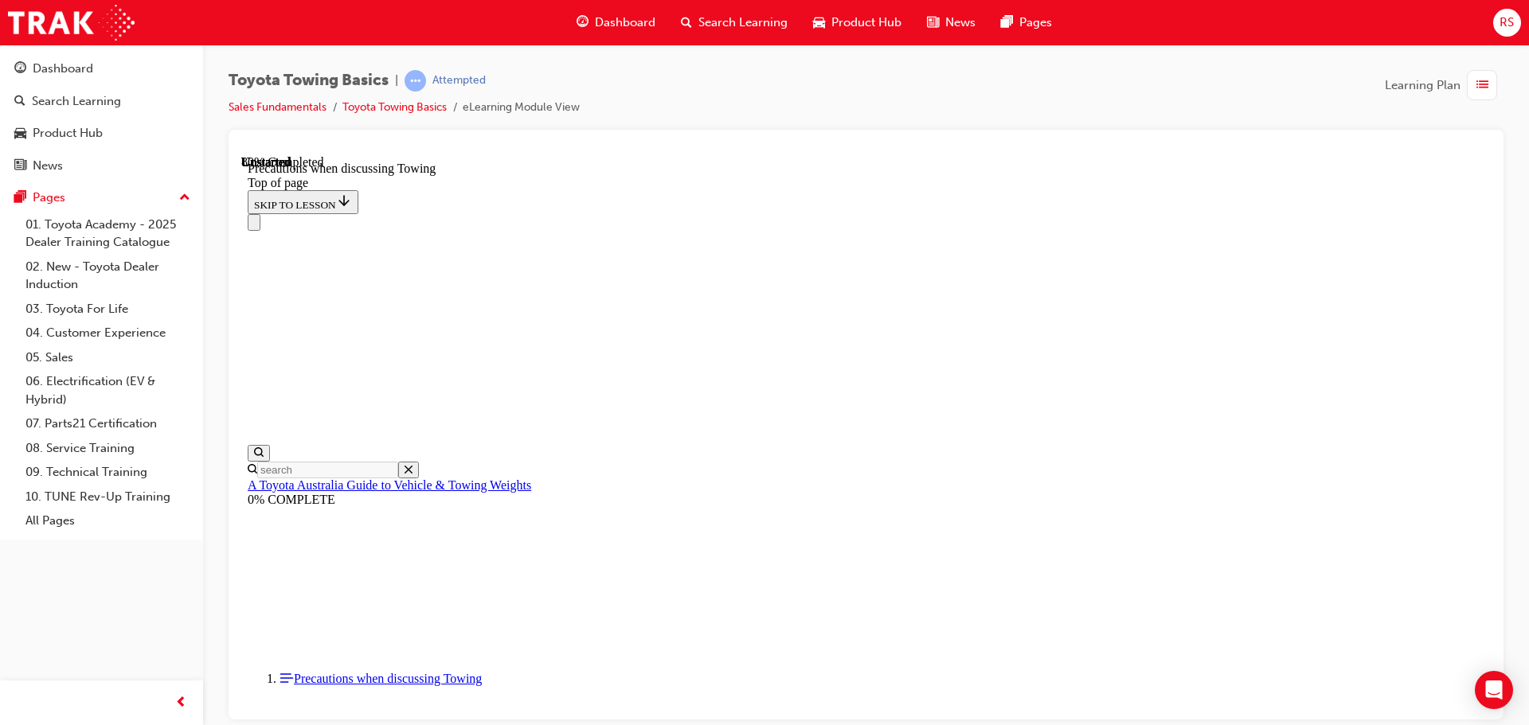
scroll to position [925, 0]
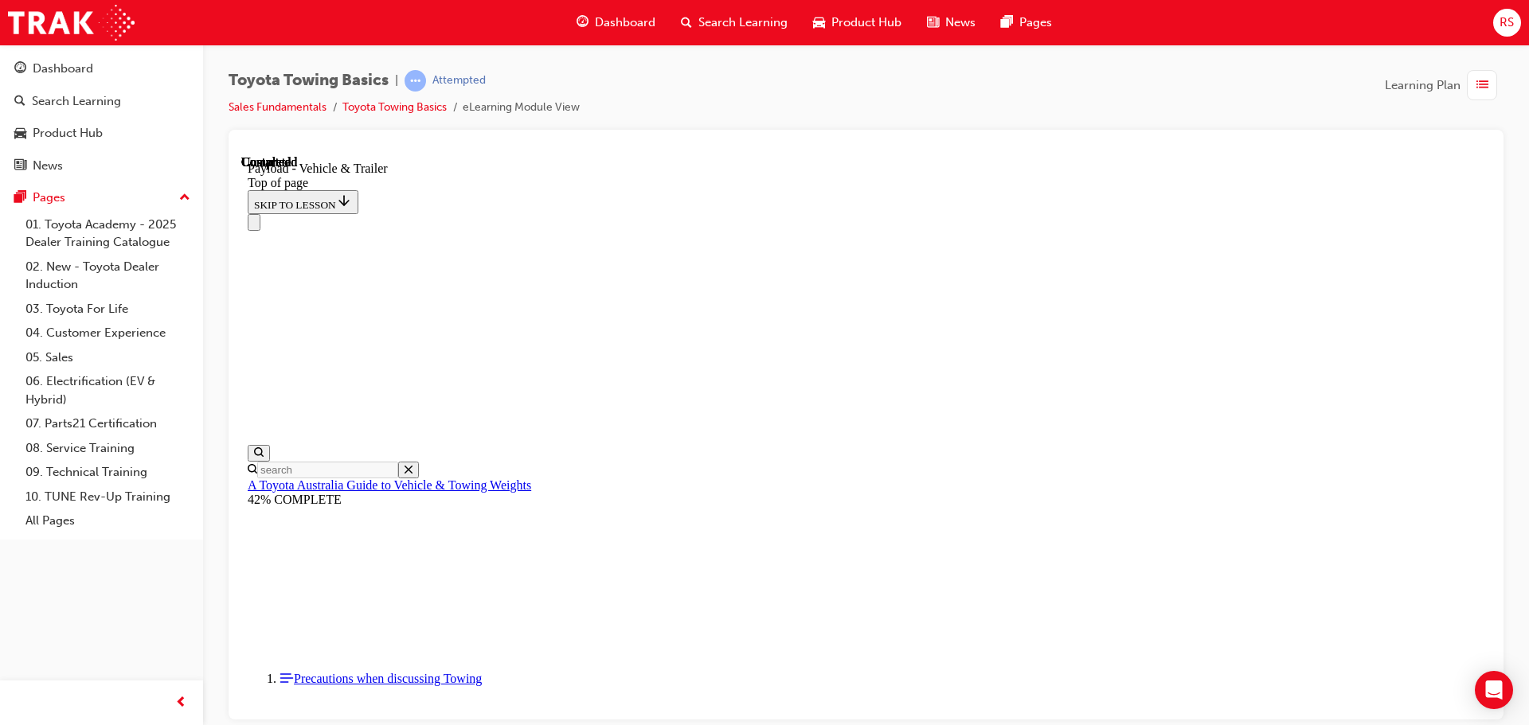
scroll to position [97, 0]
click at [968, 722] on div "Toyota Towing Basics | Attempted Sales Fundamentals Toyota Towing Basics eLearn…" at bounding box center [764, 362] width 1529 height 725
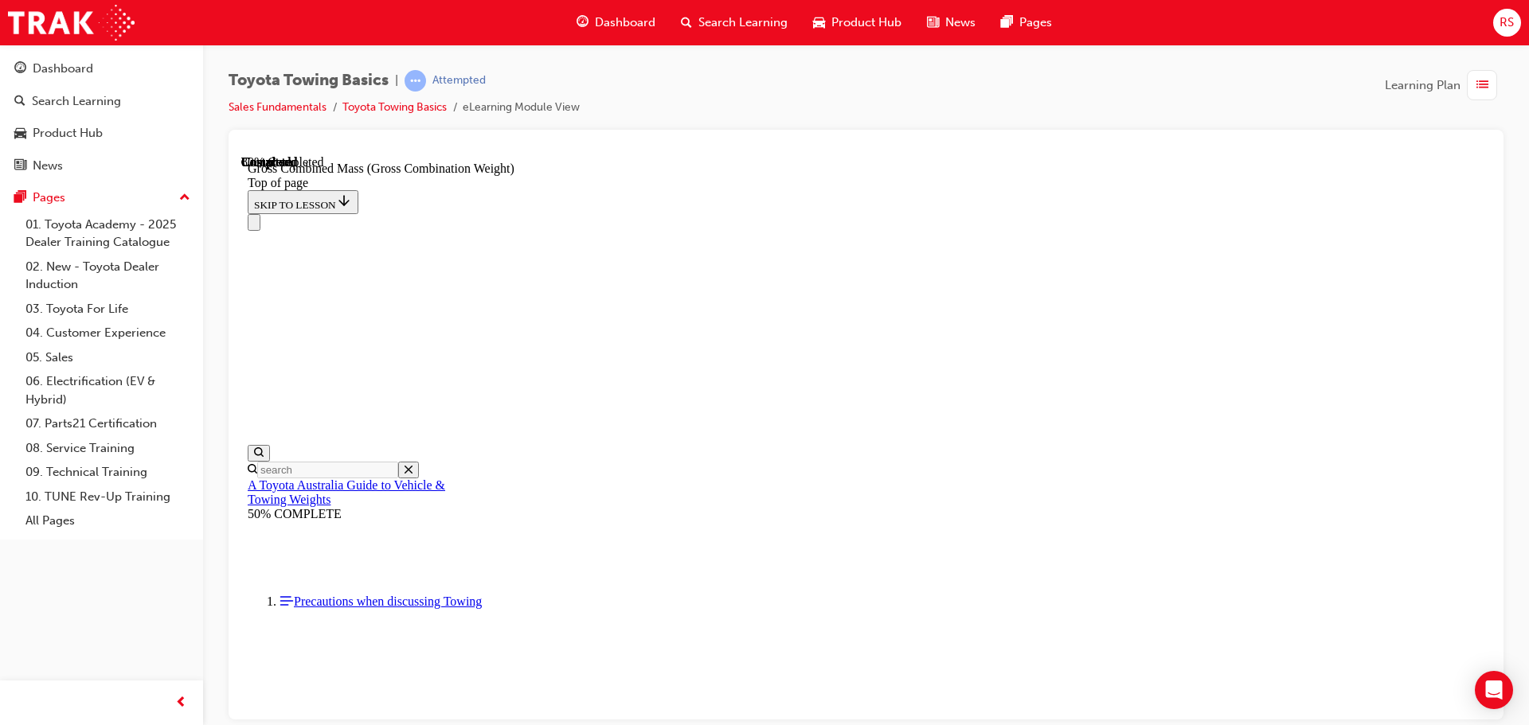
scroll to position [714, 0]
click at [980, 725] on div "Toyota Towing Basics | Attempted Sales Fundamentals Toyota Towing Basics eLearn…" at bounding box center [764, 362] width 1529 height 725
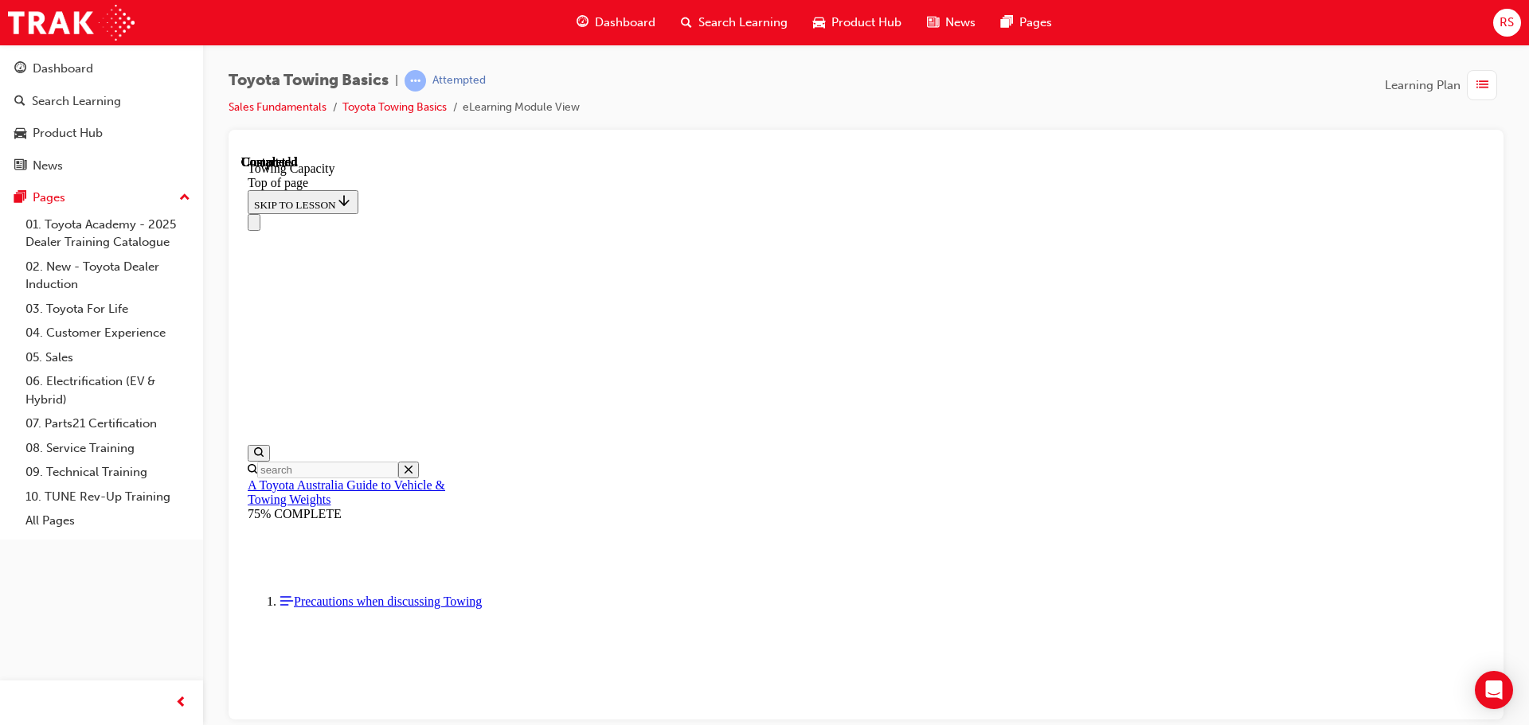
drag, startPoint x: 988, startPoint y: 679, endPoint x: 991, endPoint y: 652, distance: 27.3
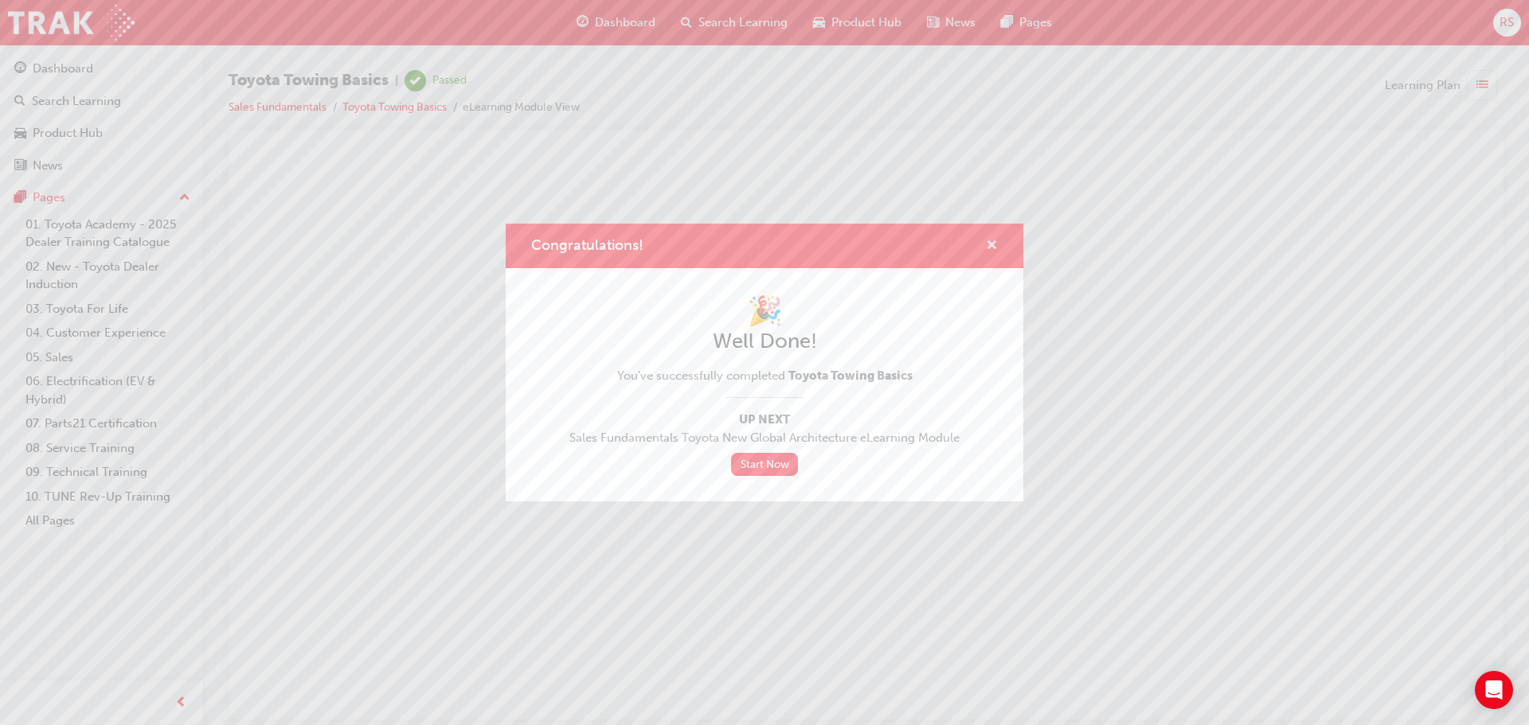
click at [990, 244] on span "cross-icon" at bounding box center [992, 247] width 12 height 14
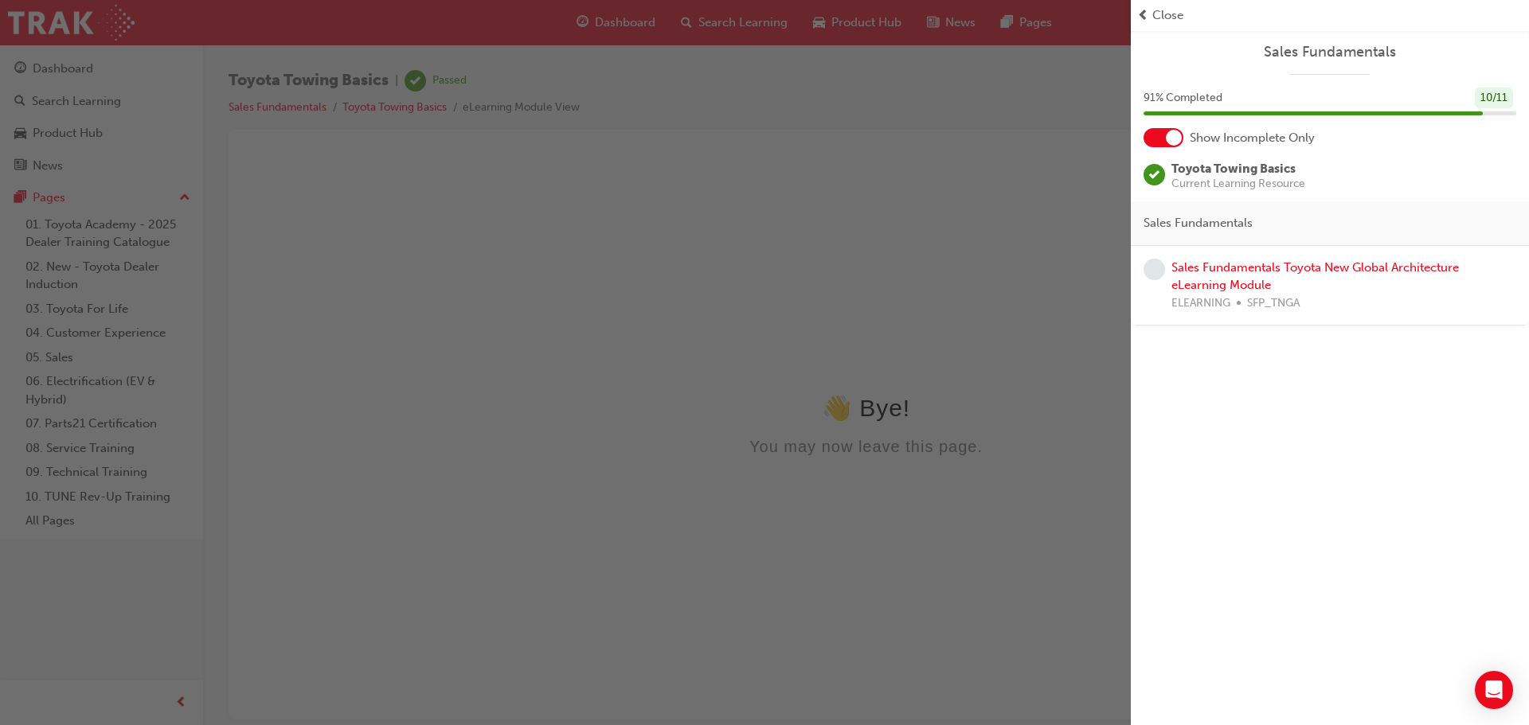
click at [1171, 16] on span "Close" at bounding box center [1167, 15] width 31 height 18
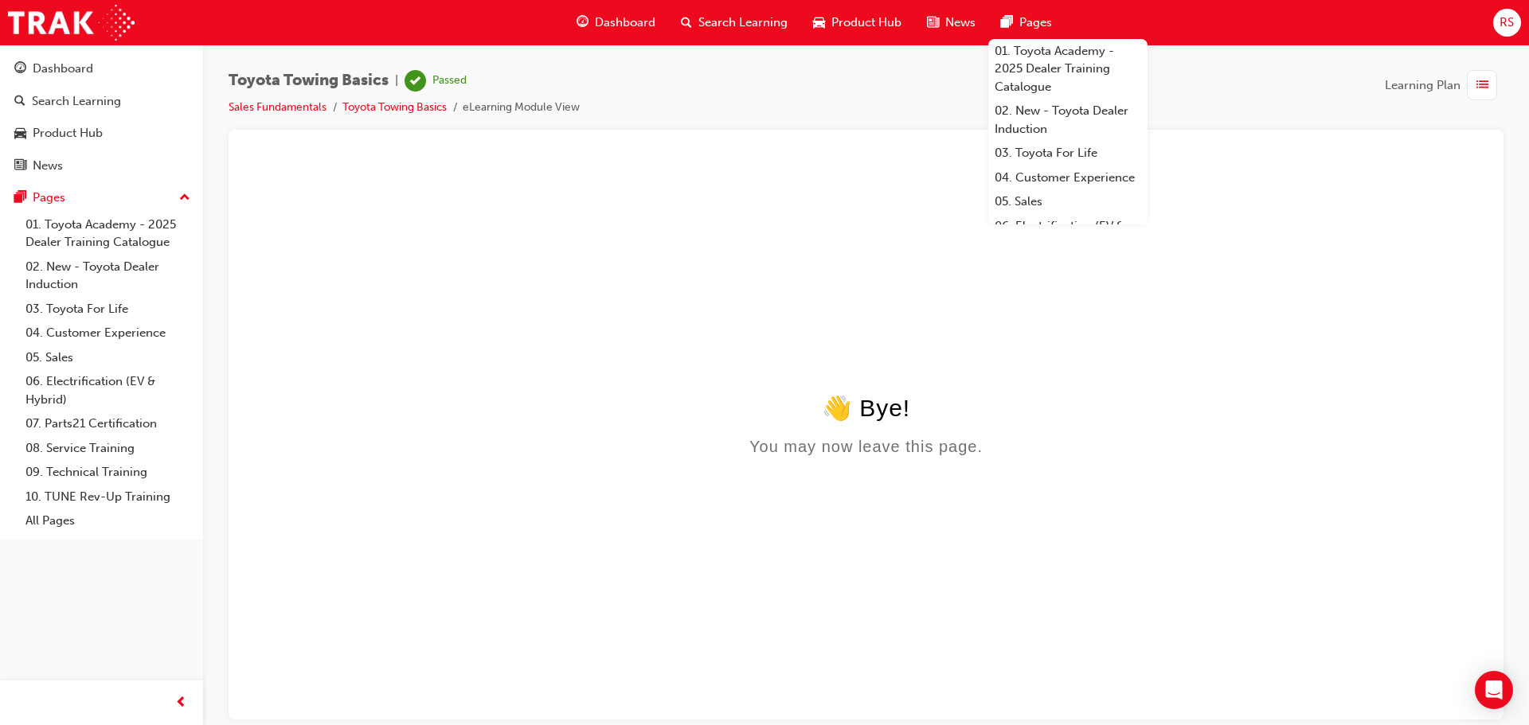
click at [601, 26] on span "Dashboard" at bounding box center [625, 23] width 61 height 18
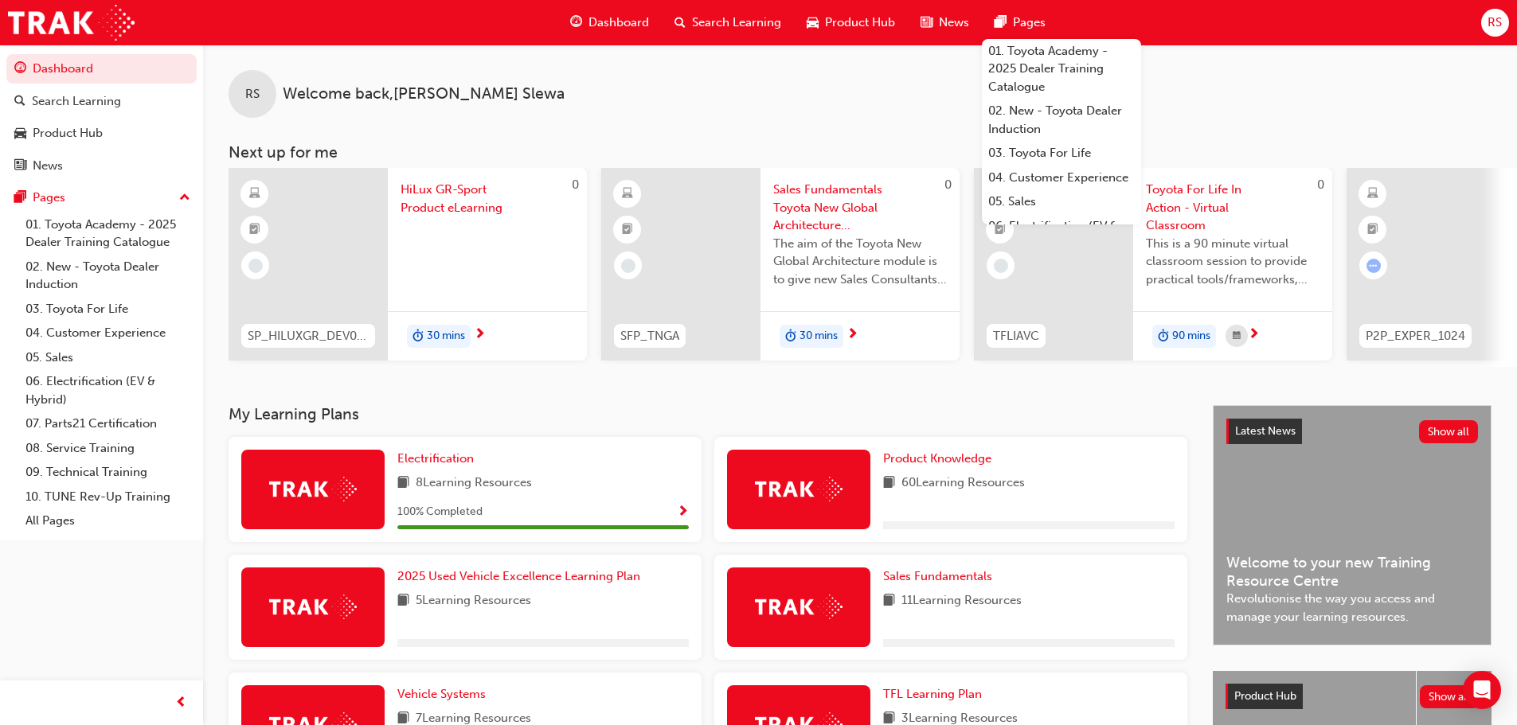
click at [937, 405] on div "RS Welcome back , Ronaldo Slewa Next up for me 0 SP_HILUXGR_DEV0923_EL1 HiLux G…" at bounding box center [860, 225] width 1314 height 361
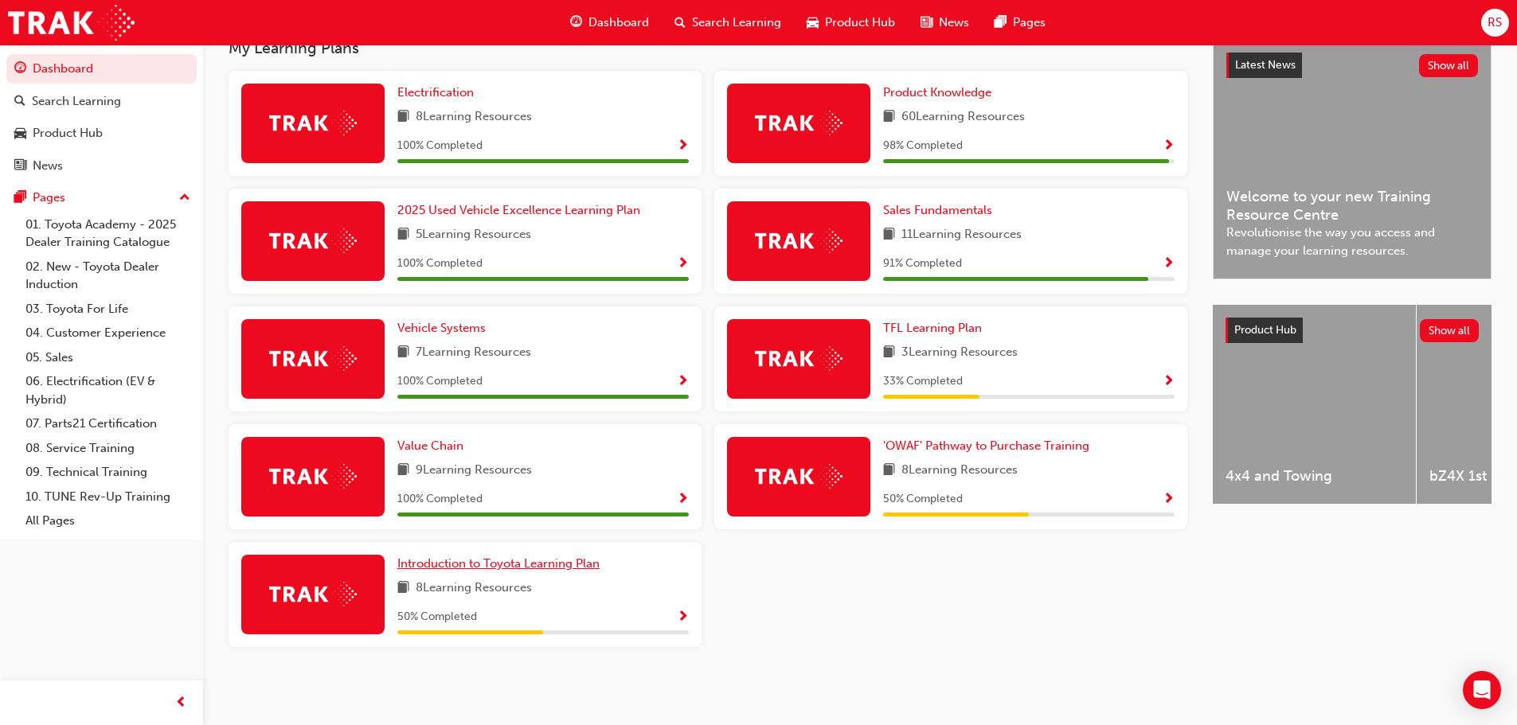
click at [494, 566] on span "Introduction to Toyota Learning Plan" at bounding box center [498, 564] width 202 height 14
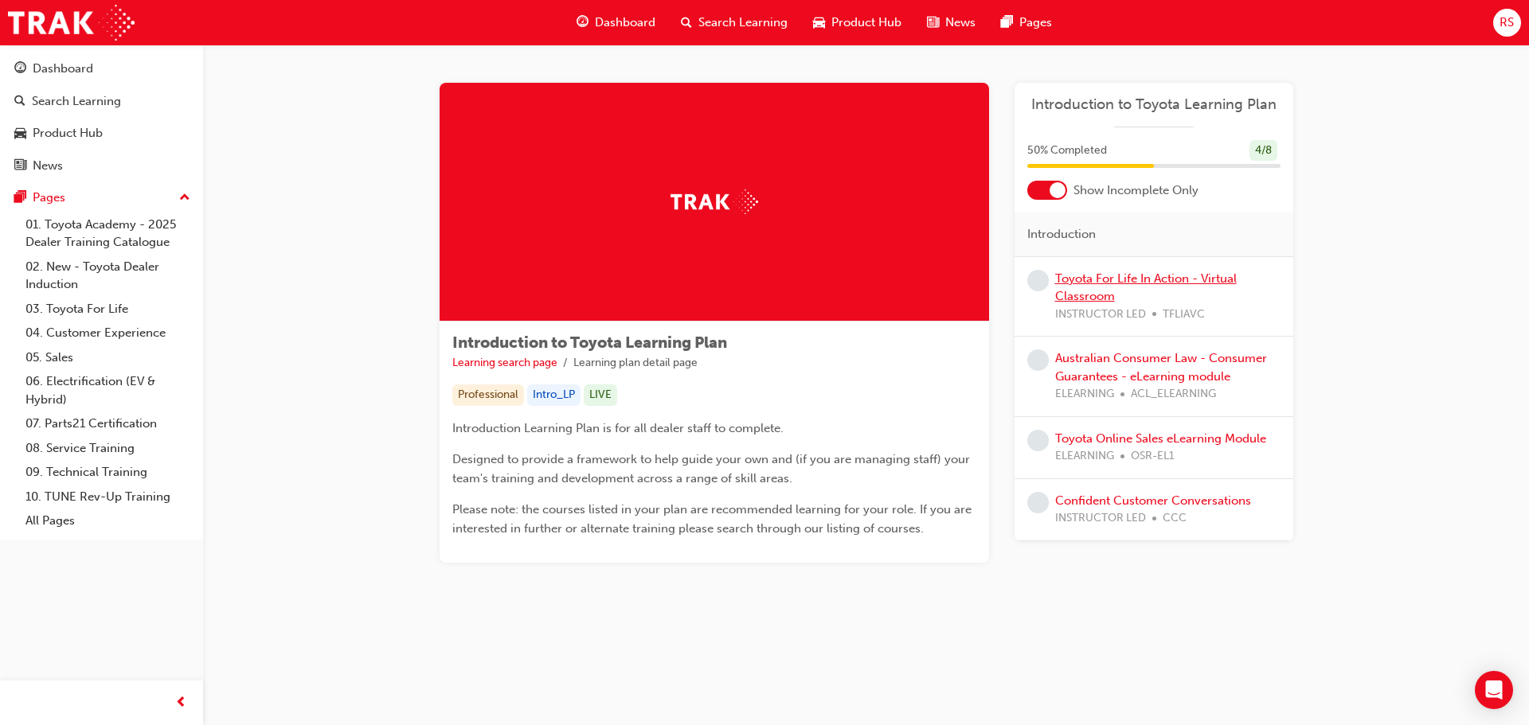
click at [1109, 280] on link "Toyota For Life In Action - Virtual Classroom" at bounding box center [1146, 288] width 182 height 33
click at [1148, 502] on link "Confident Customer Conversations" at bounding box center [1153, 501] width 196 height 14
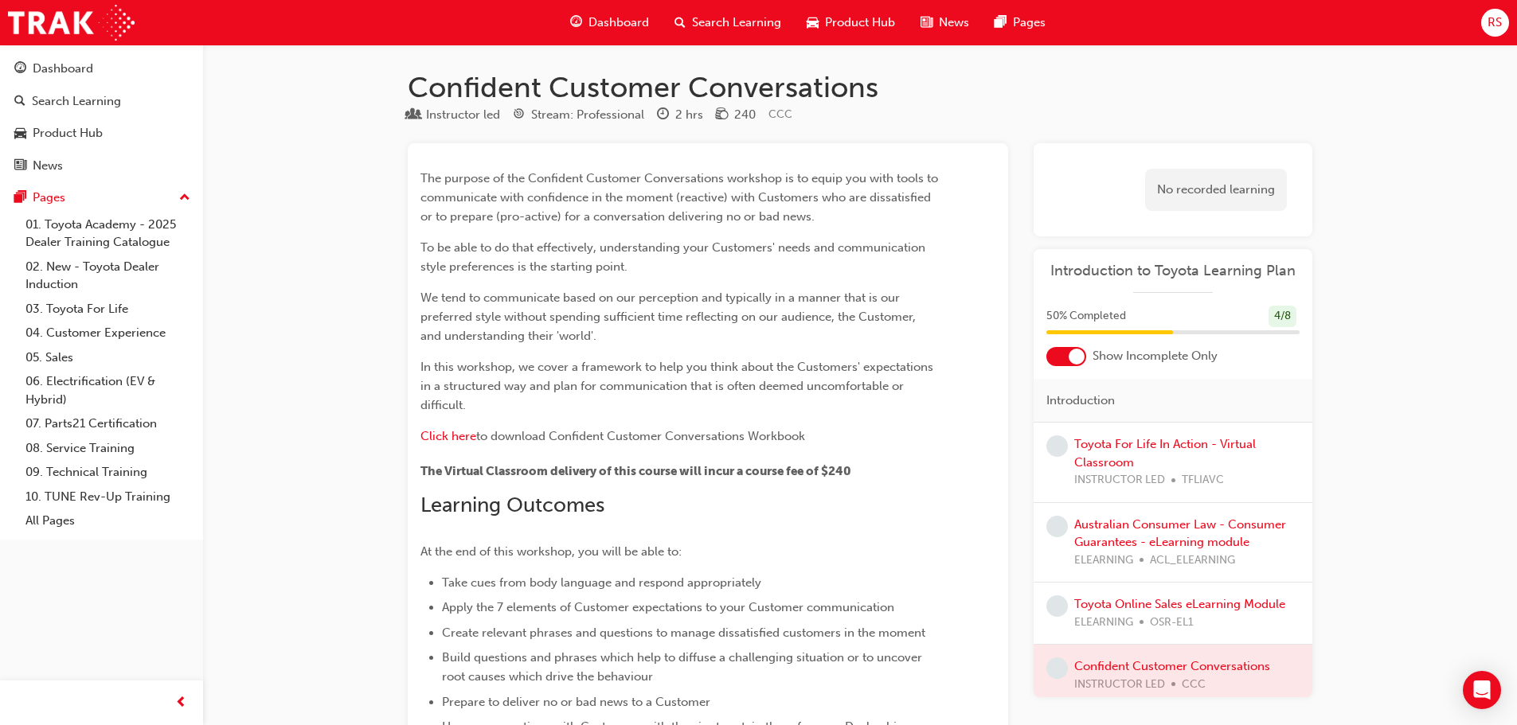
click at [608, 10] on div "Dashboard" at bounding box center [609, 22] width 104 height 33
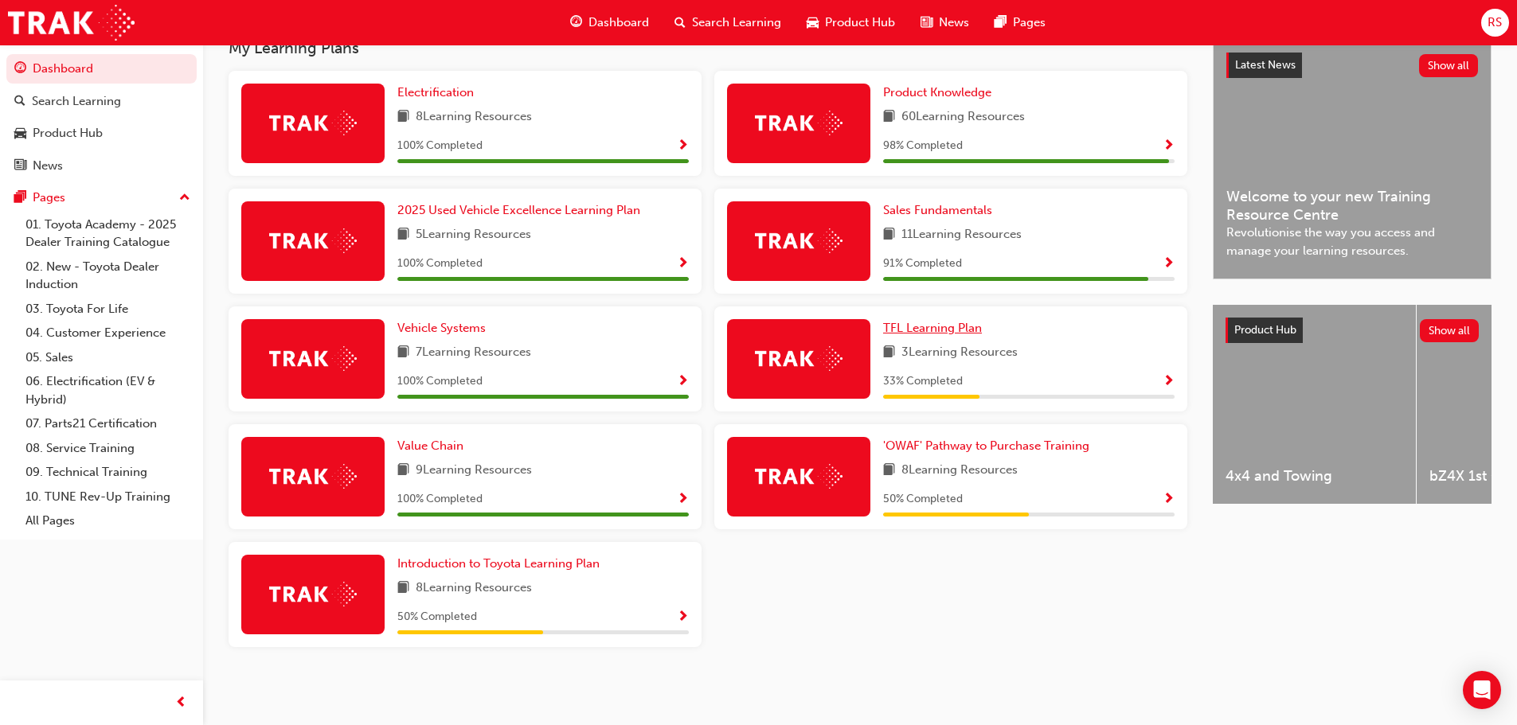
click at [934, 329] on span "TFL Learning Plan" at bounding box center [932, 328] width 99 height 14
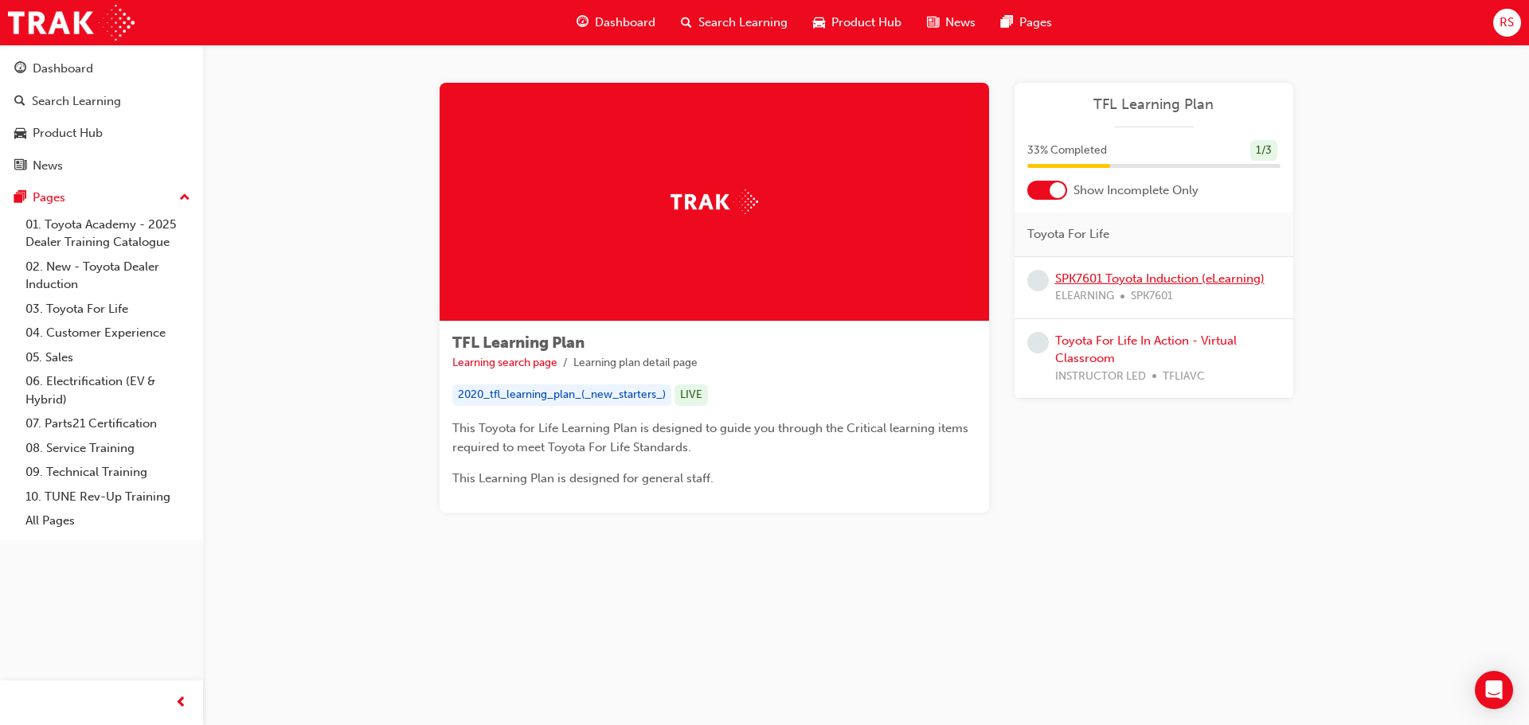
click at [1139, 280] on link "SPK7601 Toyota Induction (eLearning)" at bounding box center [1159, 279] width 209 height 14
click at [1129, 337] on link "Toyota For Life In Action - Virtual Classroom" at bounding box center [1146, 350] width 182 height 33
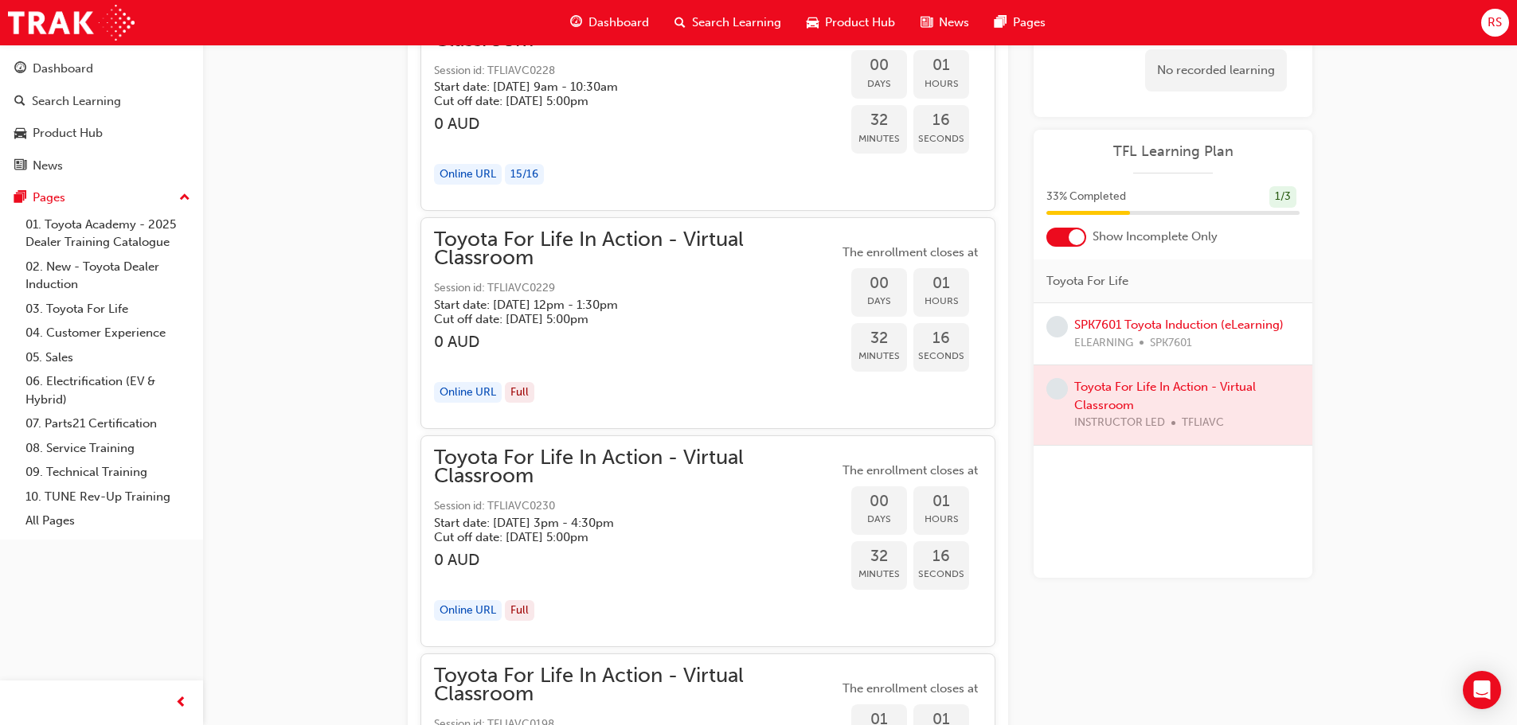
click at [619, 19] on span "Dashboard" at bounding box center [619, 23] width 61 height 18
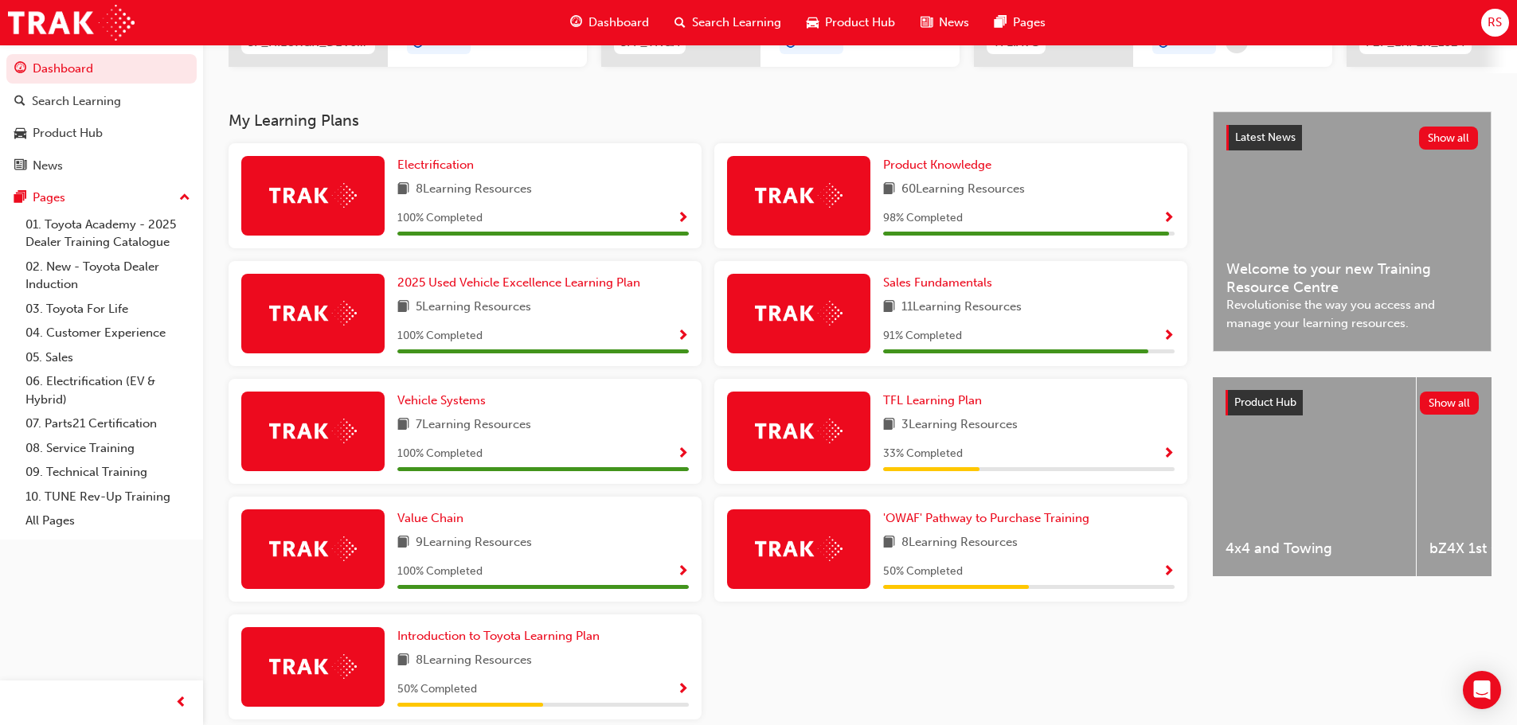
scroll to position [293, 0]
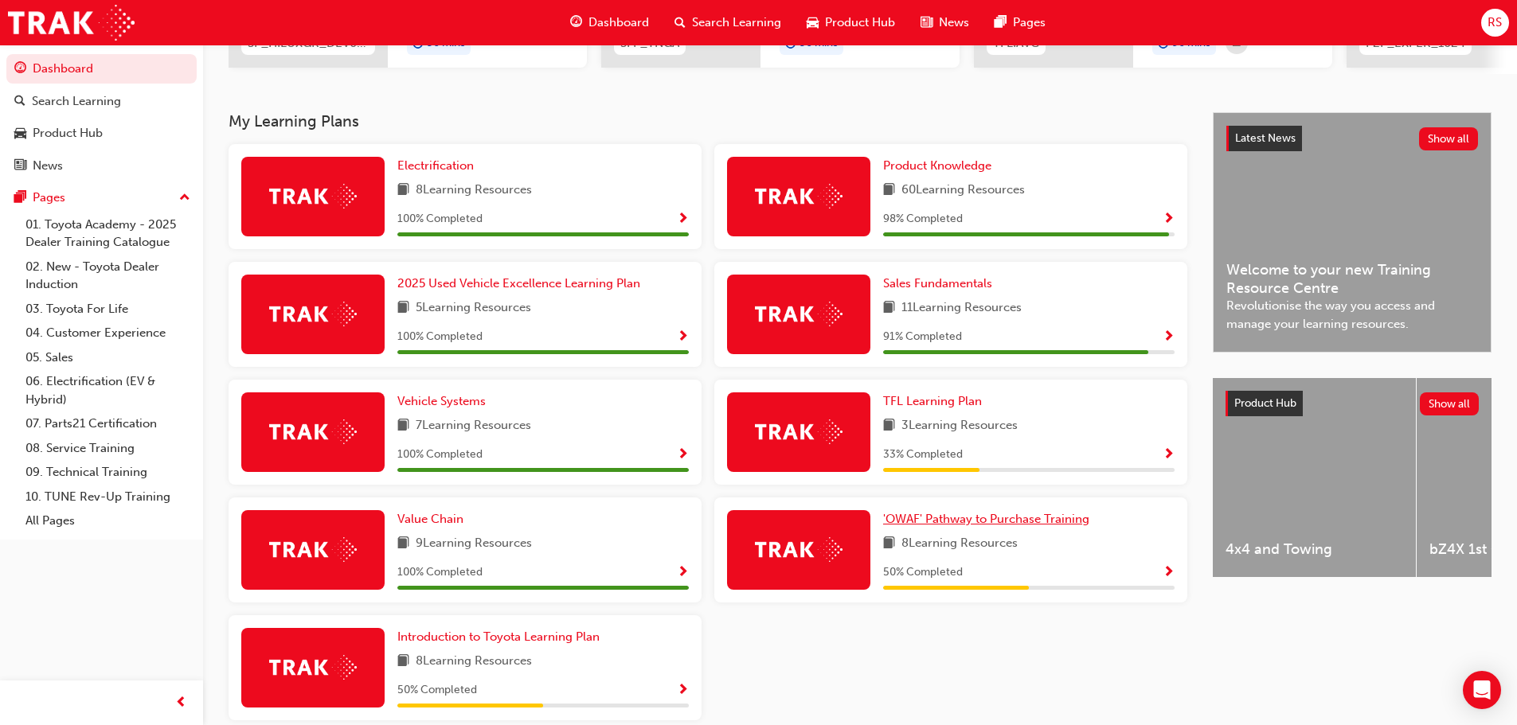
click at [967, 525] on span "'OWAF' Pathway to Purchase Training" at bounding box center [986, 519] width 206 height 14
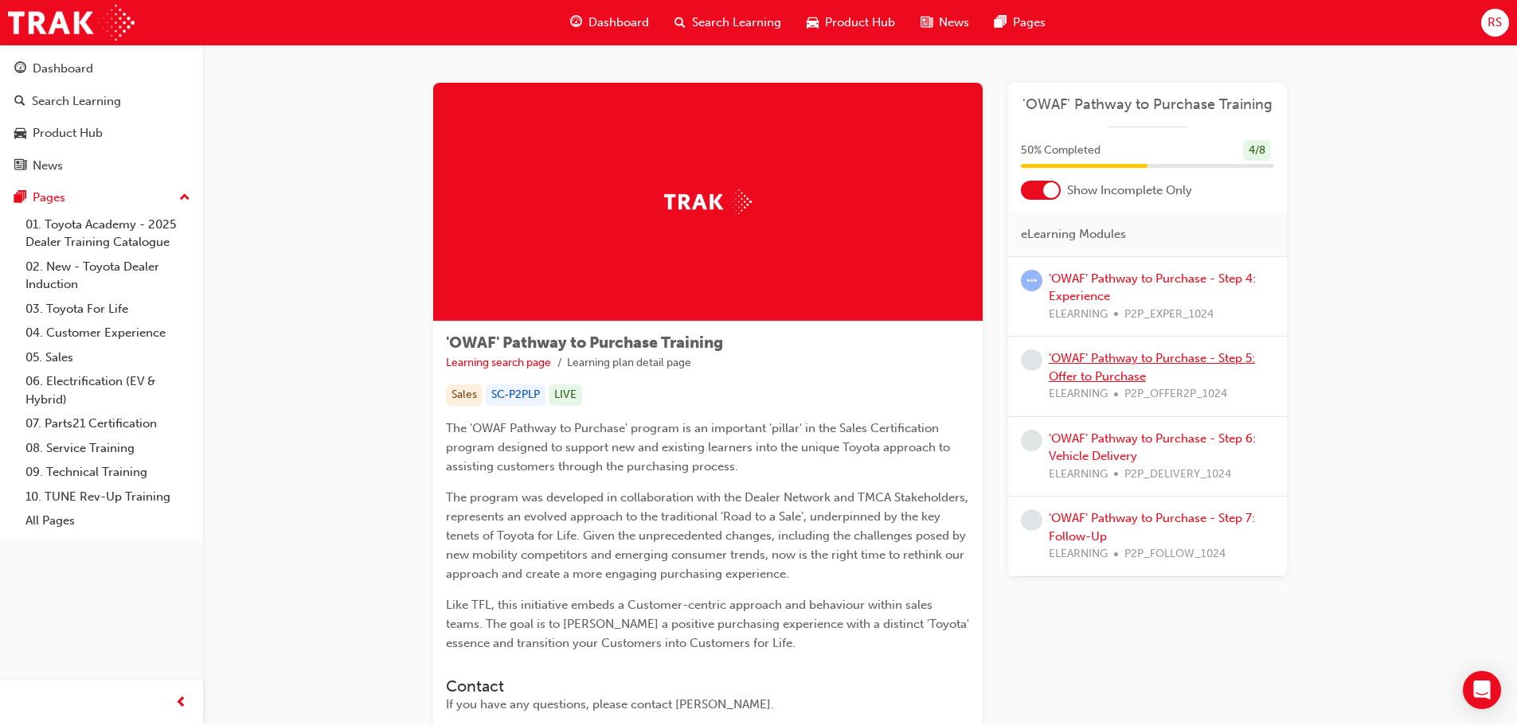
click at [1159, 358] on link "'OWAF' Pathway to Purchase - Step 5: Offer to Purchase" at bounding box center [1152, 367] width 206 height 33
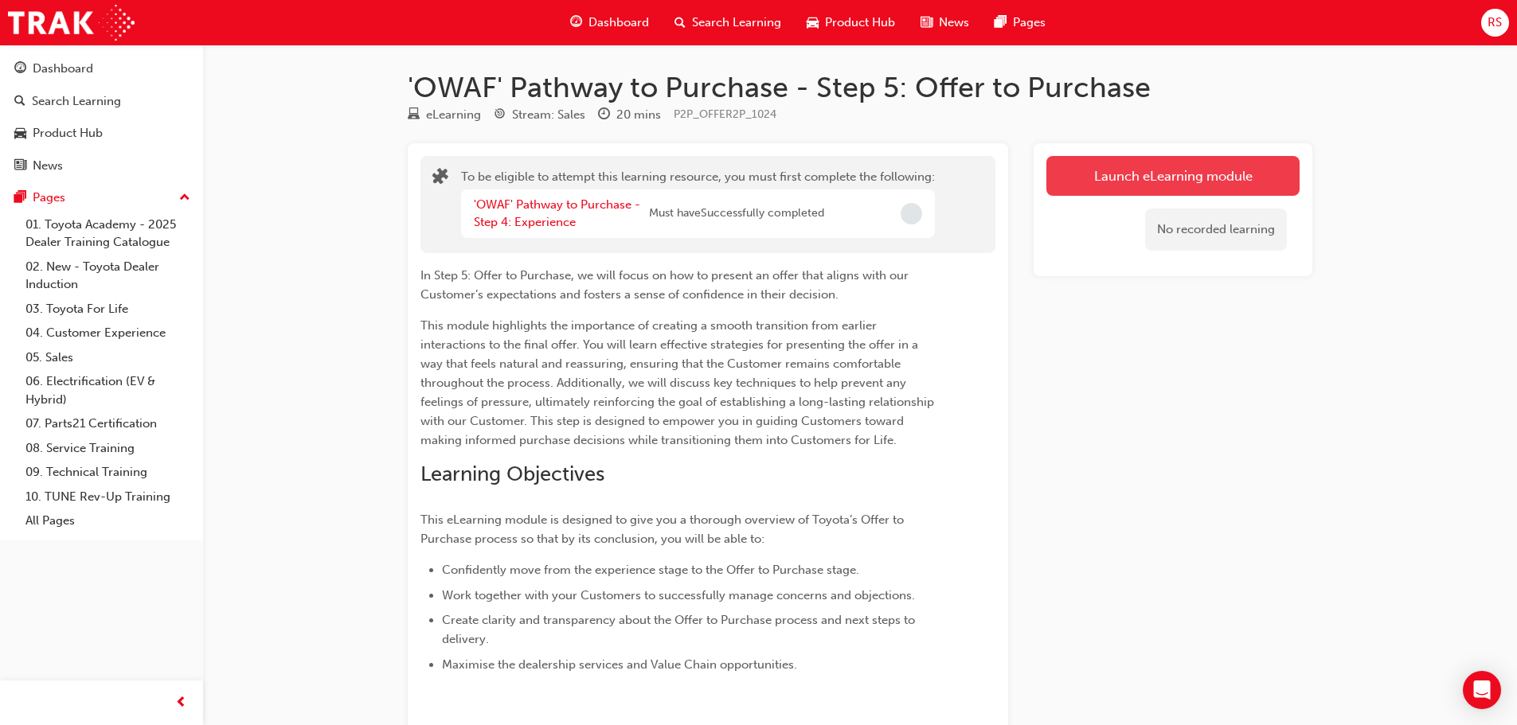
click at [1128, 173] on button "Launch eLearning module" at bounding box center [1172, 176] width 253 height 40
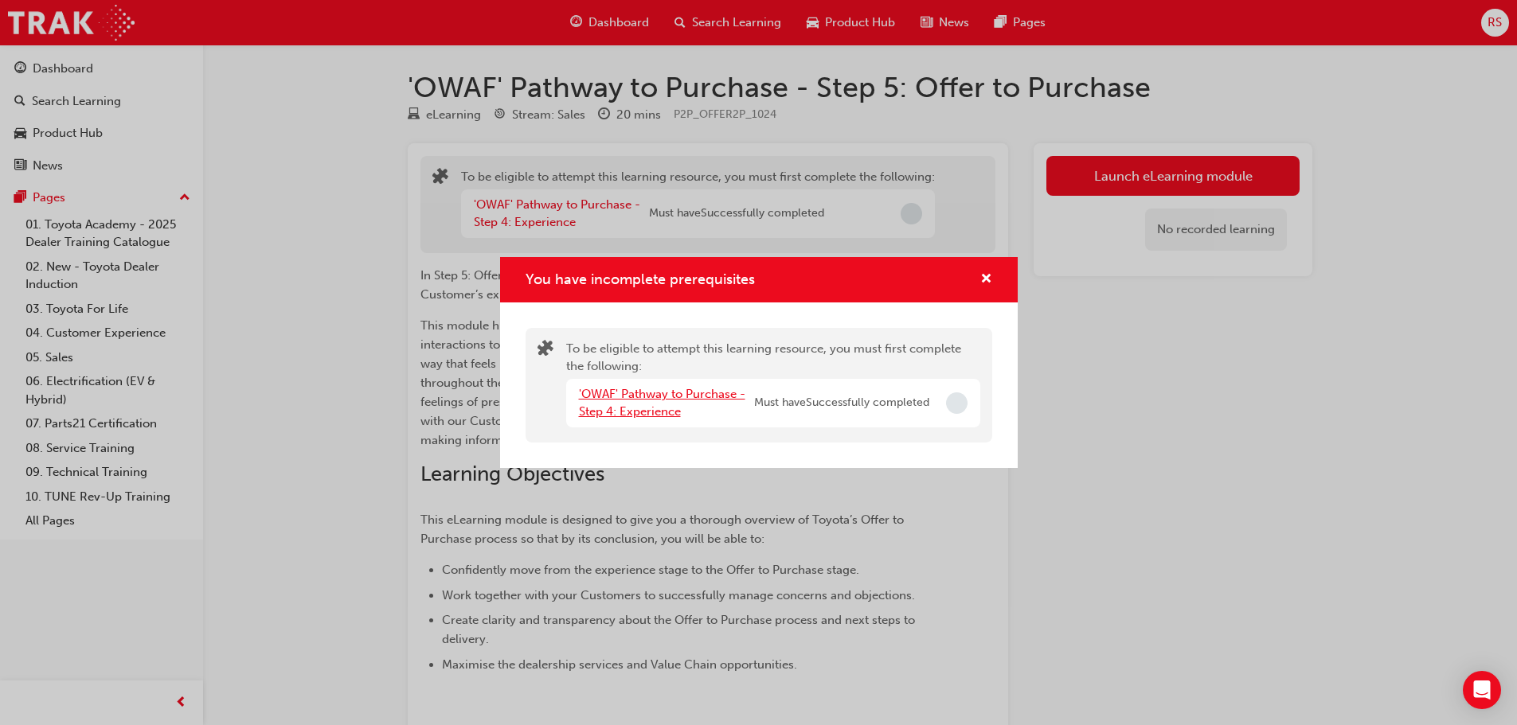
click at [648, 392] on link "'OWAF' Pathway to Purchase - Step 4: Experience" at bounding box center [662, 403] width 166 height 33
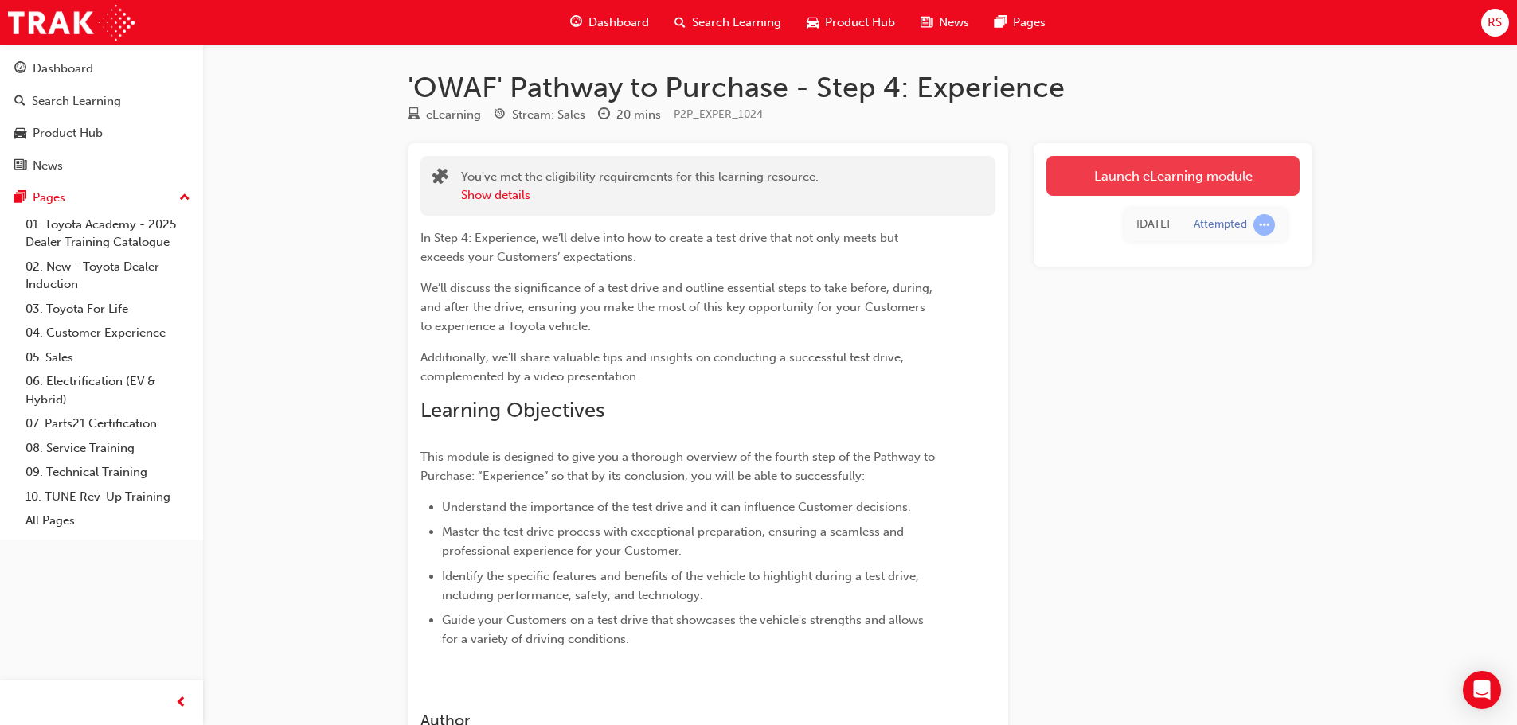
click at [1153, 181] on link "Launch eLearning module" at bounding box center [1172, 176] width 253 height 40
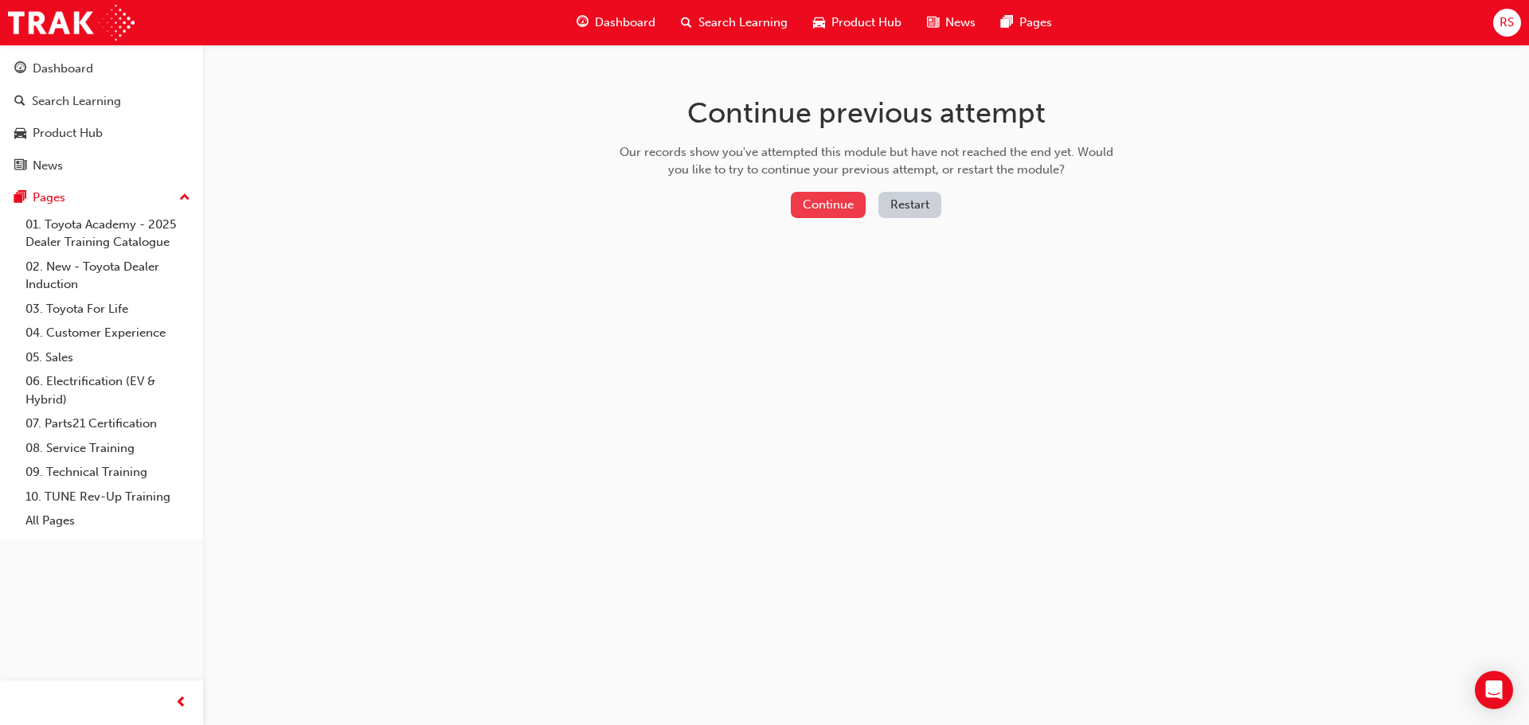
click at [846, 207] on button "Continue" at bounding box center [828, 205] width 75 height 26
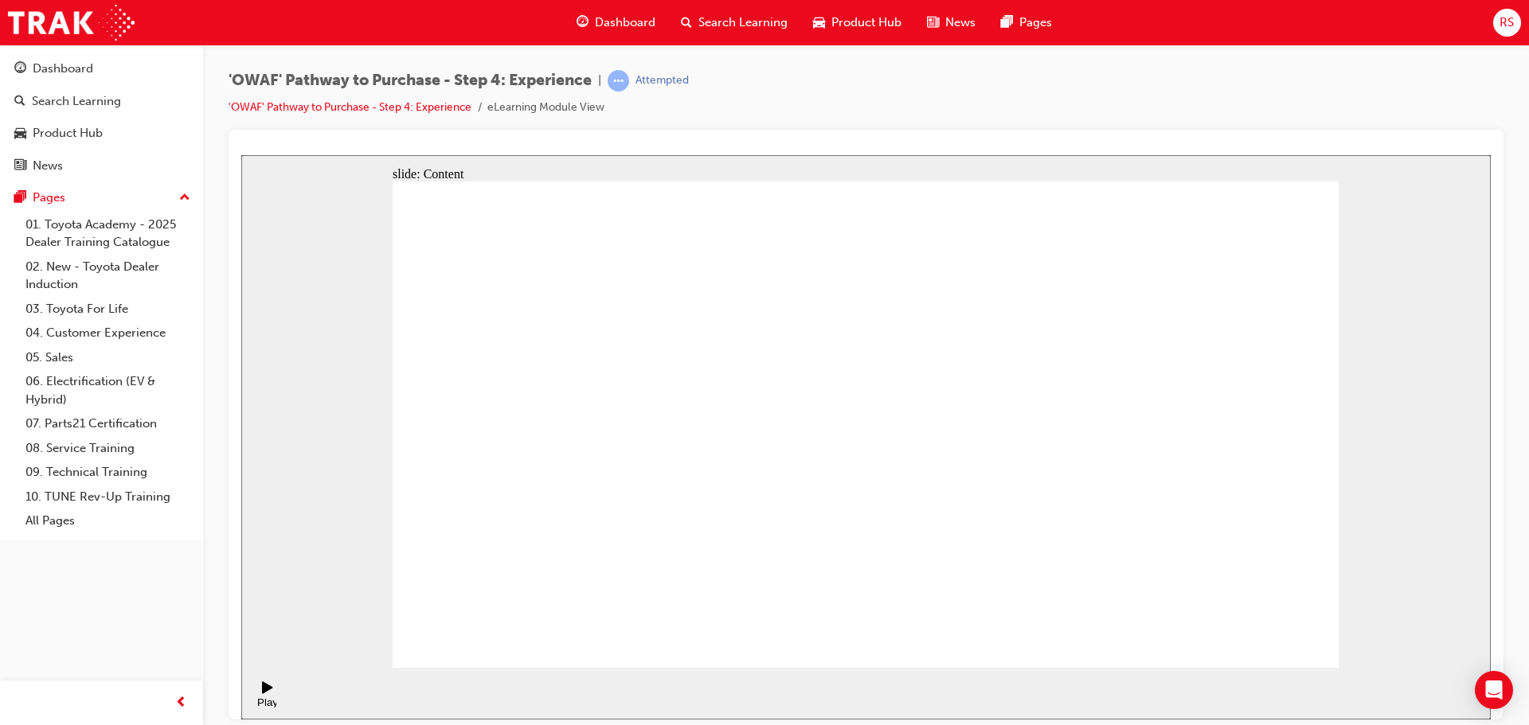
click at [264, 692] on rect "Pause (Ctrl+Alt+P)" at bounding box center [265, 686] width 2 height 11
click at [258, 696] on div "Play (Ctrl+Alt+P)" at bounding box center [267, 708] width 27 height 24
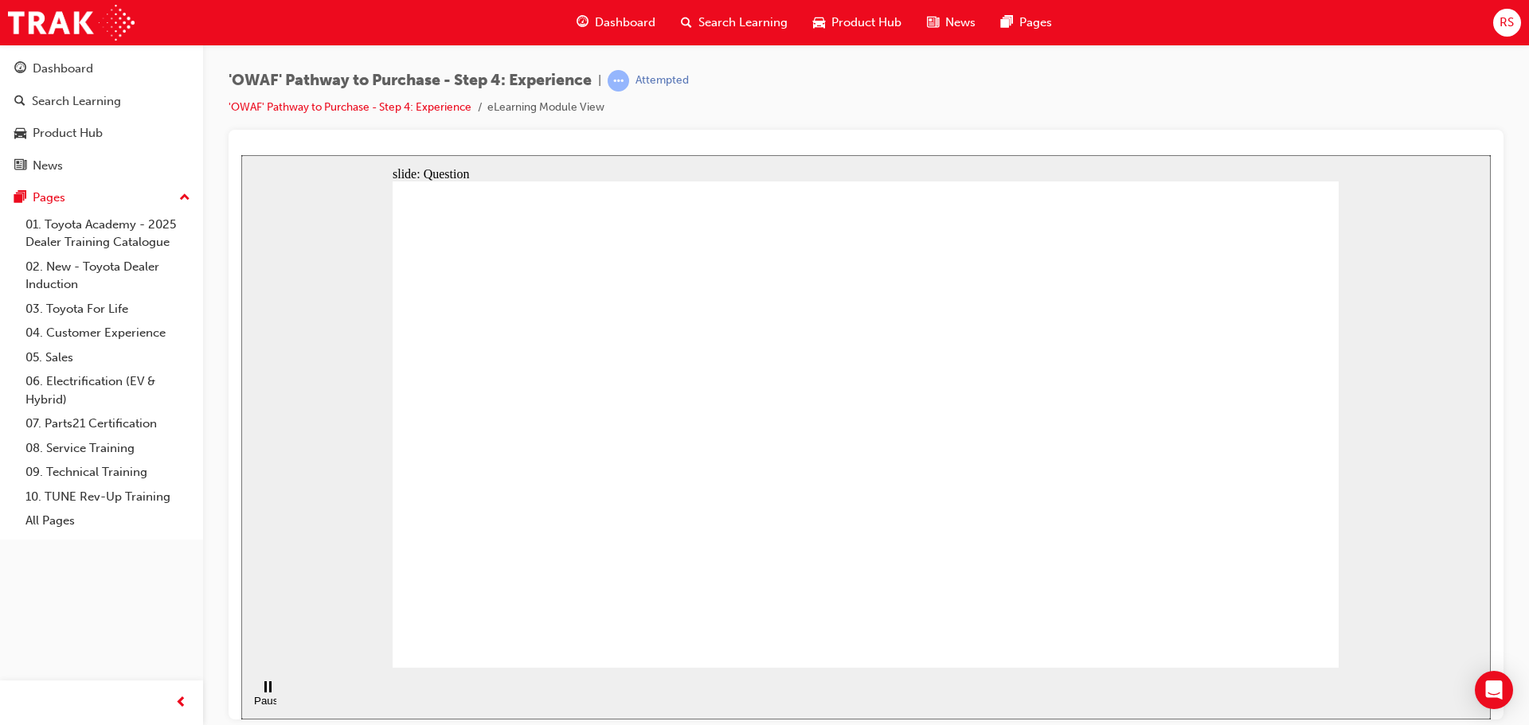
checkbox input "true"
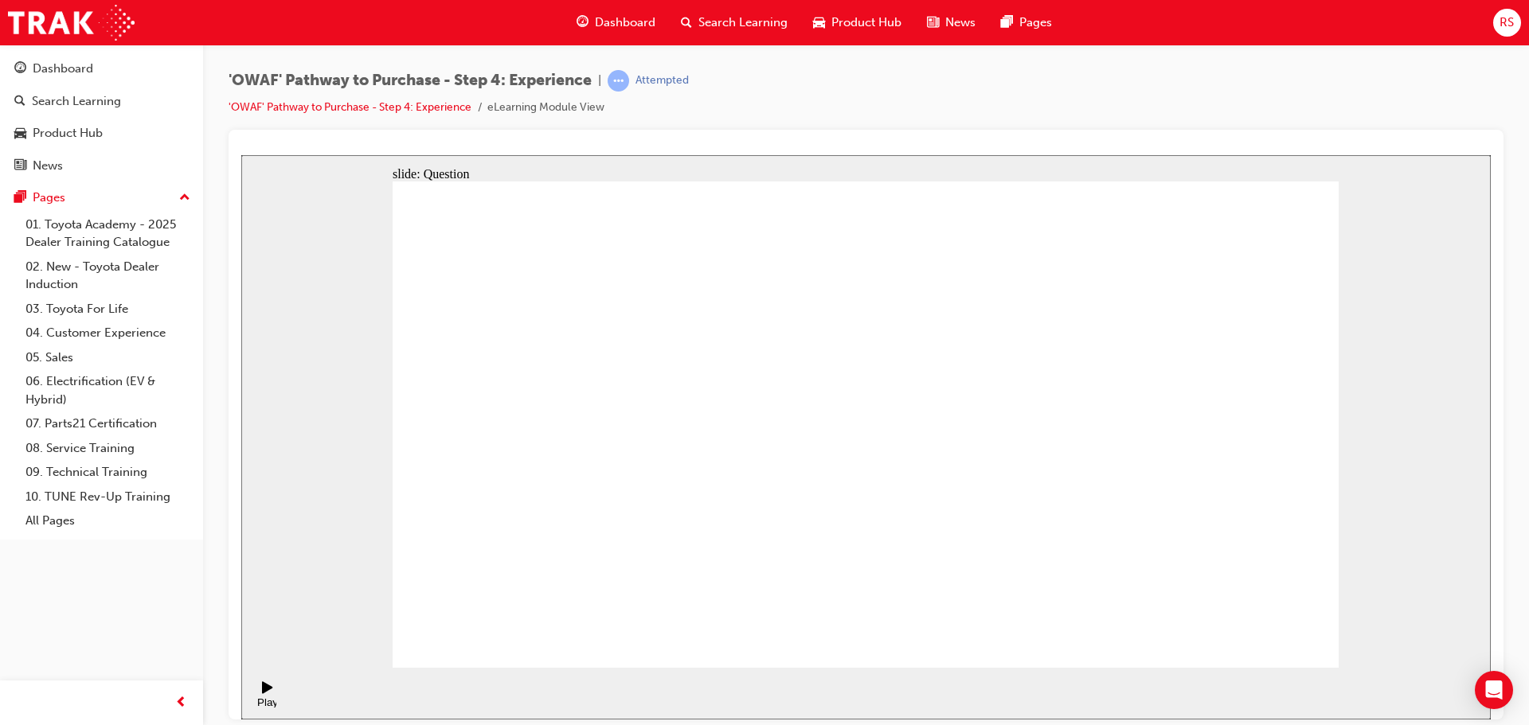
checkbox input "true"
drag, startPoint x: 1191, startPoint y: 455, endPoint x: 582, endPoint y: 490, distance: 609.4
drag, startPoint x: 1189, startPoint y: 453, endPoint x: 639, endPoint y: 506, distance: 552.8
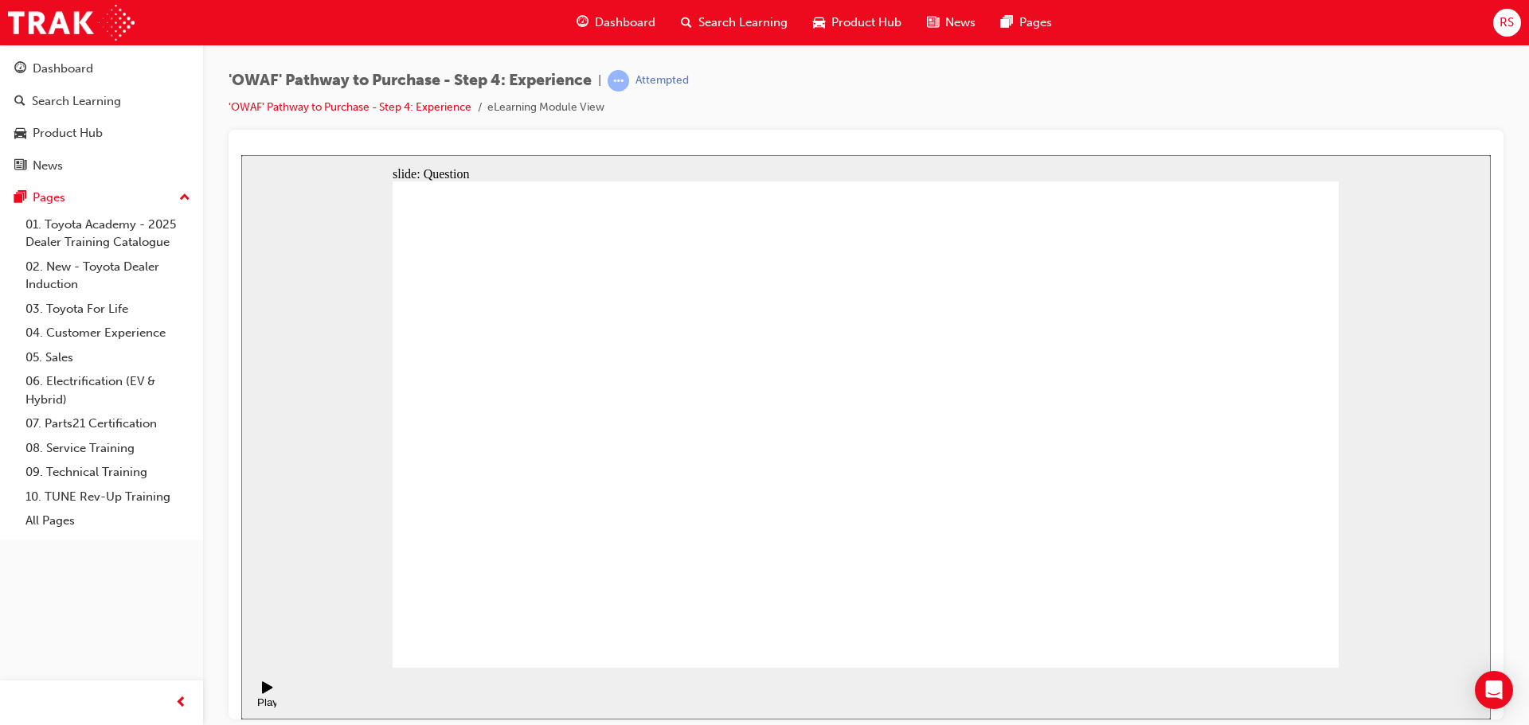
drag, startPoint x: 1200, startPoint y: 444, endPoint x: 1257, endPoint y: 412, distance: 65.3
drag, startPoint x: 1202, startPoint y: 429, endPoint x: 920, endPoint y: 476, distance: 285.8
drag, startPoint x: 1187, startPoint y: 455, endPoint x: 591, endPoint y: 496, distance: 597.1
drag, startPoint x: 1127, startPoint y: 484, endPoint x: 620, endPoint y: 497, distance: 507.5
drag, startPoint x: 1024, startPoint y: 503, endPoint x: 997, endPoint y: 507, distance: 27.4
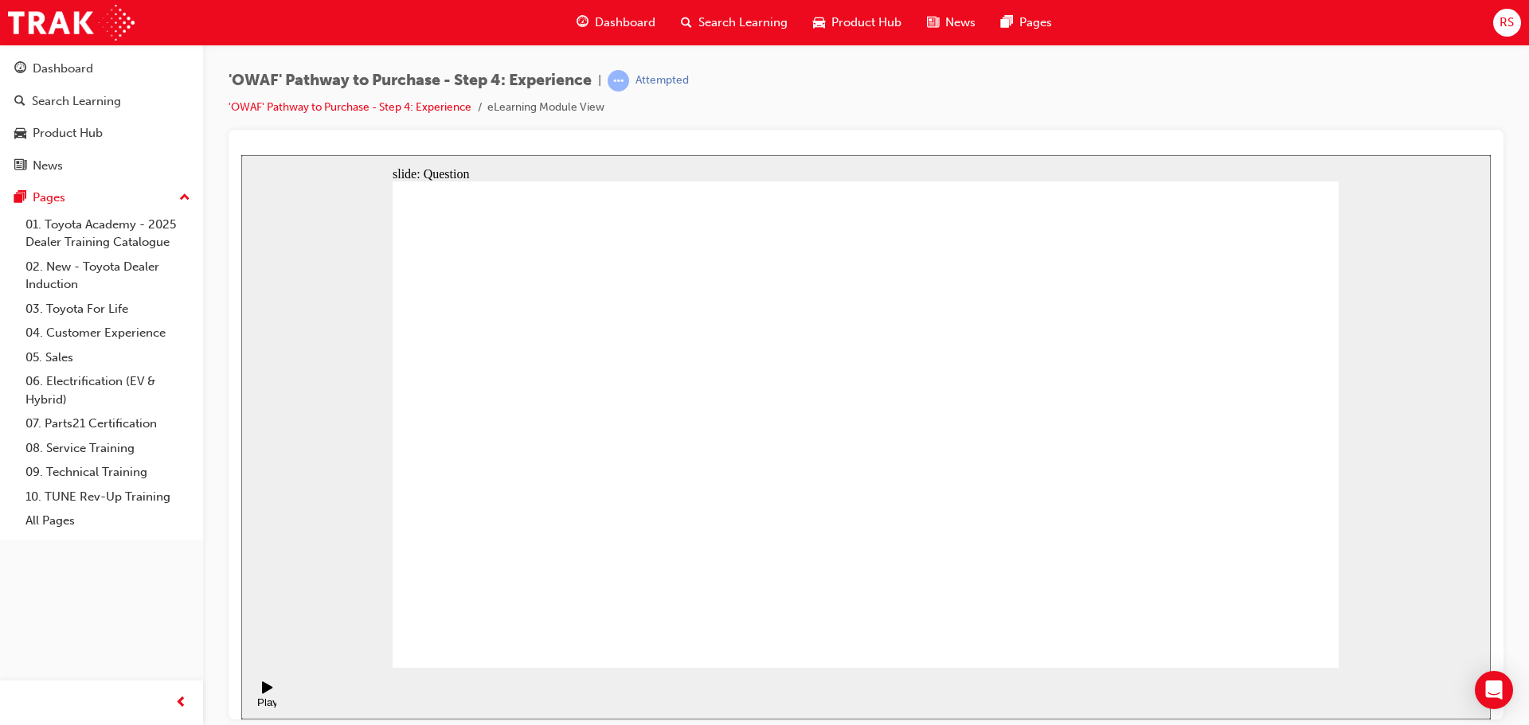
drag, startPoint x: 715, startPoint y: 506, endPoint x: 643, endPoint y: 507, distance: 72.5
drag, startPoint x: 1198, startPoint y: 473, endPoint x: 675, endPoint y: 496, distance: 523.7
drag, startPoint x: 1169, startPoint y: 459, endPoint x: 638, endPoint y: 508, distance: 533.5
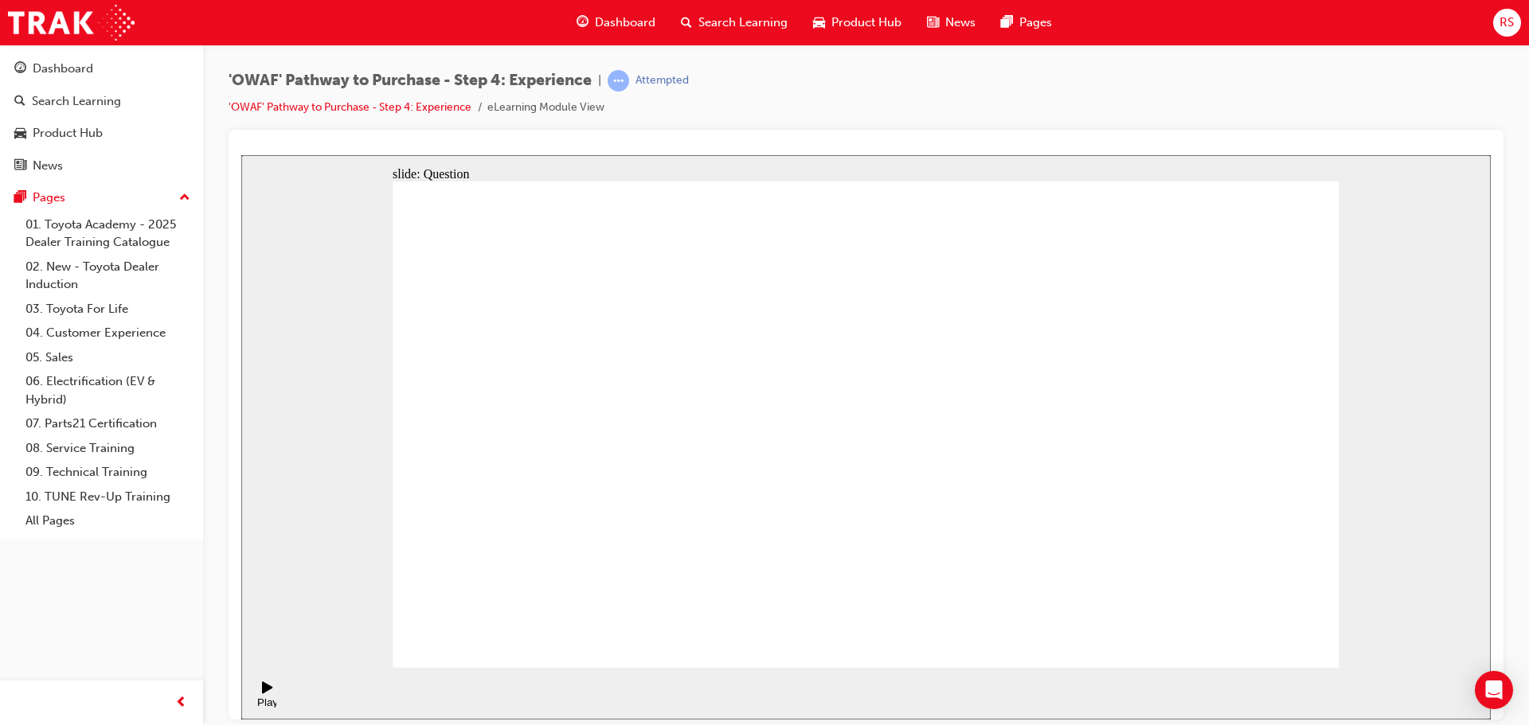
drag, startPoint x: 702, startPoint y: 531, endPoint x: 663, endPoint y: 531, distance: 39.0
drag, startPoint x: 1187, startPoint y: 496, endPoint x: 609, endPoint y: 533, distance: 578.5
drag, startPoint x: 1187, startPoint y: 505, endPoint x: 563, endPoint y: 552, distance: 626.1
drag, startPoint x: 1179, startPoint y: 507, endPoint x: 602, endPoint y: 544, distance: 577.7
drag, startPoint x: 1213, startPoint y: 519, endPoint x: 958, endPoint y: 549, distance: 256.5
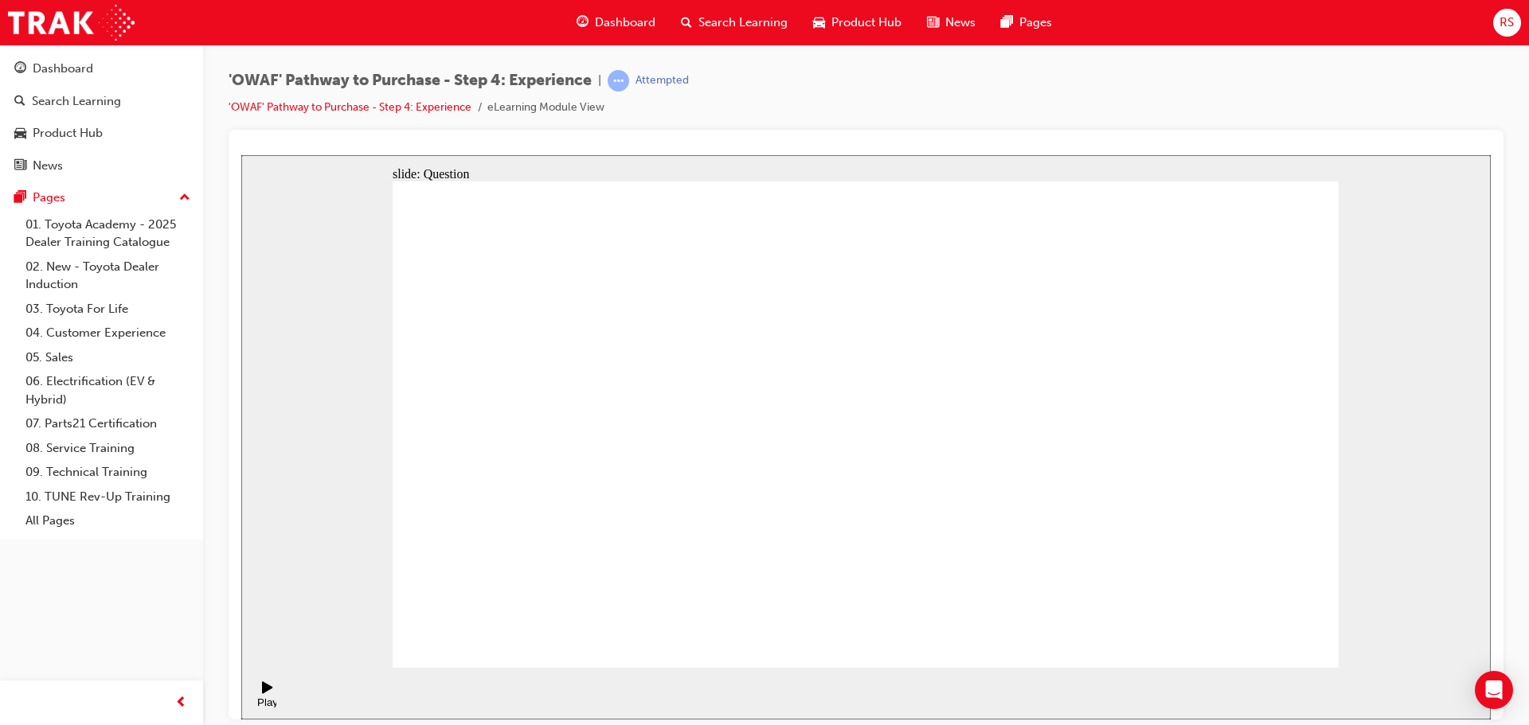
drag, startPoint x: 1191, startPoint y: 496, endPoint x: 633, endPoint y: 547, distance: 559.8
drag, startPoint x: 1183, startPoint y: 495, endPoint x: 652, endPoint y: 551, distance: 534.2
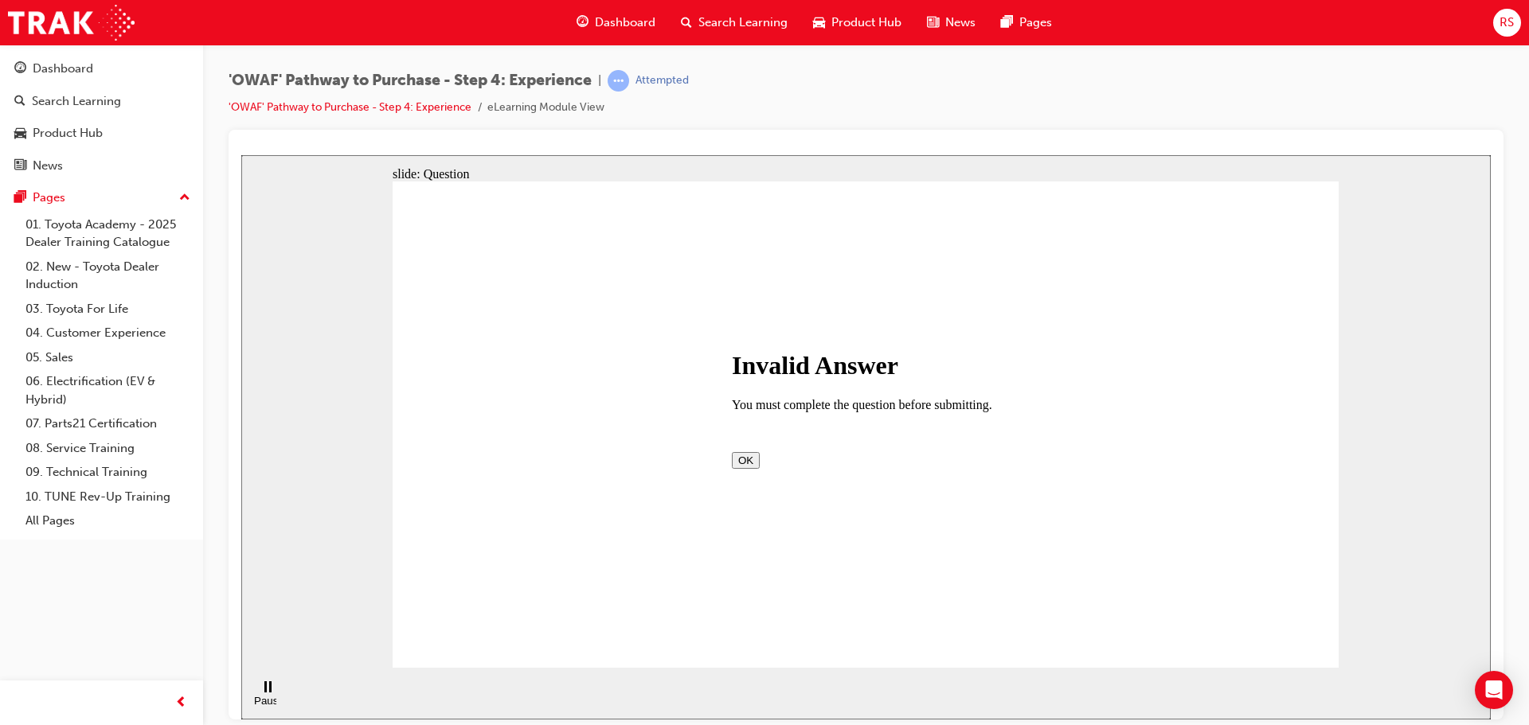
click at [760, 468] on button "OK" at bounding box center [746, 460] width 28 height 17
drag, startPoint x: 1230, startPoint y: 492, endPoint x: 1232, endPoint y: 448, distance: 43.8
drag, startPoint x: 1179, startPoint y: 559, endPoint x: 970, endPoint y: 425, distance: 247.9
drag, startPoint x: 948, startPoint y: 555, endPoint x: 854, endPoint y: 428, distance: 157.7
drag, startPoint x: 845, startPoint y: 566, endPoint x: 1055, endPoint y: 420, distance: 256.3
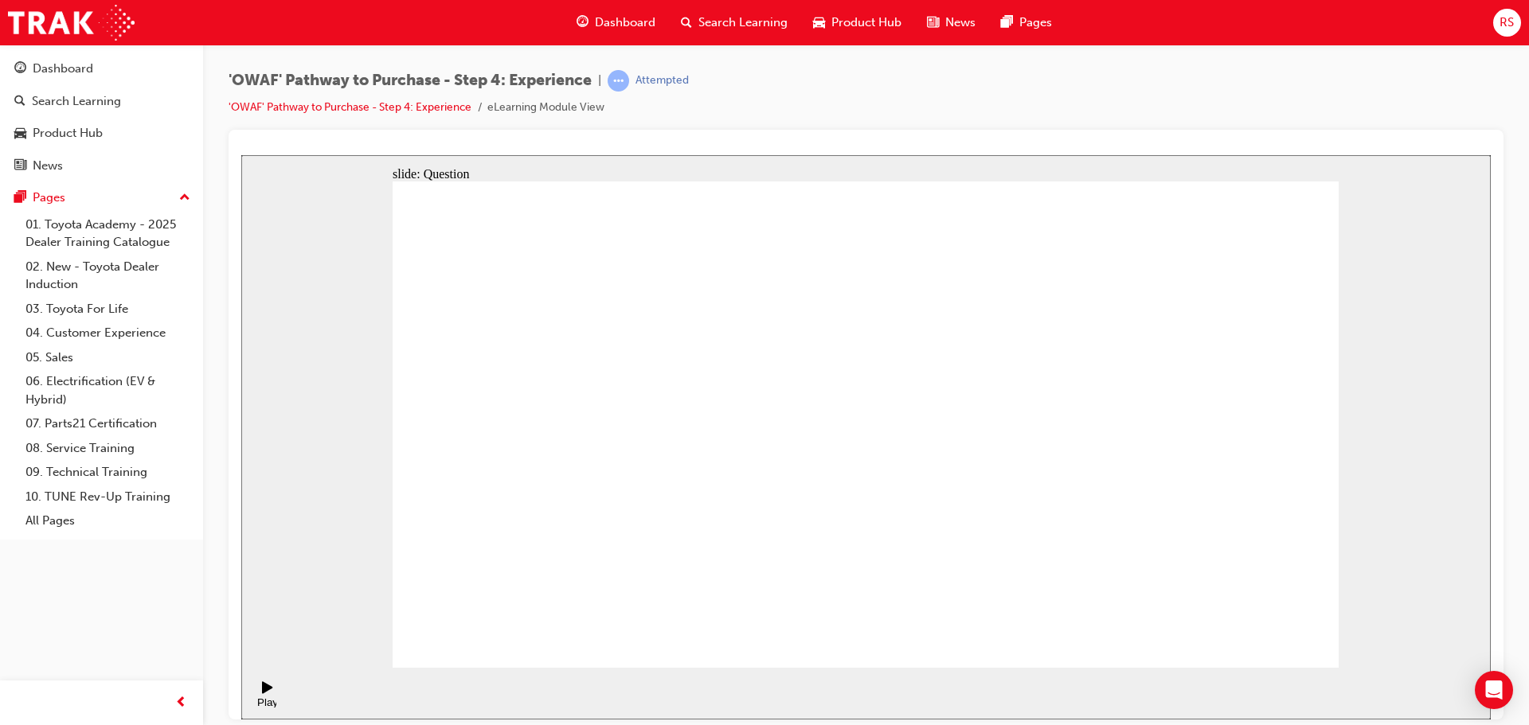
drag, startPoint x: 1089, startPoint y: 532, endPoint x: 1288, endPoint y: 411, distance: 232.3
drag, startPoint x: 715, startPoint y: 534, endPoint x: 835, endPoint y: 385, distance: 192.0
drag, startPoint x: 808, startPoint y: 372, endPoint x: 692, endPoint y: 534, distance: 199.3
drag, startPoint x: 697, startPoint y: 577, endPoint x: 823, endPoint y: 393, distance: 222.9
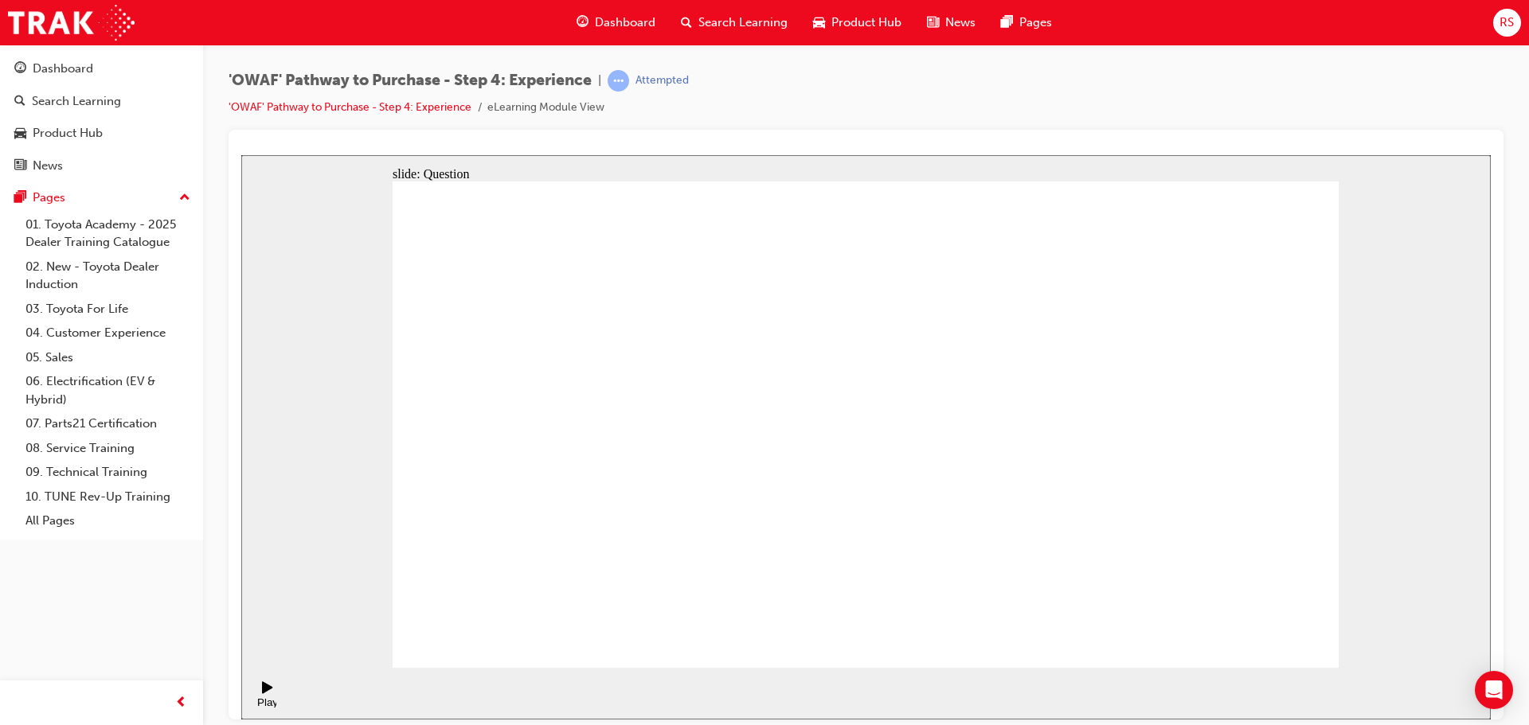
drag, startPoint x: 871, startPoint y: 534, endPoint x: 1095, endPoint y: 393, distance: 264.5
drag, startPoint x: 1023, startPoint y: 569, endPoint x: 1092, endPoint y: 425, distance: 158.9
radio input "true"
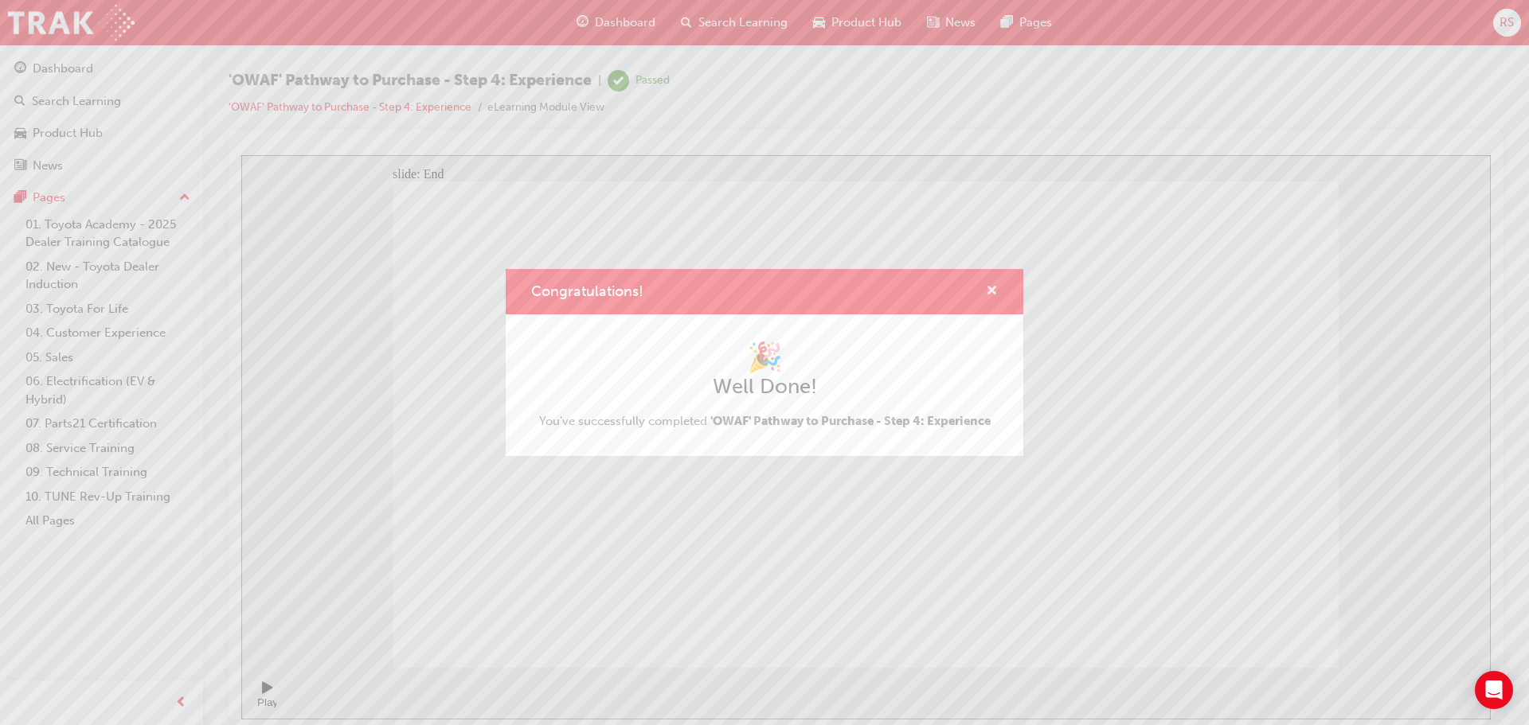
click at [991, 291] on span "cross-icon" at bounding box center [992, 292] width 12 height 14
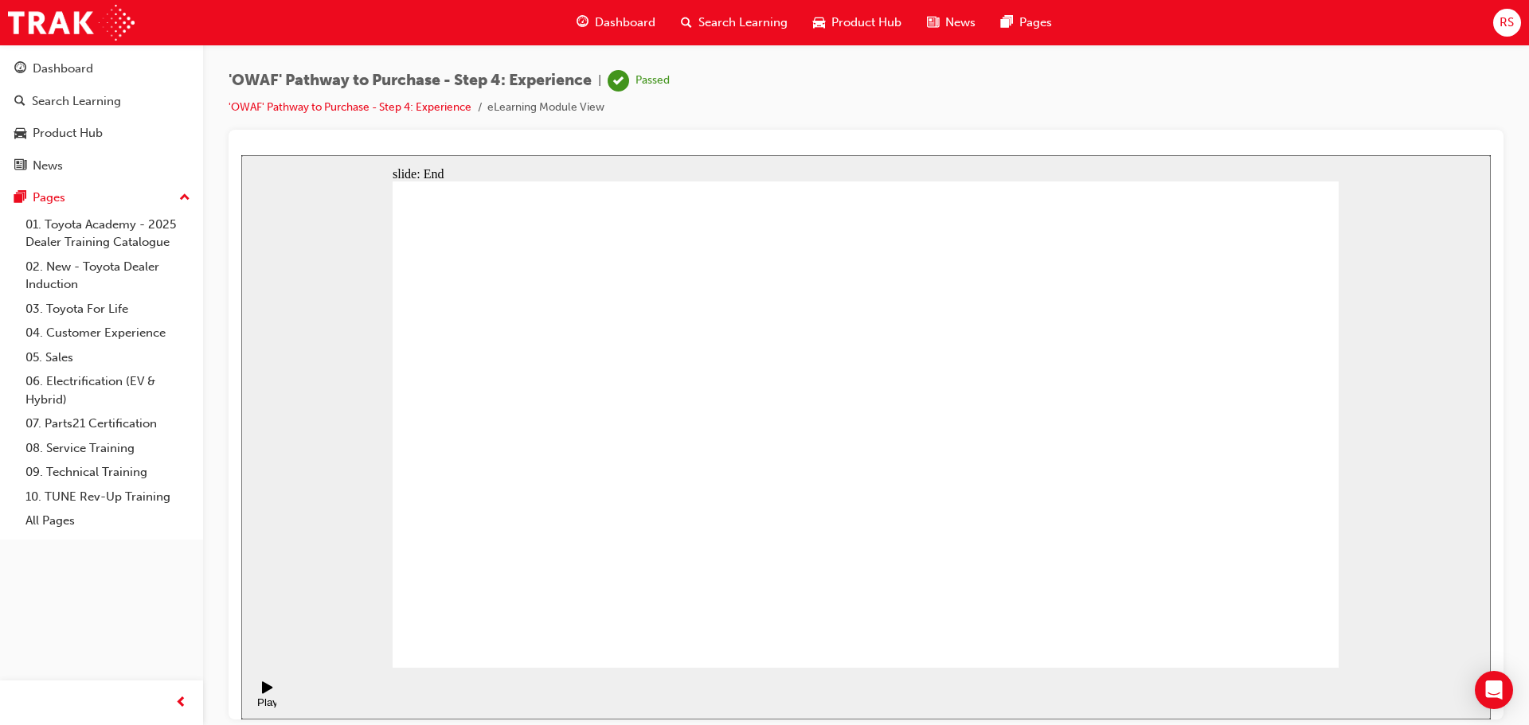
click at [626, 30] on span "Dashboard" at bounding box center [625, 23] width 61 height 18
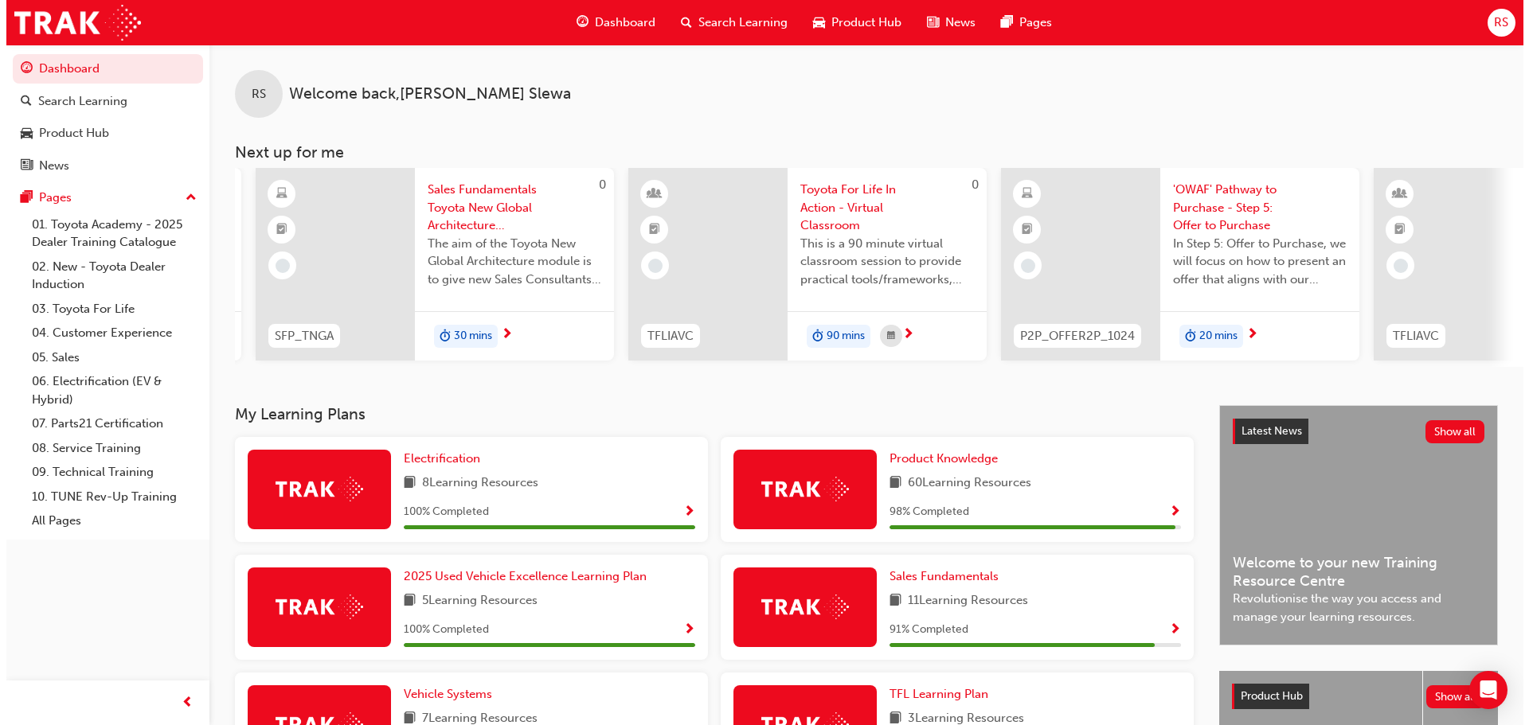
scroll to position [0, 356]
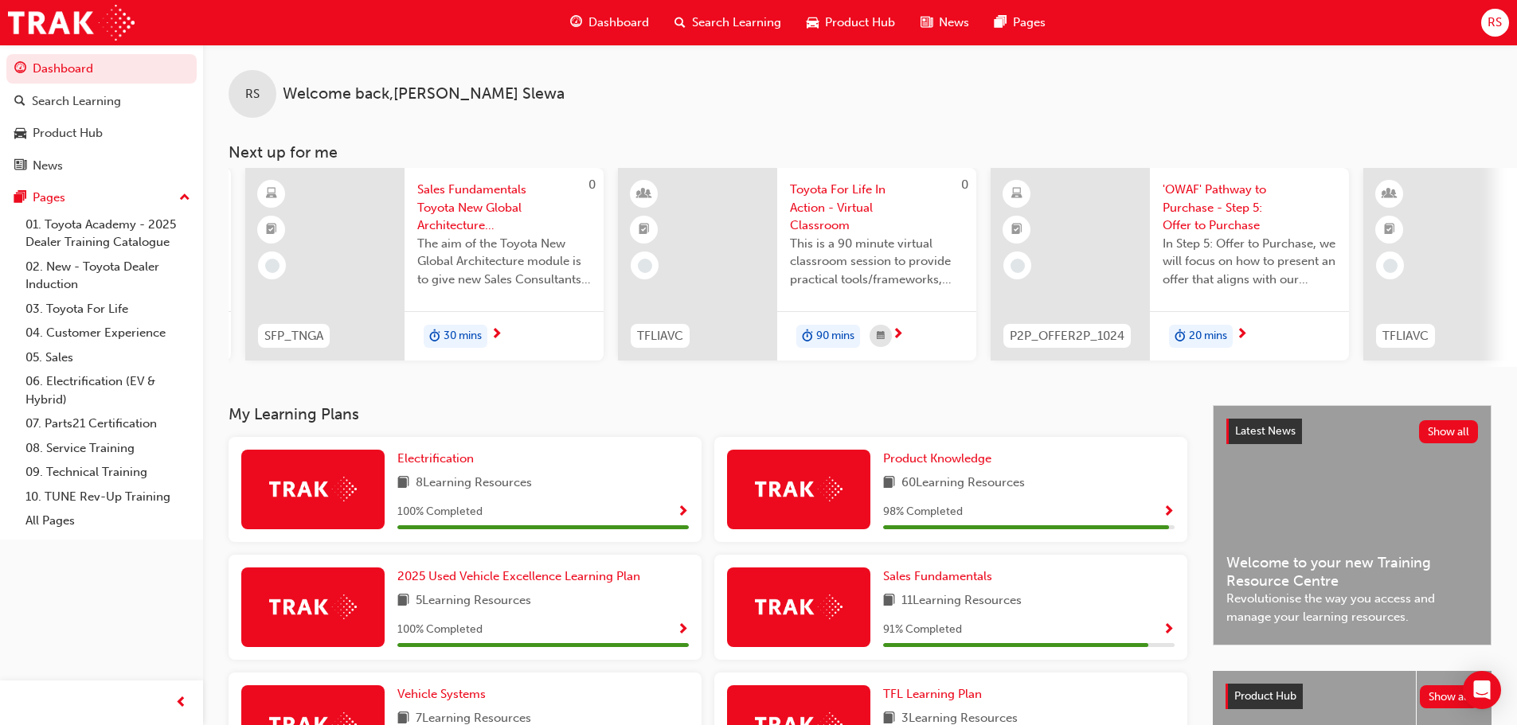
click at [1231, 201] on span "'OWAF' Pathway to Purchase - Step 5: Offer to Purchase" at bounding box center [1250, 208] width 174 height 54
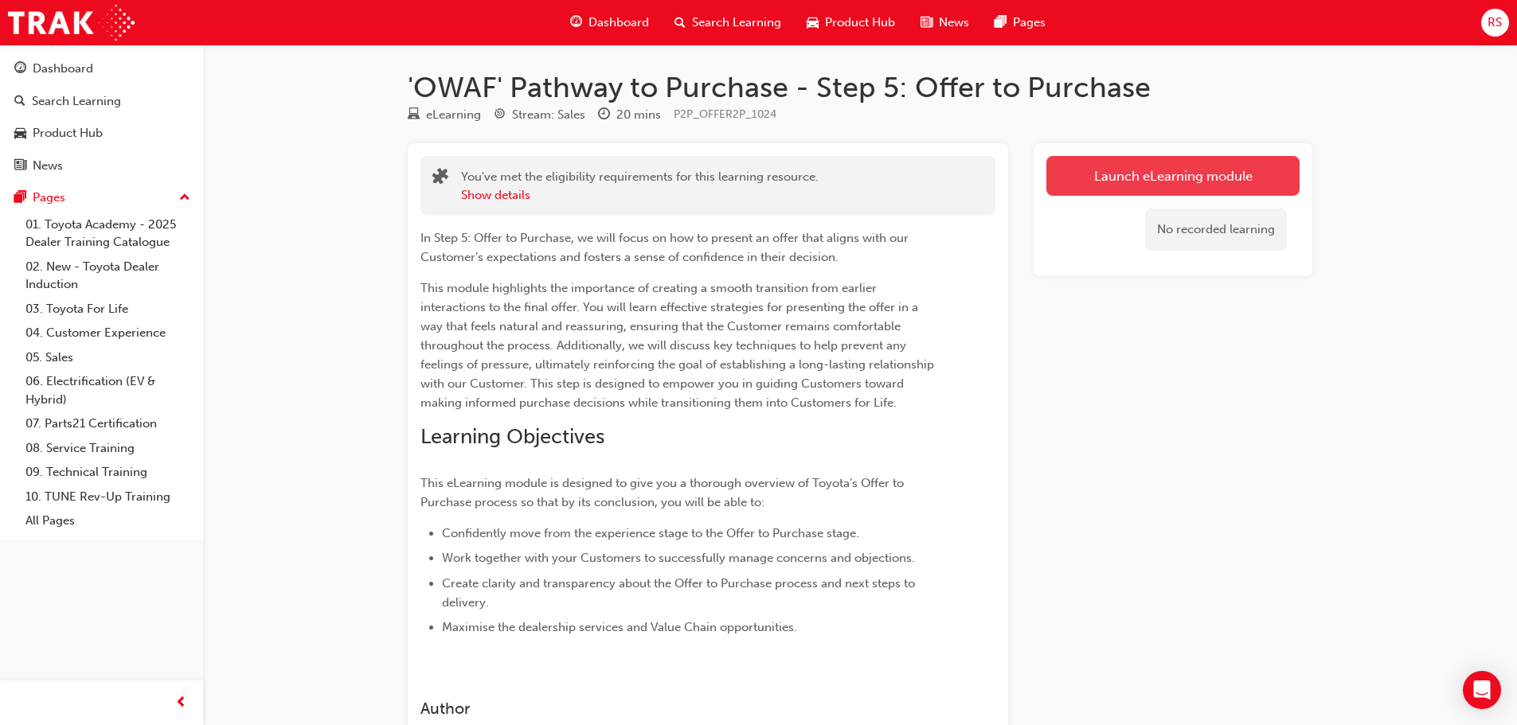
click at [1121, 181] on link "Launch eLearning module" at bounding box center [1172, 176] width 253 height 40
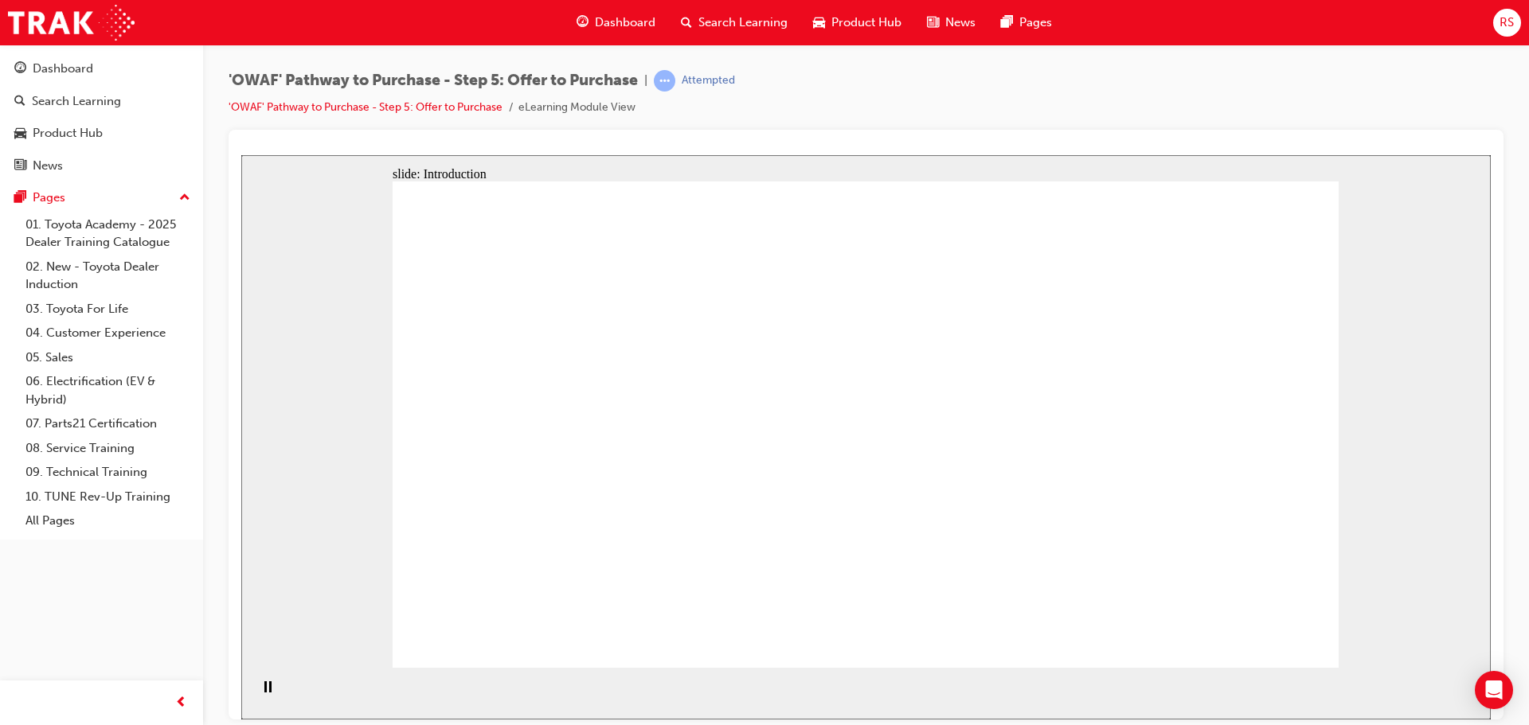
drag, startPoint x: 1132, startPoint y: 456, endPoint x: 1117, endPoint y: 323, distance: 133.9
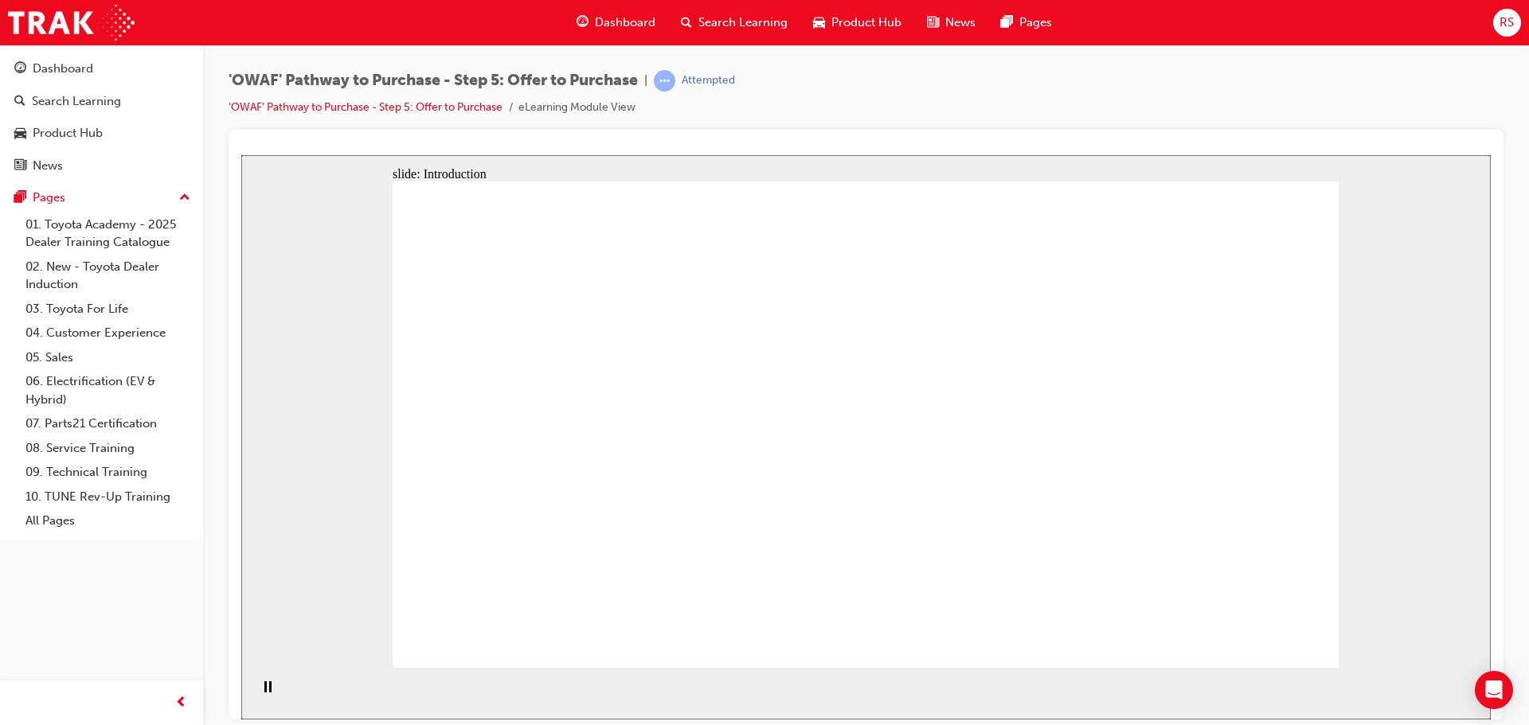
click at [1115, 696] on section "Playback Speed 2 1.75 1.5 1.25 Normal" at bounding box center [866, 693] width 1250 height 52
drag, startPoint x: 1249, startPoint y: 652, endPoint x: 1253, endPoint y: 639, distance: 14.1
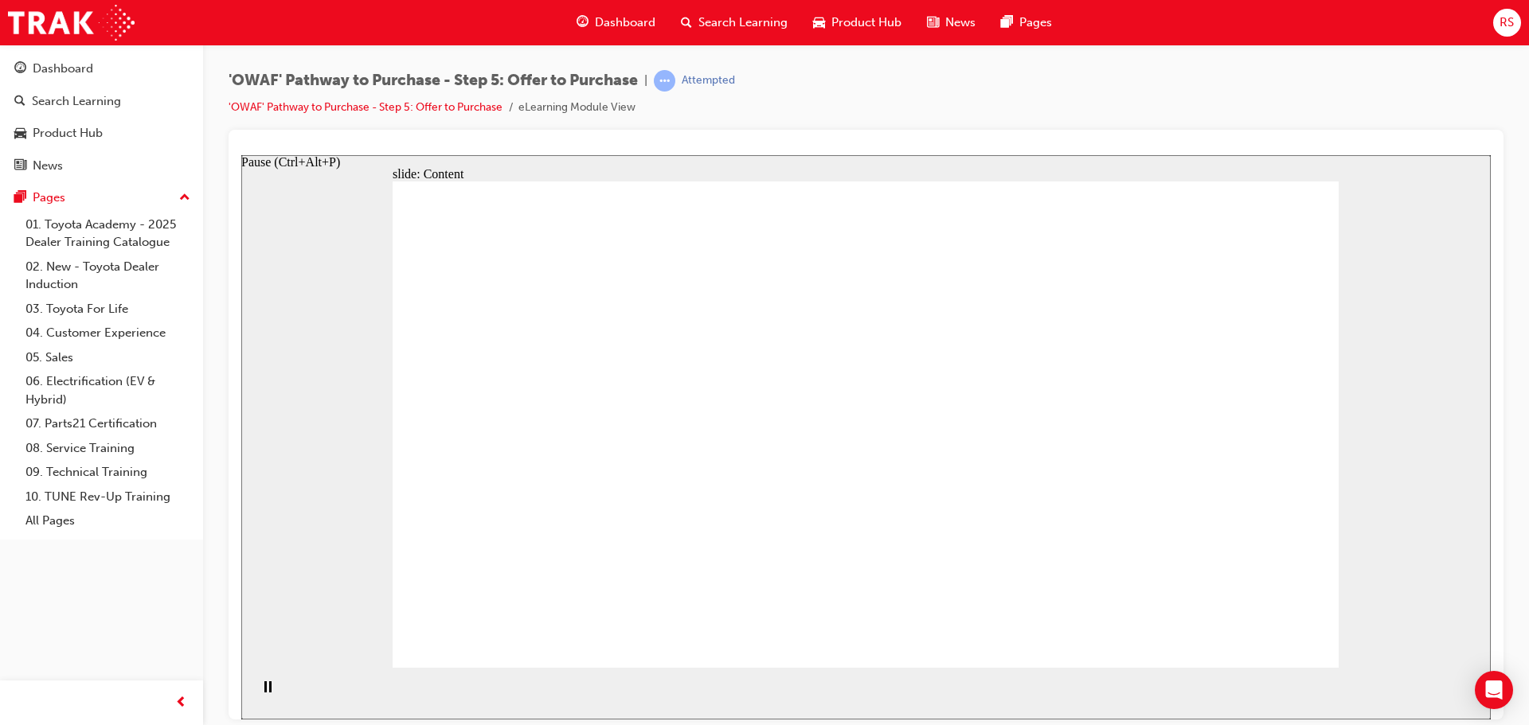
click at [268, 689] on div "Pause (Ctrl+Alt+P)" at bounding box center [267, 694] width 27 height 27
click at [262, 690] on icon "Play (Ctrl+Alt+P)" at bounding box center [267, 687] width 10 height 12
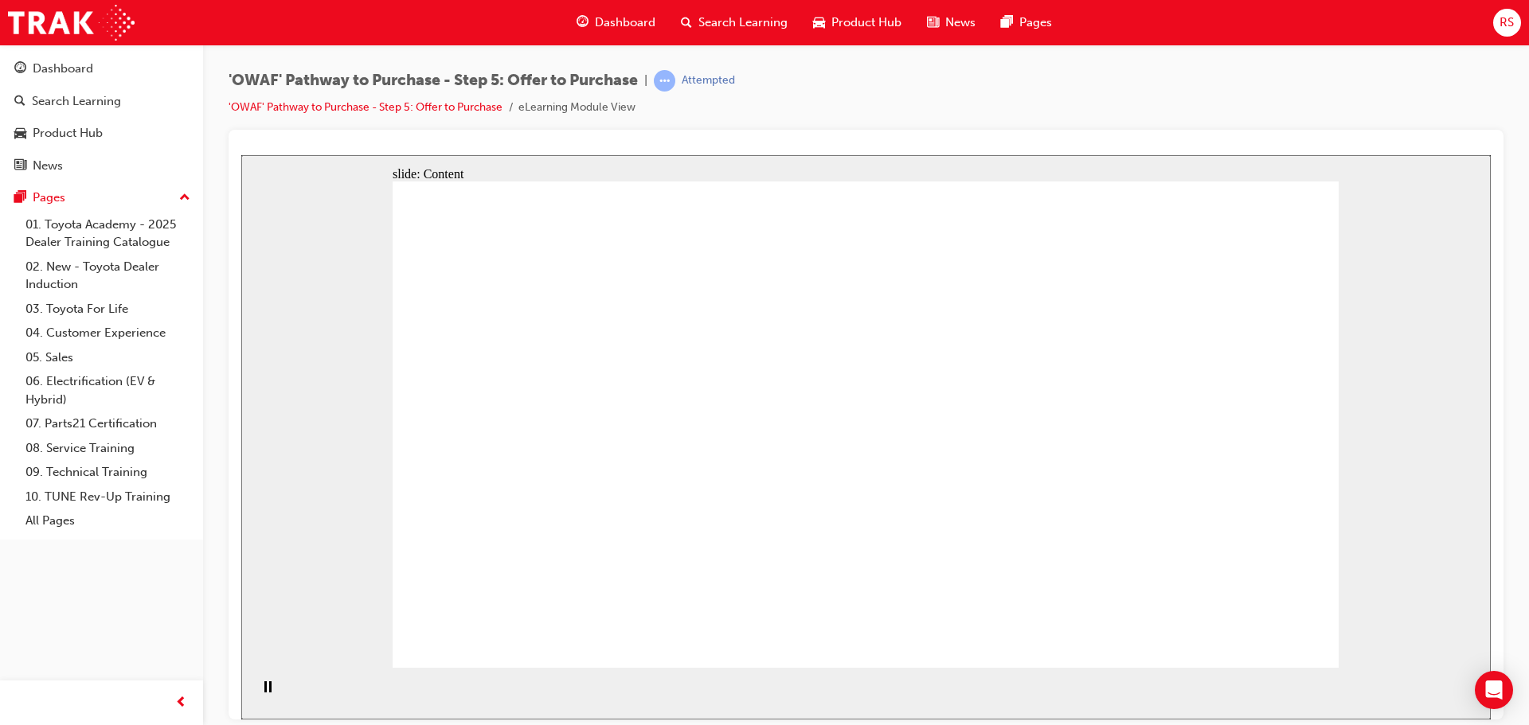
drag, startPoint x: 929, startPoint y: 325, endPoint x: 970, endPoint y: 397, distance: 82.8
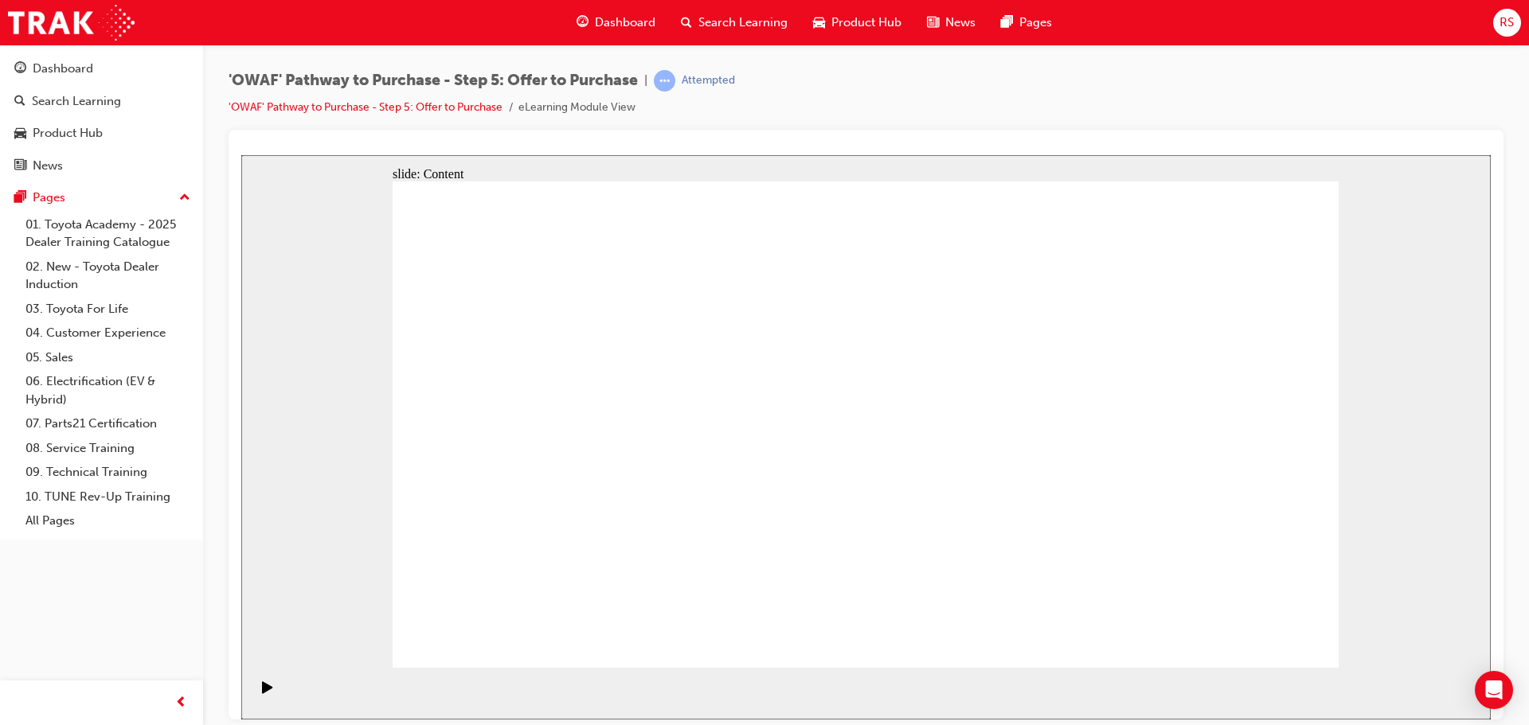
drag, startPoint x: 567, startPoint y: 525, endPoint x: 707, endPoint y: 527, distance: 140.2
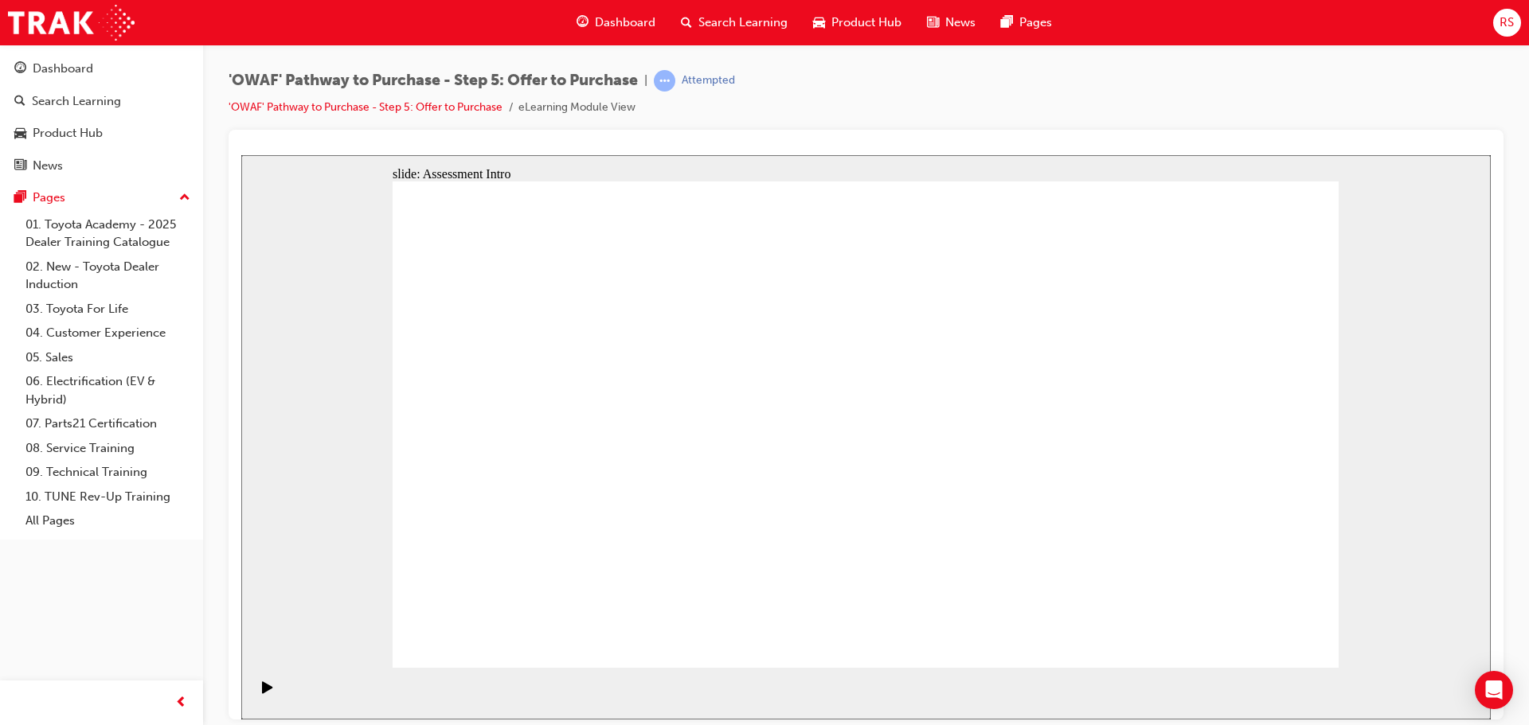
drag, startPoint x: 1033, startPoint y: 334, endPoint x: 1046, endPoint y: 331, distance: 13.1
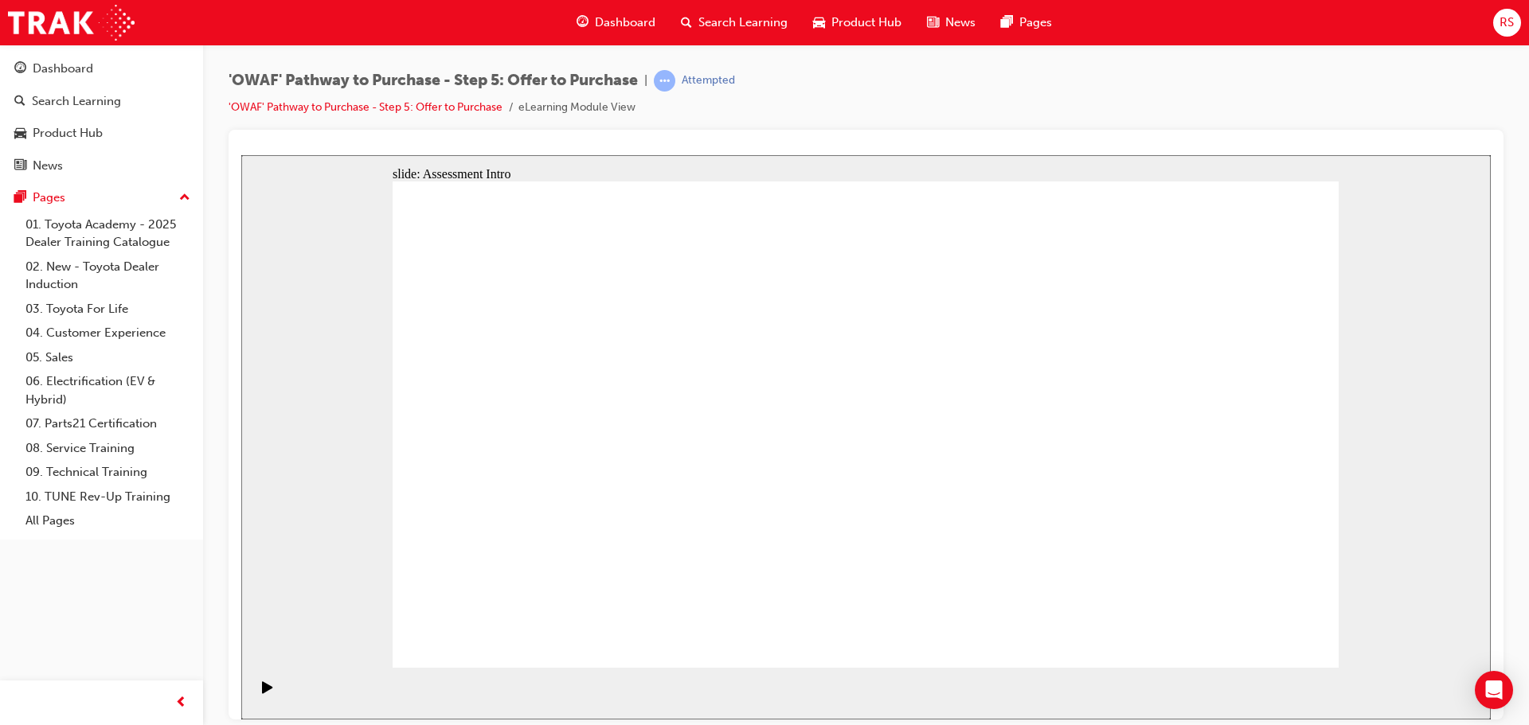
drag, startPoint x: 1112, startPoint y: 333, endPoint x: 976, endPoint y: 334, distance: 135.4
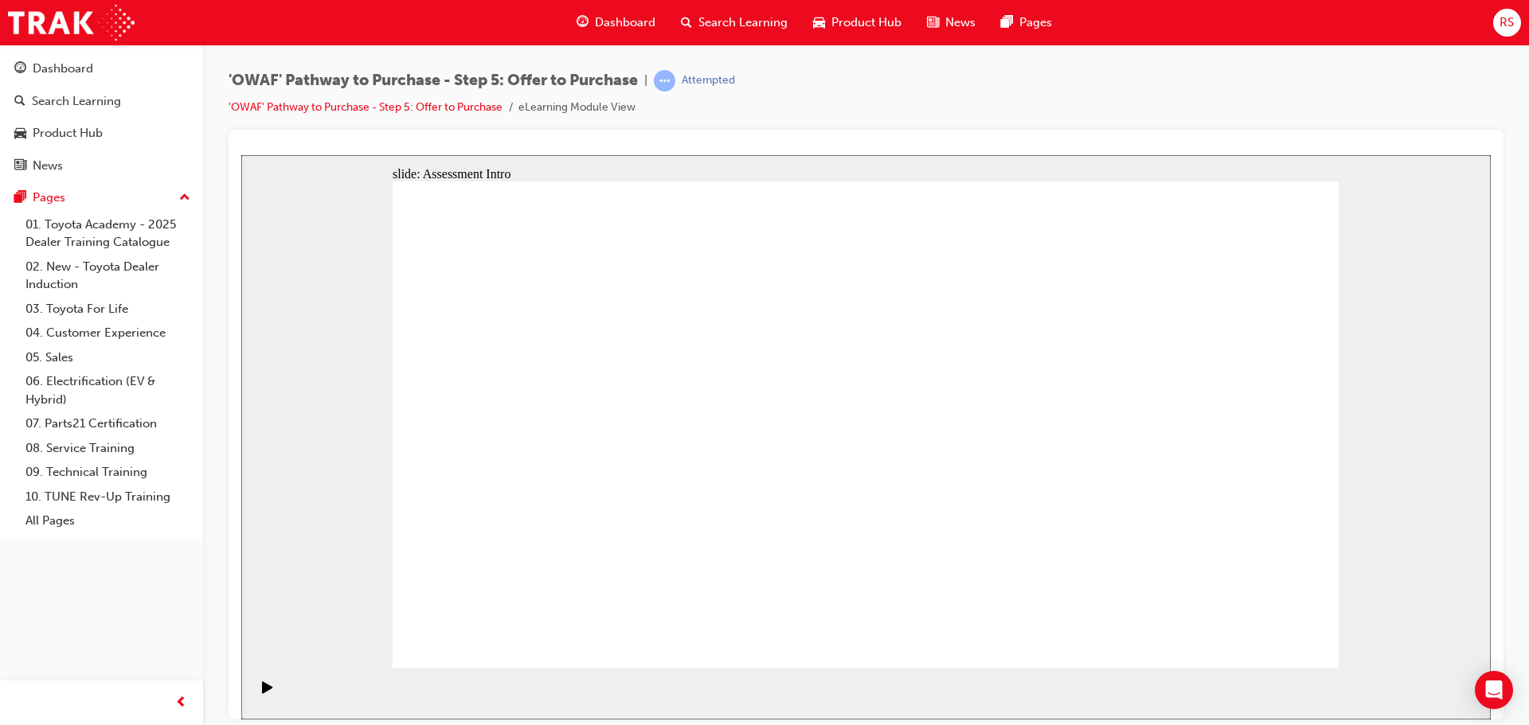
click at [264, 690] on icon "Play (Ctrl+Alt+P)" at bounding box center [267, 687] width 11 height 13
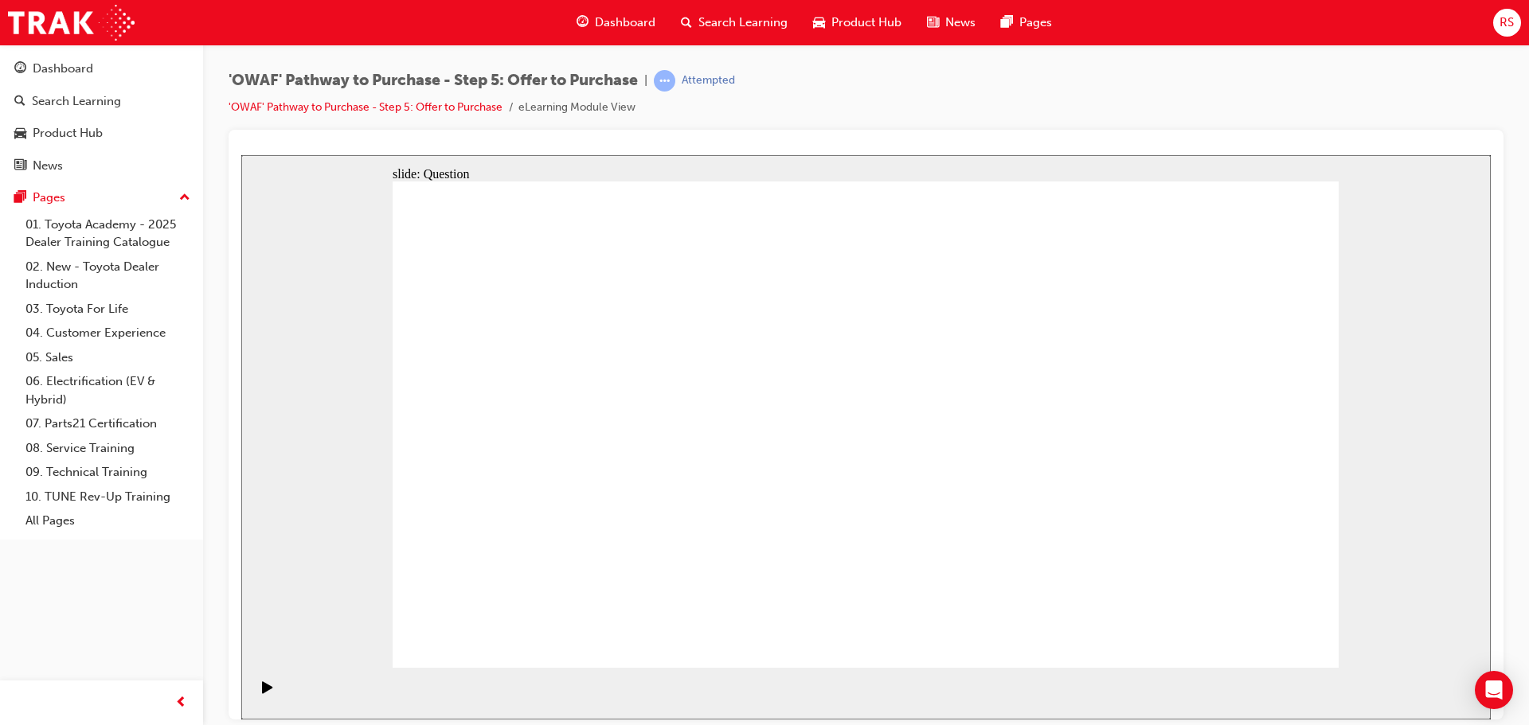
radio input "true"
drag, startPoint x: 1238, startPoint y: 409, endPoint x: 573, endPoint y: 519, distance: 674.1
drag, startPoint x: 1102, startPoint y: 417, endPoint x: 814, endPoint y: 536, distance: 311.8
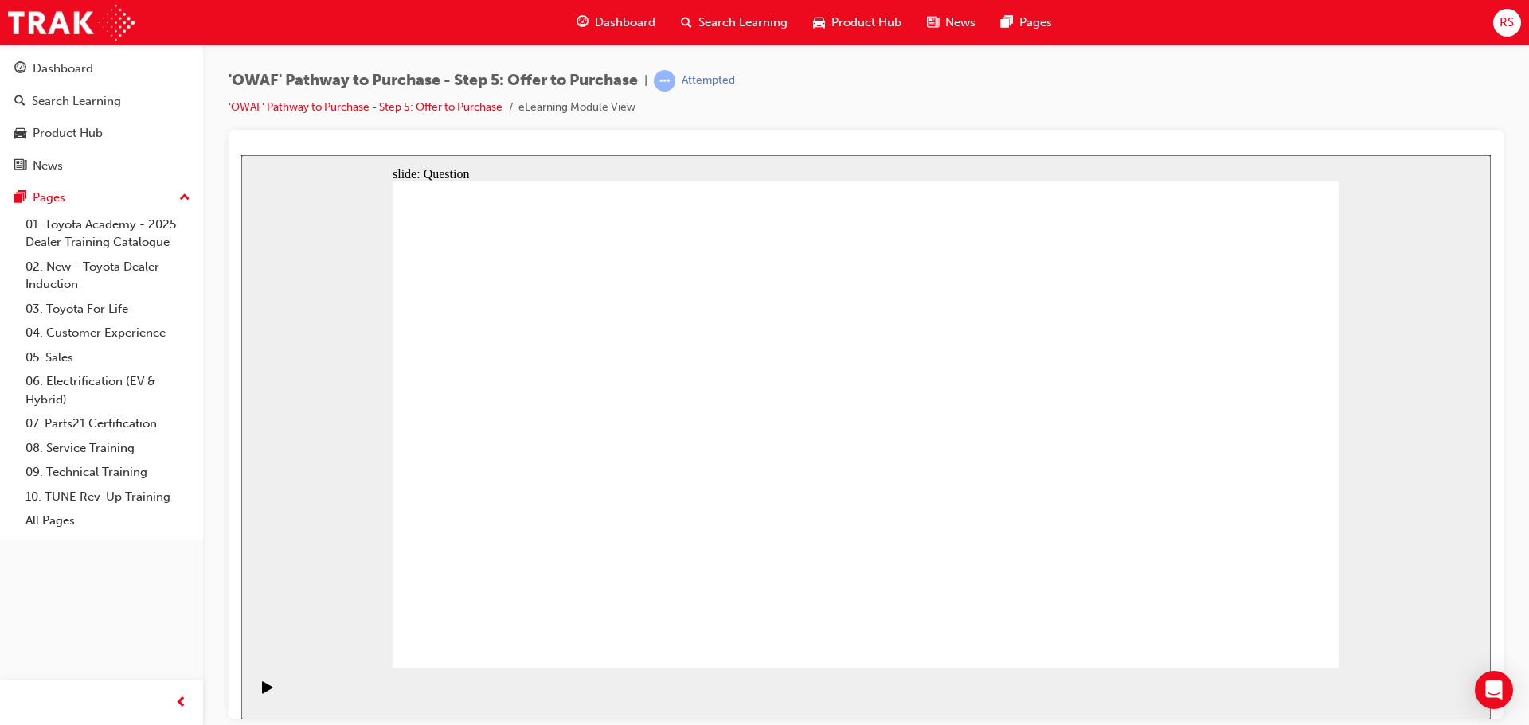
drag, startPoint x: 643, startPoint y: 412, endPoint x: 956, endPoint y: 535, distance: 336.4
drag, startPoint x: 531, startPoint y: 416, endPoint x: 1160, endPoint y: 537, distance: 640.7
drag, startPoint x: 537, startPoint y: 408, endPoint x: 994, endPoint y: 531, distance: 473.5
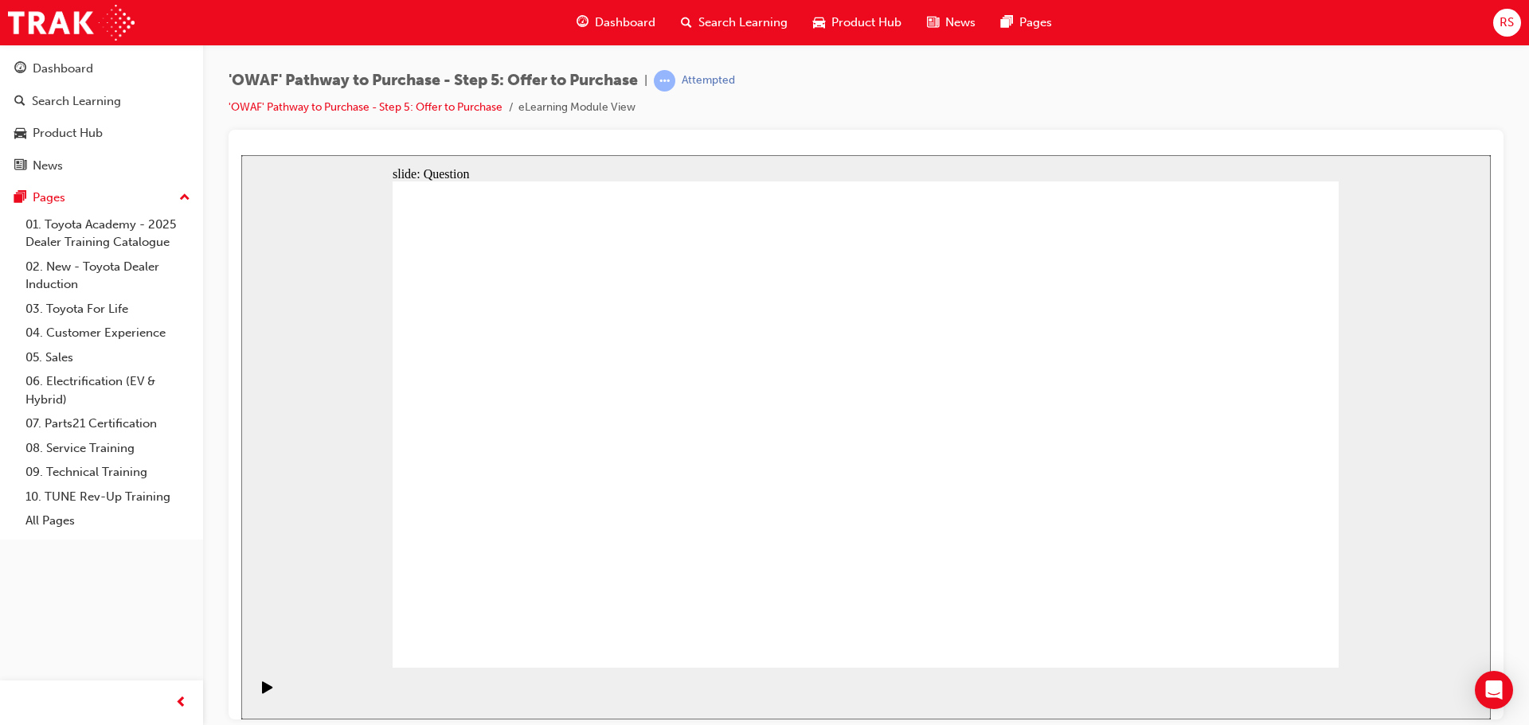
drag, startPoint x: 961, startPoint y: 452, endPoint x: 1115, endPoint y: 490, distance: 158.2
drag, startPoint x: 1211, startPoint y: 389, endPoint x: 862, endPoint y: 407, distance: 349.3
drag, startPoint x: 1057, startPoint y: 395, endPoint x: 830, endPoint y: 476, distance: 241.1
drag, startPoint x: 1045, startPoint y: 470, endPoint x: 778, endPoint y: 523, distance: 272.1
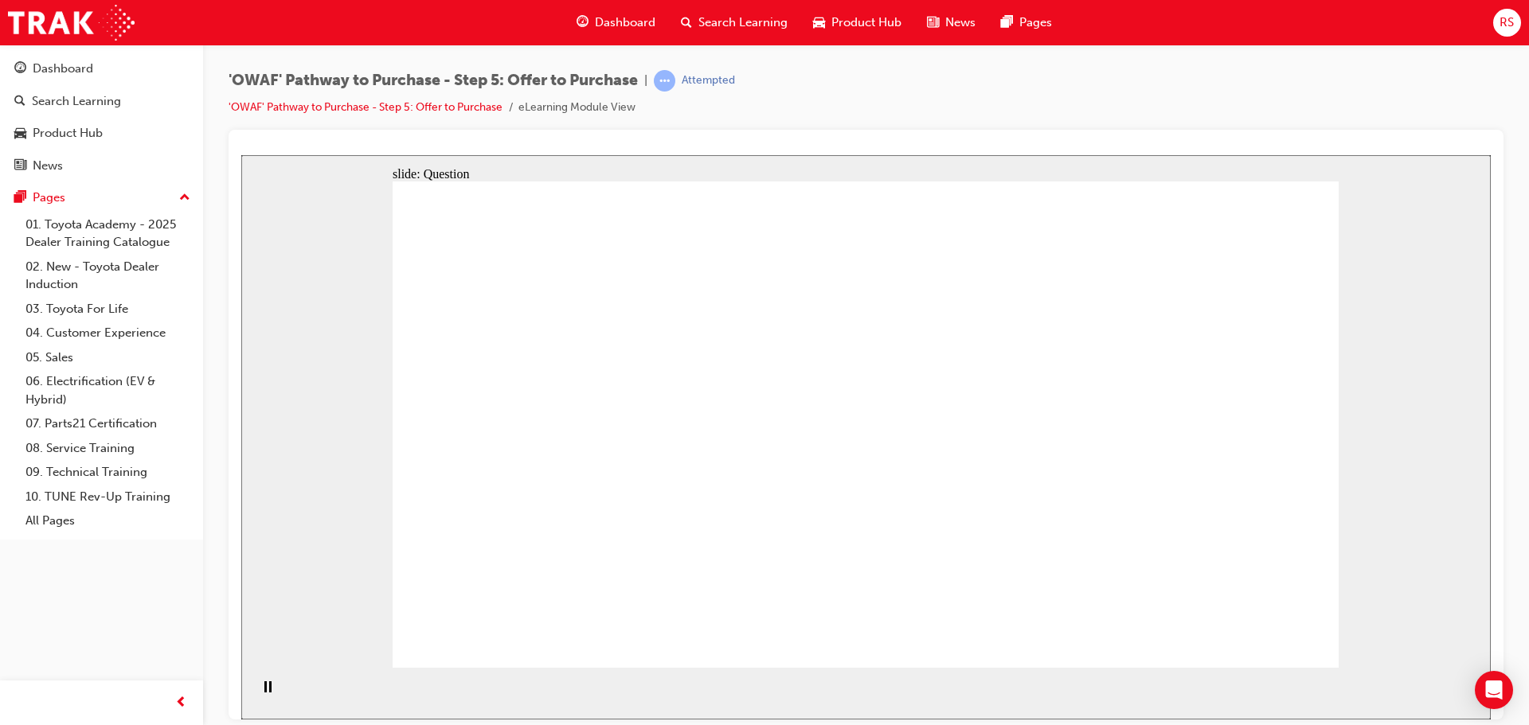
drag, startPoint x: 745, startPoint y: 463, endPoint x: 662, endPoint y: 449, distance: 84.7
drag, startPoint x: 654, startPoint y: 452, endPoint x: 561, endPoint y: 411, distance: 100.9
drag, startPoint x: 1017, startPoint y: 551, endPoint x: 586, endPoint y: 509, distance: 432.9
drag, startPoint x: 1200, startPoint y: 552, endPoint x: 564, endPoint y: 523, distance: 636.9
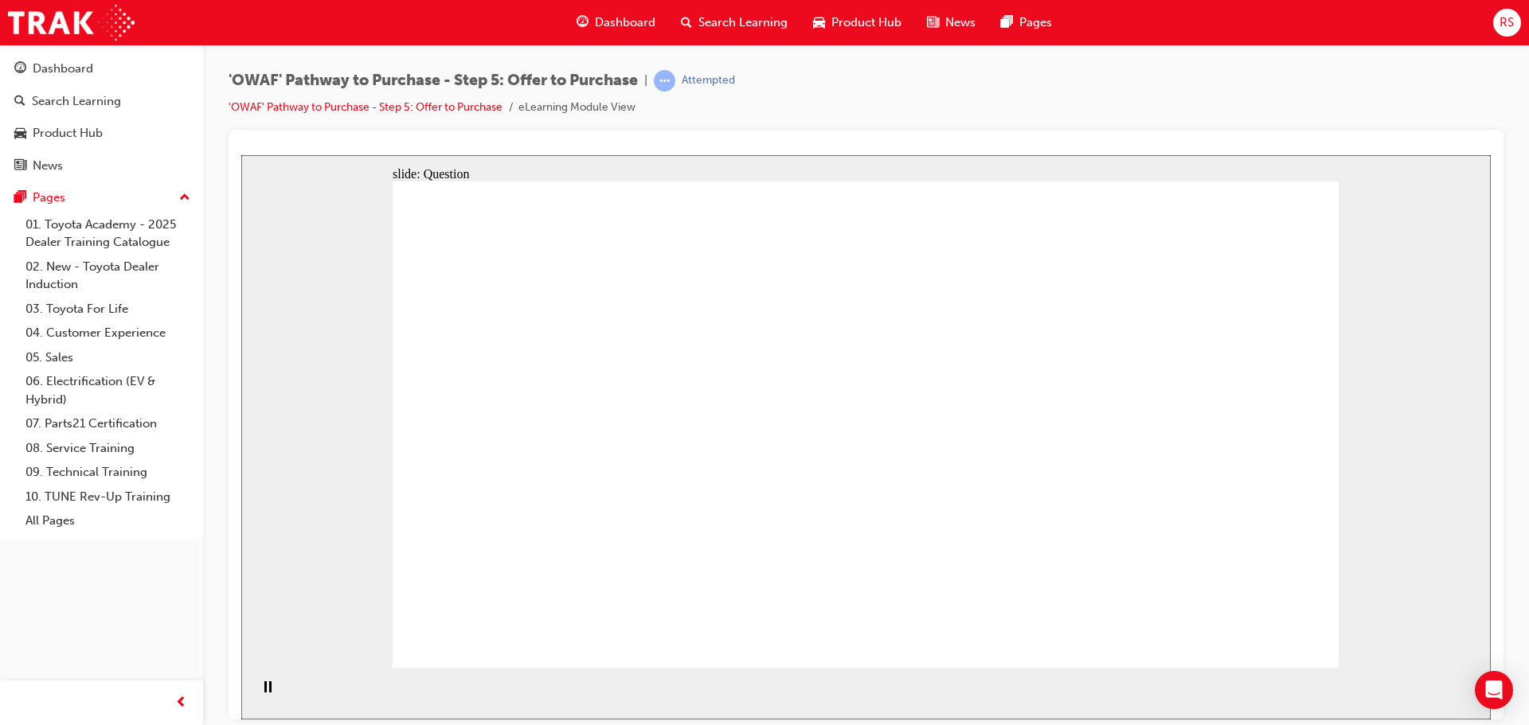
checkbox input "true"
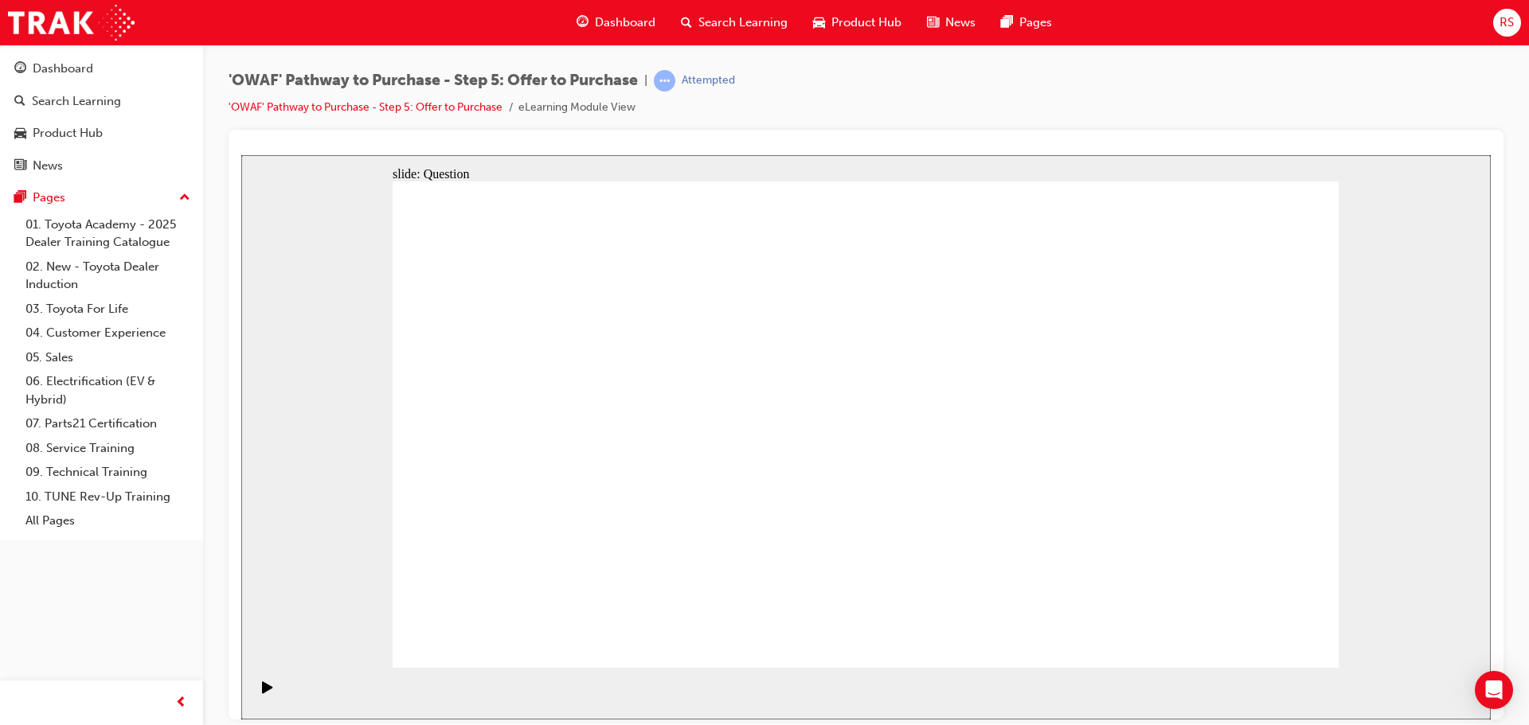
checkbox input "true"
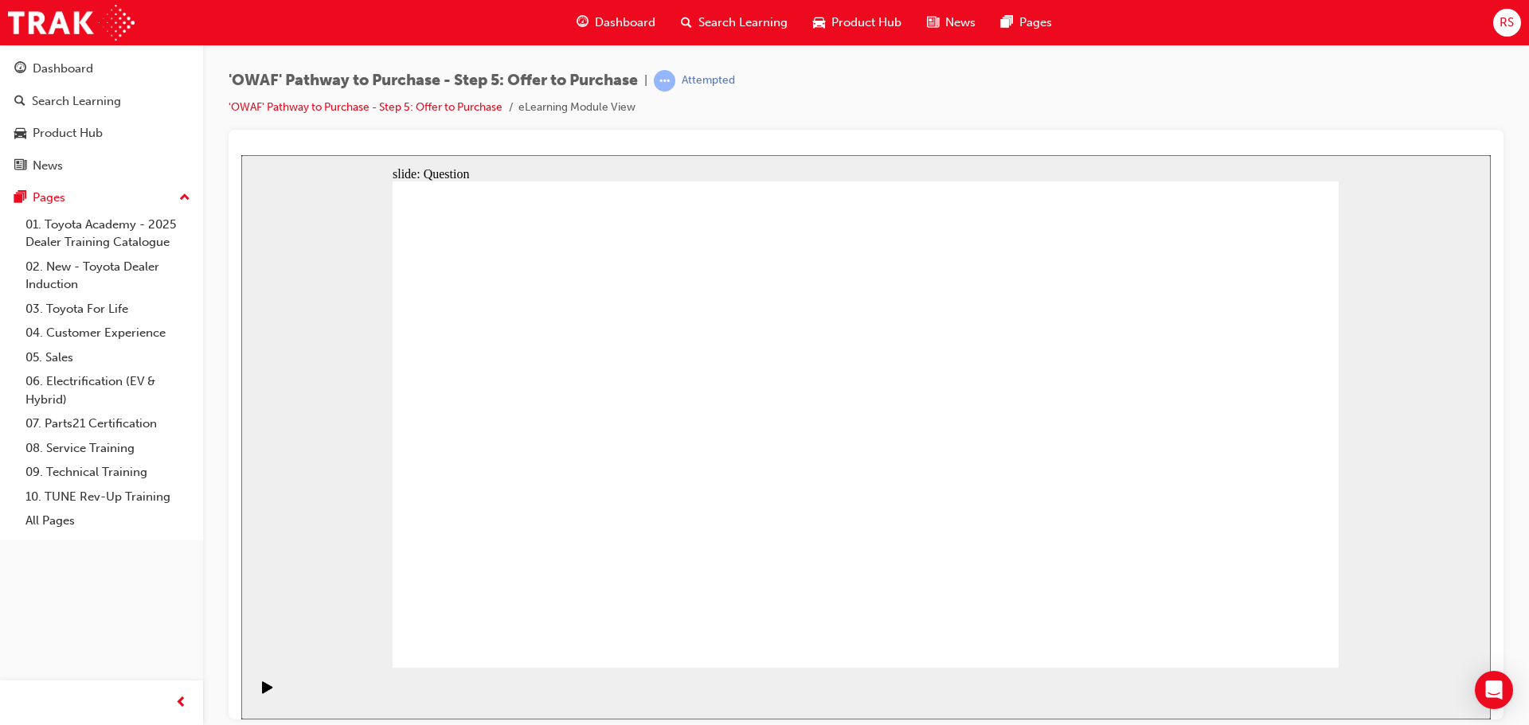
checkbox input "false"
drag, startPoint x: 1092, startPoint y: 256, endPoint x: 1093, endPoint y: 314, distance: 57.4
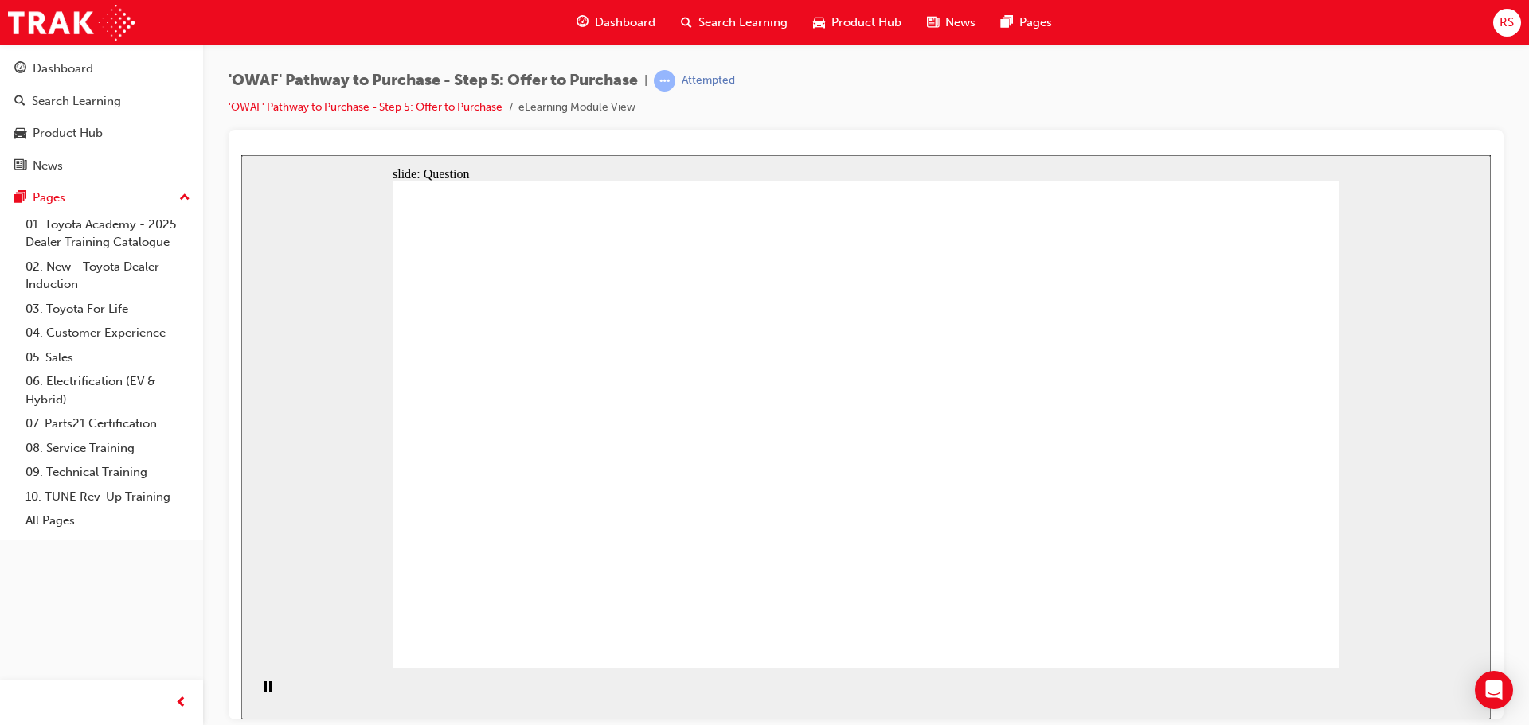
radio input "false"
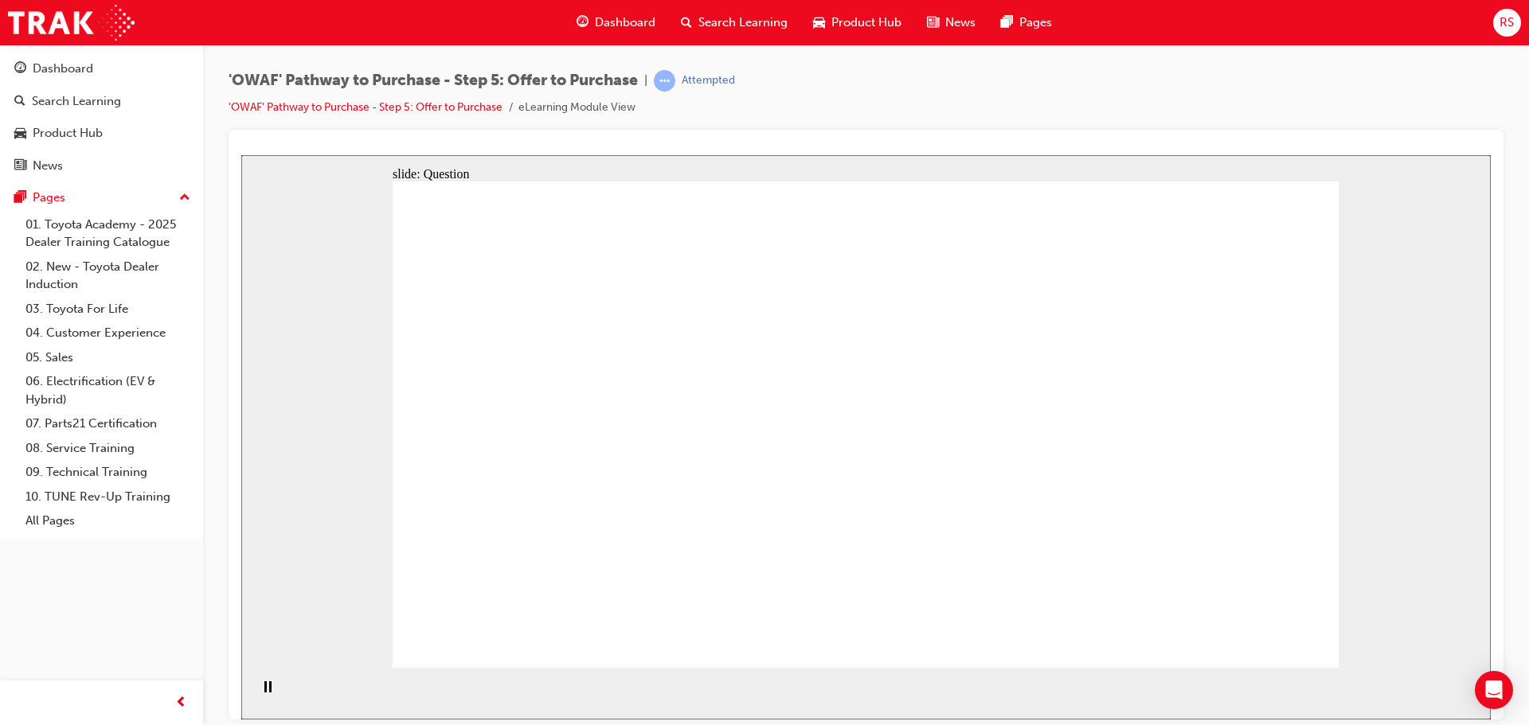
radio input "false"
radio input "true"
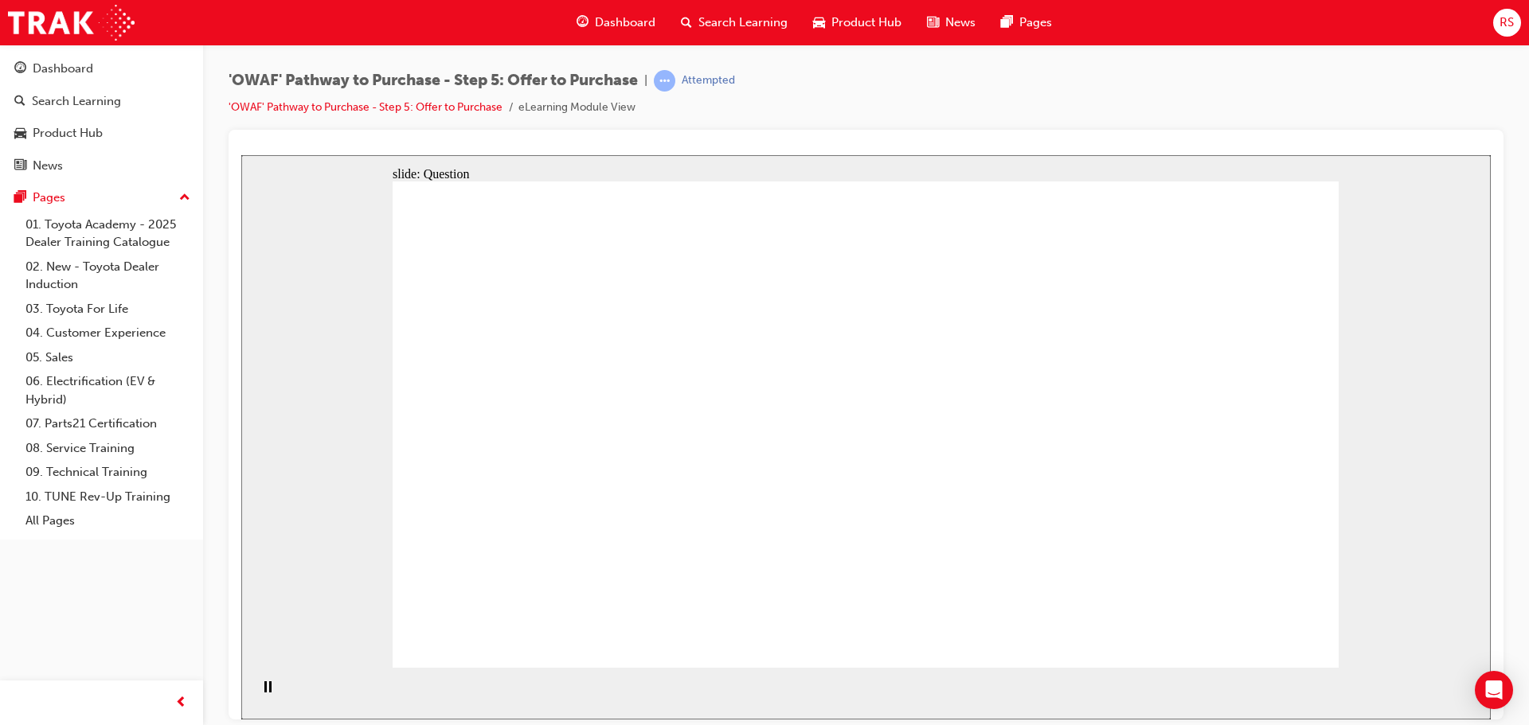
radio input "true"
drag, startPoint x: 937, startPoint y: 452, endPoint x: 929, endPoint y: 358, distance: 93.6
radio input "true"
drag, startPoint x: 927, startPoint y: 354, endPoint x: 972, endPoint y: 317, distance: 58.2
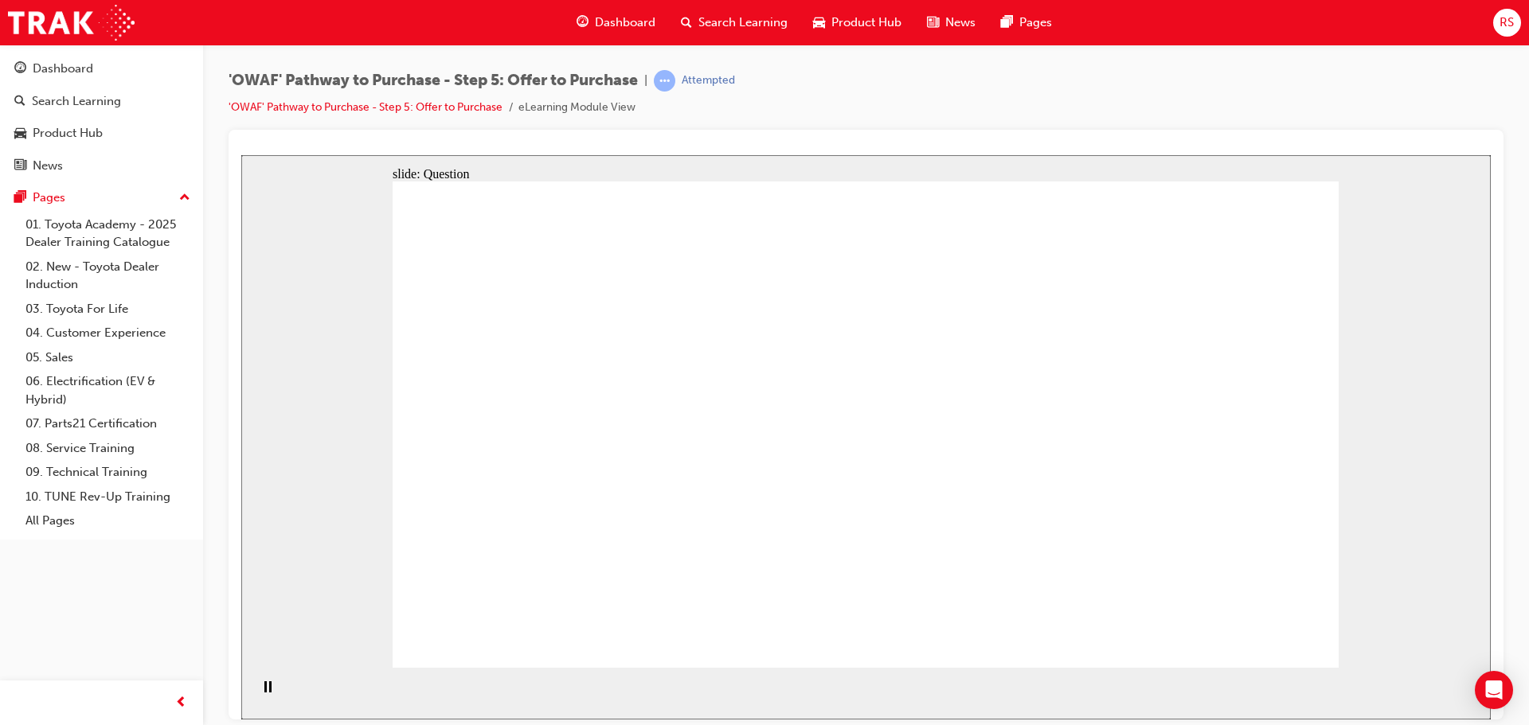
radio input "false"
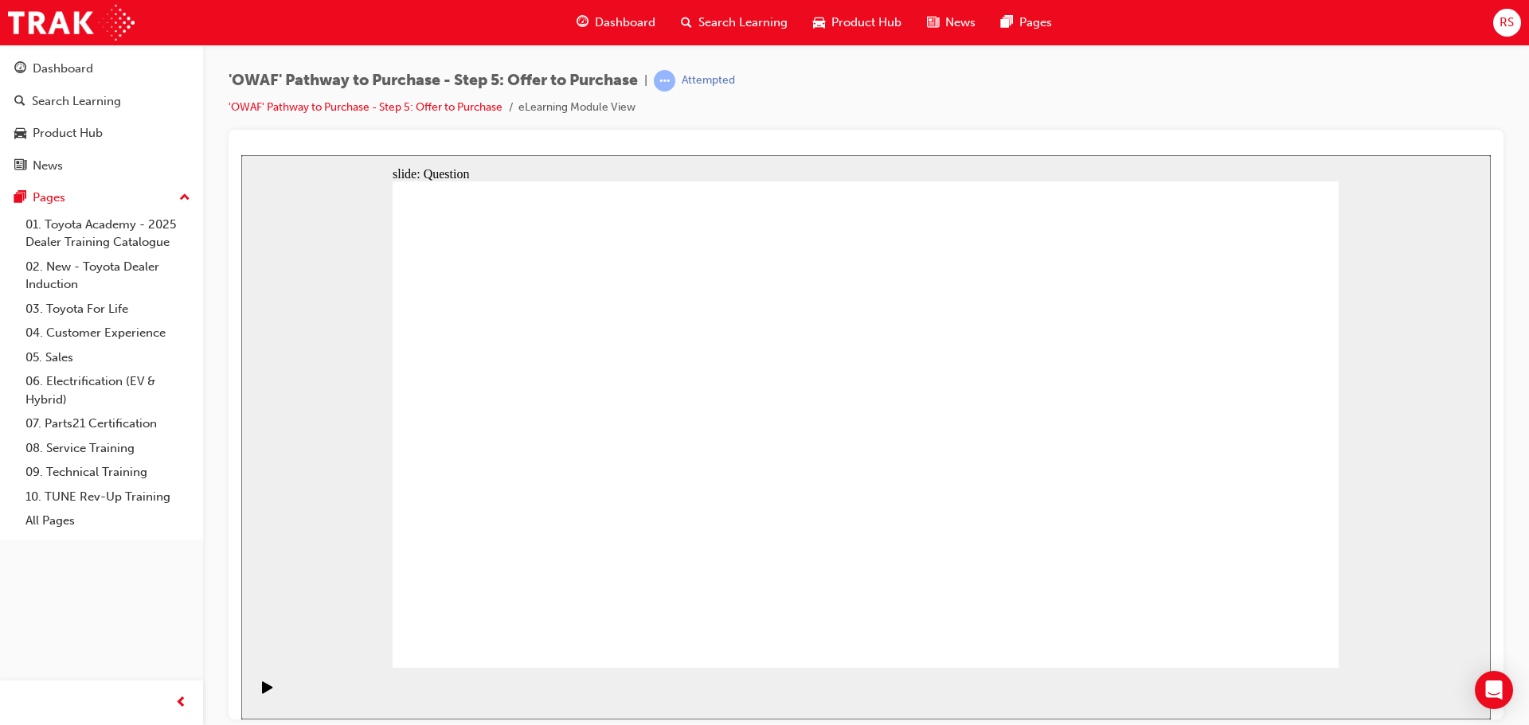
radio input "false"
radio input "true"
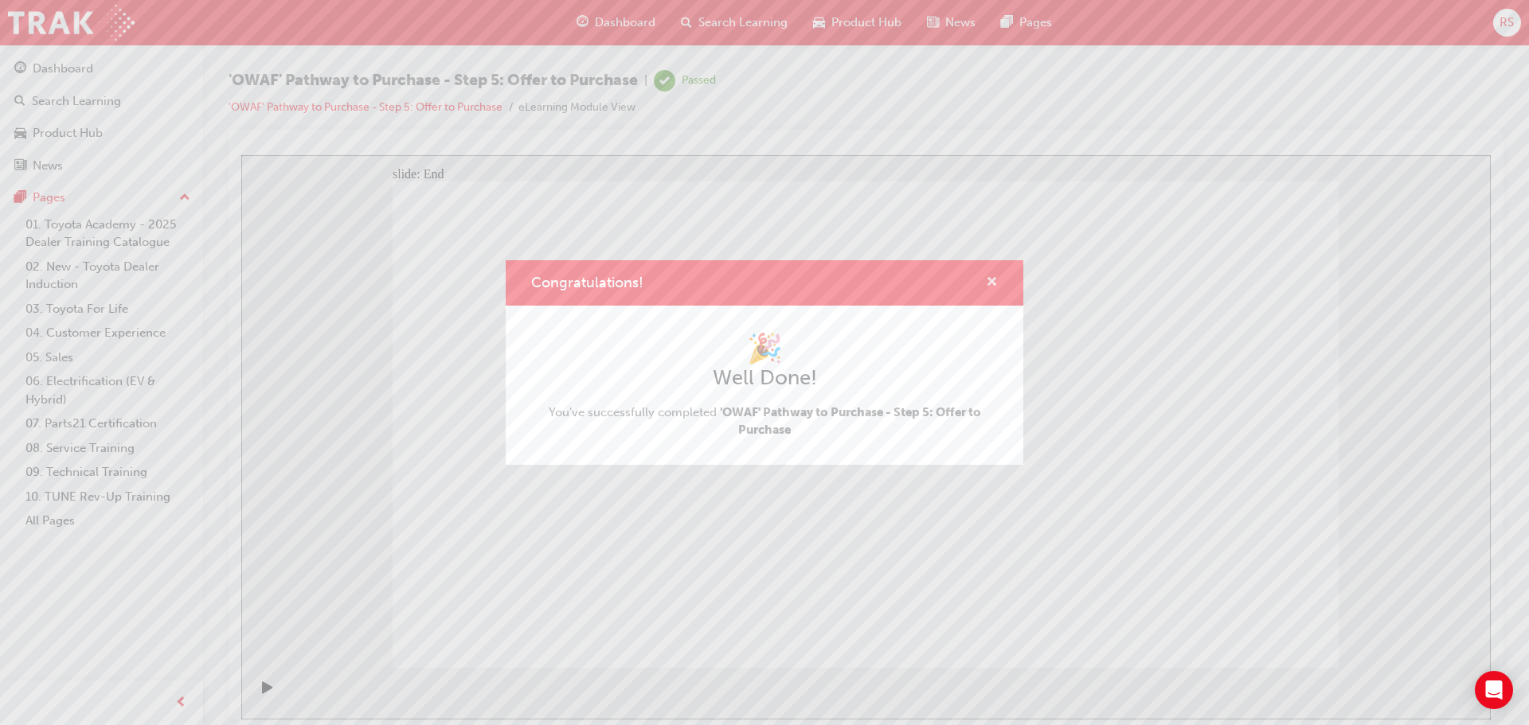
click at [992, 280] on span "cross-icon" at bounding box center [992, 283] width 12 height 14
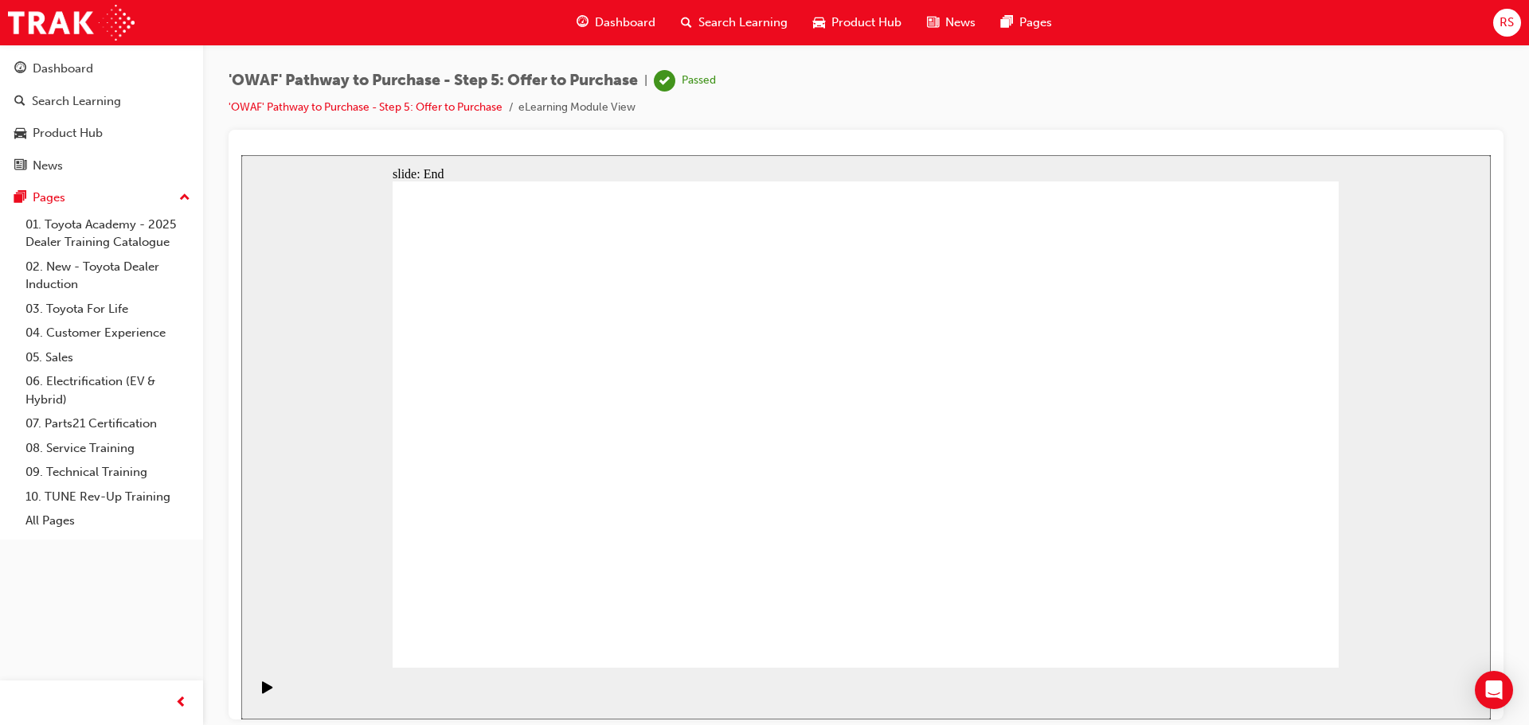
click at [608, 12] on div "Dashboard" at bounding box center [616, 22] width 104 height 33
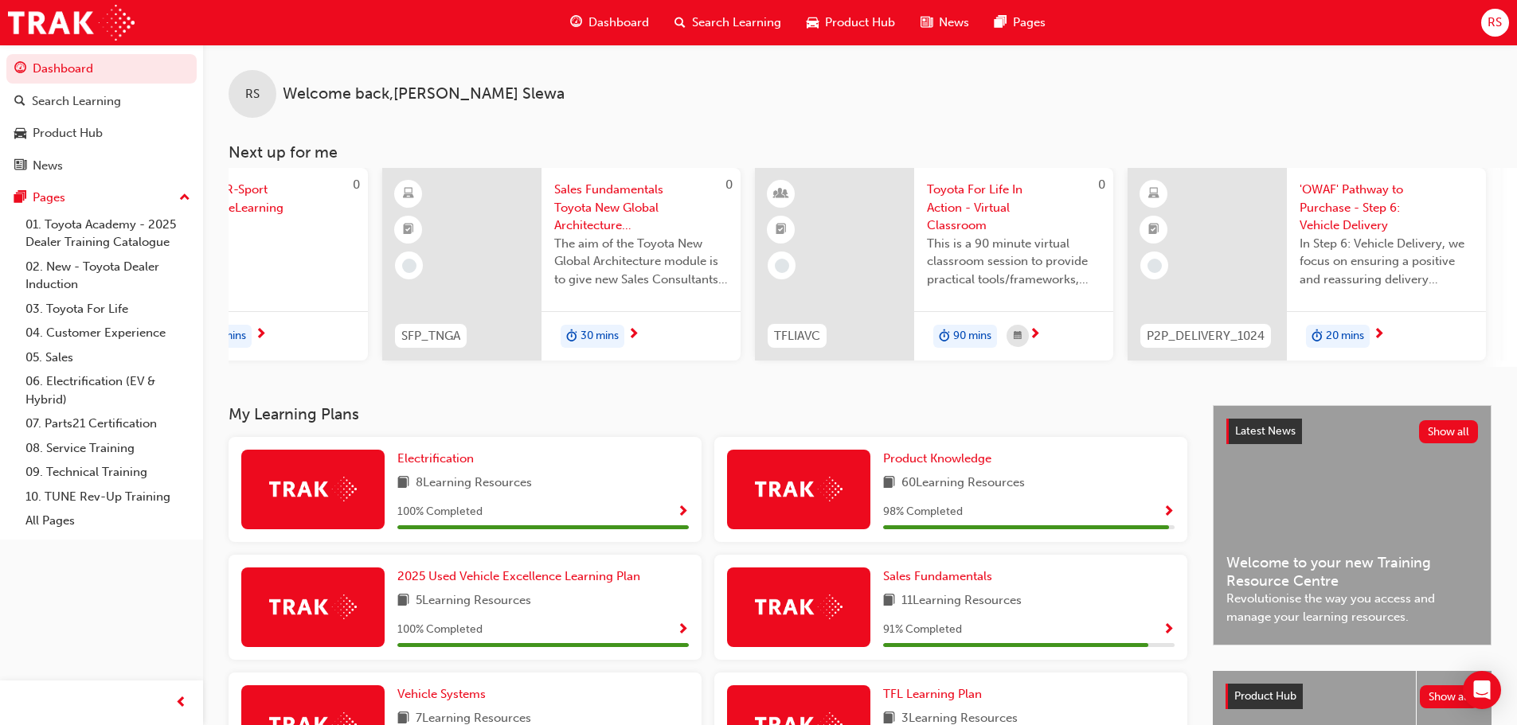
scroll to position [0, 244]
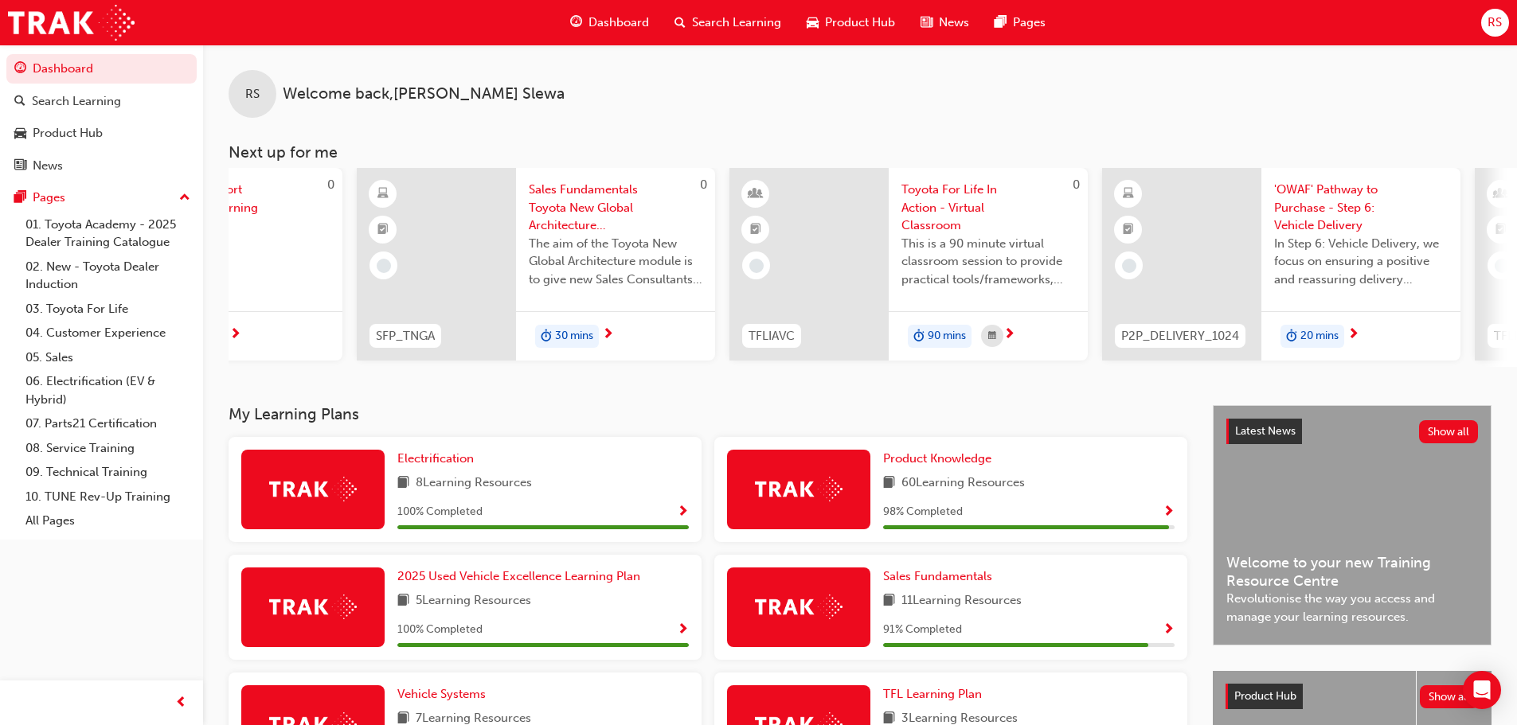
click at [1328, 209] on span "'OWAF' Pathway to Purchase - Step 6: Vehicle Delivery" at bounding box center [1361, 208] width 174 height 54
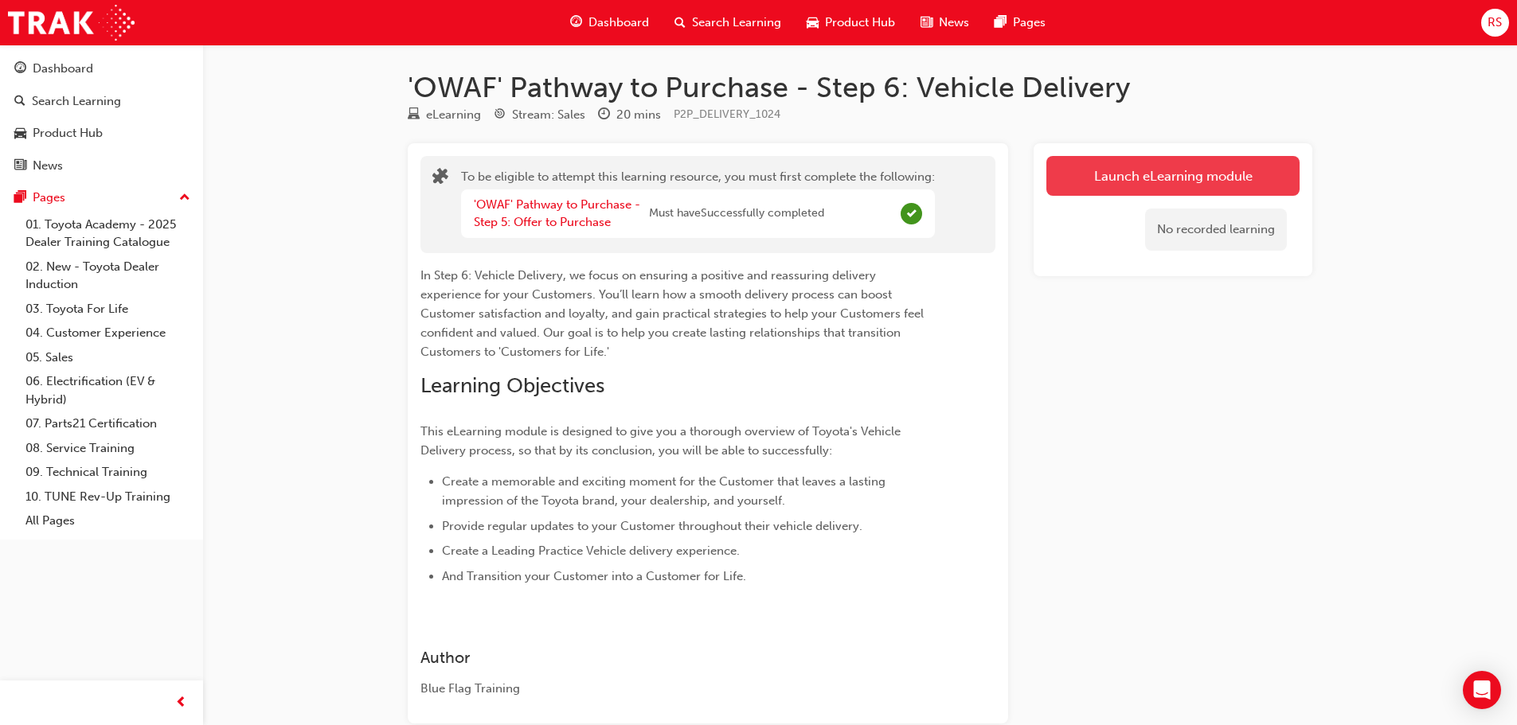
click at [1111, 175] on button "Launch eLearning module" at bounding box center [1172, 176] width 253 height 40
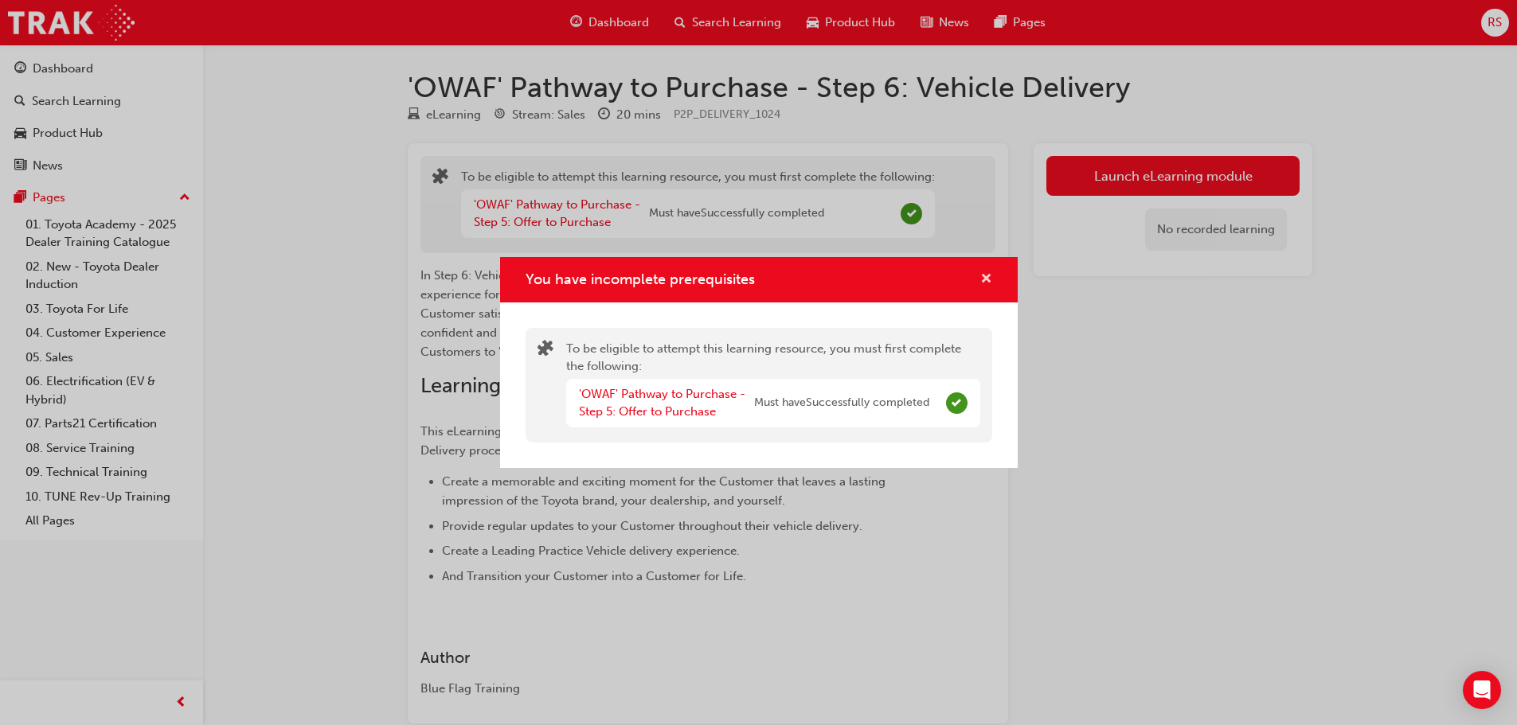
click at [988, 275] on span "cross-icon" at bounding box center [986, 280] width 12 height 14
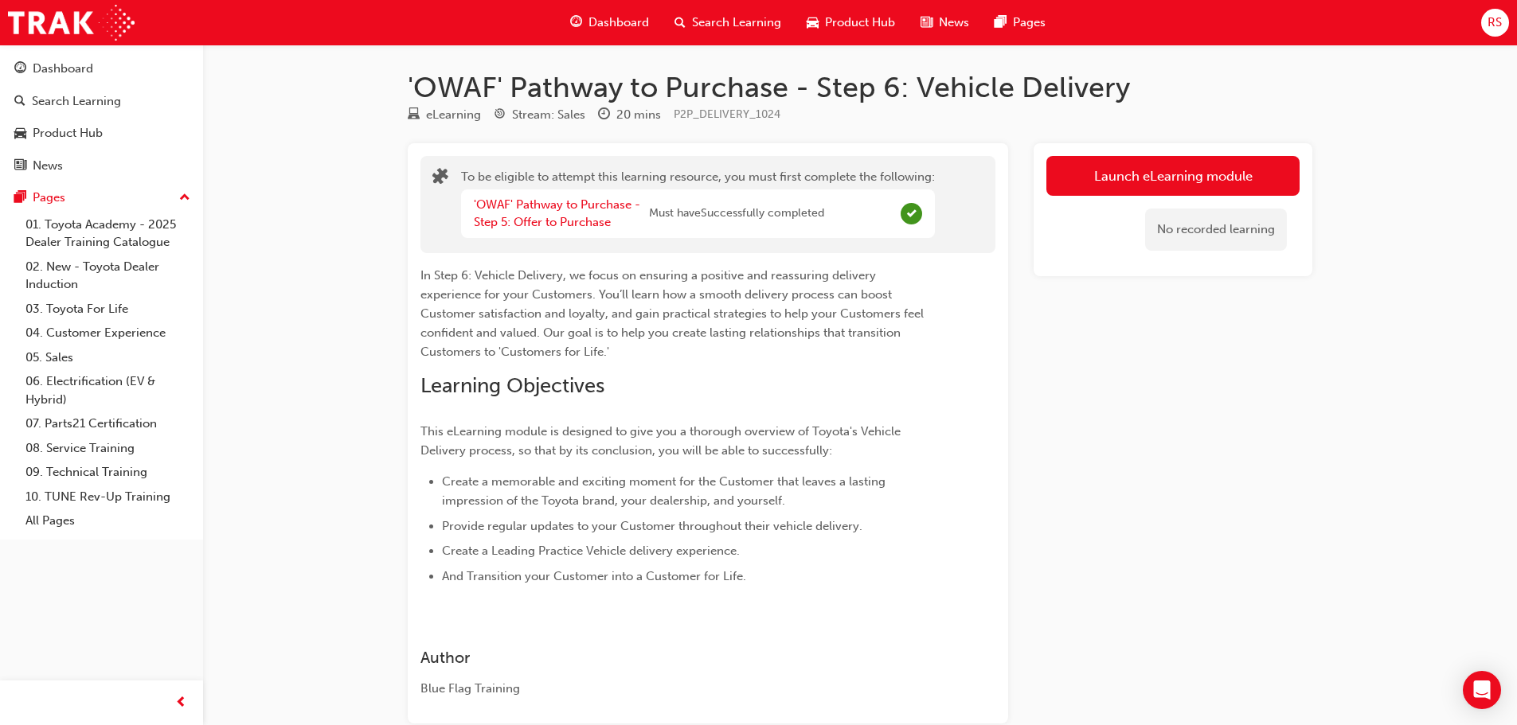
click at [616, 31] on span "Dashboard" at bounding box center [619, 23] width 61 height 18
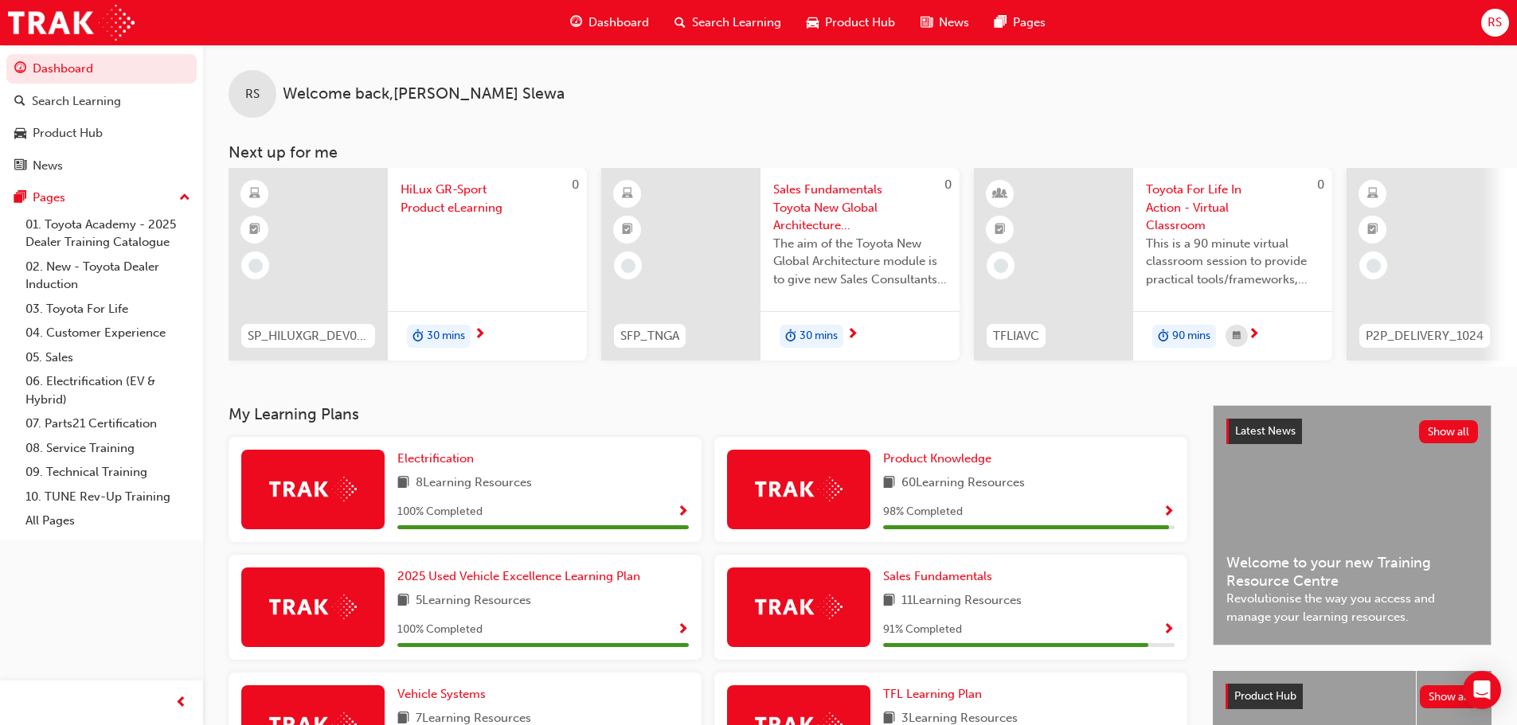
scroll to position [319, 0]
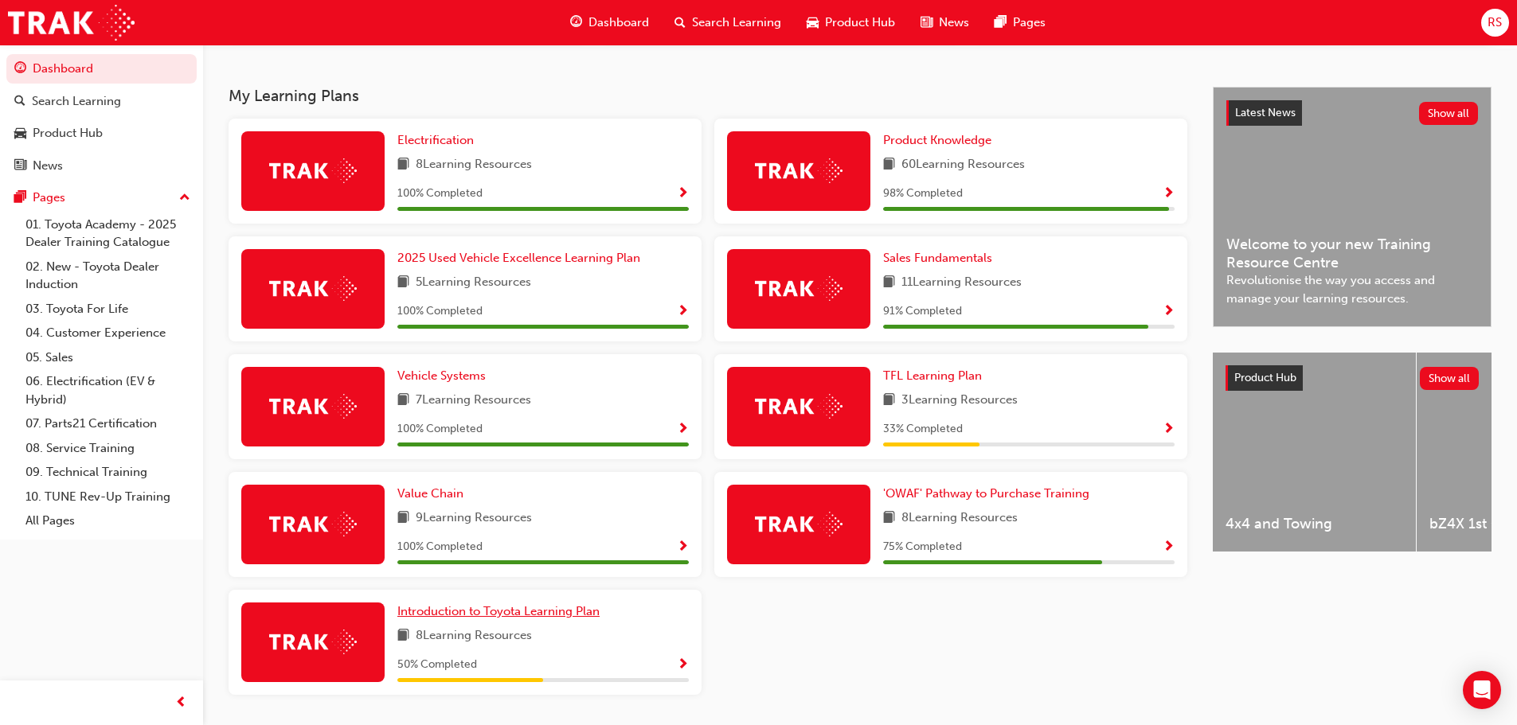
click at [575, 619] on span "Introduction to Toyota Learning Plan" at bounding box center [498, 611] width 202 height 14
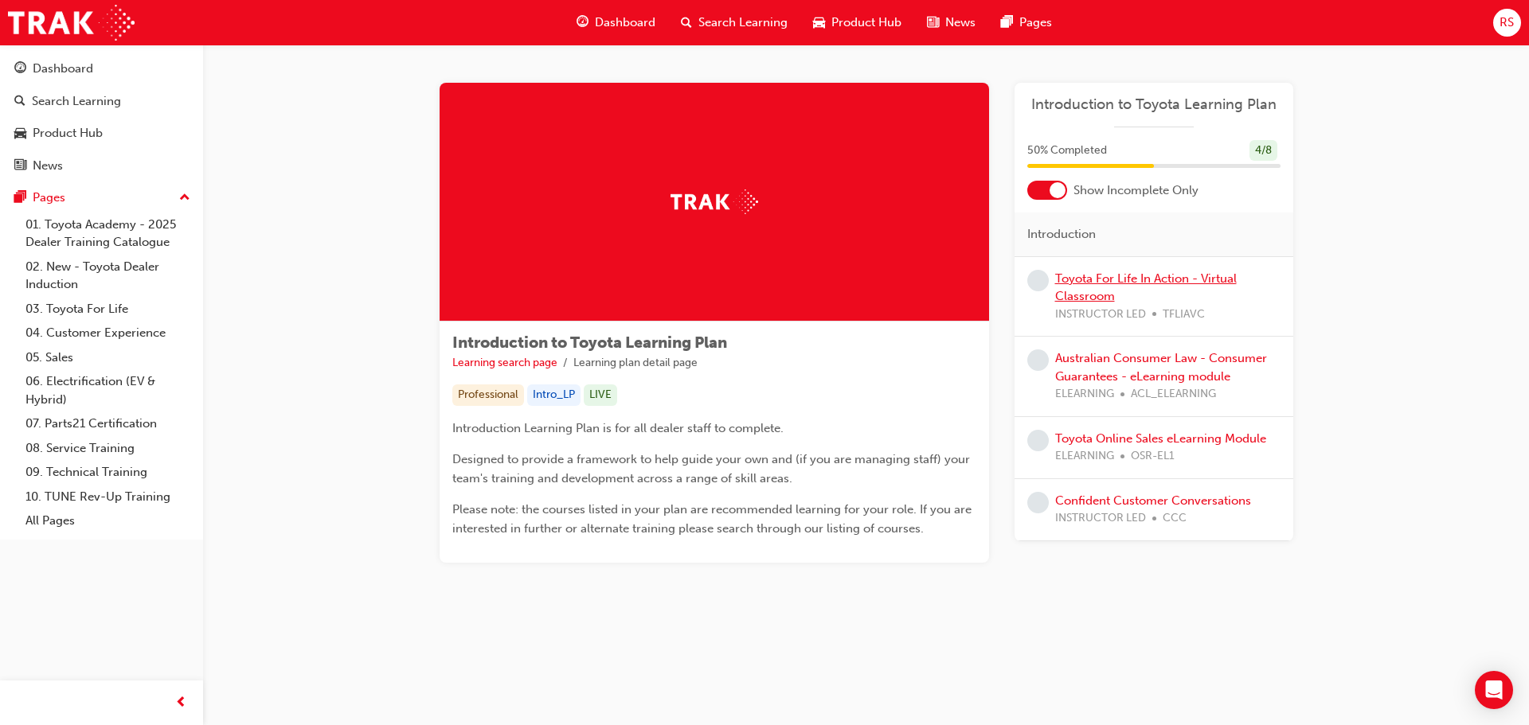
click at [1161, 281] on link "Toyota For Life In Action - Virtual Classroom" at bounding box center [1146, 288] width 182 height 33
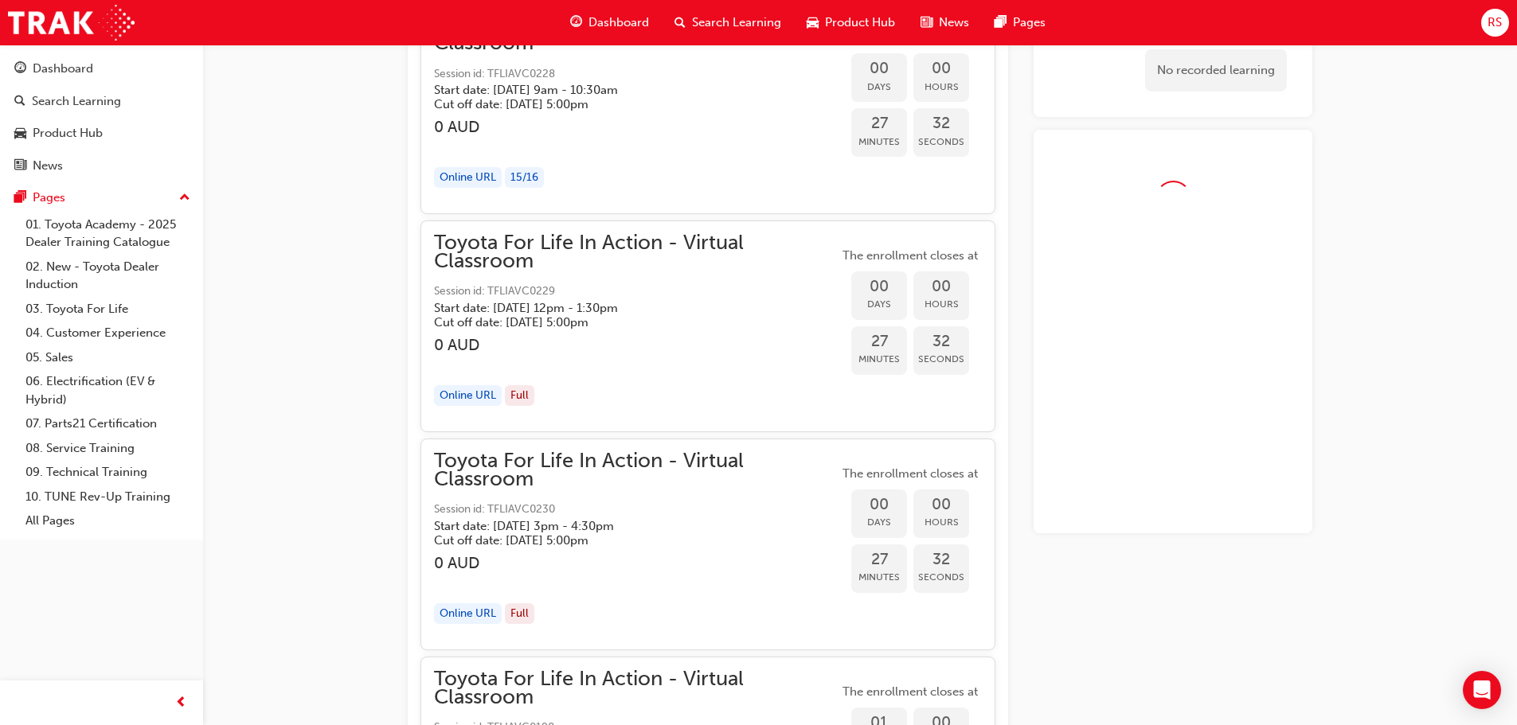
scroll to position [1262, 0]
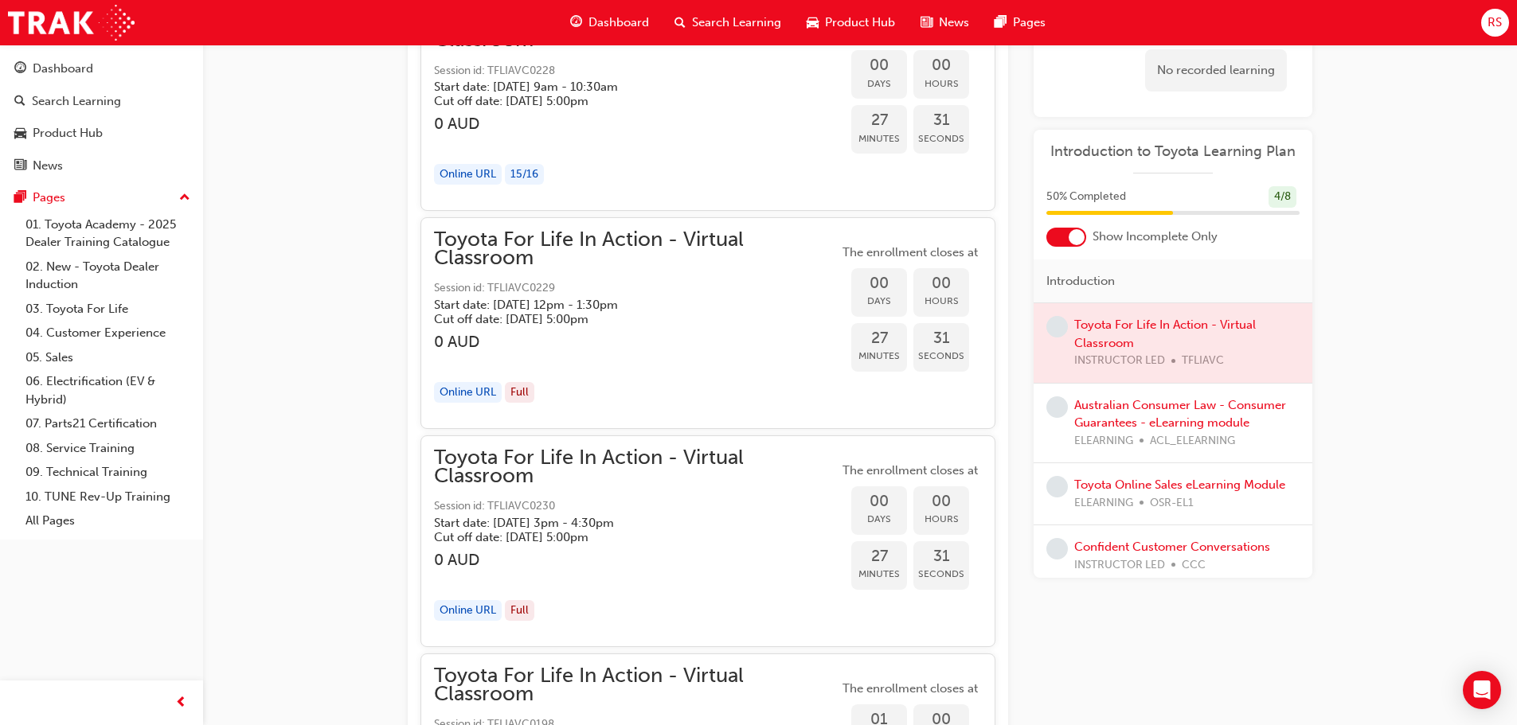
click at [587, 15] on div "Dashboard" at bounding box center [609, 22] width 104 height 33
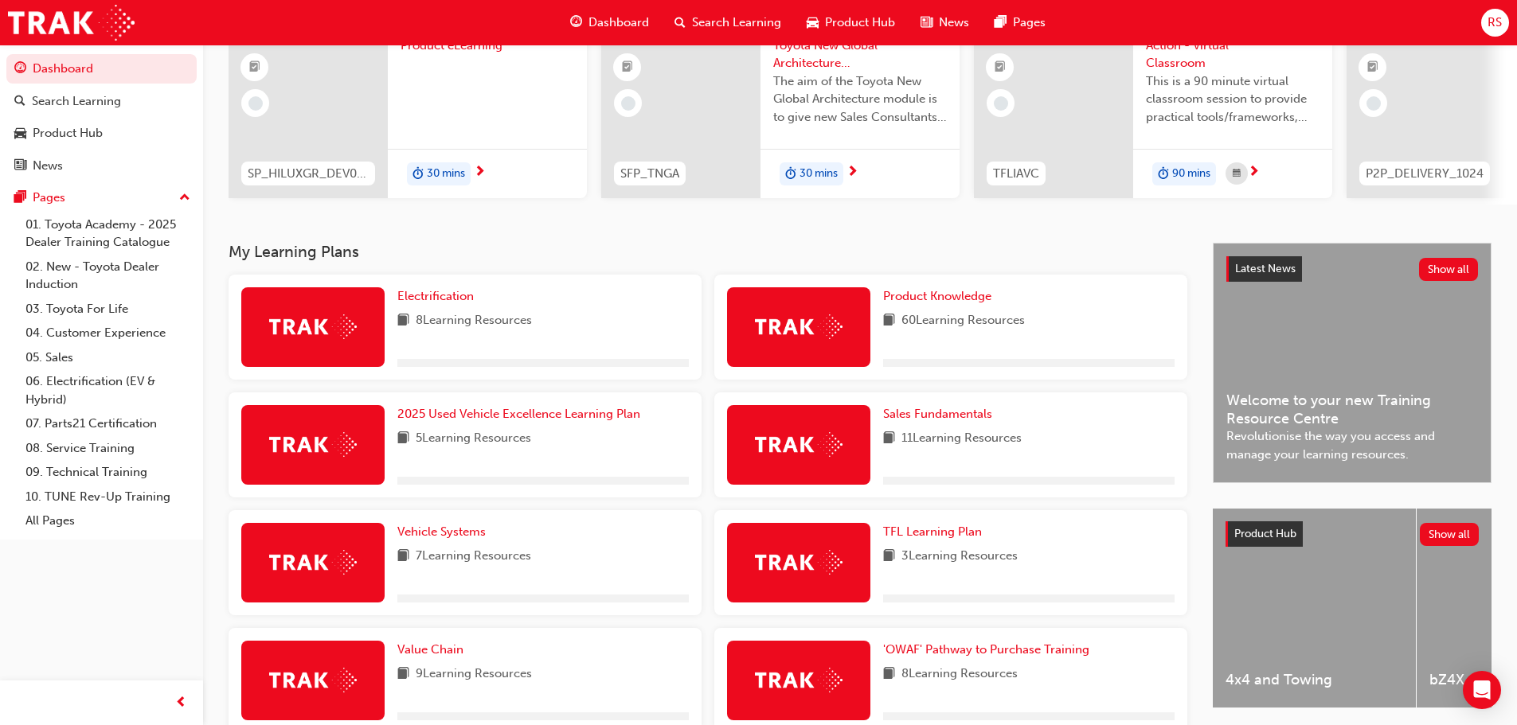
scroll to position [373, 0]
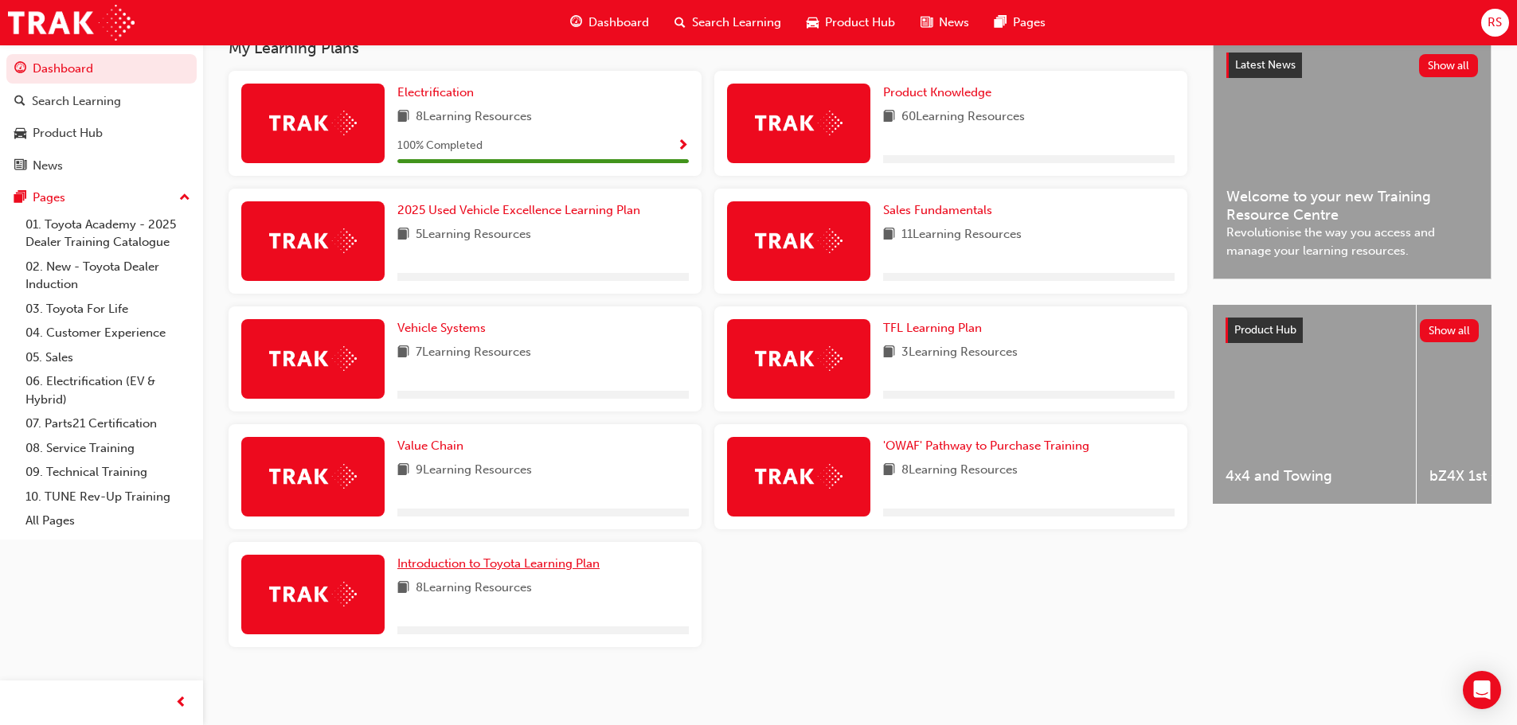
click at [464, 564] on span "Introduction to Toyota Learning Plan" at bounding box center [498, 564] width 202 height 14
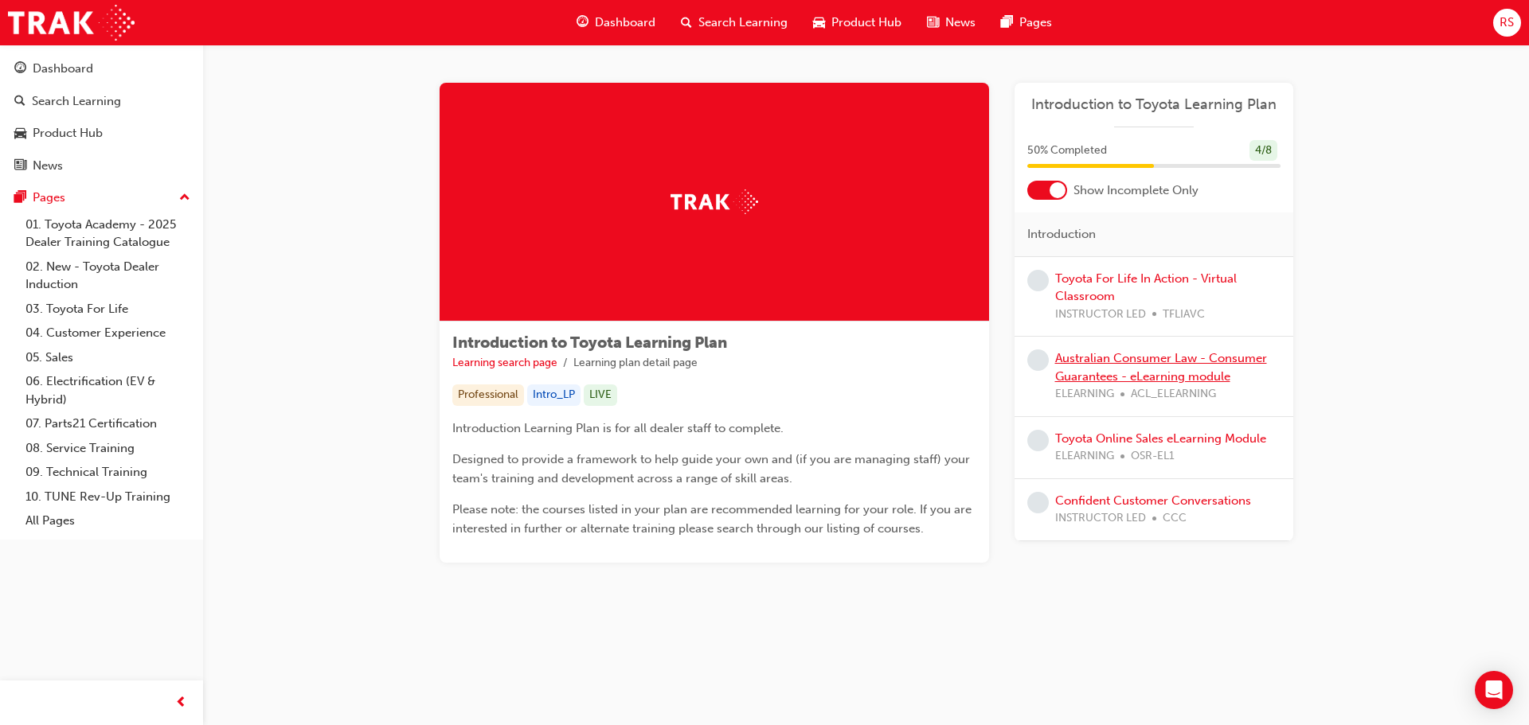
click at [1134, 361] on link "Australian Consumer Law - Consumer Guarantees - eLearning module" at bounding box center [1161, 367] width 212 height 33
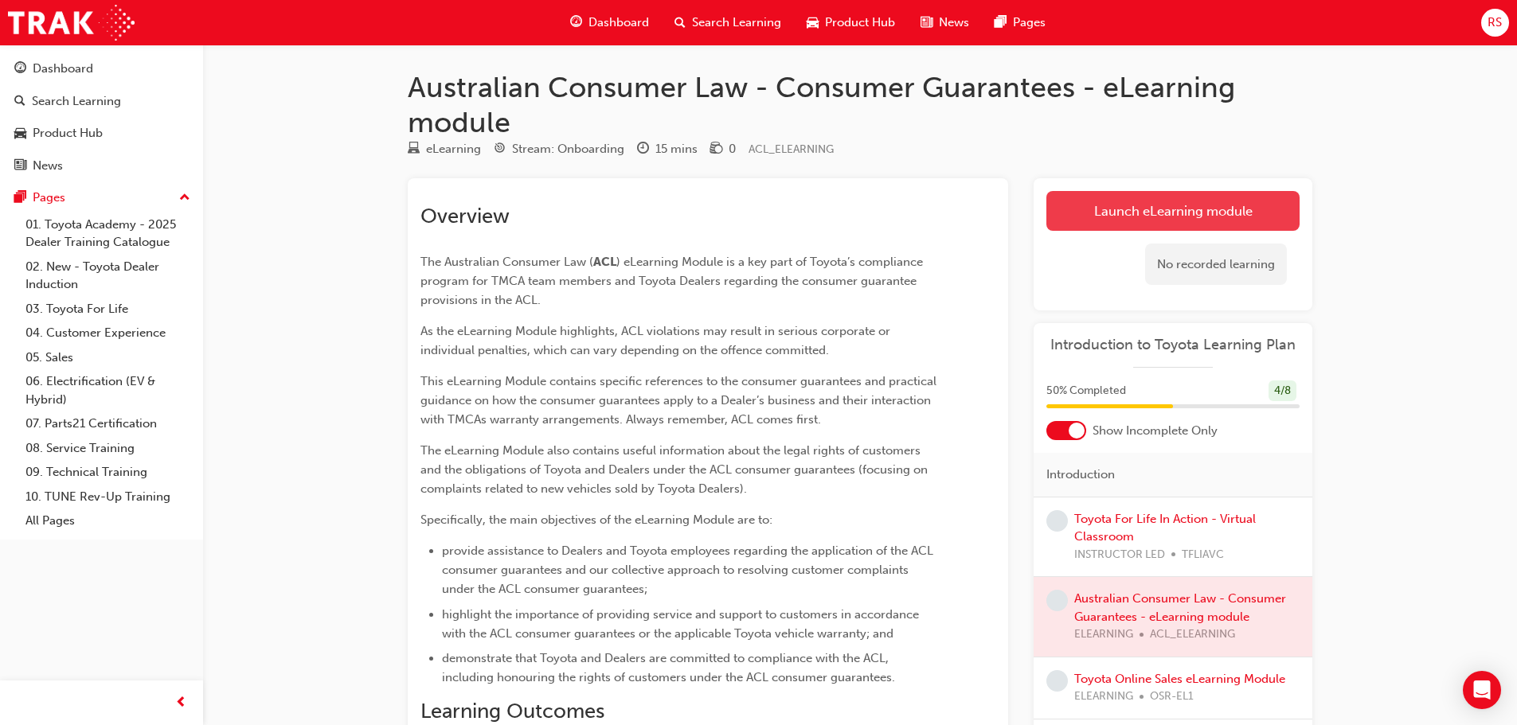
click at [1100, 209] on link "Launch eLearning module" at bounding box center [1172, 211] width 253 height 40
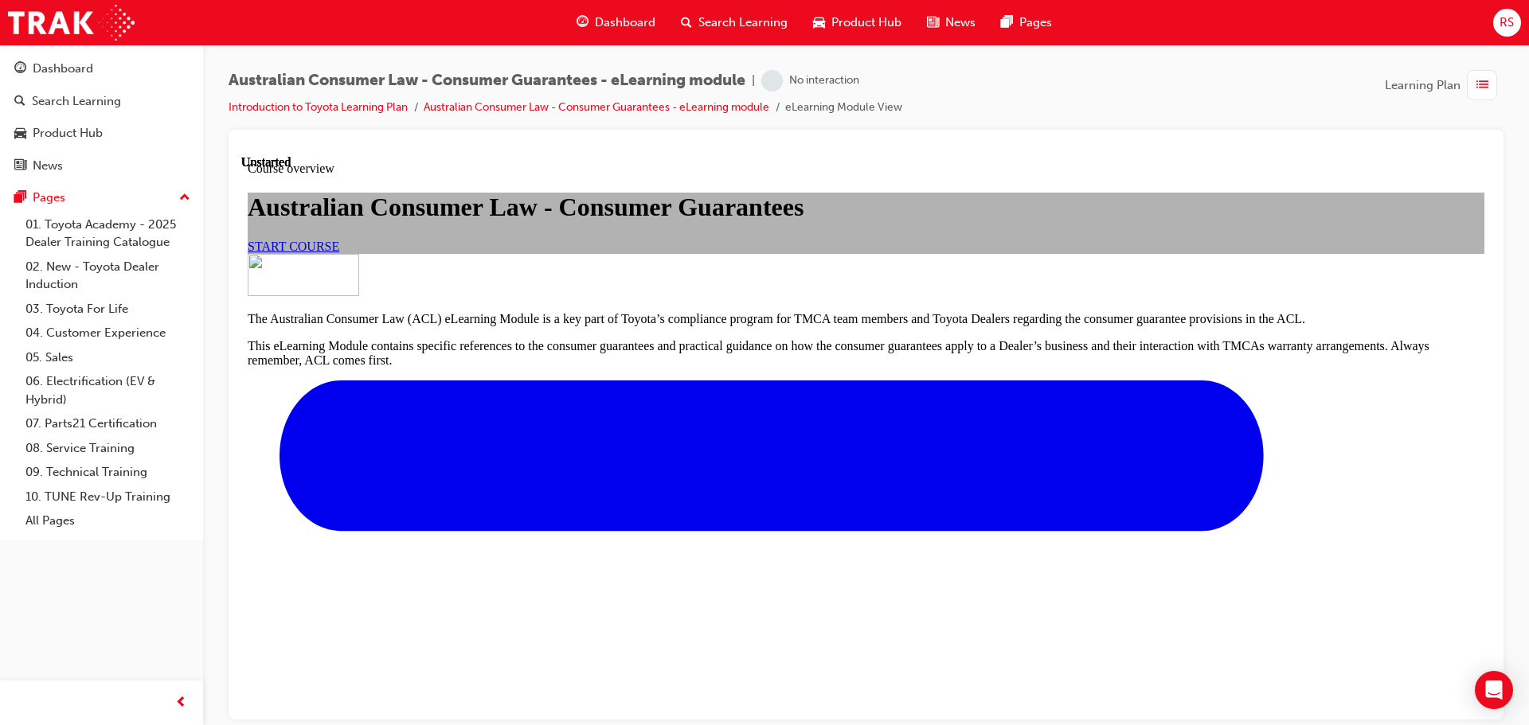
click at [339, 252] on span "START COURSE" at bounding box center [294, 246] width 92 height 14
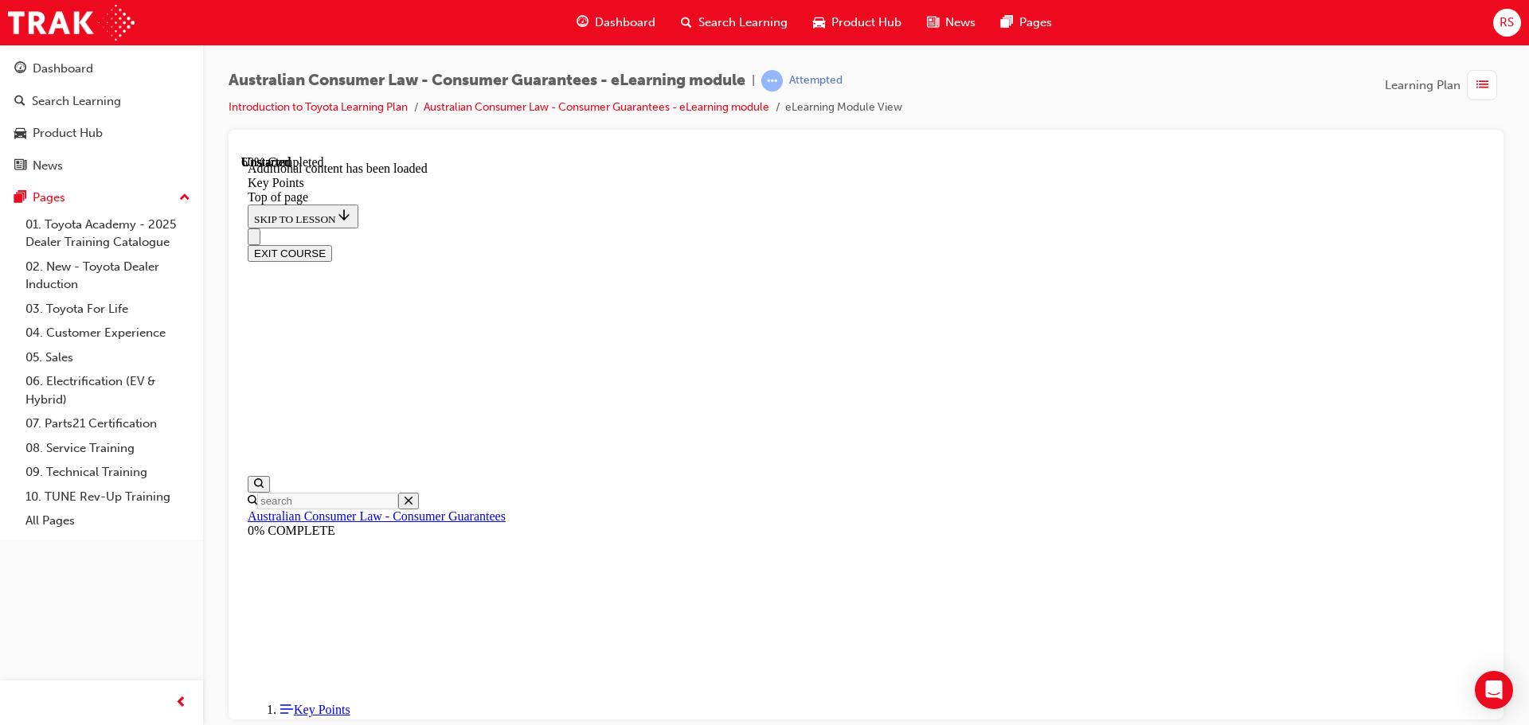
scroll to position [2083, 0]
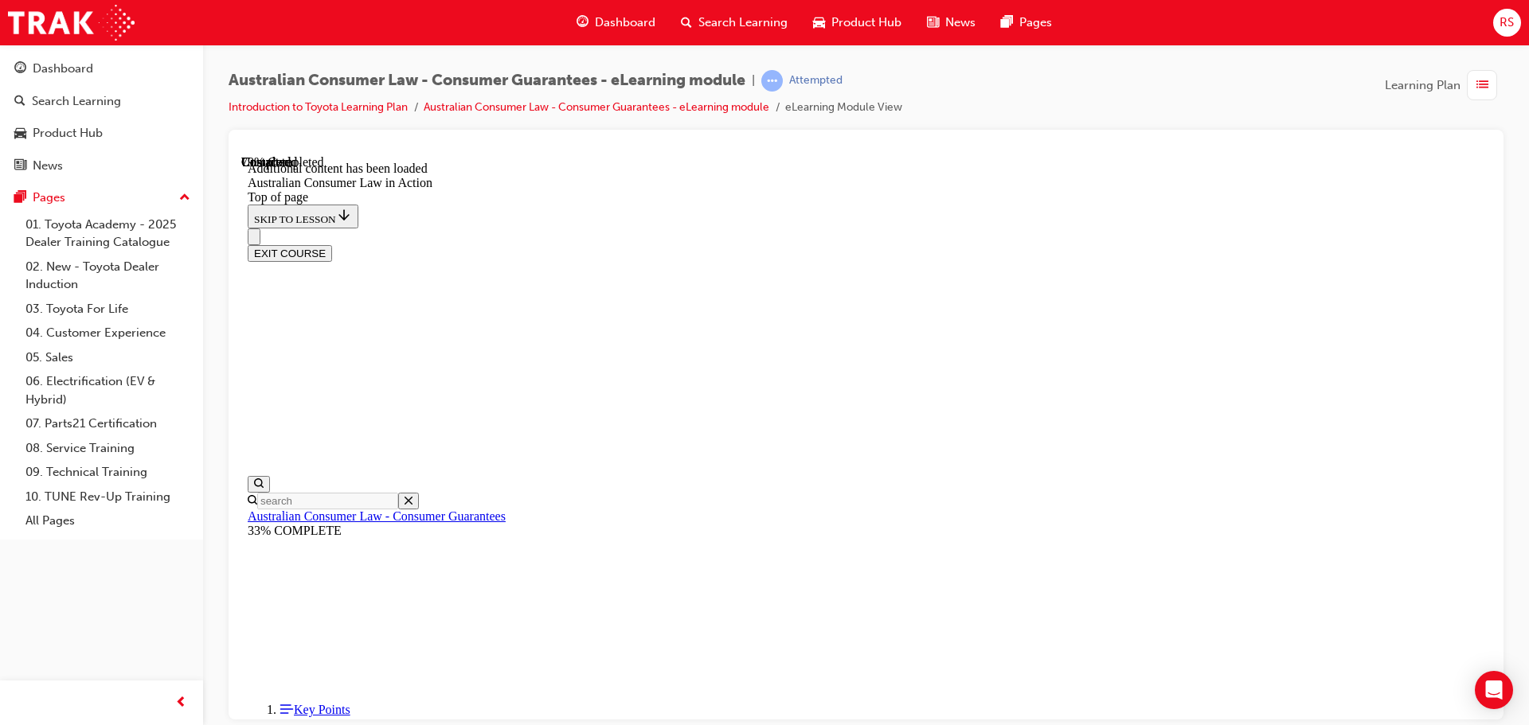
scroll to position [2757, 0]
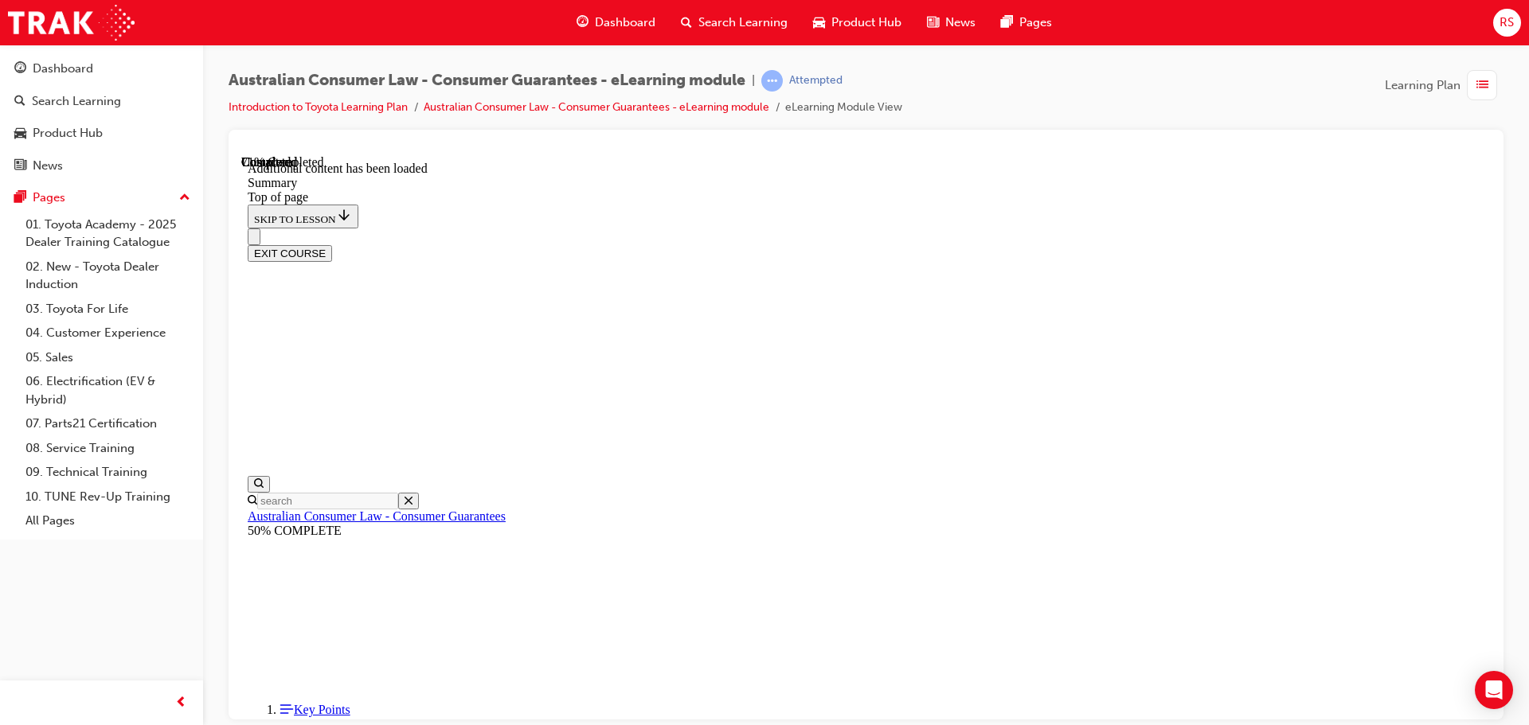
scroll to position [1230, 0]
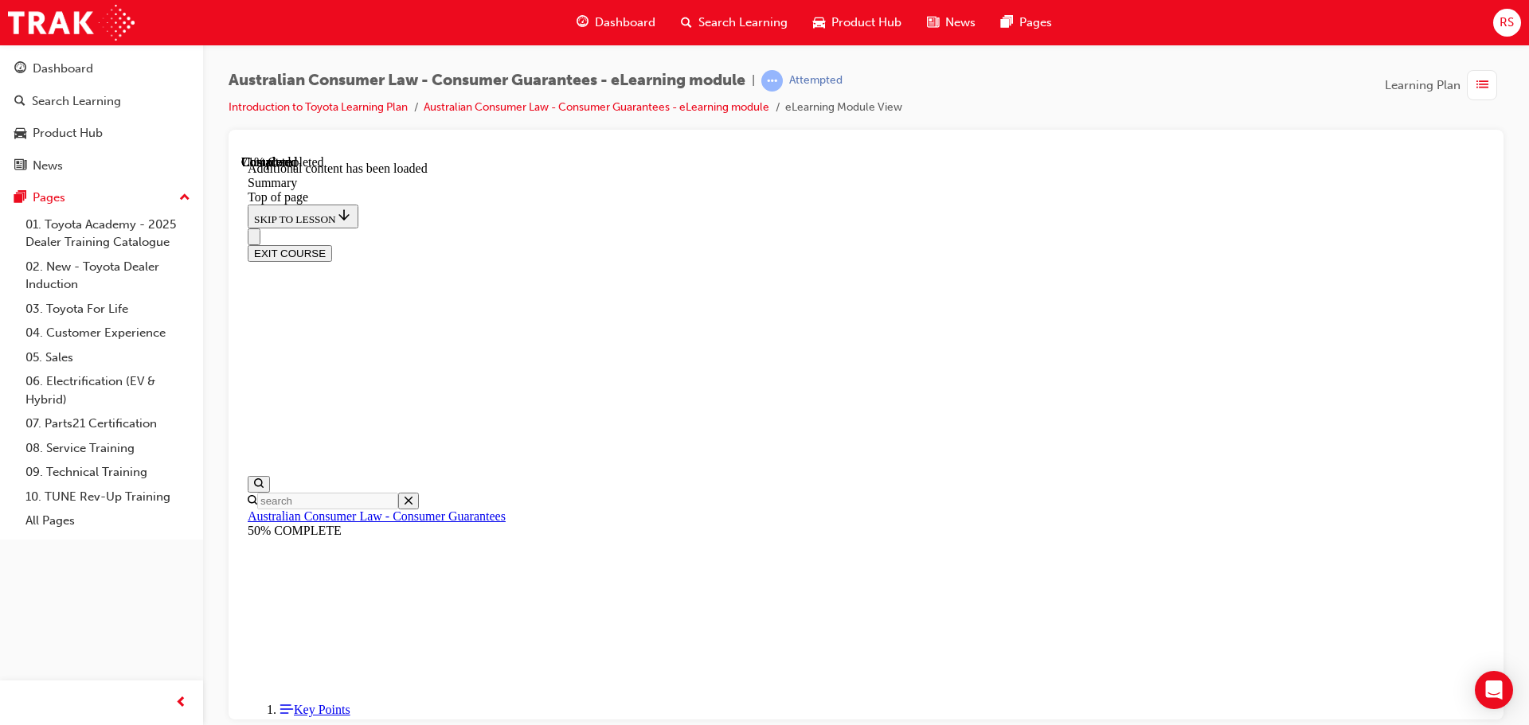
drag, startPoint x: 917, startPoint y: 571, endPoint x: 675, endPoint y: 546, distance: 244.2
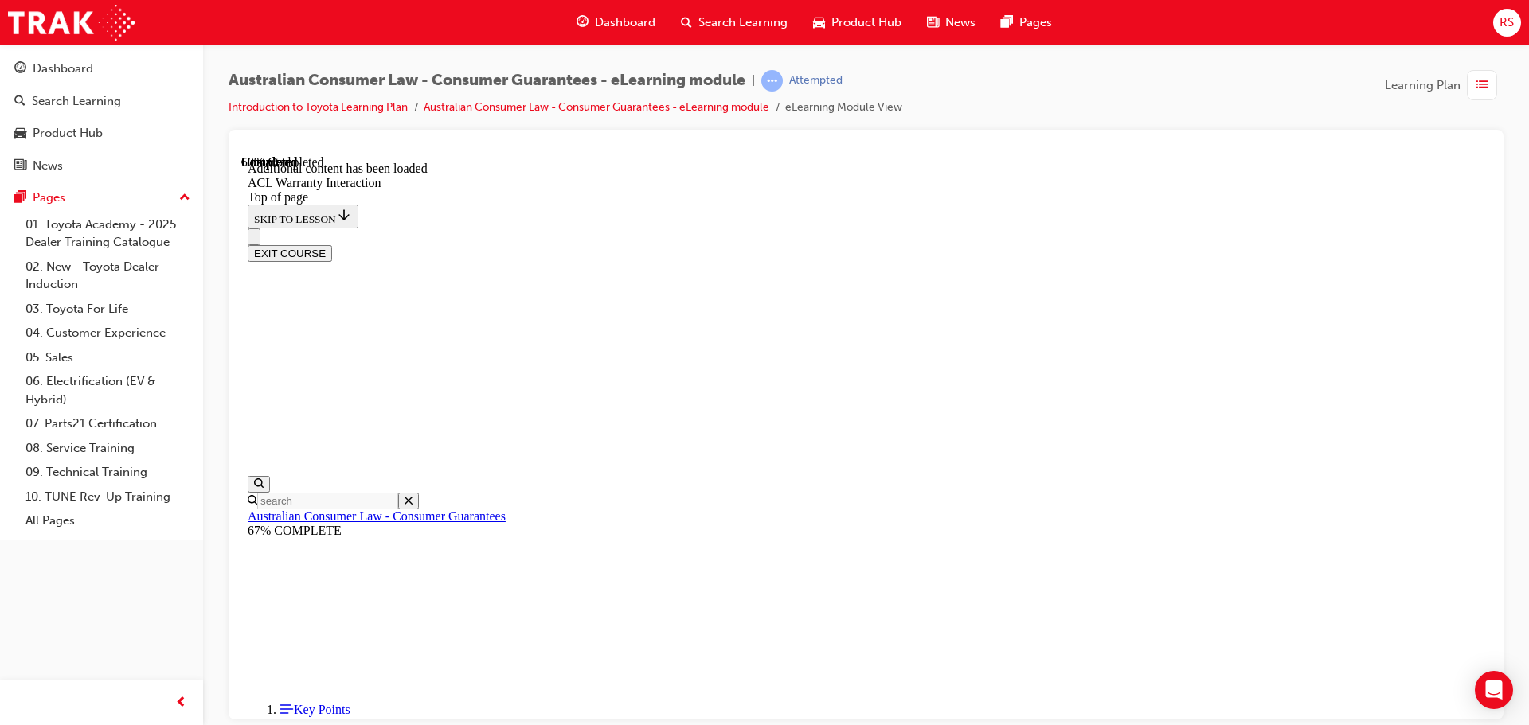
click at [1437, 244] on div "EXIT COURSE" at bounding box center [866, 252] width 1237 height 17
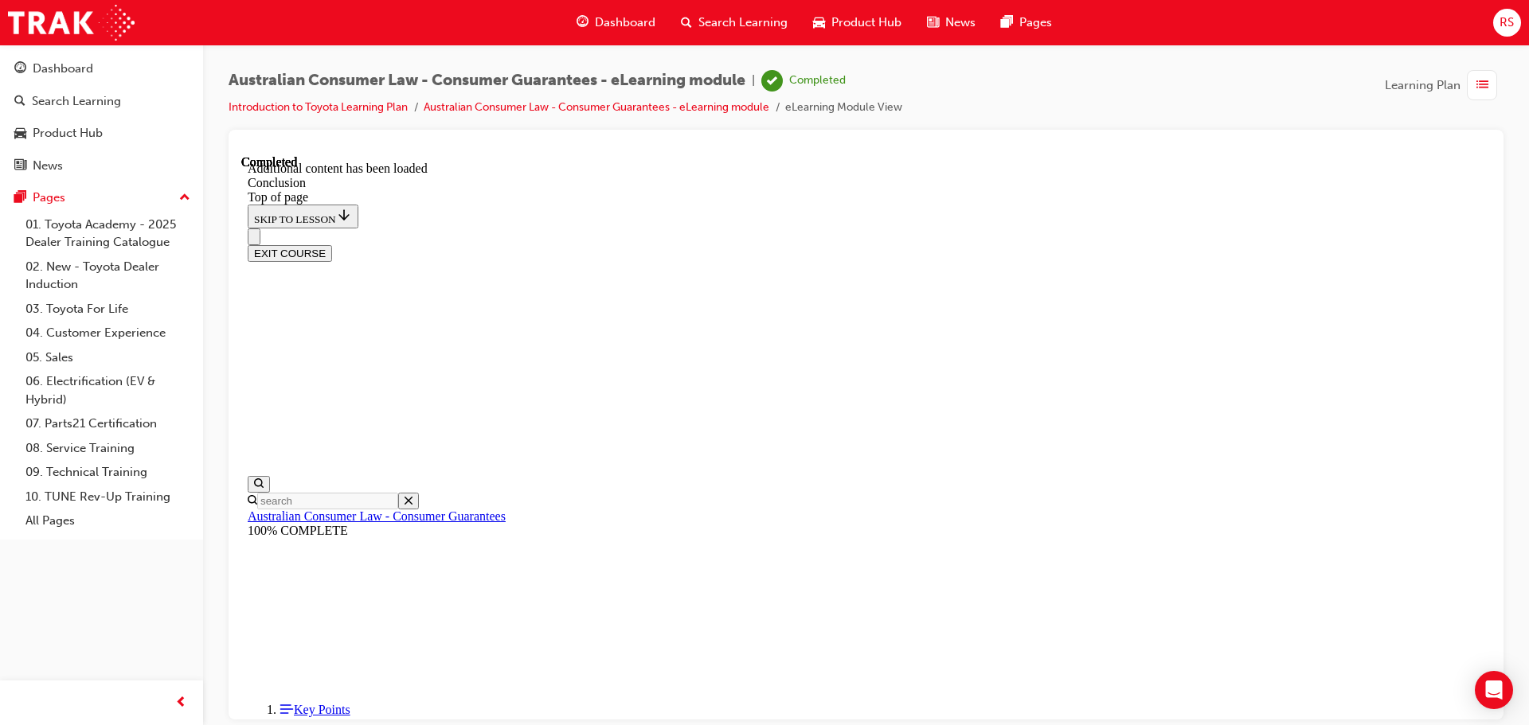
click at [332, 244] on button "EXIT COURSE" at bounding box center [290, 252] width 84 height 17
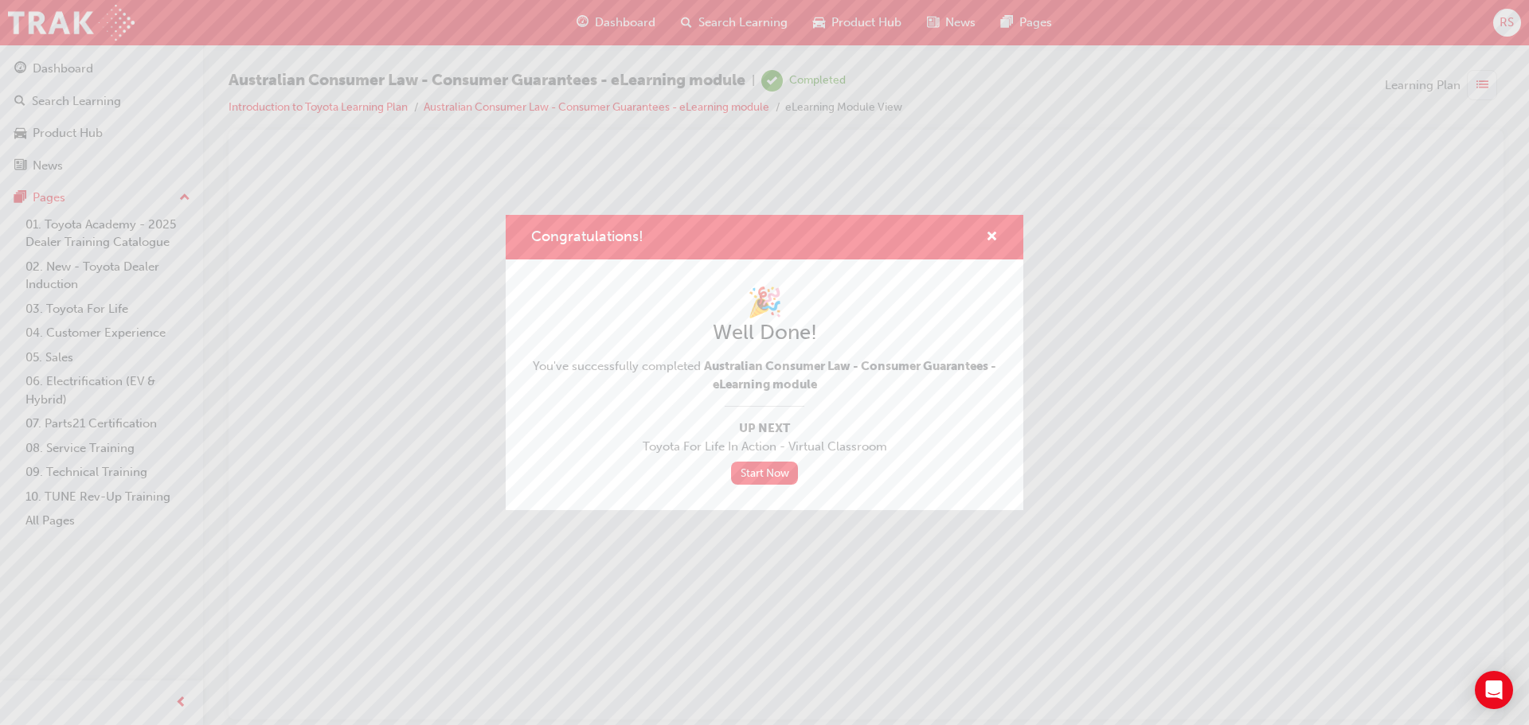
scroll to position [0, 0]
click at [991, 232] on span "cross-icon" at bounding box center [992, 238] width 12 height 14
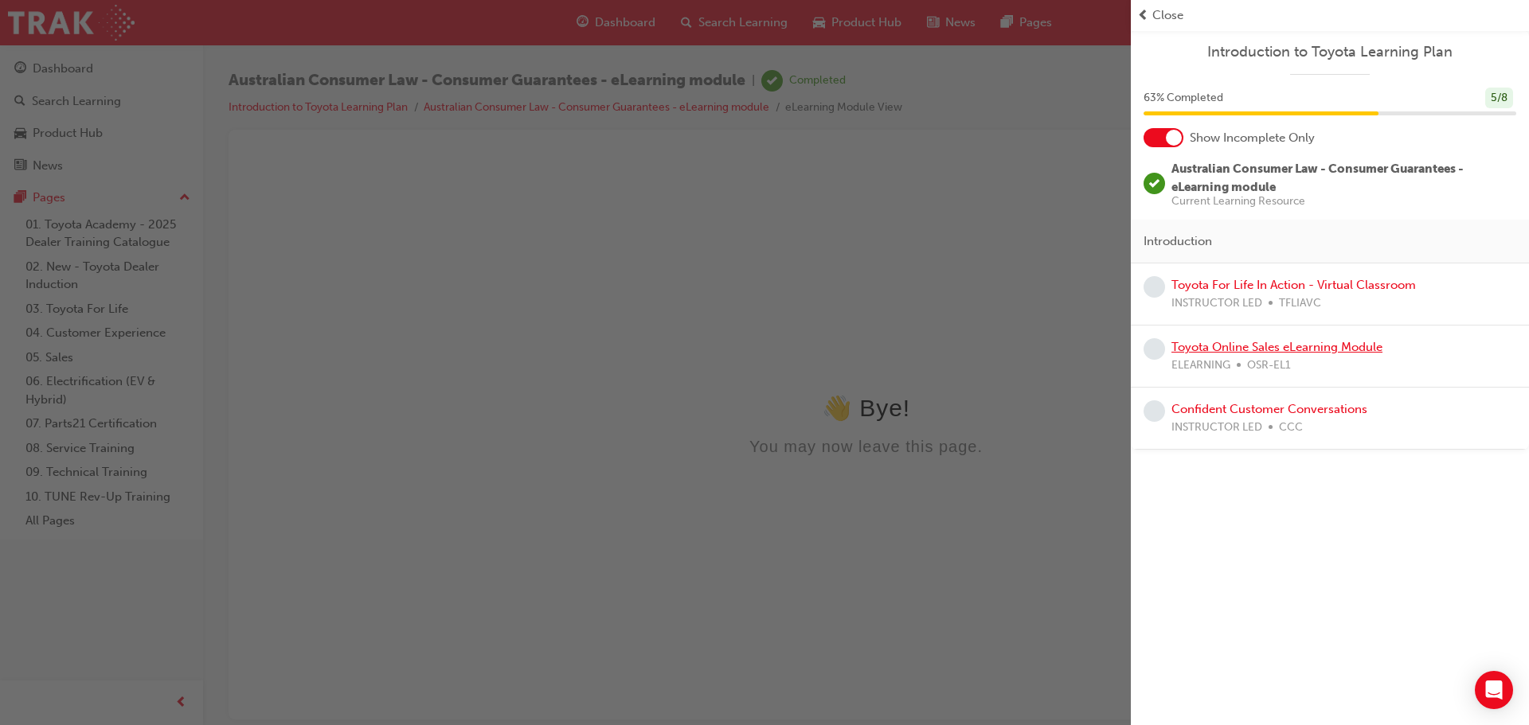
click at [1283, 346] on link "Toyota Online Sales eLearning Module" at bounding box center [1276, 347] width 211 height 14
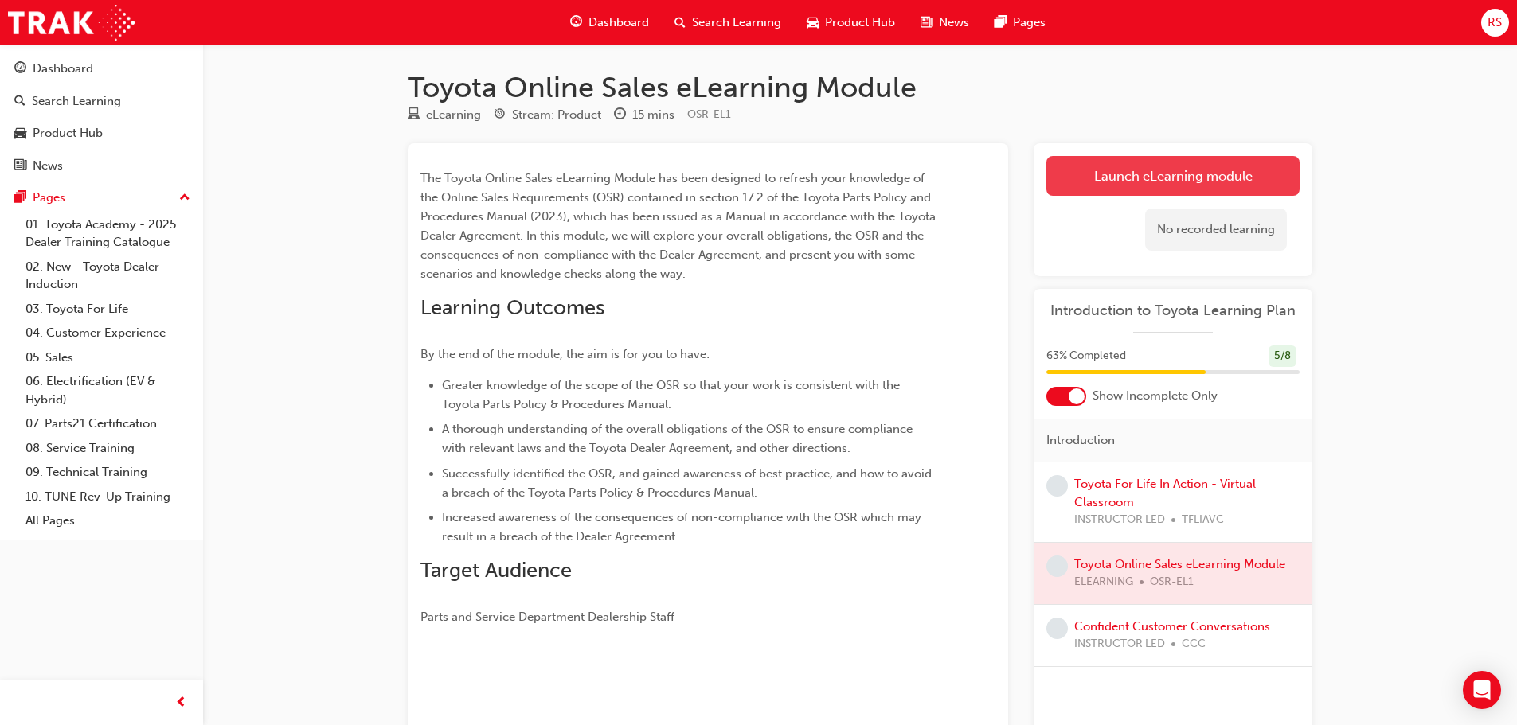
click at [1165, 172] on link "Launch eLearning module" at bounding box center [1172, 176] width 253 height 40
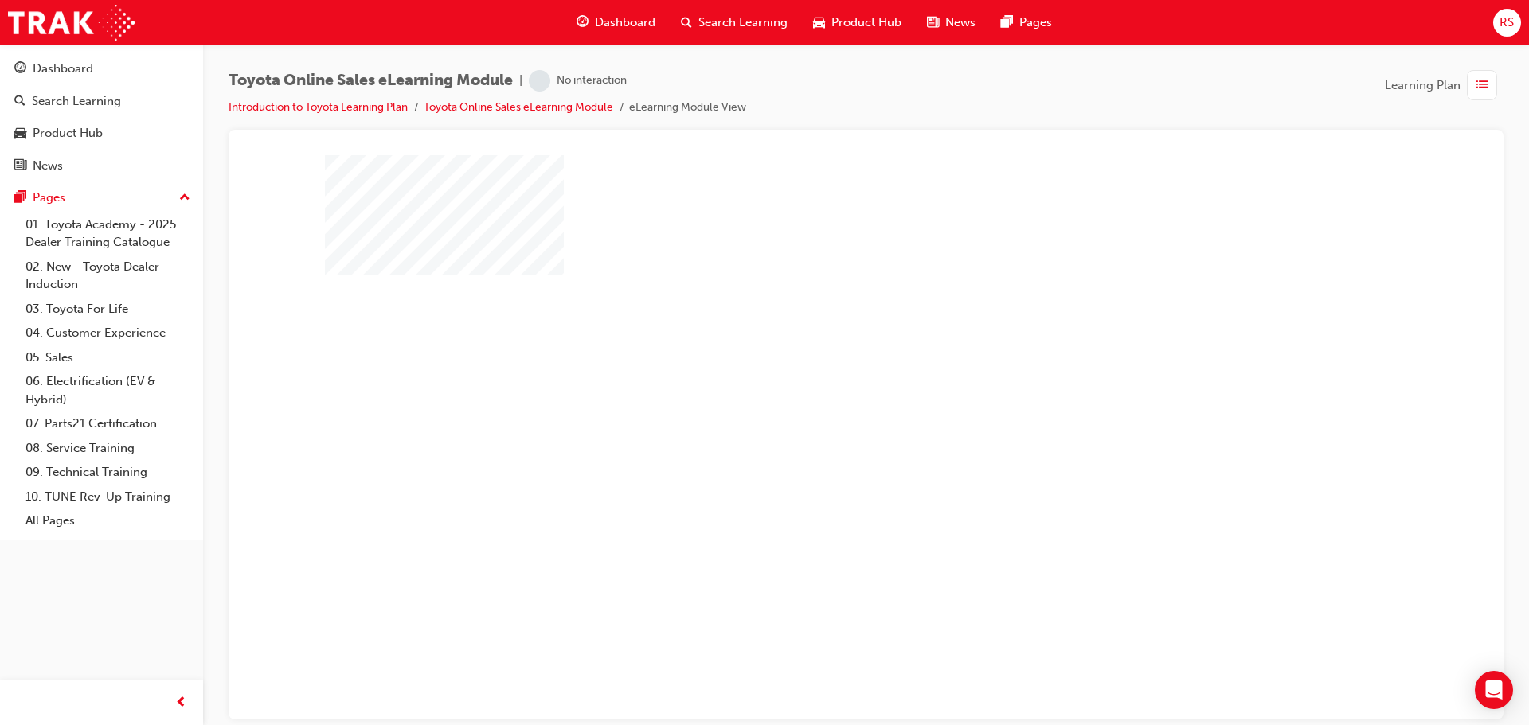
click at [820, 391] on div "play" at bounding box center [820, 391] width 0 height 0
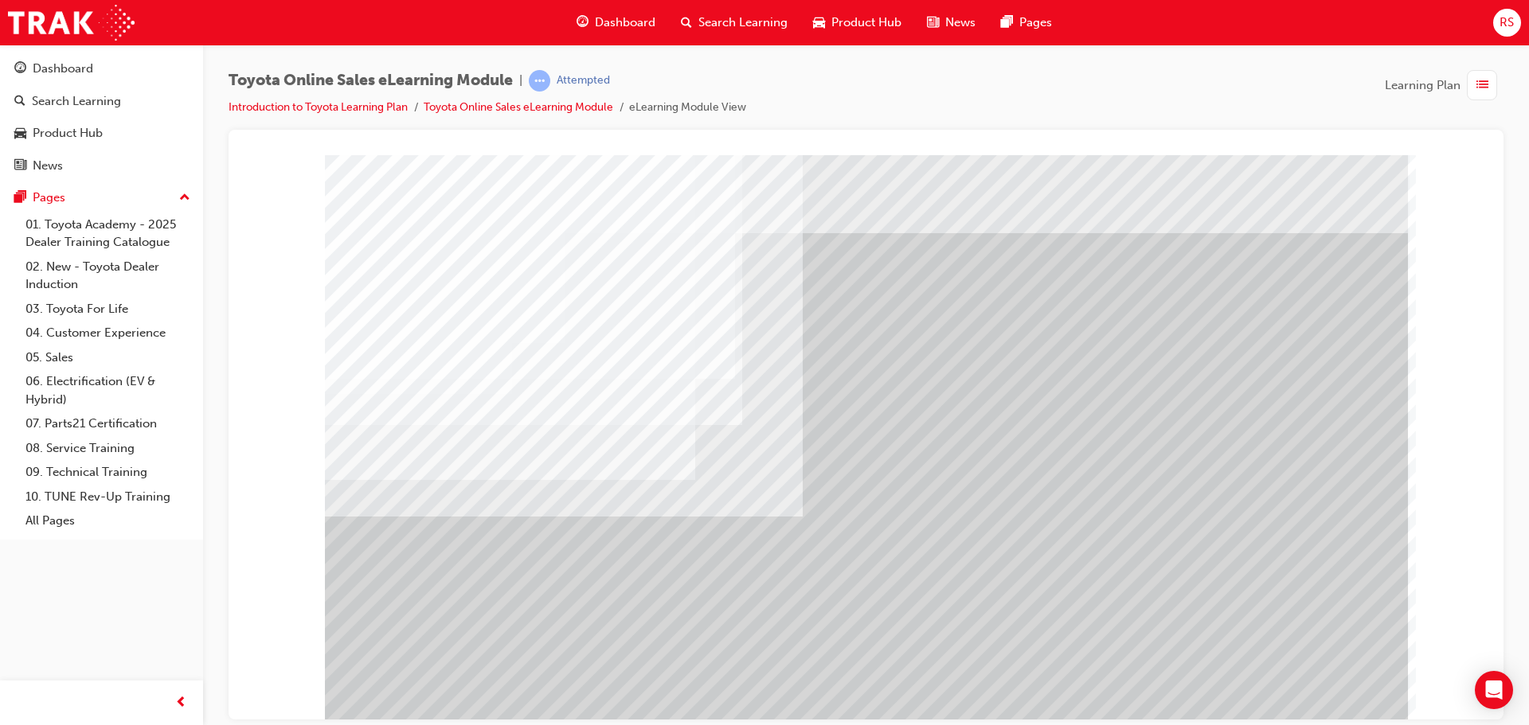
drag, startPoint x: 972, startPoint y: 479, endPoint x: 1071, endPoint y: 483, distance: 98.8
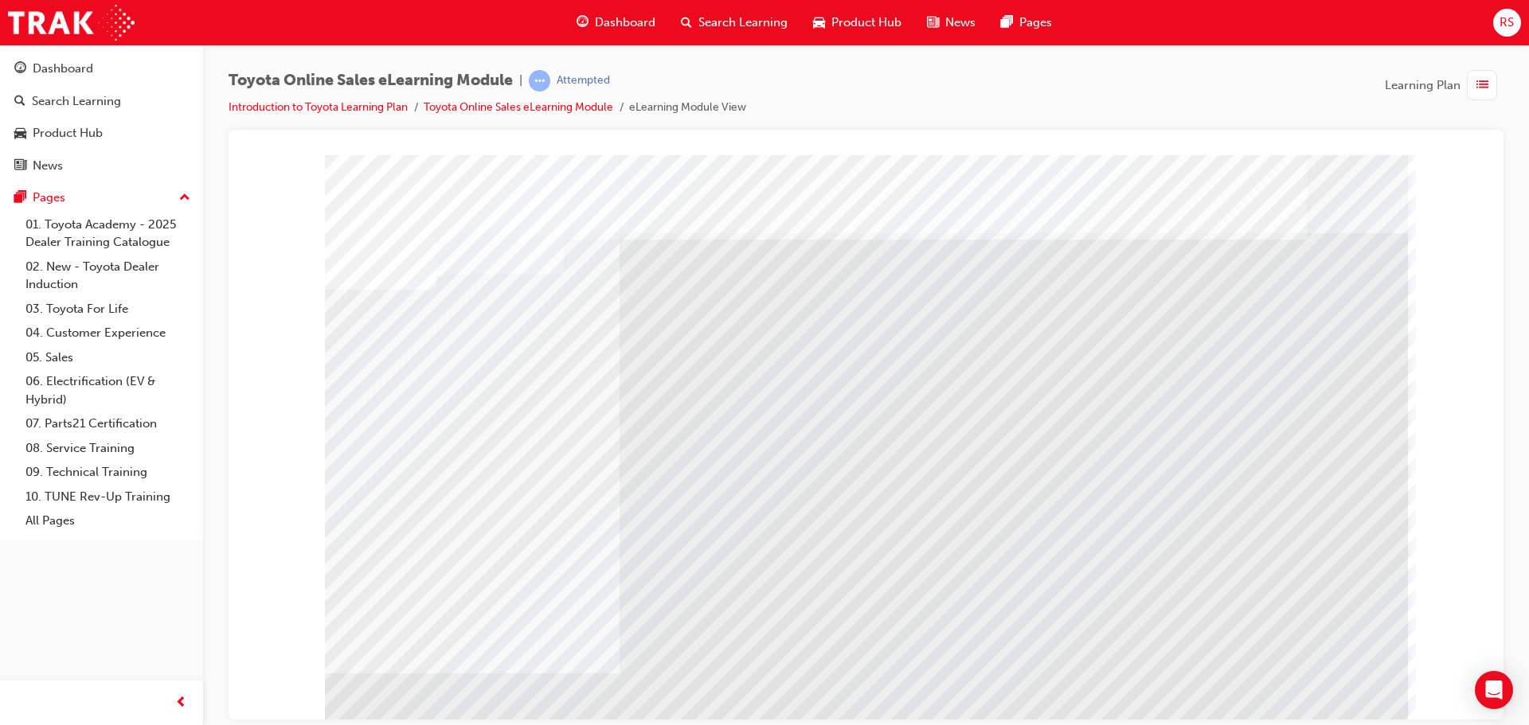
drag, startPoint x: 423, startPoint y: 393, endPoint x: 488, endPoint y: 400, distance: 65.7
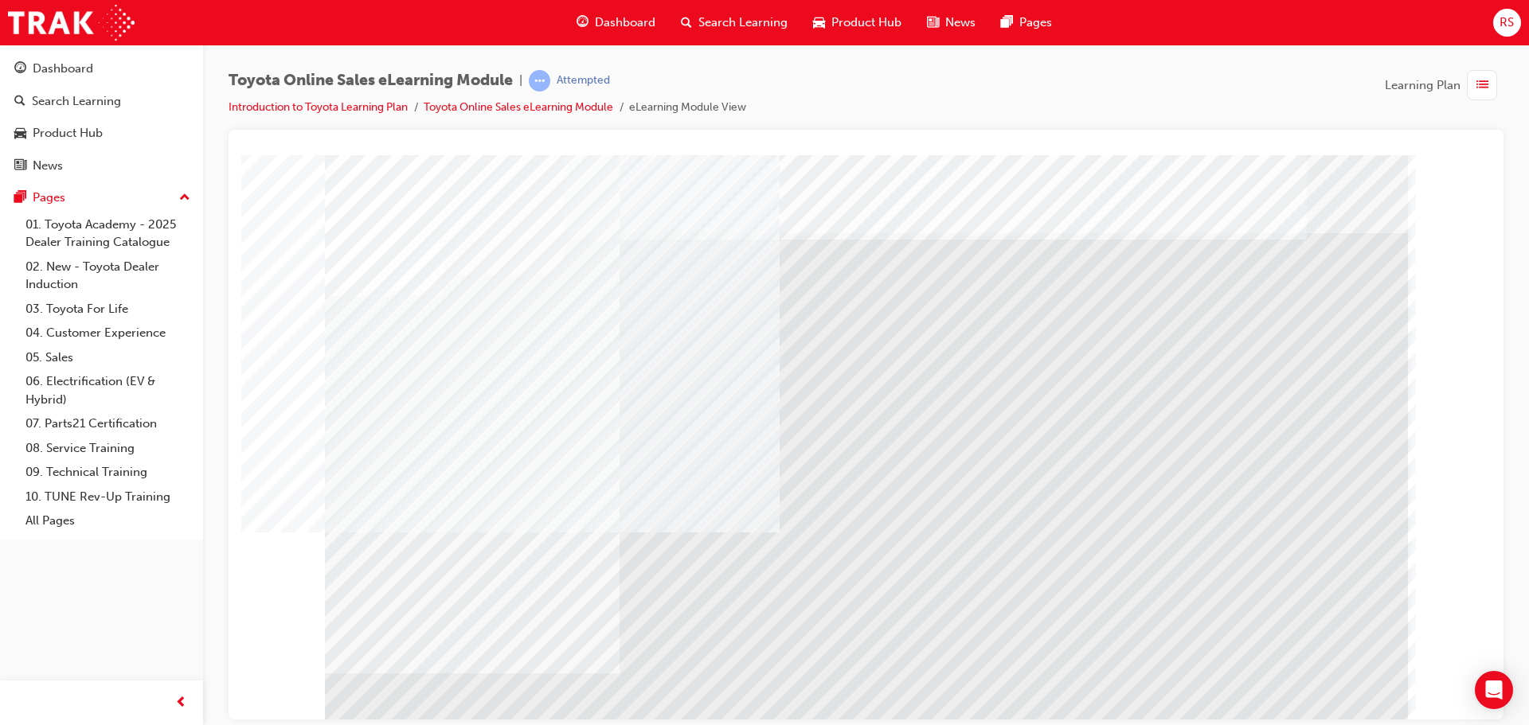
drag, startPoint x: 686, startPoint y: 404, endPoint x: 697, endPoint y: 444, distance: 41.9
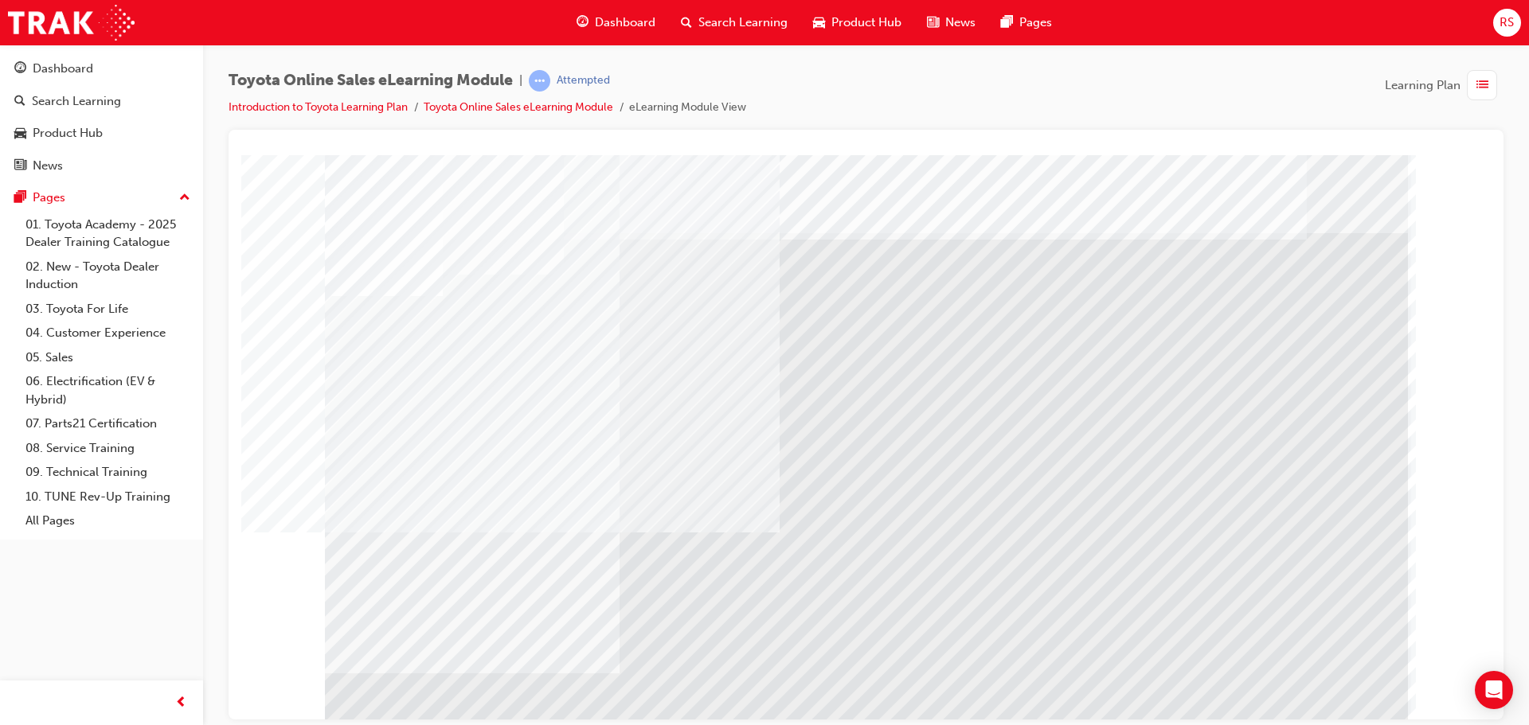
drag, startPoint x: 389, startPoint y: 548, endPoint x: 406, endPoint y: 551, distance: 17.8
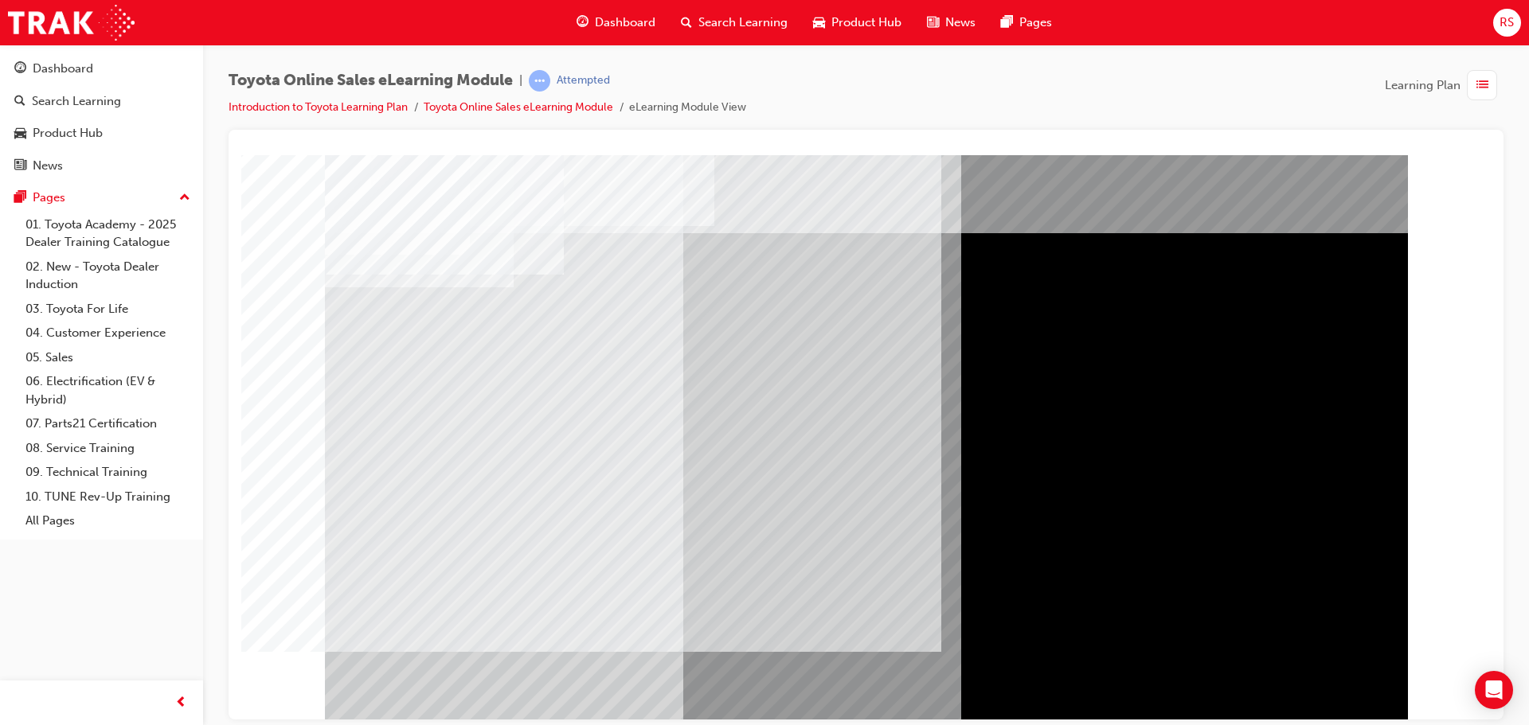
click at [394, 331] on div "multistate" at bounding box center [866, 440] width 1083 height 573
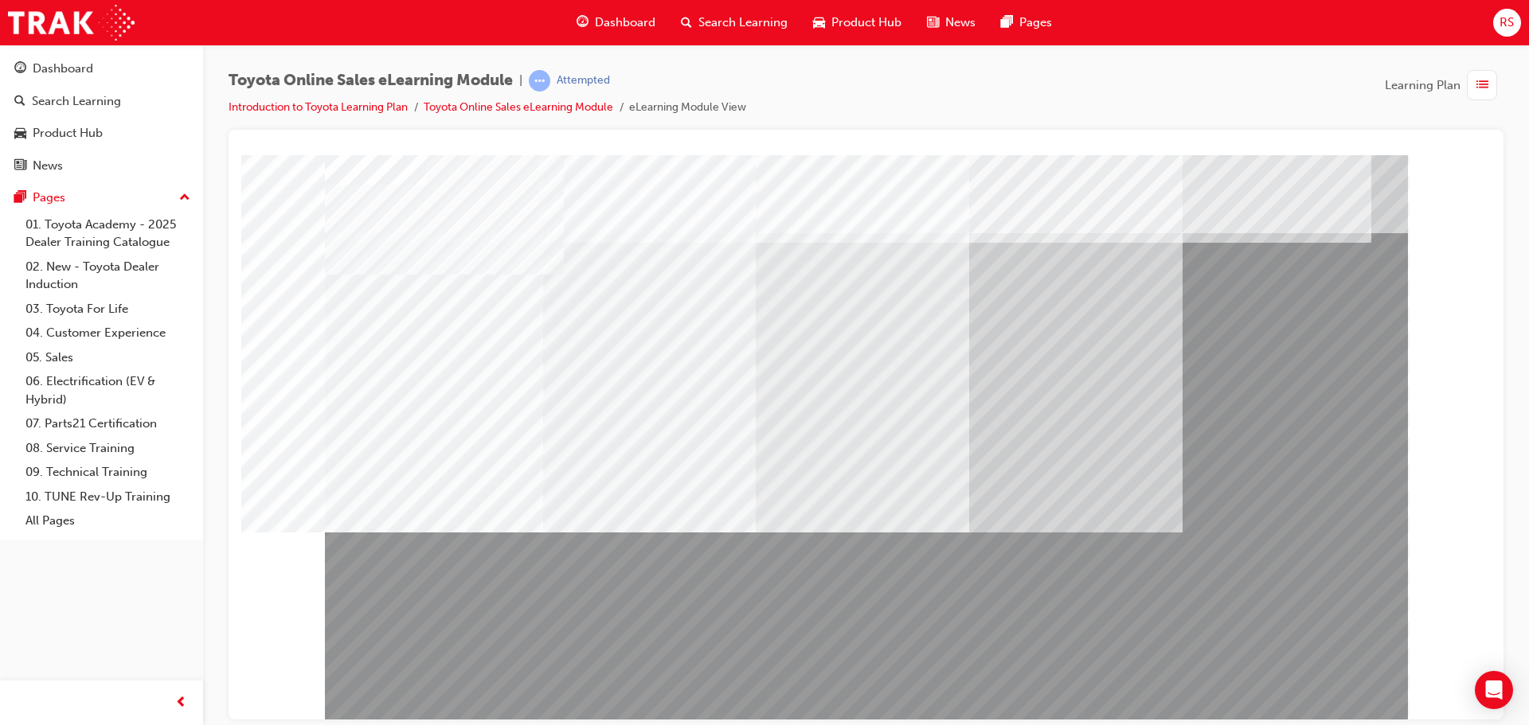
drag, startPoint x: 423, startPoint y: 390, endPoint x: 503, endPoint y: 463, distance: 108.3
click at [503, 463] on div at bounding box center [866, 440] width 1083 height 573
drag, startPoint x: 619, startPoint y: 421, endPoint x: 602, endPoint y: 512, distance: 92.3
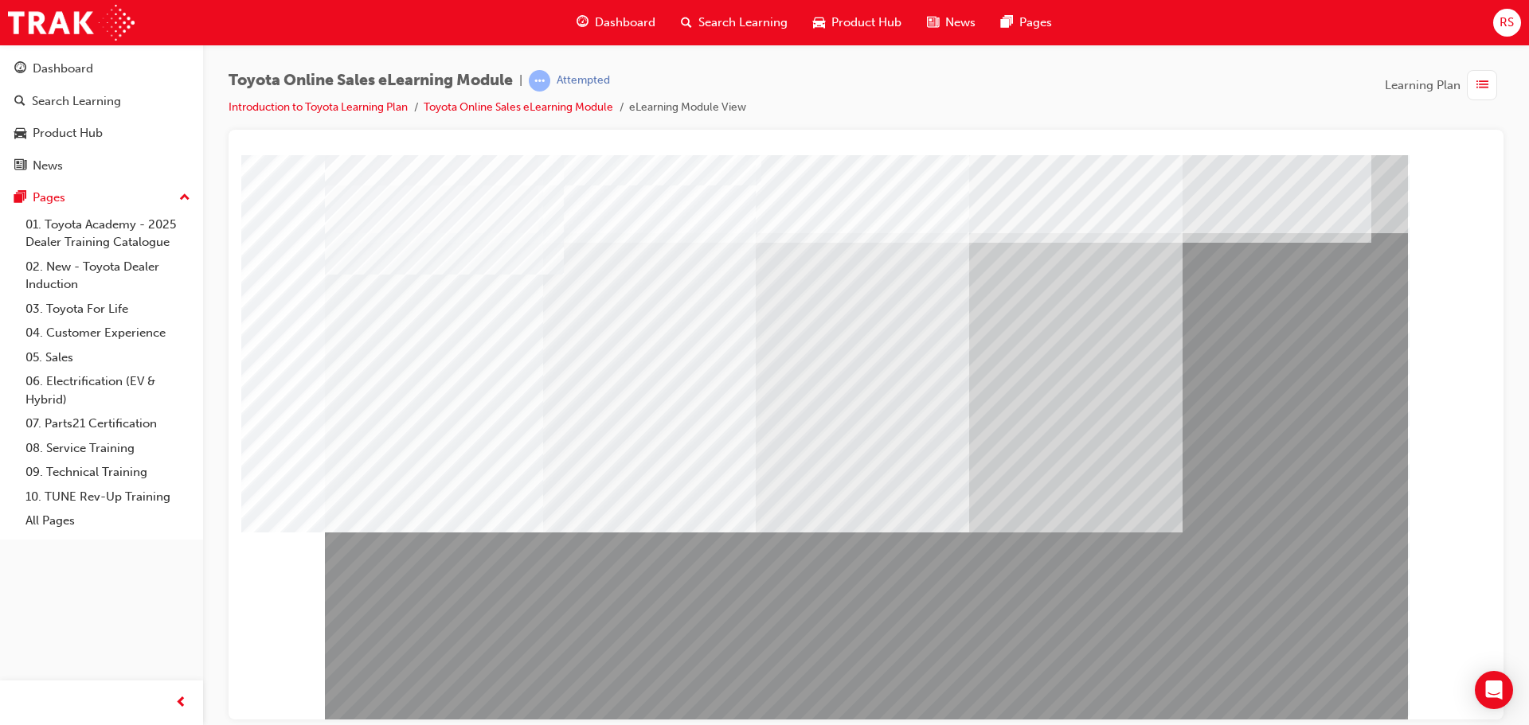
drag, startPoint x: 659, startPoint y: 538, endPoint x: 456, endPoint y: 530, distance: 203.2
click at [458, 530] on div at bounding box center [866, 440] width 1083 height 573
drag, startPoint x: 437, startPoint y: 533, endPoint x: 514, endPoint y: 586, distance: 93.9
click at [605, 585] on div at bounding box center [866, 440] width 1083 height 573
drag, startPoint x: 470, startPoint y: 611, endPoint x: 771, endPoint y: 630, distance: 301.6
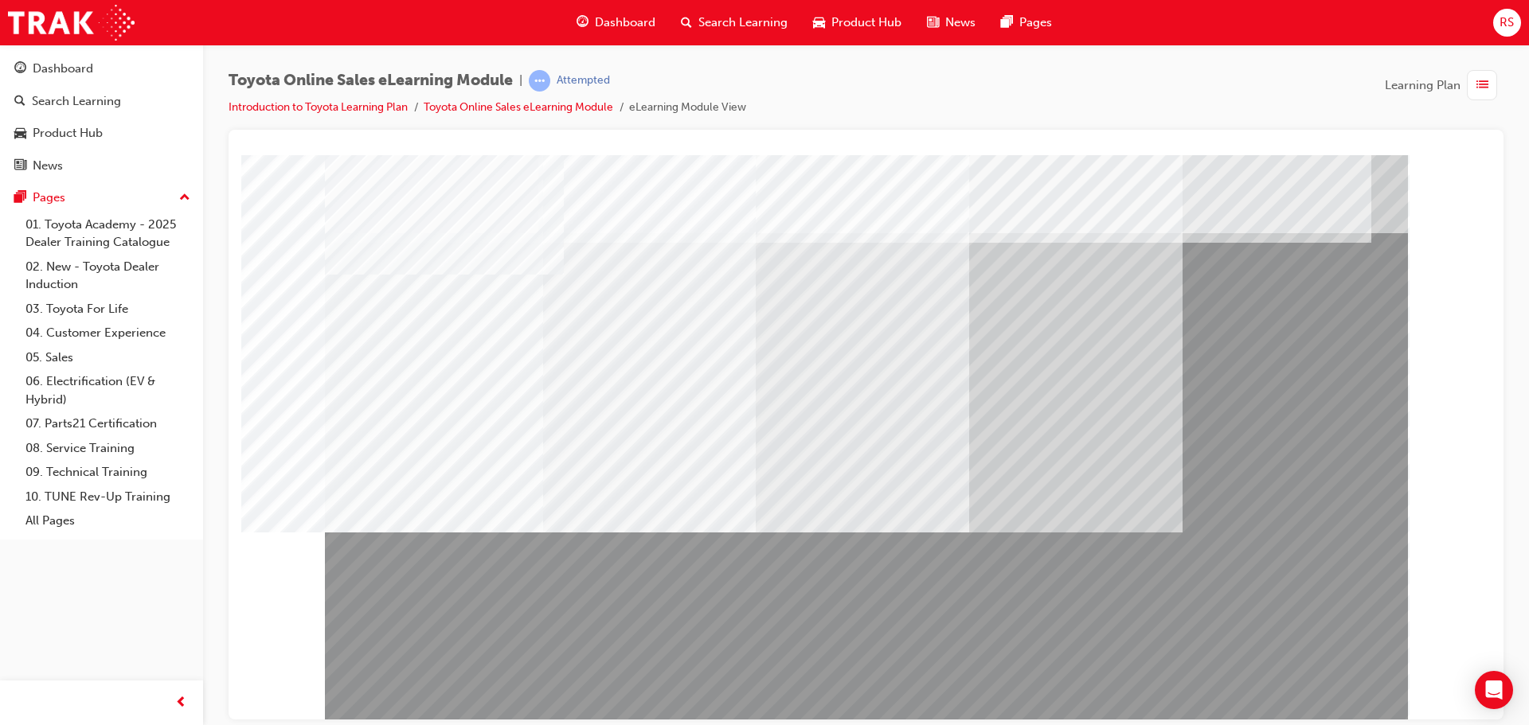
click at [750, 626] on div at bounding box center [866, 440] width 1083 height 573
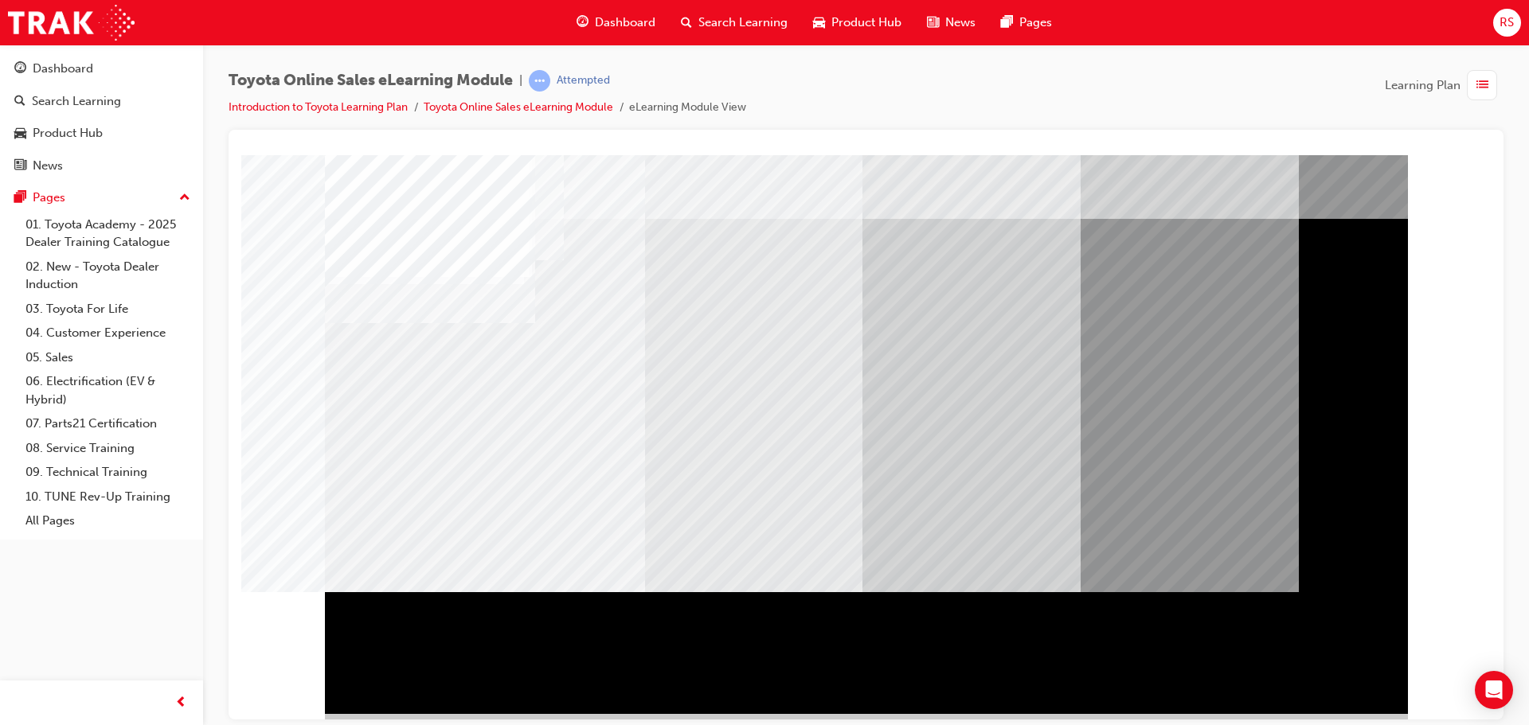
scroll to position [33, 0]
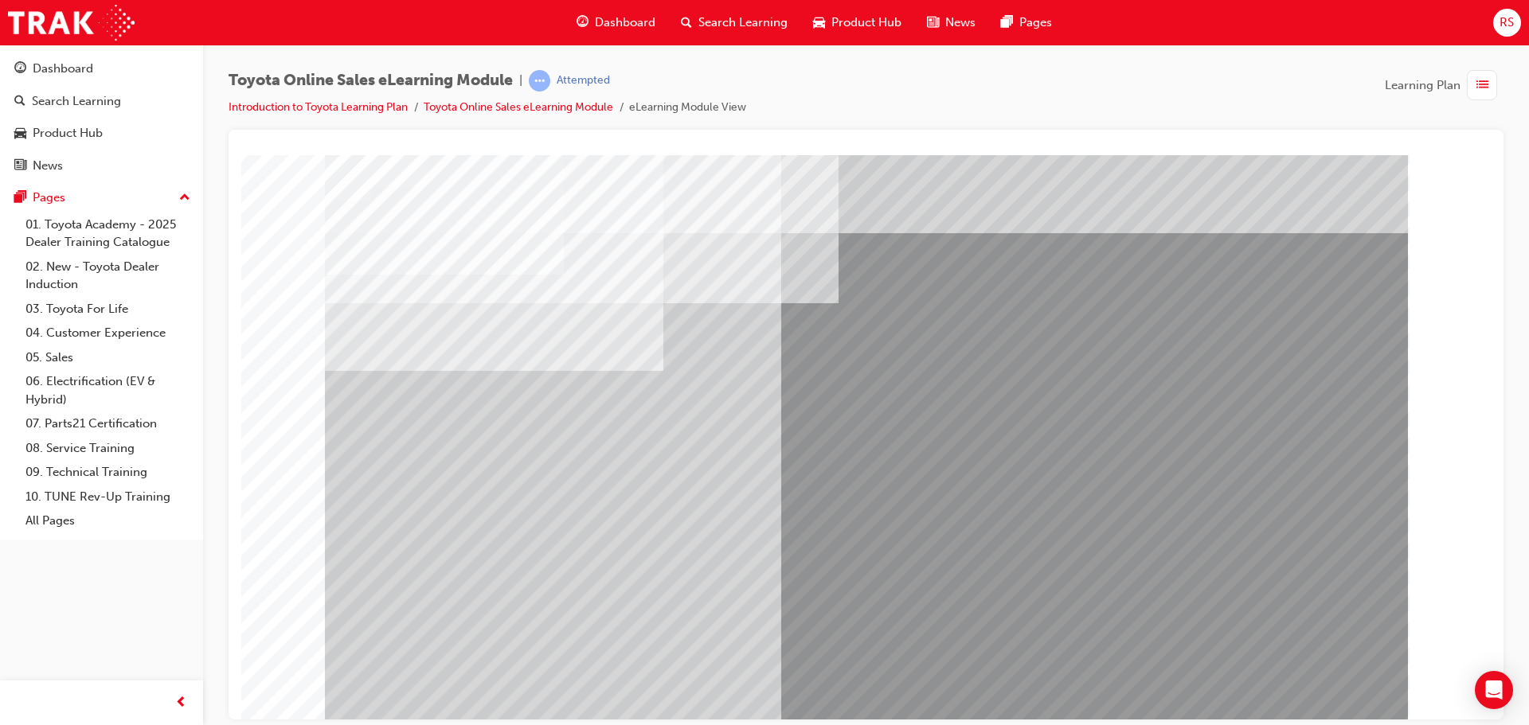
drag, startPoint x: 1312, startPoint y: 693, endPoint x: 1284, endPoint y: 686, distance: 28.8
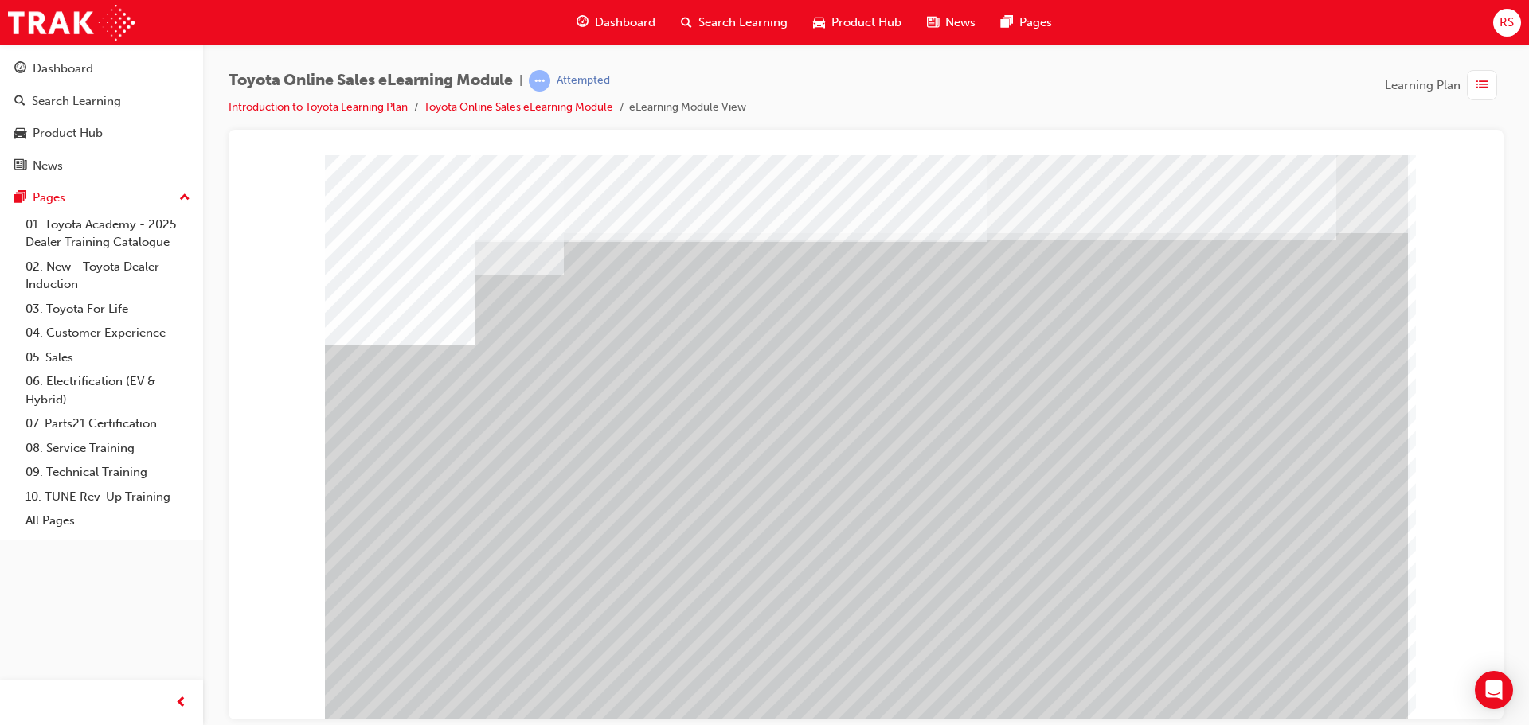
drag, startPoint x: 413, startPoint y: 561, endPoint x: 551, endPoint y: 586, distance: 140.1
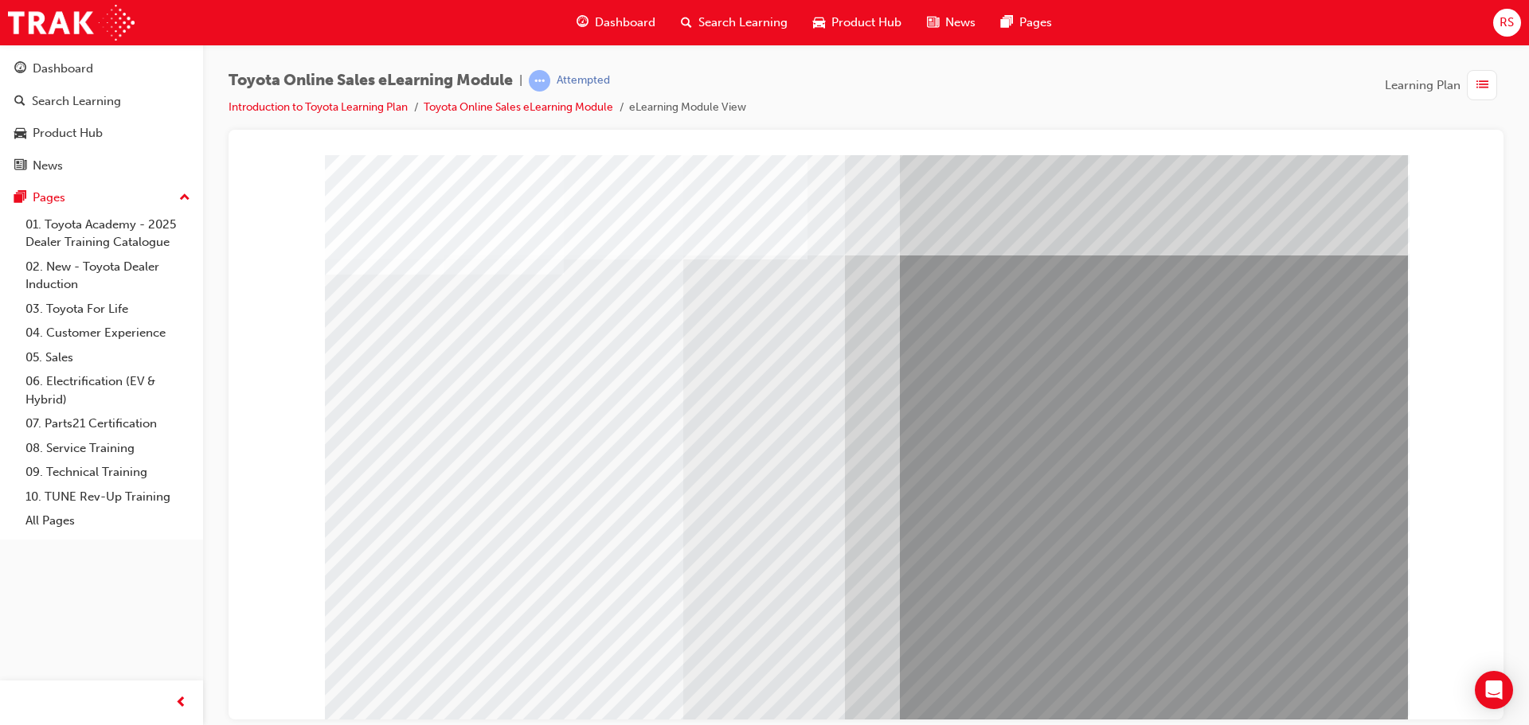
drag, startPoint x: 1011, startPoint y: 416, endPoint x: 1038, endPoint y: 307, distance: 112.6
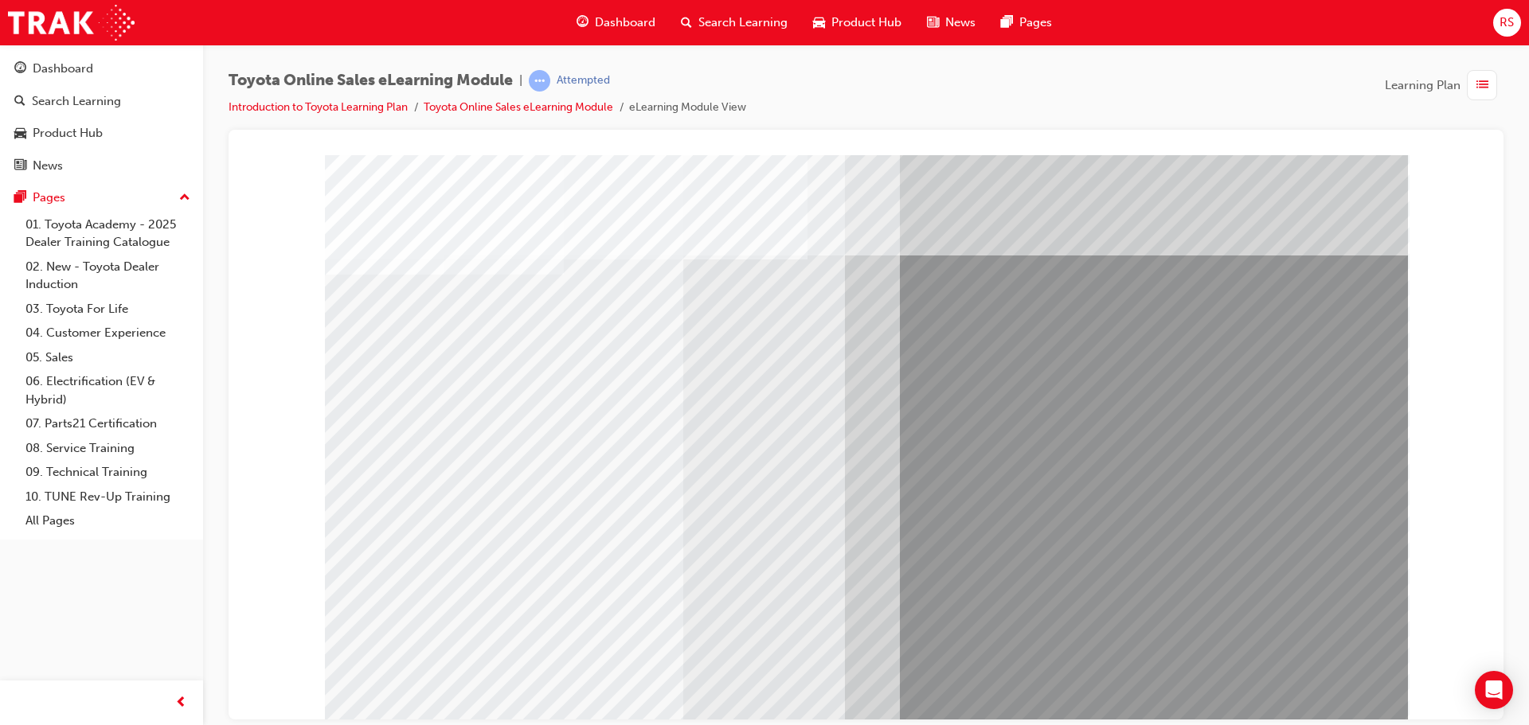
drag, startPoint x: 963, startPoint y: 296, endPoint x: 1031, endPoint y: 293, distance: 67.8
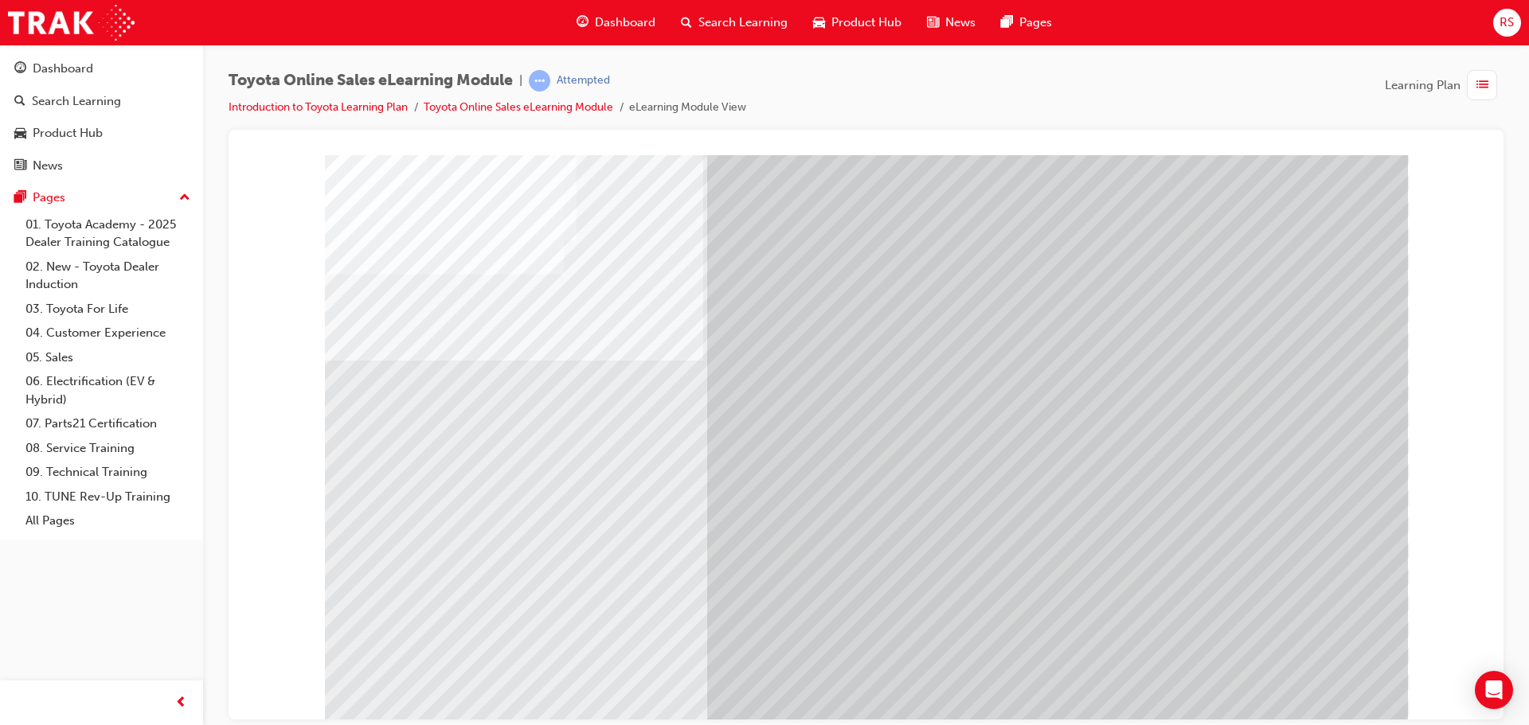
drag, startPoint x: 1156, startPoint y: 483, endPoint x: 1077, endPoint y: 486, distance: 78.9
drag, startPoint x: 536, startPoint y: 405, endPoint x: 732, endPoint y: 511, distance: 223.1
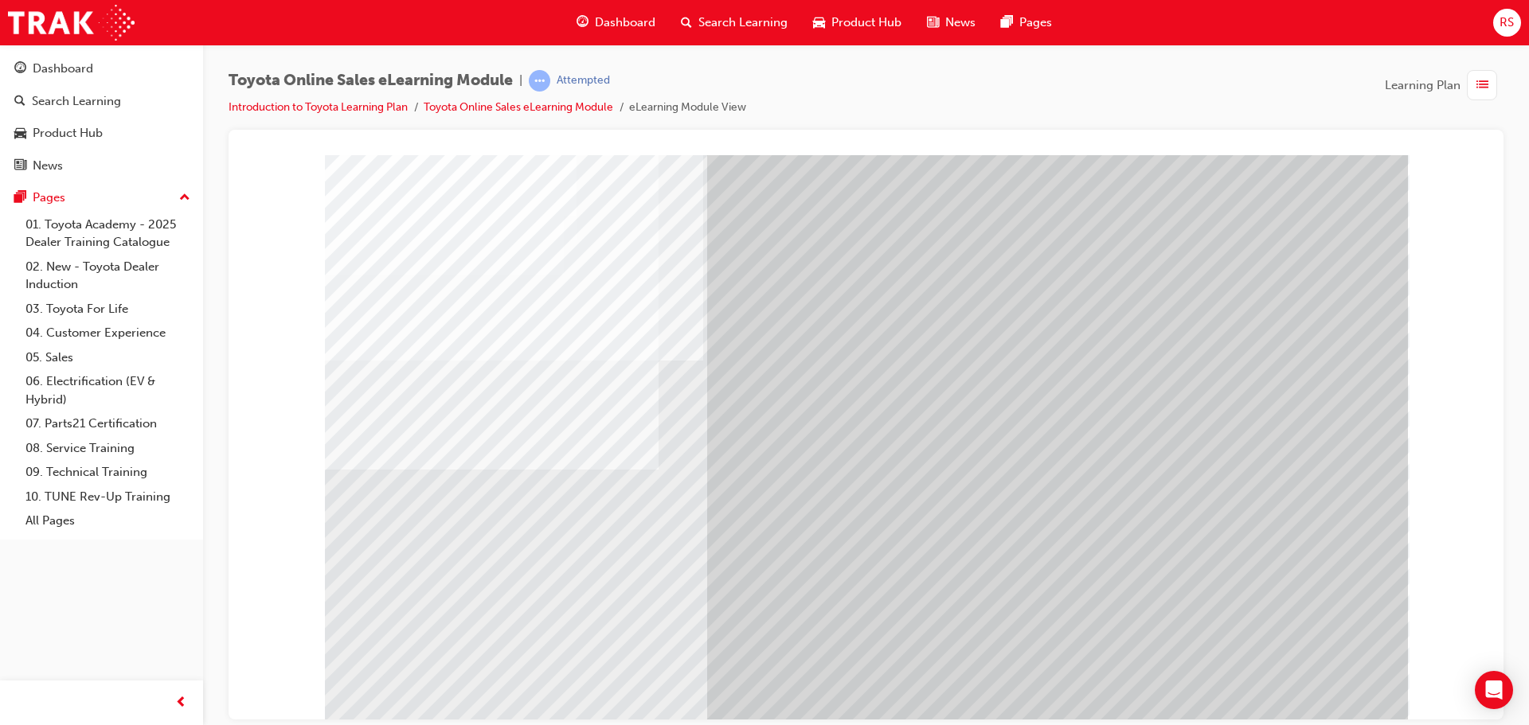
scroll to position [33, 0]
click at [1114, 118] on div "Toyota Online Sales eLearning Module | Attempted Introduction to Toyota Learnin…" at bounding box center [866, 100] width 1275 height 60
click at [1218, 90] on div "Toyota Online Sales eLearning Module | Attempted Introduction to Toyota Learnin…" at bounding box center [866, 100] width 1275 height 60
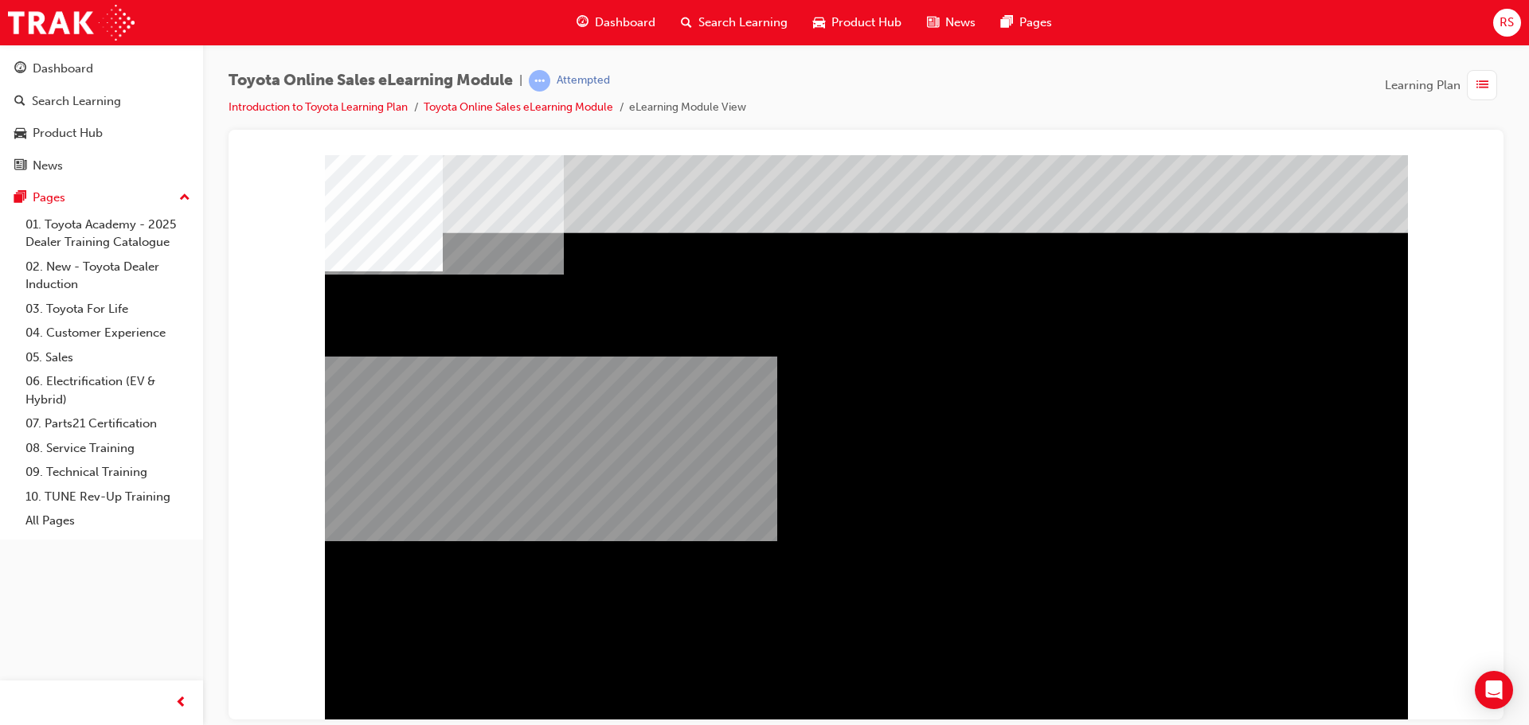
drag, startPoint x: 1058, startPoint y: 545, endPoint x: 792, endPoint y: 610, distance: 273.9
click at [745, 607] on div "multistate" at bounding box center [866, 440] width 1083 height 573
click at [428, 356] on div "multistate" at bounding box center [377, 340] width 104 height 32
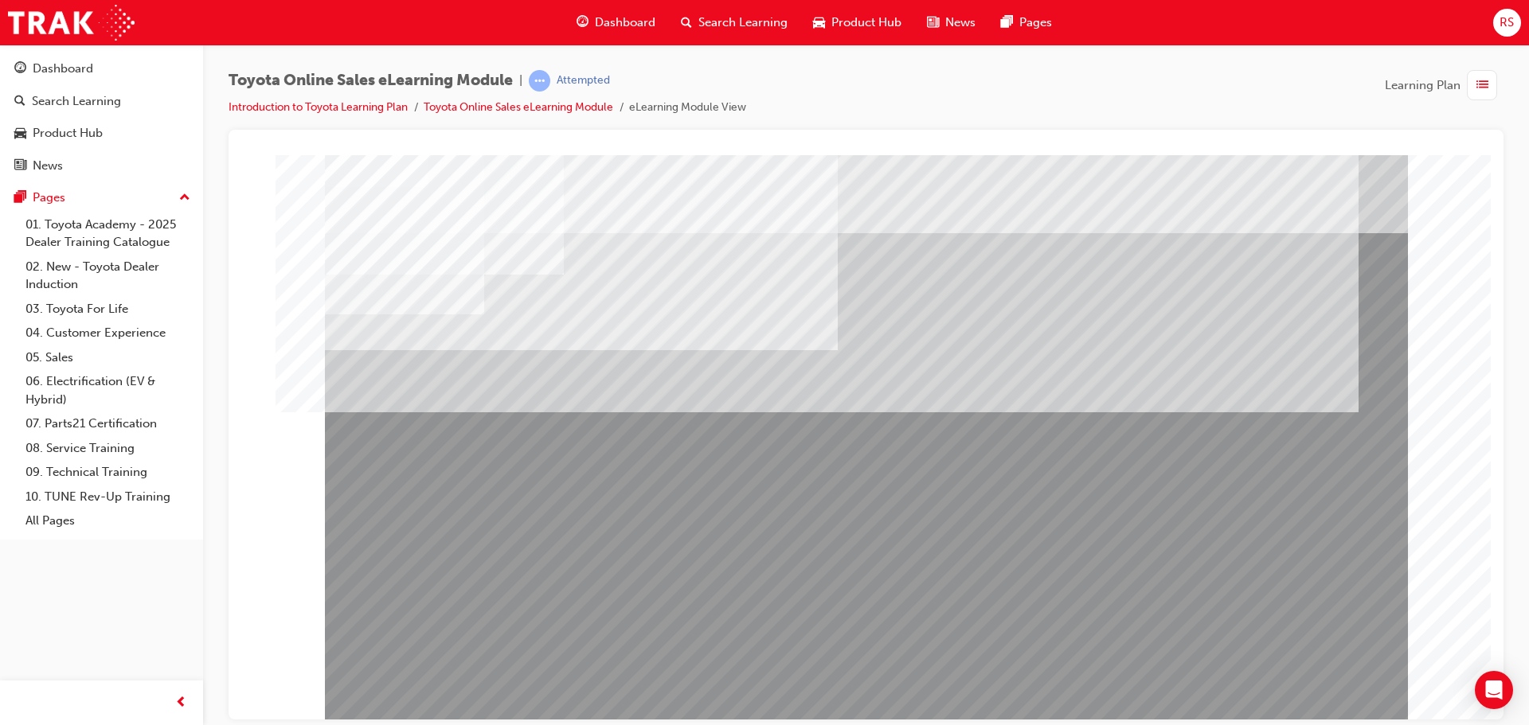
drag, startPoint x: 688, startPoint y: 593, endPoint x: 634, endPoint y: 592, distance: 54.2
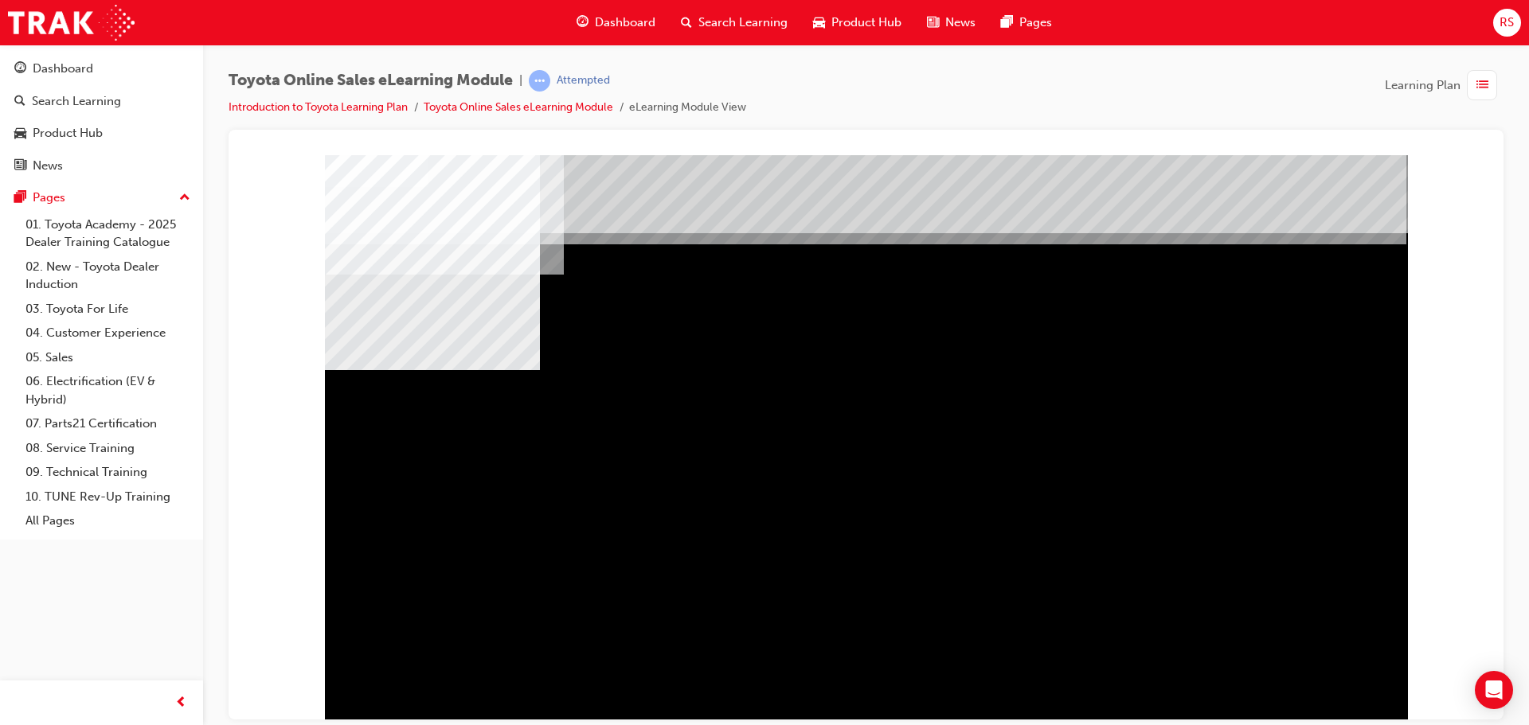
drag, startPoint x: 538, startPoint y: 522, endPoint x: 546, endPoint y: 522, distance: 8.8
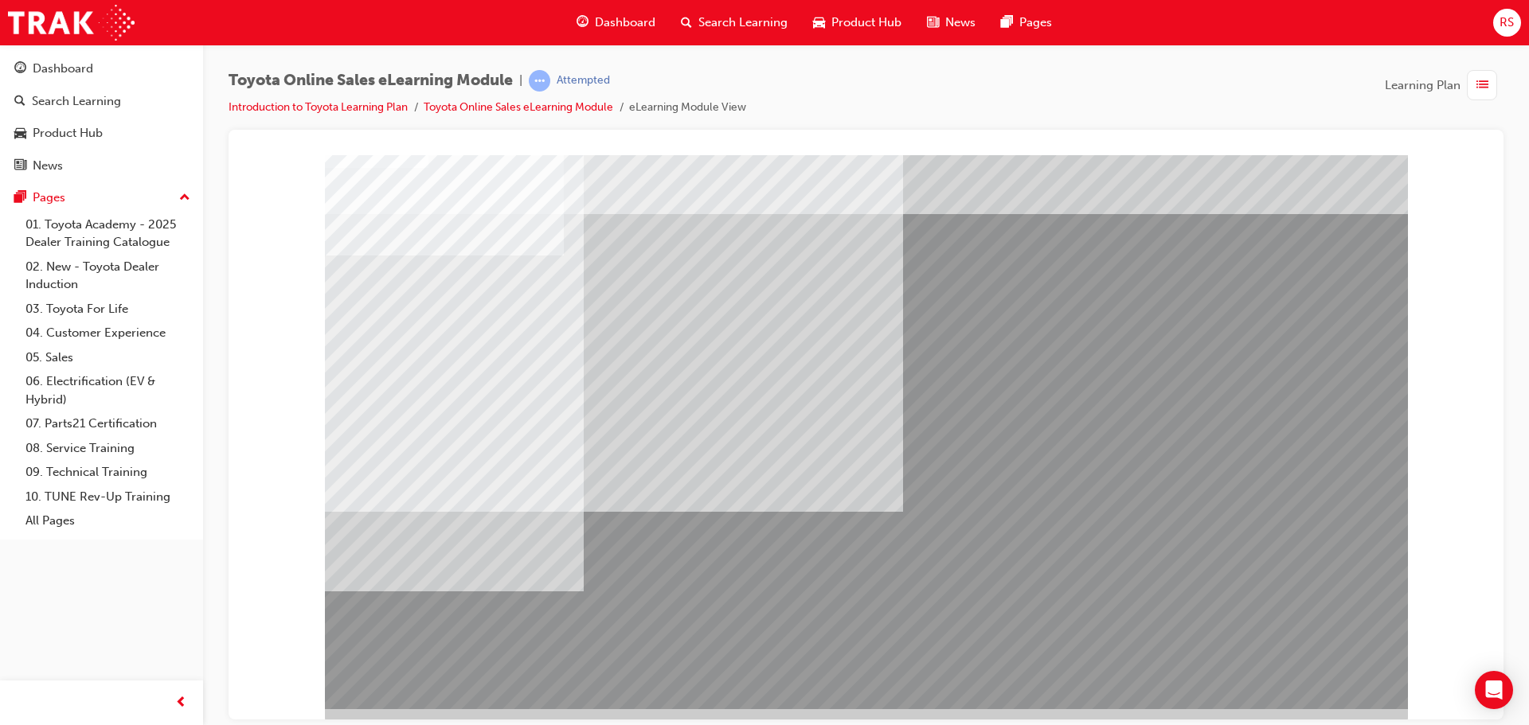
scroll to position [33, 0]
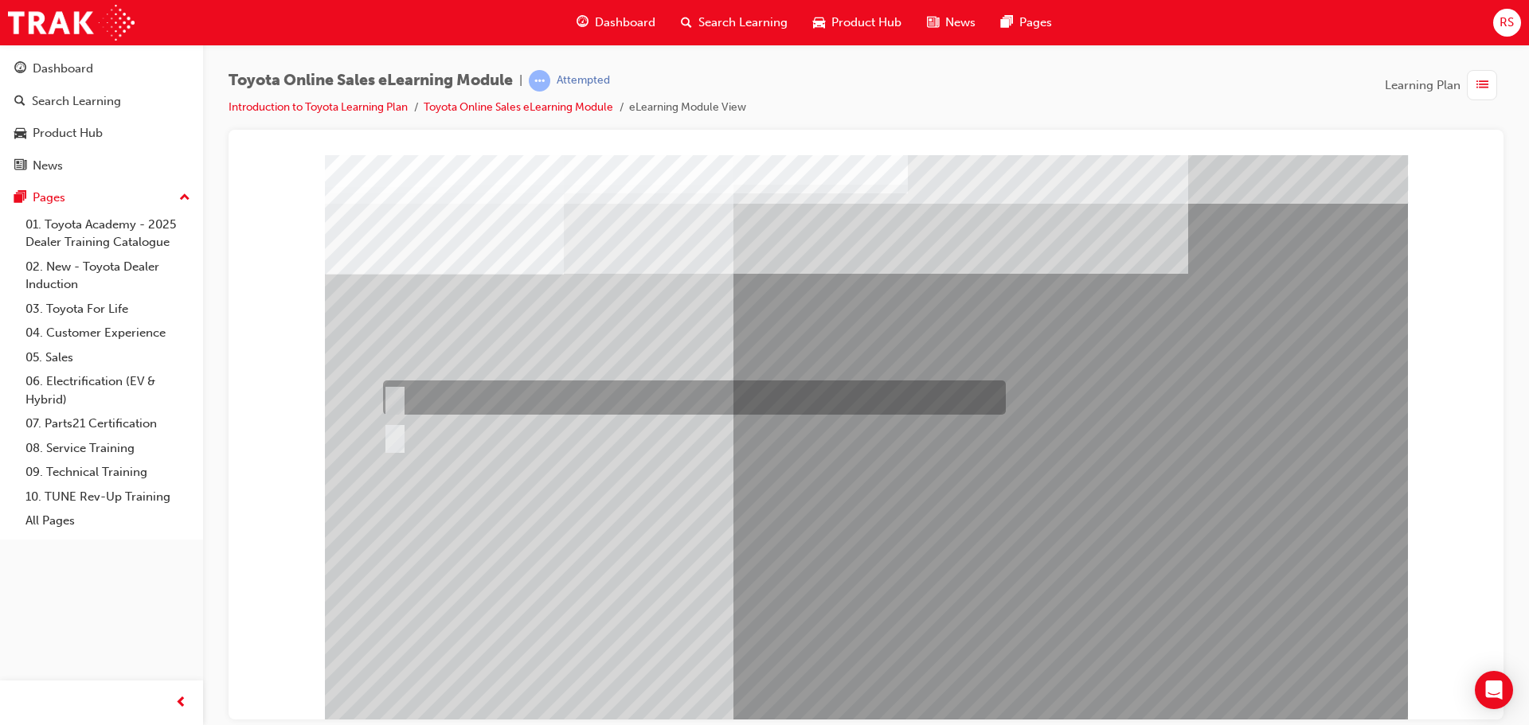
click at [460, 402] on div at bounding box center [690, 398] width 623 height 34
radio input "true"
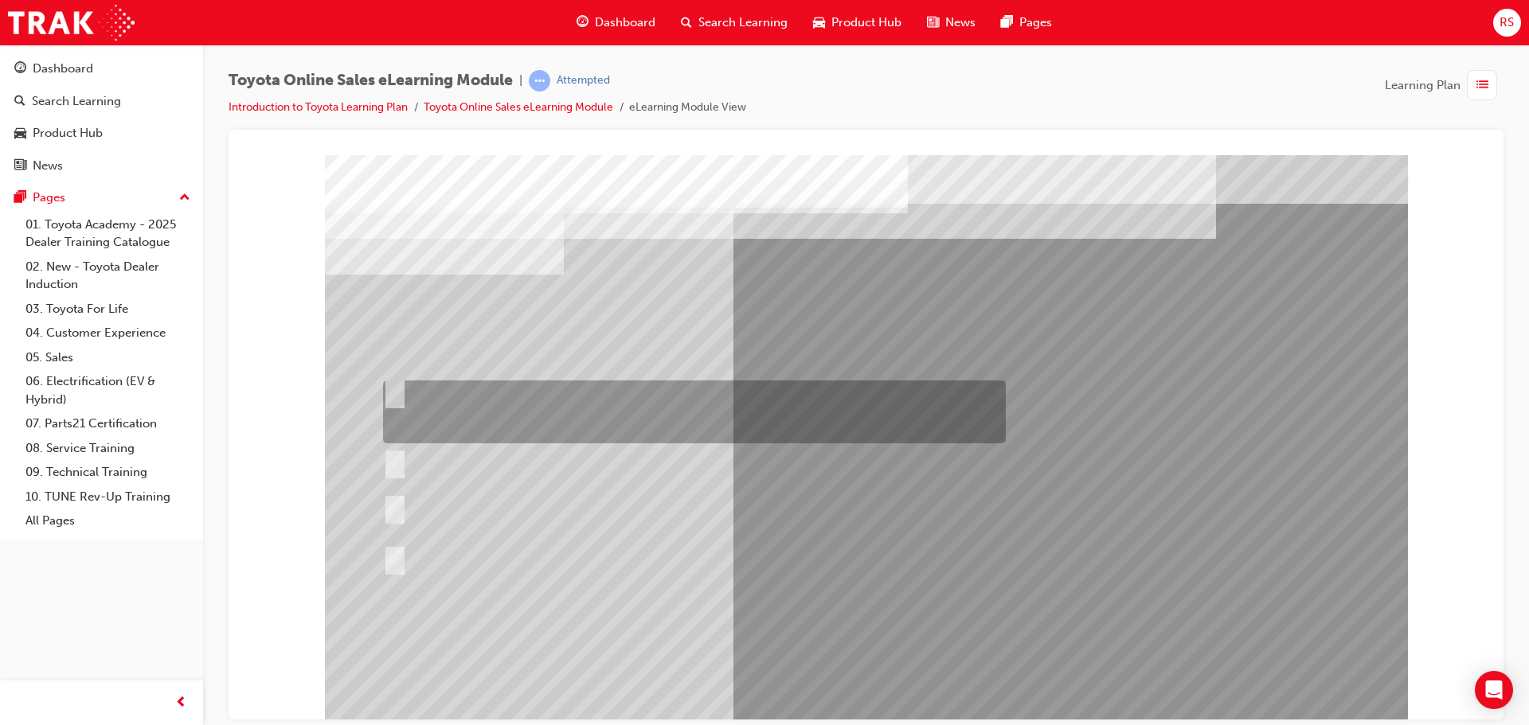
click at [604, 418] on div at bounding box center [690, 412] width 623 height 63
radio input "true"
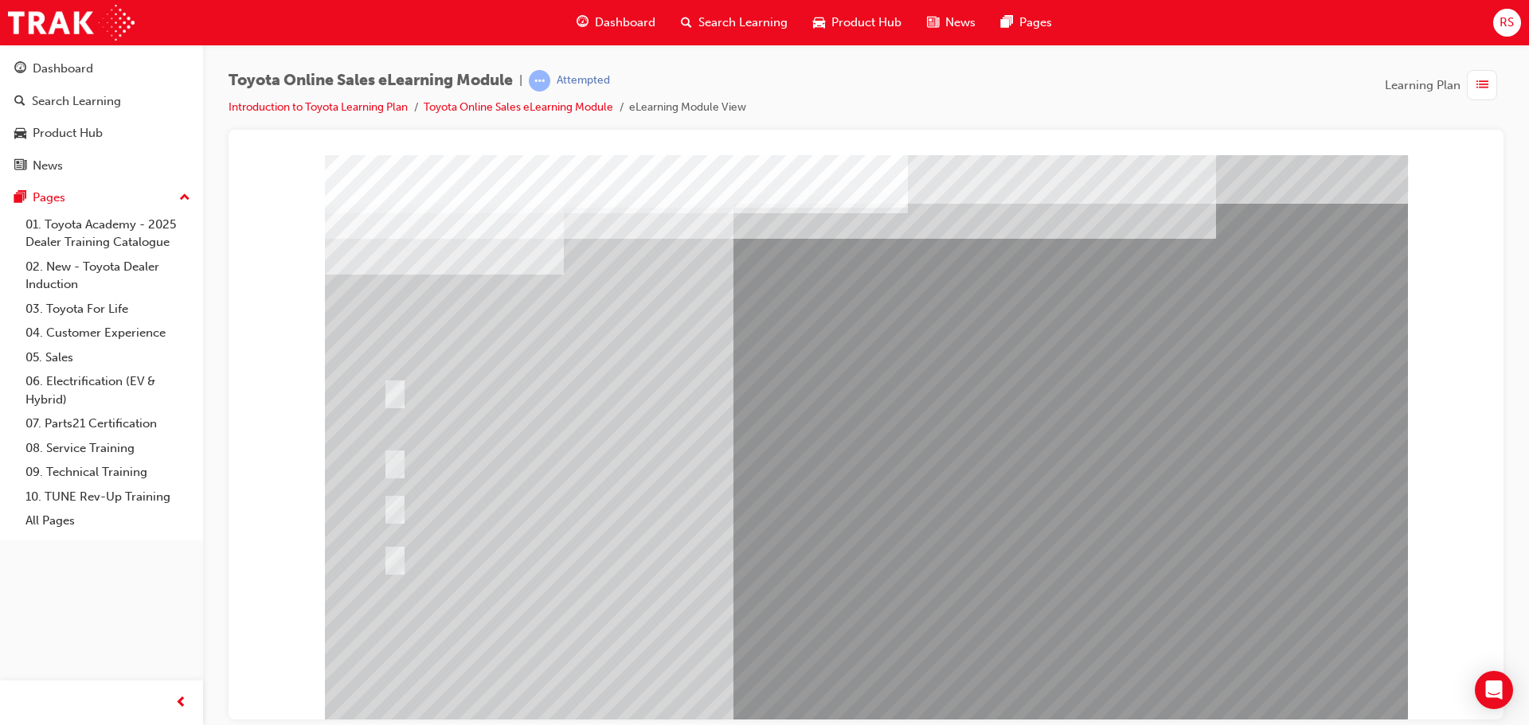
click at [546, 503] on div at bounding box center [690, 507] width 623 height 57
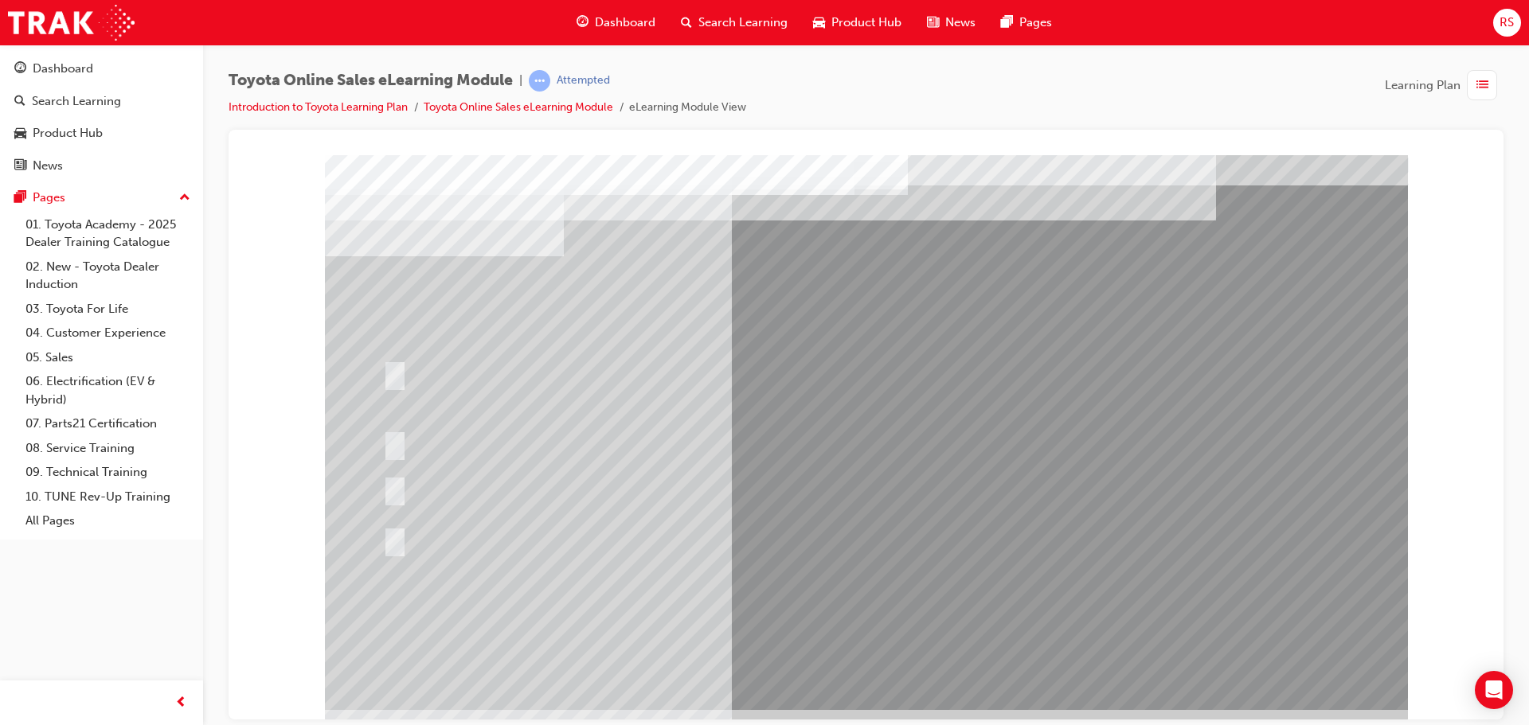
scroll to position [33, 0]
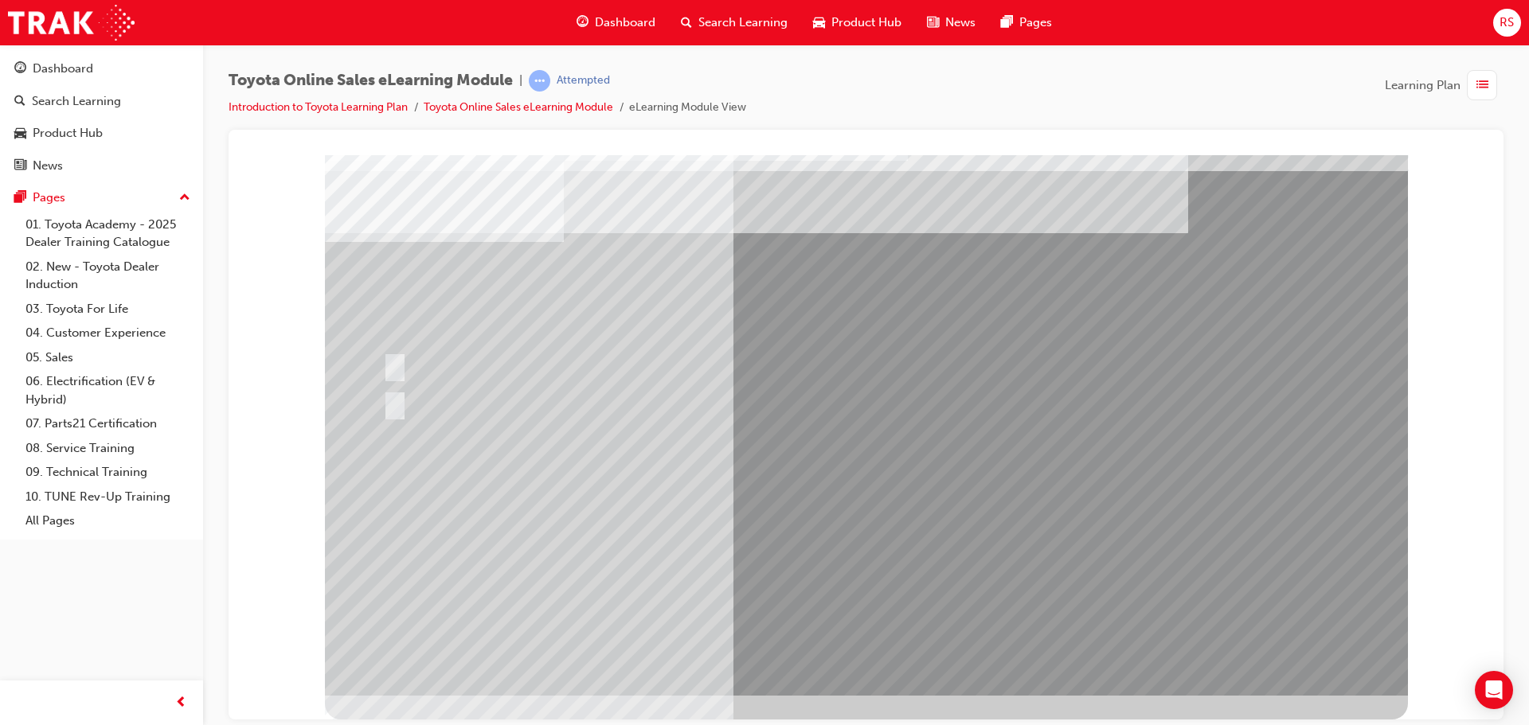
scroll to position [0, 0]
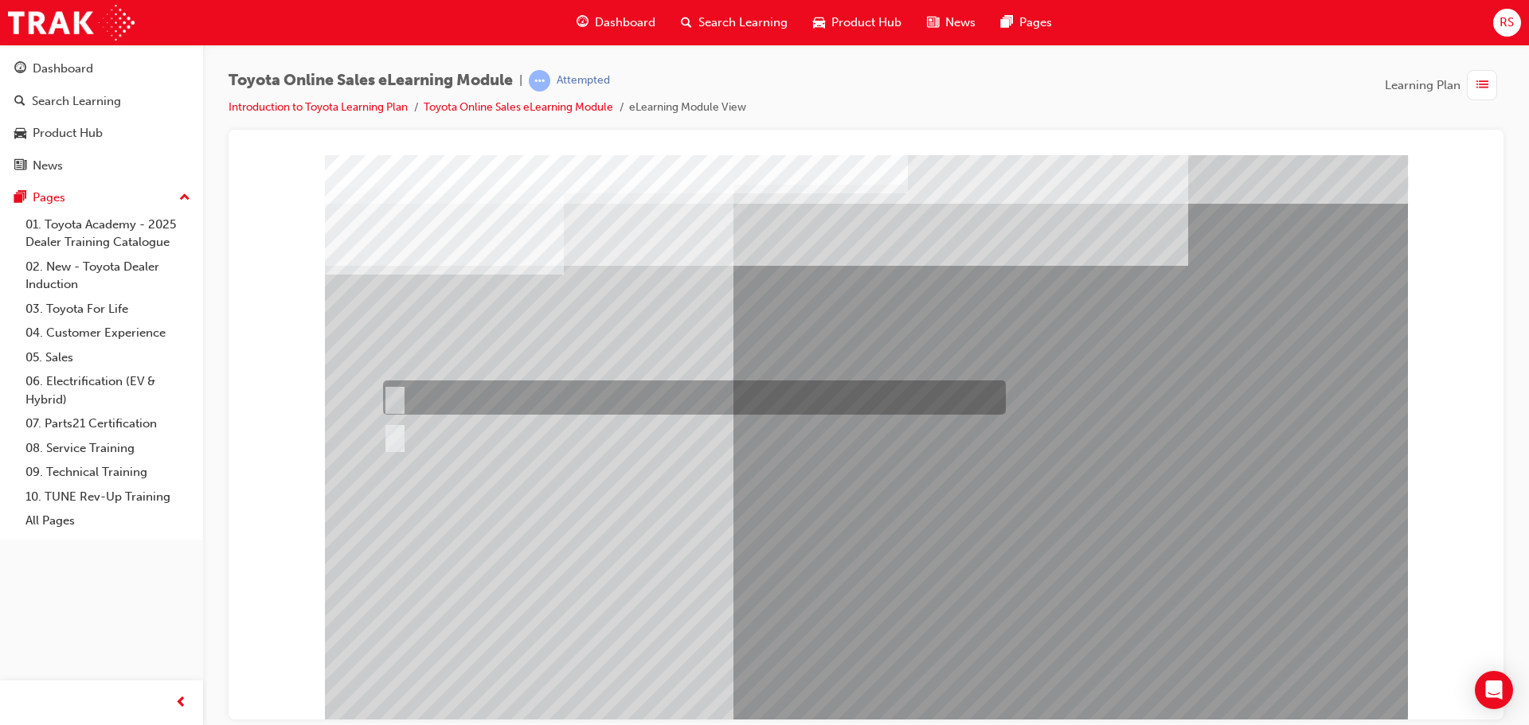
click at [487, 388] on div at bounding box center [690, 398] width 623 height 34
radio input "true"
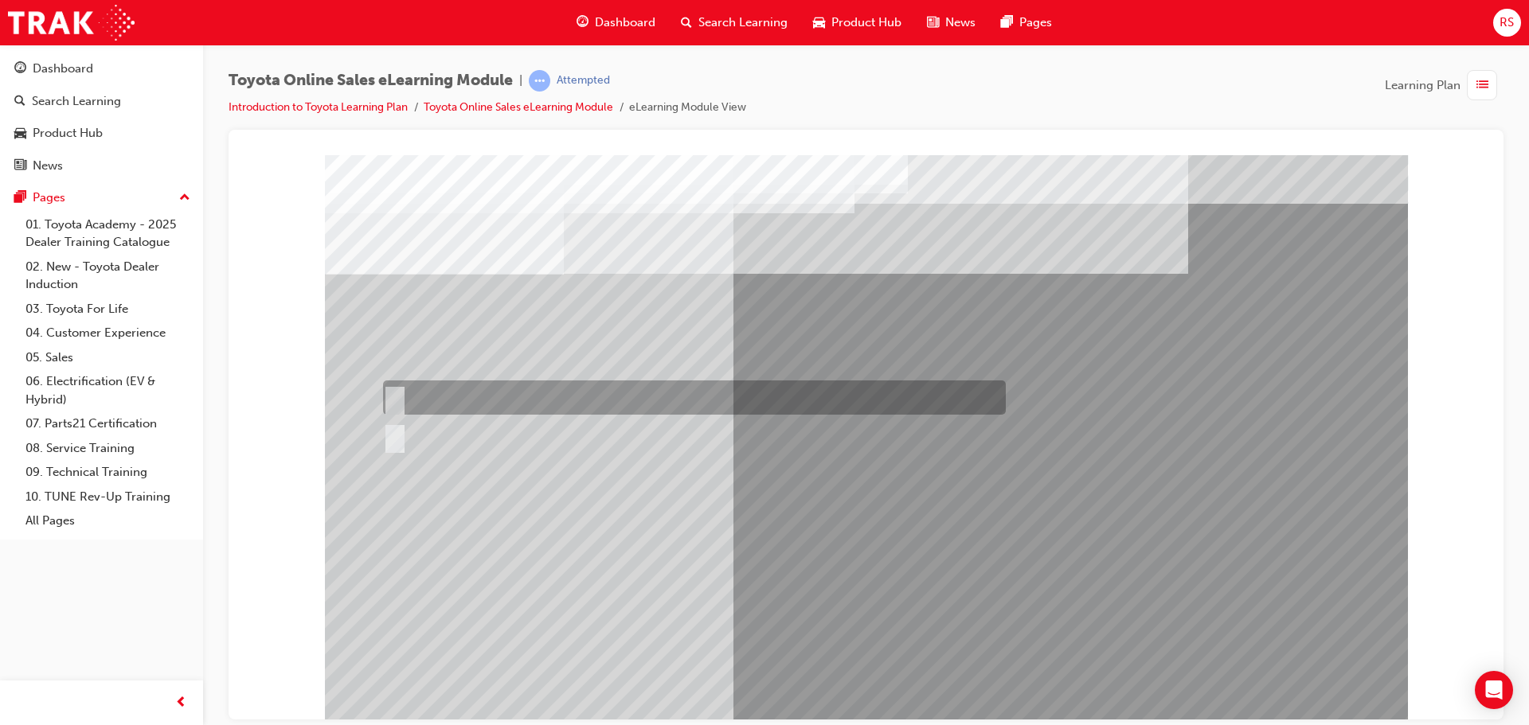
click at [470, 393] on div at bounding box center [690, 398] width 623 height 34
radio input "true"
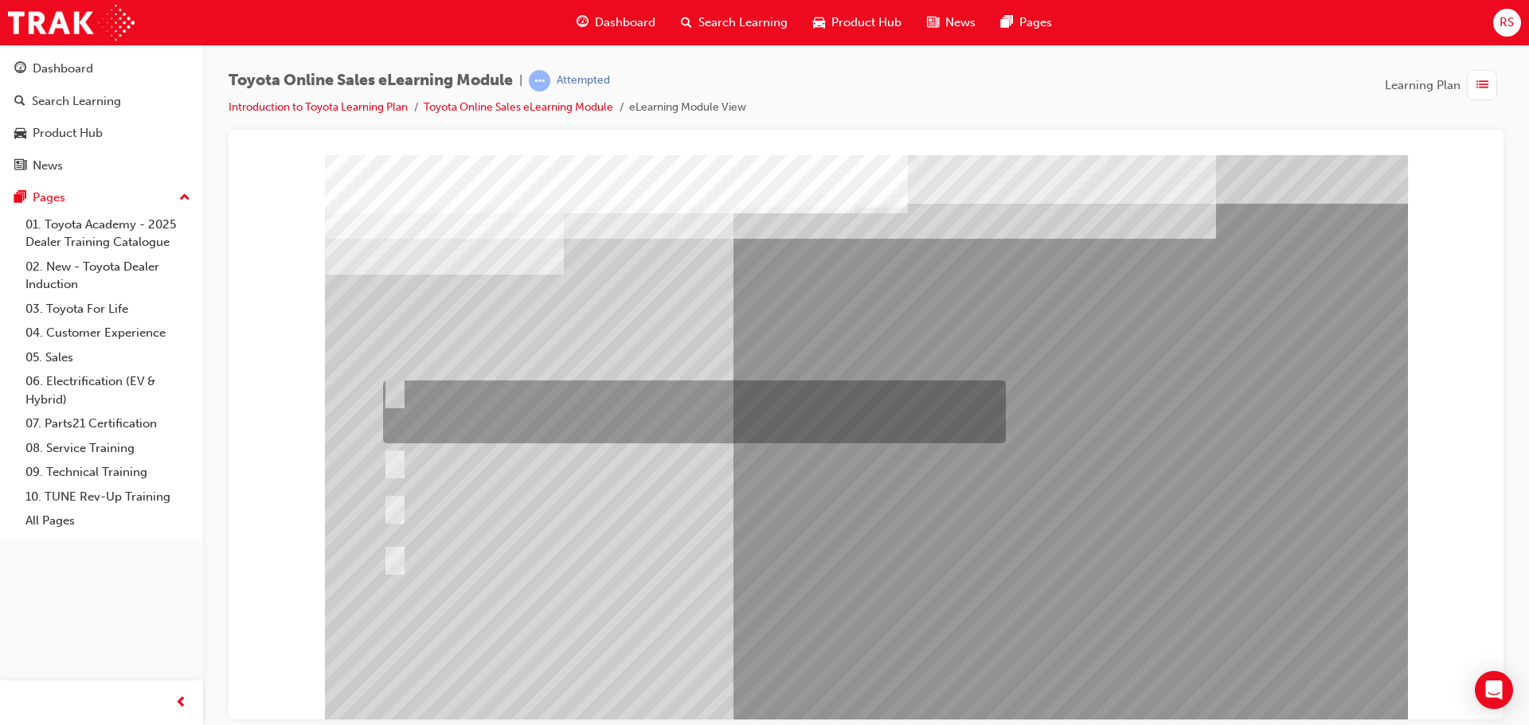
click at [534, 412] on div at bounding box center [690, 412] width 623 height 63
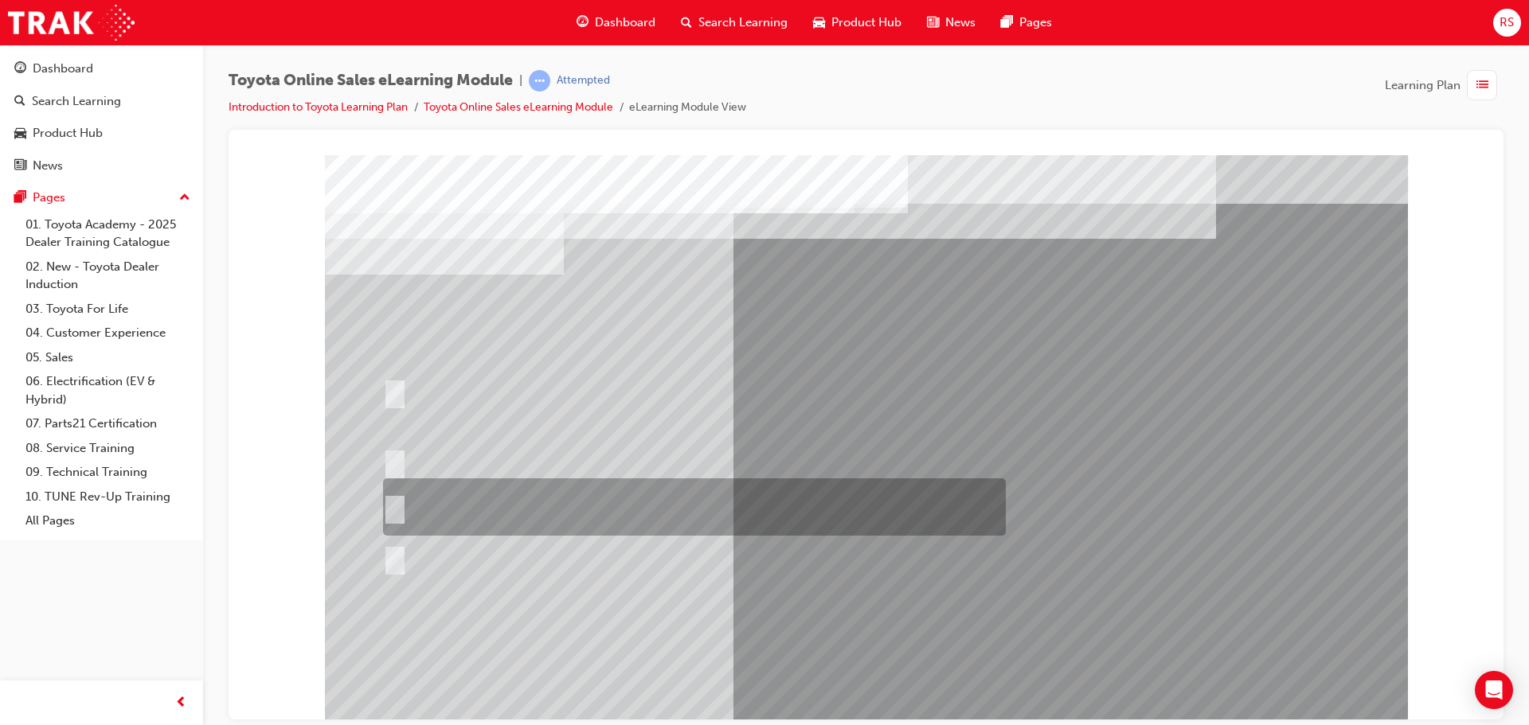
click at [612, 500] on div at bounding box center [690, 507] width 623 height 57
radio input "false"
radio input "true"
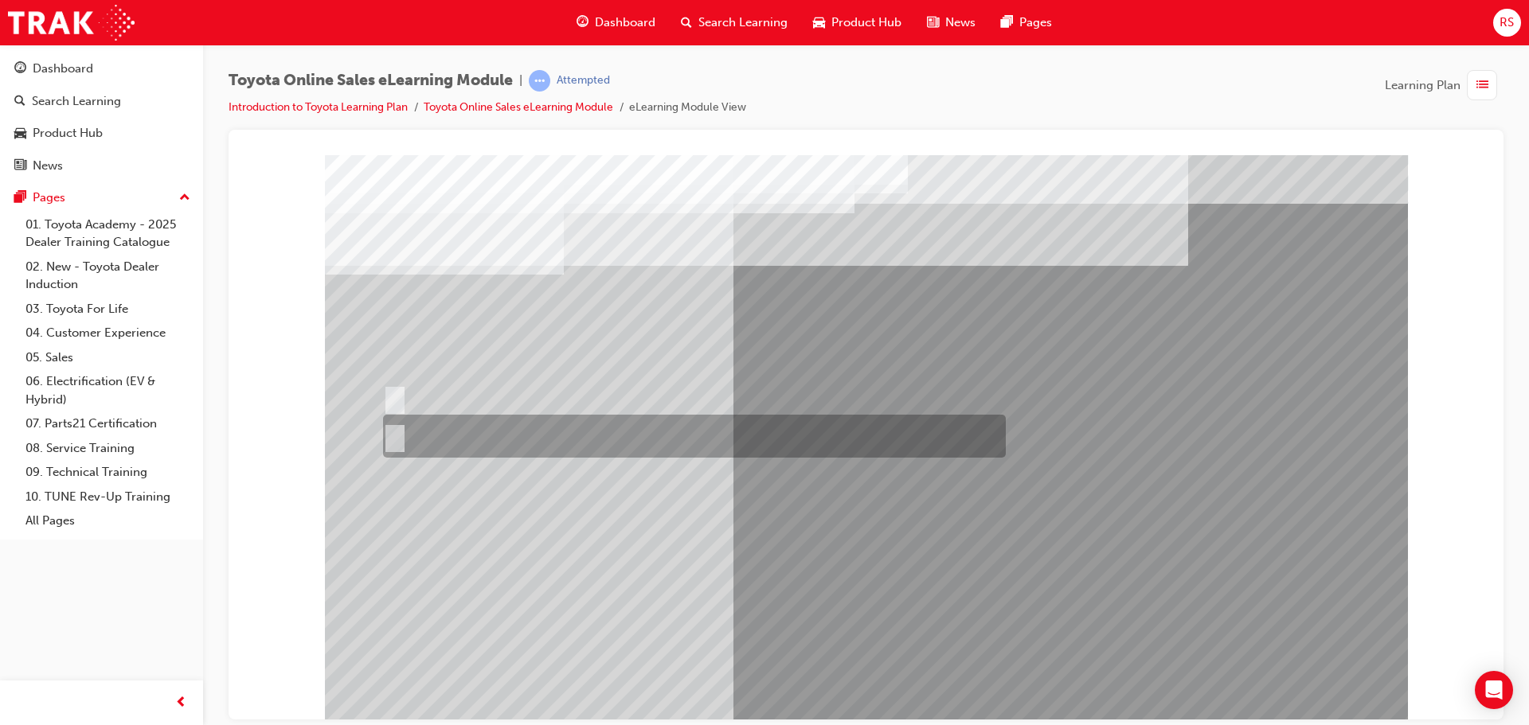
click at [456, 431] on div at bounding box center [690, 436] width 623 height 43
radio input "true"
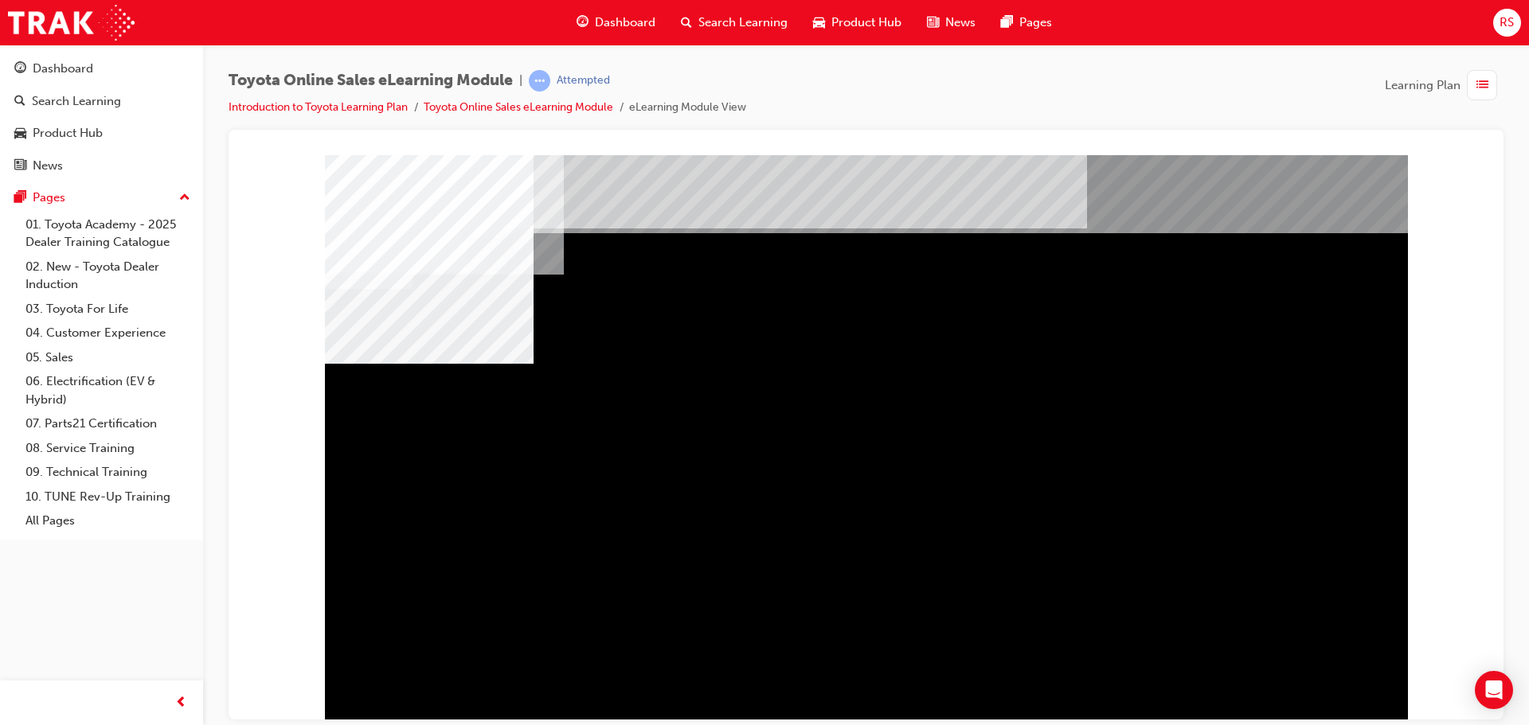
click at [866, 516] on div "multistate" at bounding box center [866, 440] width 1083 height 573
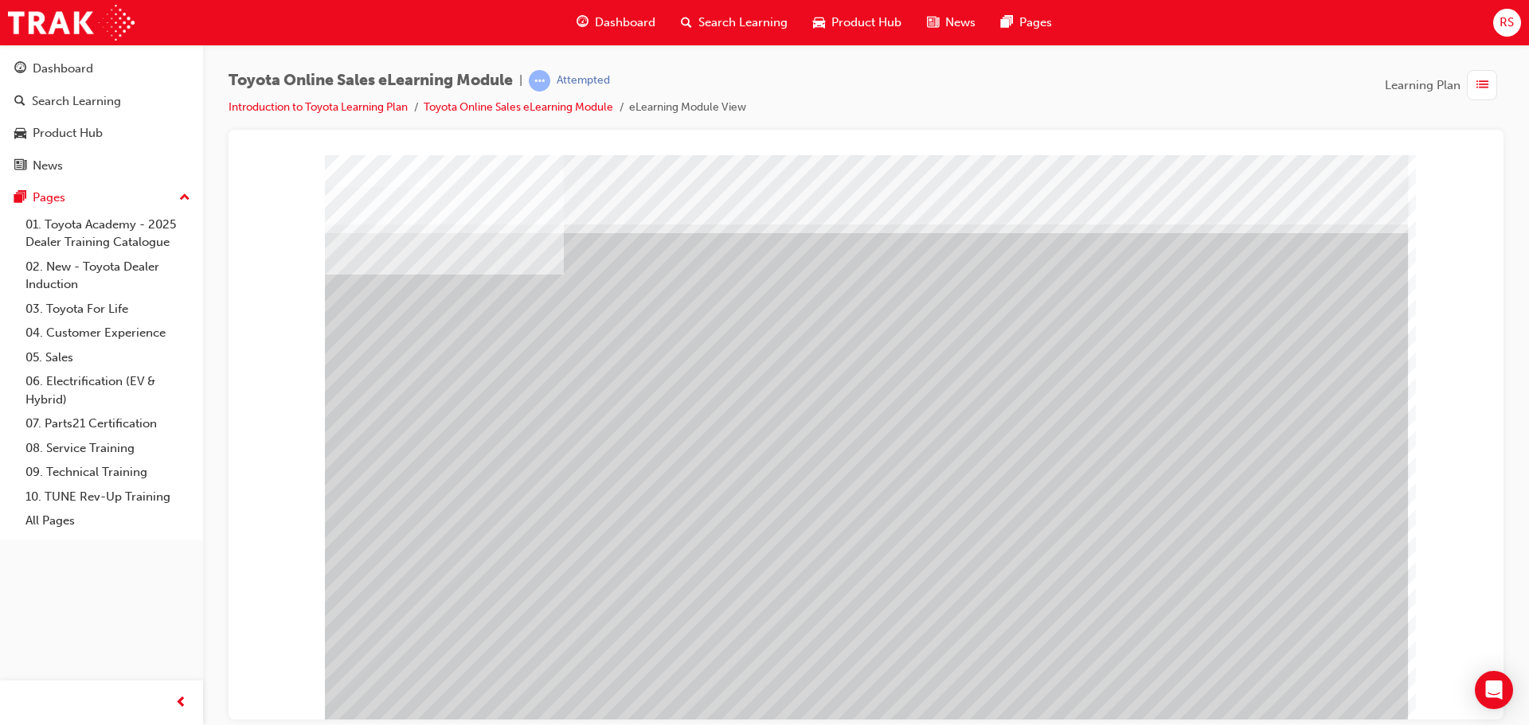
drag, startPoint x: 1011, startPoint y: 512, endPoint x: 1022, endPoint y: 511, distance: 10.4
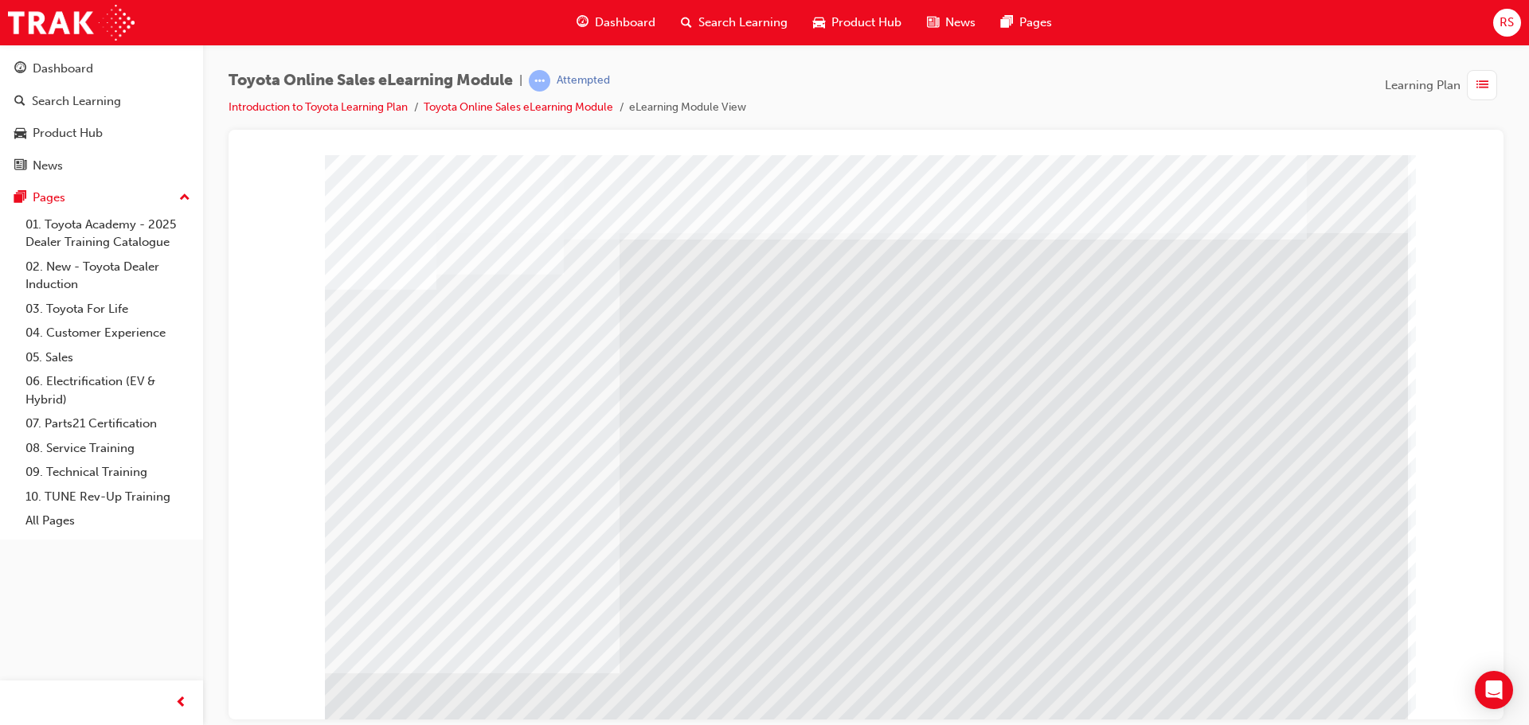
drag, startPoint x: 579, startPoint y: 534, endPoint x: 562, endPoint y: 440, distance: 96.2
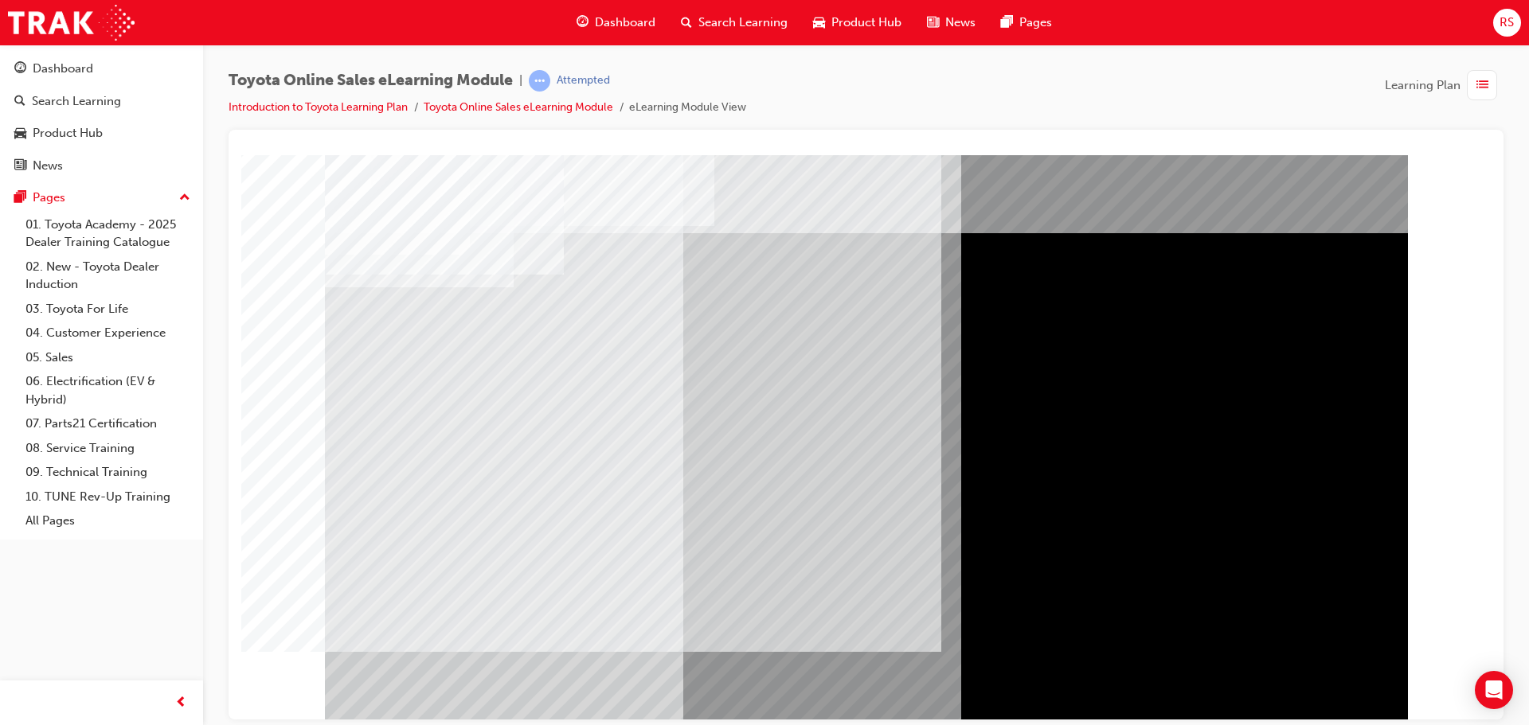
drag, startPoint x: 378, startPoint y: 358, endPoint x: 389, endPoint y: 370, distance: 16.3
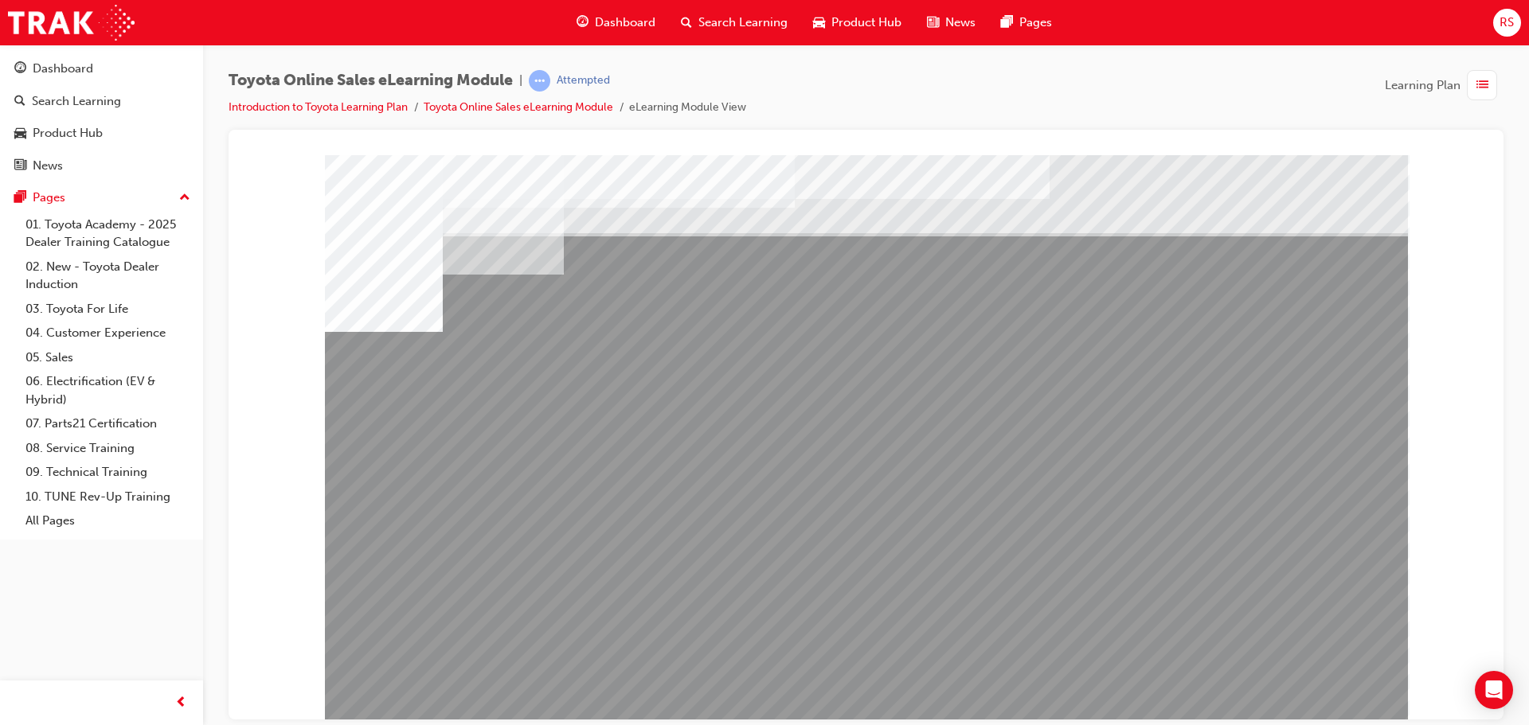
drag, startPoint x: 472, startPoint y: 542, endPoint x: 483, endPoint y: 542, distance: 11.1
drag, startPoint x: 1277, startPoint y: 698, endPoint x: 1289, endPoint y: 694, distance: 12.1
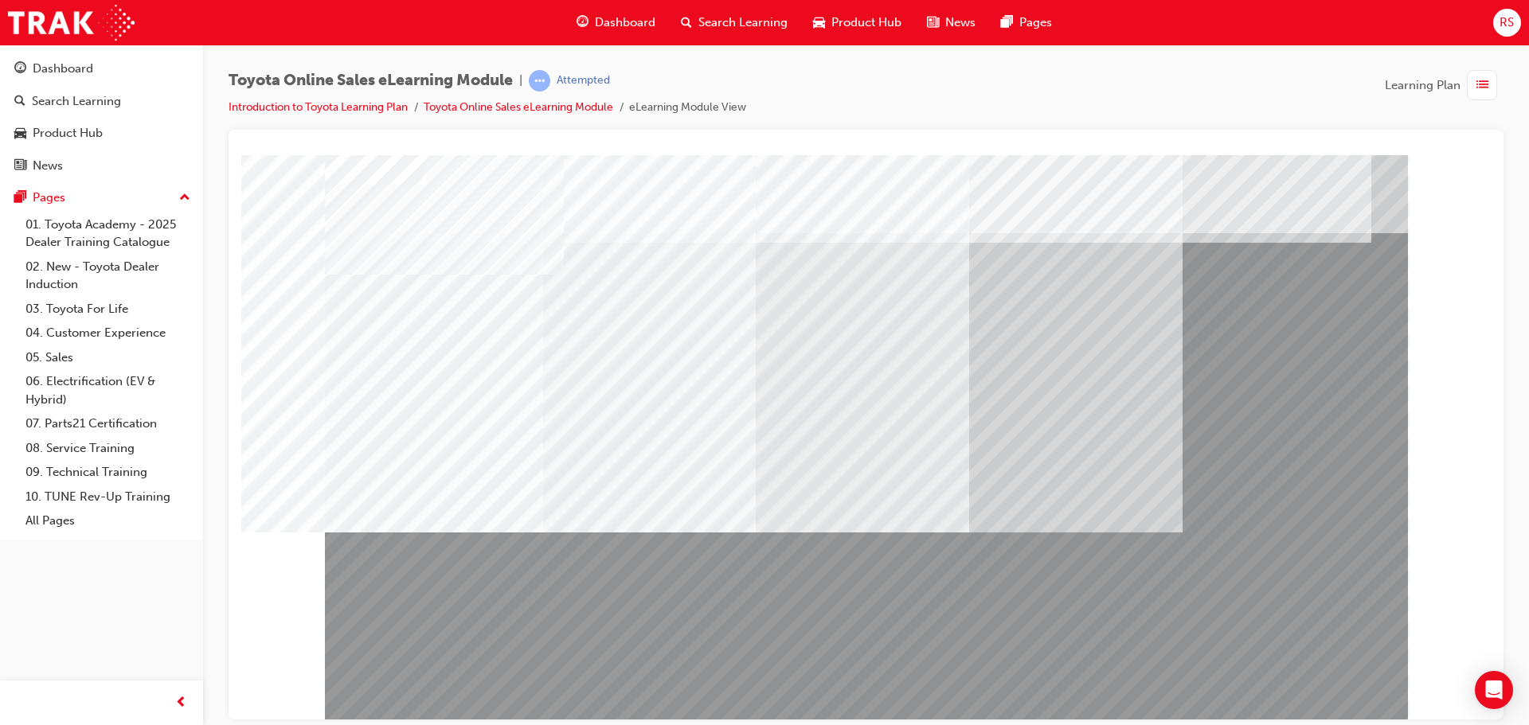
drag, startPoint x: 719, startPoint y: 514, endPoint x: 988, endPoint y: 638, distance: 295.4
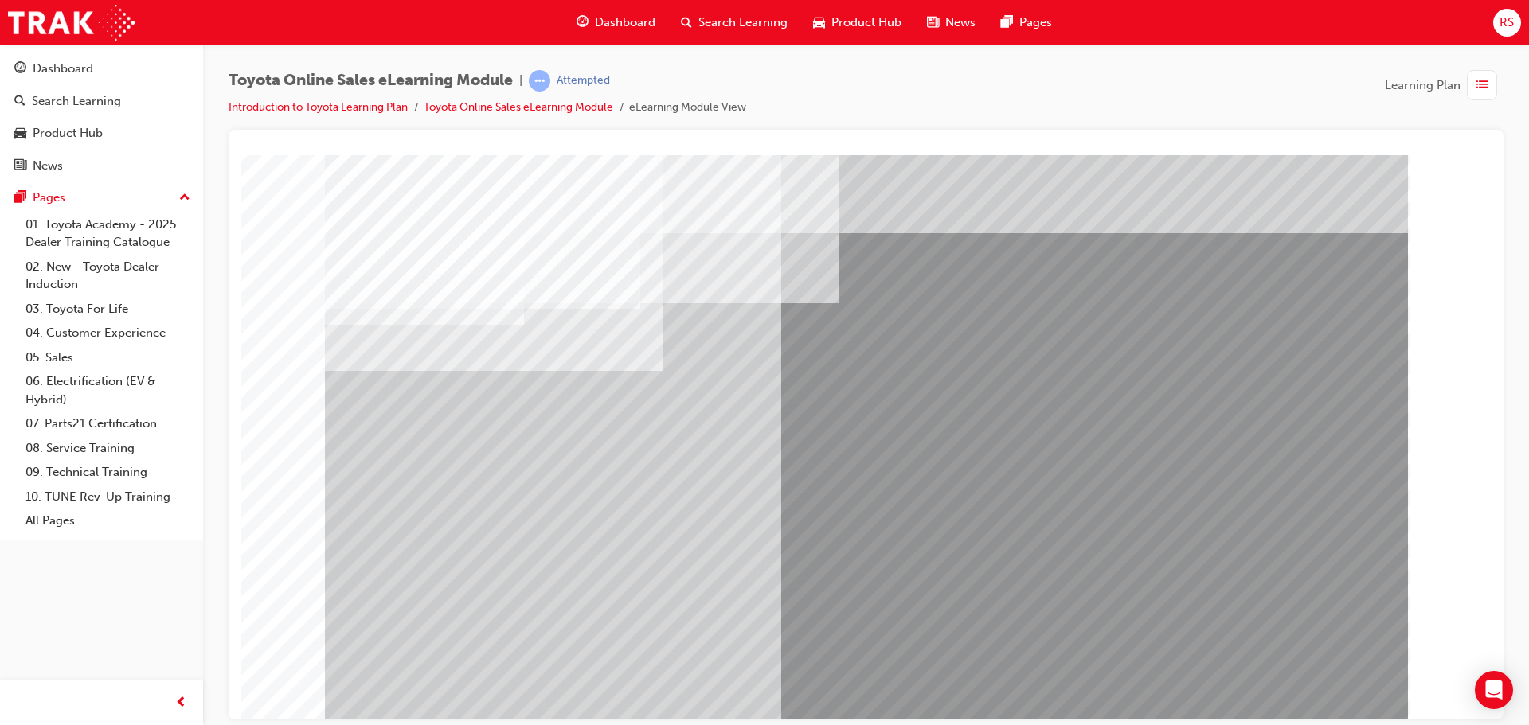
drag, startPoint x: 478, startPoint y: 543, endPoint x: 440, endPoint y: 524, distance: 42.0
drag, startPoint x: 440, startPoint y: 524, endPoint x: 679, endPoint y: 561, distance: 241.0
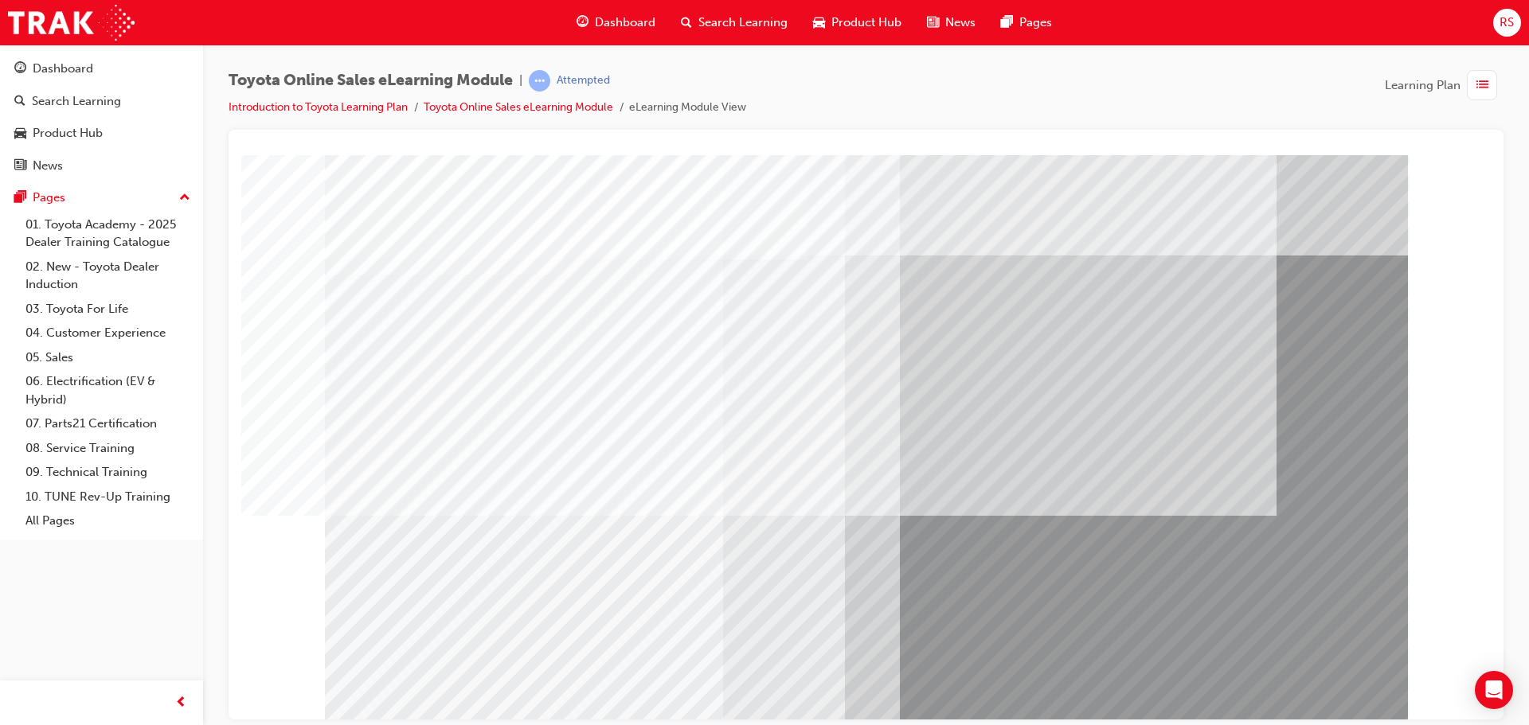
drag, startPoint x: 1295, startPoint y: 674, endPoint x: 1305, endPoint y: 694, distance: 22.4
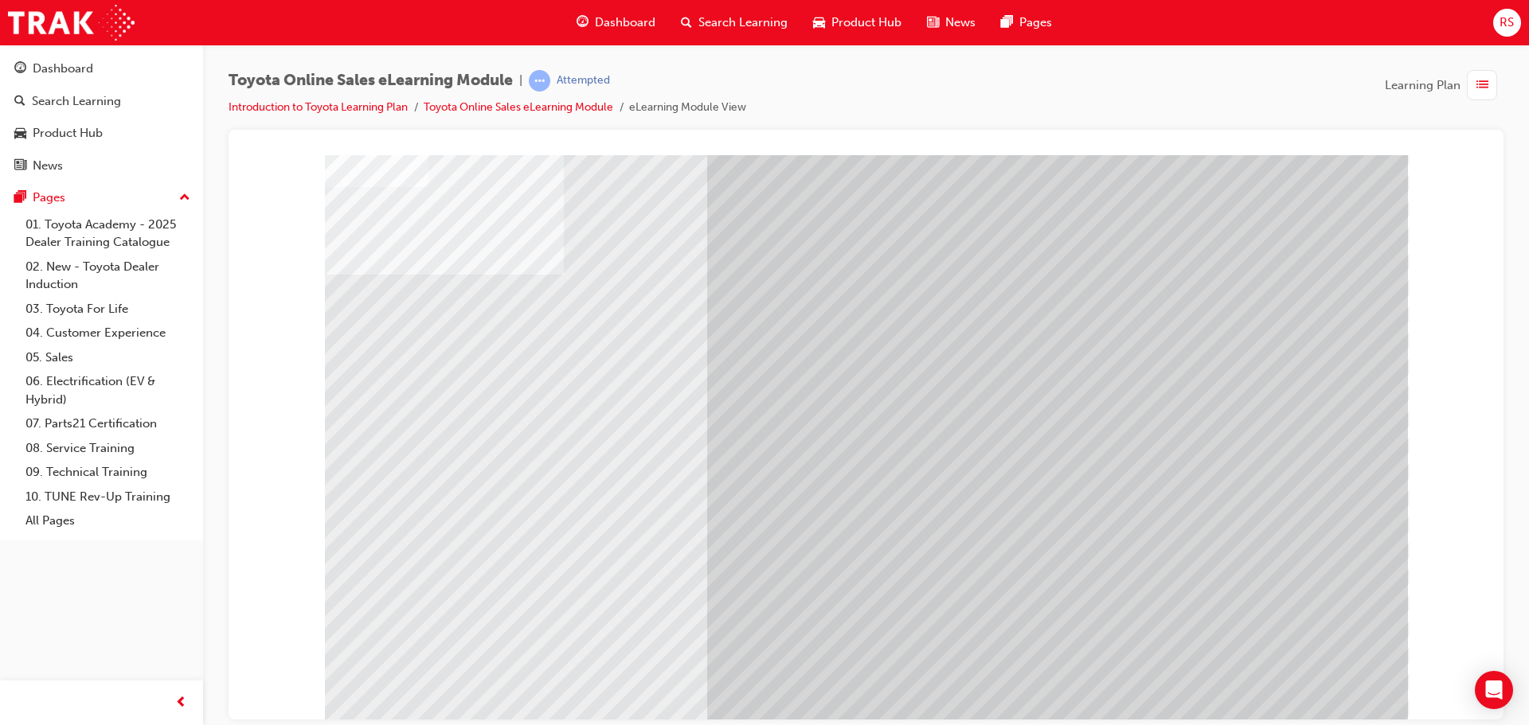
drag, startPoint x: 1049, startPoint y: 494, endPoint x: 1036, endPoint y: 499, distance: 13.6
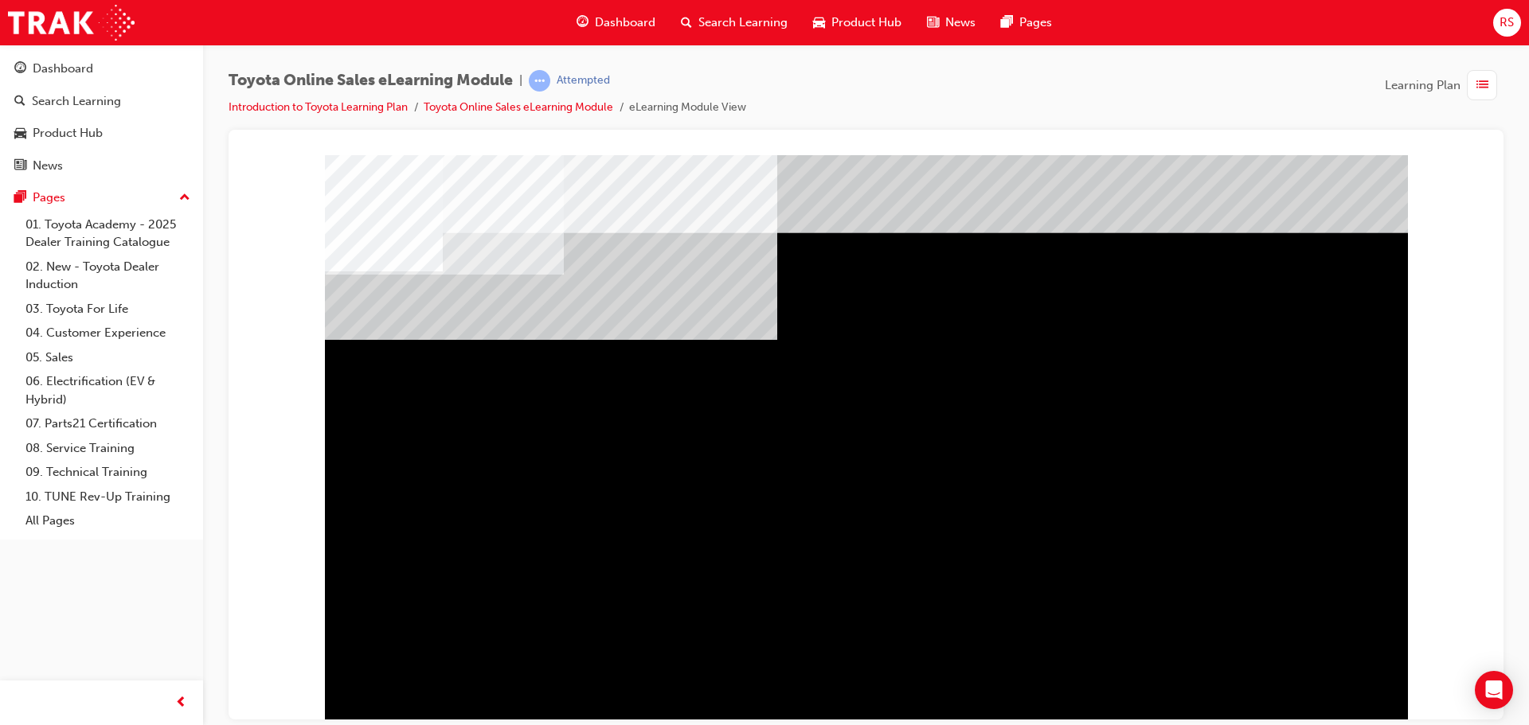
click at [866, 673] on div "multistate" at bounding box center [866, 440] width 1083 height 573
click at [1367, 699] on div "" at bounding box center [866, 440] width 1083 height 573
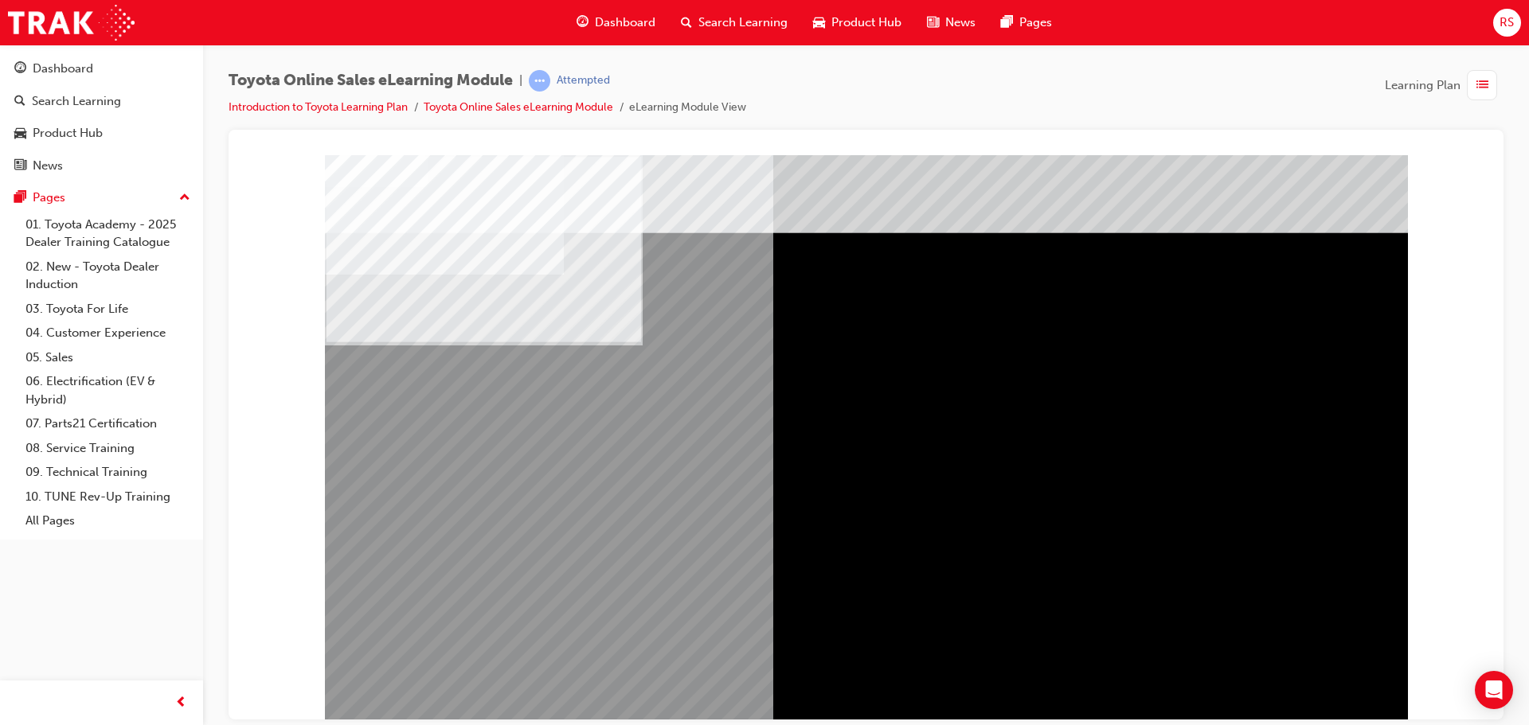
click at [707, 358] on div "multistate" at bounding box center [866, 440] width 1083 height 573
drag, startPoint x: 565, startPoint y: 419, endPoint x: 871, endPoint y: 509, distance: 319.5
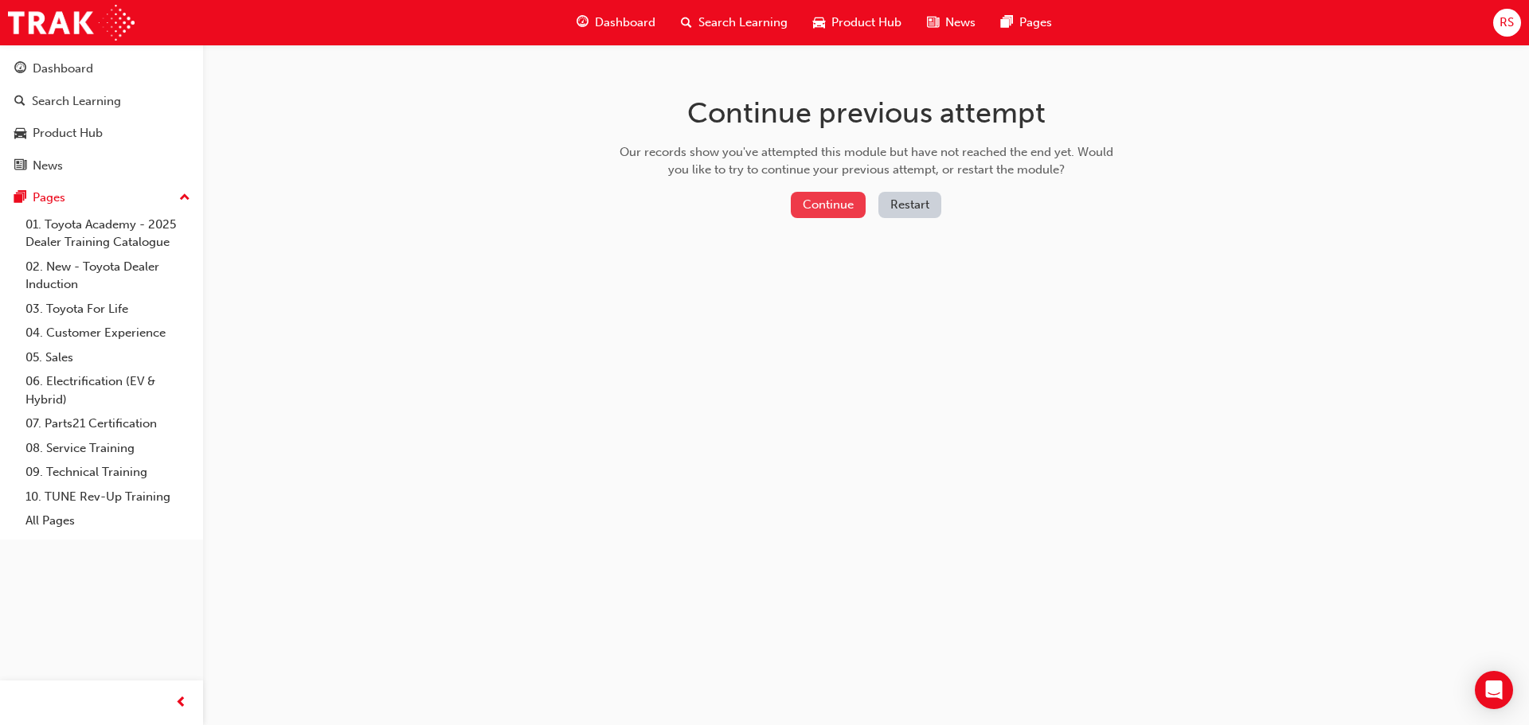
click at [854, 213] on button "Continue" at bounding box center [828, 205] width 75 height 26
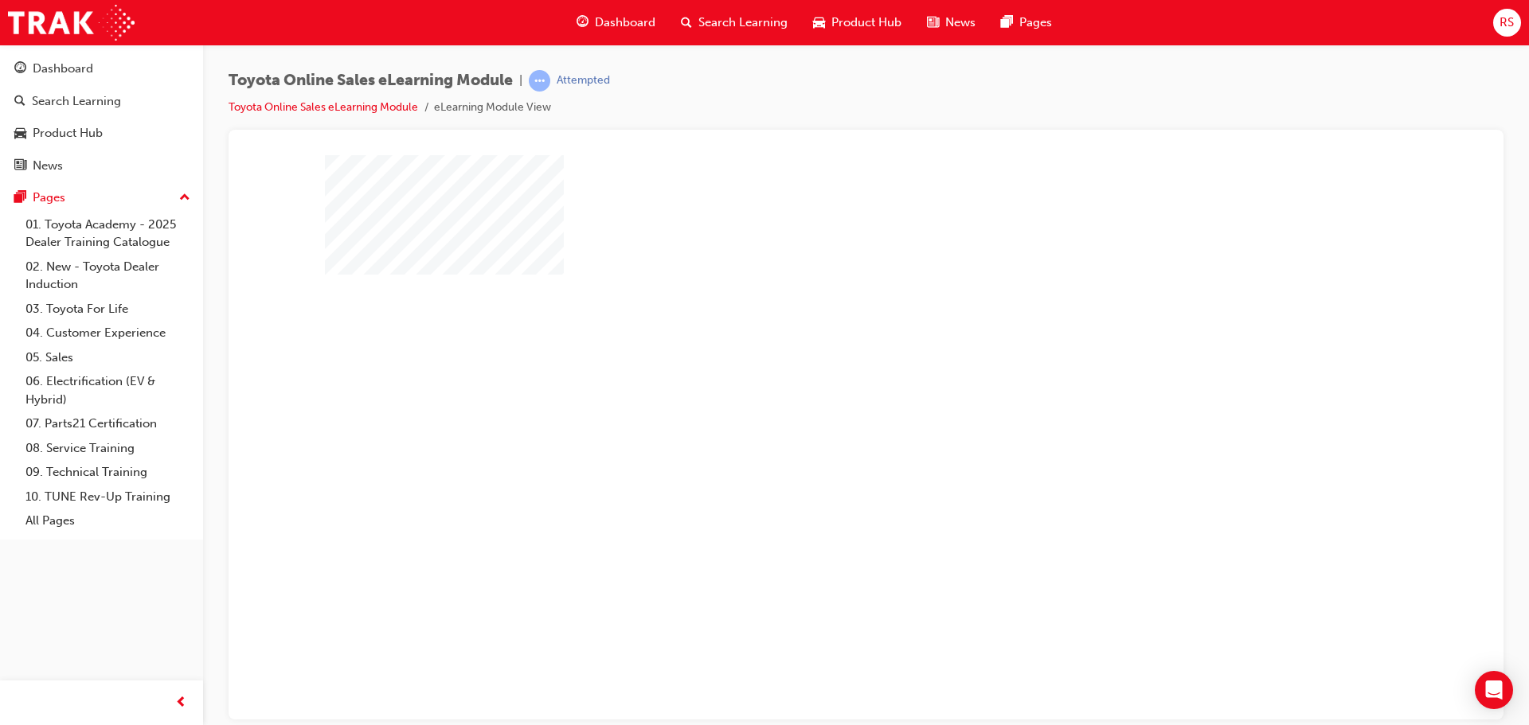
click at [820, 391] on div "play" at bounding box center [820, 391] width 0 height 0
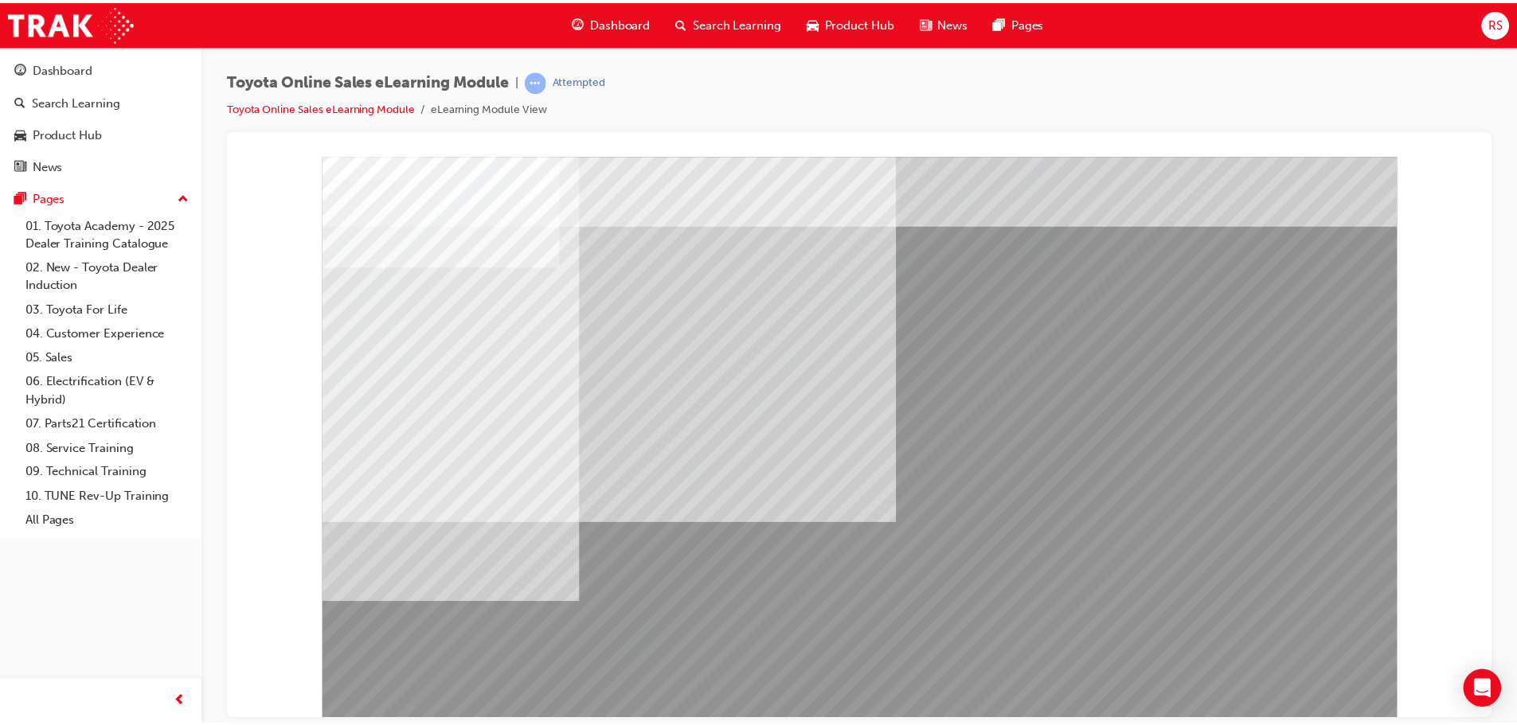
scroll to position [33, 0]
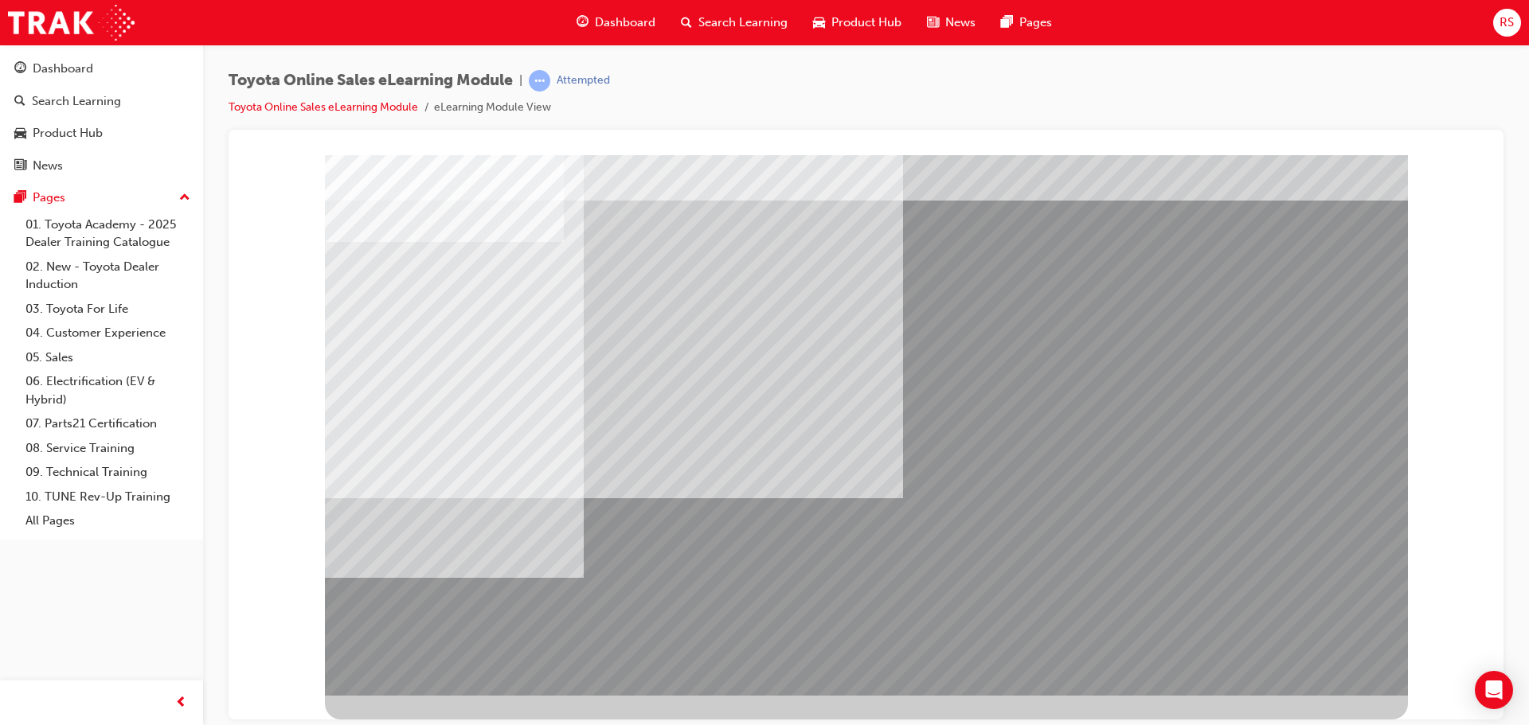
click at [540, 82] on span "learningRecordVerb_ATTEMPT-icon" at bounding box center [540, 81] width 22 height 22
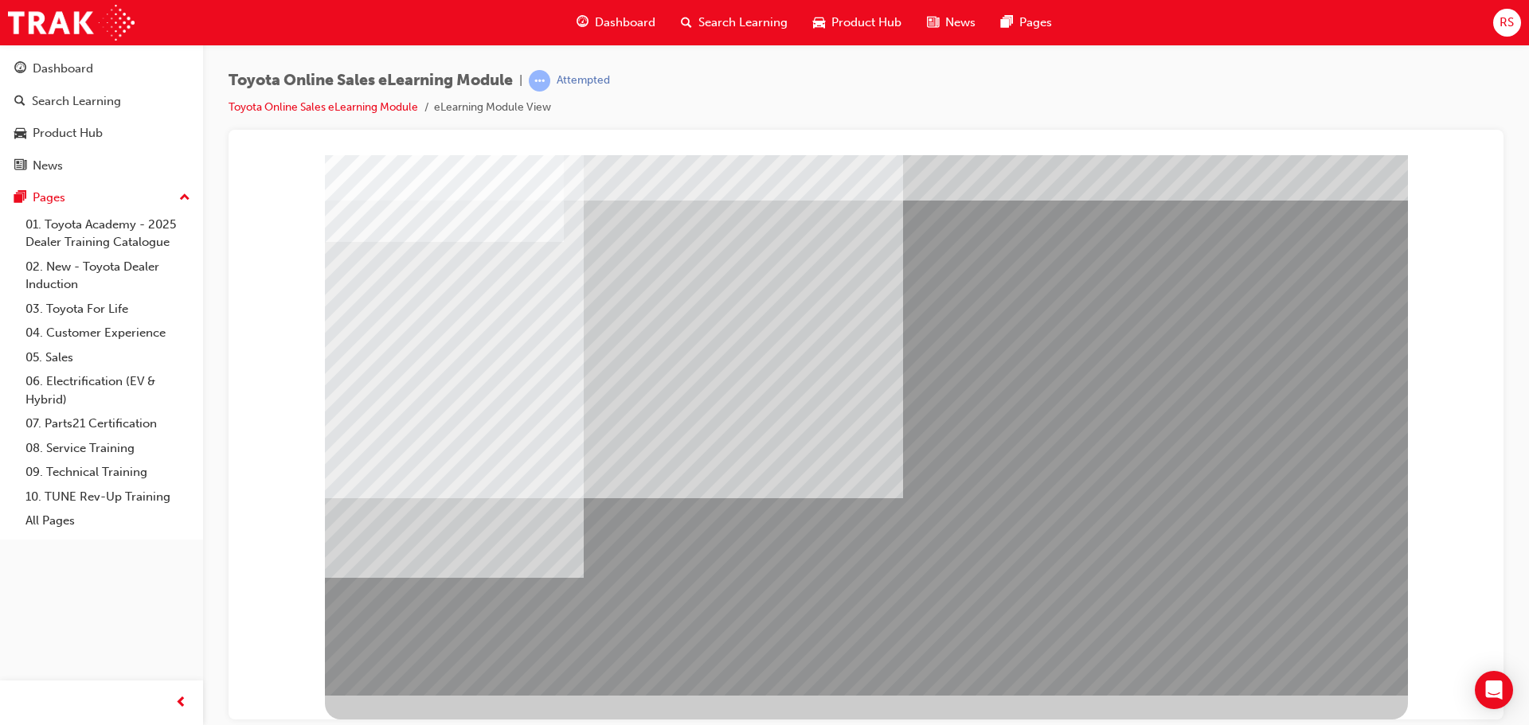
click at [623, 14] on span "Dashboard" at bounding box center [625, 23] width 61 height 18
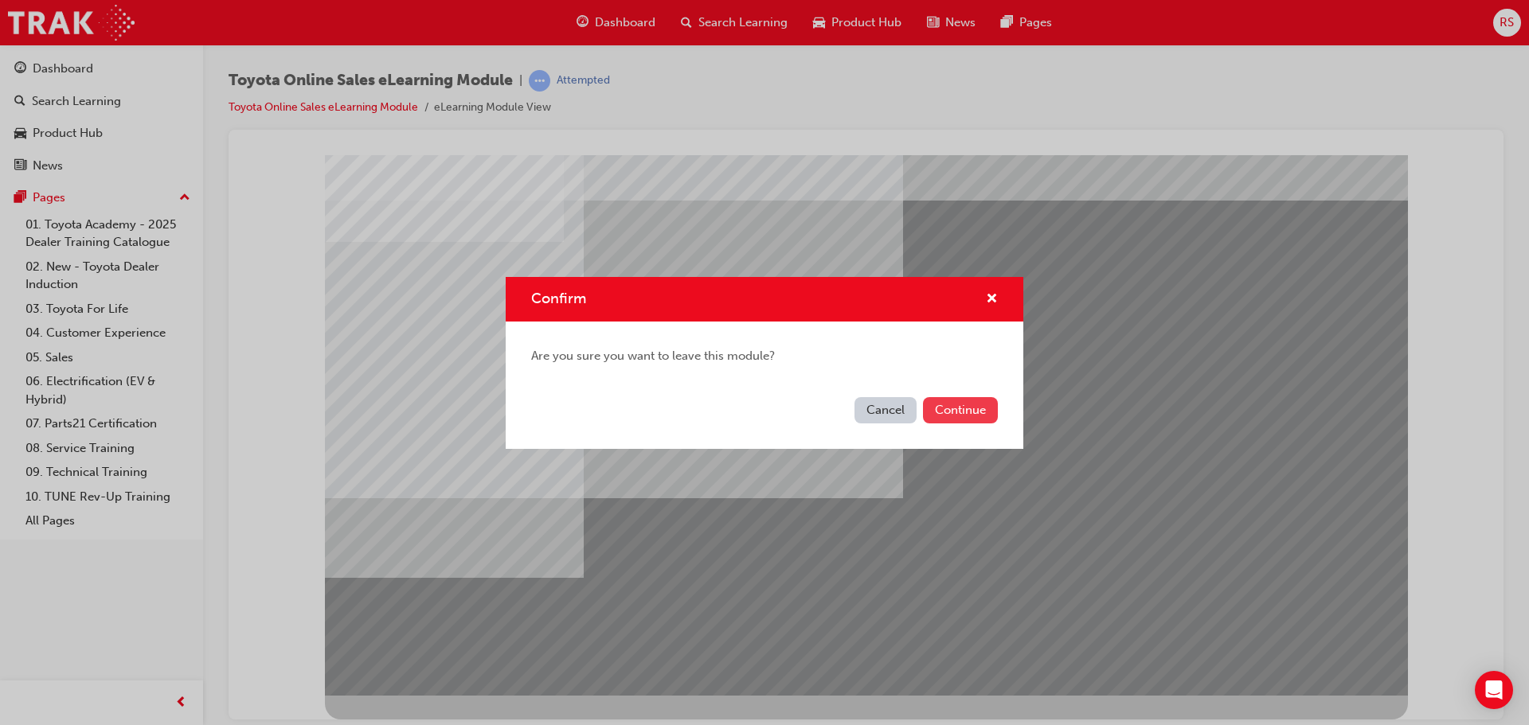
click at [956, 415] on button "Continue" at bounding box center [960, 410] width 75 height 26
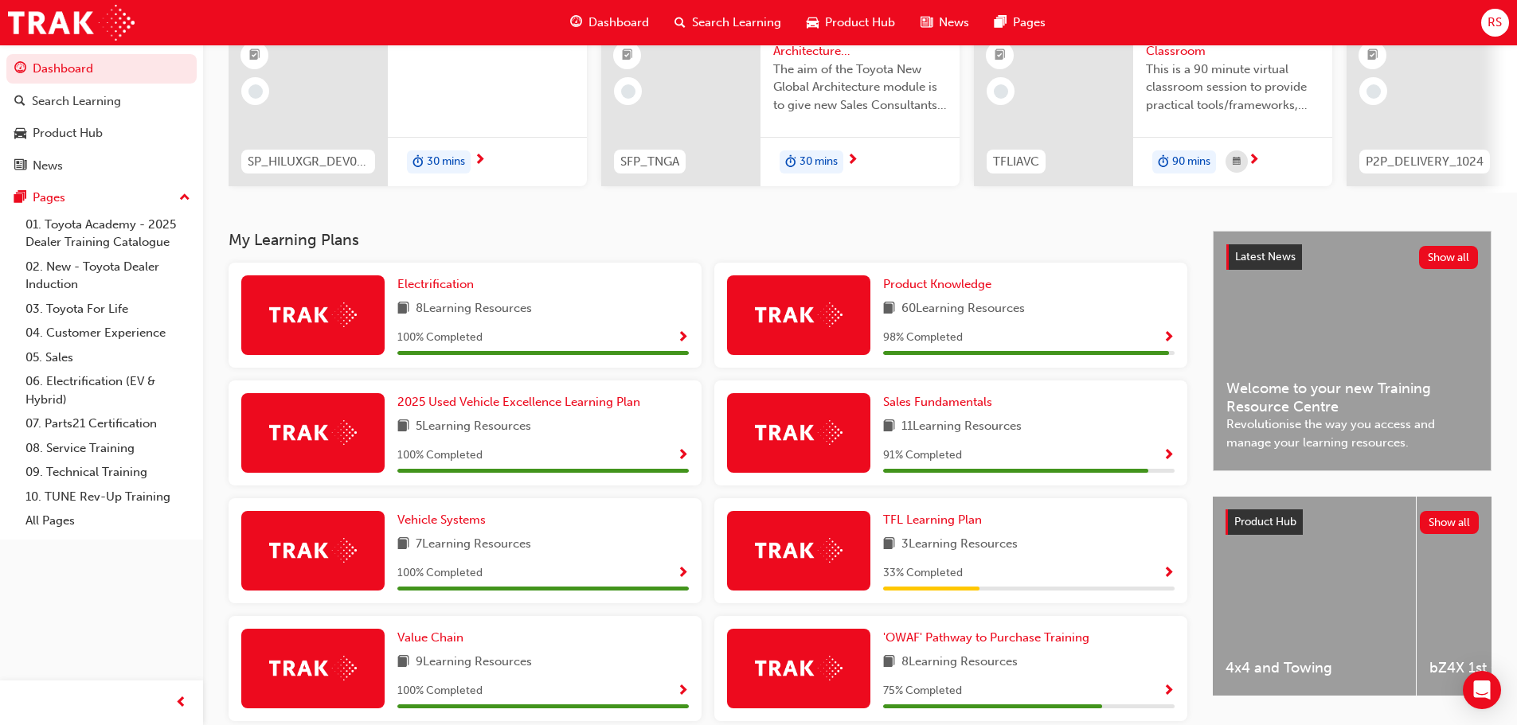
scroll to position [373, 0]
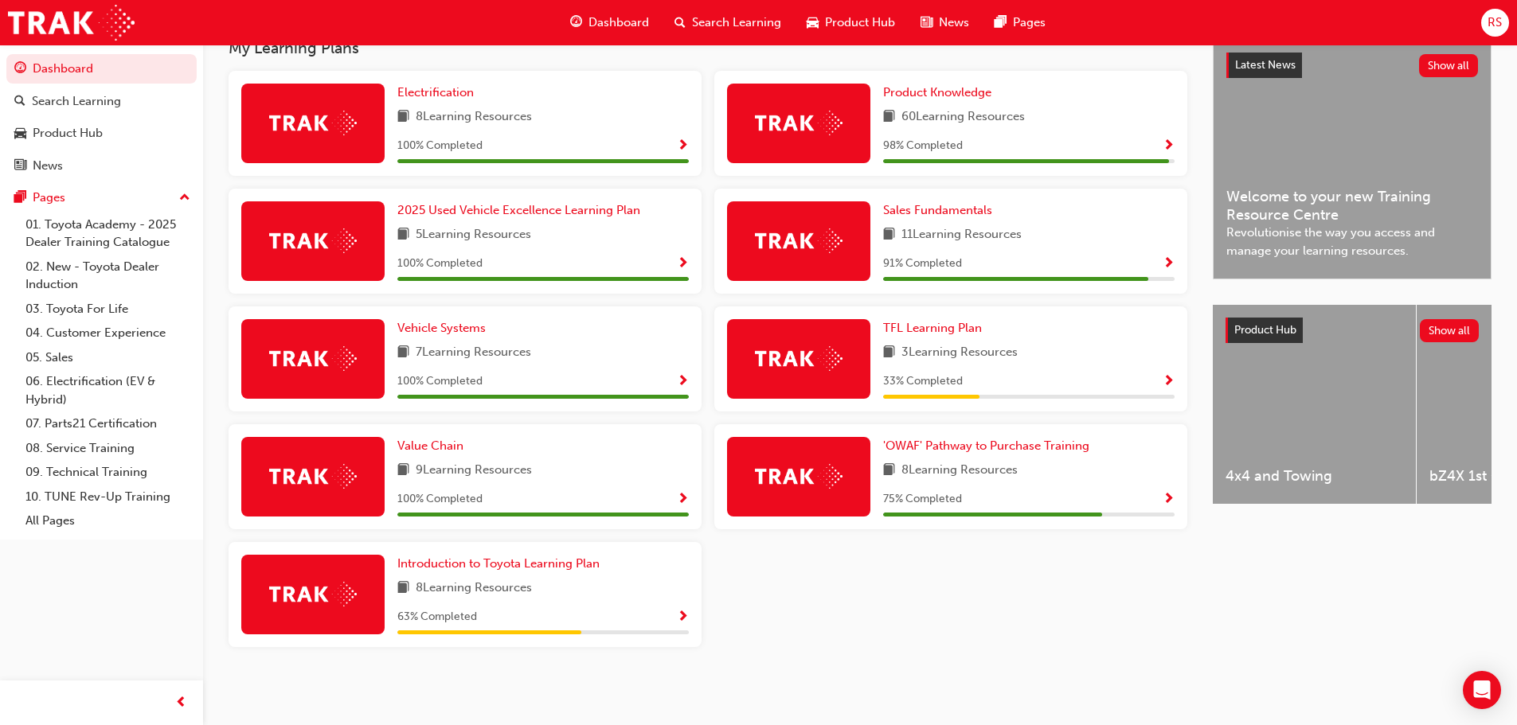
click at [487, 553] on div "Introduction to Toyota Learning Plan 8 Learning Resources 63 % Completed" at bounding box center [465, 594] width 473 height 105
click at [545, 569] on span "Introduction to Toyota Learning Plan" at bounding box center [498, 564] width 202 height 14
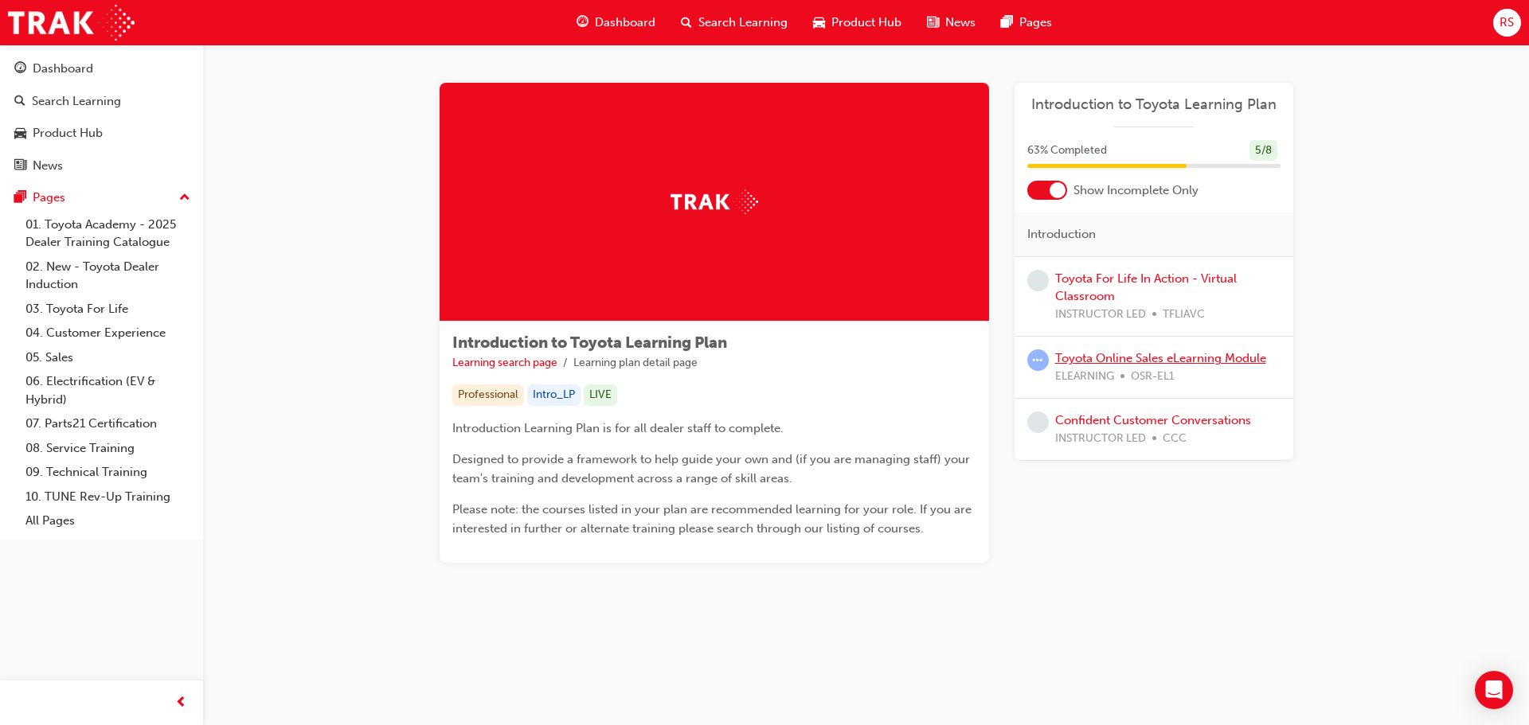
click at [1183, 363] on link "Toyota Online Sales eLearning Module" at bounding box center [1160, 358] width 211 height 14
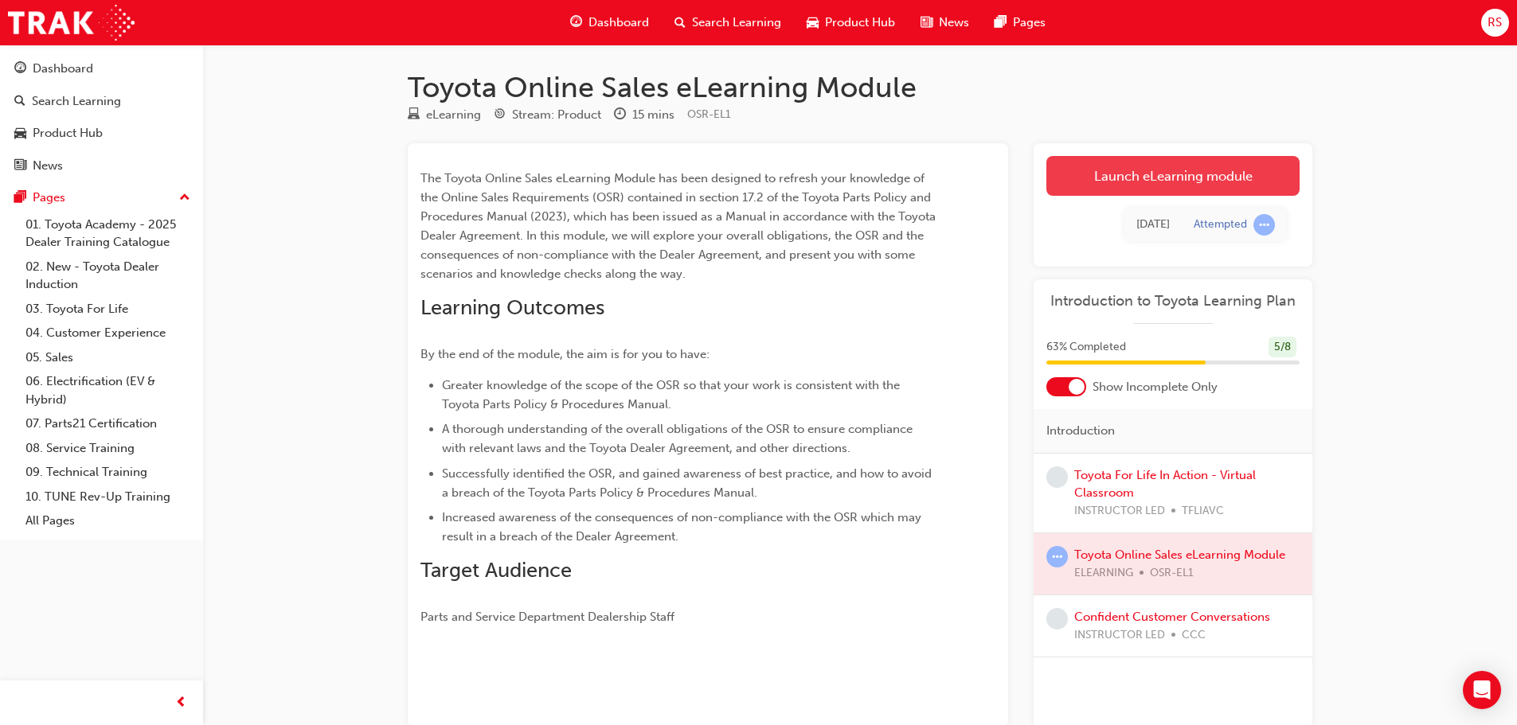
click at [1146, 171] on link "Launch eLearning module" at bounding box center [1172, 176] width 253 height 40
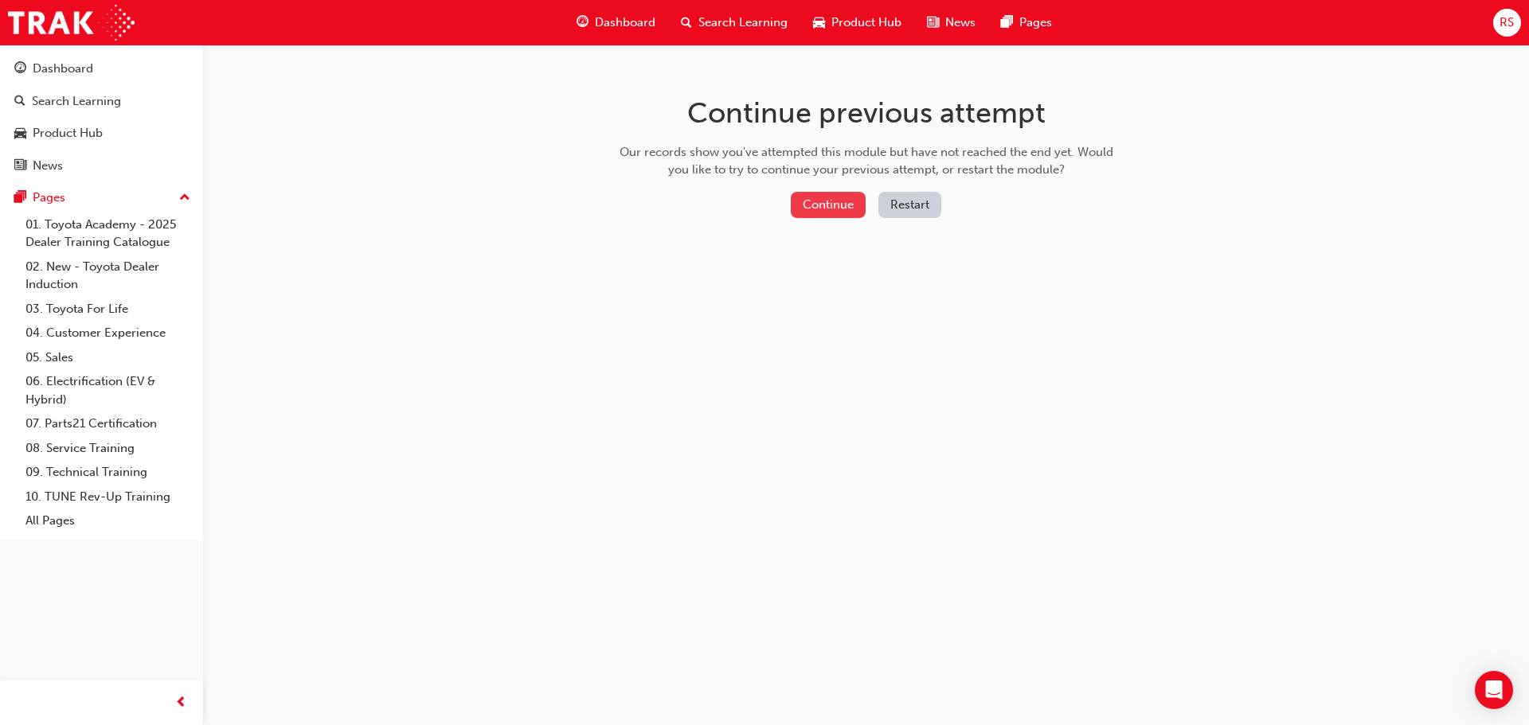
click at [855, 201] on button "Continue" at bounding box center [828, 205] width 75 height 26
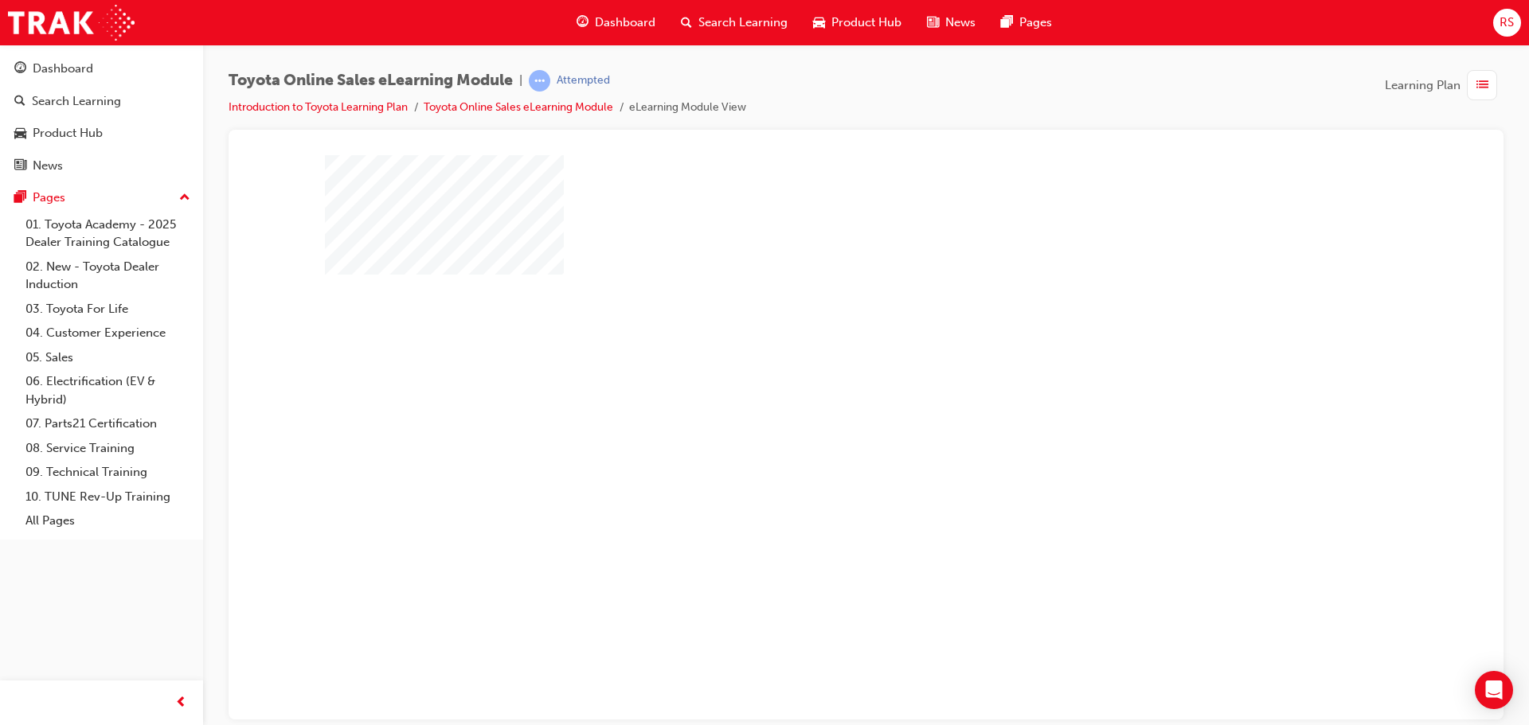
click at [820, 391] on div "play" at bounding box center [820, 391] width 0 height 0
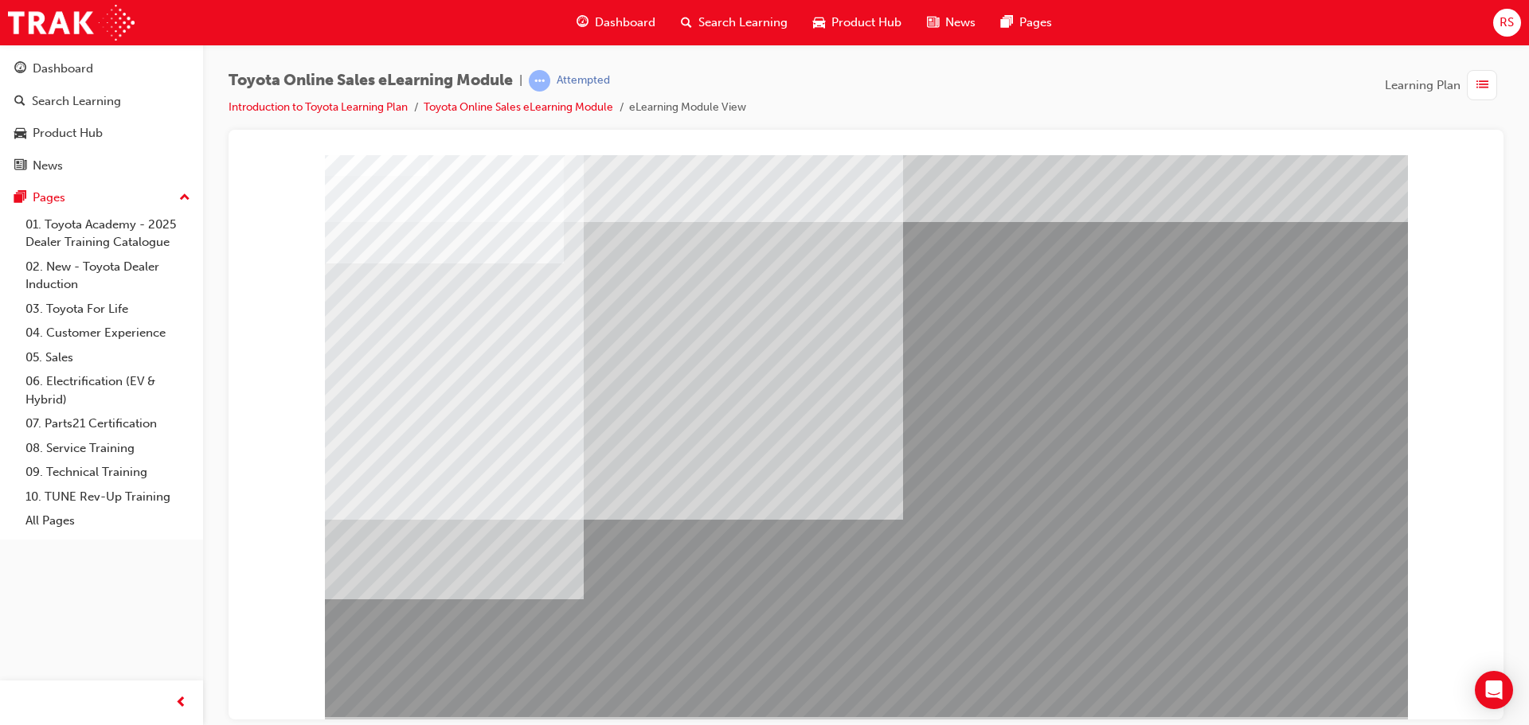
scroll to position [33, 0]
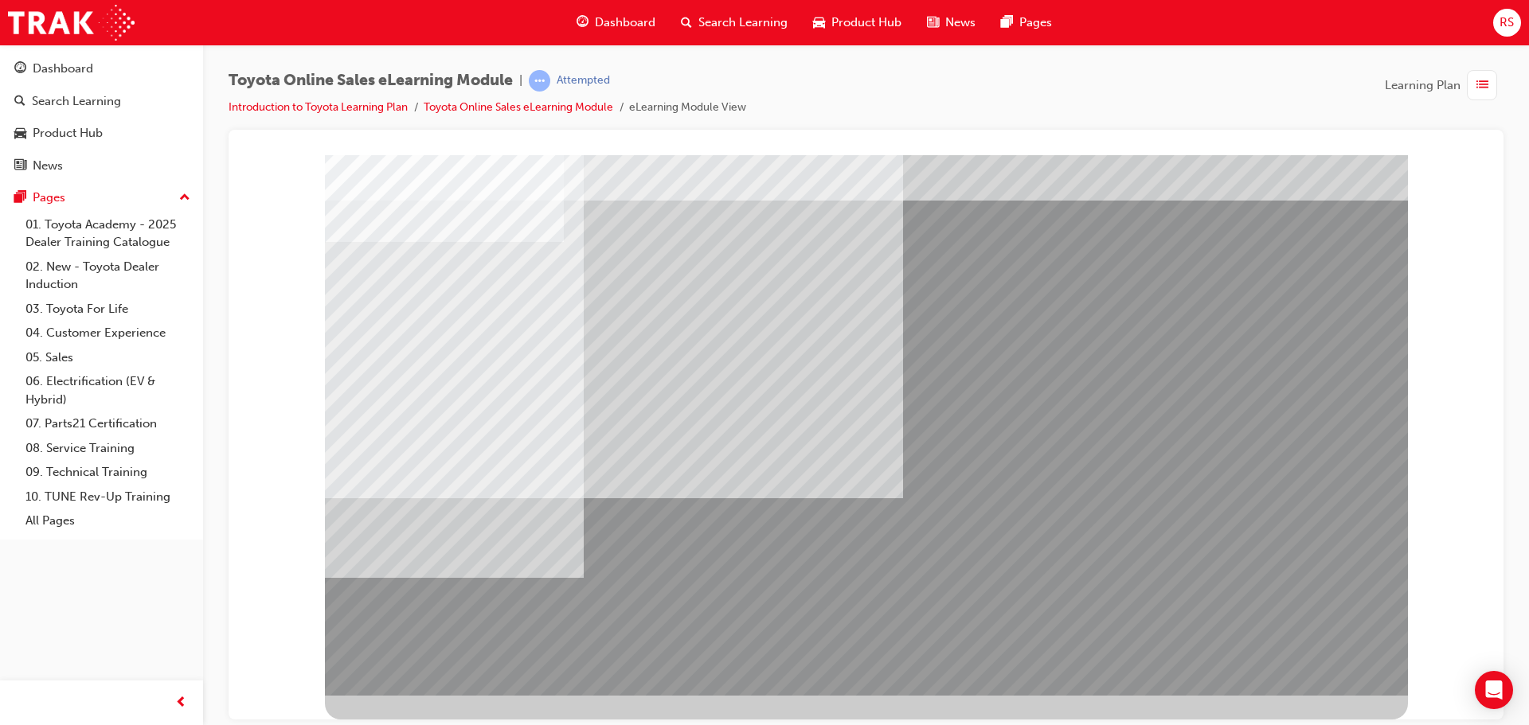
click at [1476, 89] on span "list-icon" at bounding box center [1482, 86] width 12 height 20
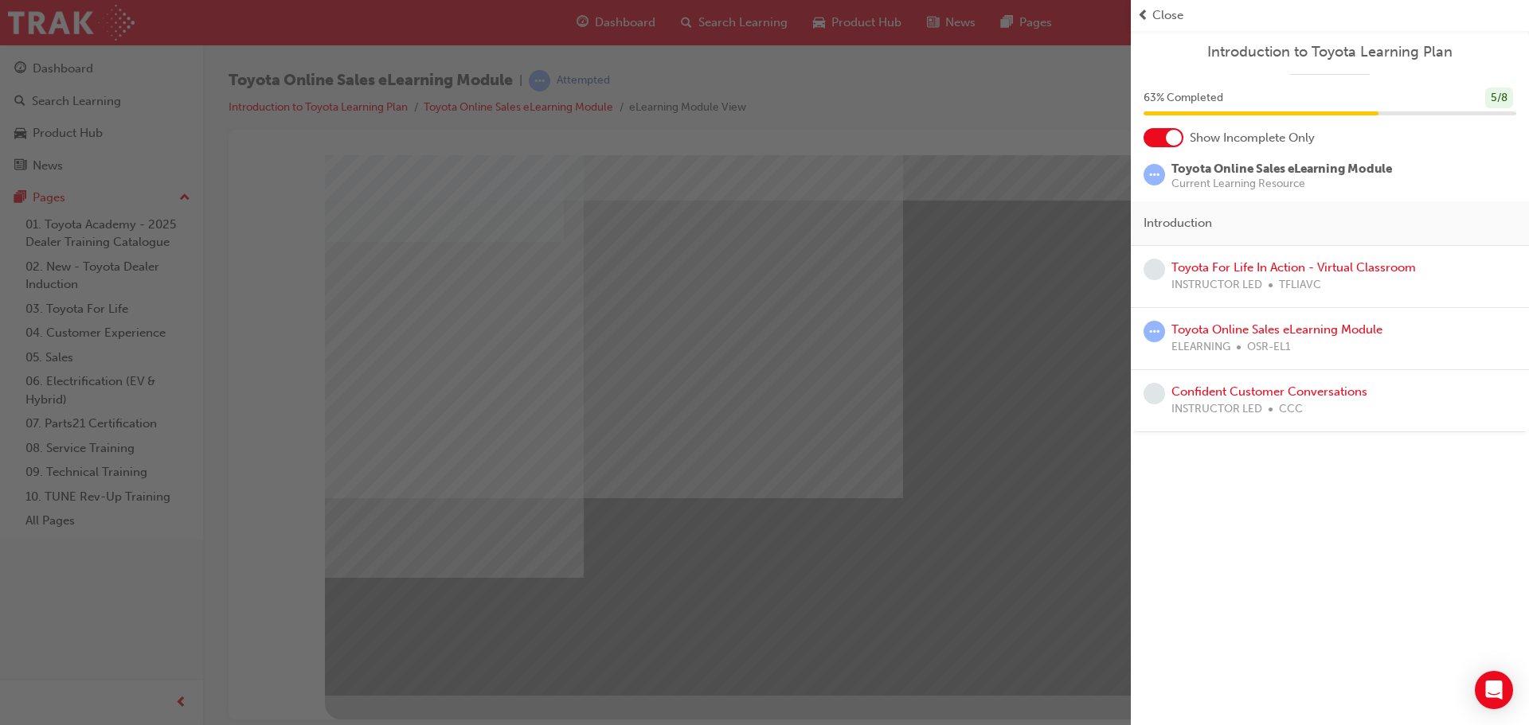
click at [1218, 315] on div "Toyota Online Sales eLearning Module ELEARNING OSR-EL1" at bounding box center [1330, 339] width 398 height 62
click at [1217, 331] on link "Toyota Online Sales eLearning Module" at bounding box center [1276, 330] width 211 height 14
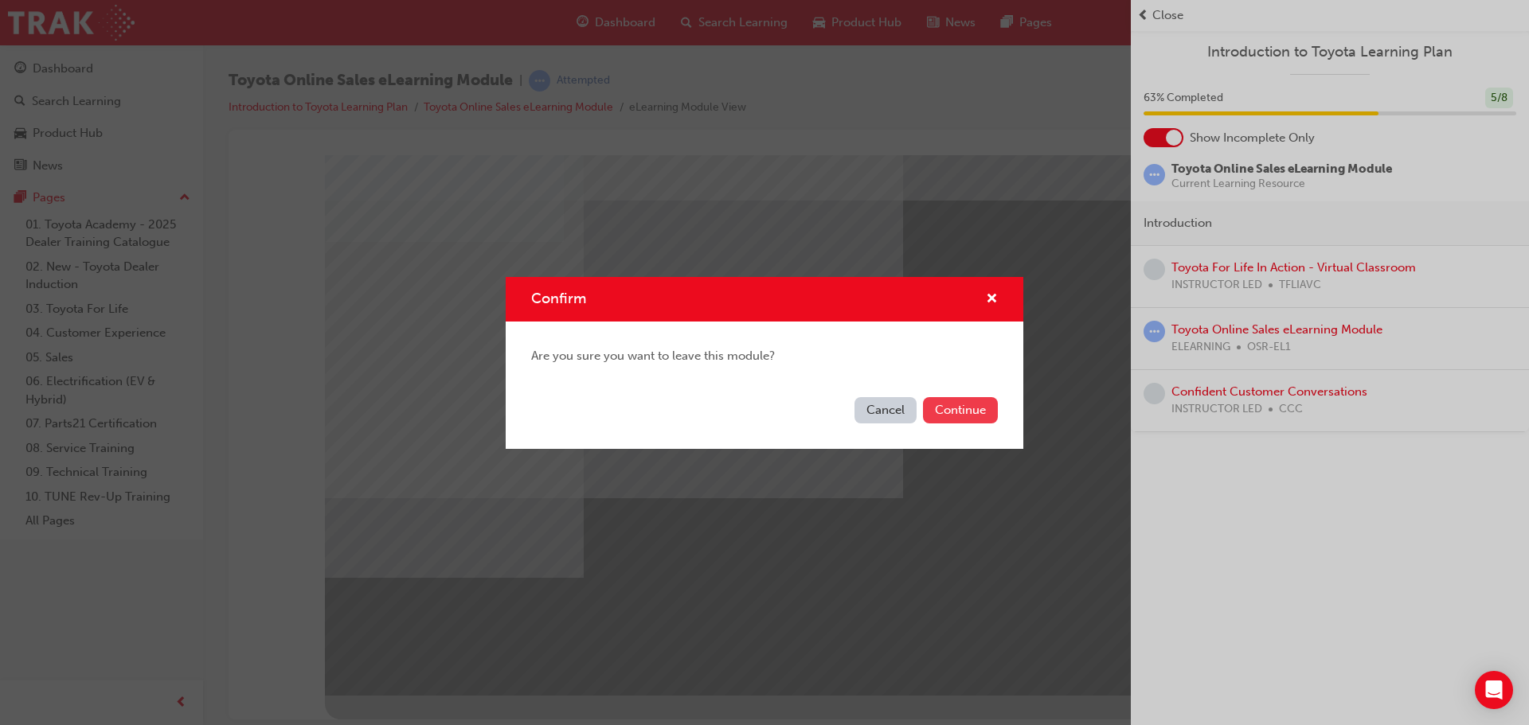
click at [955, 398] on button "Continue" at bounding box center [960, 410] width 75 height 26
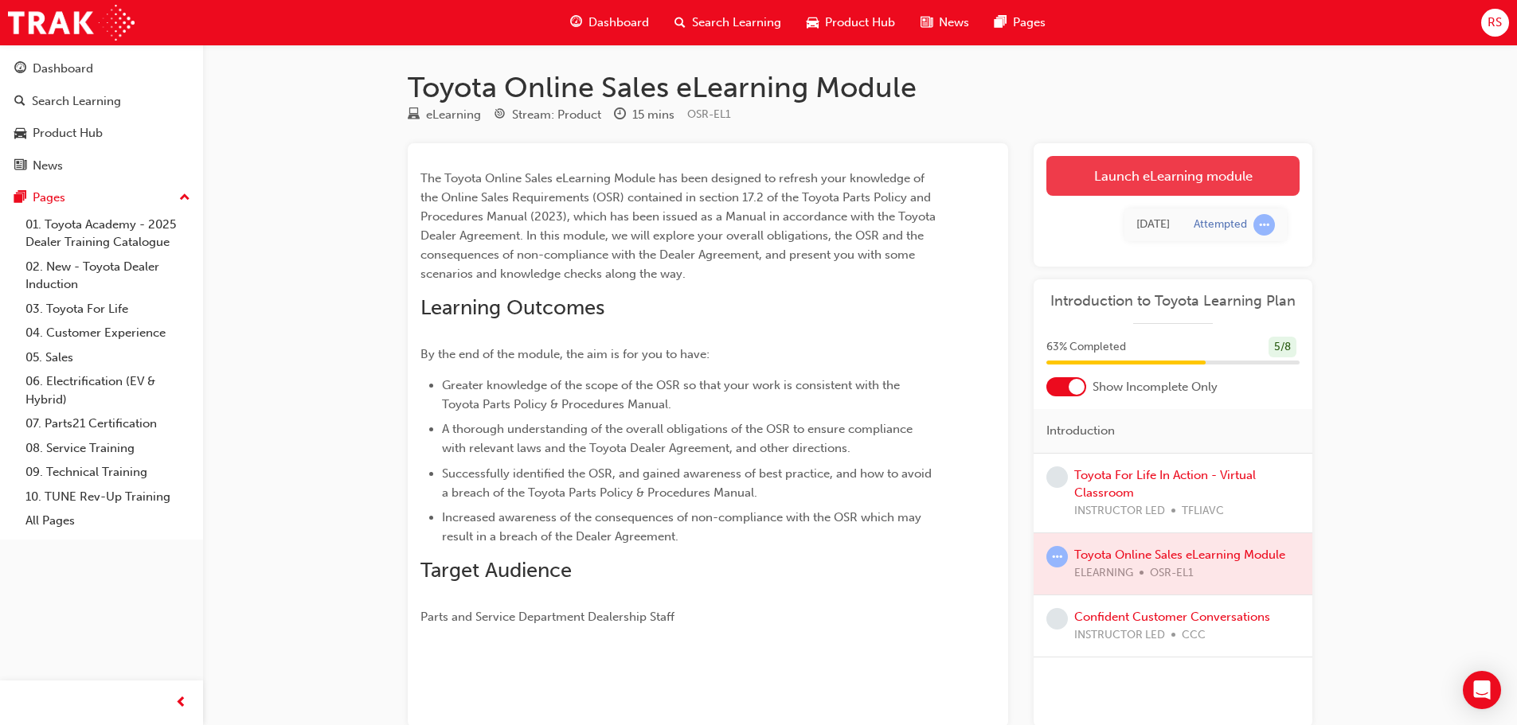
click at [1124, 186] on link "Launch eLearning module" at bounding box center [1172, 176] width 253 height 40
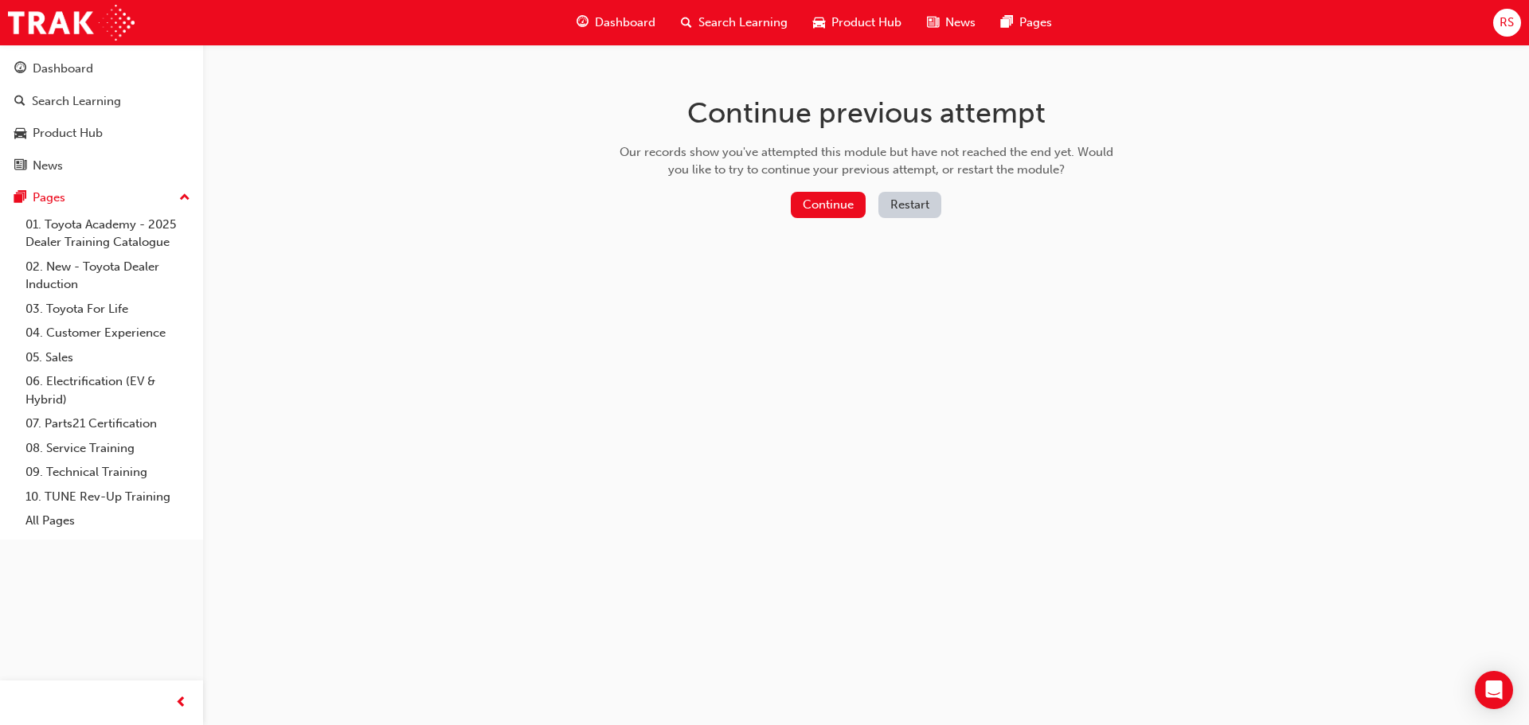
click at [921, 209] on button "Restart" at bounding box center [909, 205] width 63 height 26
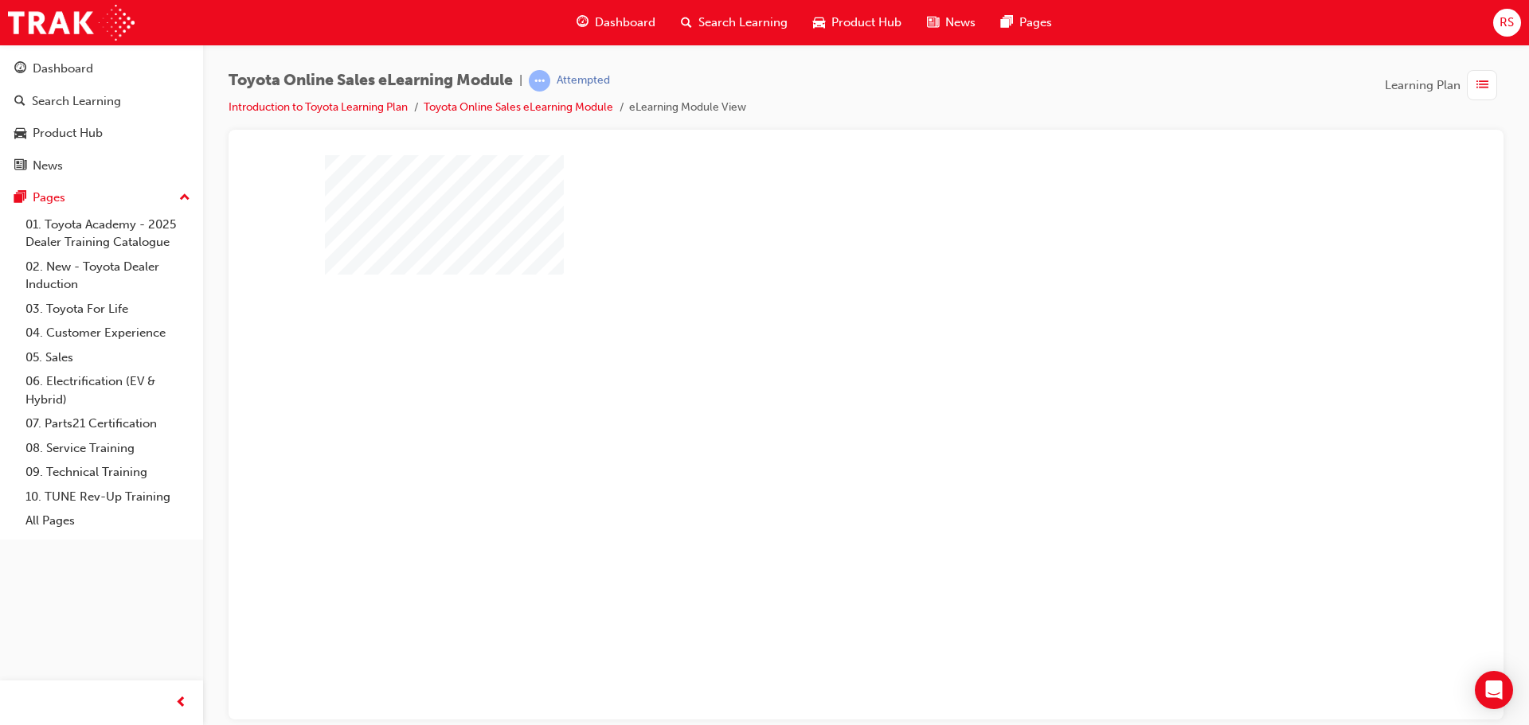
click at [820, 391] on div "play" at bounding box center [820, 391] width 0 height 0
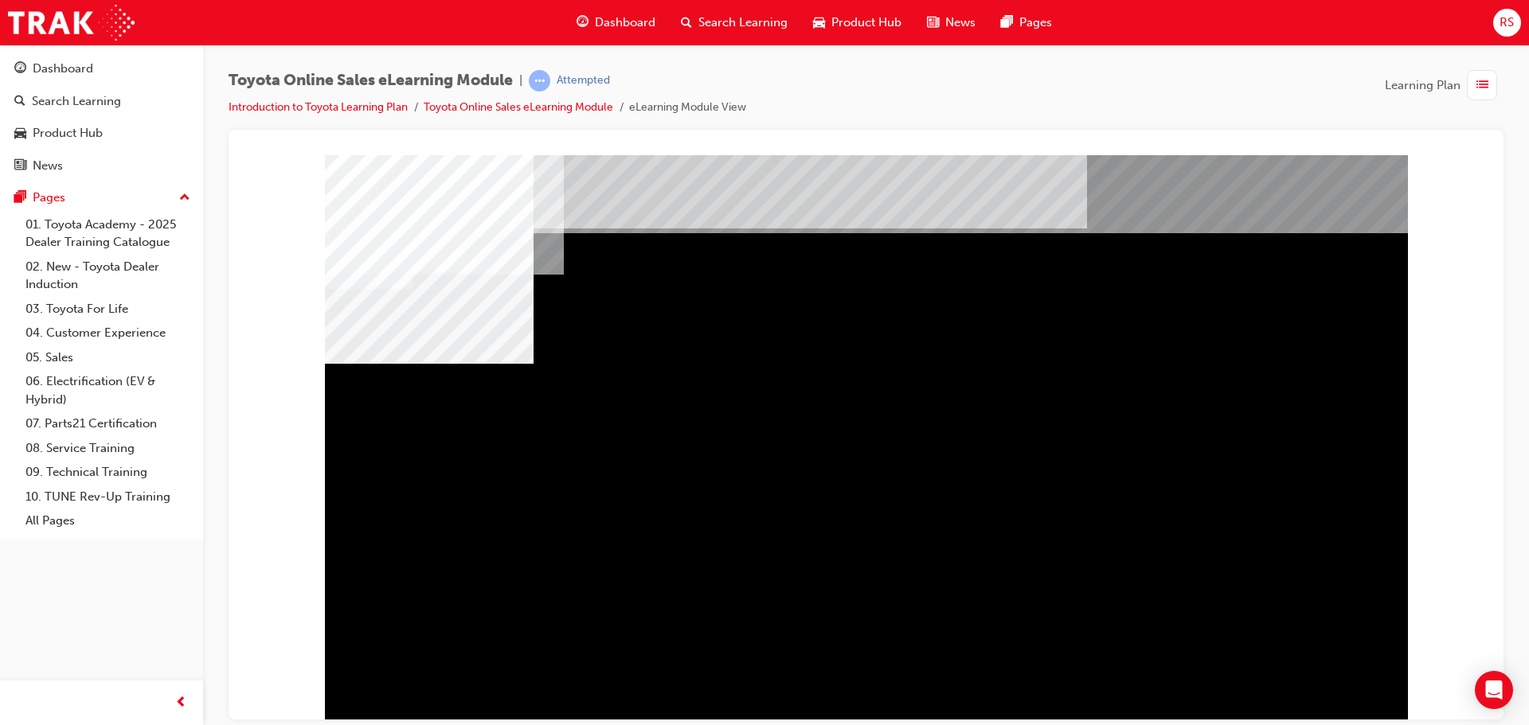
drag, startPoint x: 415, startPoint y: 437, endPoint x: 600, endPoint y: 439, distance: 185.6
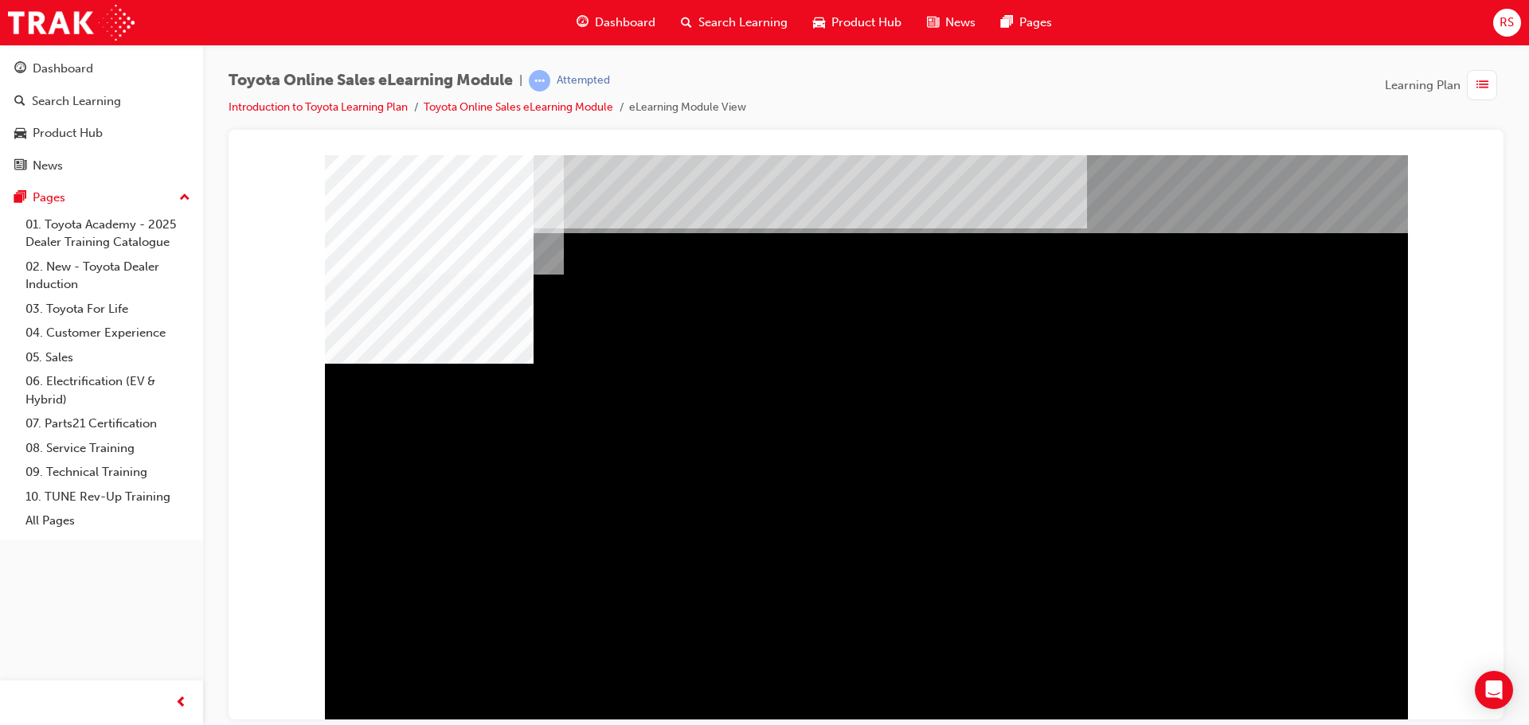
click at [420, 436] on div "multistate" at bounding box center [866, 440] width 1083 height 573
drag, startPoint x: 541, startPoint y: 450, endPoint x: 682, endPoint y: 467, distance: 142.8
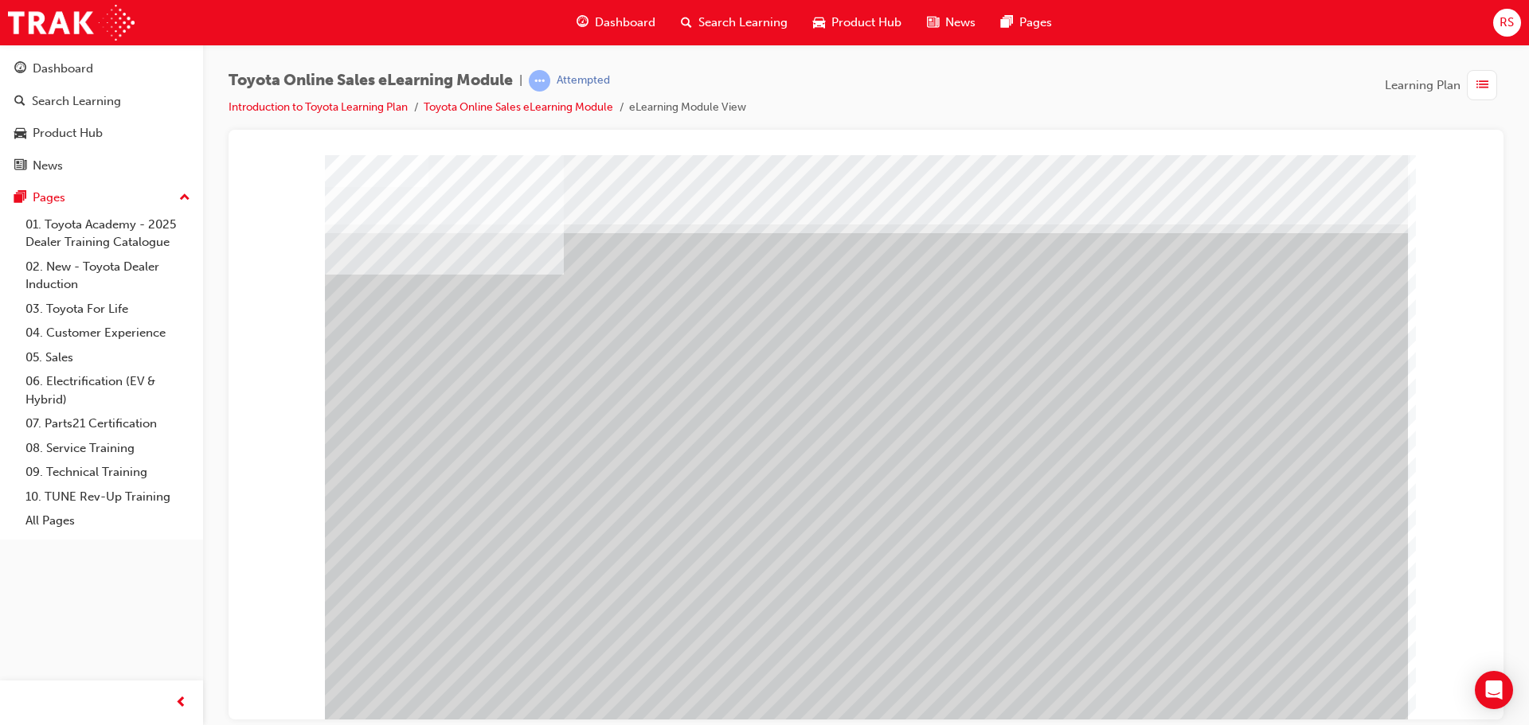
drag, startPoint x: 501, startPoint y: 506, endPoint x: 522, endPoint y: 510, distance: 21.1
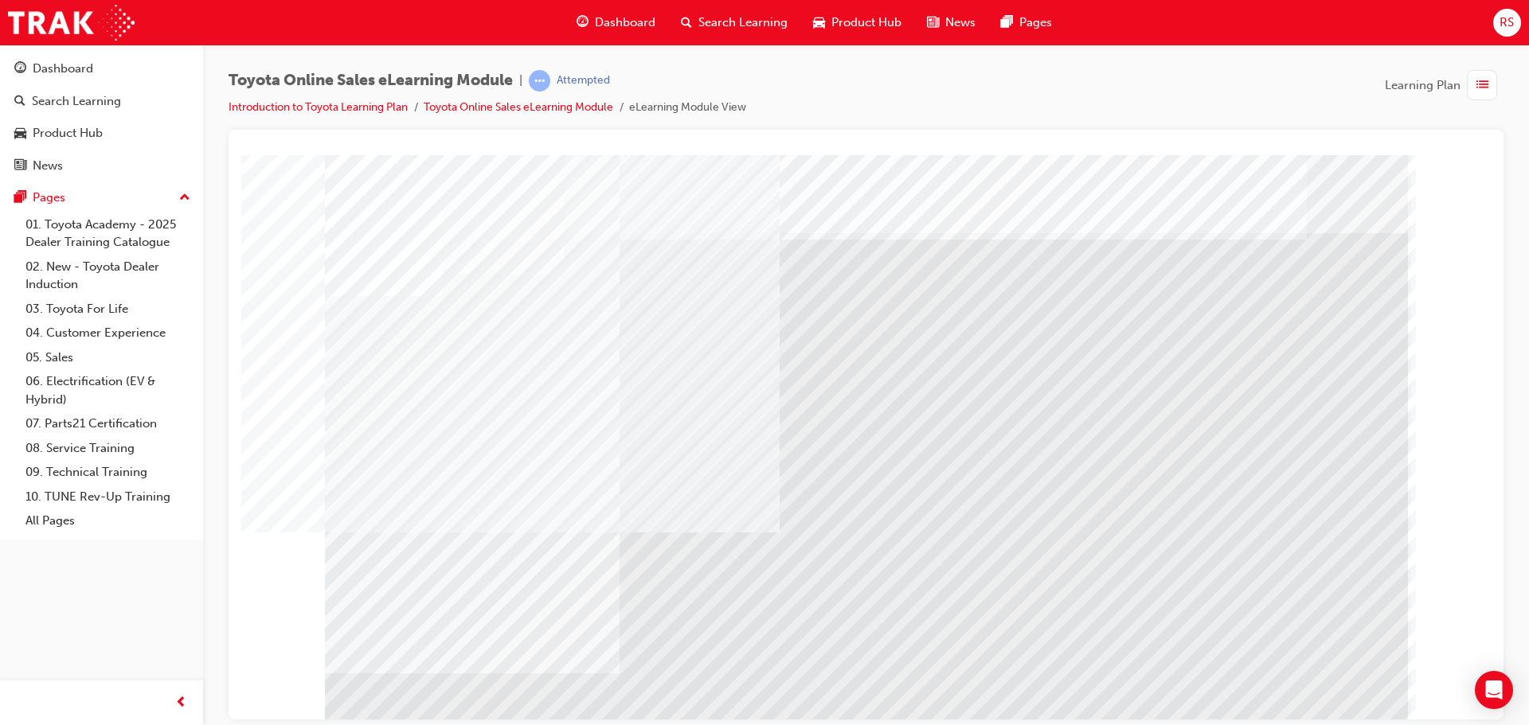
drag, startPoint x: 428, startPoint y: 560, endPoint x: 913, endPoint y: 607, distance: 487.3
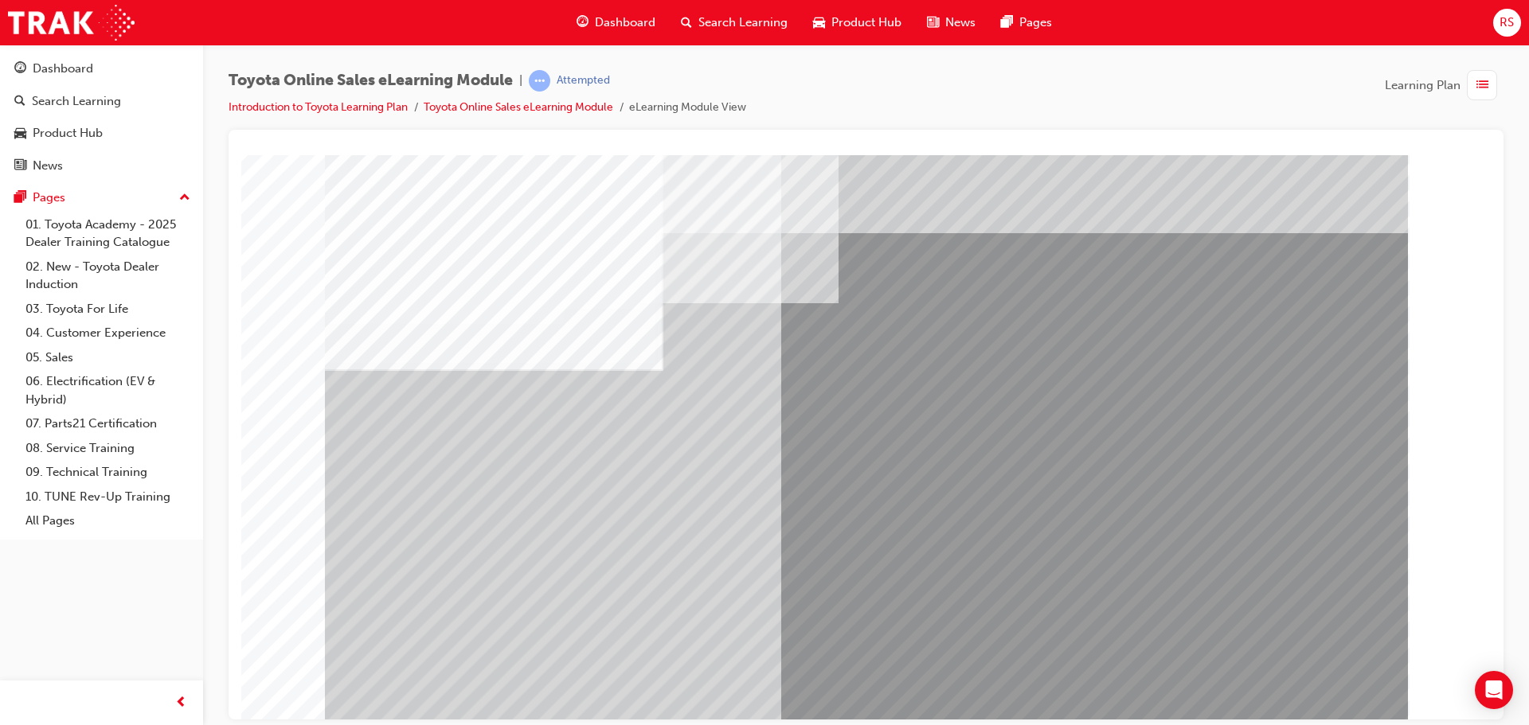
drag, startPoint x: 450, startPoint y: 523, endPoint x: 455, endPoint y: 512, distance: 12.1
drag, startPoint x: 436, startPoint y: 423, endPoint x: 567, endPoint y: 483, distance: 144.7
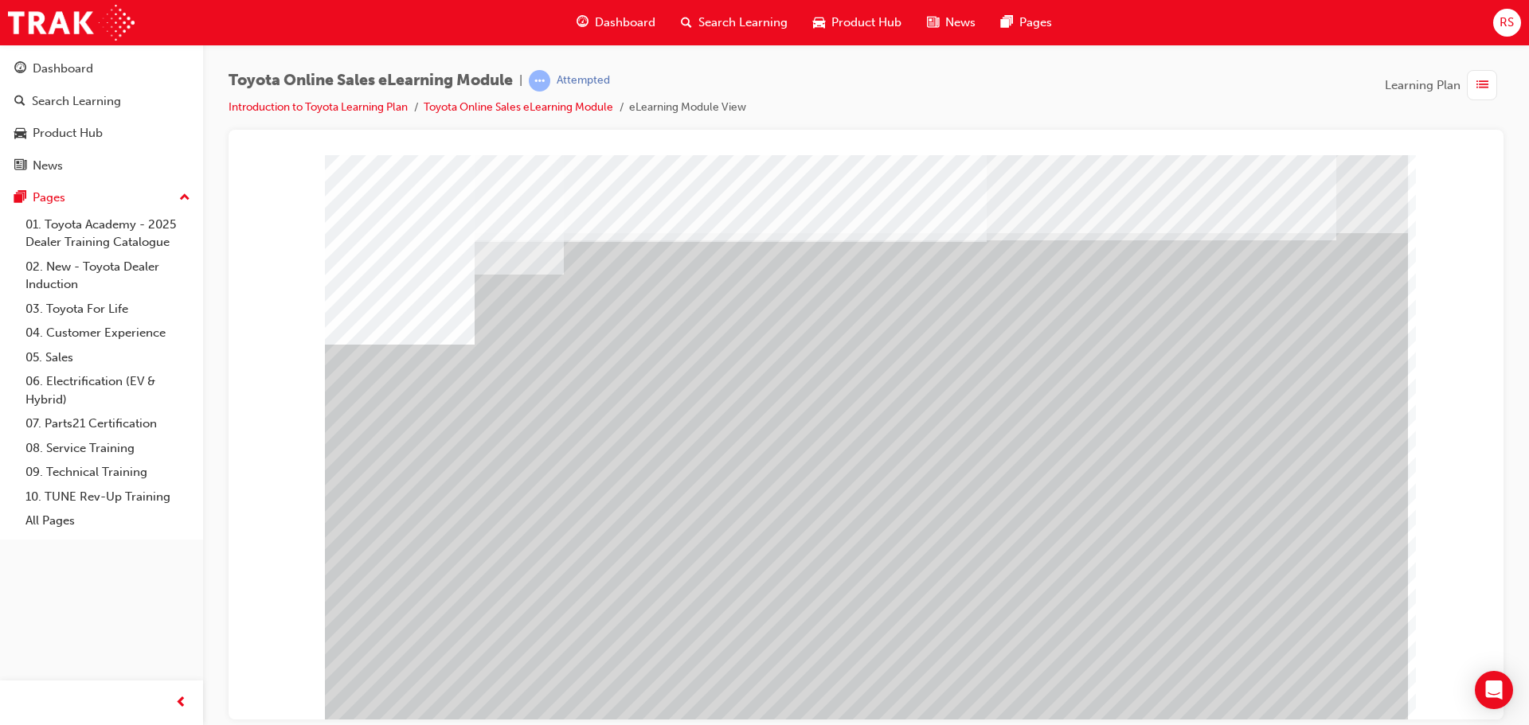
drag, startPoint x: 561, startPoint y: 562, endPoint x: 483, endPoint y: 565, distance: 78.1
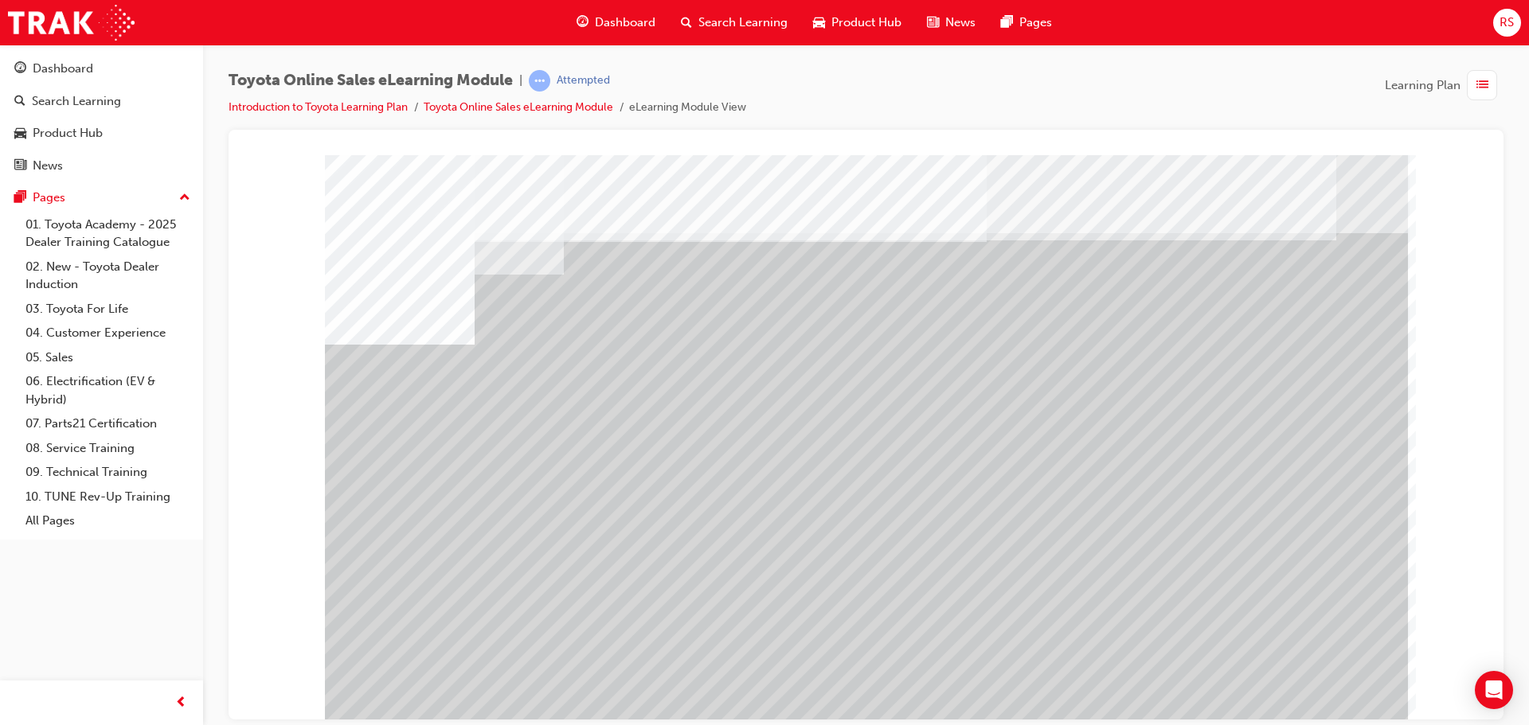
drag, startPoint x: 483, startPoint y: 565, endPoint x: 462, endPoint y: 568, distance: 20.9
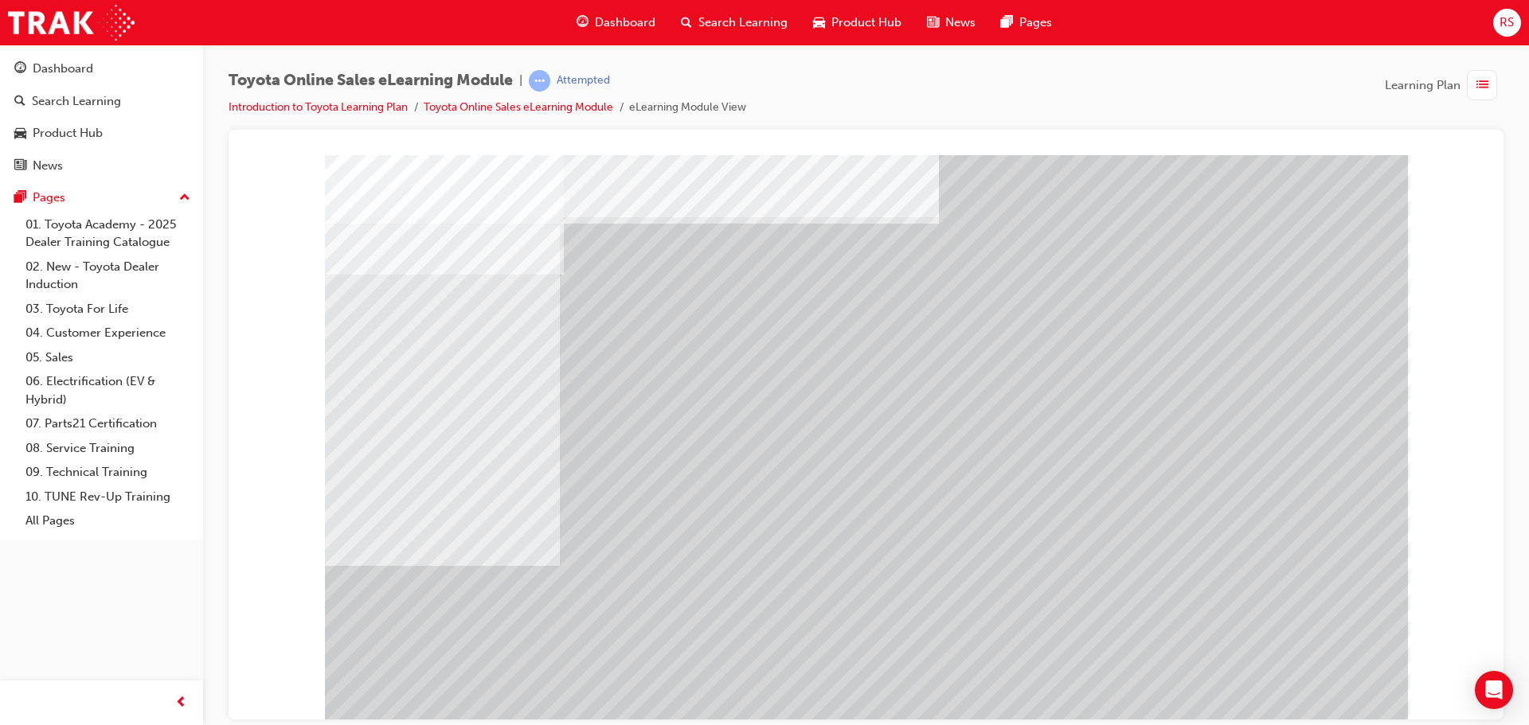
drag, startPoint x: 1328, startPoint y: 697, endPoint x: 1338, endPoint y: 699, distance: 10.6
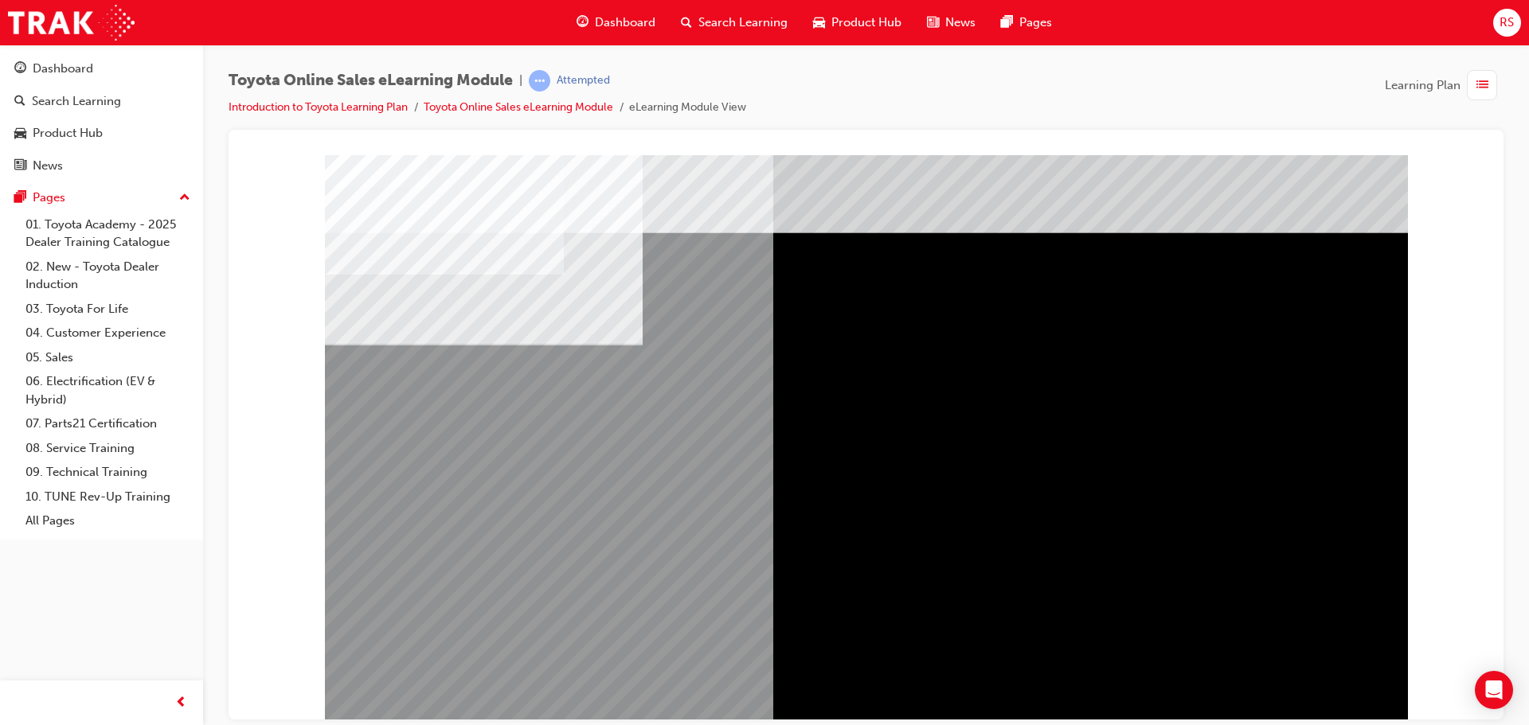
click at [428, 512] on div "multistate" at bounding box center [377, 496] width 104 height 32
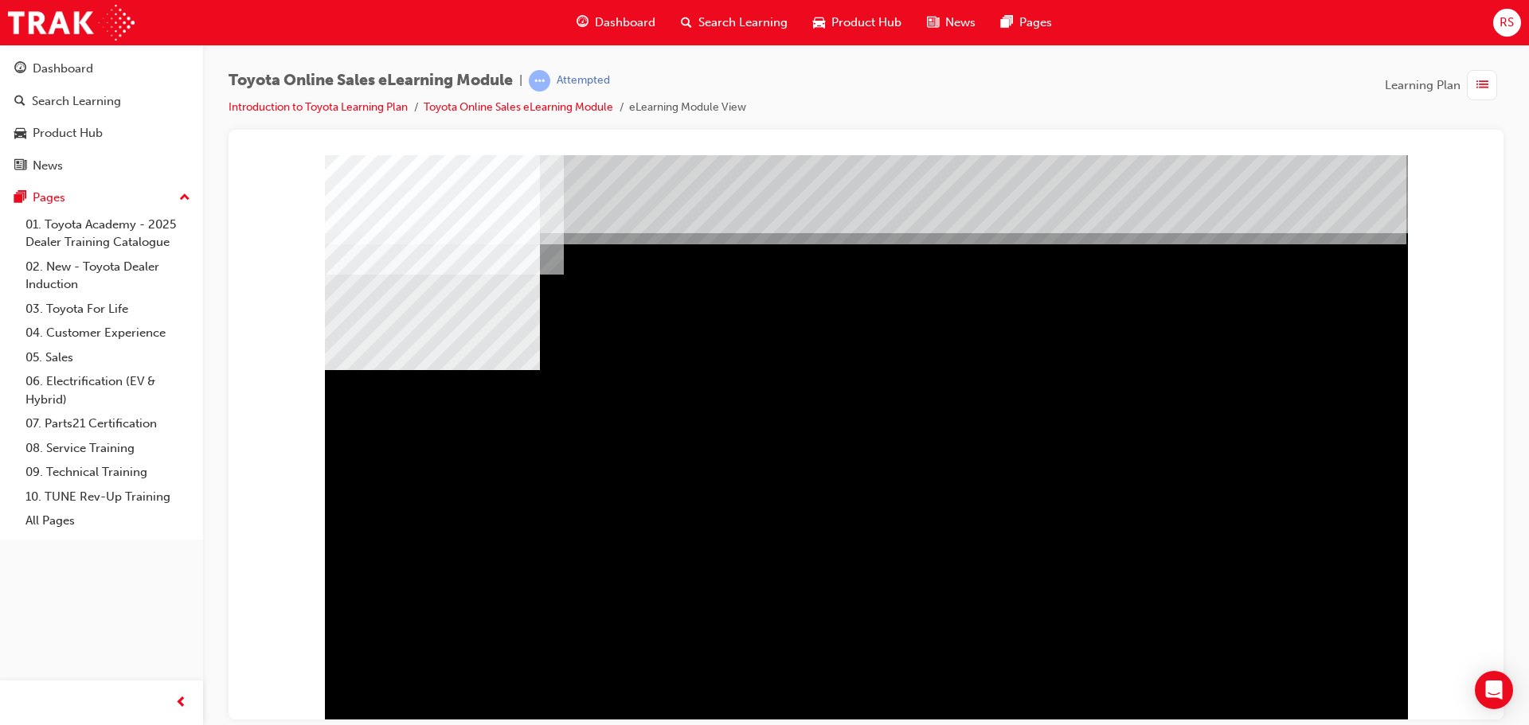
drag, startPoint x: 546, startPoint y: 499, endPoint x: 901, endPoint y: 561, distance: 359.8
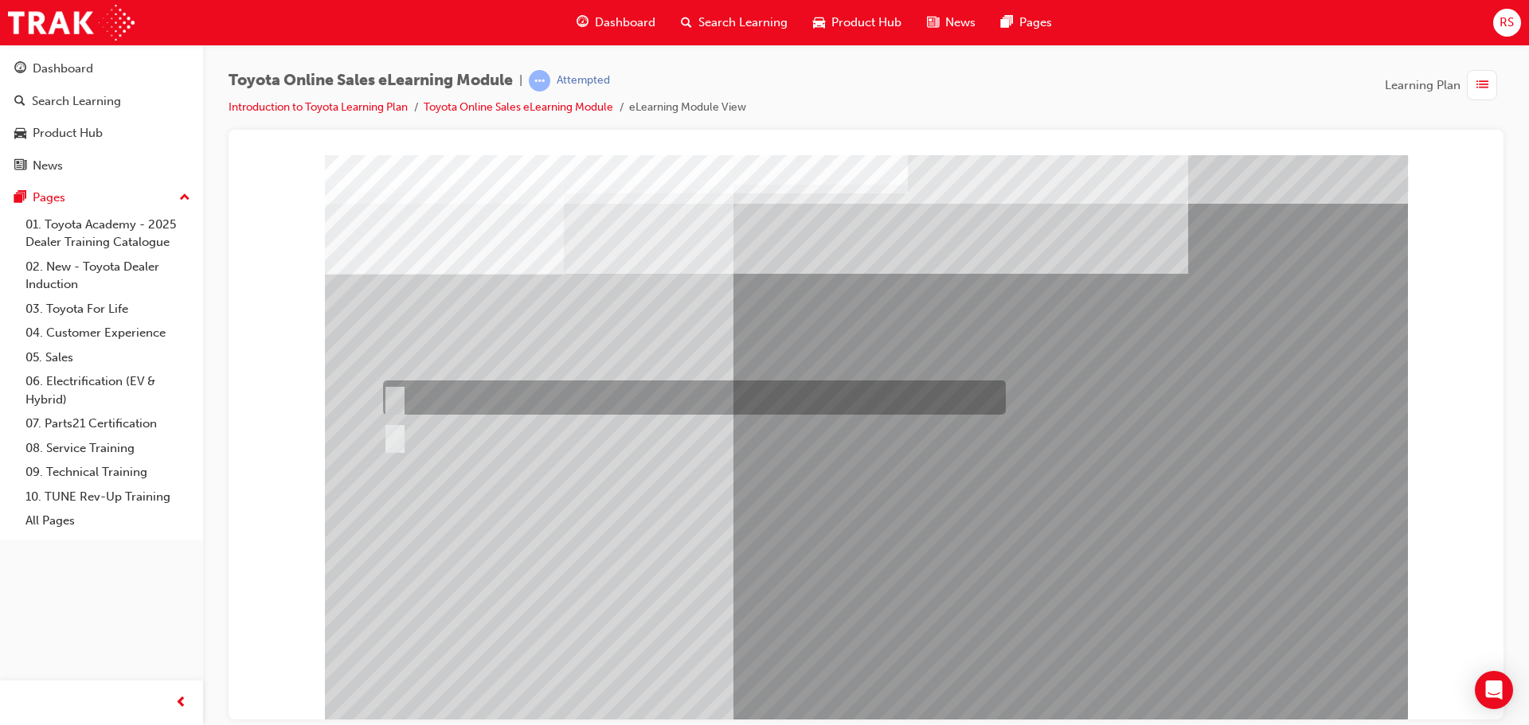
click at [452, 389] on div at bounding box center [690, 398] width 623 height 34
radio input "true"
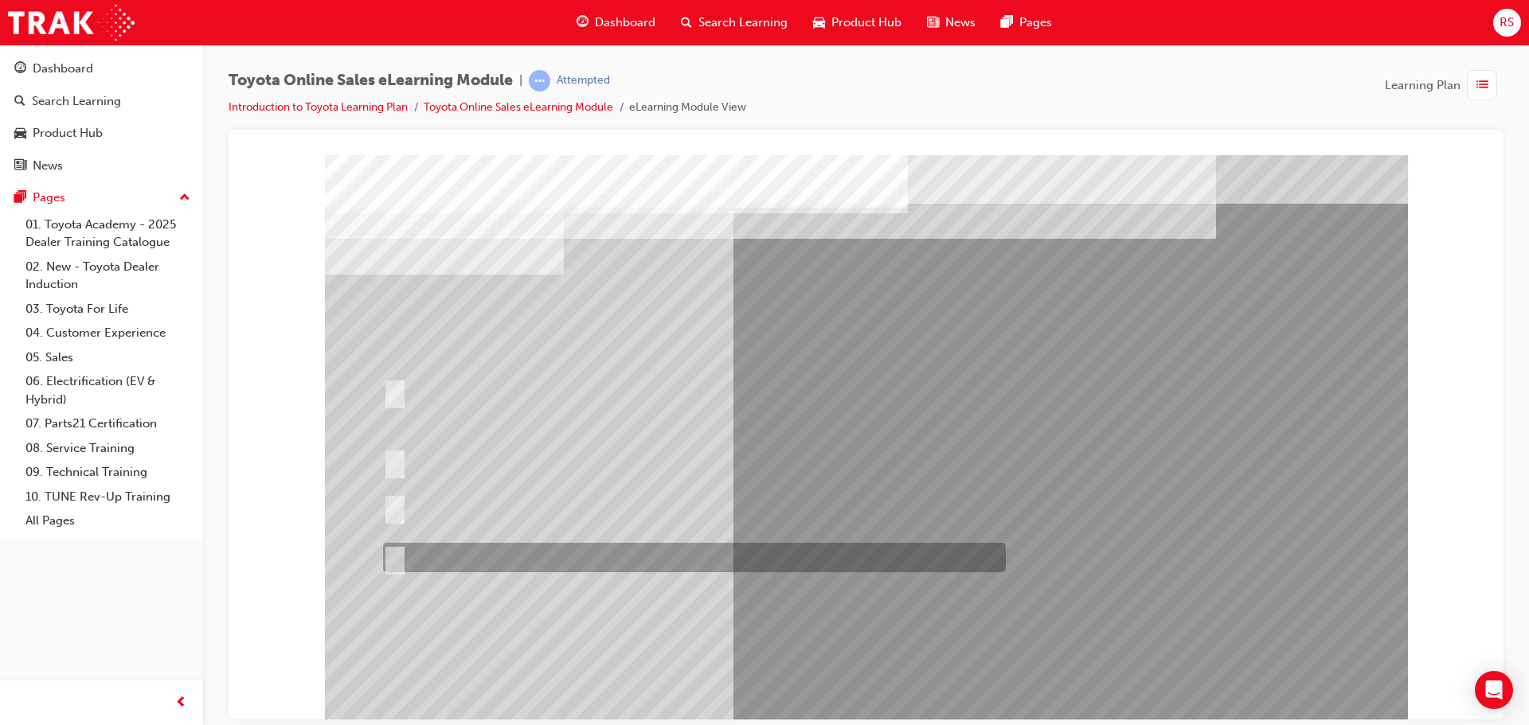
click at [576, 555] on div at bounding box center [690, 557] width 623 height 29
radio input "true"
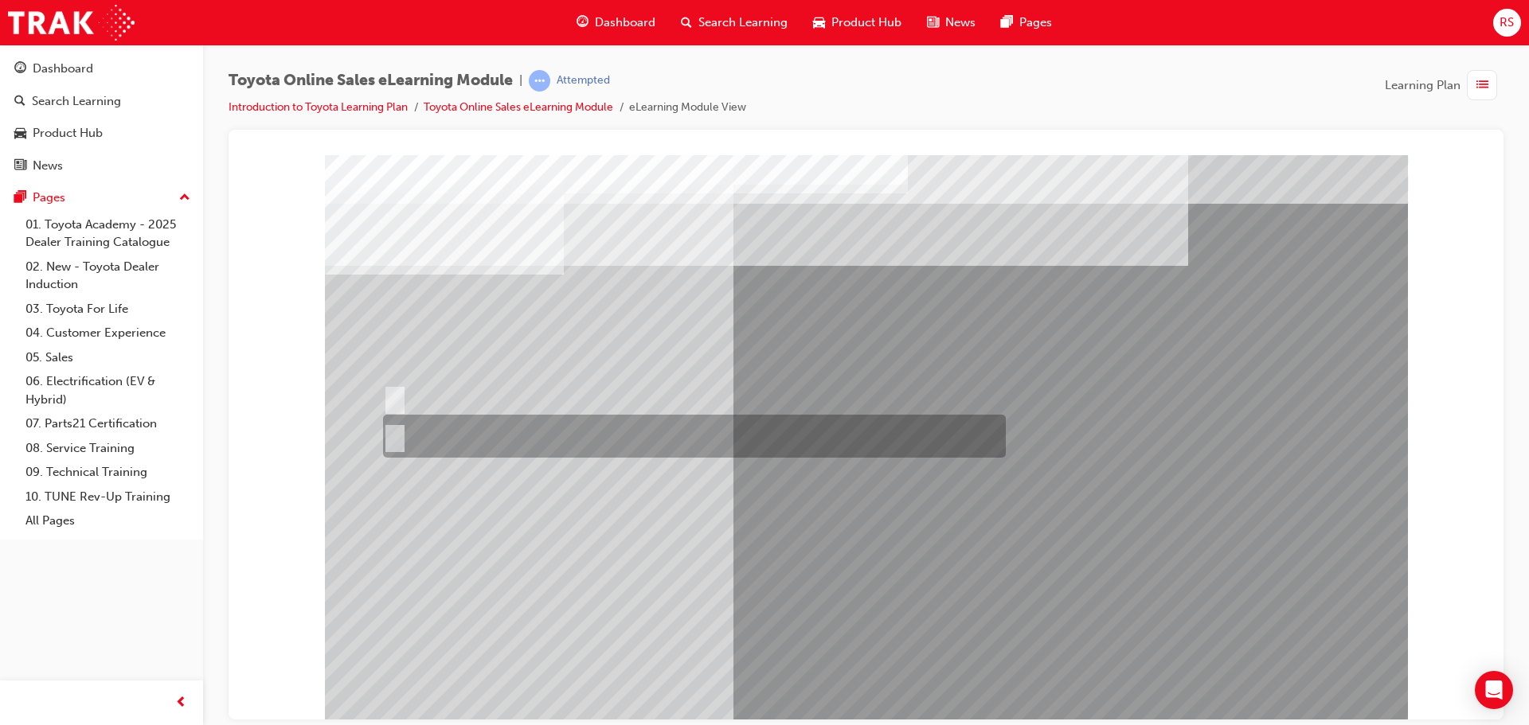
click at [470, 430] on div at bounding box center [690, 436] width 623 height 43
radio input "true"
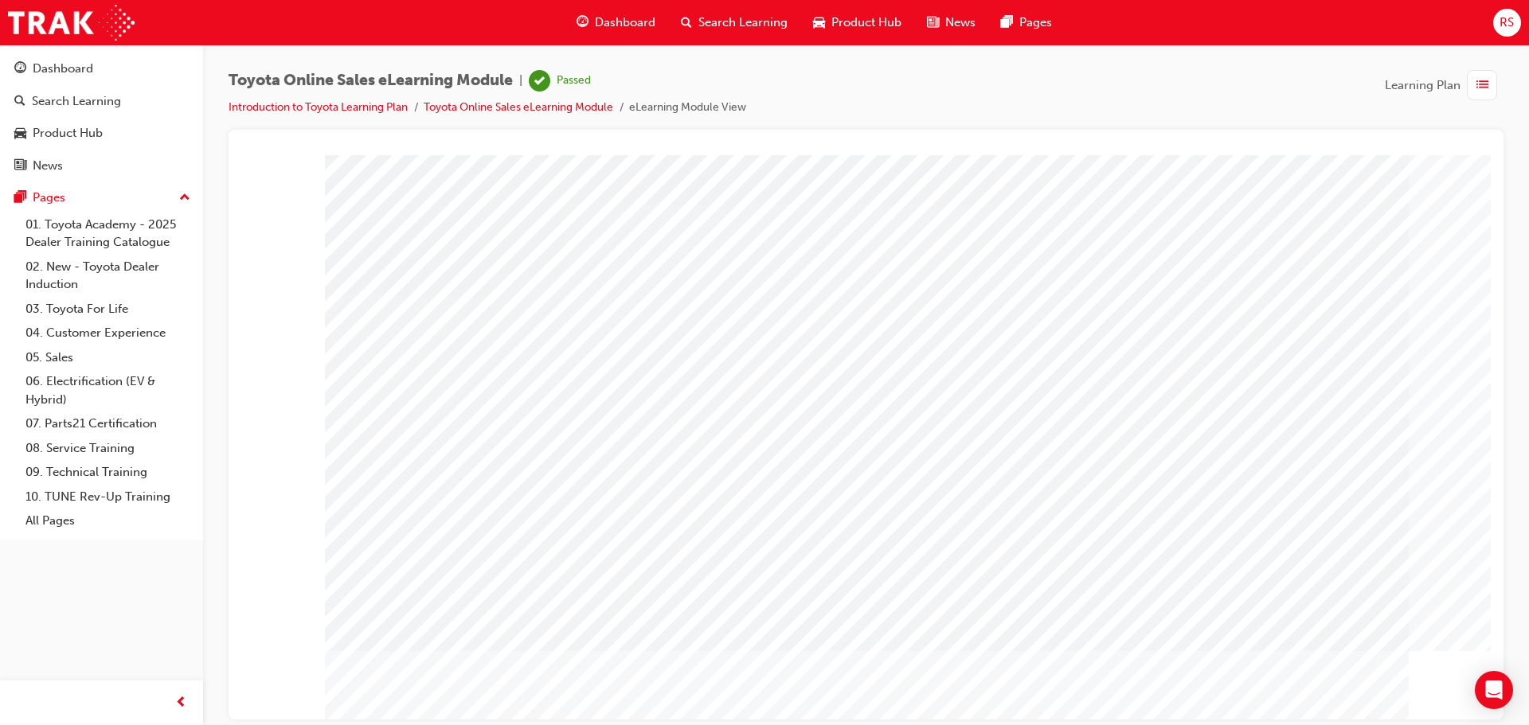
click at [601, 14] on span "Dashboard" at bounding box center [625, 23] width 61 height 18
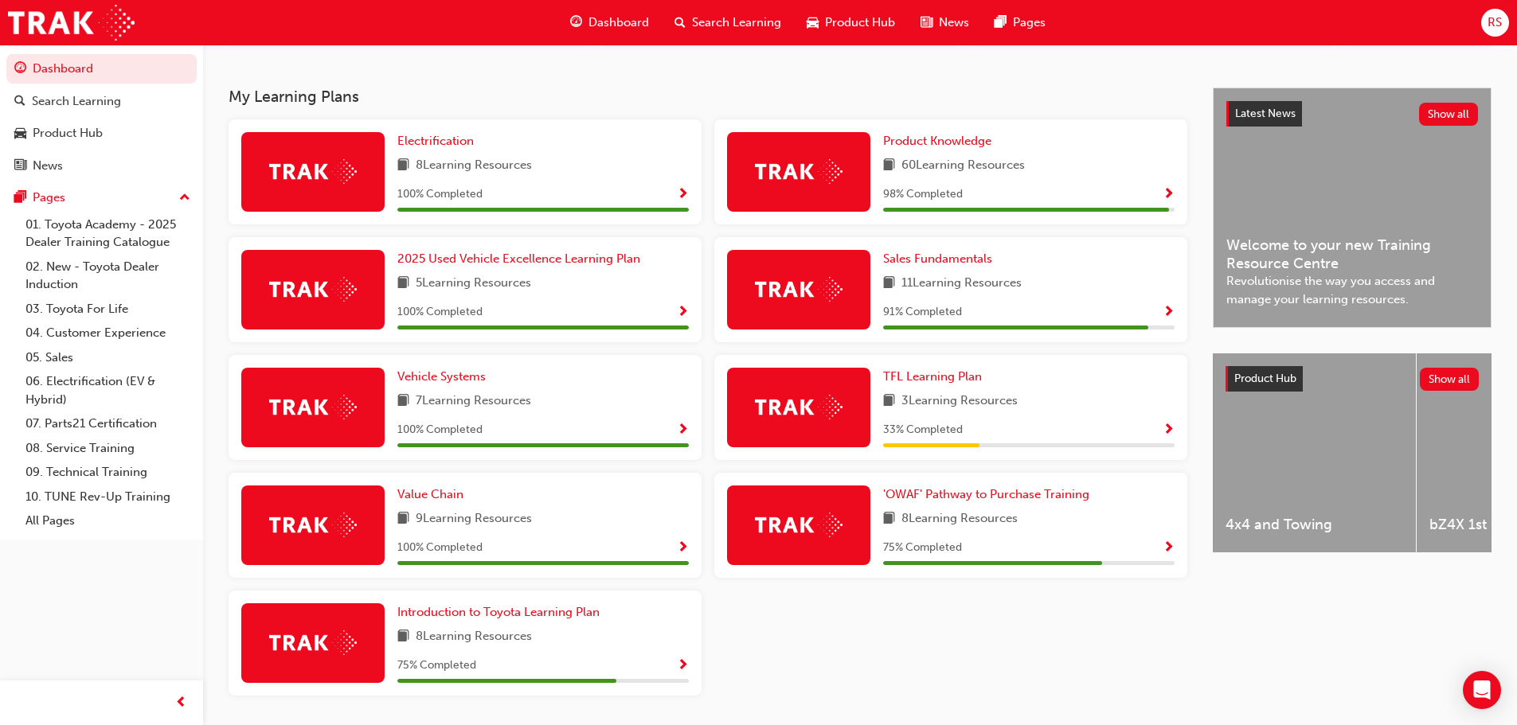
scroll to position [319, 0]
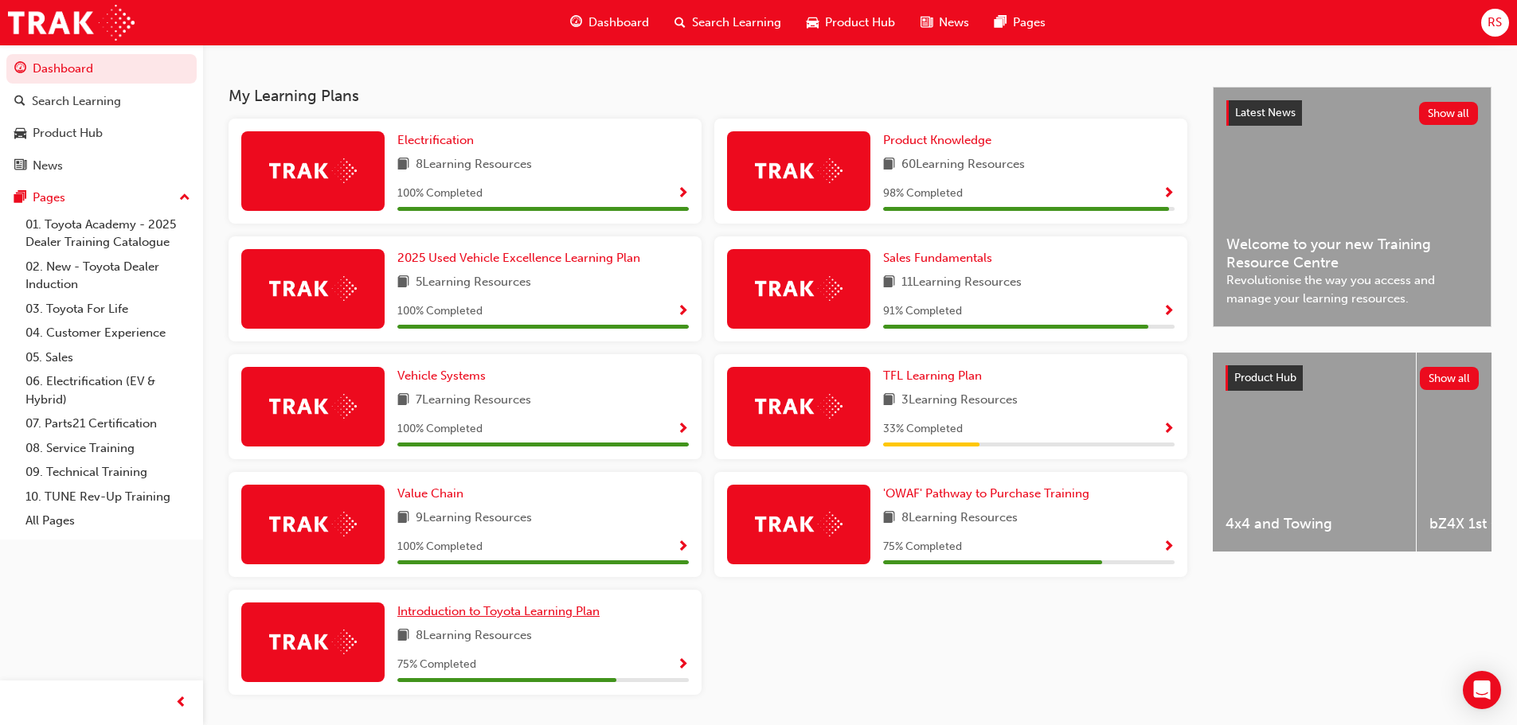
click at [538, 619] on span "Introduction to Toyota Learning Plan" at bounding box center [498, 611] width 202 height 14
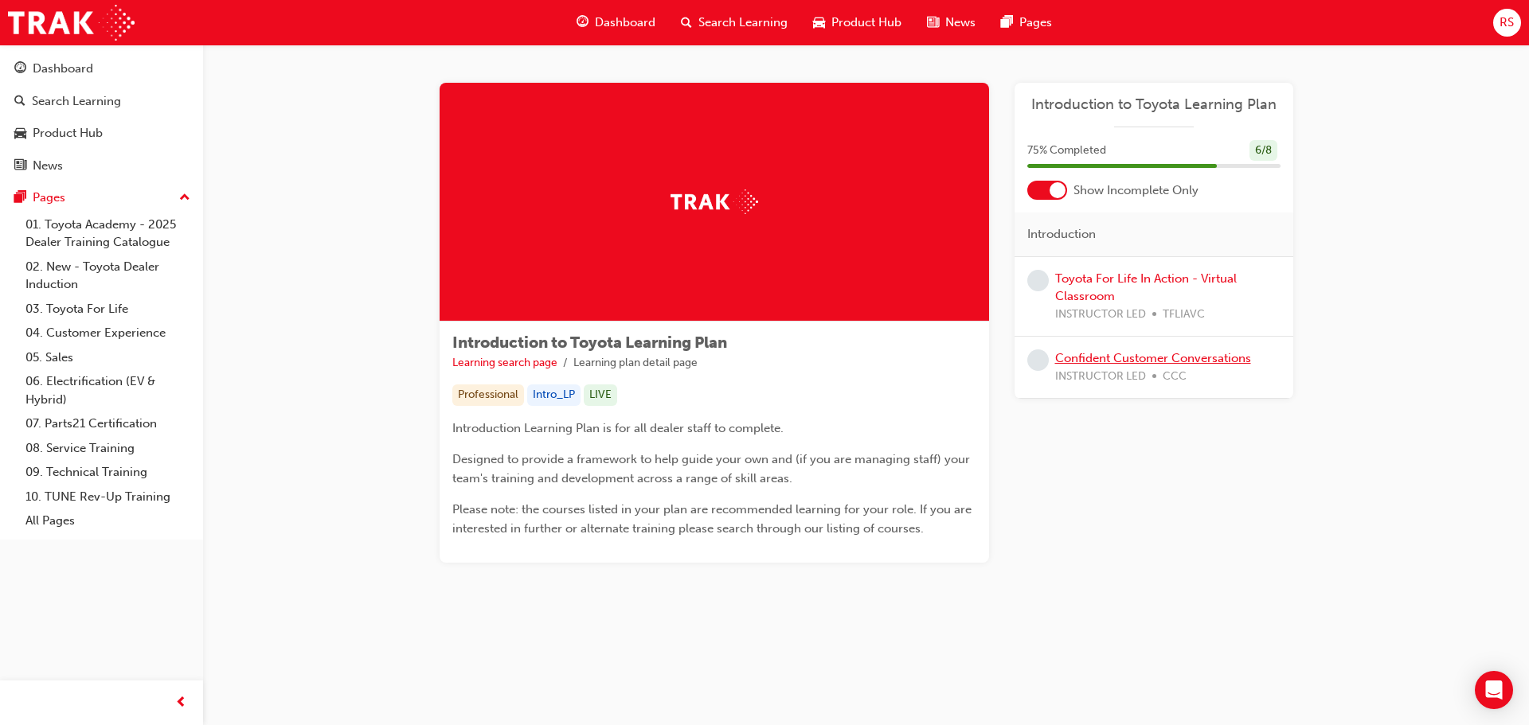
click at [1159, 358] on link "Confident Customer Conversations" at bounding box center [1153, 358] width 196 height 14
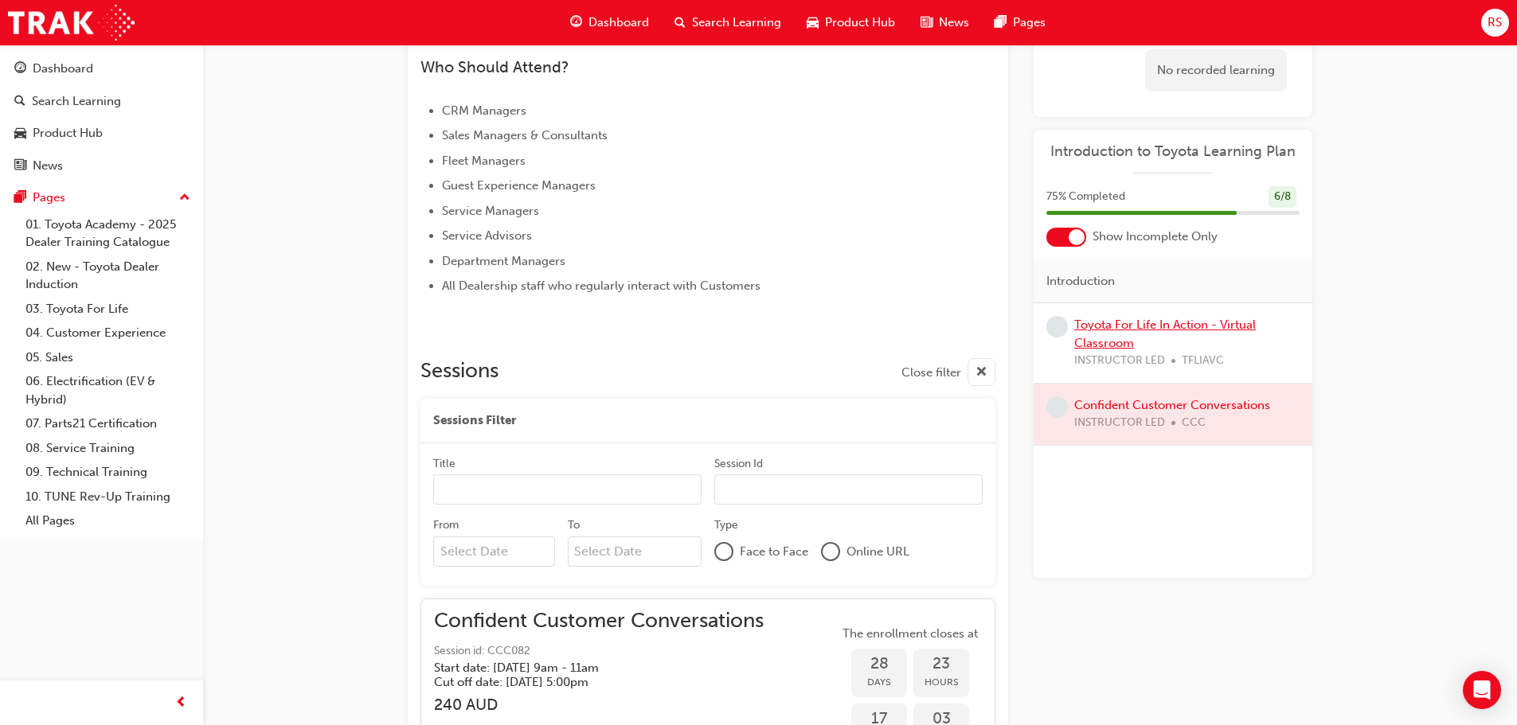
scroll to position [691, 0]
click at [602, 23] on span "Dashboard" at bounding box center [619, 23] width 61 height 18
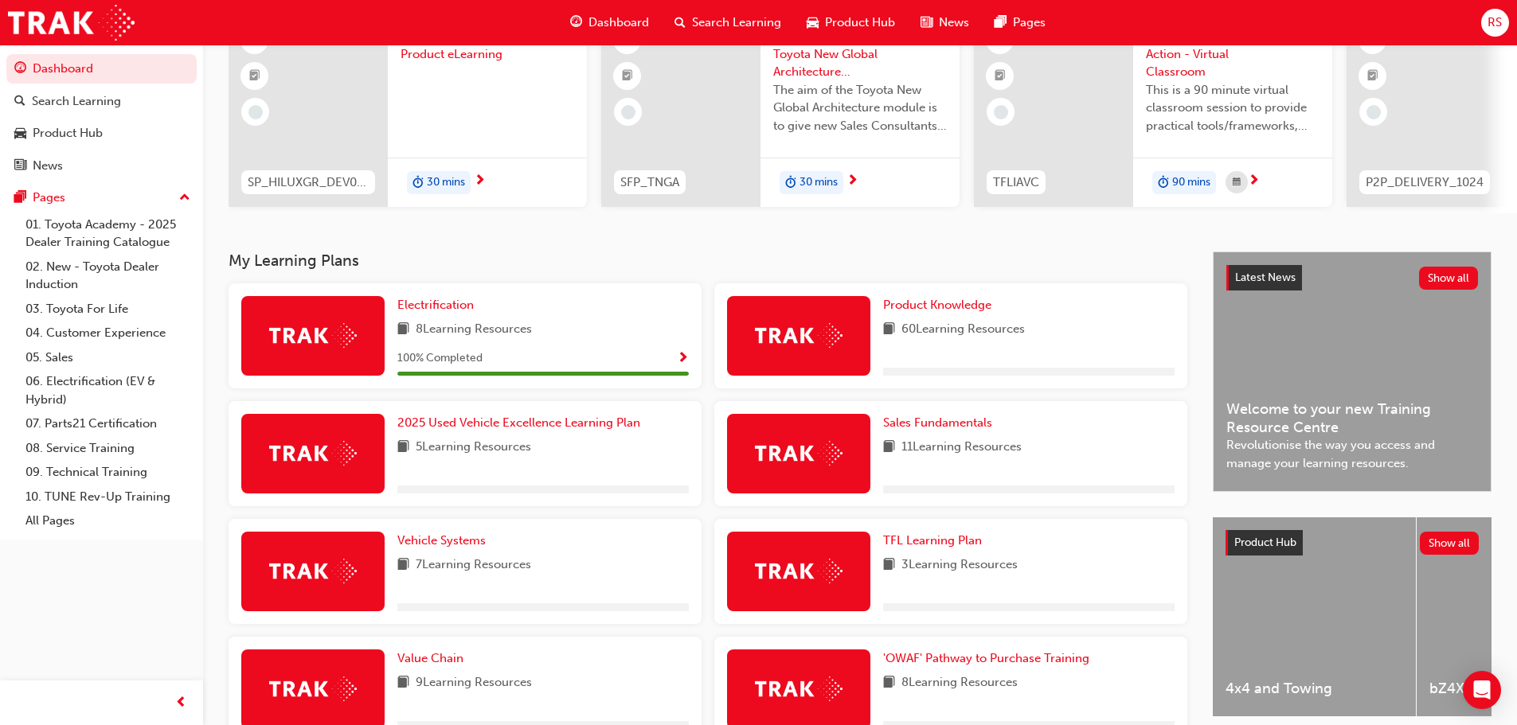
scroll to position [373, 0]
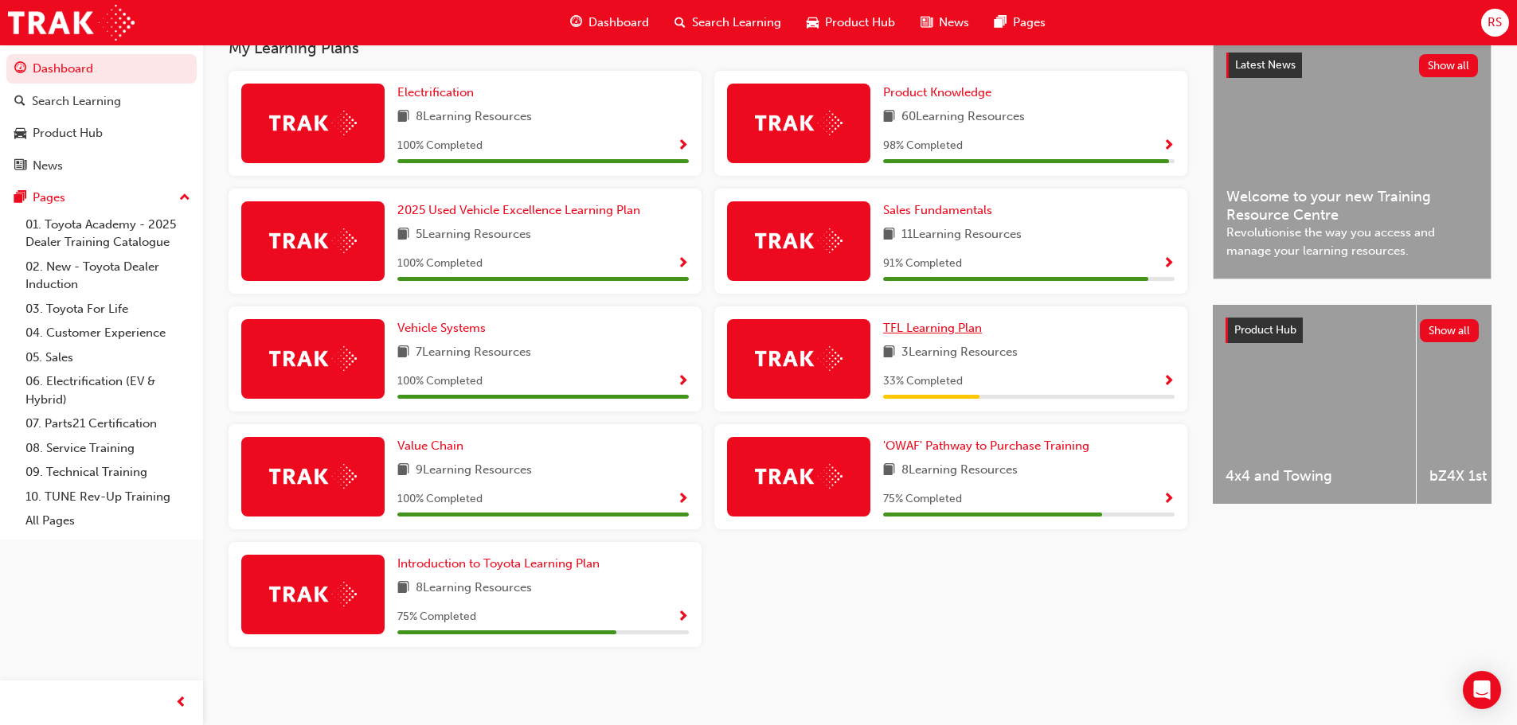
click at [949, 332] on span "TFL Learning Plan" at bounding box center [932, 328] width 99 height 14
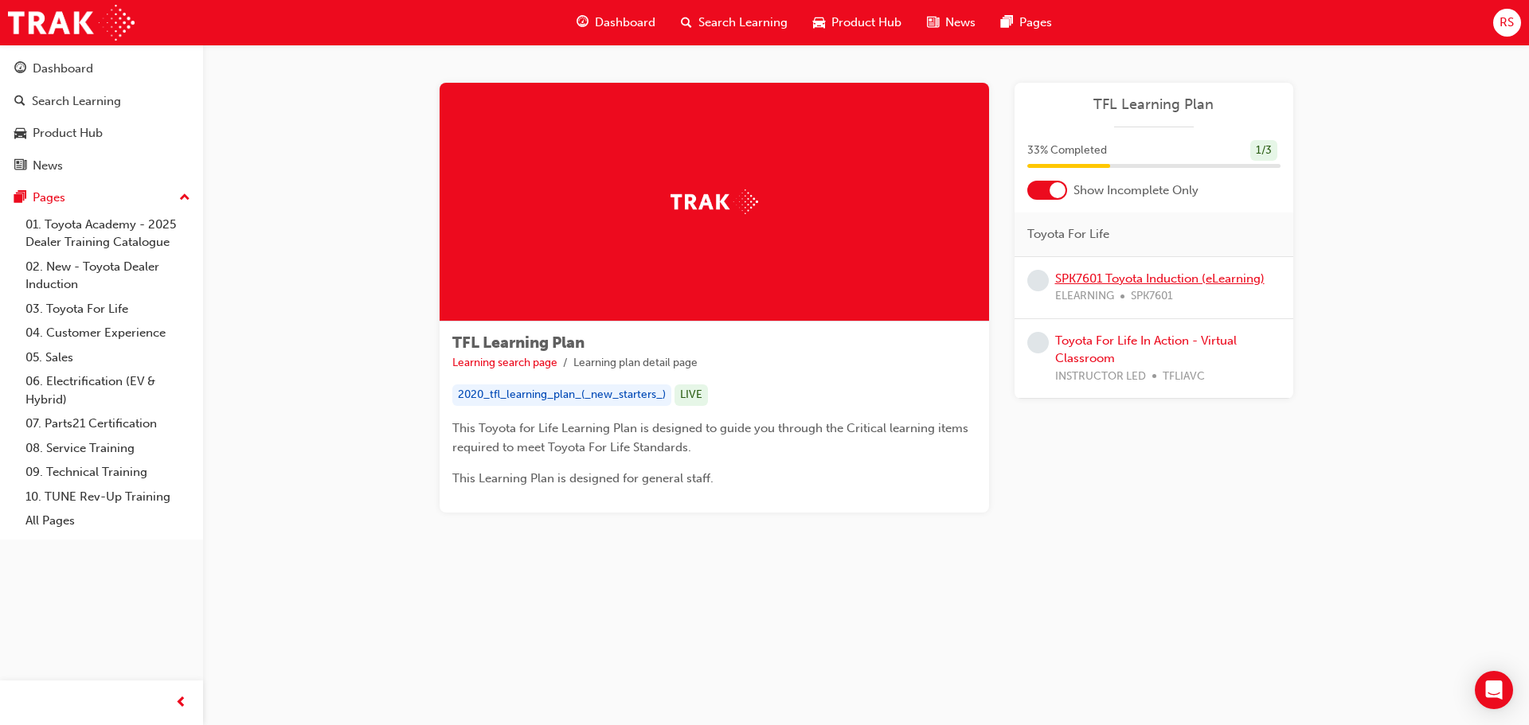
click at [1201, 280] on link "SPK7601 Toyota Induction (eLearning)" at bounding box center [1159, 279] width 209 height 14
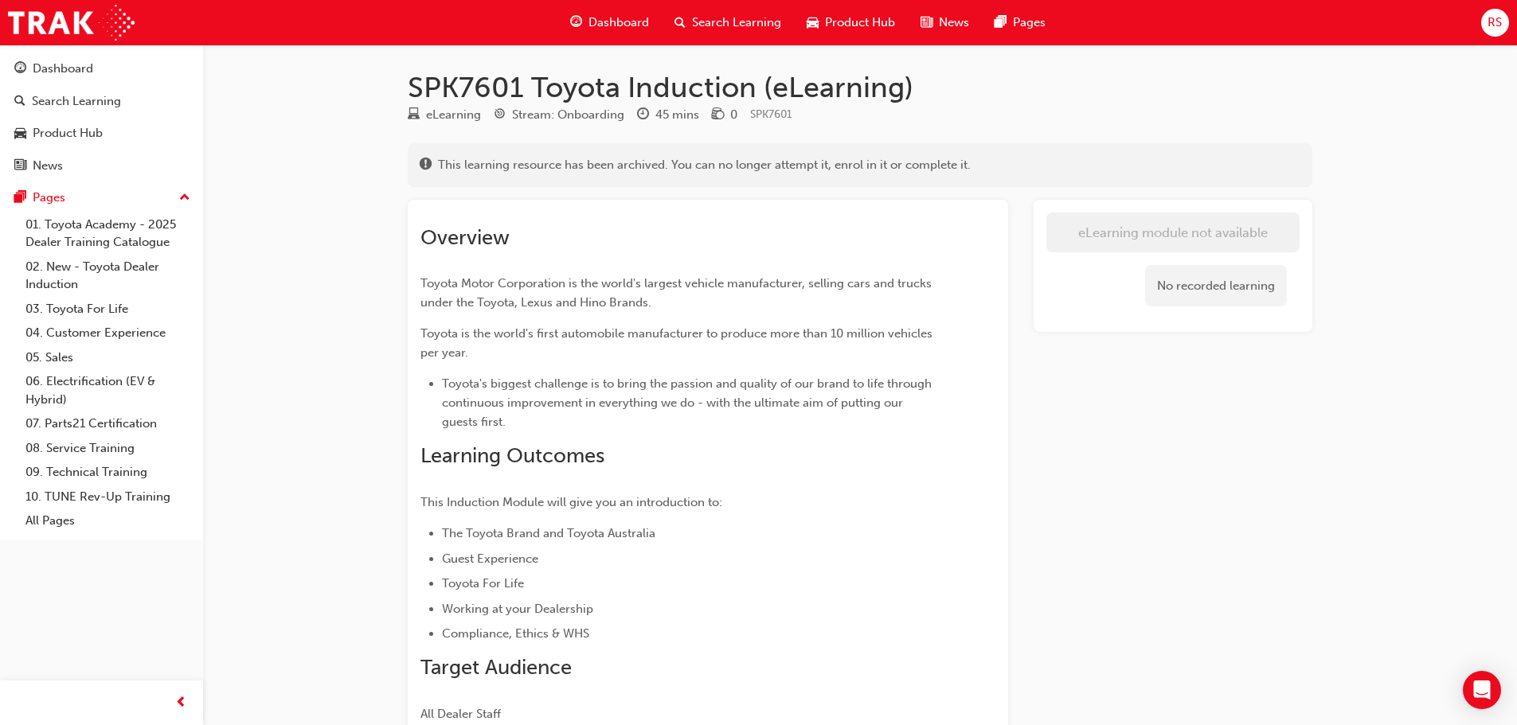
click at [624, 38] on div "Dashboard" at bounding box center [609, 22] width 104 height 33
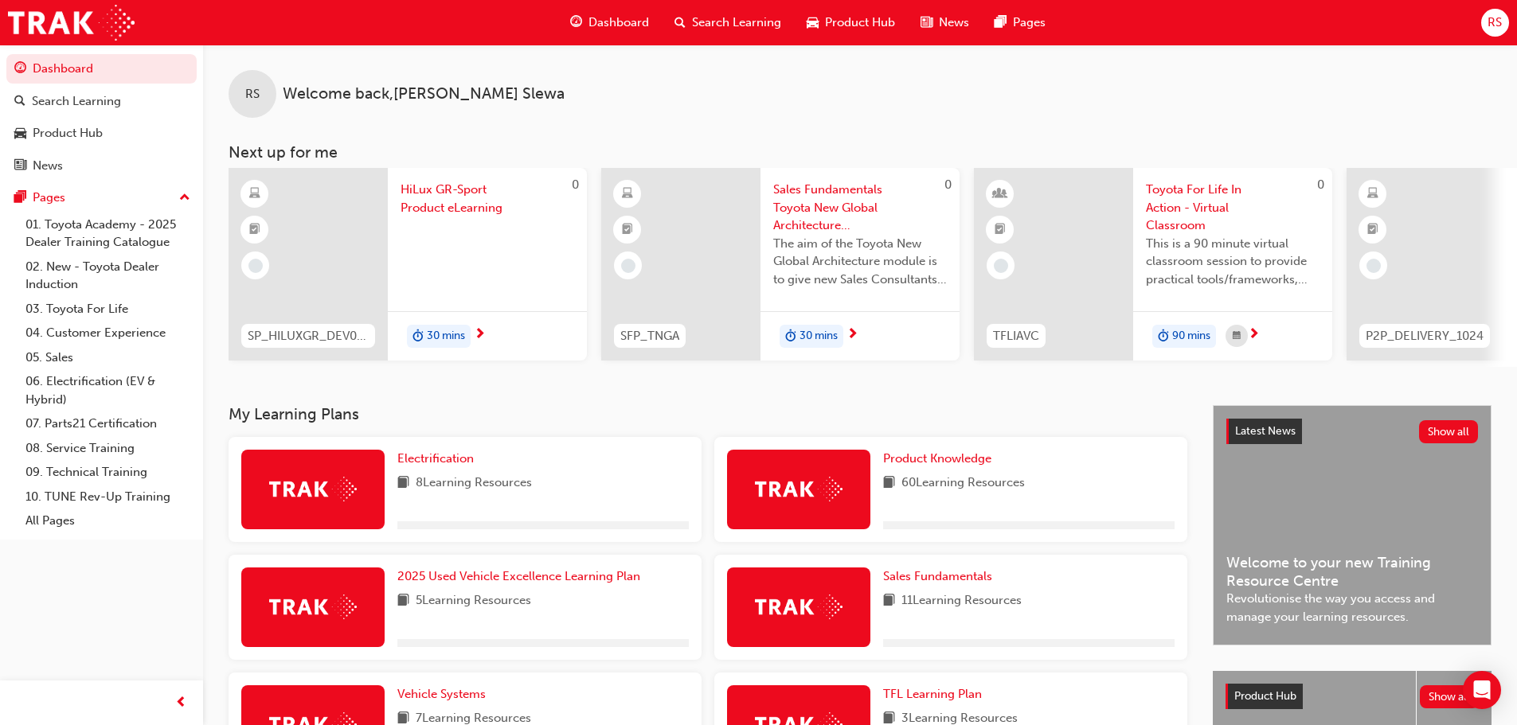
scroll to position [373, 0]
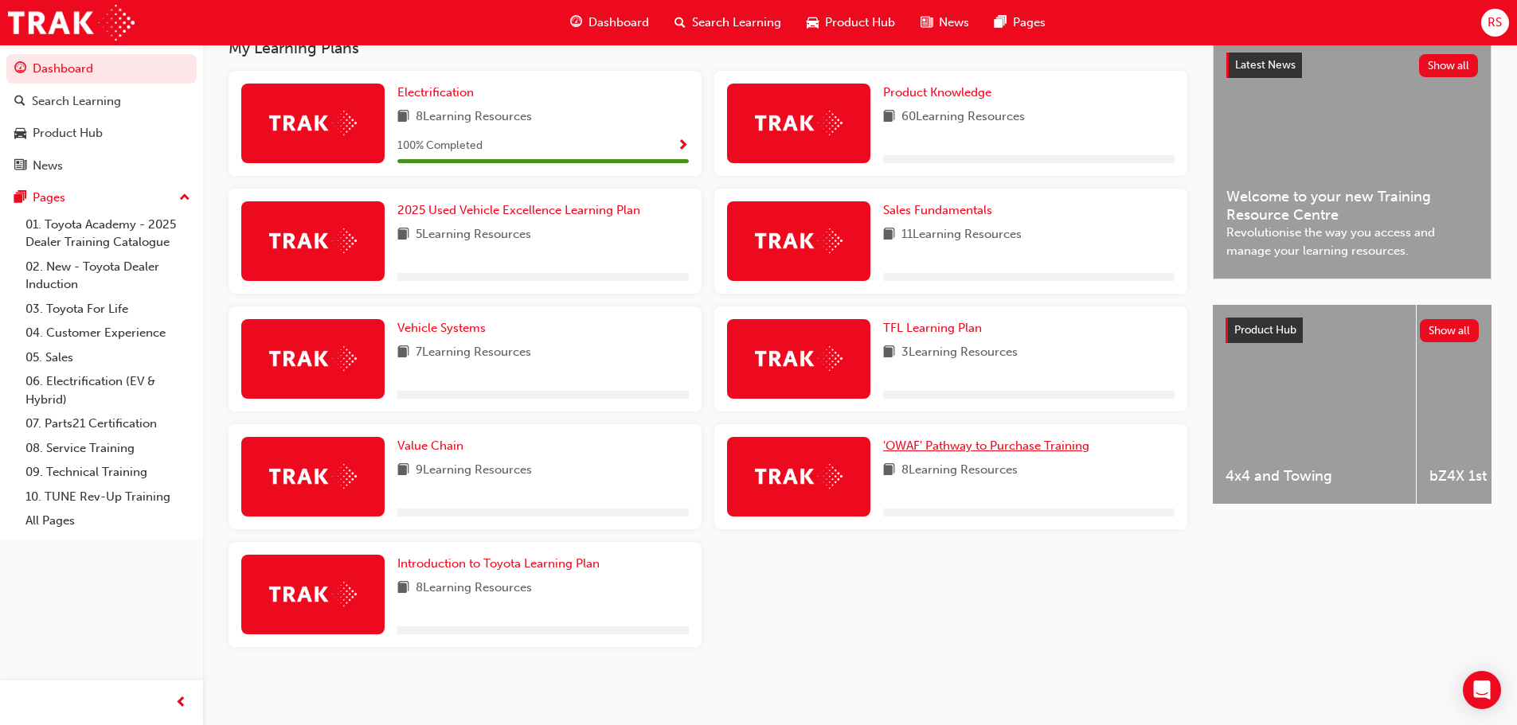
click at [994, 450] on span "'OWAF' Pathway to Purchase Training" at bounding box center [986, 446] width 206 height 14
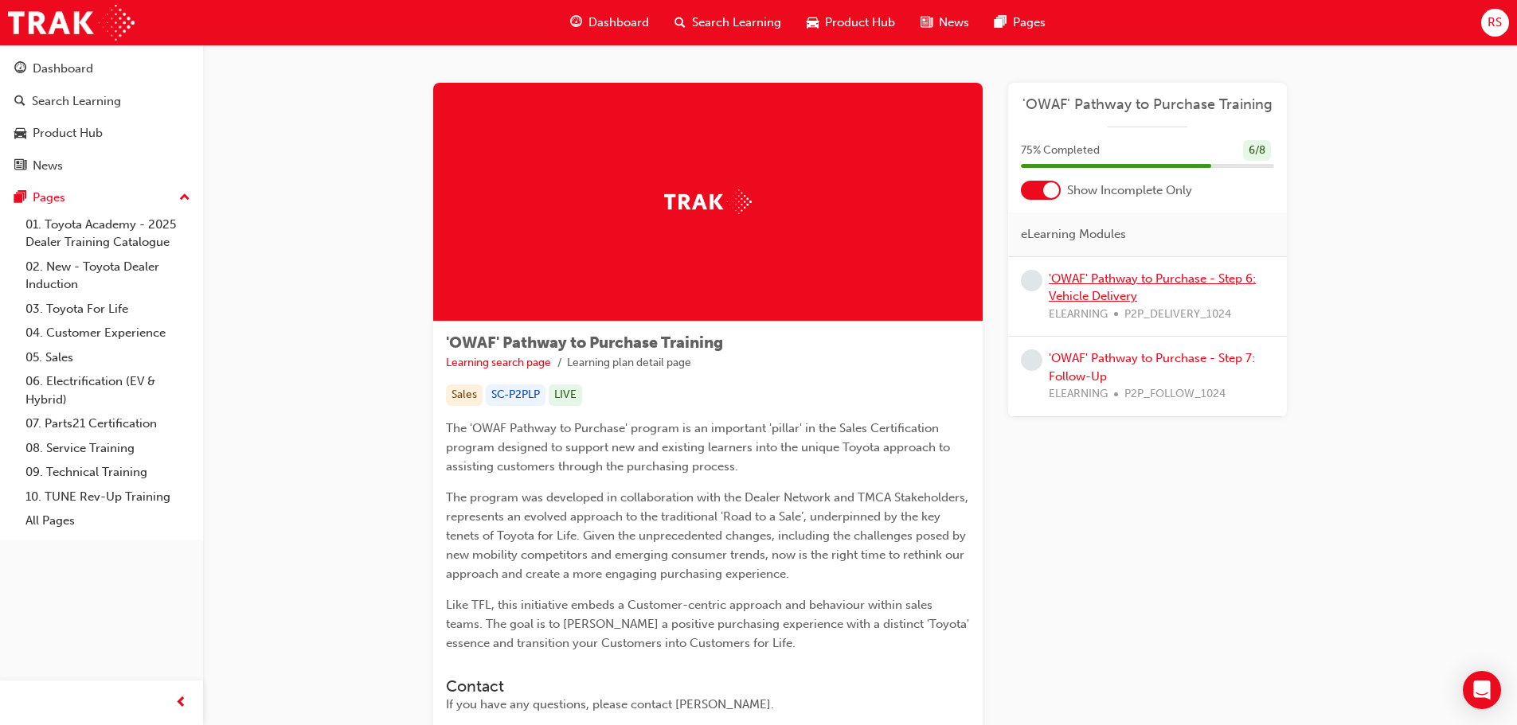
click at [1120, 280] on link "'OWAF' Pathway to Purchase - Step 6: Vehicle Delivery" at bounding box center [1152, 288] width 207 height 33
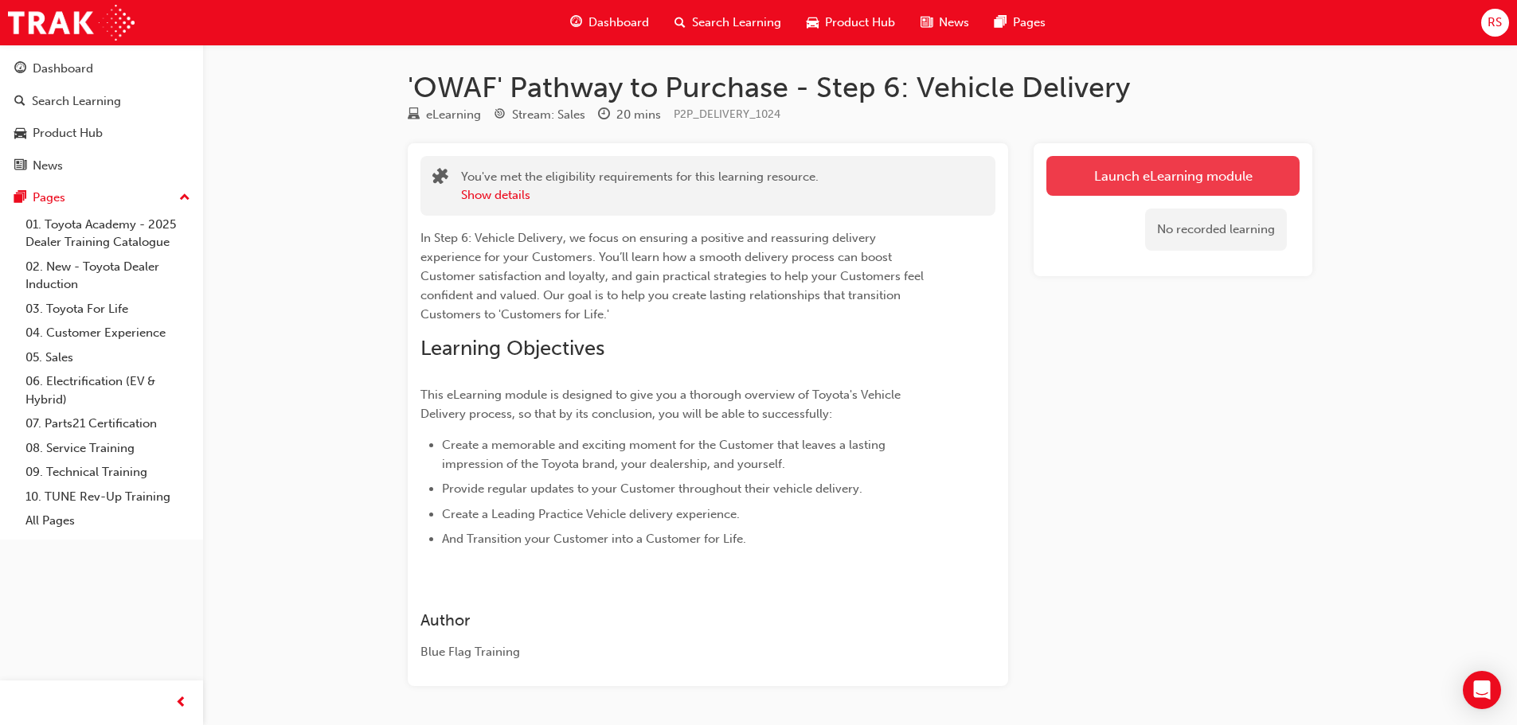
click at [1098, 186] on link "Launch eLearning module" at bounding box center [1172, 176] width 253 height 40
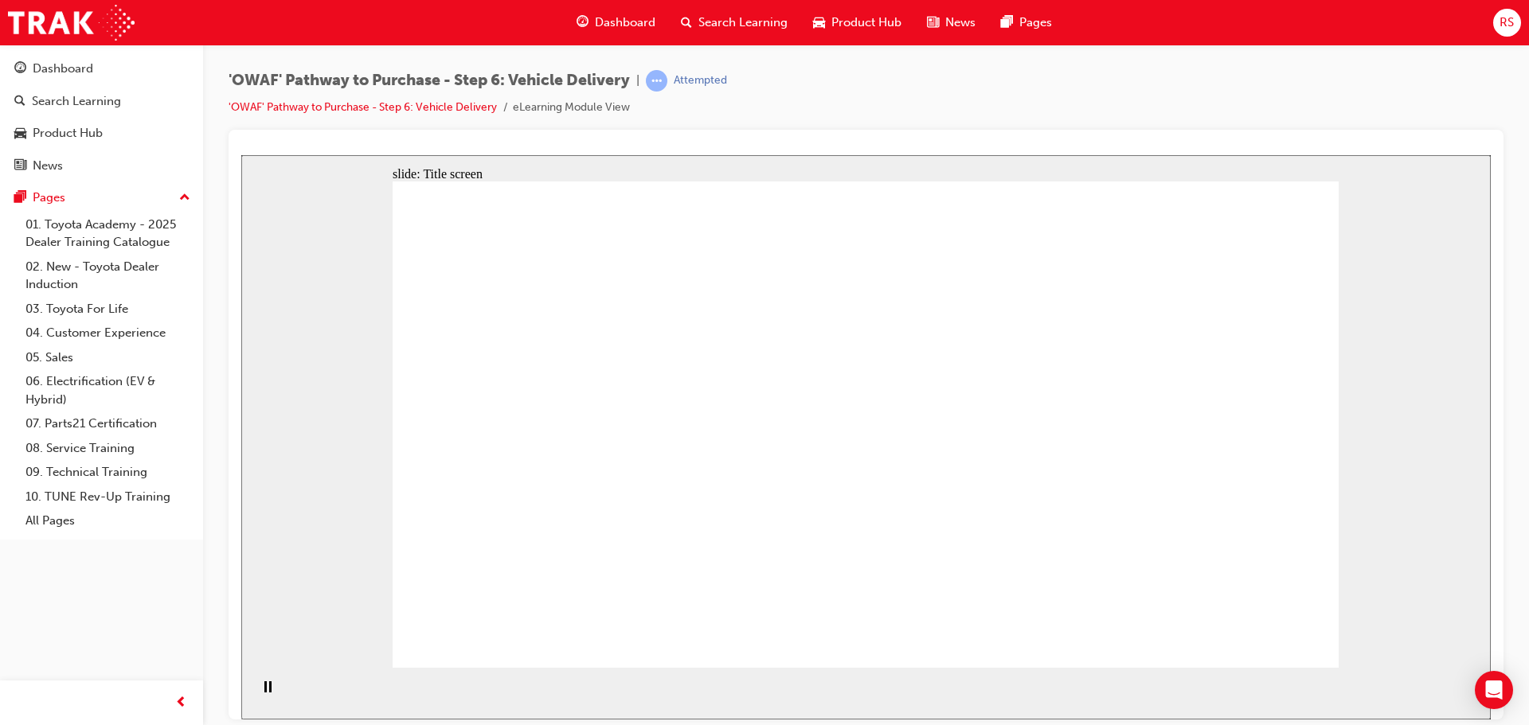
click at [1021, 683] on section "Playback Speed 2 1.75 1.5 1.25 Normal" at bounding box center [866, 693] width 1250 height 52
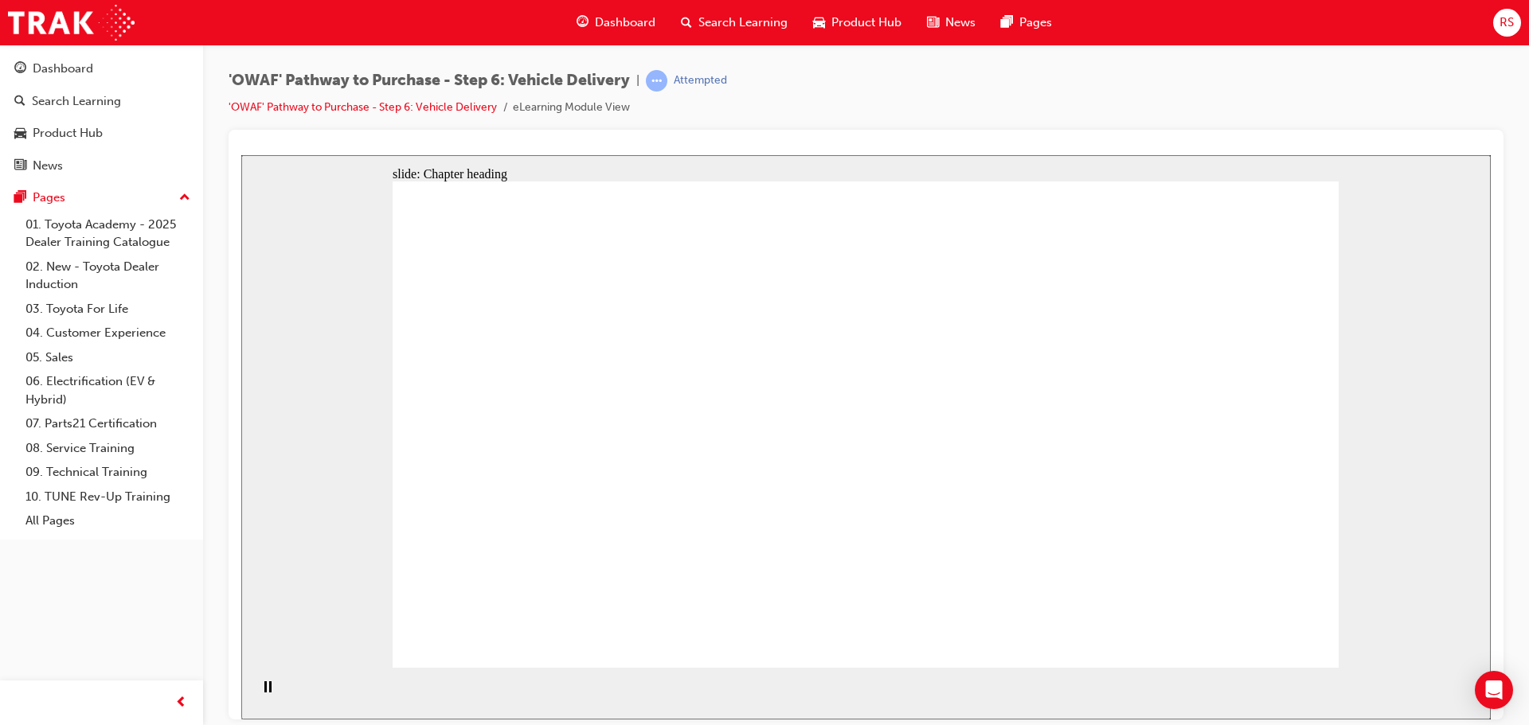
drag, startPoint x: 733, startPoint y: 577, endPoint x: 749, endPoint y: 575, distance: 16.9
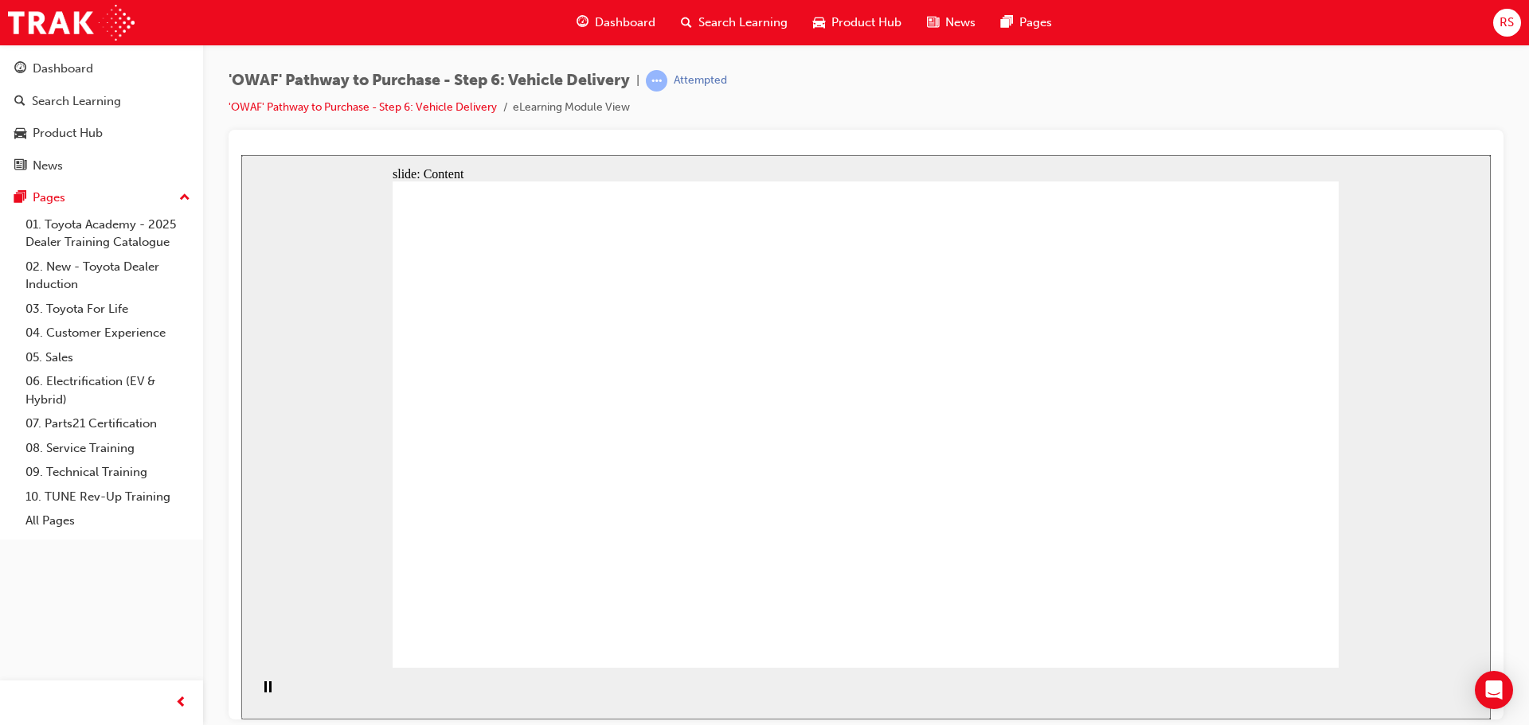
click at [1276, 110] on div "'OWAF' Pathway to Purchase - Step 6: Vehicle Delivery | Attempted 'OWAF' Pathwa…" at bounding box center [866, 100] width 1275 height 60
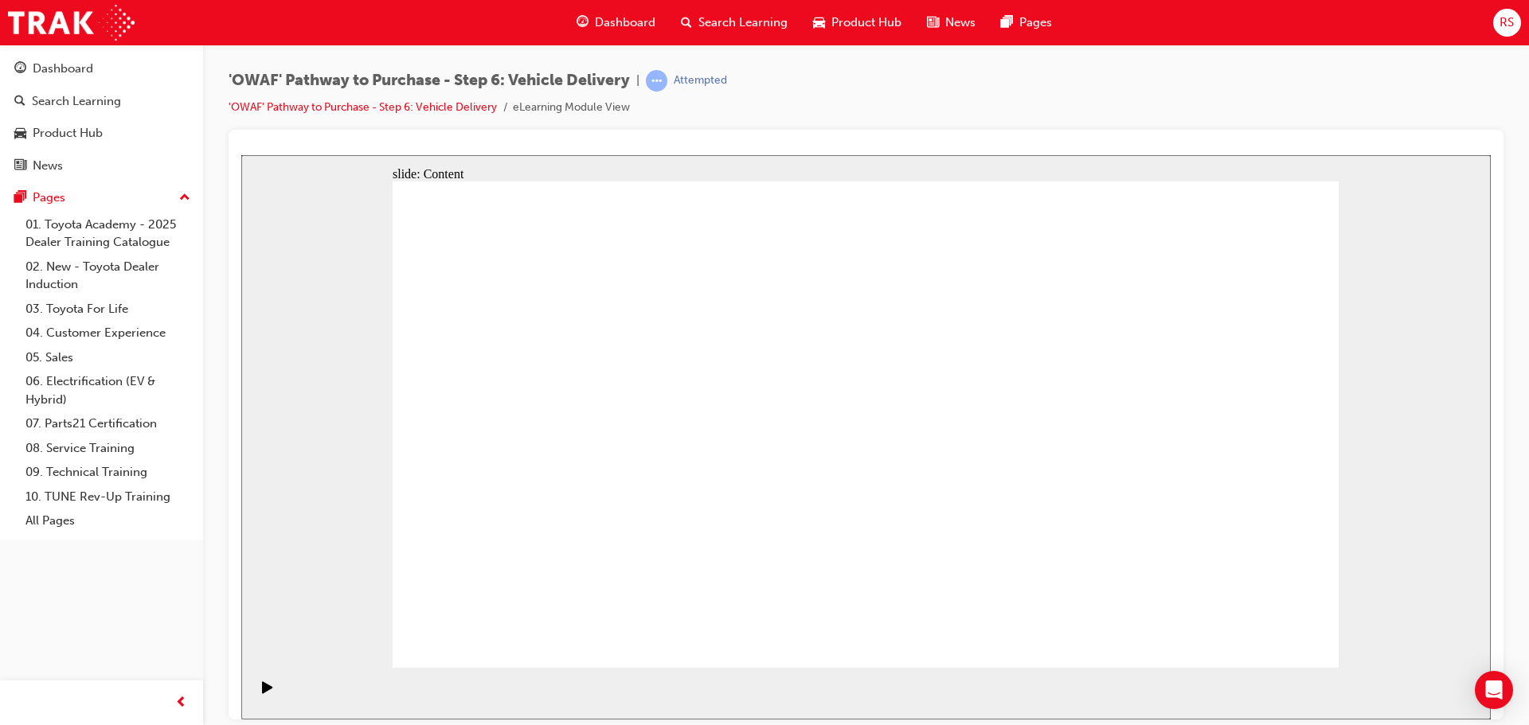
drag, startPoint x: 704, startPoint y: 357, endPoint x: 753, endPoint y: 392, distance: 59.9
drag, startPoint x: 968, startPoint y: 253, endPoint x: 1211, endPoint y: 333, distance: 256.4
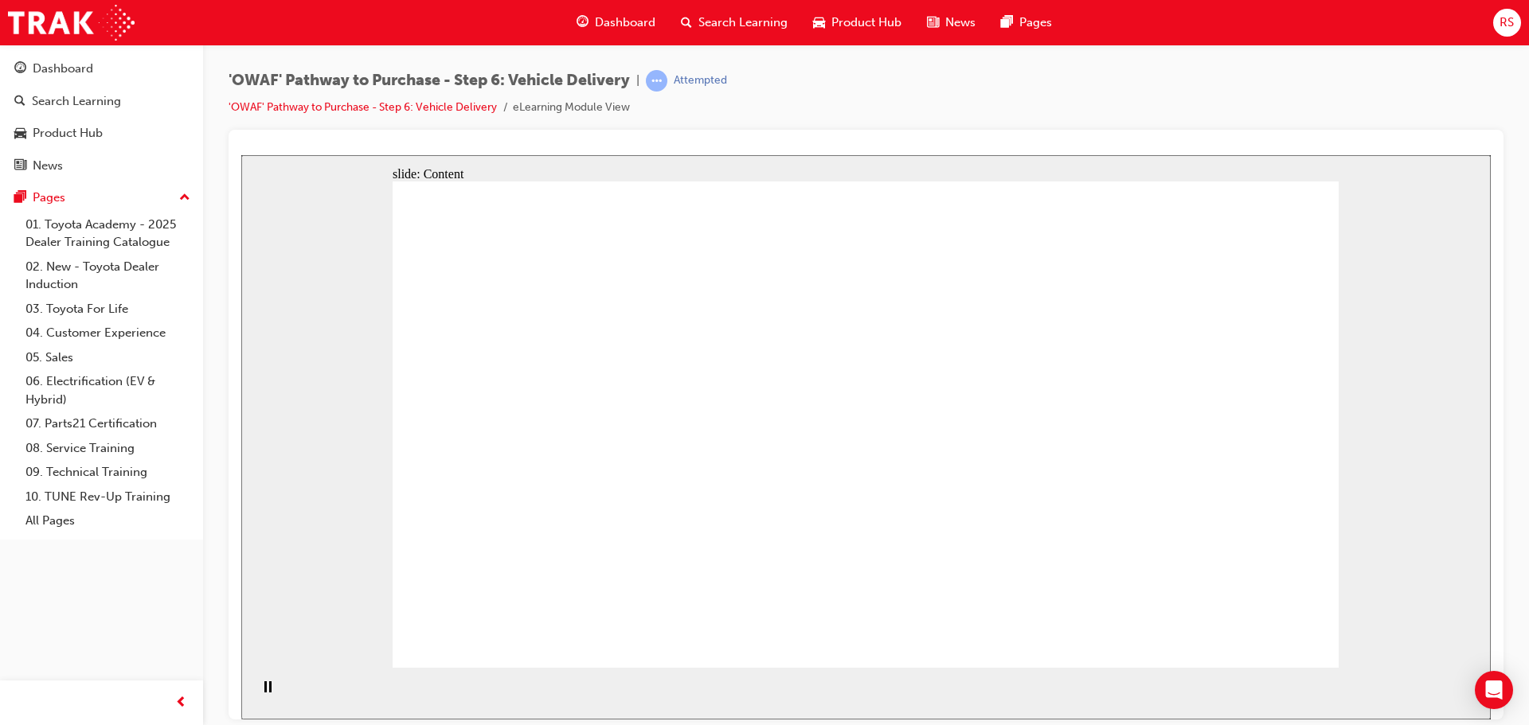
drag, startPoint x: 1140, startPoint y: 336, endPoint x: 1165, endPoint y: 378, distance: 49.3
drag, startPoint x: 1191, startPoint y: 490, endPoint x: 1037, endPoint y: 624, distance: 204.9
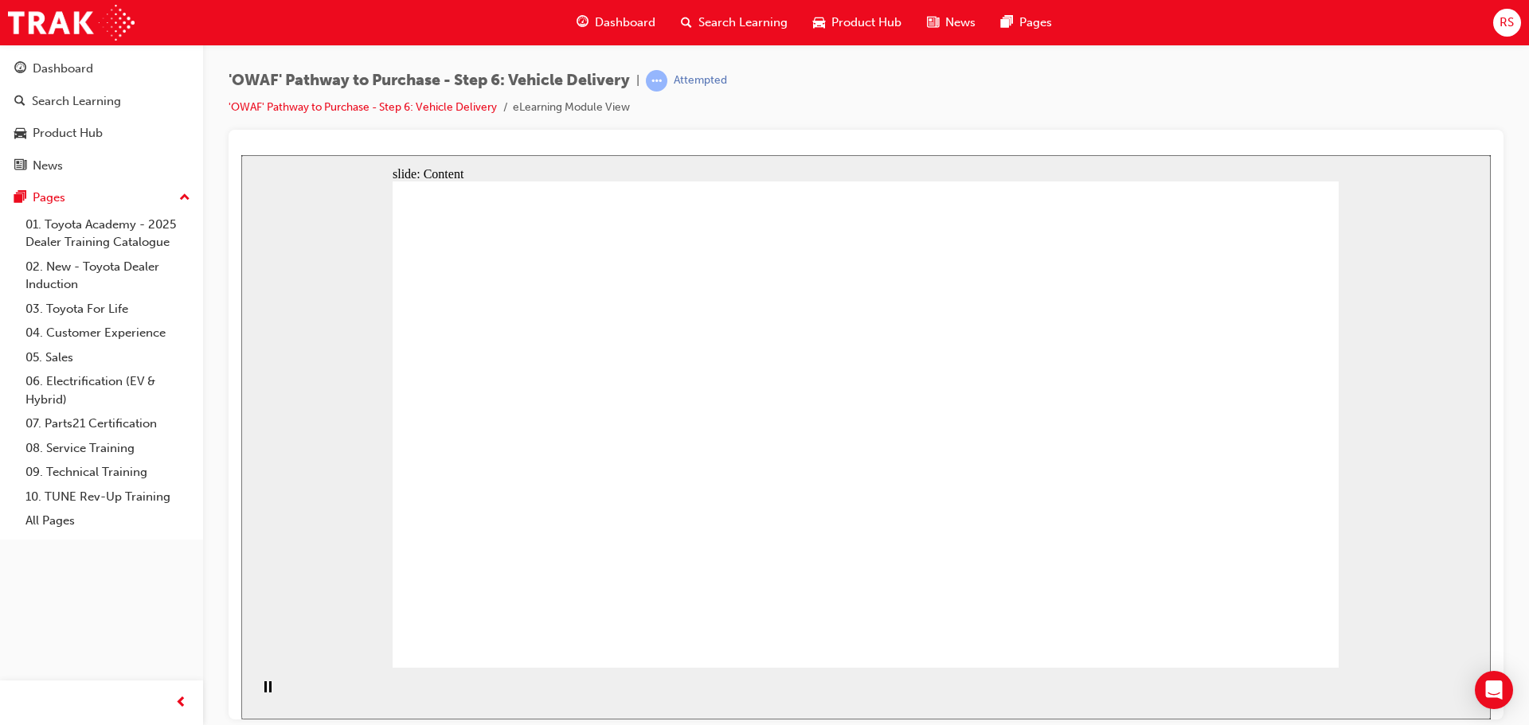
drag, startPoint x: 1037, startPoint y: 624, endPoint x: 1024, endPoint y: 613, distance: 16.9
drag, startPoint x: 732, startPoint y: 541, endPoint x: 772, endPoint y: 354, distance: 190.6
drag, startPoint x: 765, startPoint y: 328, endPoint x: 1277, endPoint y: 385, distance: 515.2
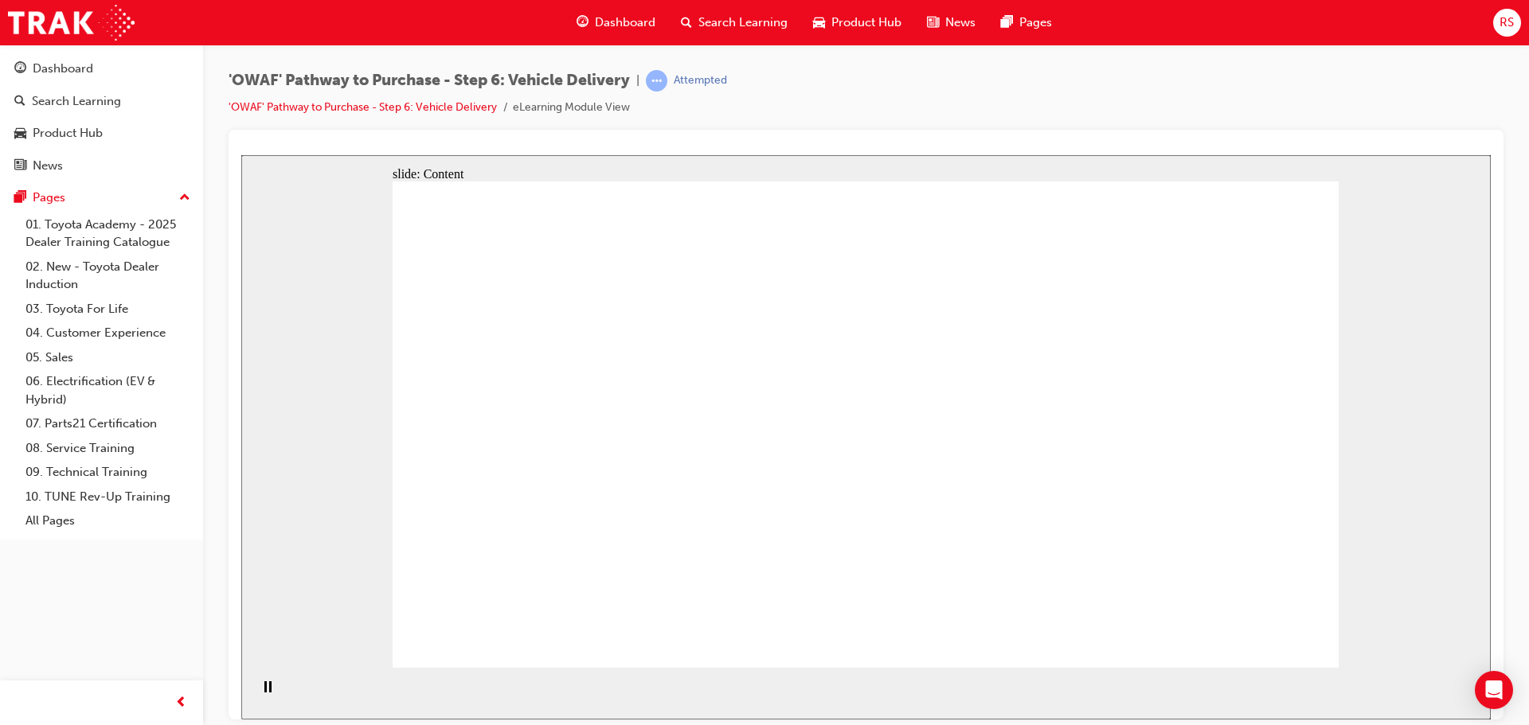
drag, startPoint x: 1277, startPoint y: 385, endPoint x: 1307, endPoint y: 521, distance: 139.5
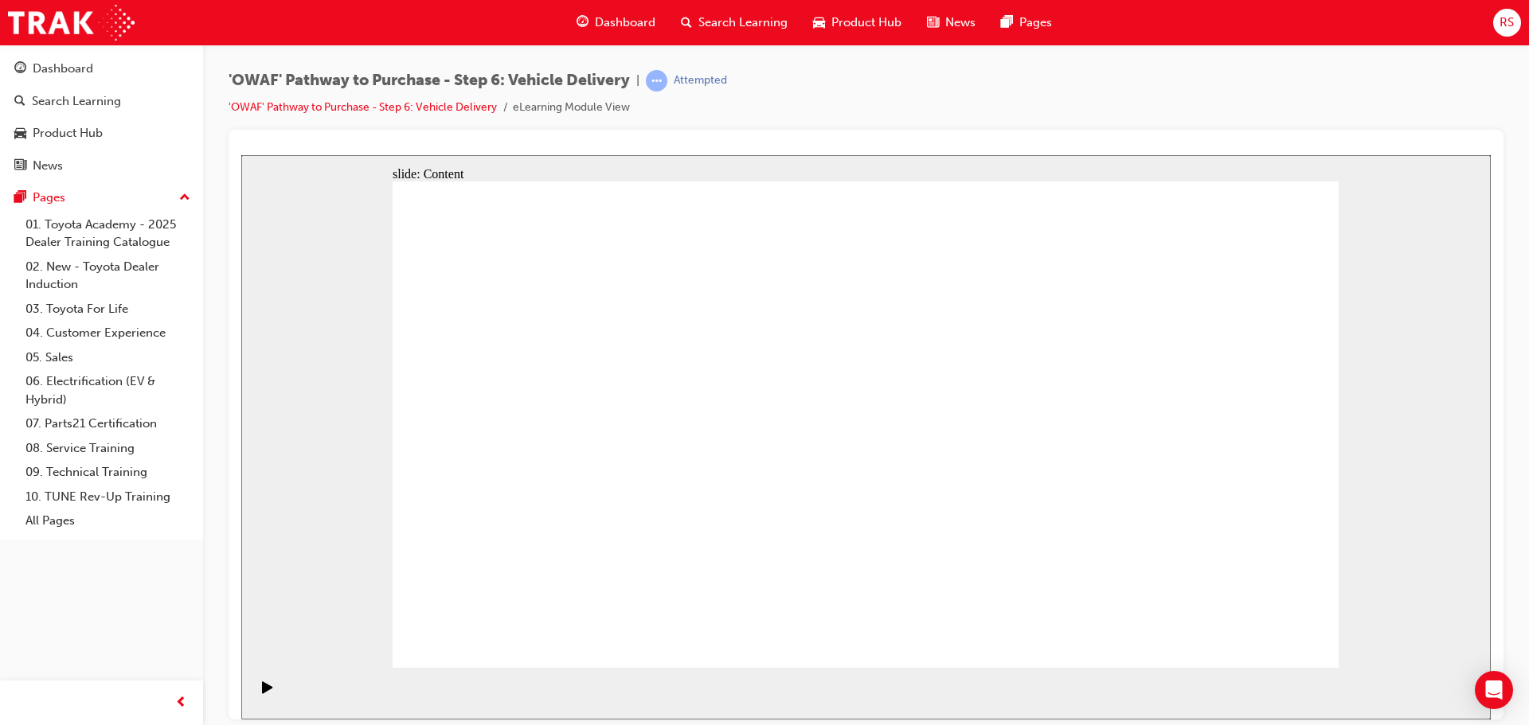
drag, startPoint x: 1179, startPoint y: 398, endPoint x: 1210, endPoint y: 467, distance: 75.2
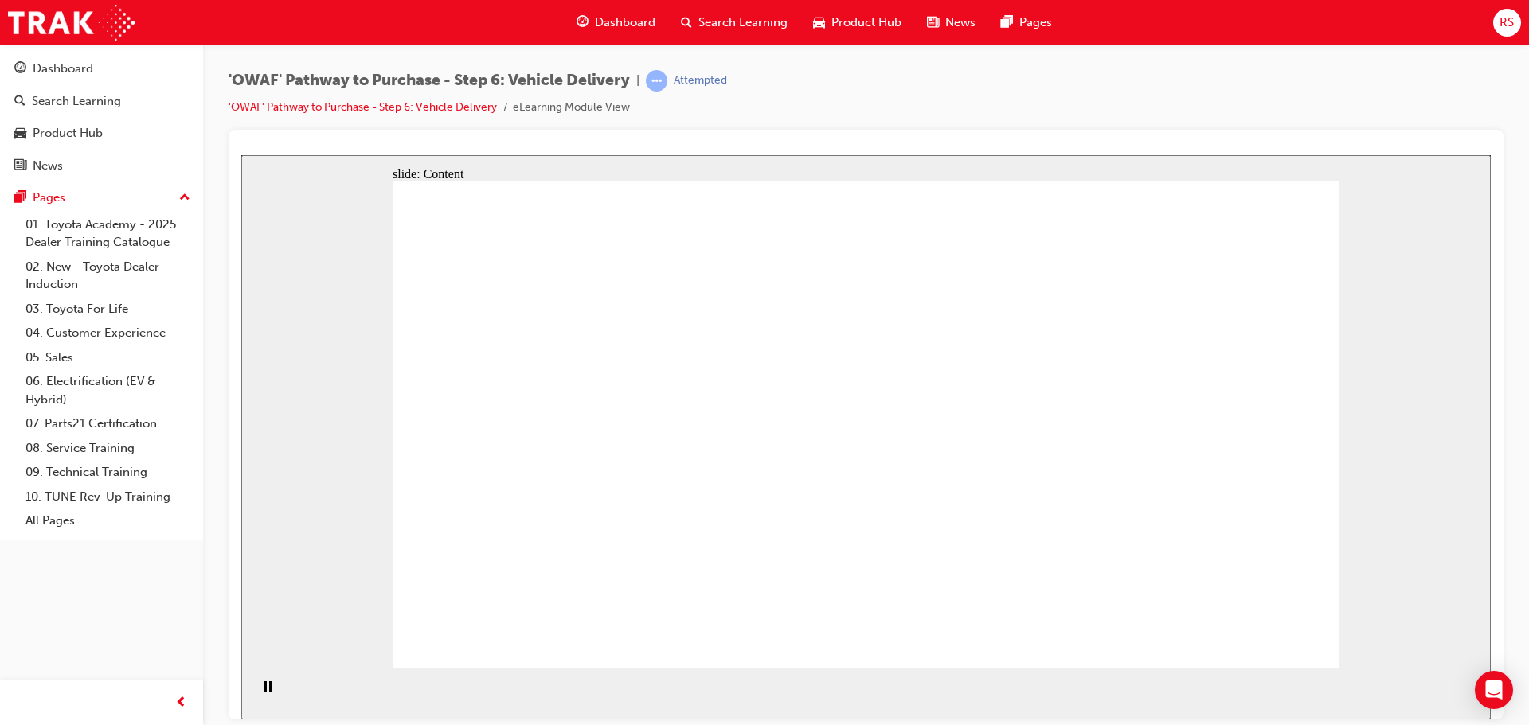
drag, startPoint x: 1132, startPoint y: 421, endPoint x: 1158, endPoint y: 411, distance: 27.5
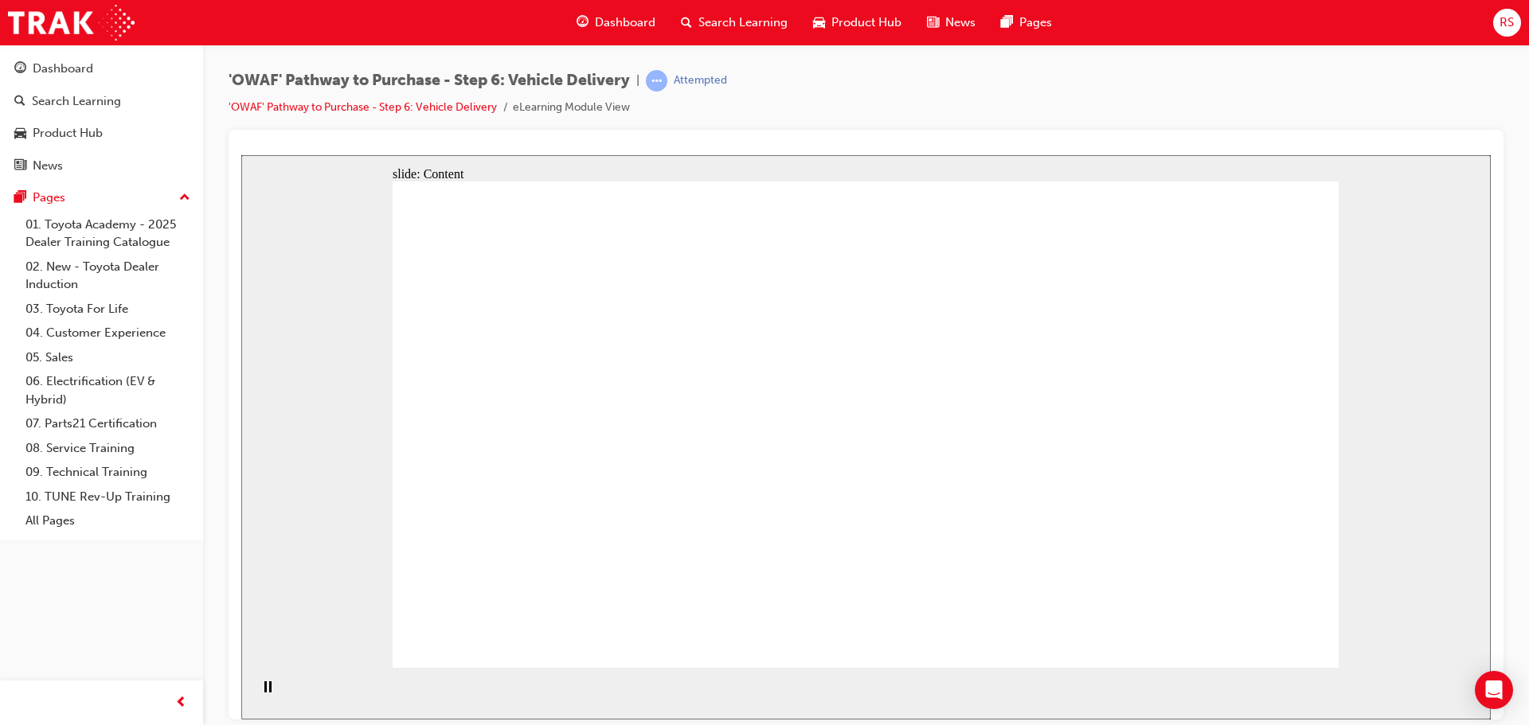
drag, startPoint x: 1162, startPoint y: 406, endPoint x: 1191, endPoint y: 395, distance: 30.8
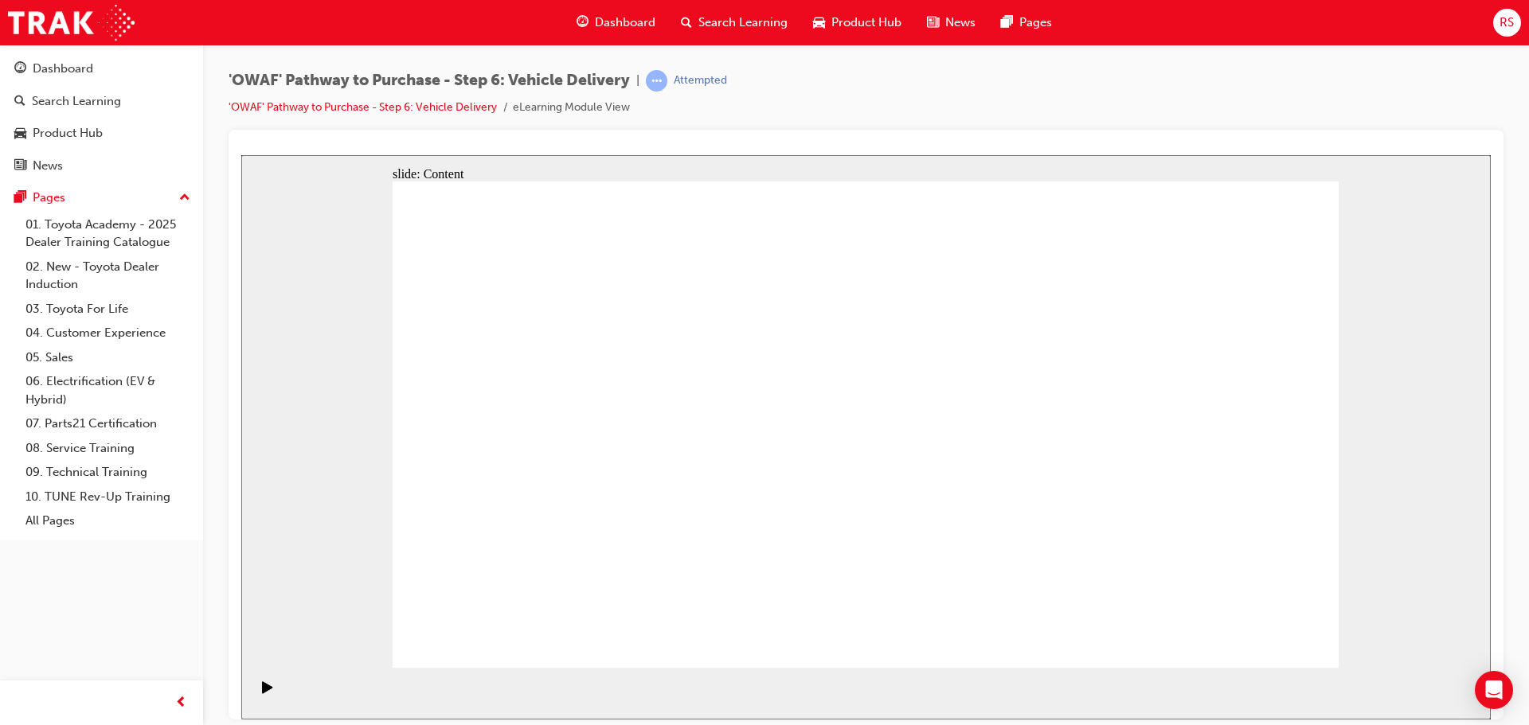
drag, startPoint x: 694, startPoint y: 320, endPoint x: 729, endPoint y: 328, distance: 35.9
drag, startPoint x: 742, startPoint y: 453, endPoint x: 746, endPoint y: 479, distance: 25.8
drag, startPoint x: 600, startPoint y: 538, endPoint x: 532, endPoint y: 562, distance: 71.8
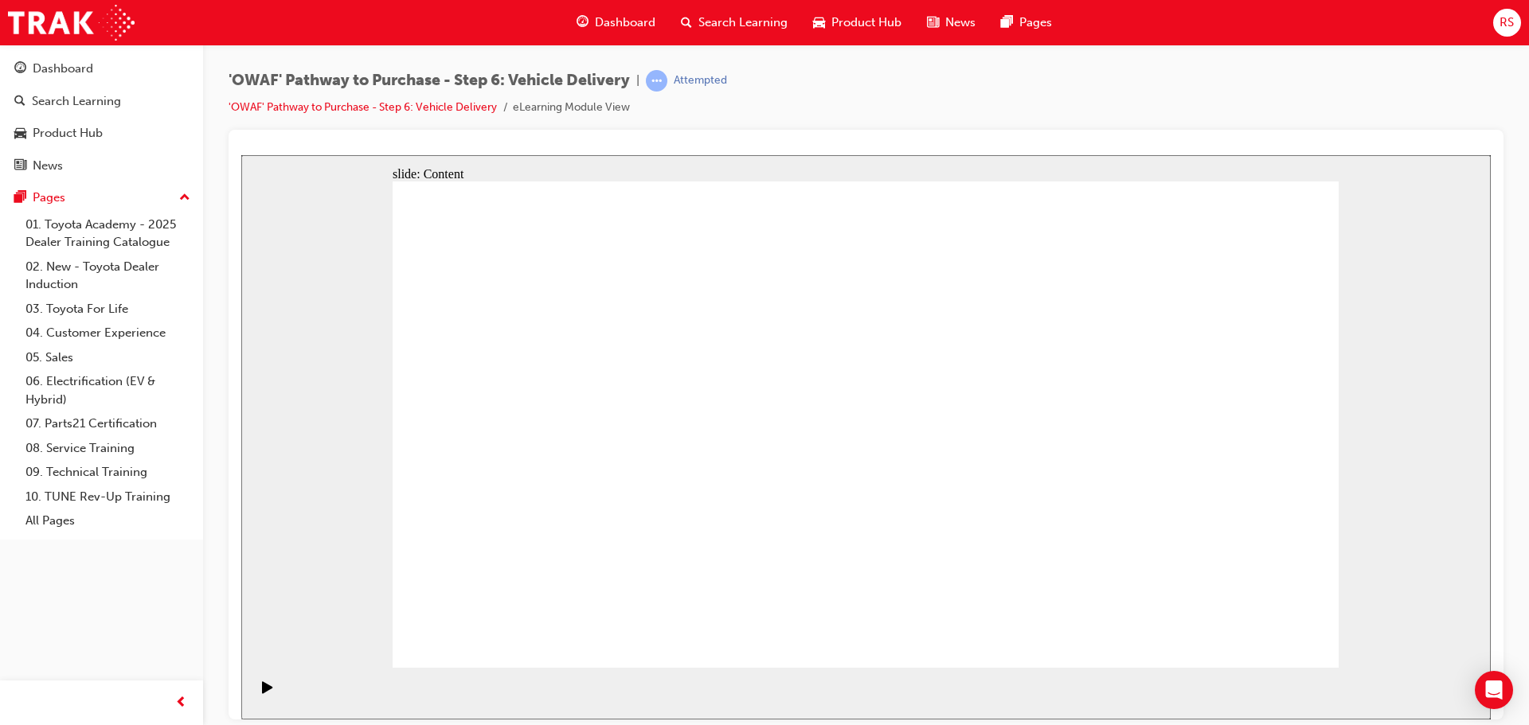
drag, startPoint x: 532, startPoint y: 562, endPoint x: 563, endPoint y: 547, distance: 34.5
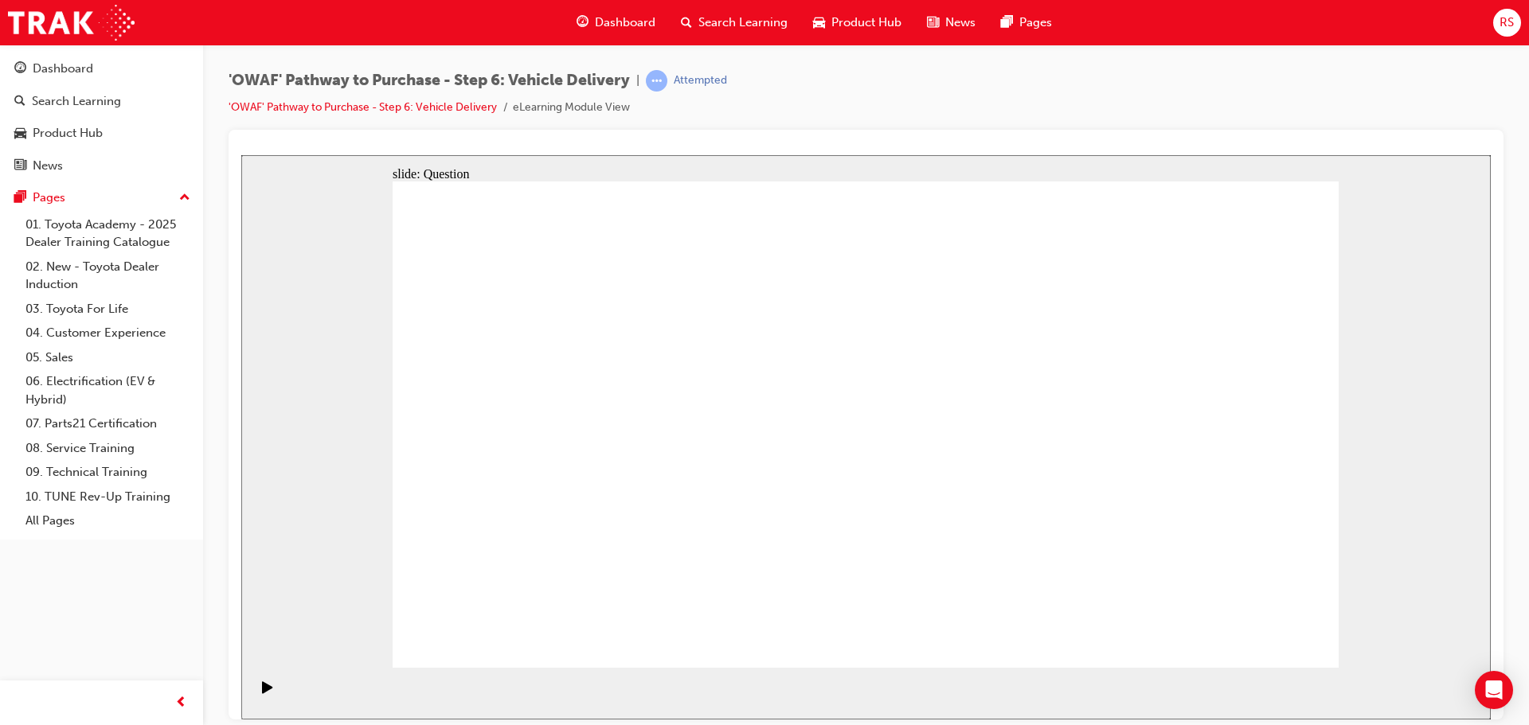
radio input "true"
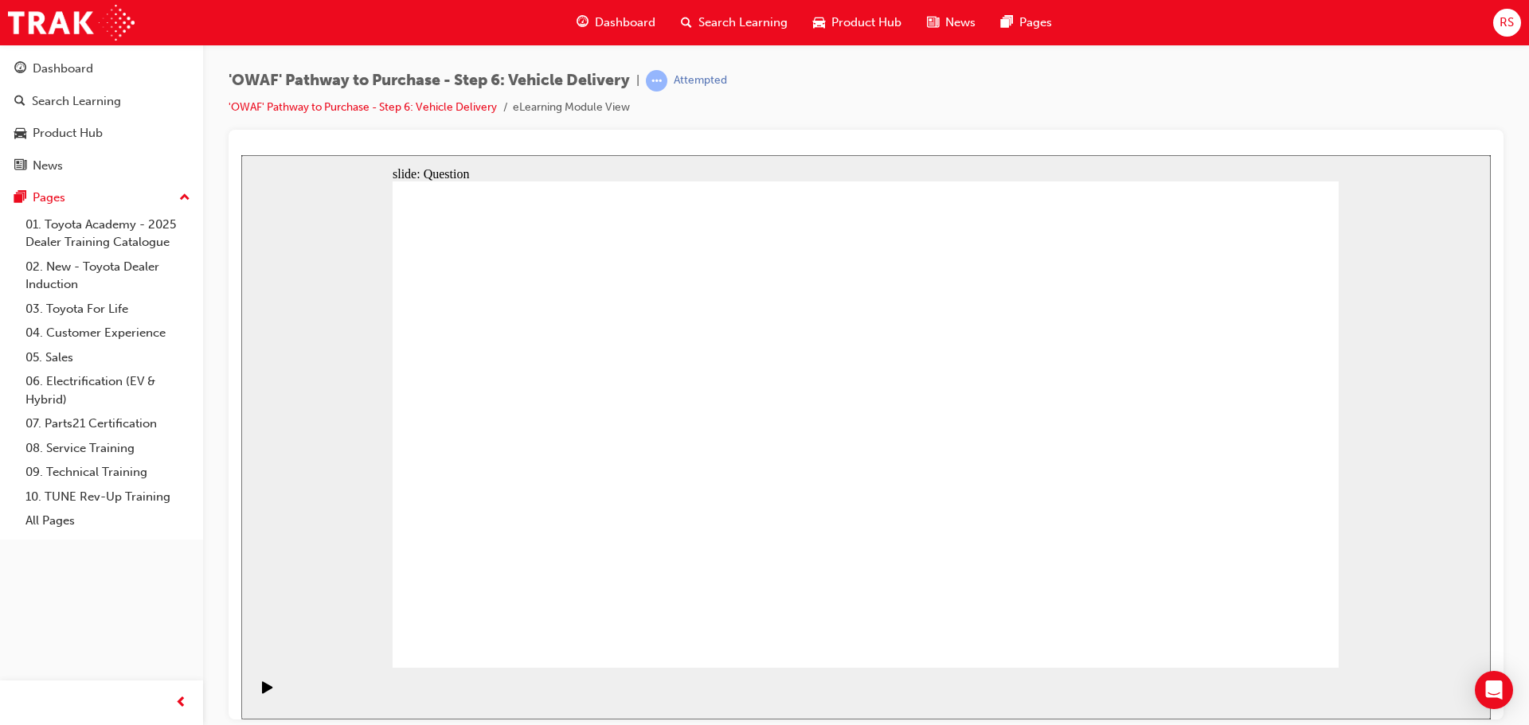
drag, startPoint x: 720, startPoint y: 594, endPoint x: 763, endPoint y: 410, distance: 188.9
drag, startPoint x: 887, startPoint y: 527, endPoint x: 1023, endPoint y: 385, distance: 196.6
drag, startPoint x: 1041, startPoint y: 524, endPoint x: 593, endPoint y: 441, distance: 455.9
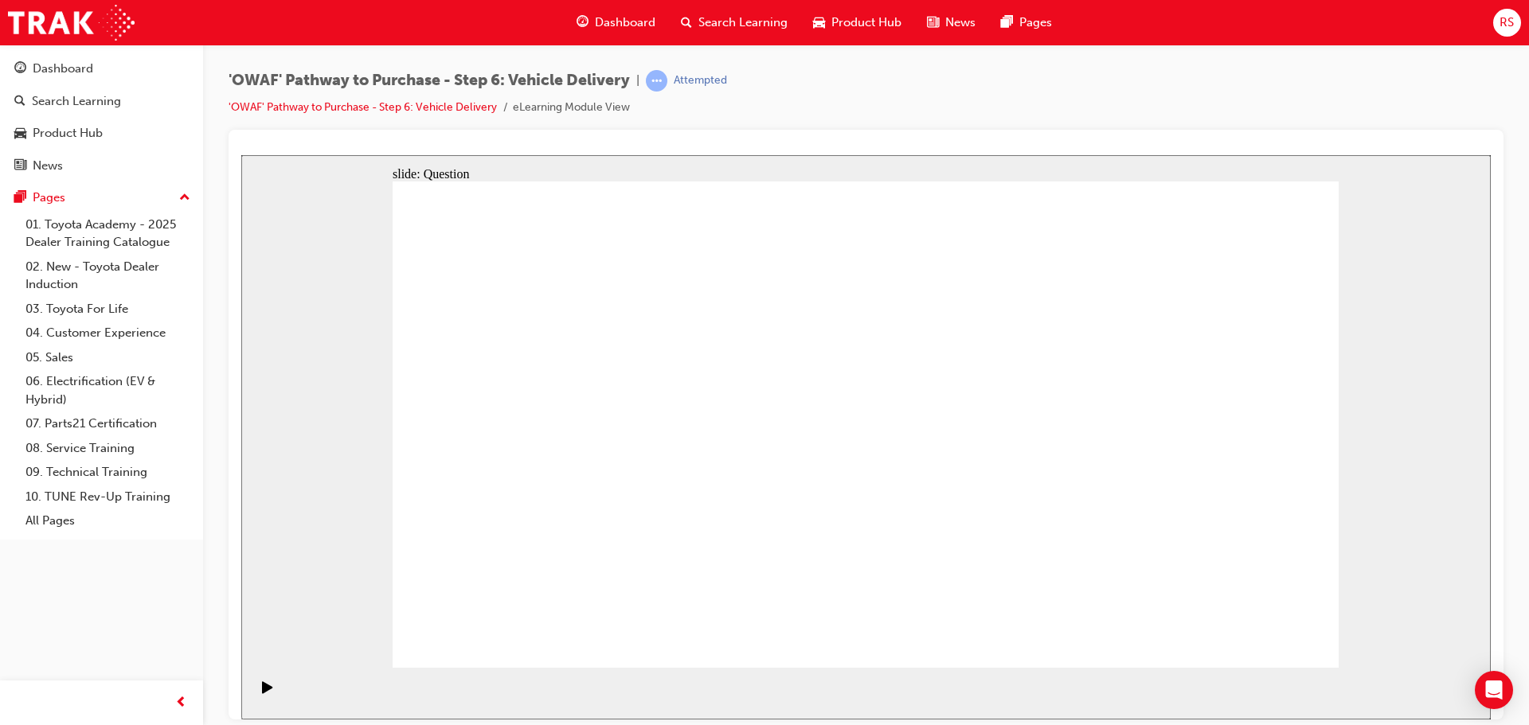
drag, startPoint x: 756, startPoint y: 389, endPoint x: 850, endPoint y: 527, distance: 166.8
drag, startPoint x: 711, startPoint y: 534, endPoint x: 735, endPoint y: 402, distance: 134.3
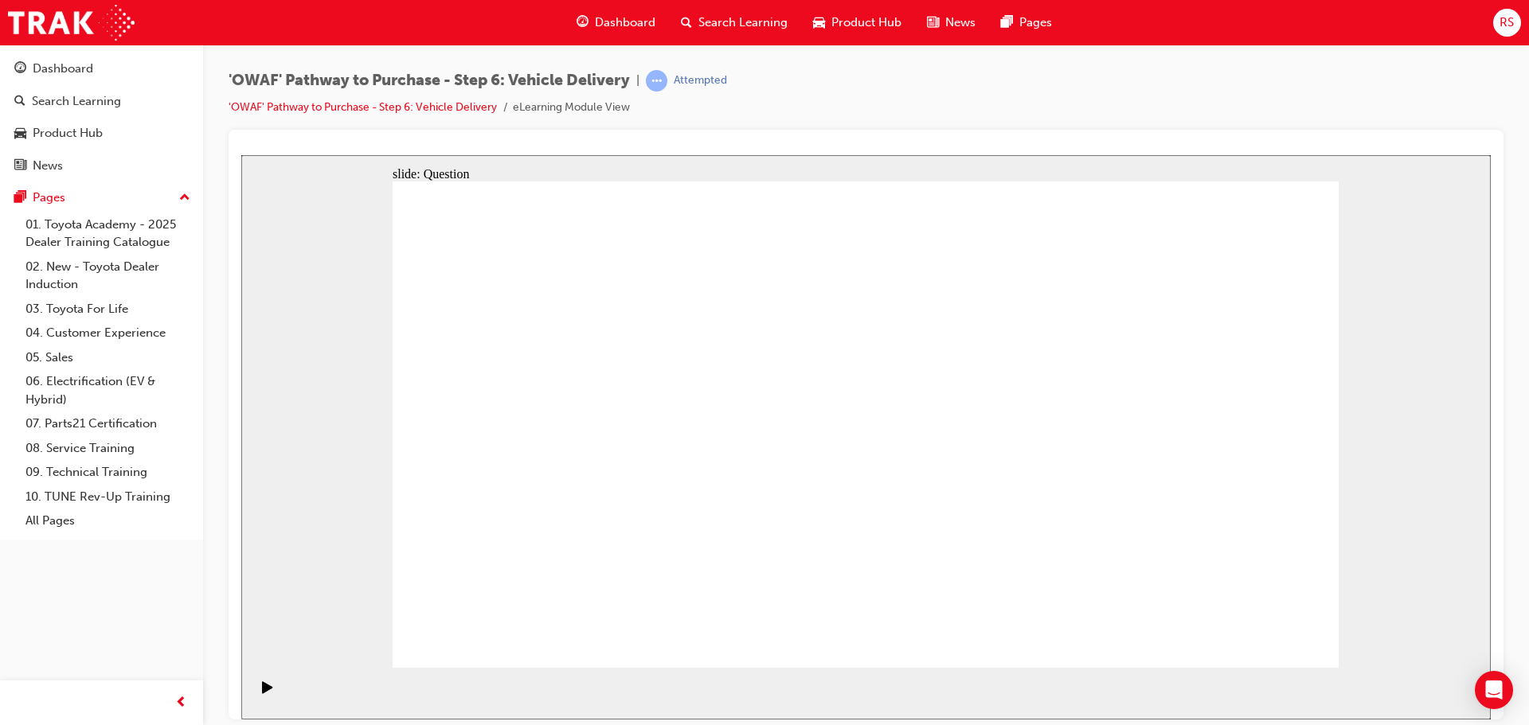
checkbox input "true"
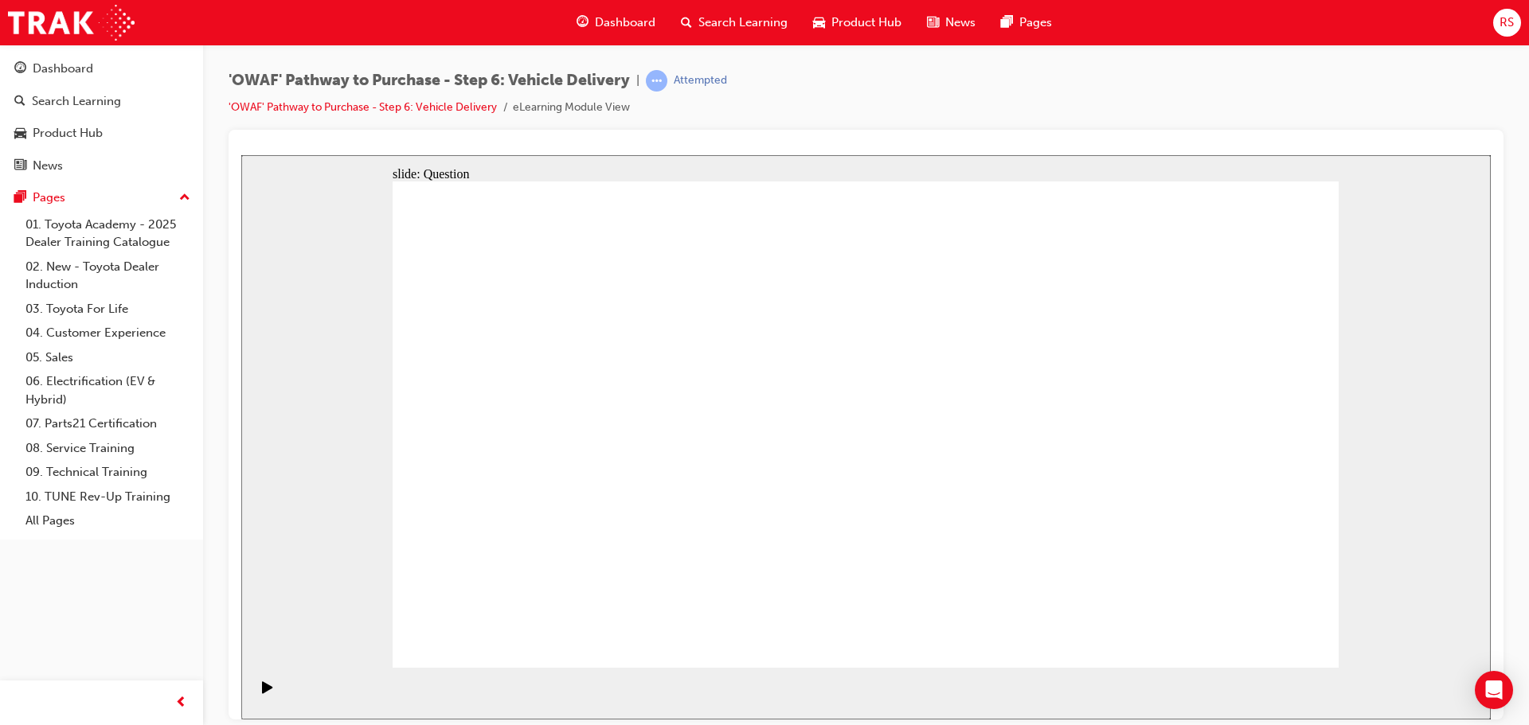
checkbox input "false"
checkbox input "true"
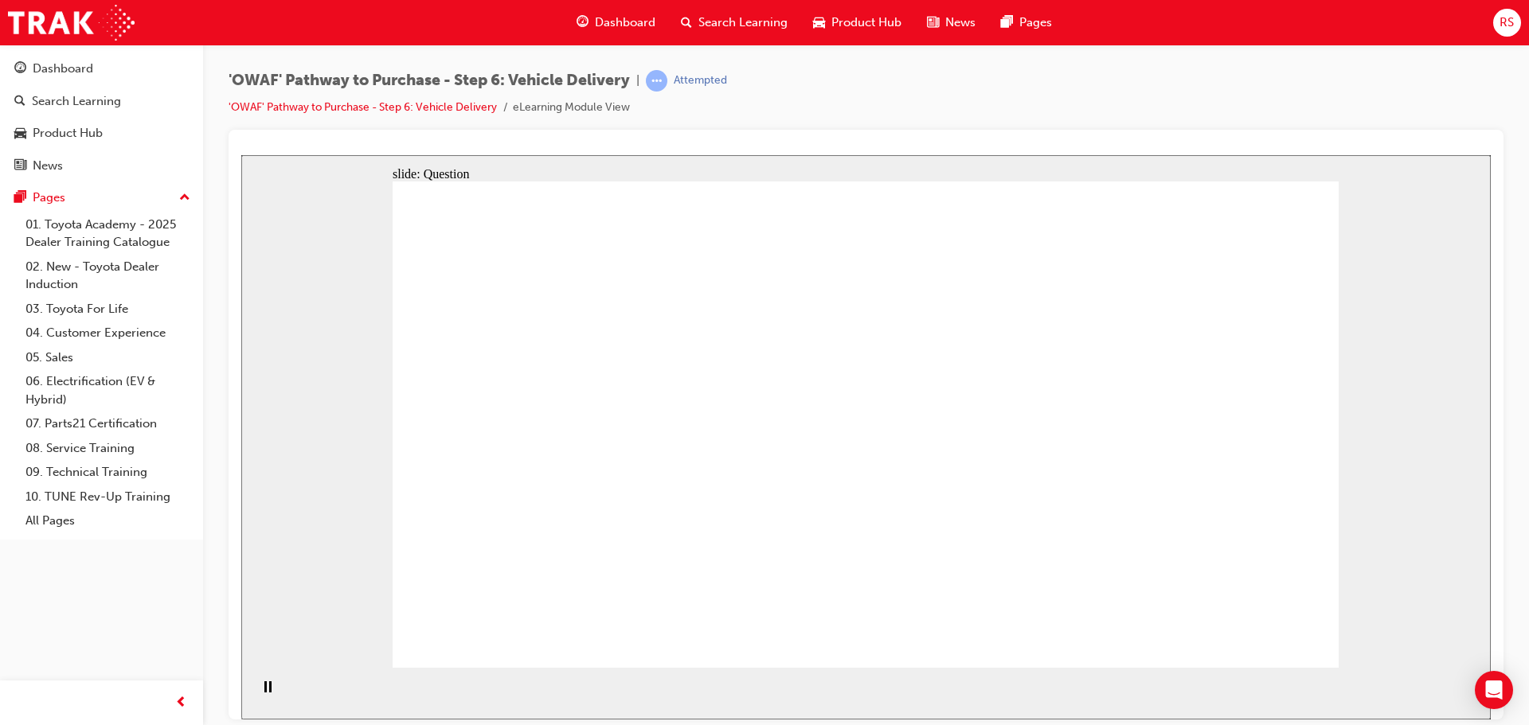
drag, startPoint x: 1228, startPoint y: 468, endPoint x: 600, endPoint y: 539, distance: 632.3
drag, startPoint x: 1200, startPoint y: 487, endPoint x: 597, endPoint y: 522, distance: 603.9
drag, startPoint x: 1200, startPoint y: 483, endPoint x: 925, endPoint y: 548, distance: 282.2
drag, startPoint x: 1160, startPoint y: 492, endPoint x: 600, endPoint y: 530, distance: 561.1
drag, startPoint x: 1226, startPoint y: 491, endPoint x: 602, endPoint y: 527, distance: 624.6
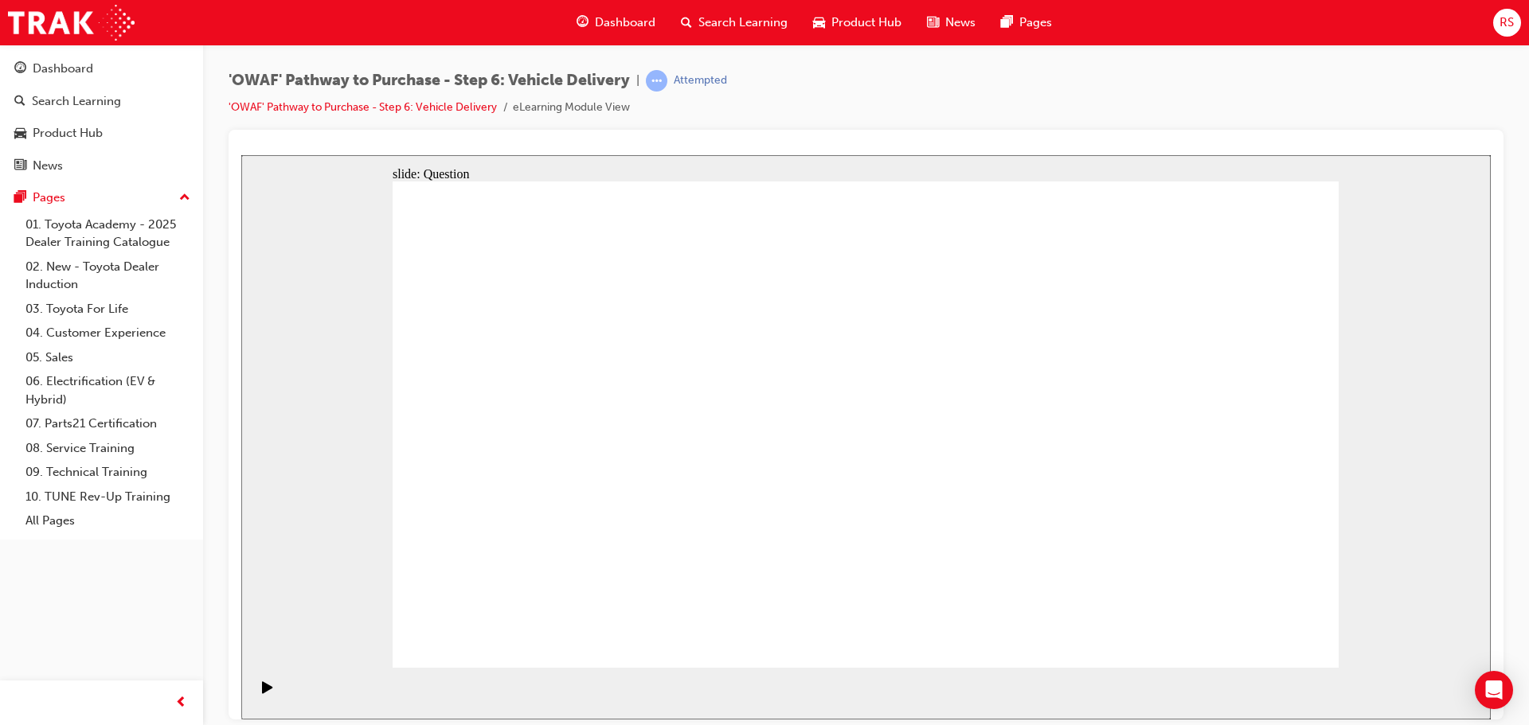
drag, startPoint x: 1213, startPoint y: 468, endPoint x: 620, endPoint y: 542, distance: 597.0
drag, startPoint x: 1115, startPoint y: 506, endPoint x: 651, endPoint y: 533, distance: 464.3
drag, startPoint x: 706, startPoint y: 538, endPoint x: 570, endPoint y: 542, distance: 135.4
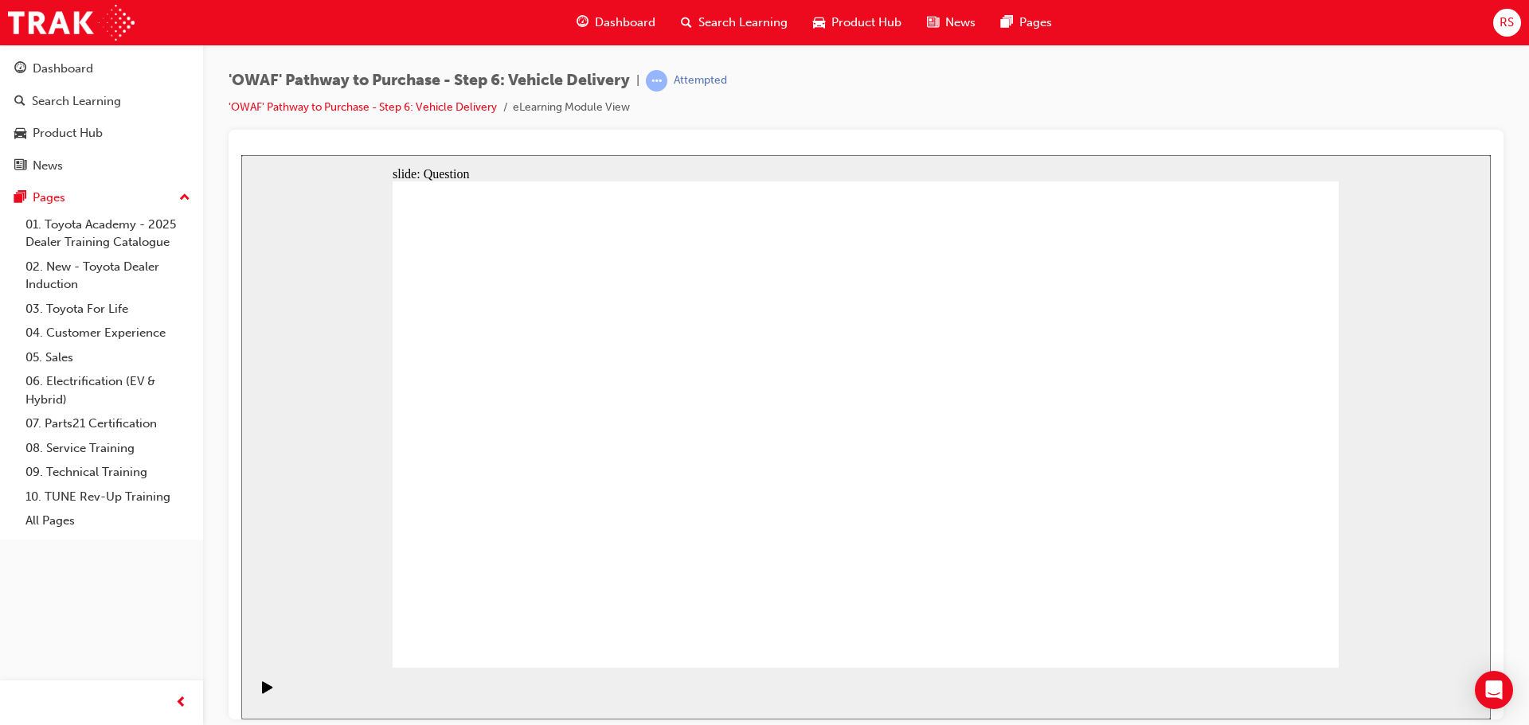
drag, startPoint x: 1149, startPoint y: 506, endPoint x: 600, endPoint y: 542, distance: 550.7
drag, startPoint x: 664, startPoint y: 527, endPoint x: 561, endPoint y: 530, distance: 102.8
drag, startPoint x: 1187, startPoint y: 476, endPoint x: 959, endPoint y: 536, distance: 235.5
drag, startPoint x: 1171, startPoint y: 485, endPoint x: 622, endPoint y: 536, distance: 551.9
drag, startPoint x: 1179, startPoint y: 482, endPoint x: 643, endPoint y: 530, distance: 537.4
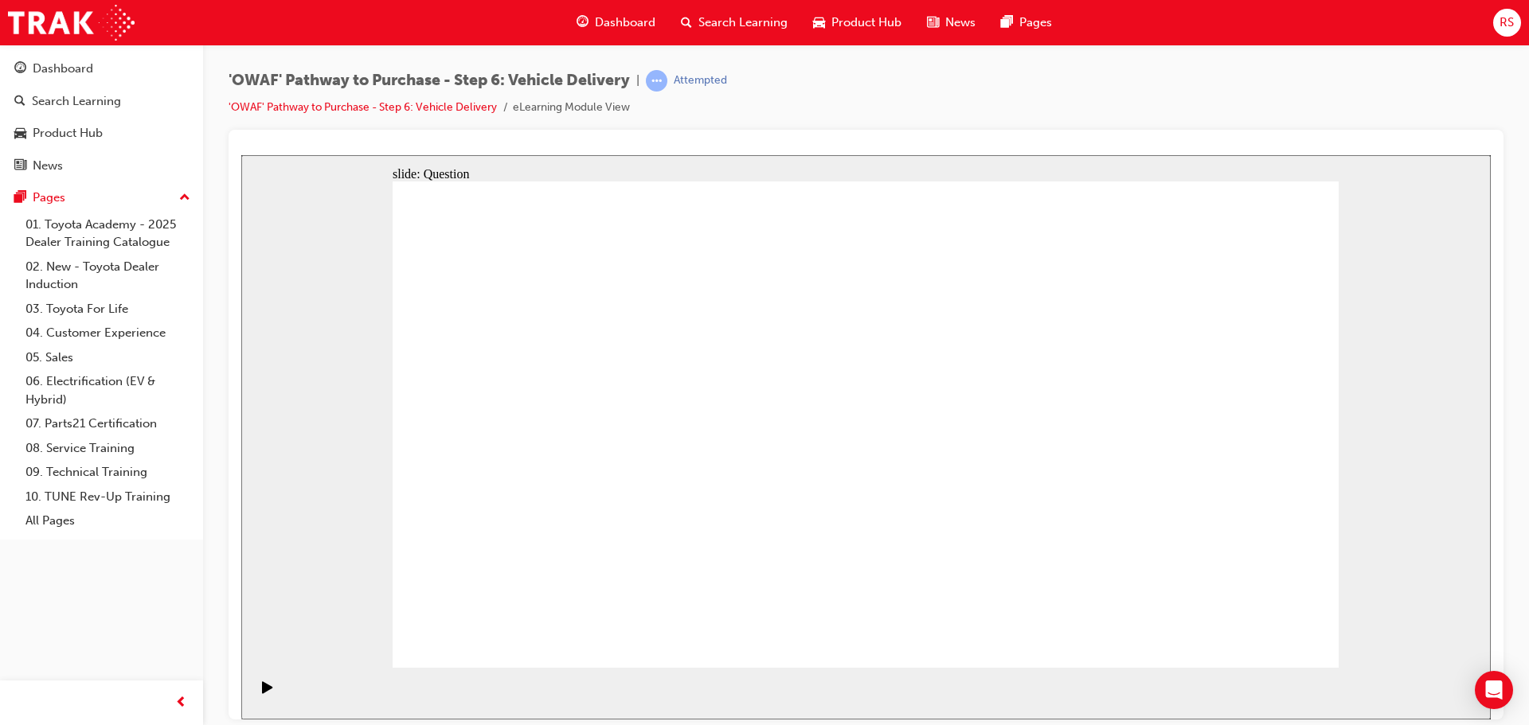
drag, startPoint x: 900, startPoint y: 542, endPoint x: 1036, endPoint y: 539, distance: 136.2
drag, startPoint x: 1109, startPoint y: 513, endPoint x: 626, endPoint y: 546, distance: 484.5
drag, startPoint x: 683, startPoint y: 542, endPoint x: 620, endPoint y: 533, distance: 63.5
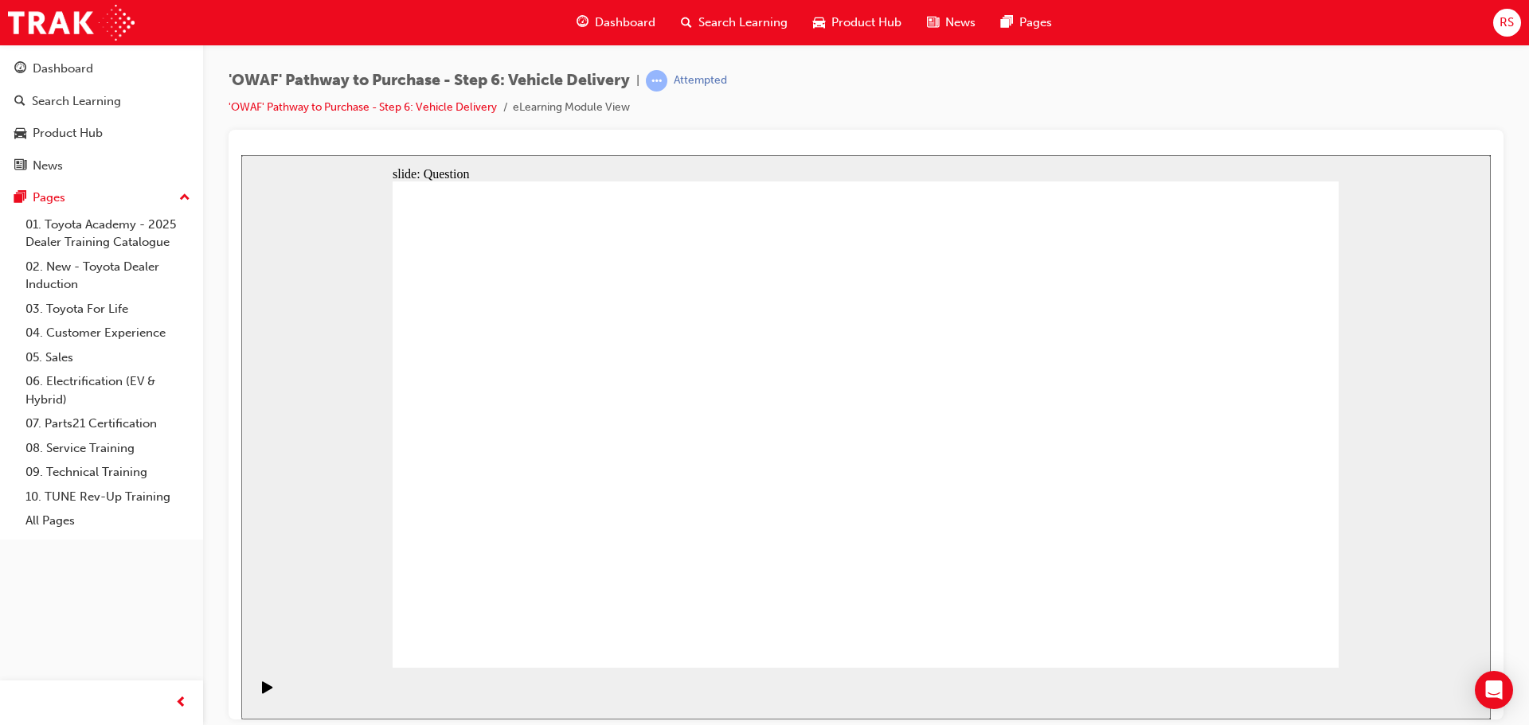
radio input "true"
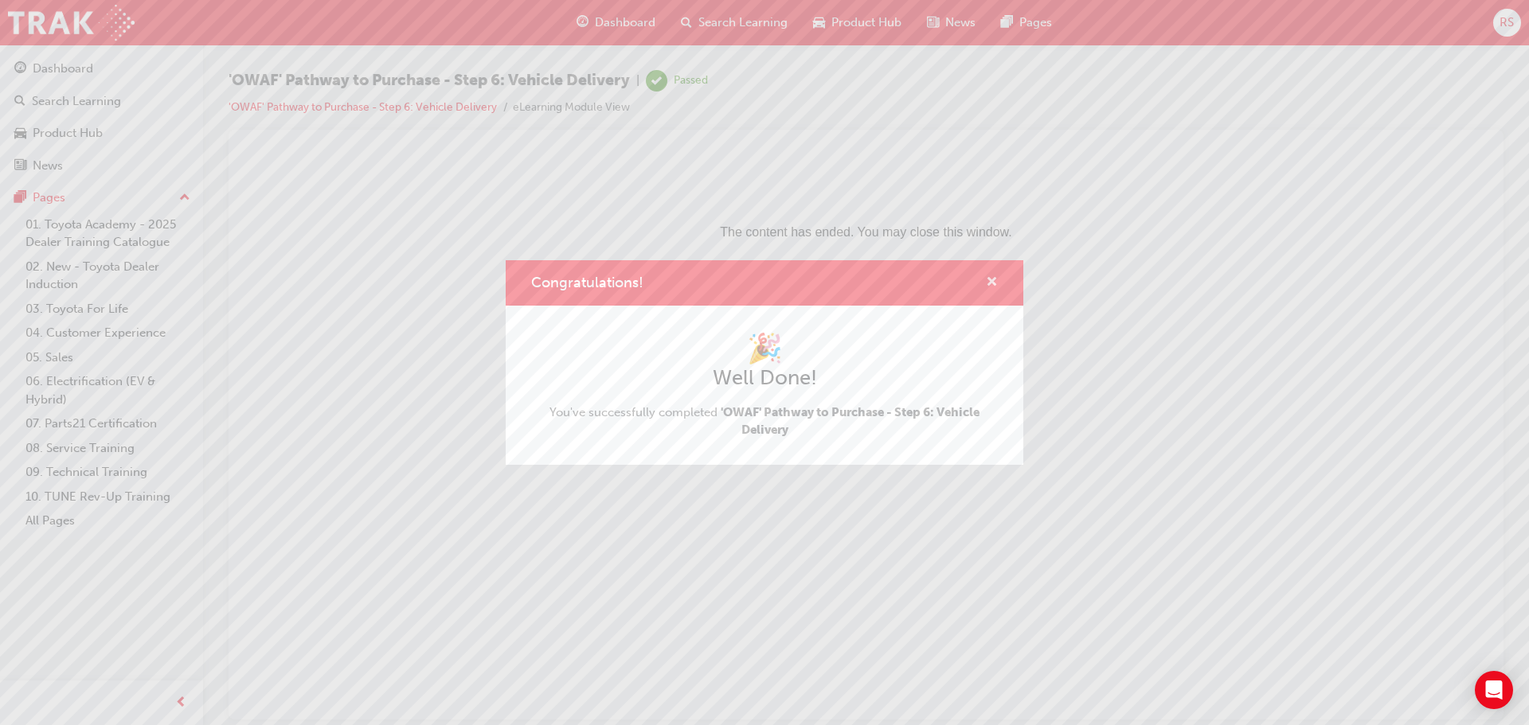
click at [990, 287] on span "cross-icon" at bounding box center [992, 283] width 12 height 14
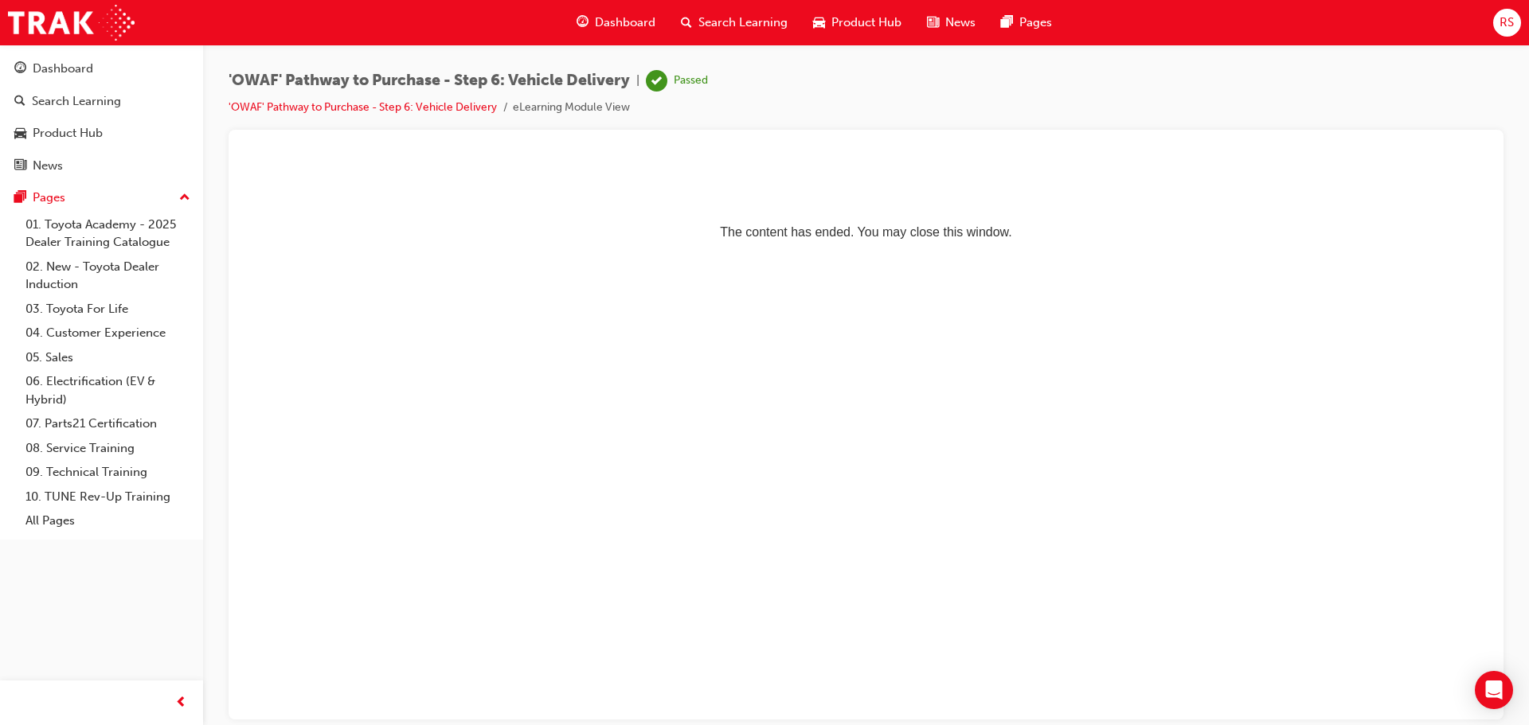
click at [602, 33] on div "Dashboard" at bounding box center [616, 22] width 104 height 33
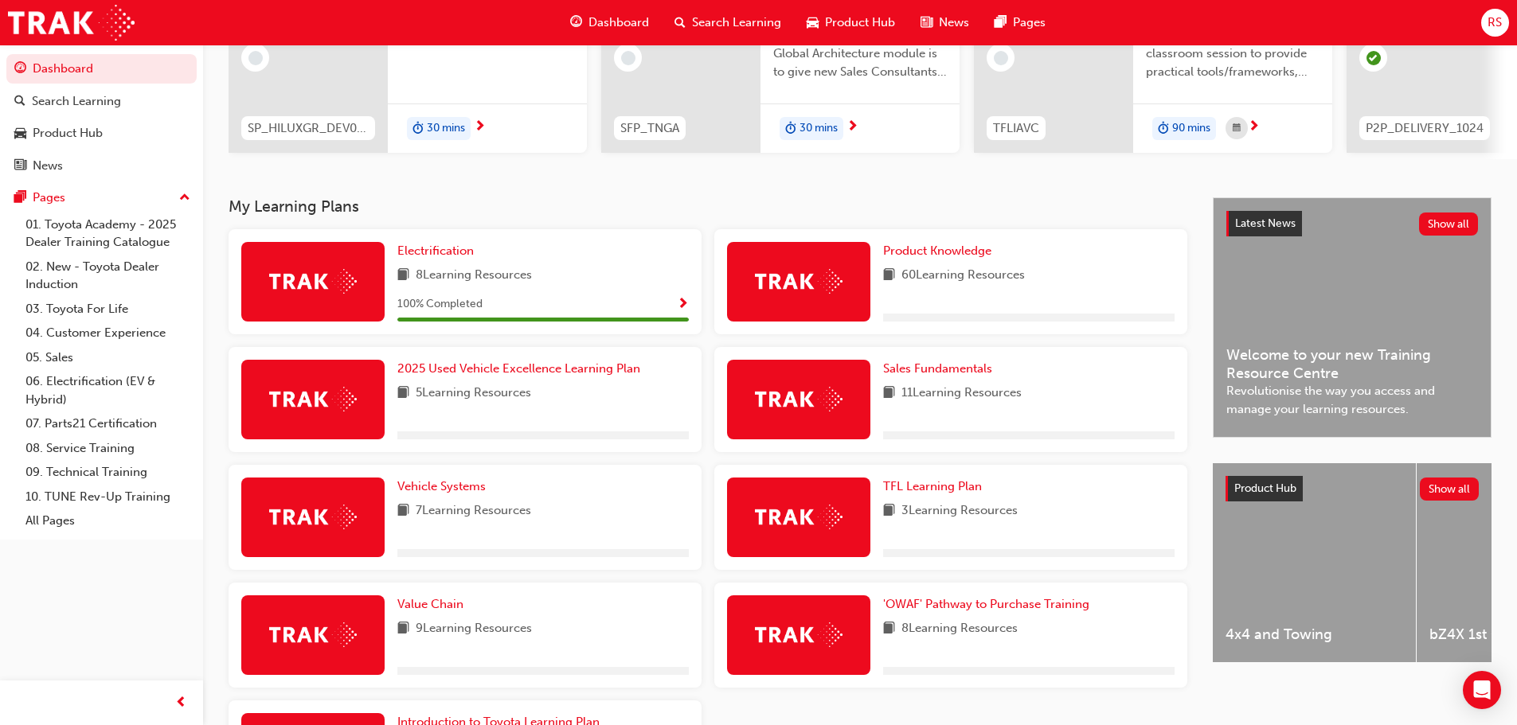
scroll to position [319, 0]
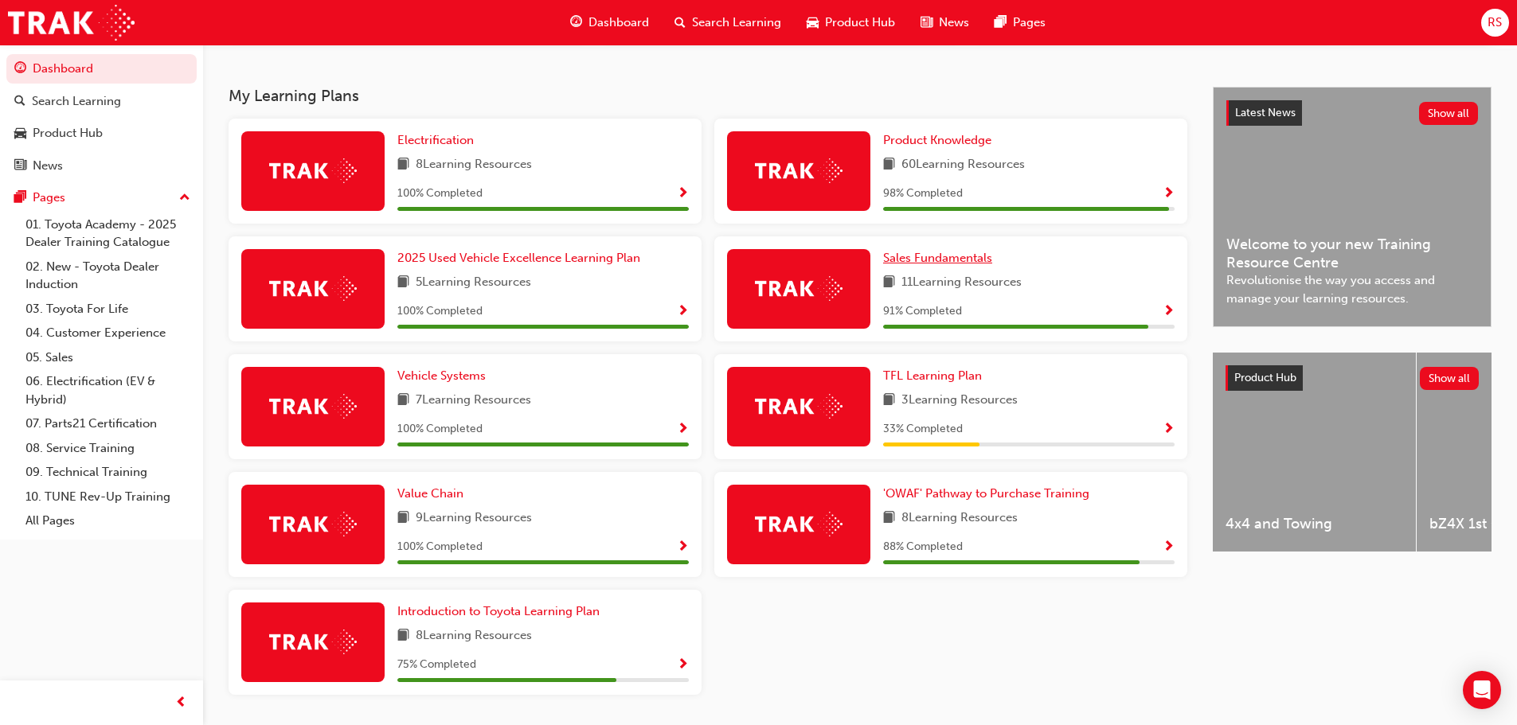
click at [942, 264] on span "Sales Fundamentals" at bounding box center [937, 258] width 109 height 14
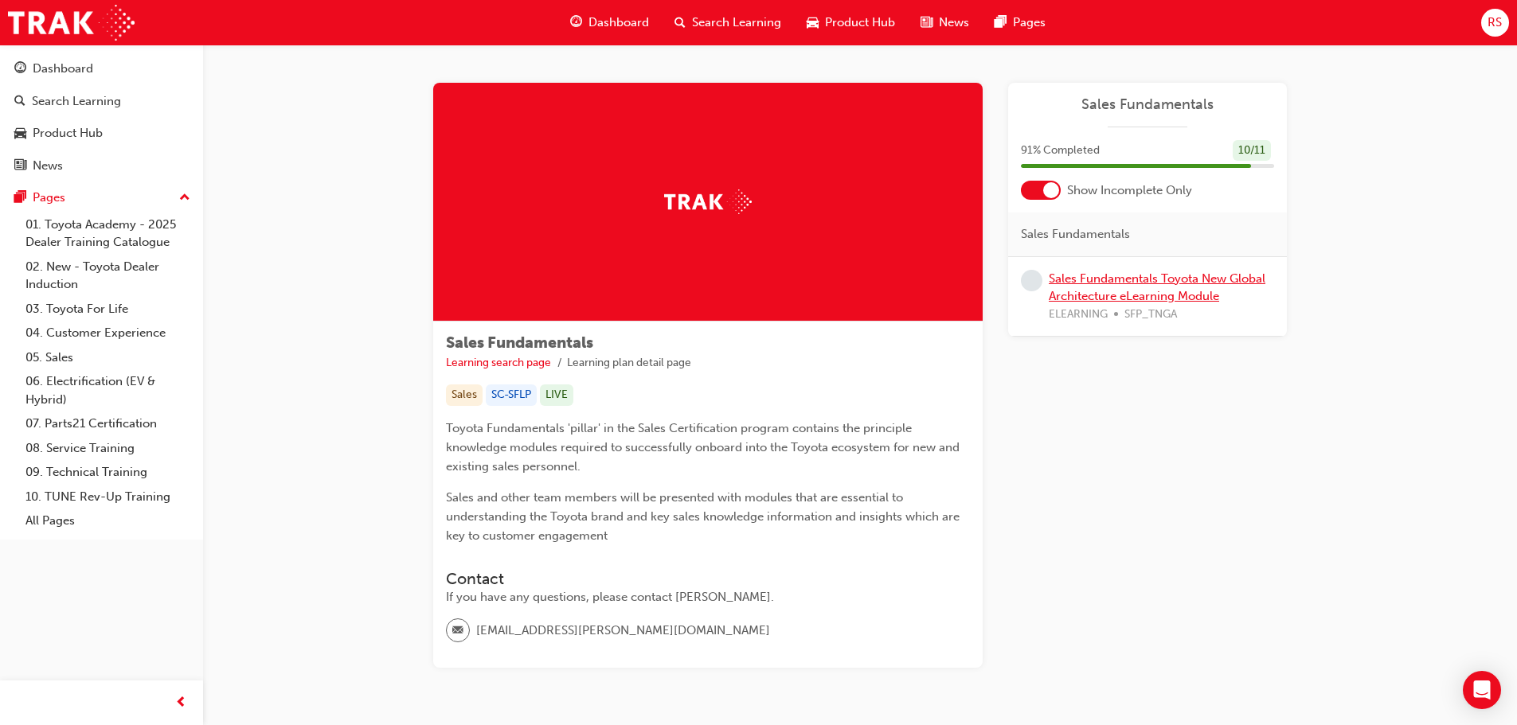
click at [1133, 284] on link "Sales Fundamentals Toyota New Global Architecture eLearning Module" at bounding box center [1157, 288] width 217 height 33
